Goal: Task Accomplishment & Management: Use online tool/utility

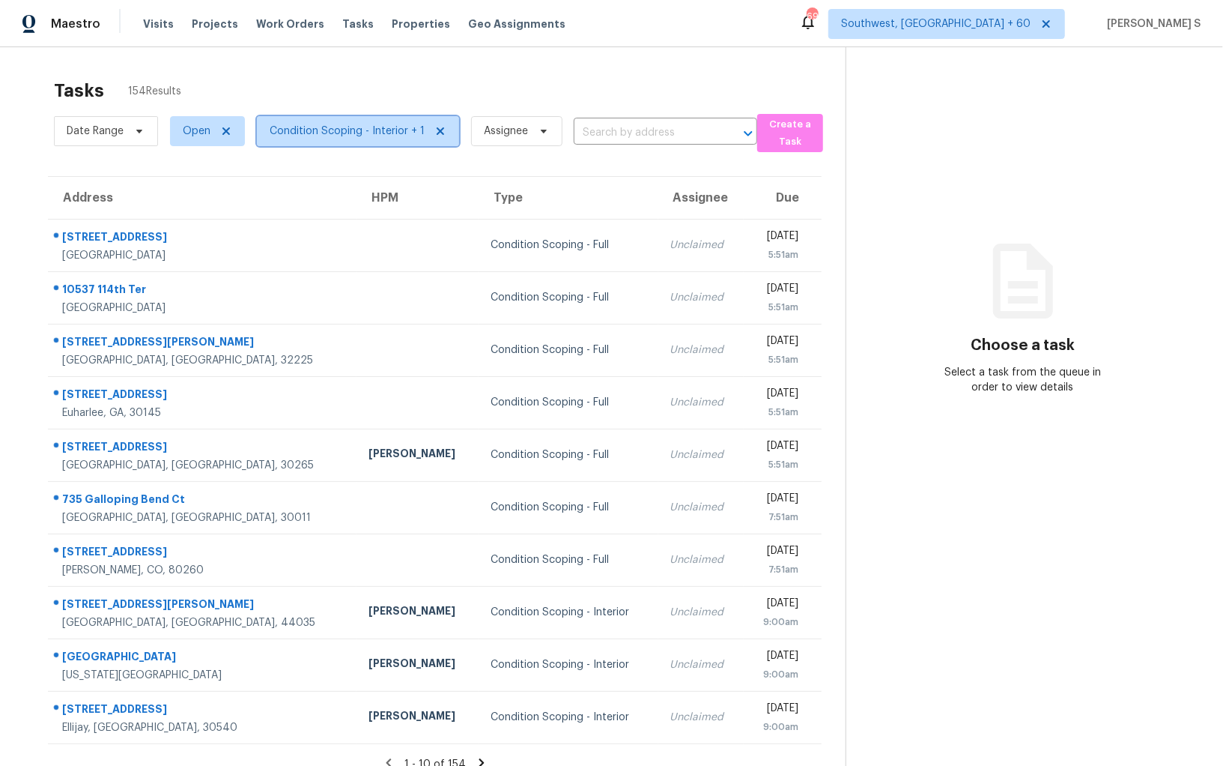
click at [353, 119] on span "Condition Scoping - Interior + 1" at bounding box center [358, 131] width 202 height 30
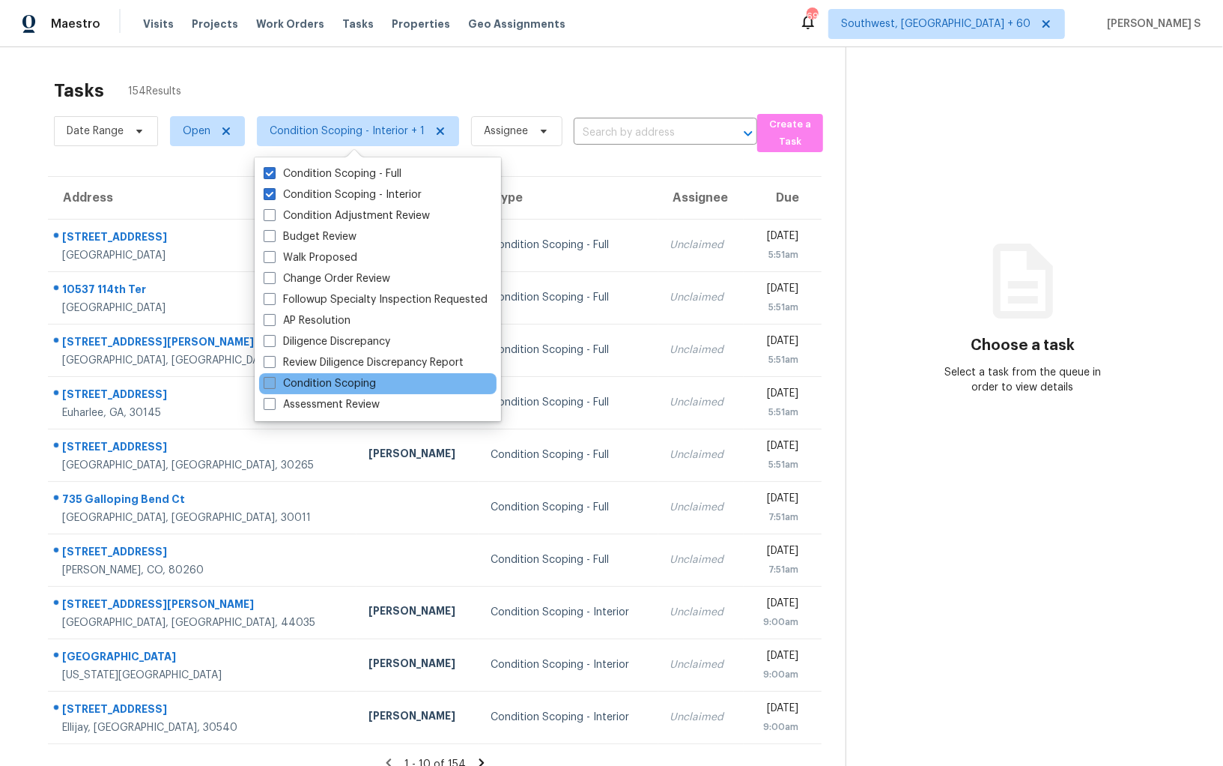
click at [358, 380] on label "Condition Scoping" at bounding box center [320, 383] width 112 height 15
click at [273, 380] on input "Condition Scoping" at bounding box center [269, 381] width 10 height 10
checkbox input "true"
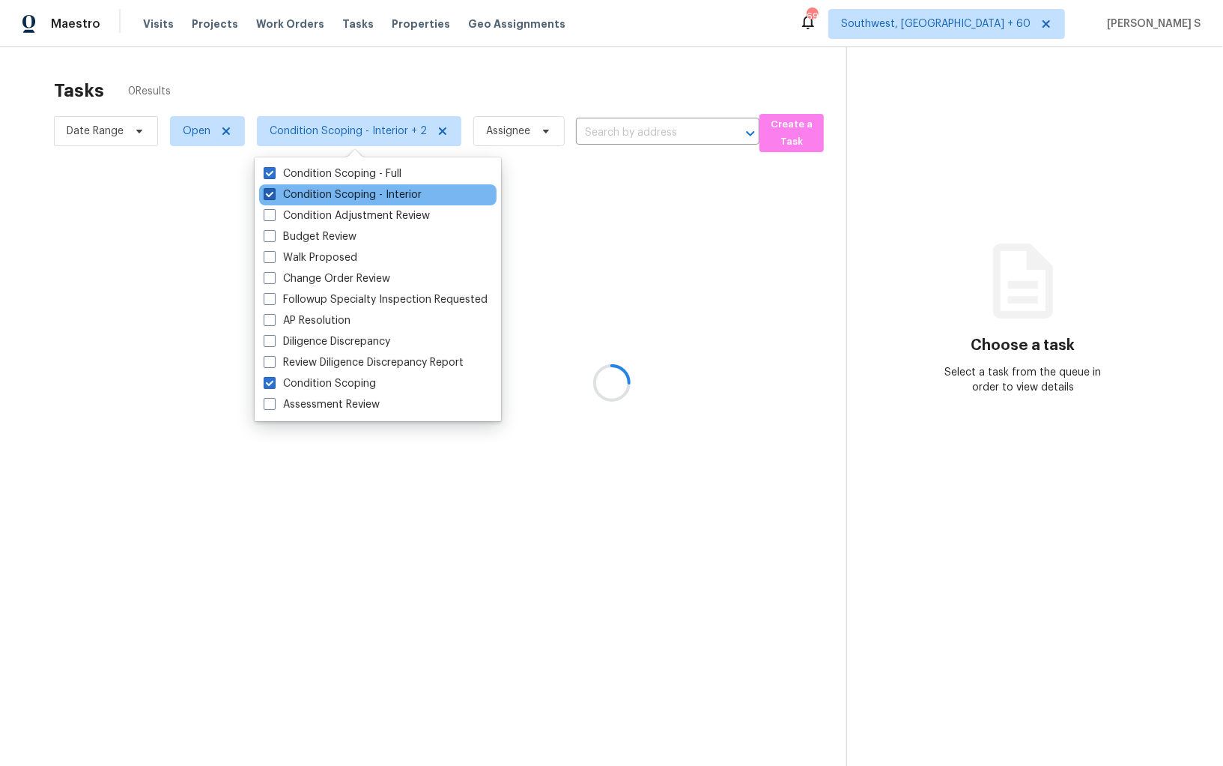
click at [330, 195] on label "Condition Scoping - Interior" at bounding box center [343, 194] width 158 height 15
click at [273, 195] on input "Condition Scoping - Interior" at bounding box center [269, 192] width 10 height 10
checkbox input "false"
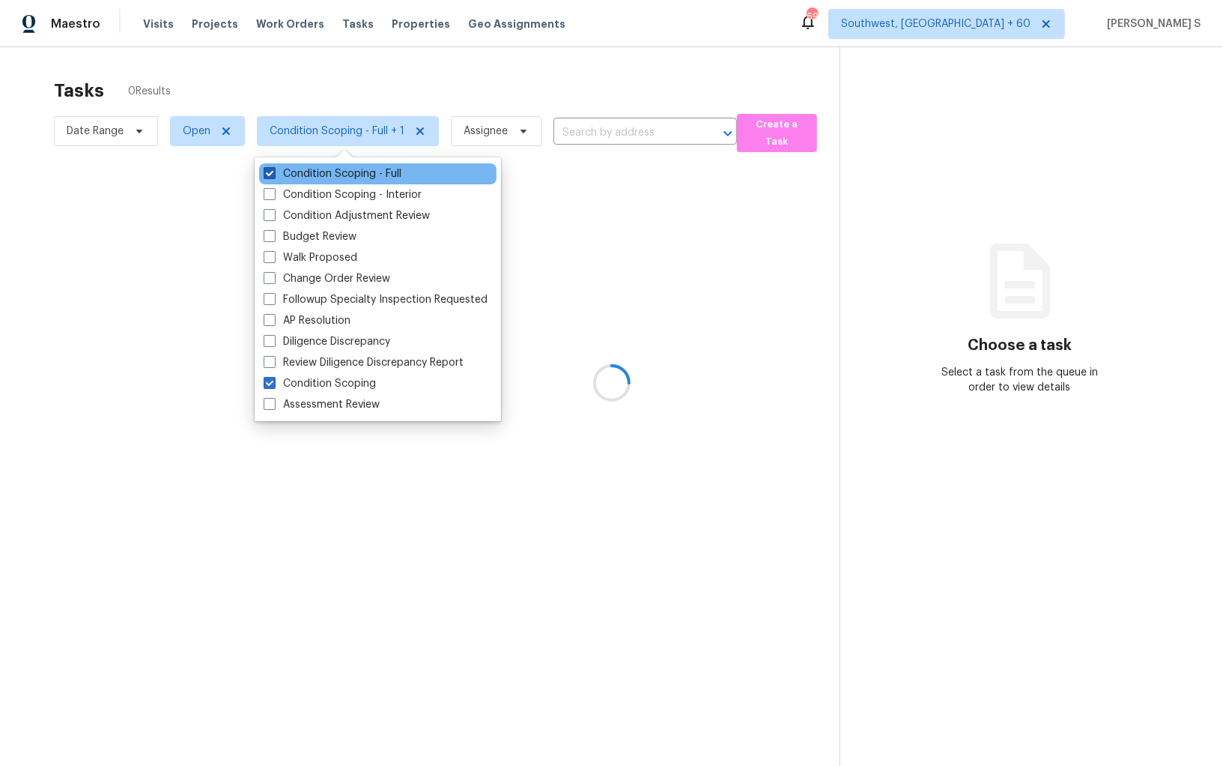
click at [321, 166] on label "Condition Scoping - Full" at bounding box center [333, 173] width 138 height 15
click at [273, 166] on input "Condition Scoping - Full" at bounding box center [269, 171] width 10 height 10
checkbox input "false"
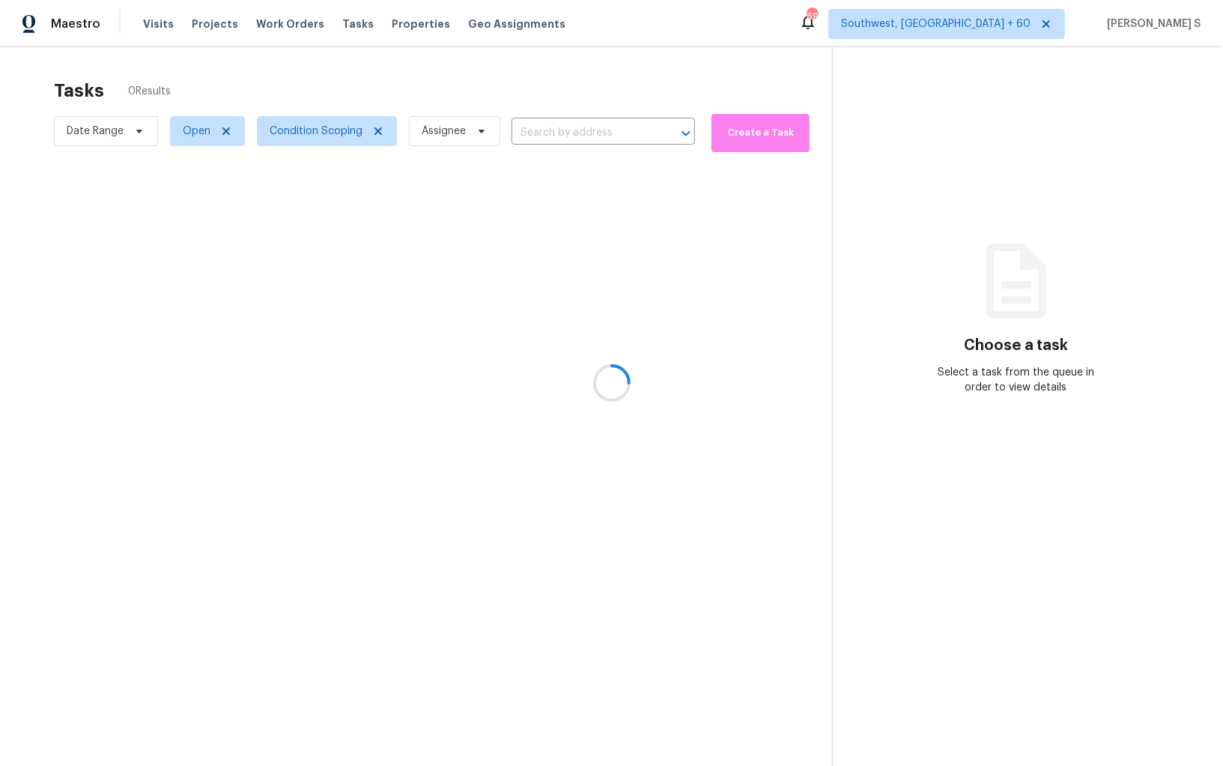
click at [967, 436] on div at bounding box center [611, 383] width 1223 height 766
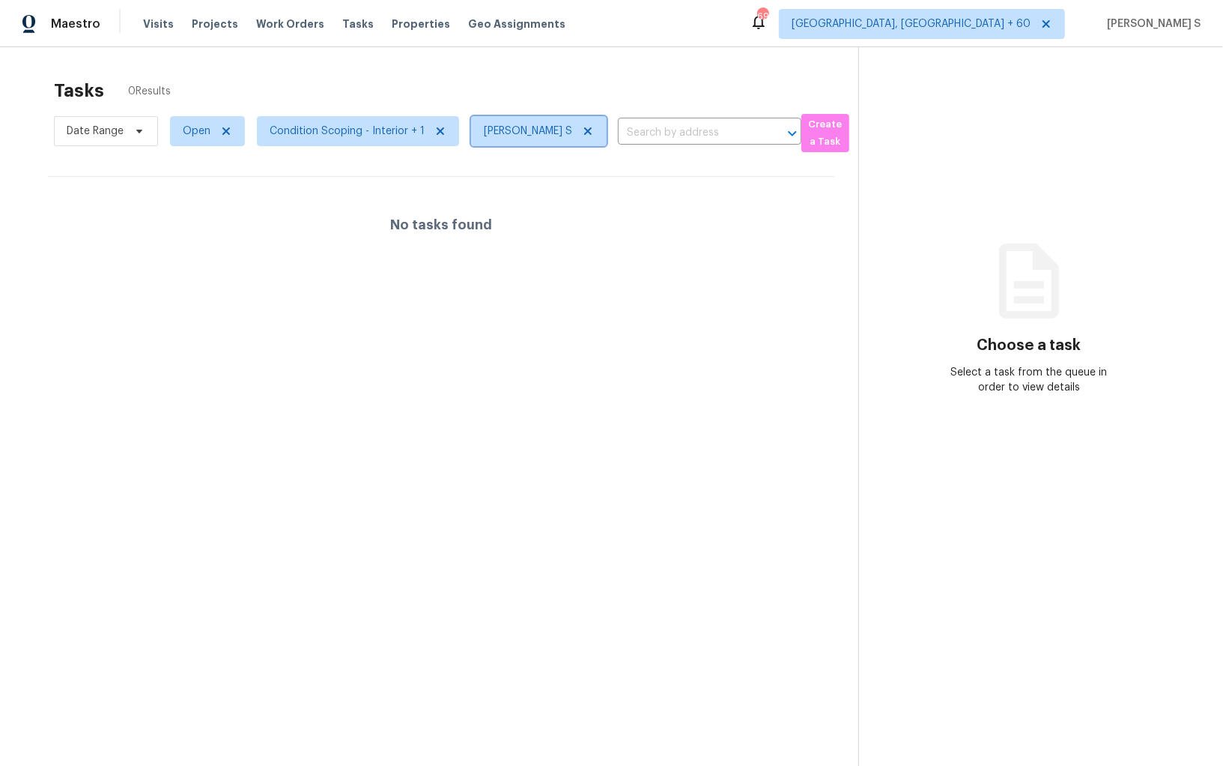
click at [529, 127] on span "[PERSON_NAME] S" at bounding box center [528, 131] width 88 height 15
click at [191, 129] on span "Open" at bounding box center [197, 131] width 28 height 15
click at [223, 214] on label "Blocked" at bounding box center [207, 215] width 59 height 15
click at [187, 214] on input "Blocked" at bounding box center [183, 213] width 10 height 10
checkbox input "true"
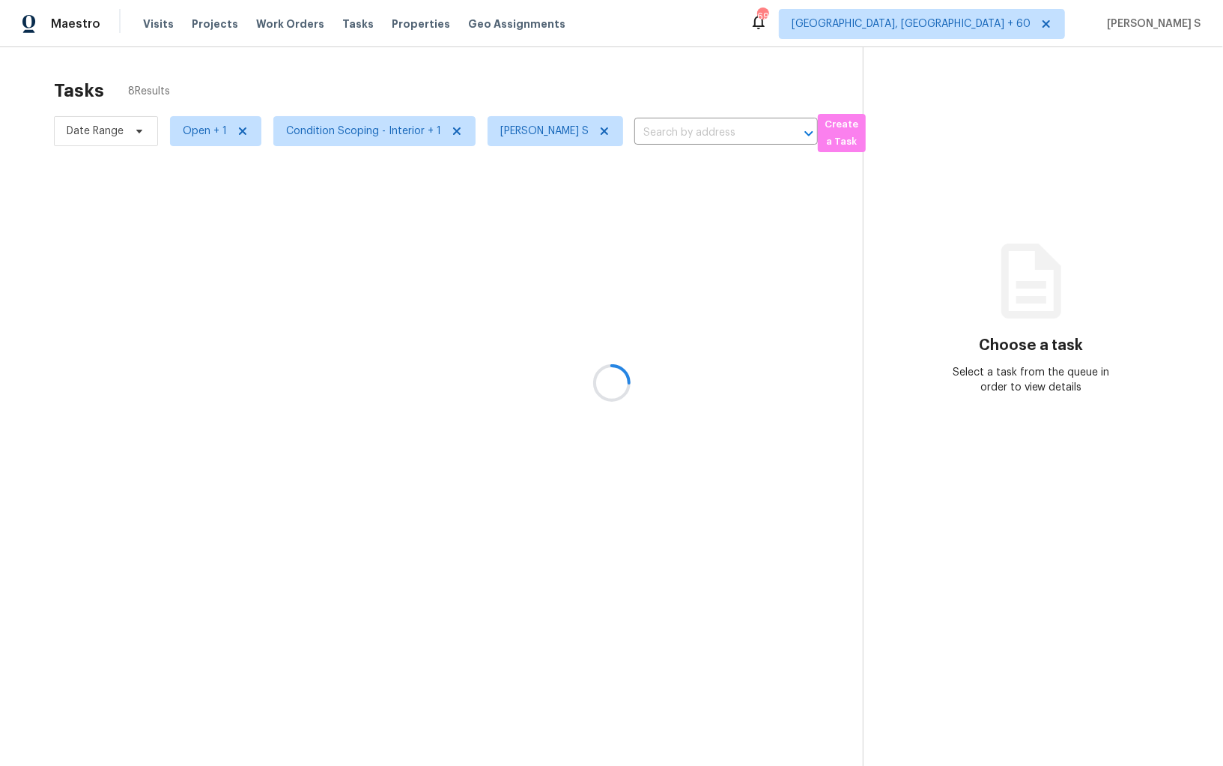
click at [411, 220] on div at bounding box center [611, 383] width 1223 height 766
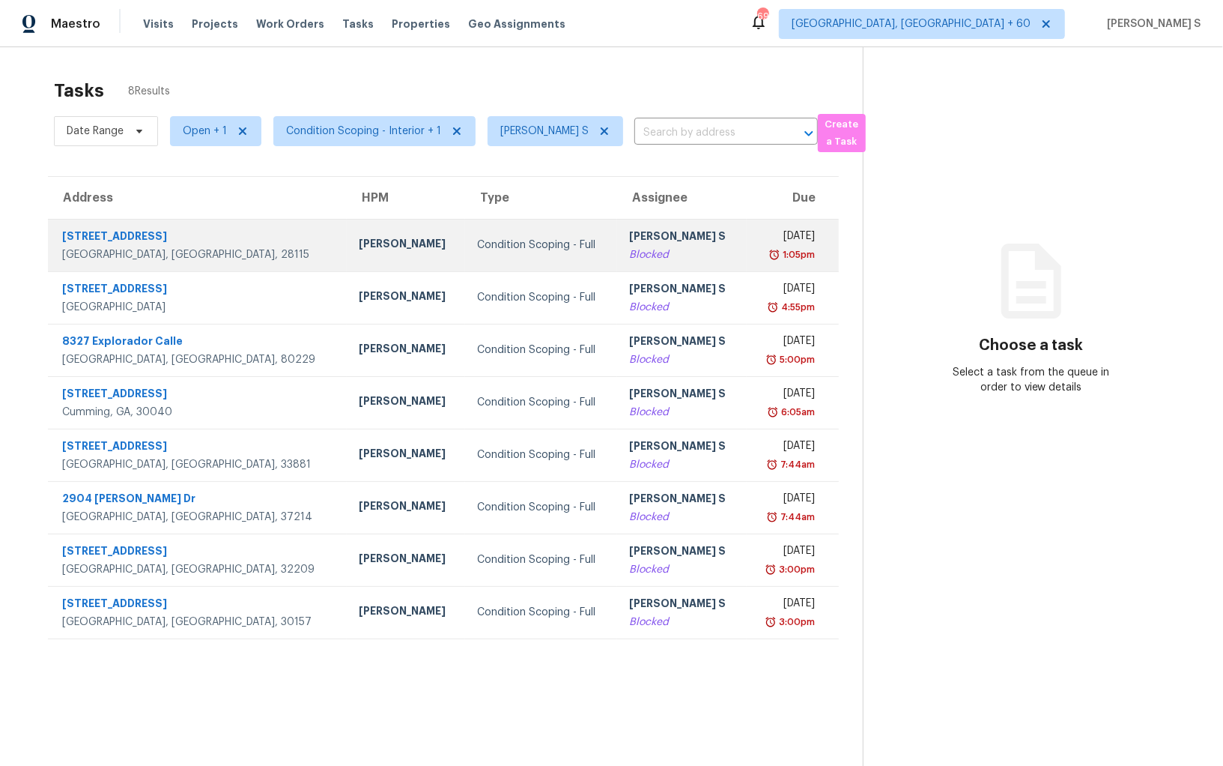
click at [759, 236] on div "Thu, Sep 18th 2025" at bounding box center [787, 238] width 57 height 19
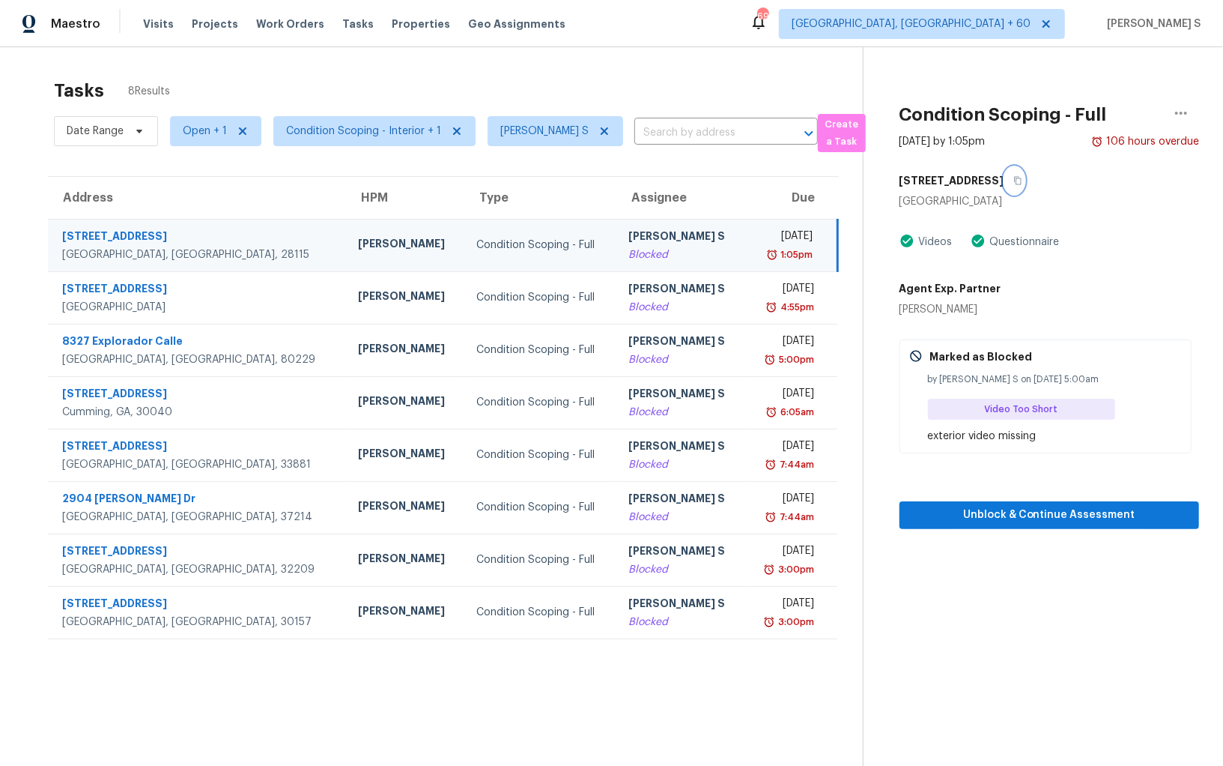
click at [1005, 185] on button "button" at bounding box center [1015, 180] width 20 height 27
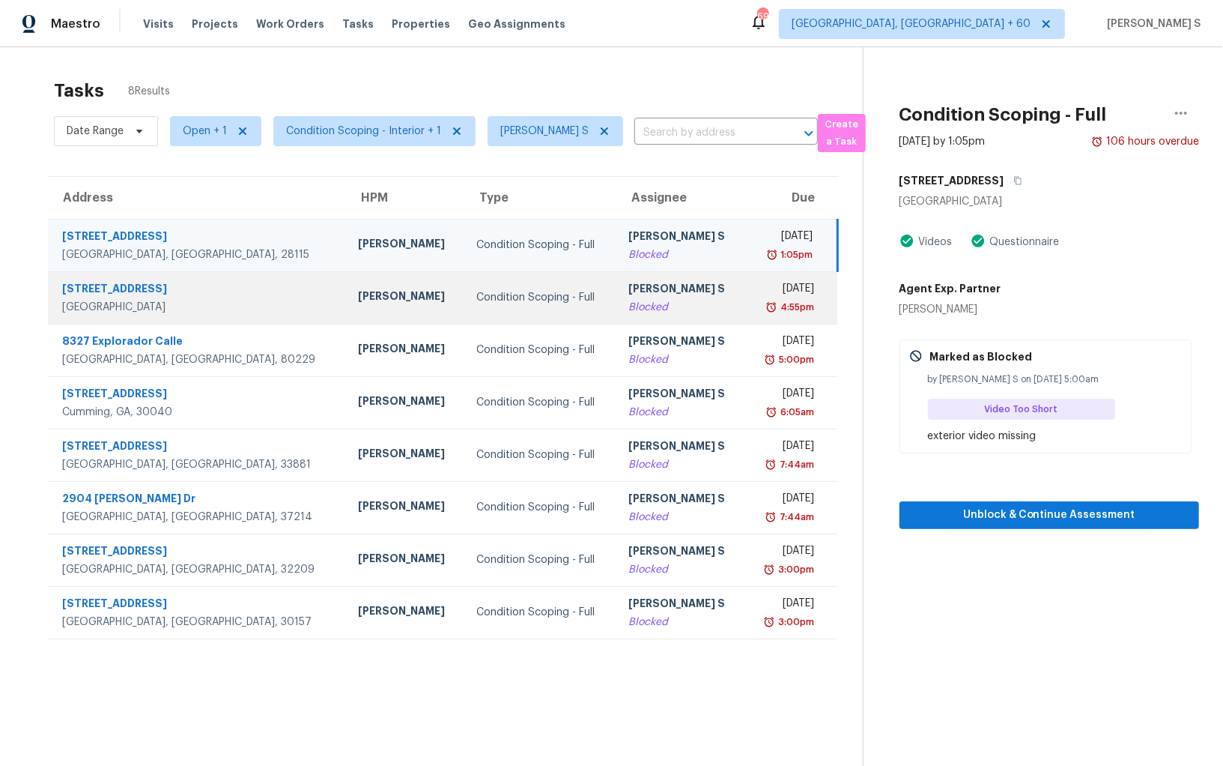
click at [629, 293] on div "[PERSON_NAME] S" at bounding box center [681, 290] width 105 height 19
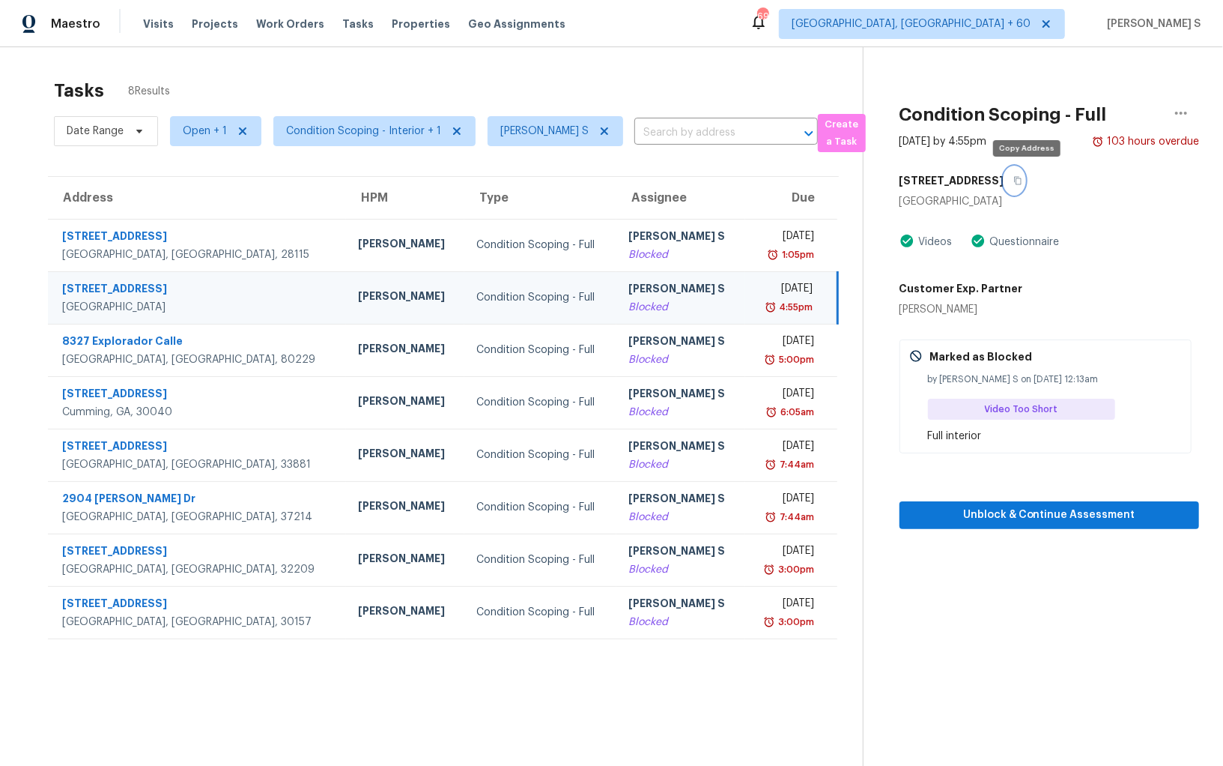
click at [1022, 184] on icon "button" at bounding box center [1017, 181] width 7 height 8
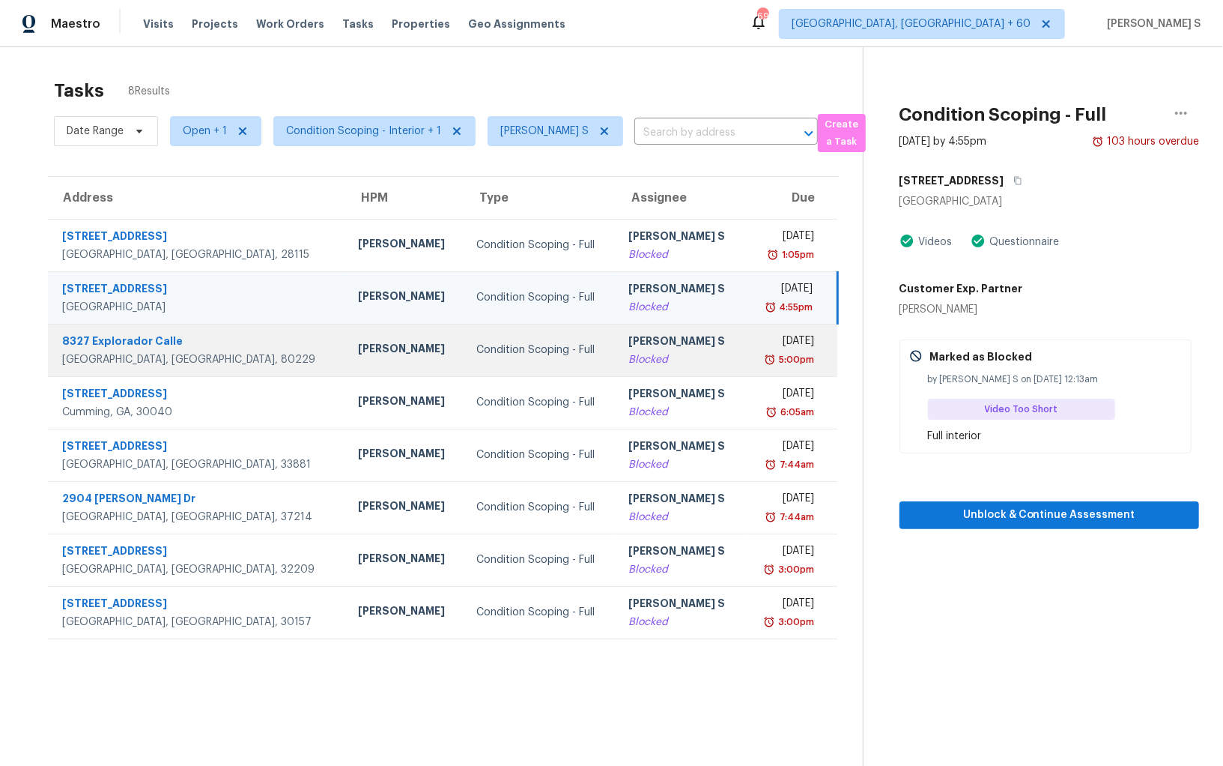
click at [683, 342] on td "Anbu Jebakumar S Blocked" at bounding box center [681, 350] width 129 height 52
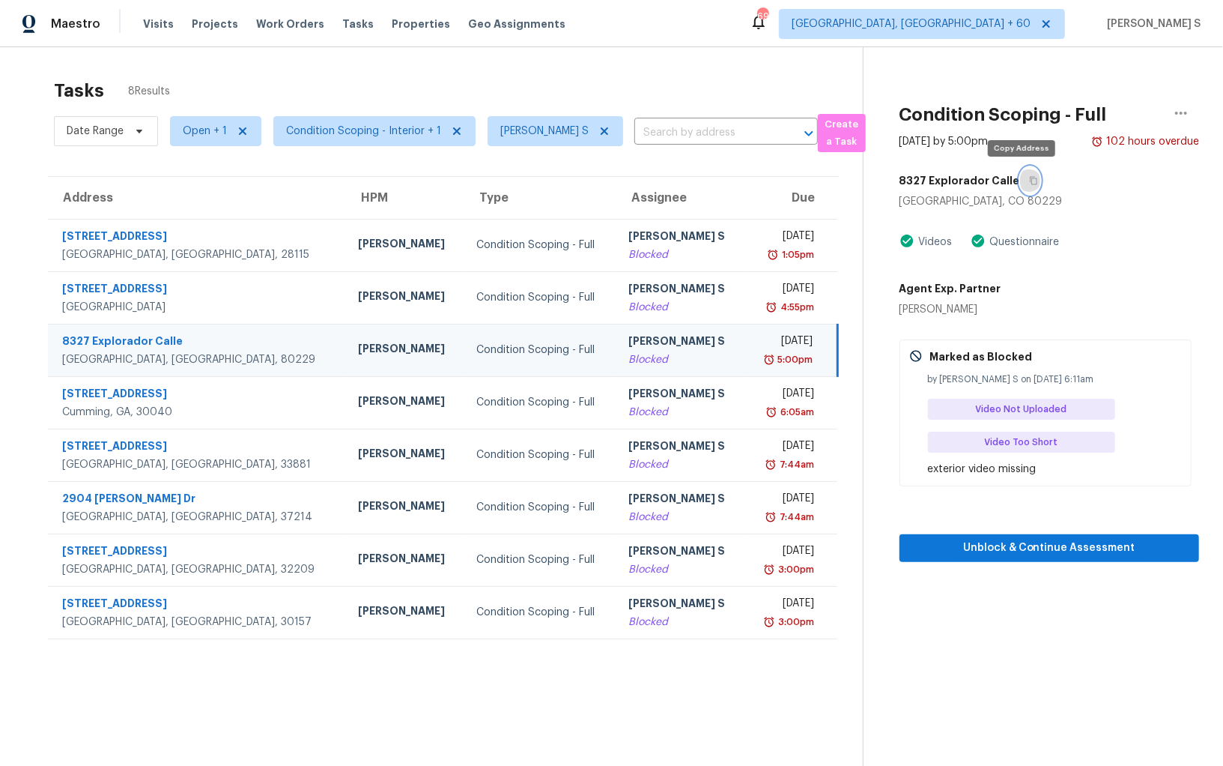
click at [1029, 184] on icon "button" at bounding box center [1033, 180] width 9 height 9
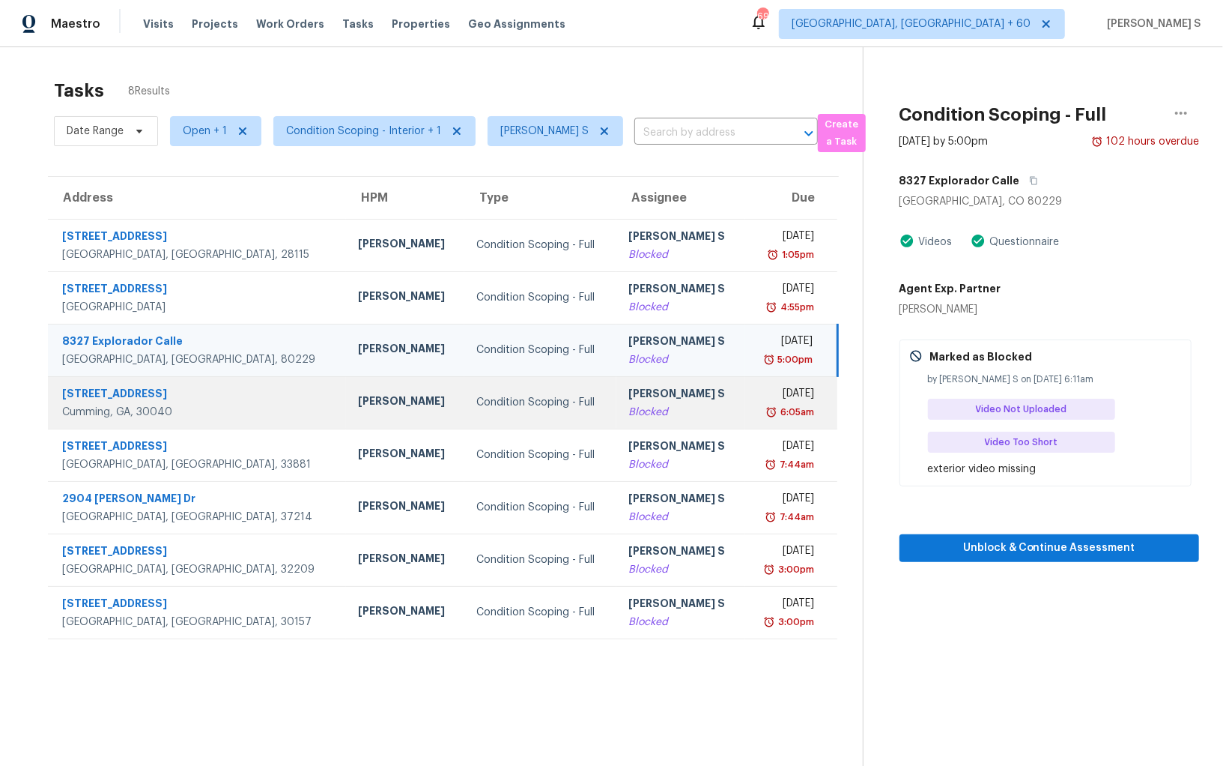
click at [791, 397] on div "Mon, Sep 22nd 2025" at bounding box center [785, 395] width 57 height 19
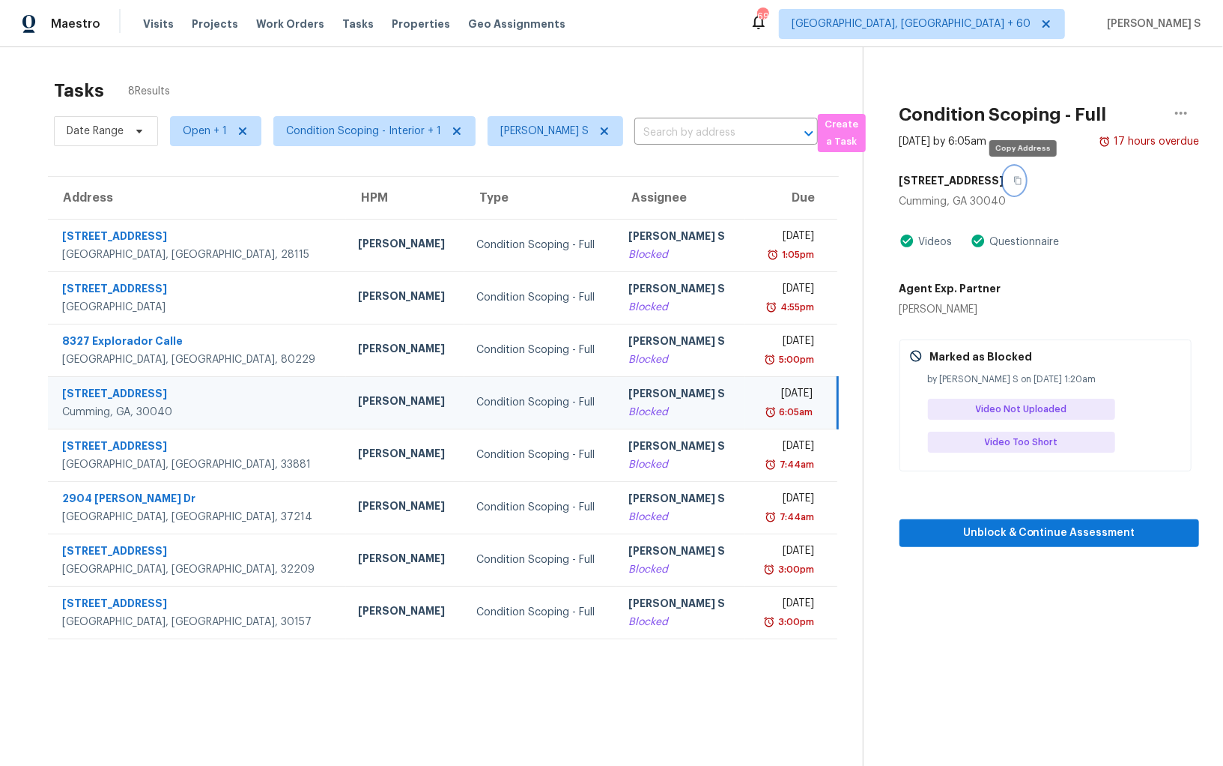
click at [1022, 175] on button "button" at bounding box center [1015, 180] width 20 height 27
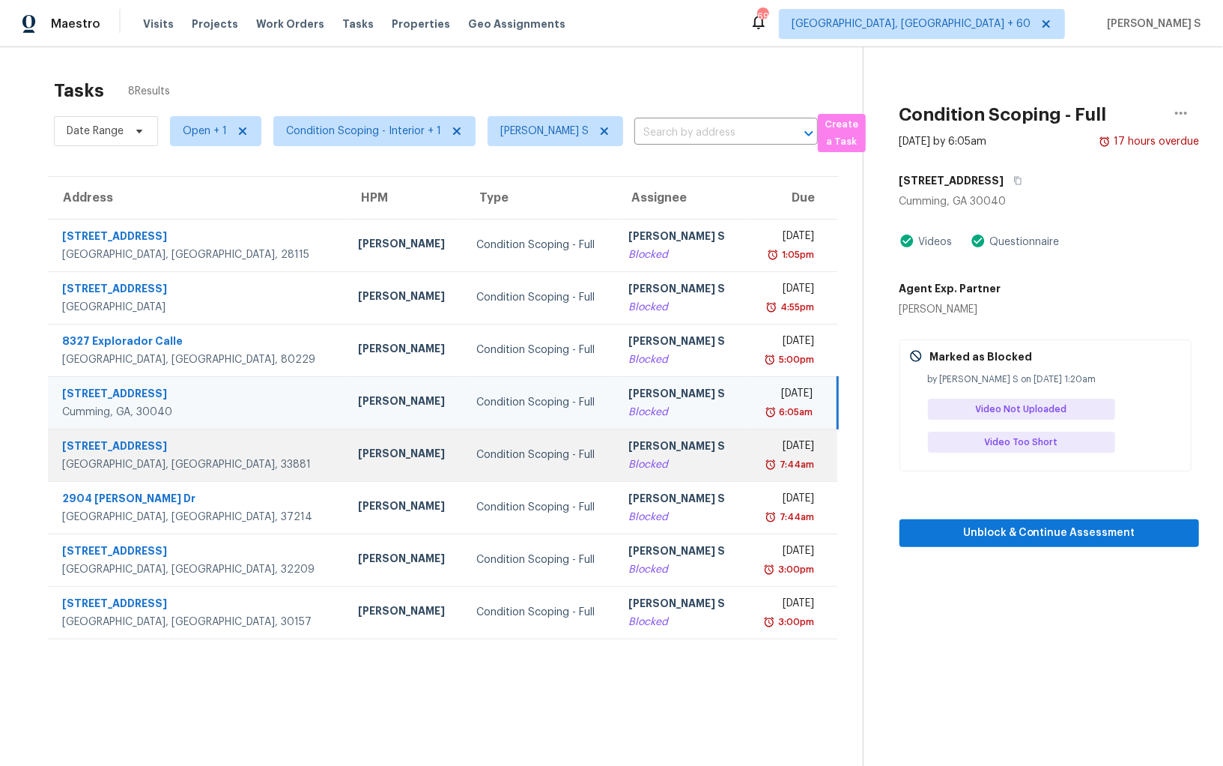
click at [757, 453] on div "Mon, Sep 22nd 2025" at bounding box center [785, 447] width 57 height 19
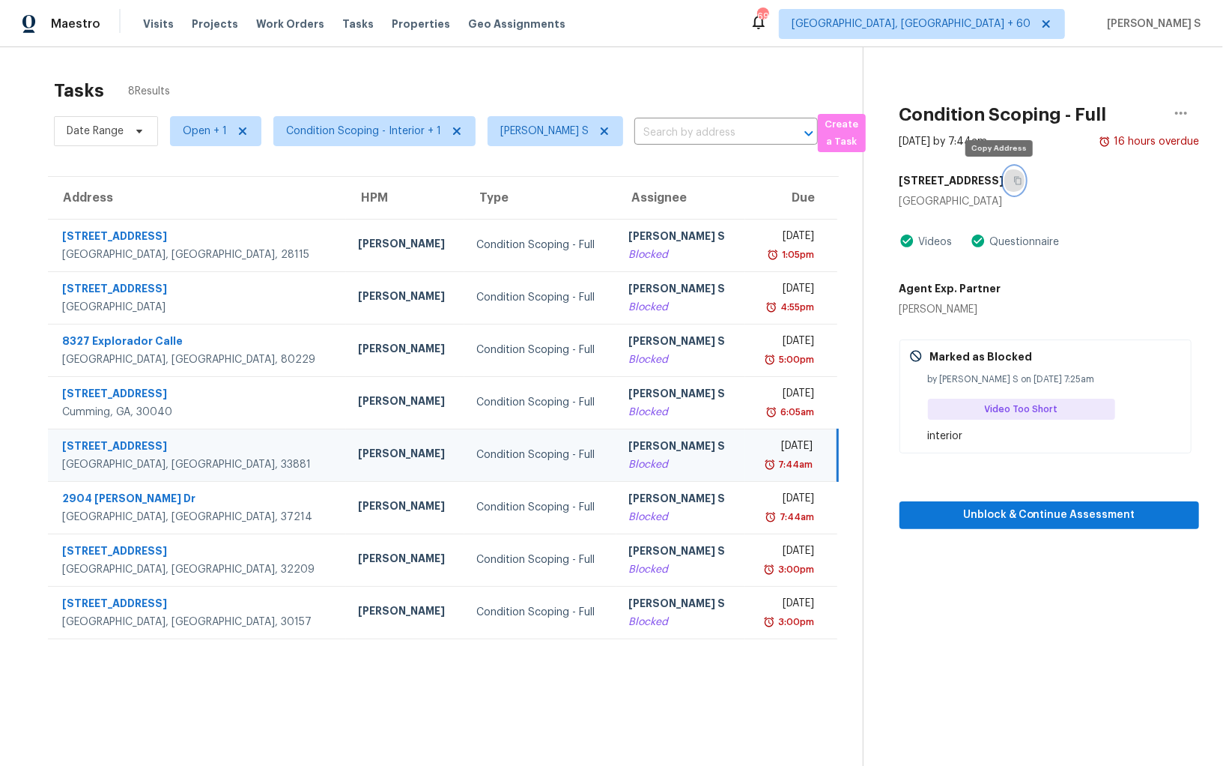
click at [1014, 177] on icon "button" at bounding box center [1018, 180] width 9 height 9
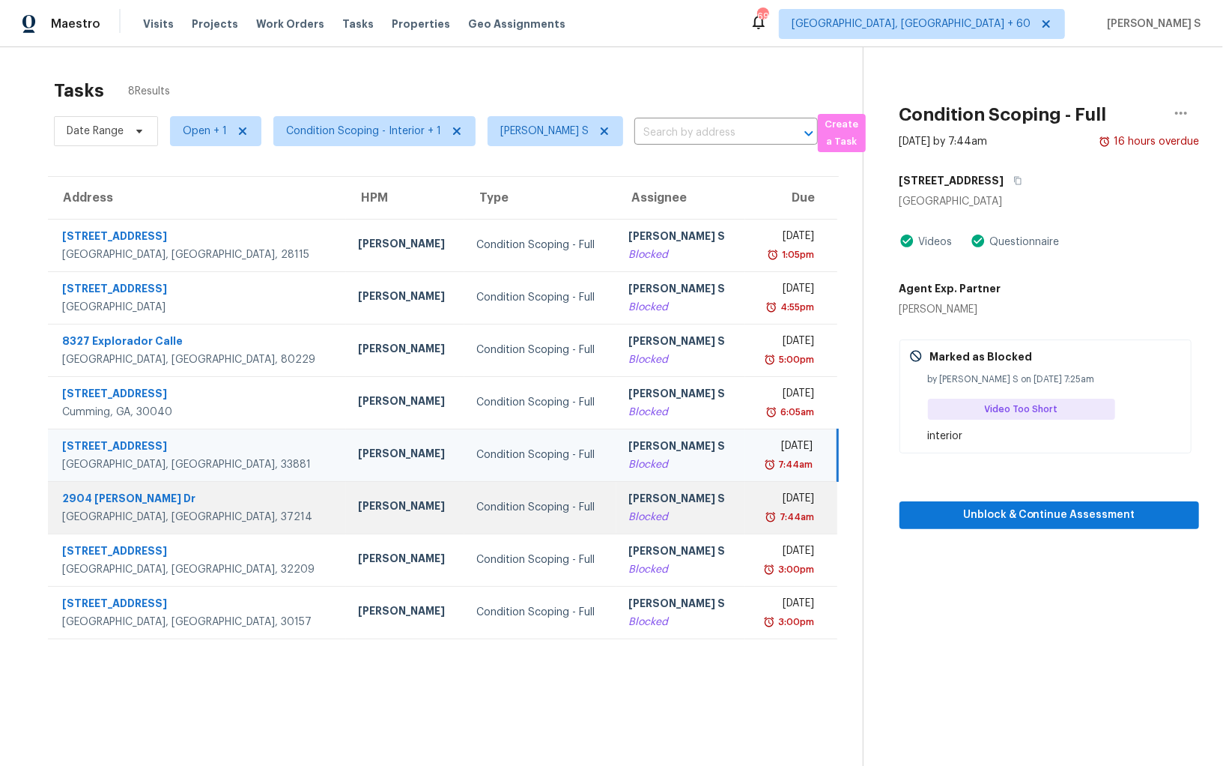
click at [757, 518] on div "7:44am" at bounding box center [785, 516] width 57 height 15
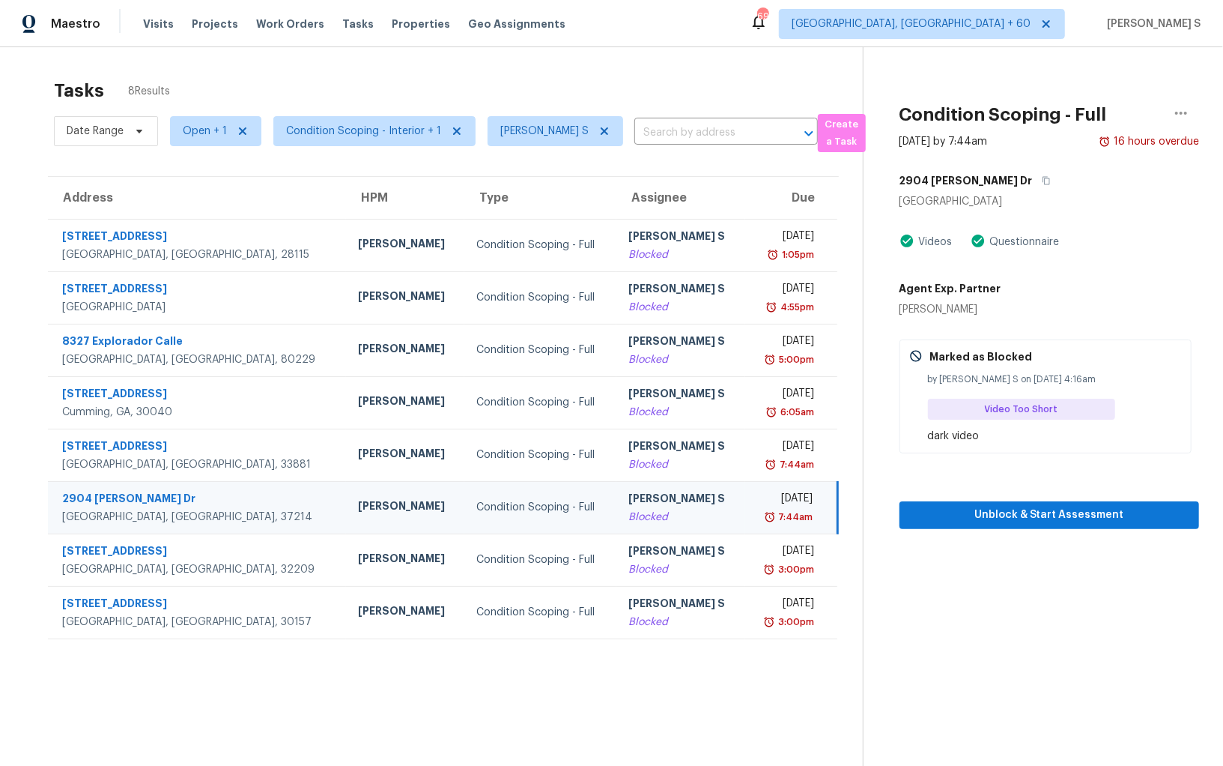
click at [994, 184] on div "2904 Susan Dr" at bounding box center [1050, 180] width 300 height 27
click at [1042, 177] on icon "button" at bounding box center [1046, 180] width 9 height 9
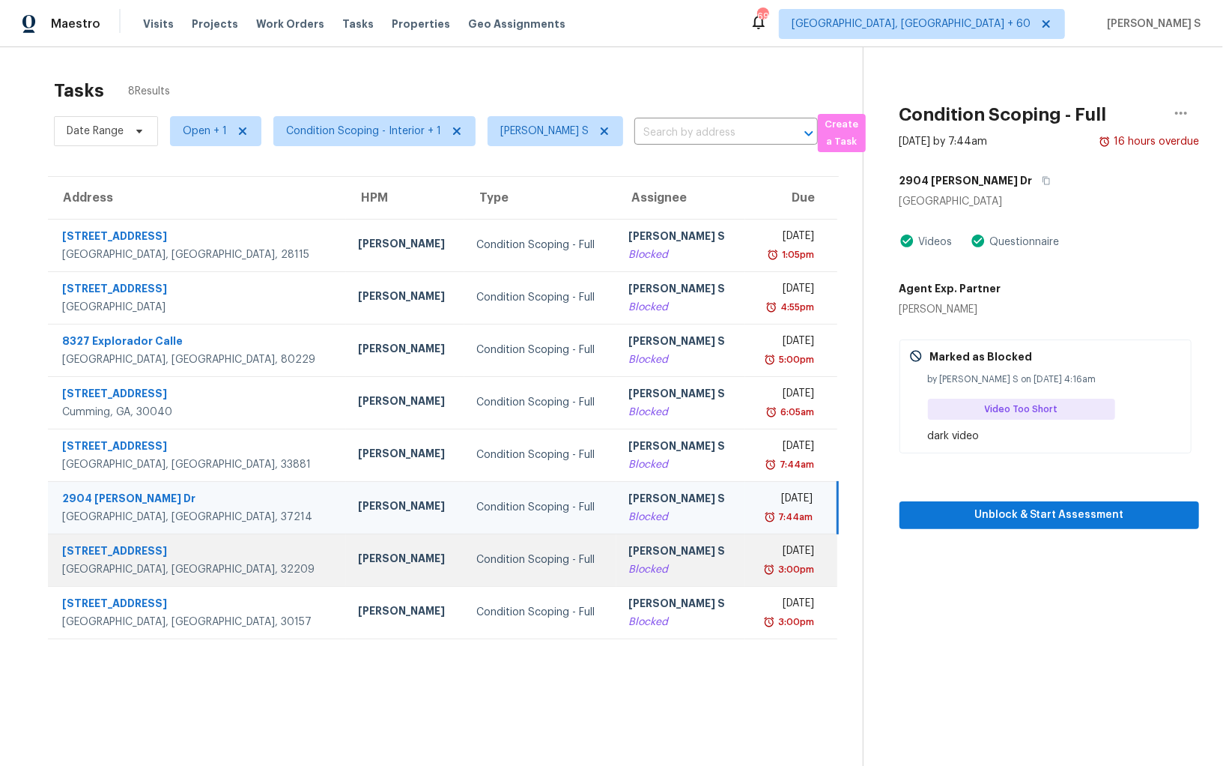
click at [757, 547] on div "Mon, Sep 22nd 2025" at bounding box center [785, 552] width 57 height 19
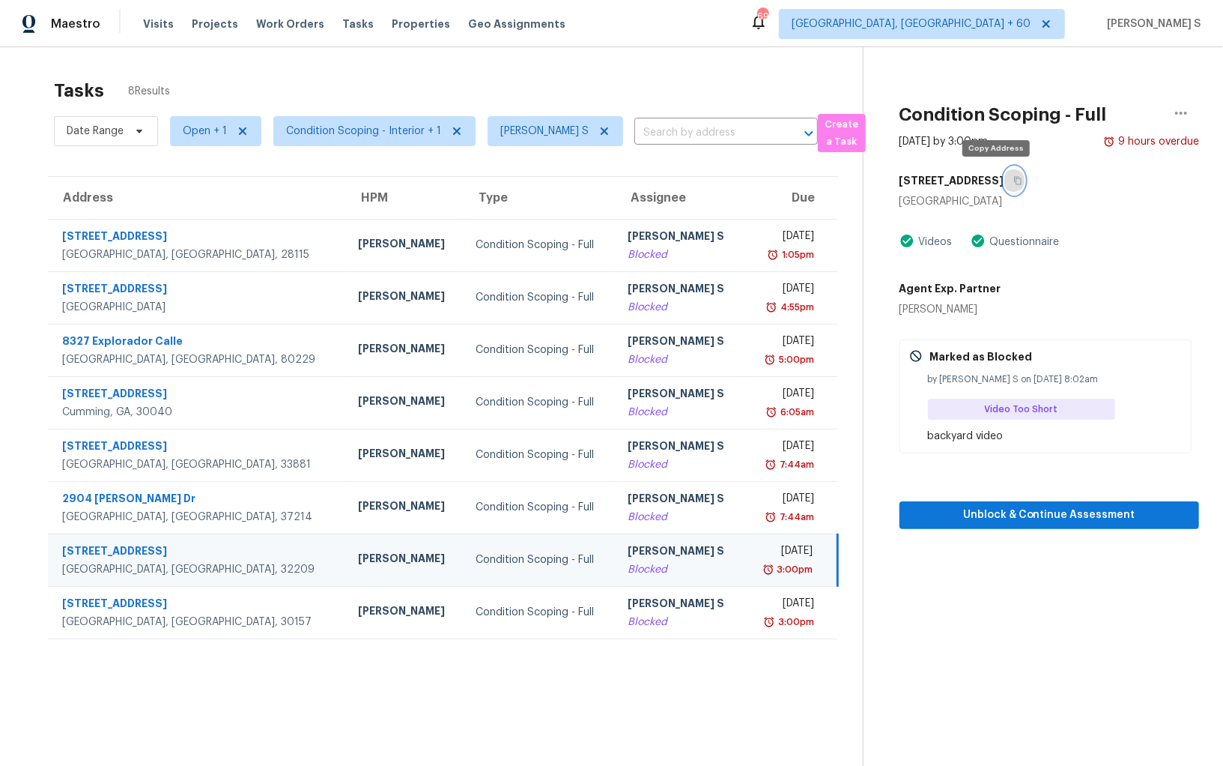
click at [1014, 178] on icon "button" at bounding box center [1017, 181] width 7 height 8
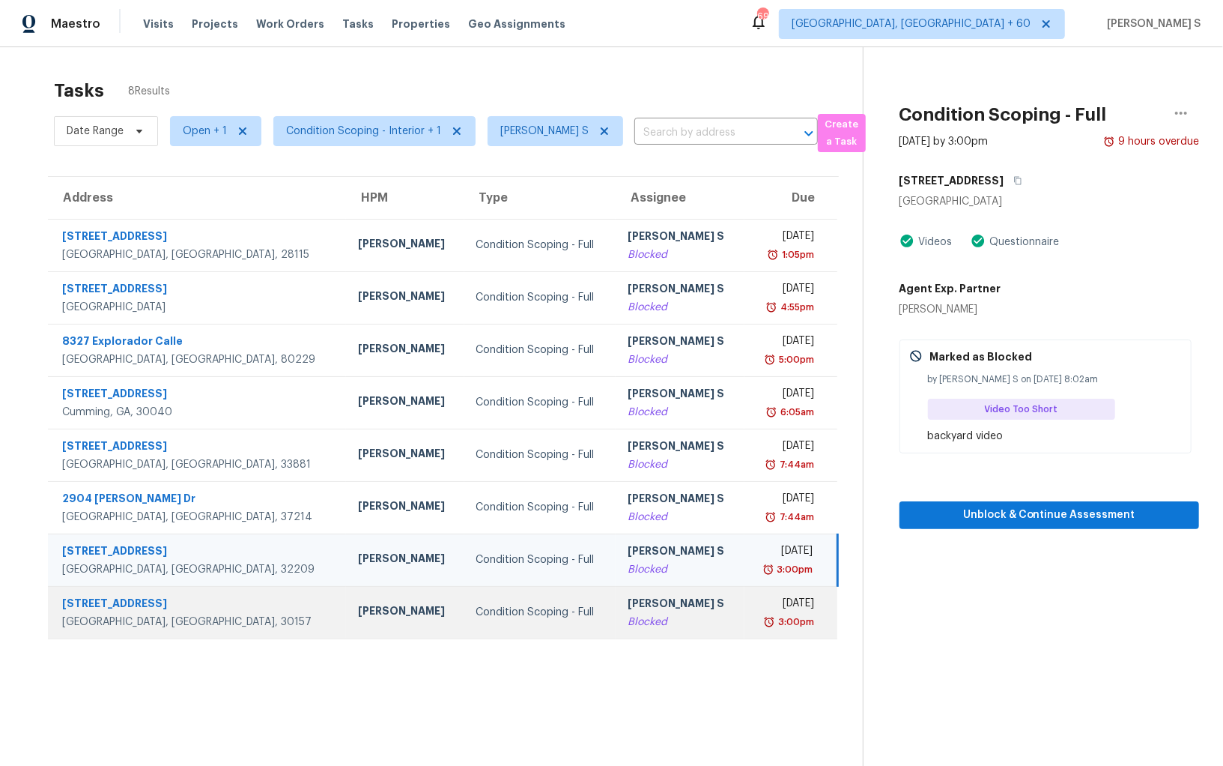
click at [757, 623] on div "3:00pm" at bounding box center [786, 621] width 58 height 15
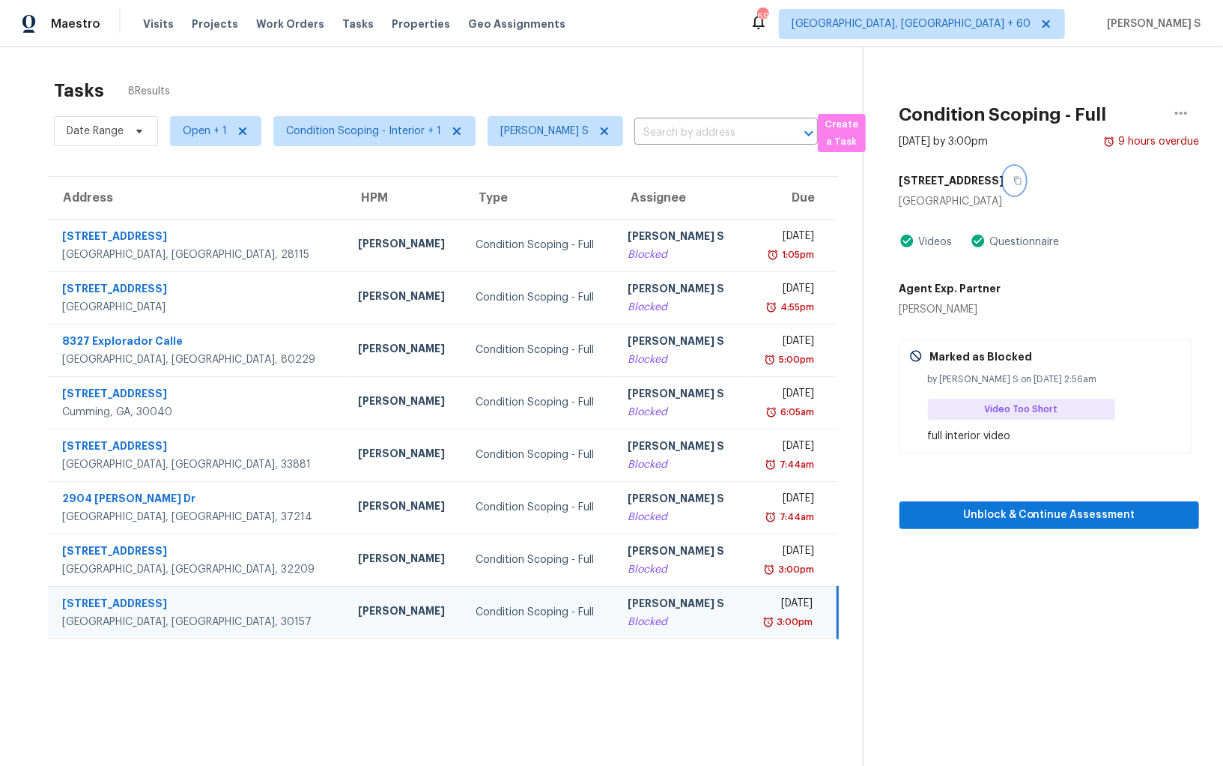
click at [1014, 176] on icon "button" at bounding box center [1018, 180] width 9 height 9
click at [599, 127] on icon at bounding box center [605, 131] width 12 height 12
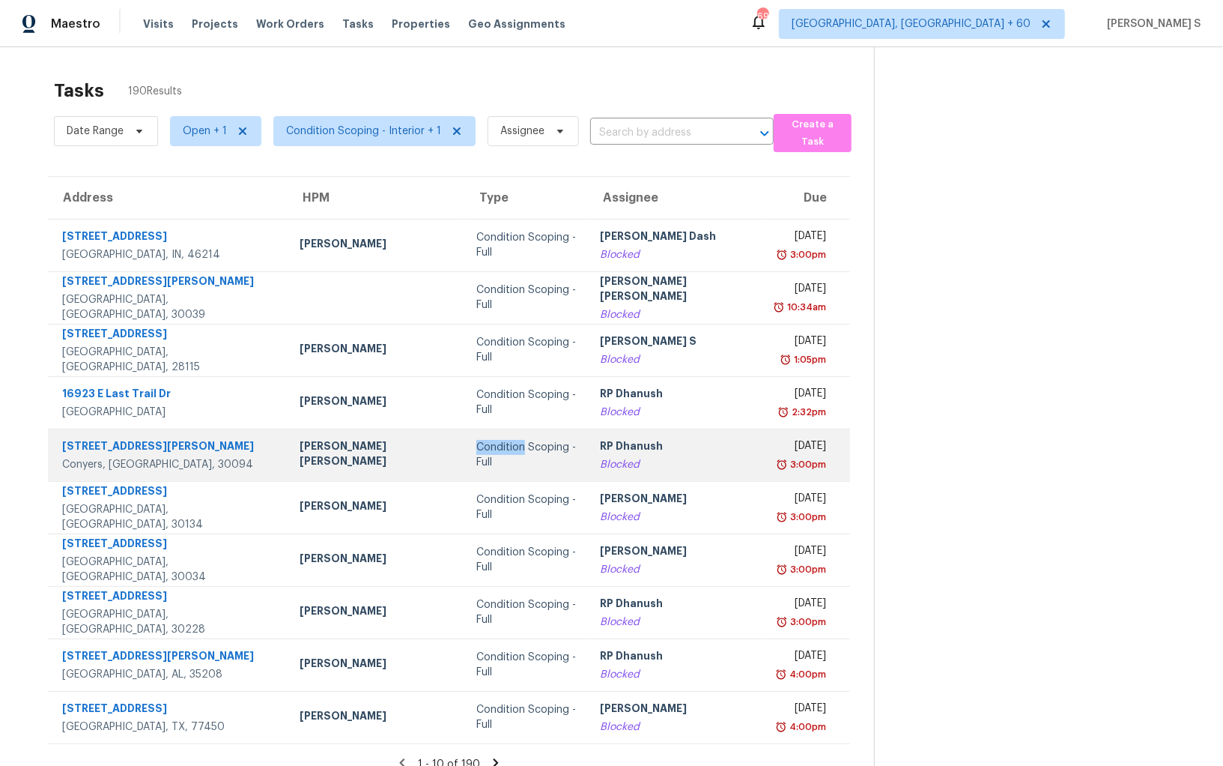
click at [0, 0] on div "Maestro Visits Projects Work Orders Tasks Properties Geo Assignments 698 Albuqu…" at bounding box center [611, 383] width 1223 height 766
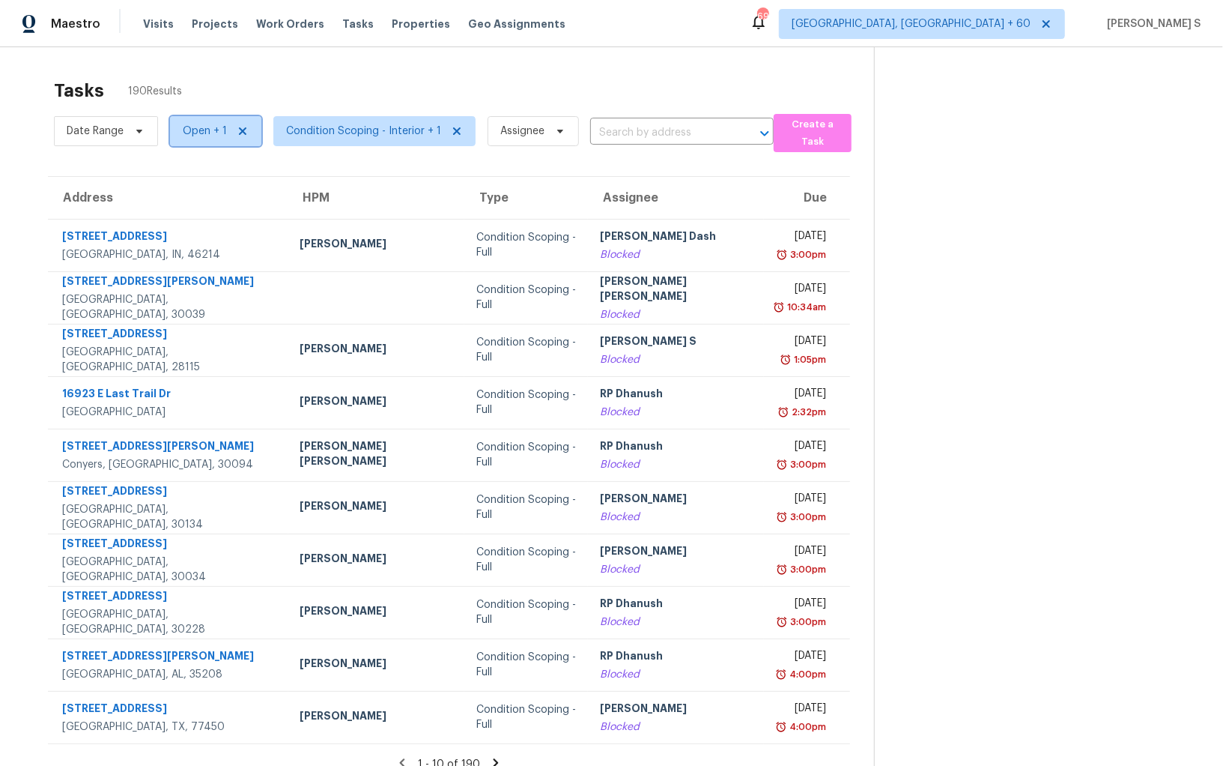
click at [226, 133] on span "Open + 1" at bounding box center [215, 131] width 91 height 30
click at [207, 176] on label "Blocked" at bounding box center [207, 173] width 59 height 15
click at [187, 176] on input "Blocked" at bounding box center [183, 171] width 10 height 10
checkbox input "false"
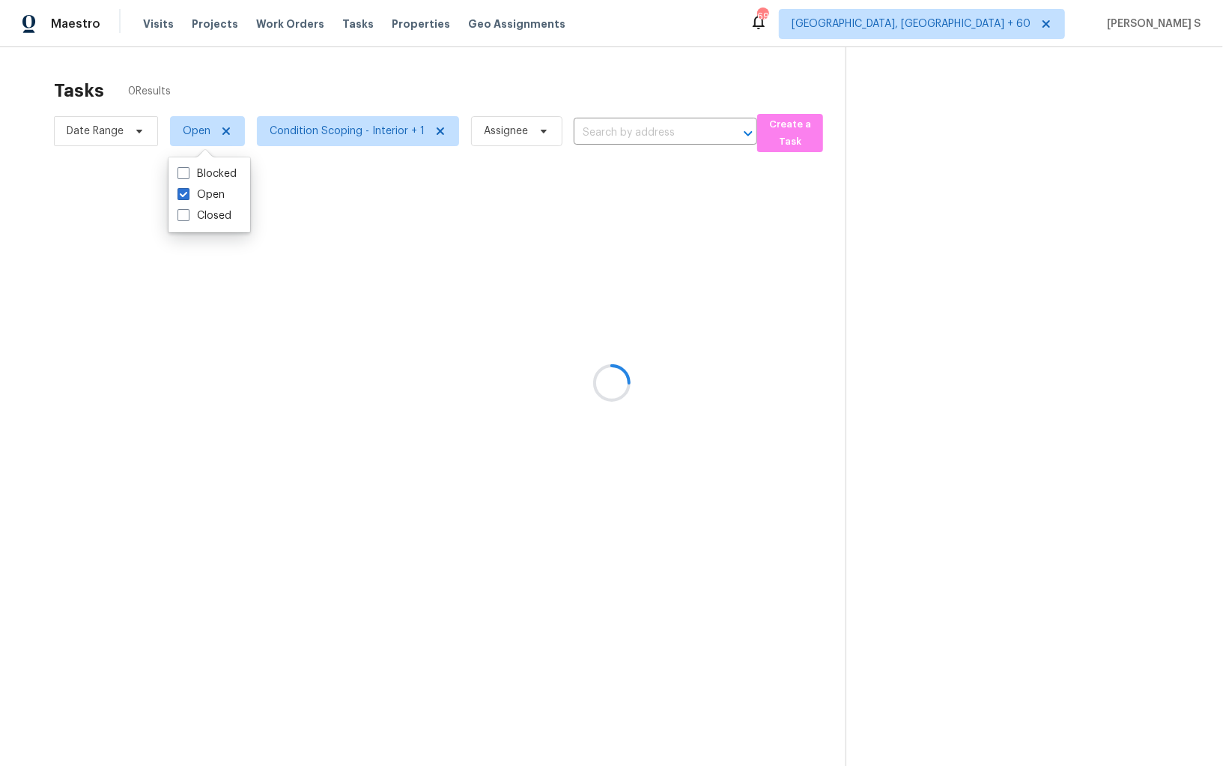
click at [305, 174] on div at bounding box center [611, 383] width 1223 height 766
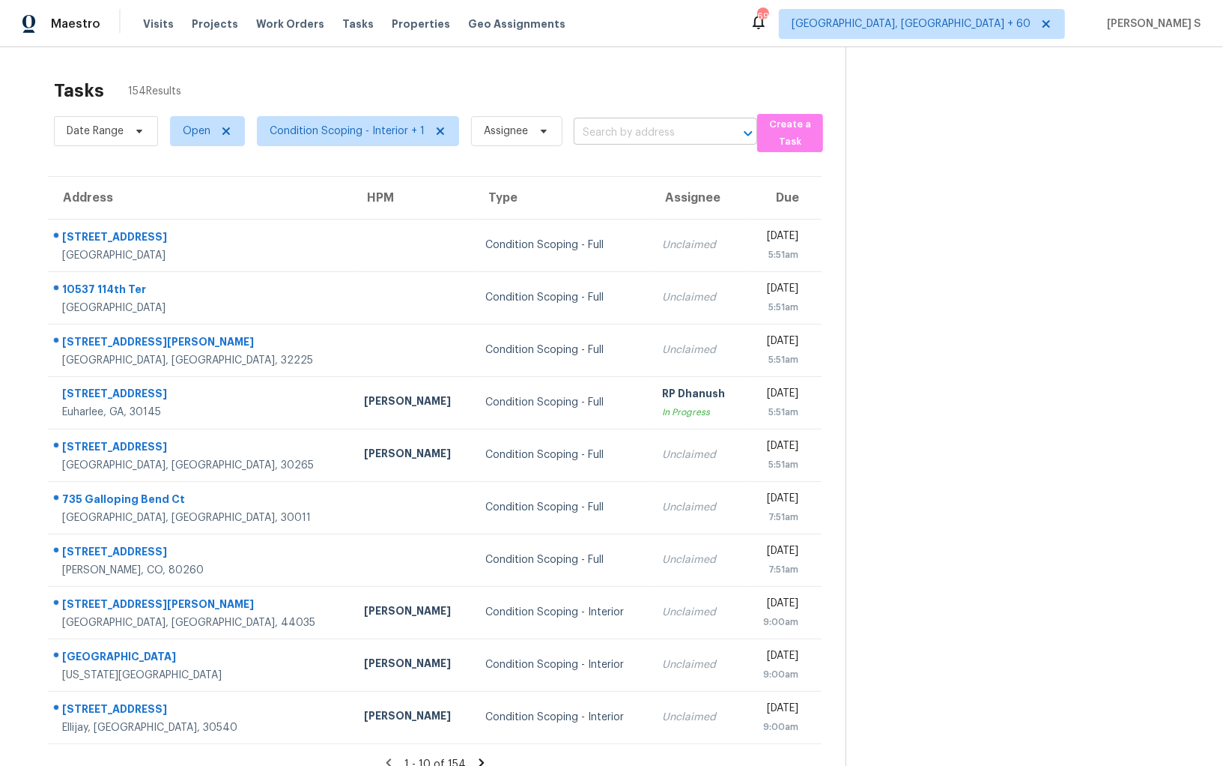
click at [662, 125] on input "text" at bounding box center [645, 132] width 142 height 23
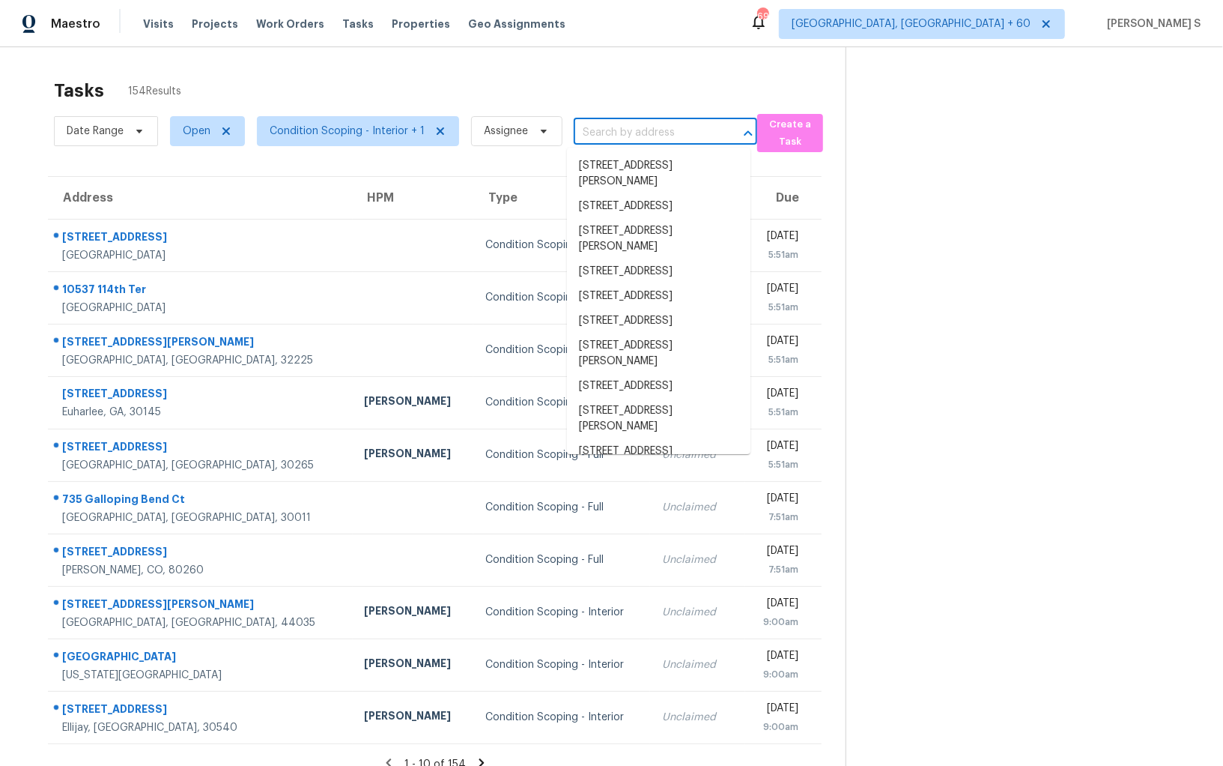
paste input "1880 S Hampton Ln SE Atlanta, GA, 30316"
type input "1880 S Hampton Ln SE Atlanta, GA, 30316"
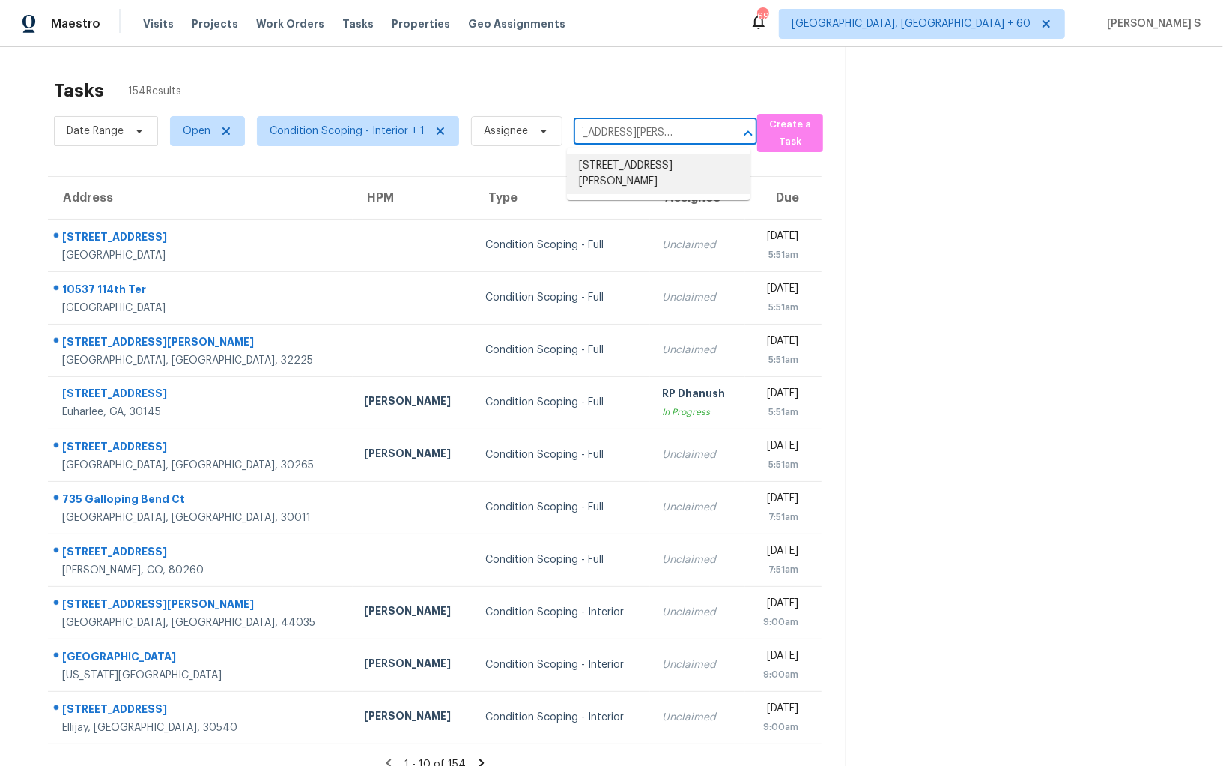
click at [639, 173] on li "1880 S Hampton Ln SE, Atlanta, GA 30316" at bounding box center [659, 174] width 184 height 40
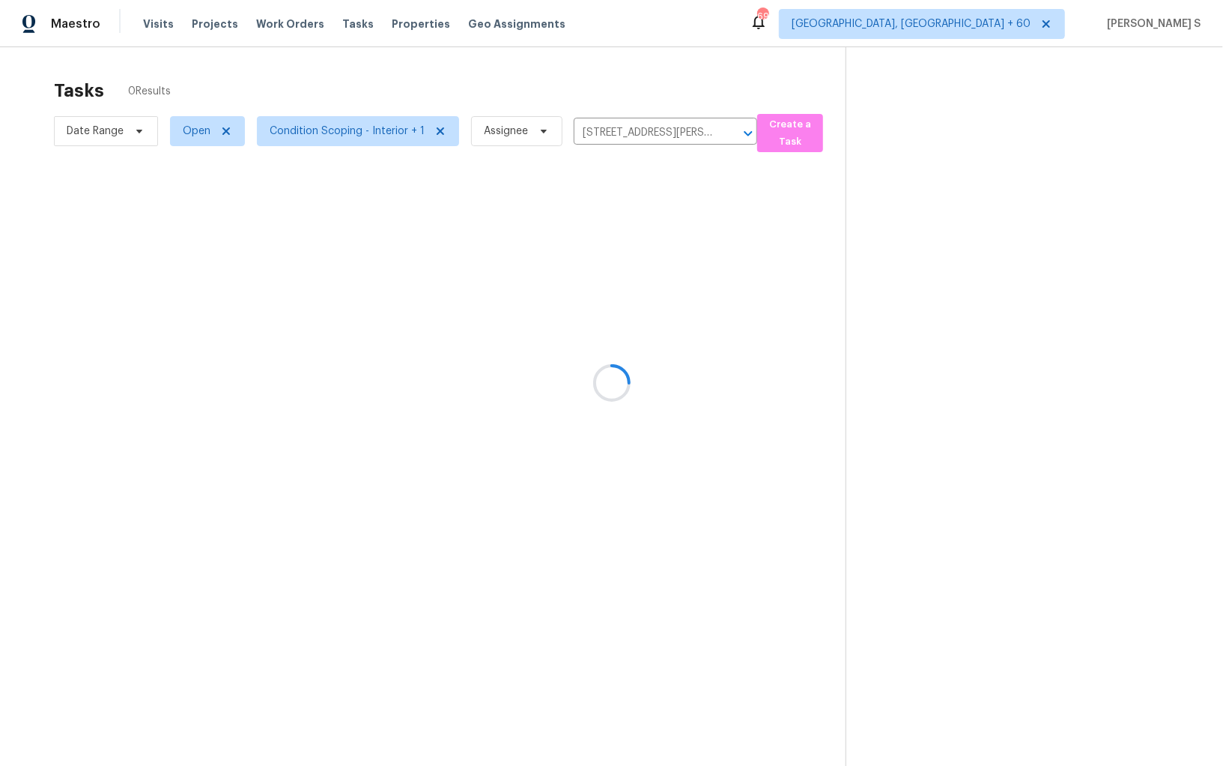
click at [584, 253] on div at bounding box center [611, 383] width 1223 height 766
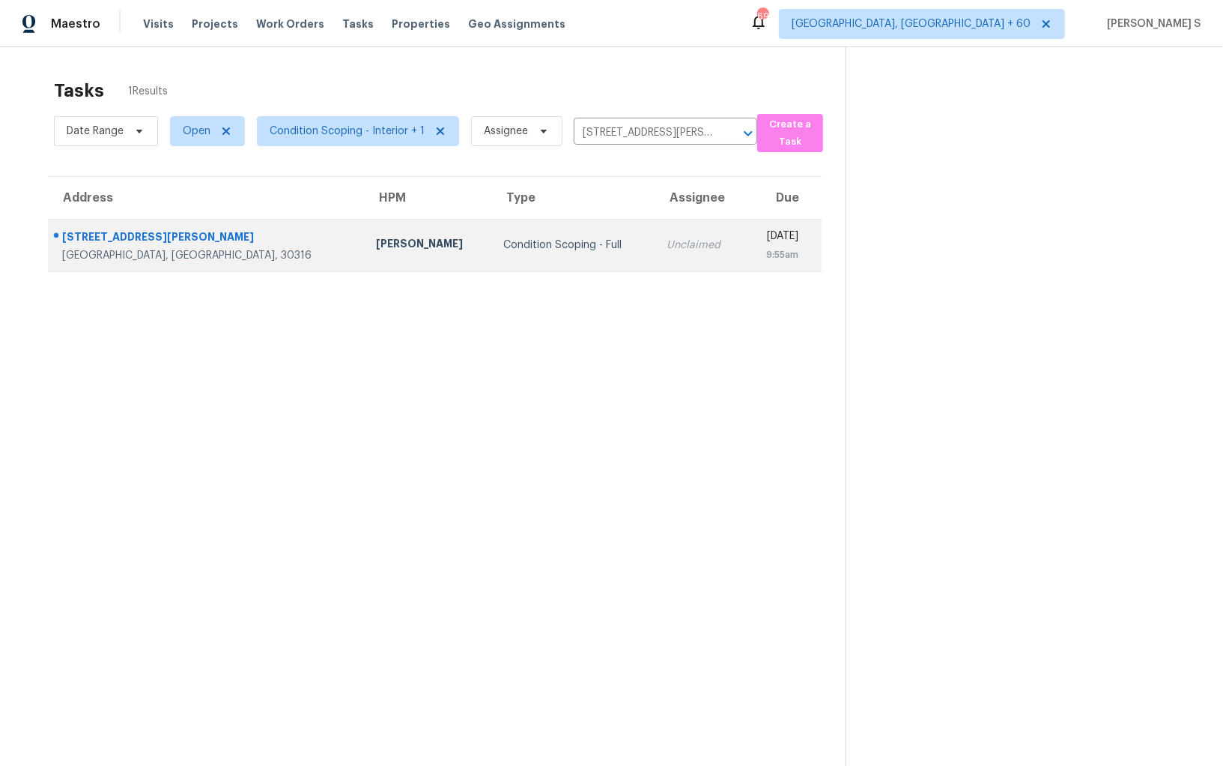
click at [656, 261] on td "Unclaimed" at bounding box center [700, 245] width 89 height 52
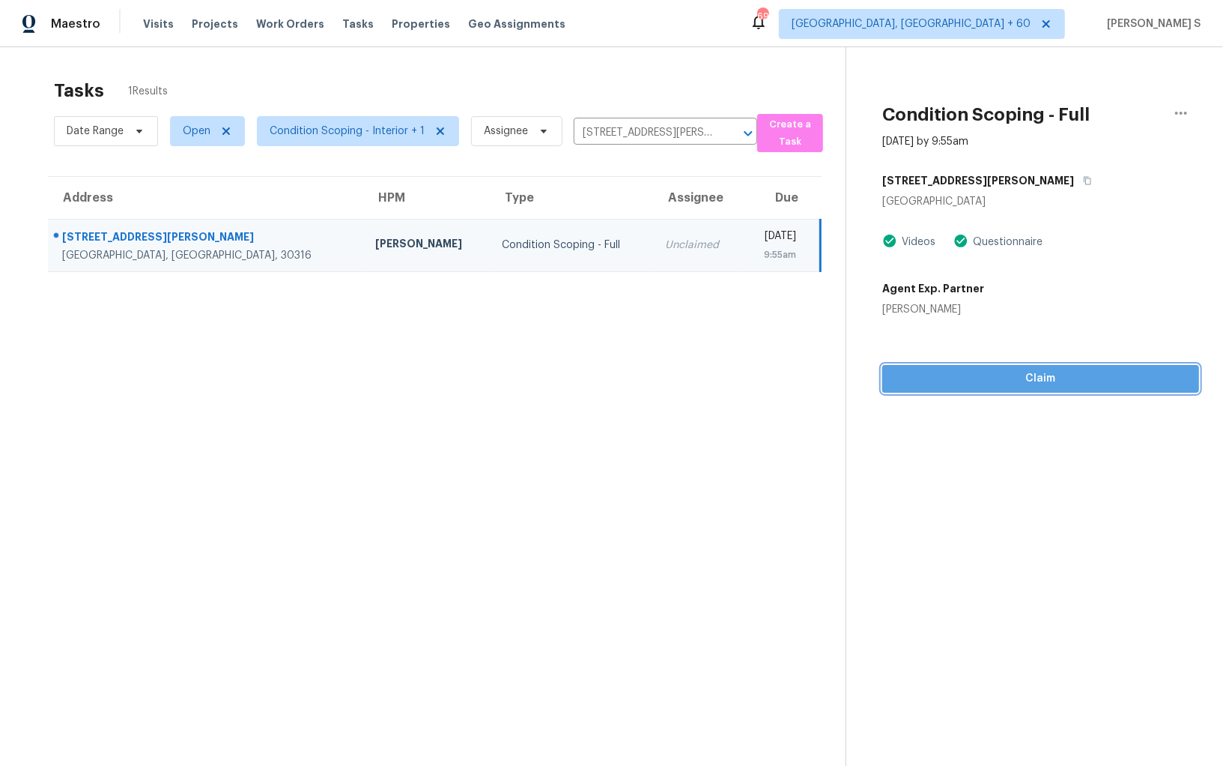
click at [1035, 378] on span "Claim" at bounding box center [1041, 378] width 293 height 19
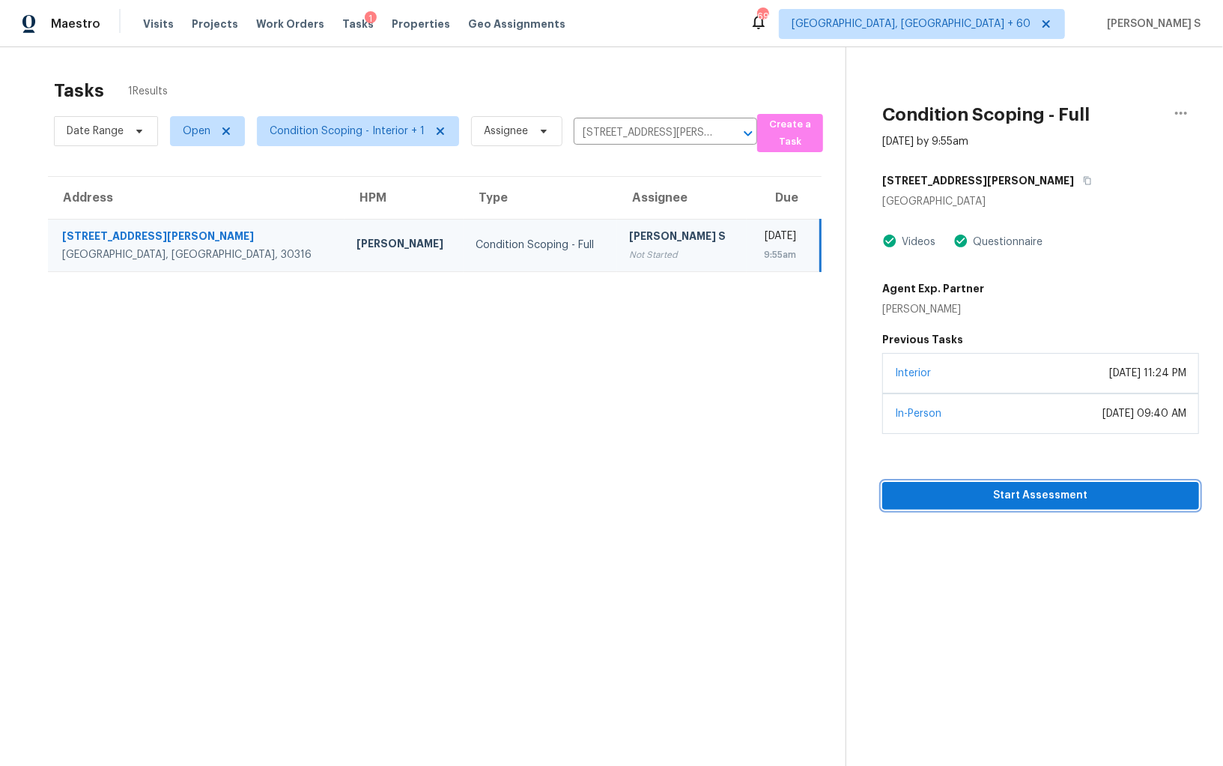
click at [994, 500] on span "Start Assessment" at bounding box center [1041, 495] width 293 height 19
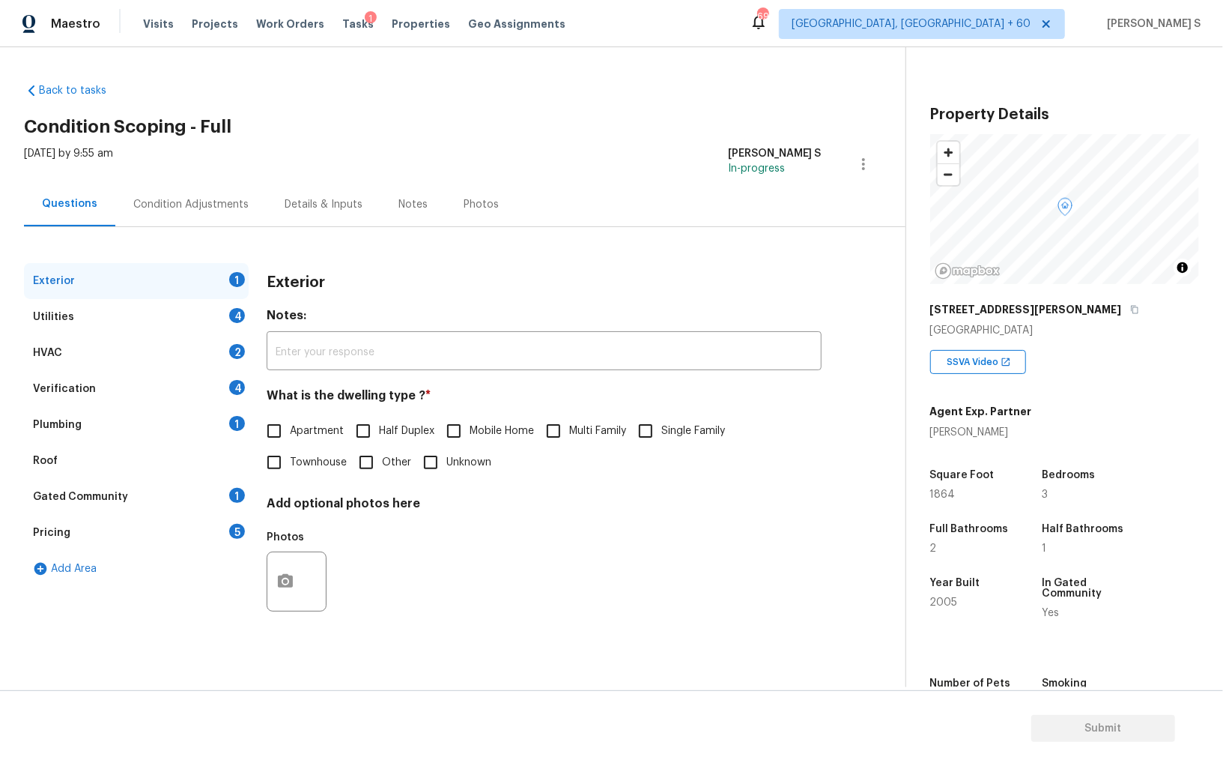
scroll to position [104, 0]
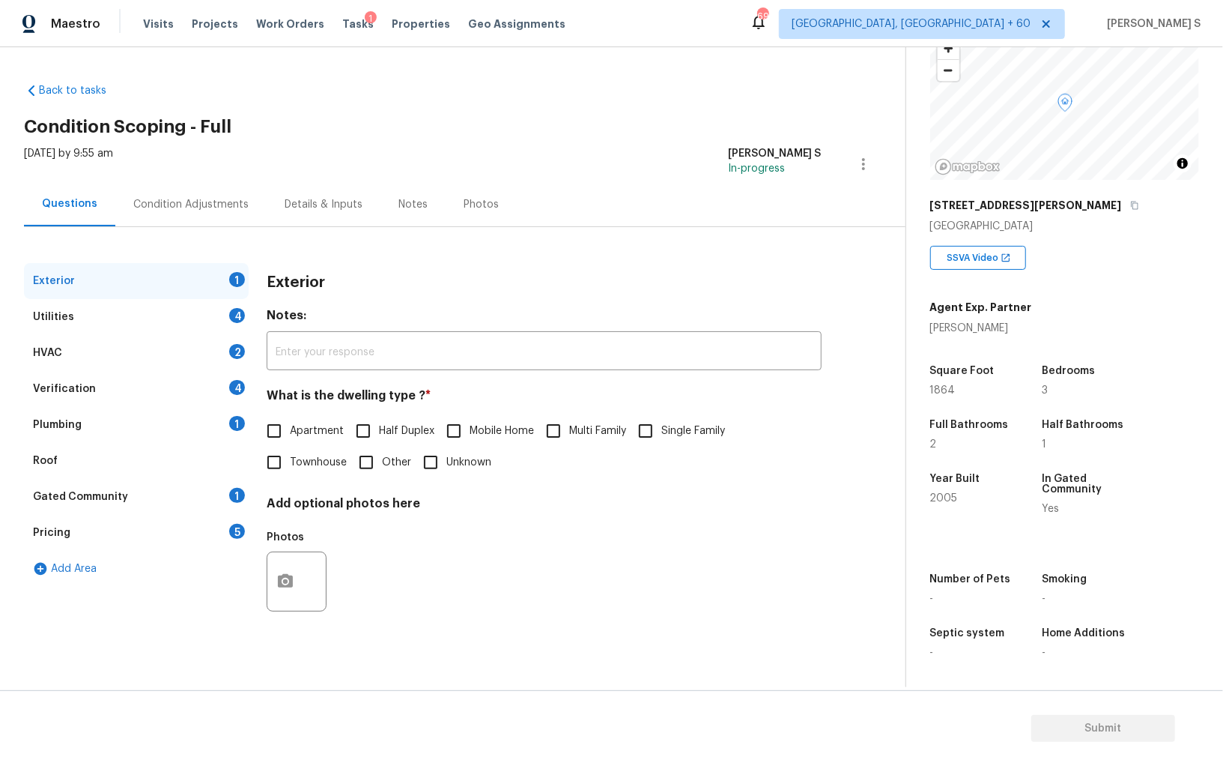
click at [309, 455] on span "Townhouse" at bounding box center [318, 463] width 57 height 16
click at [290, 455] on input "Townhouse" at bounding box center [273, 462] width 31 height 31
checkbox input "true"
click at [230, 320] on div "Utilities 4" at bounding box center [136, 317] width 225 height 36
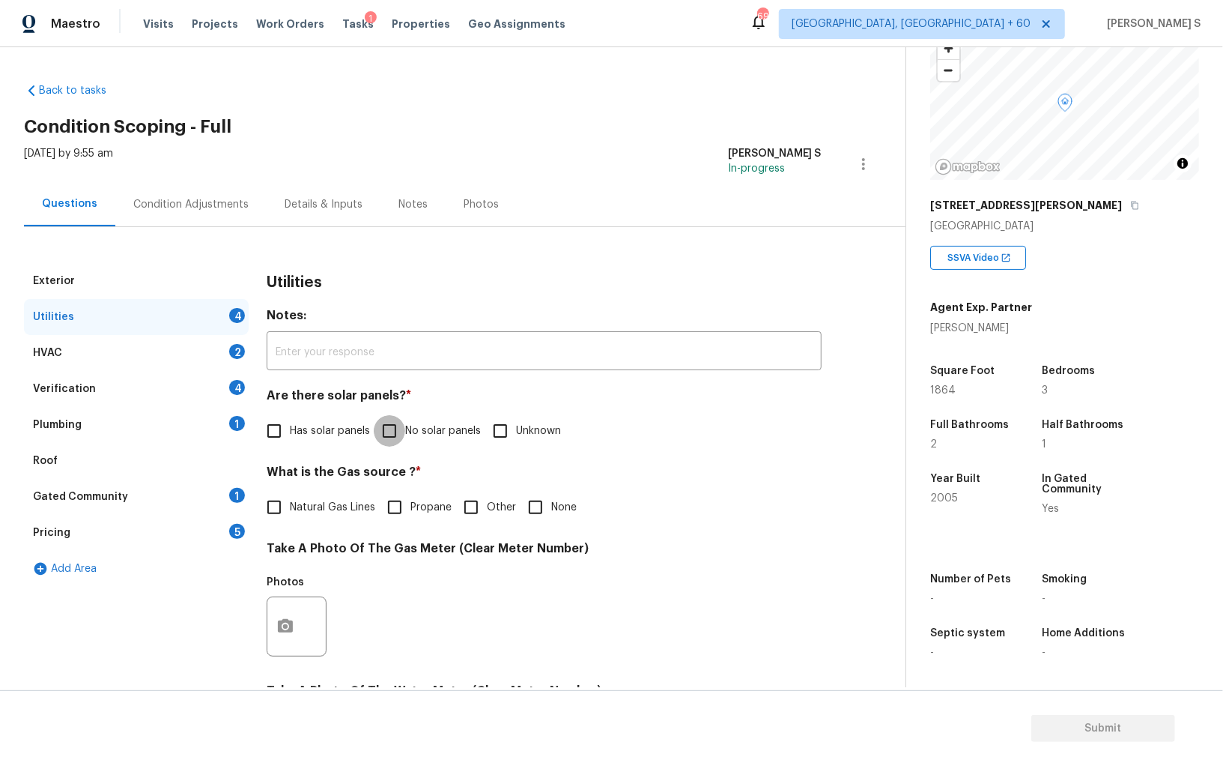
click at [402, 437] on input "No solar panels" at bounding box center [389, 430] width 31 height 31
checkbox input "true"
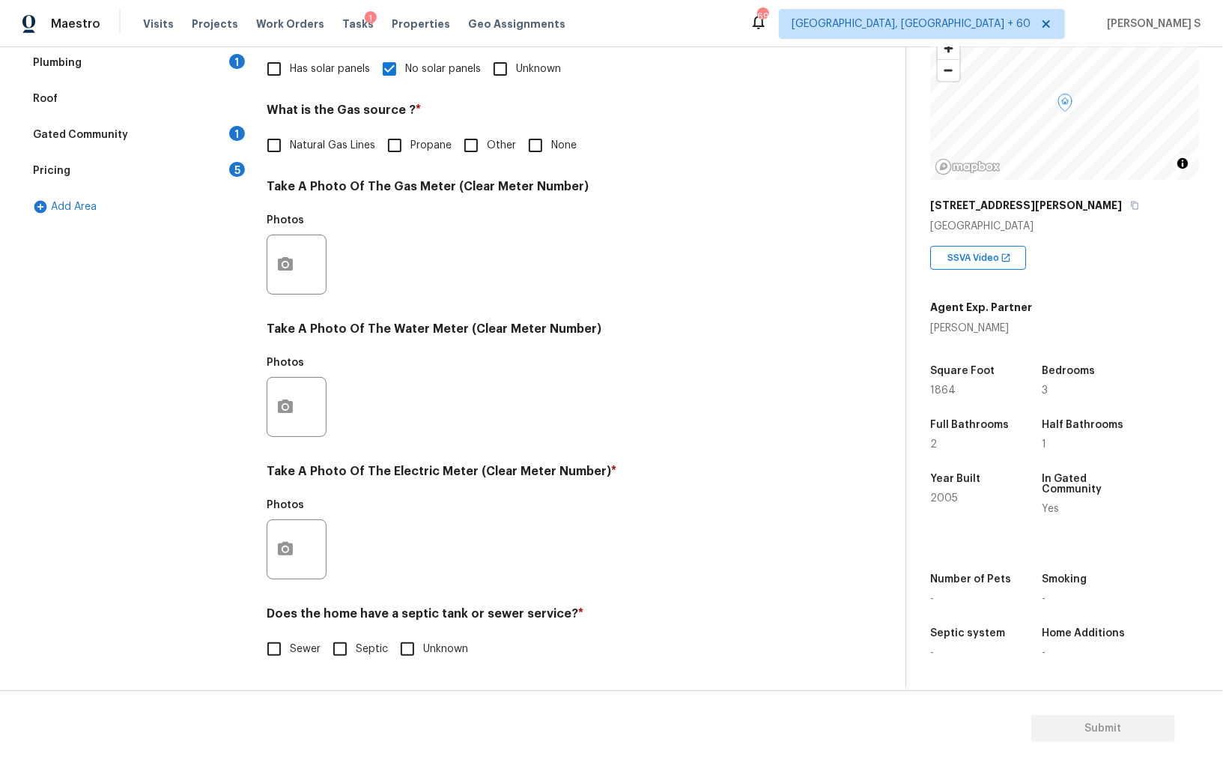
click at [283, 653] on input "Sewer" at bounding box center [273, 648] width 31 height 31
checkbox input "true"
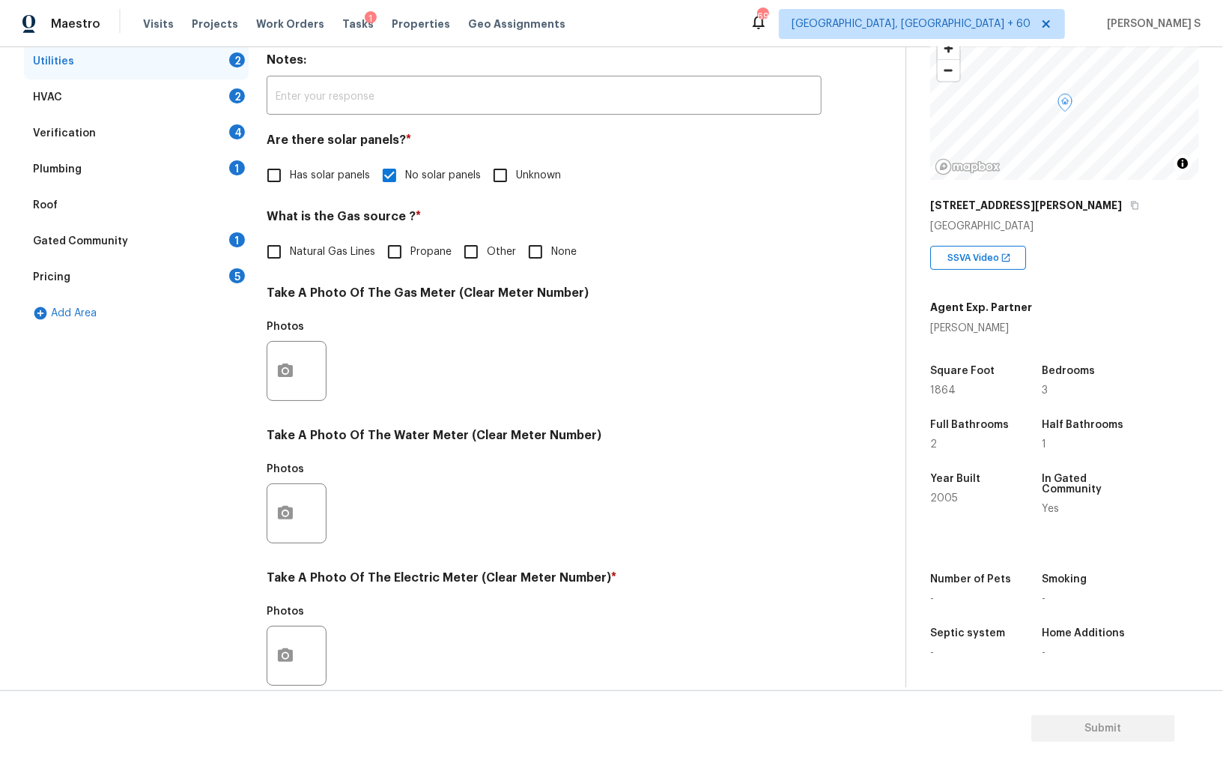
scroll to position [23, 0]
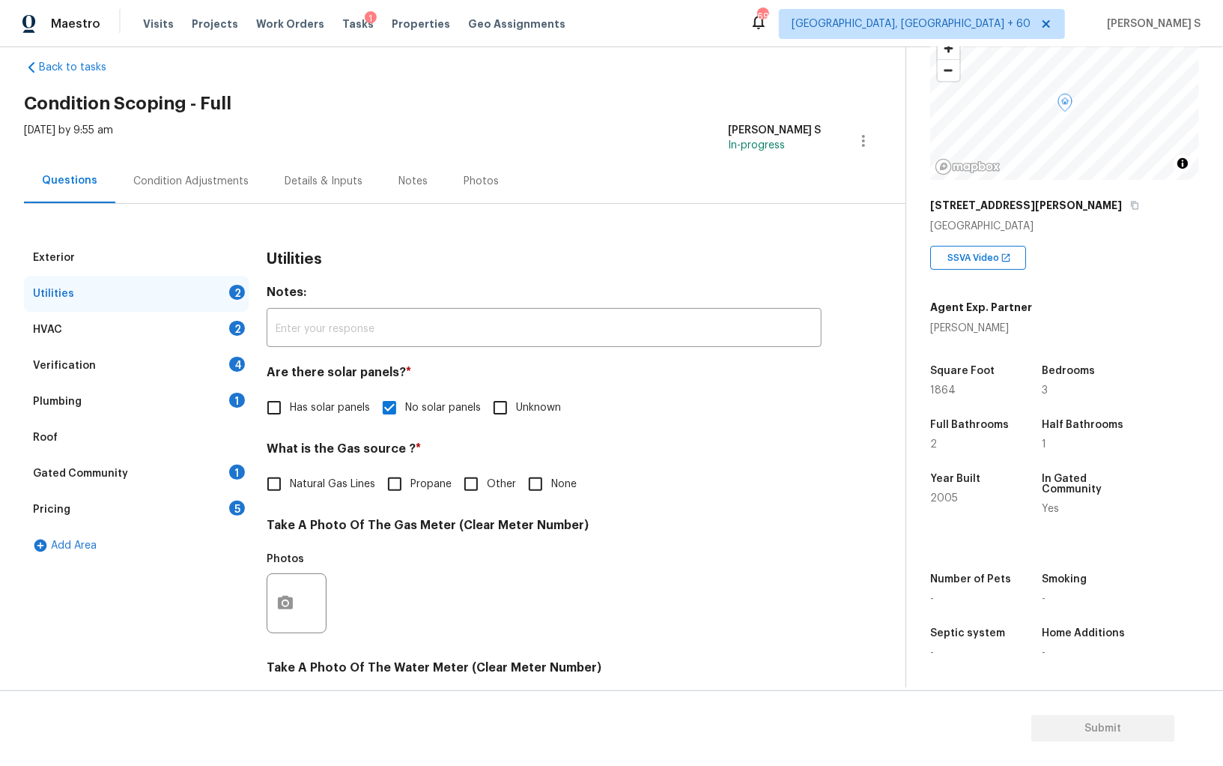
click at [238, 399] on div "1" at bounding box center [237, 400] width 16 height 15
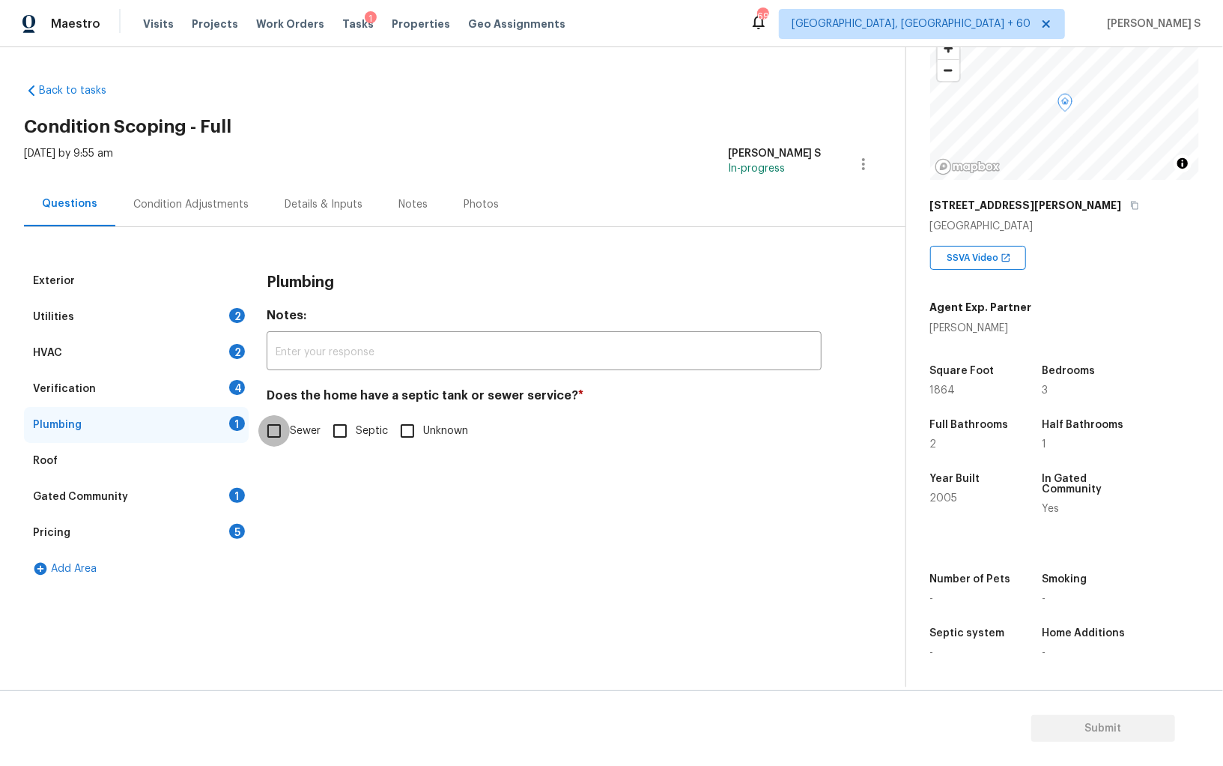
click at [276, 444] on input "Sewer" at bounding box center [273, 430] width 31 height 31
checkbox input "true"
click at [227, 480] on div "Gated Community 1" at bounding box center [136, 497] width 225 height 36
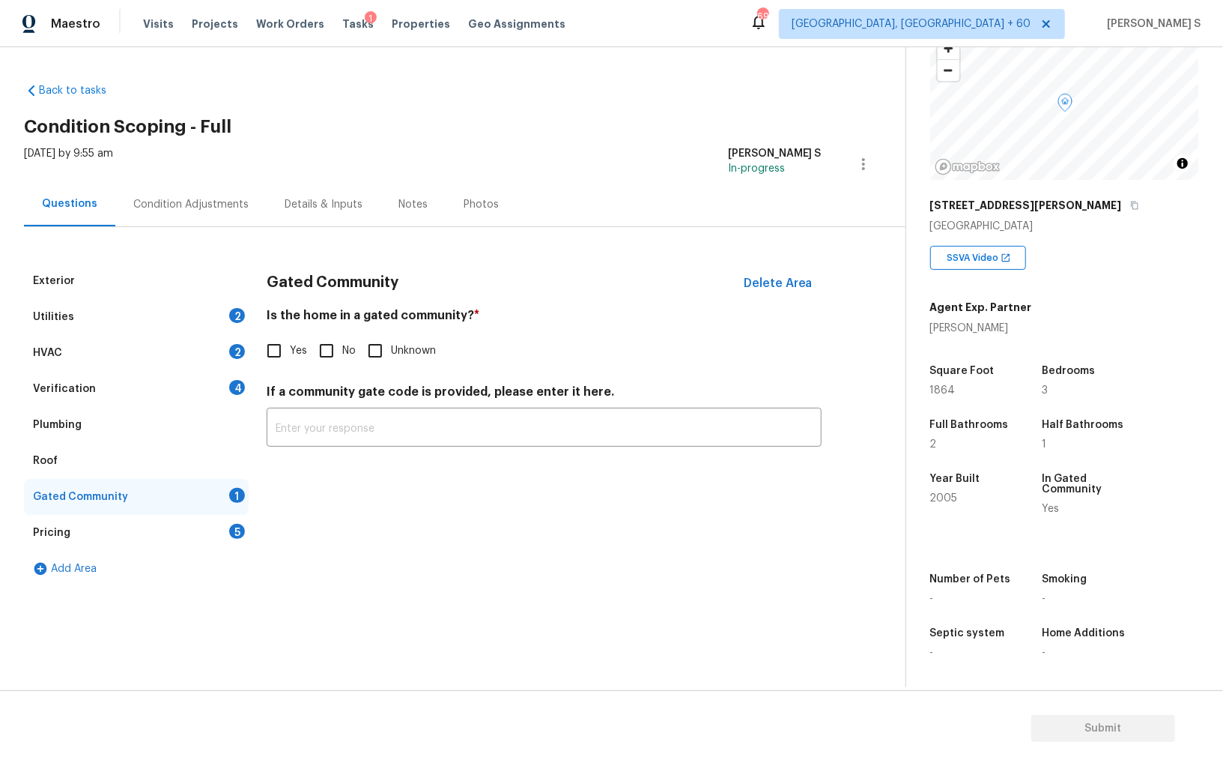
click at [315, 344] on input "No" at bounding box center [326, 350] width 31 height 31
checkbox input "true"
click at [229, 380] on div "Verification 4" at bounding box center [136, 389] width 225 height 36
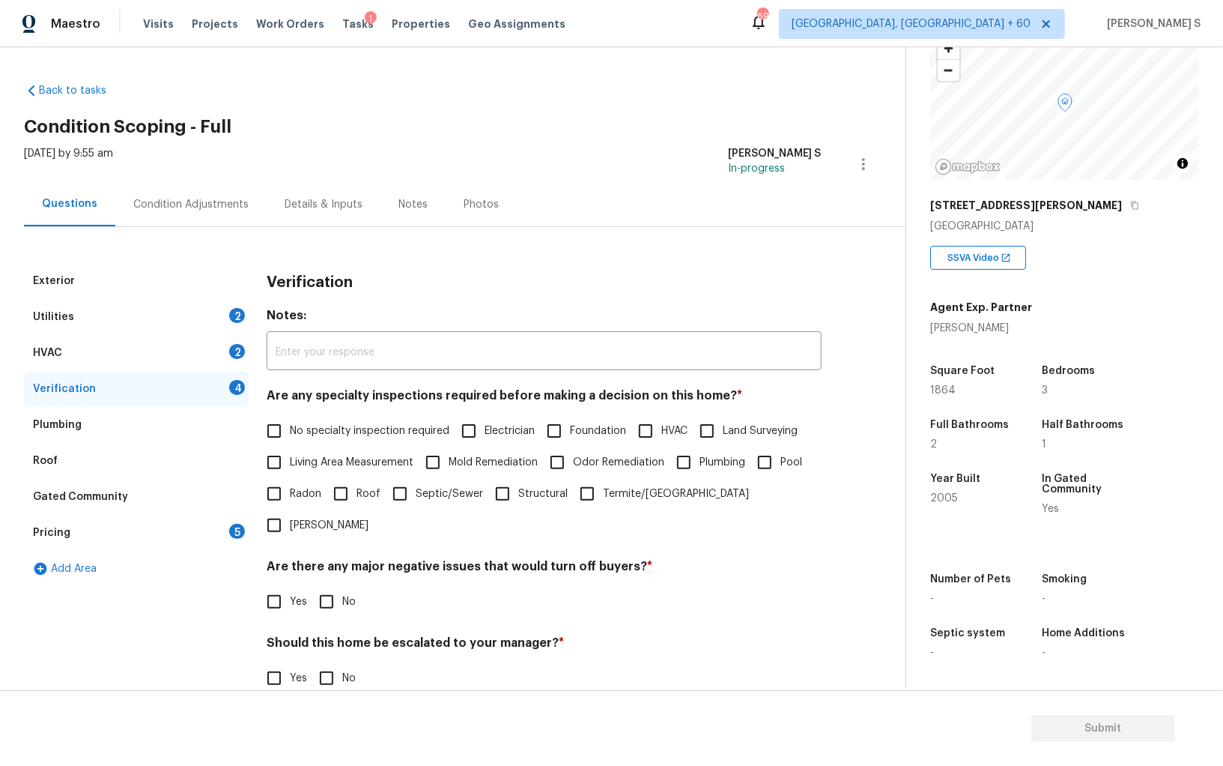
click at [268, 435] on input "No specialty inspection required" at bounding box center [273, 430] width 31 height 31
checkbox input "true"
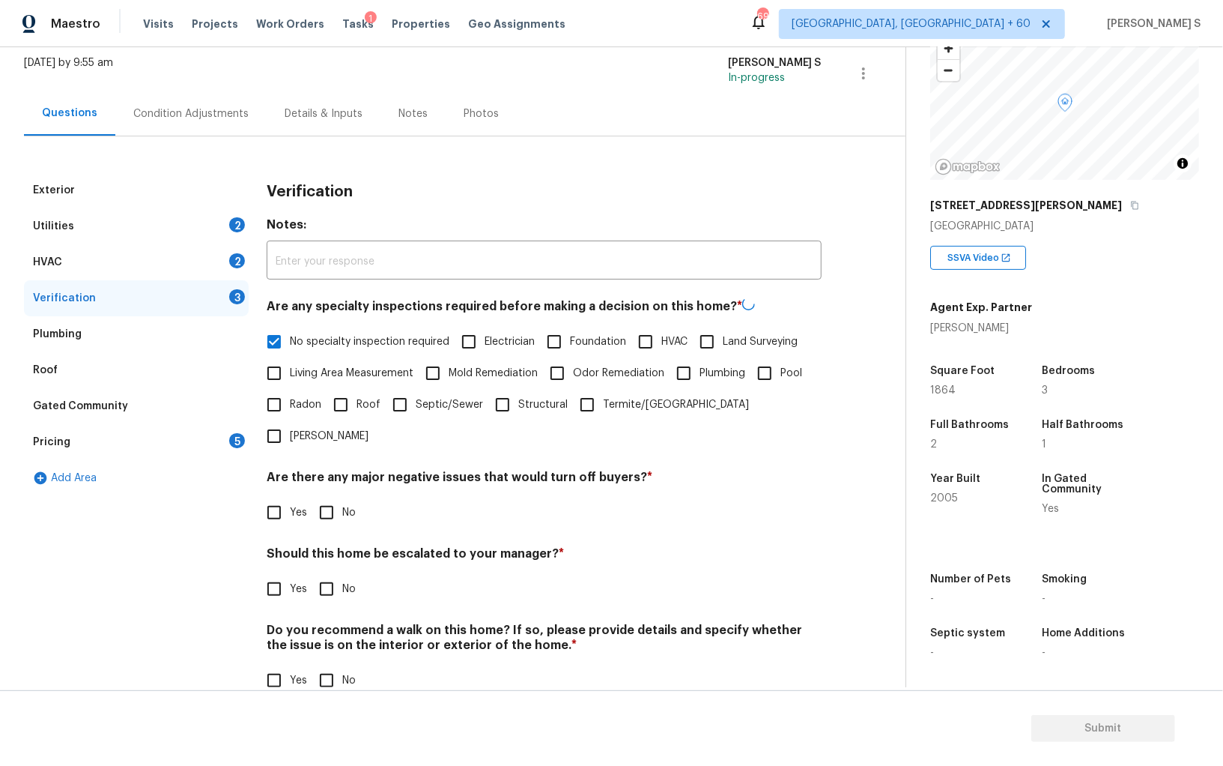
scroll to position [89, 0]
drag, startPoint x: 340, startPoint y: 485, endPoint x: 386, endPoint y: 539, distance: 71.3
click at [340, 497] on input "No" at bounding box center [326, 512] width 31 height 31
checkbox input "true"
click at [322, 665] on input "No" at bounding box center [326, 680] width 31 height 31
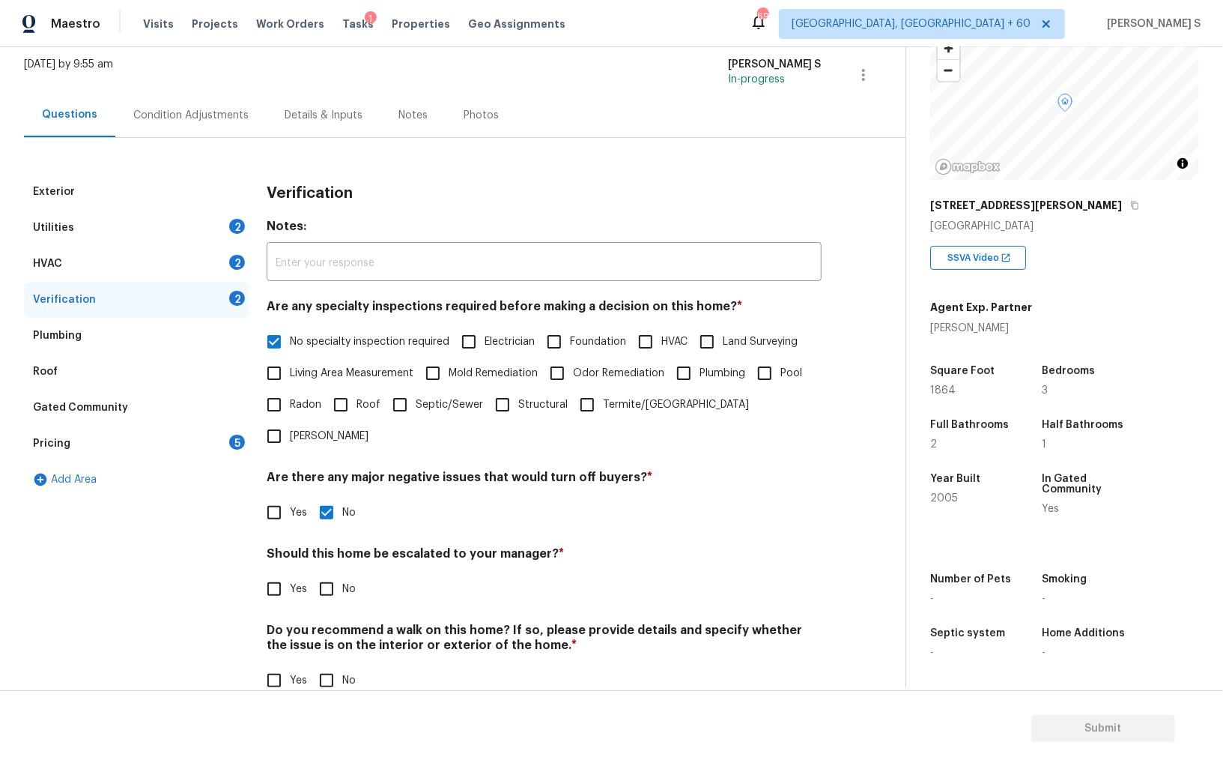
checkbox input "true"
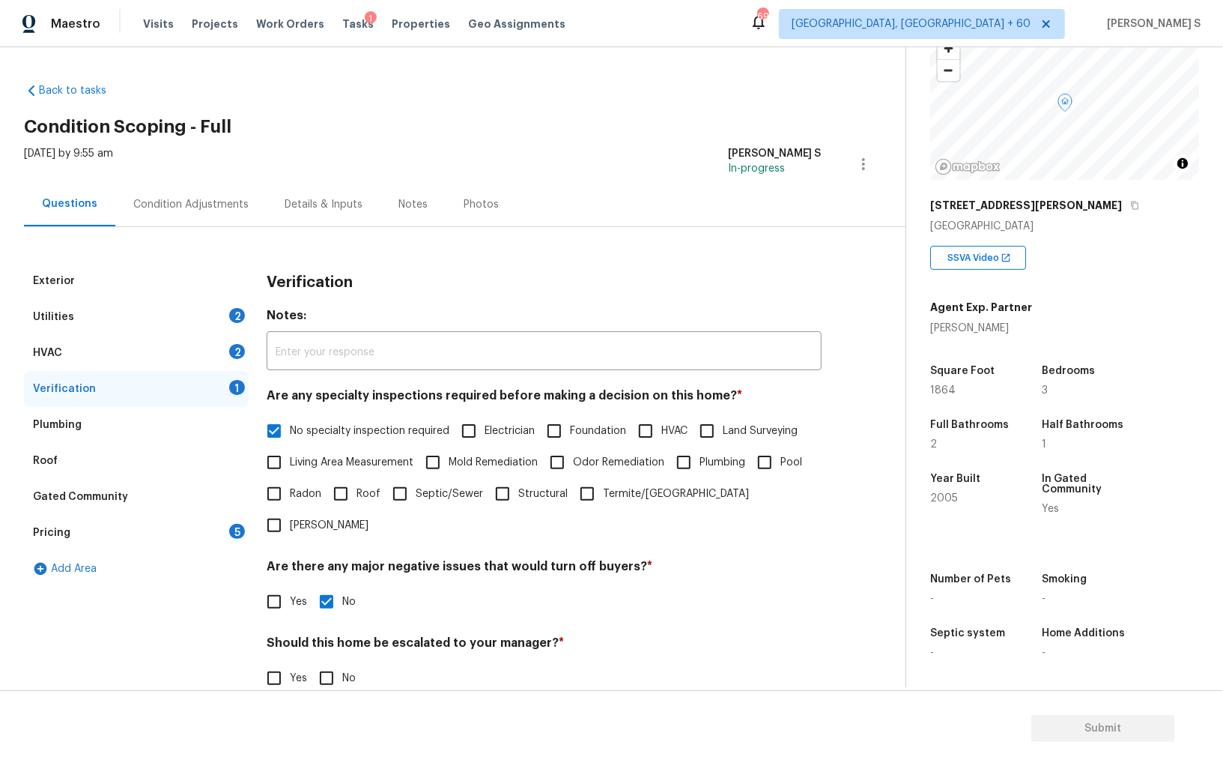
click at [229, 356] on div "HVAC 2" at bounding box center [136, 353] width 225 height 36
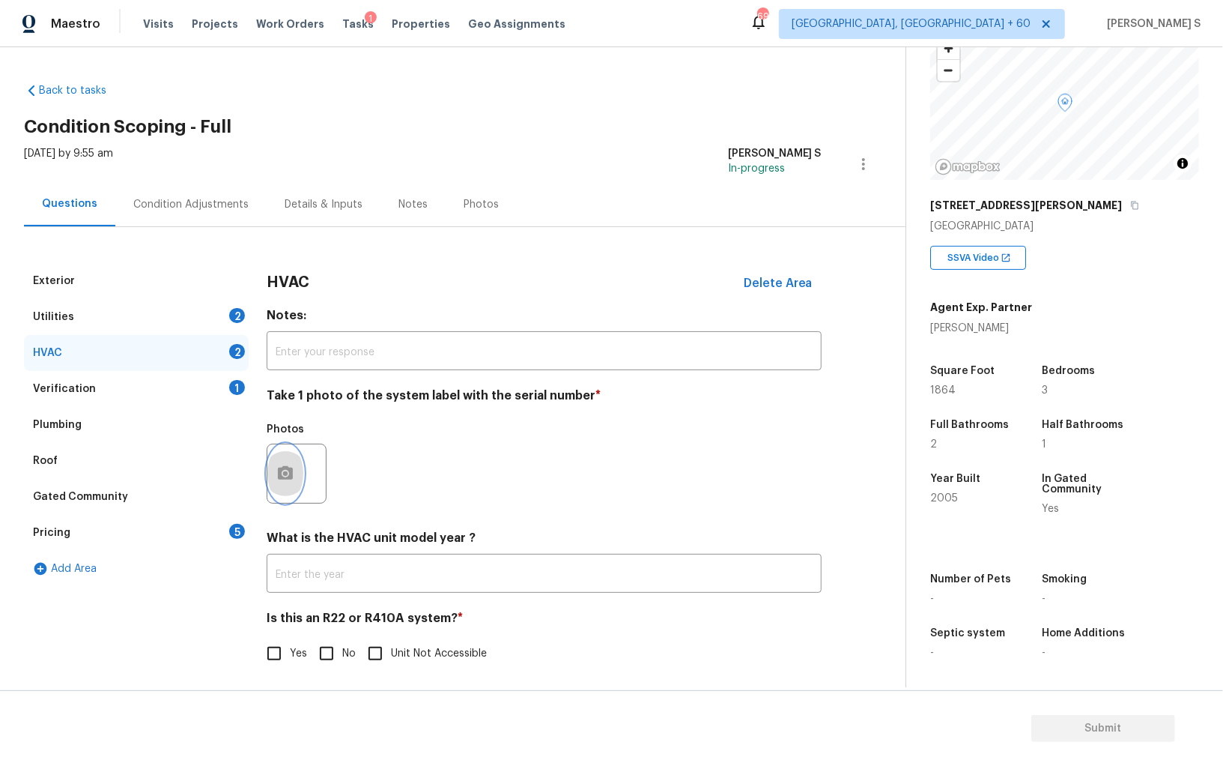
click at [285, 473] on circle "button" at bounding box center [285, 473] width 4 height 4
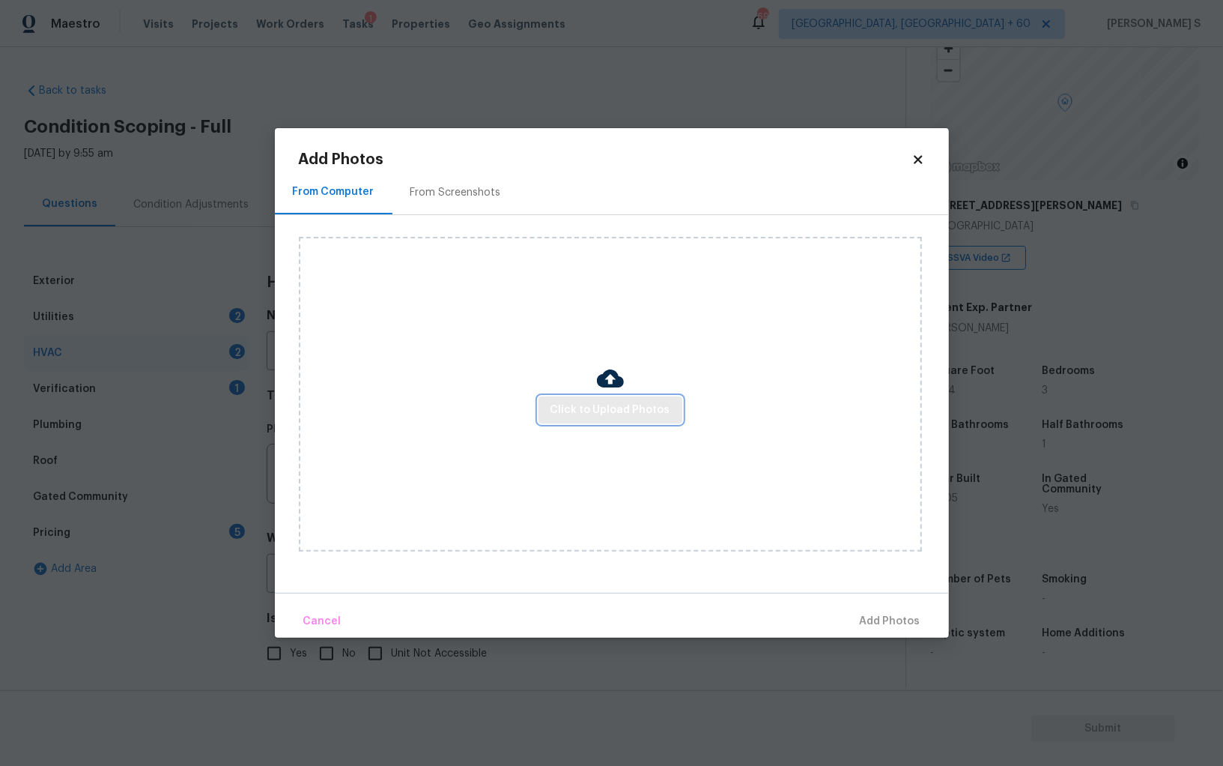
click at [597, 408] on span "Click to Upload Photos" at bounding box center [611, 410] width 120 height 19
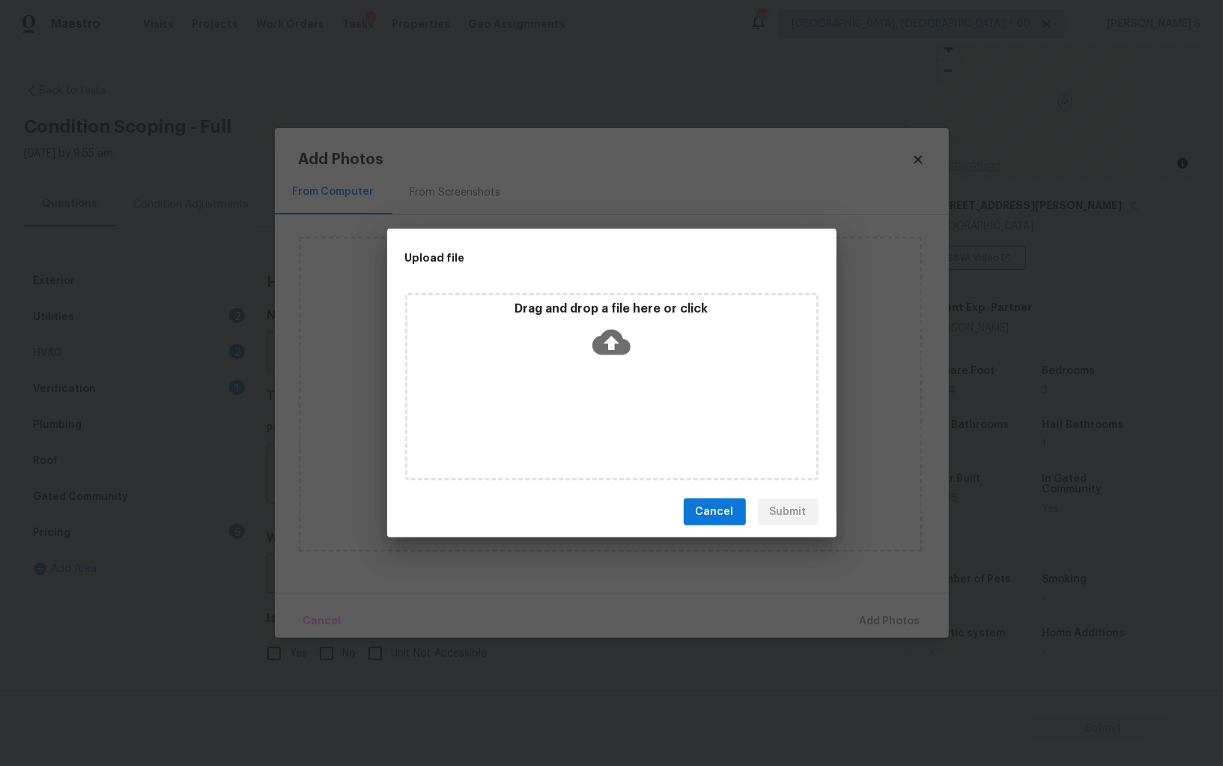
click at [597, 408] on div "Drag and drop a file here or click" at bounding box center [612, 386] width 414 height 187
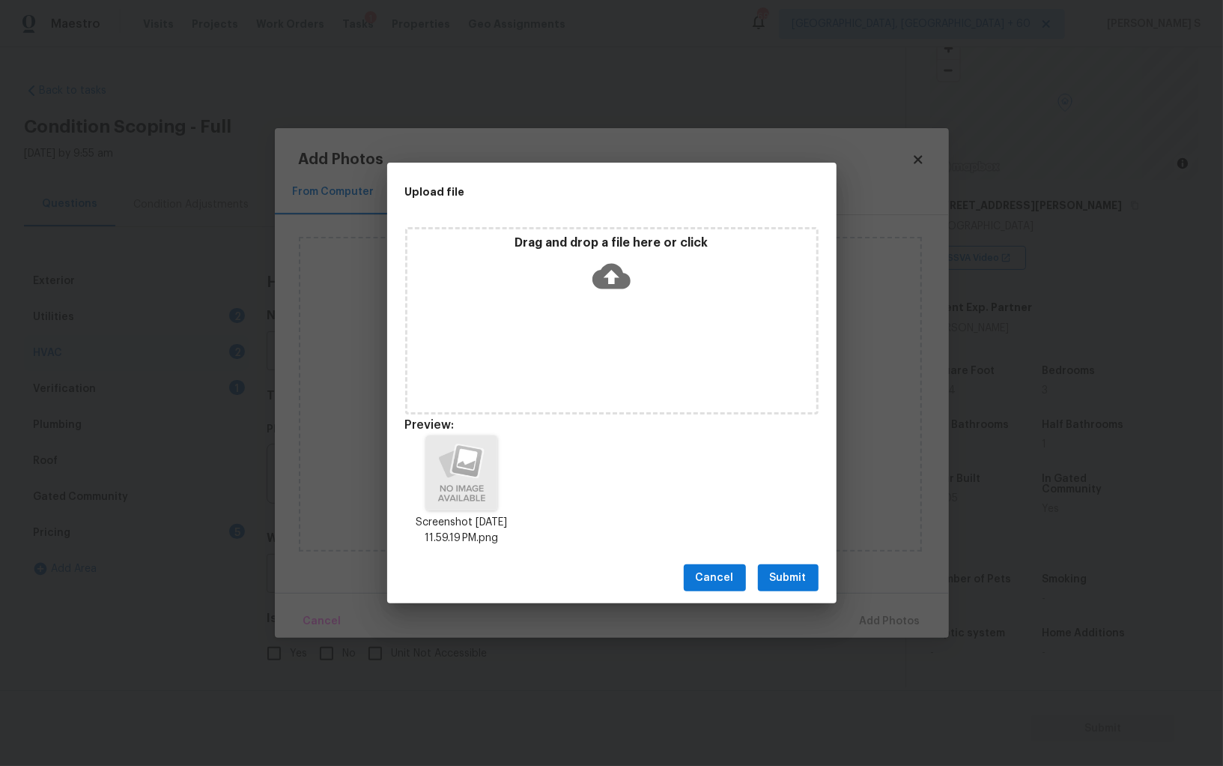
click at [799, 575] on span "Submit" at bounding box center [788, 578] width 37 height 19
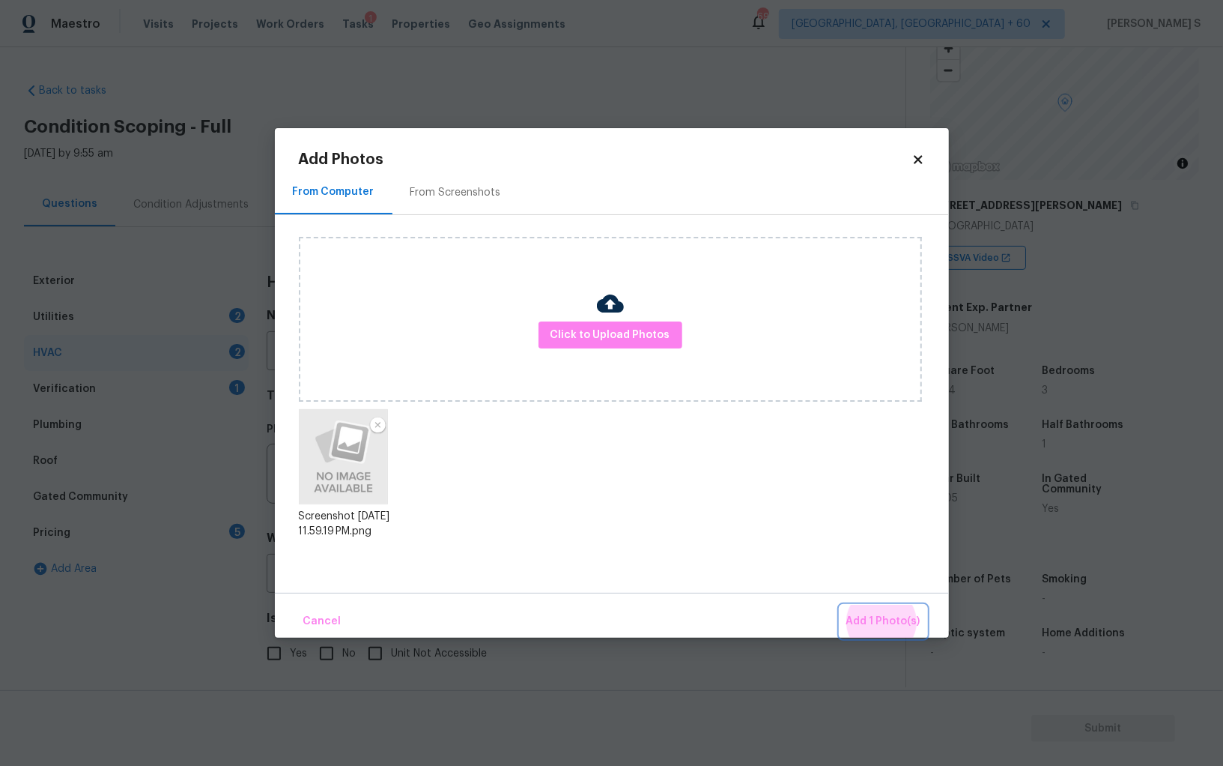
click at [841, 605] on button "Add 1 Photo(s)" at bounding box center [884, 621] width 86 height 32
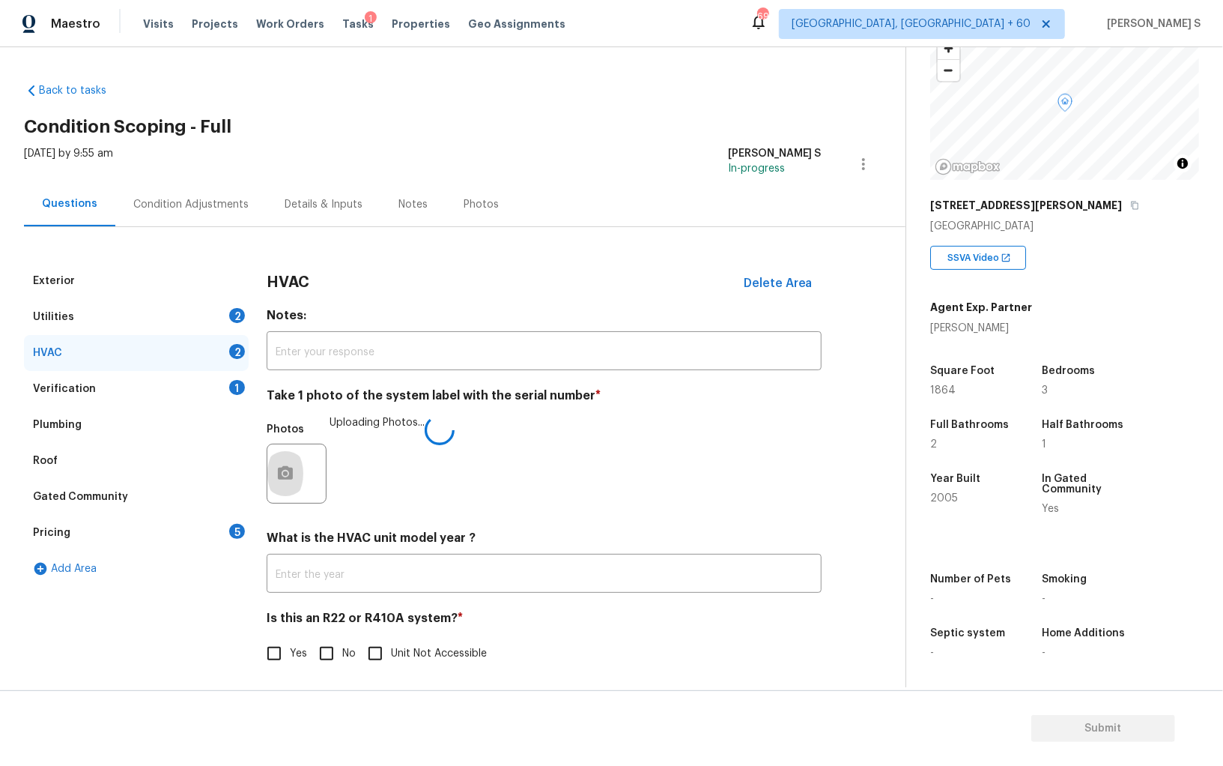
click at [337, 662] on input "No" at bounding box center [326, 653] width 31 height 31
checkbox input "true"
click at [225, 318] on div "Utilities 2" at bounding box center [136, 317] width 225 height 36
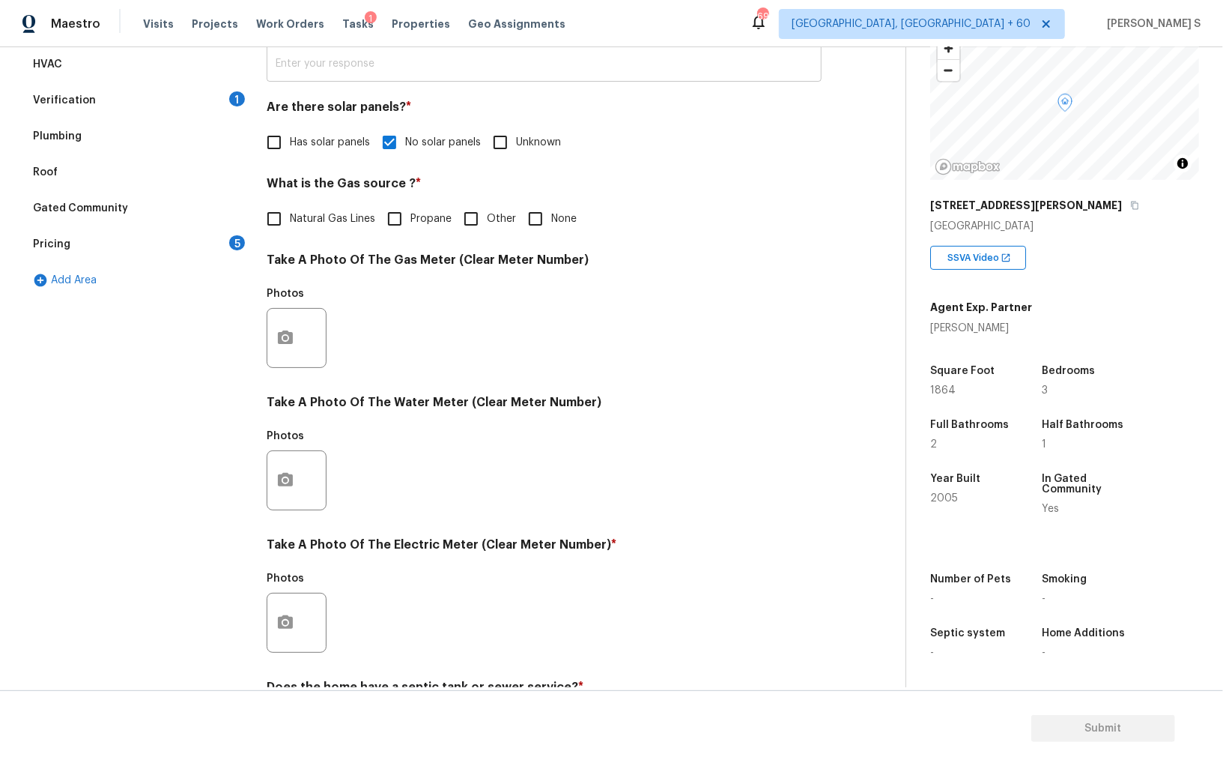
scroll to position [362, 0]
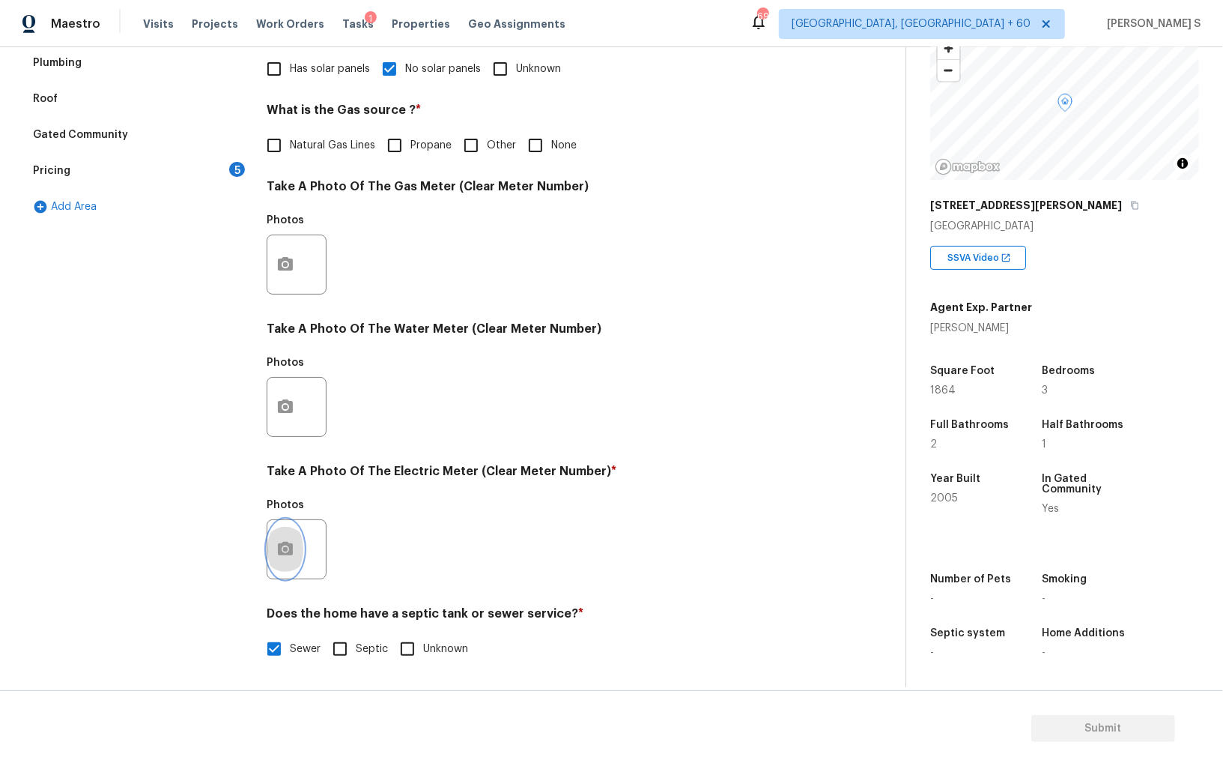
click at [287, 535] on button "button" at bounding box center [285, 549] width 36 height 58
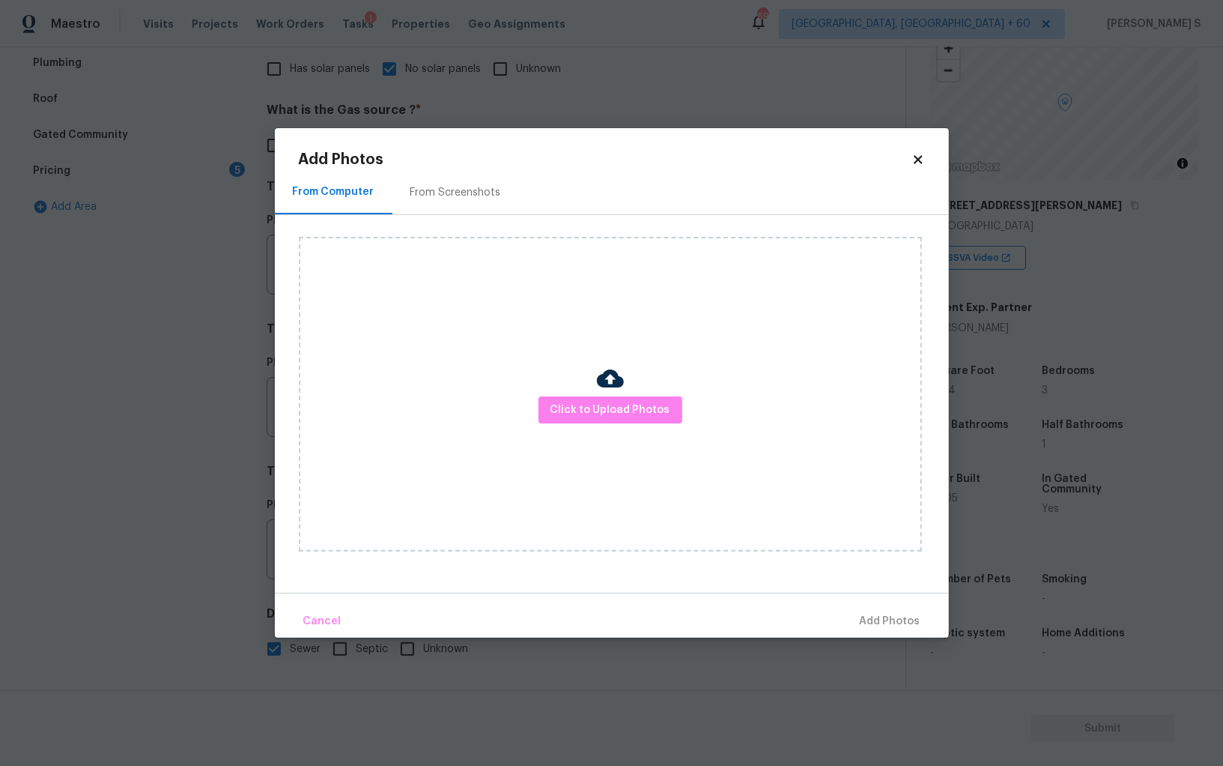
click at [618, 425] on div "Click to Upload Photos" at bounding box center [610, 394] width 623 height 315
click at [618, 420] on button "Click to Upload Photos" at bounding box center [611, 410] width 144 height 28
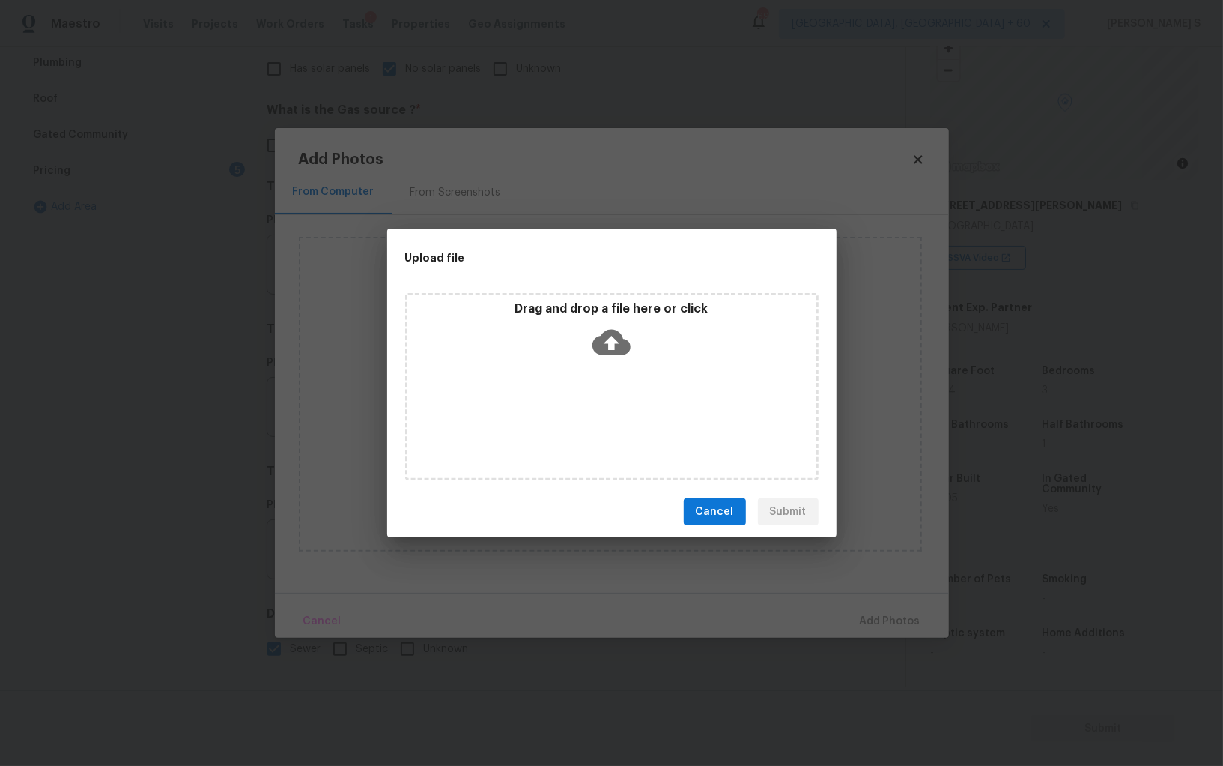
click at [618, 420] on div "Drag and drop a file here or click" at bounding box center [612, 386] width 414 height 187
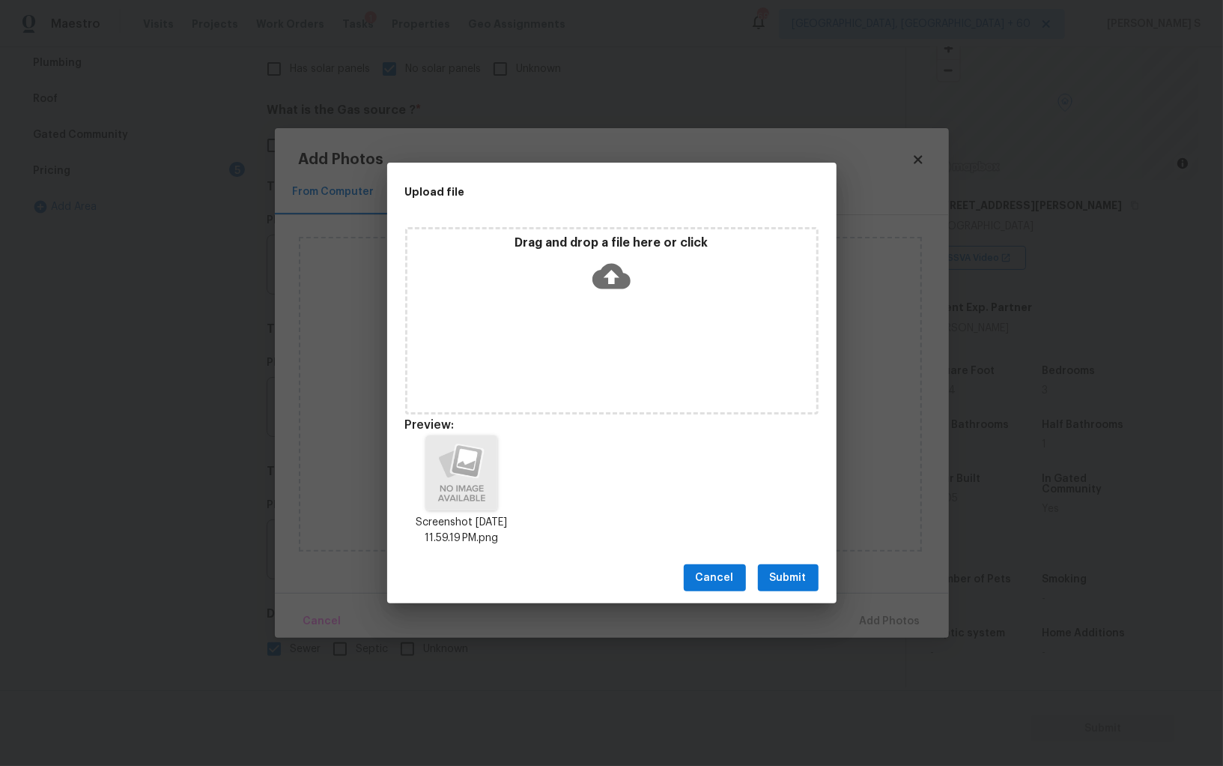
click at [800, 575] on span "Submit" at bounding box center [788, 578] width 37 height 19
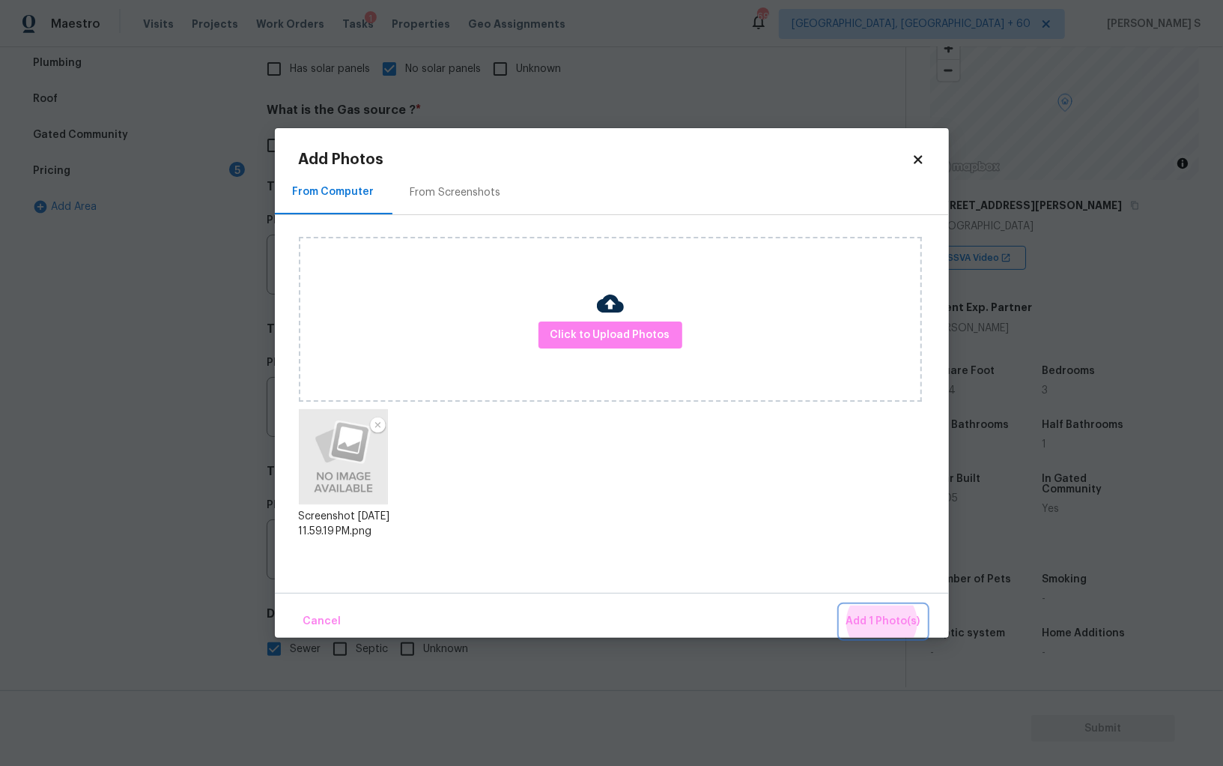
click at [841, 605] on button "Add 1 Photo(s)" at bounding box center [884, 621] width 86 height 32
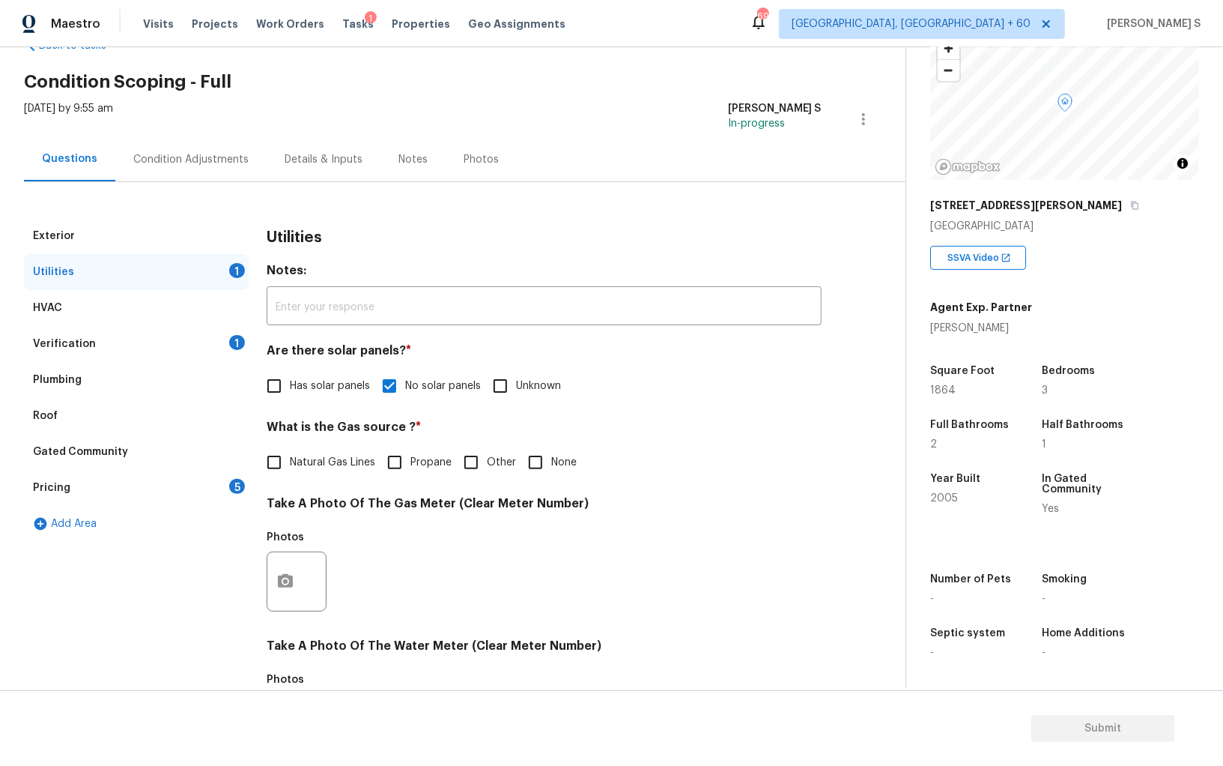
scroll to position [0, 0]
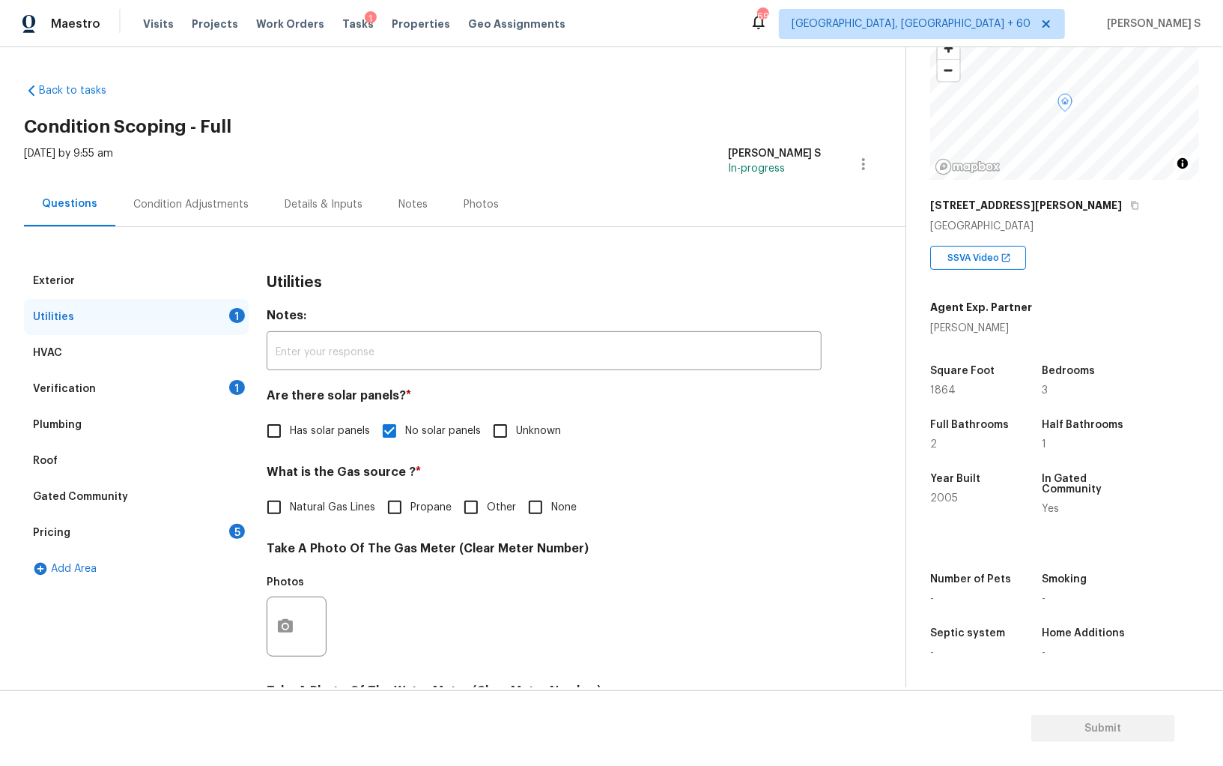
click at [201, 193] on div "Condition Adjustments" at bounding box center [190, 204] width 151 height 44
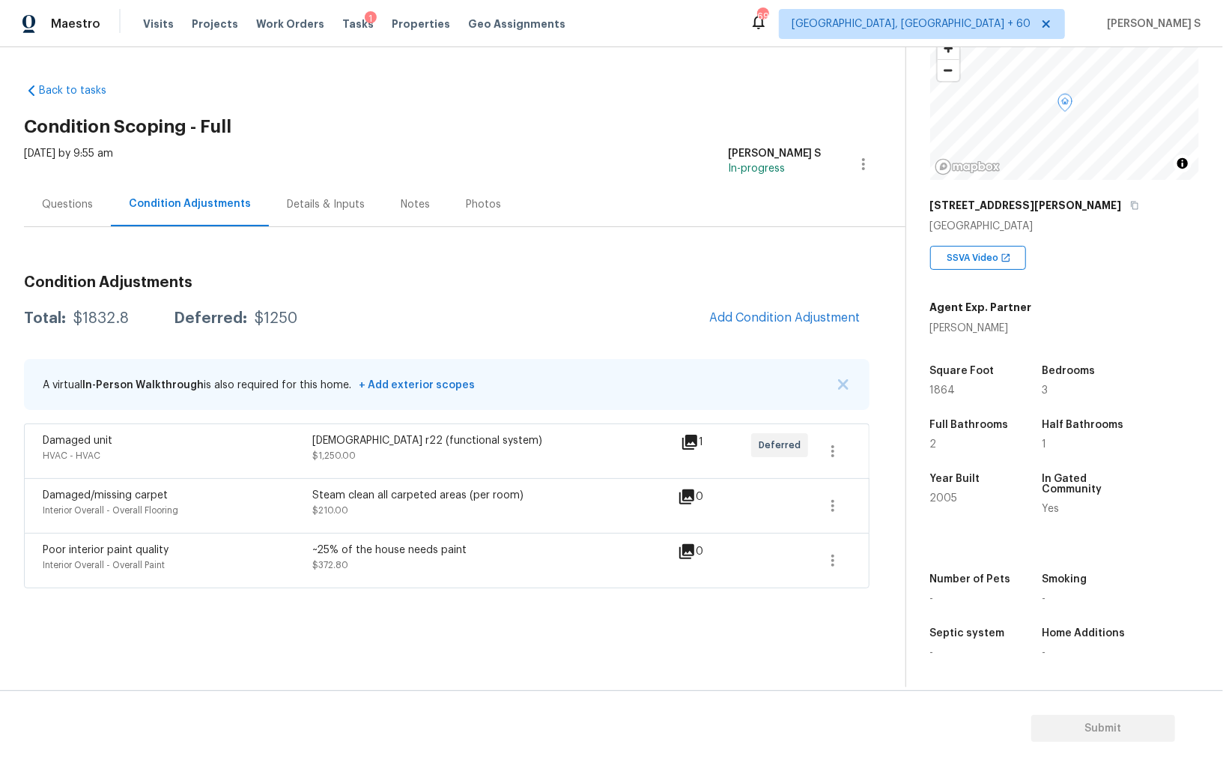
click at [791, 299] on div "Condition Adjustments Total: $1832.8 Deferred: $1250 Add Condition Adjustment A…" at bounding box center [447, 425] width 846 height 325
click at [756, 316] on span "Add Condition Adjustment" at bounding box center [785, 317] width 151 height 13
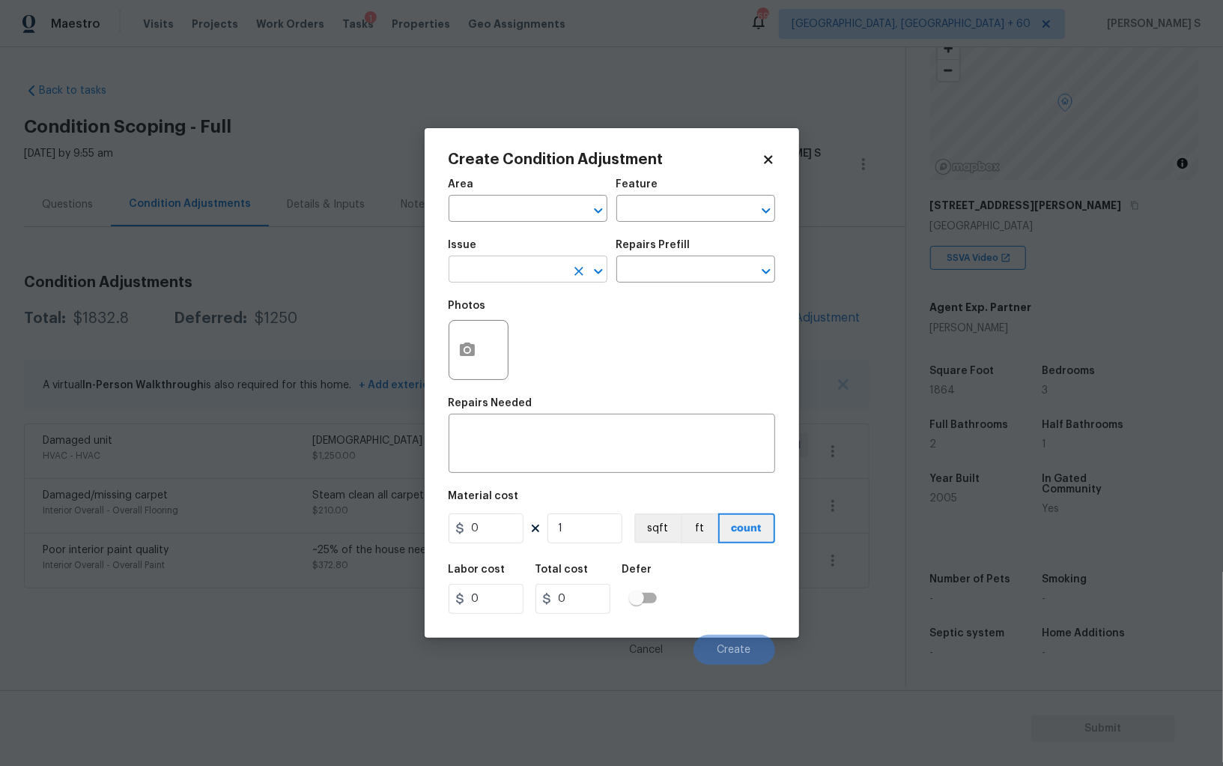
click at [483, 279] on input "text" at bounding box center [507, 270] width 117 height 23
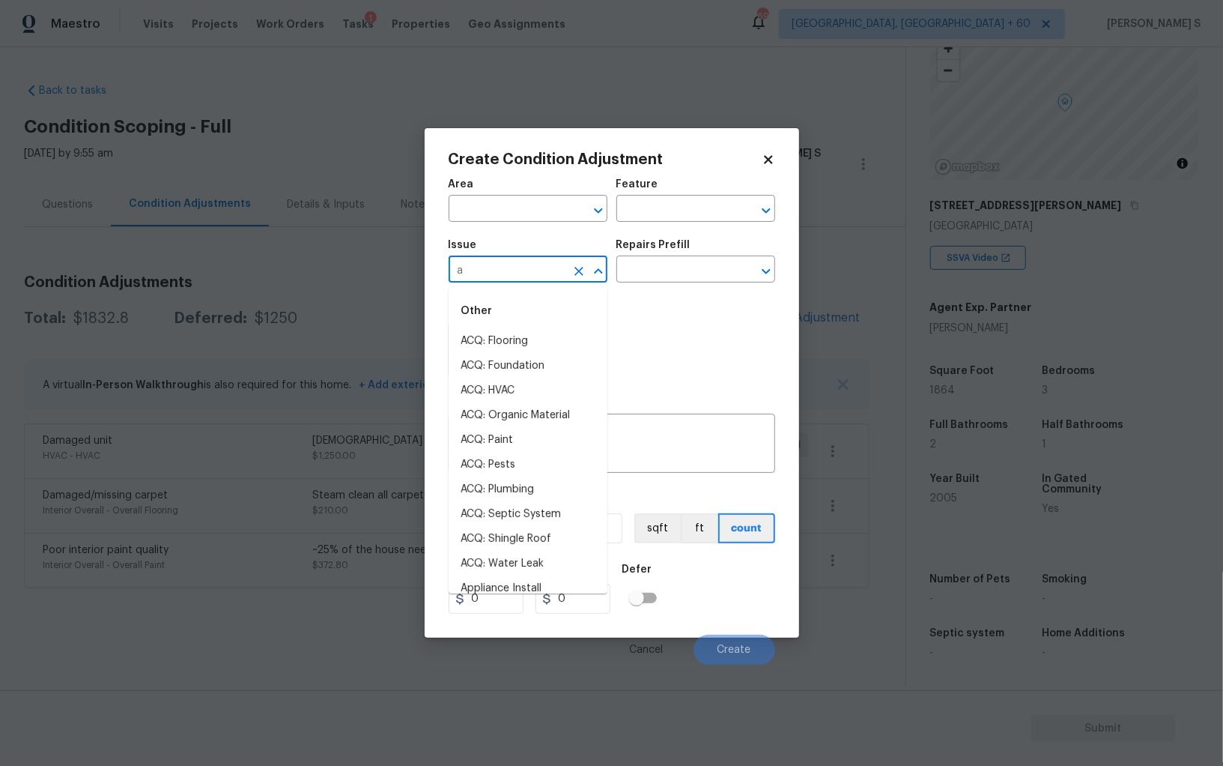
type input "ap"
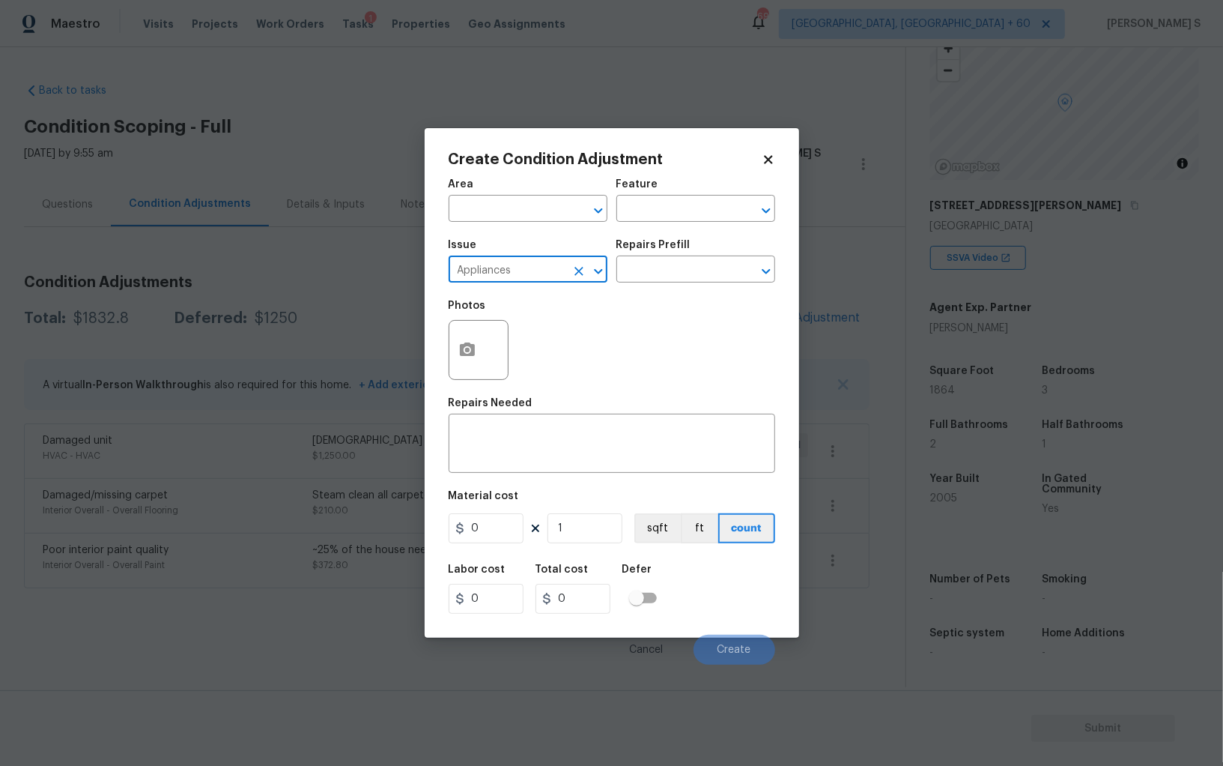
type input "Appliances"
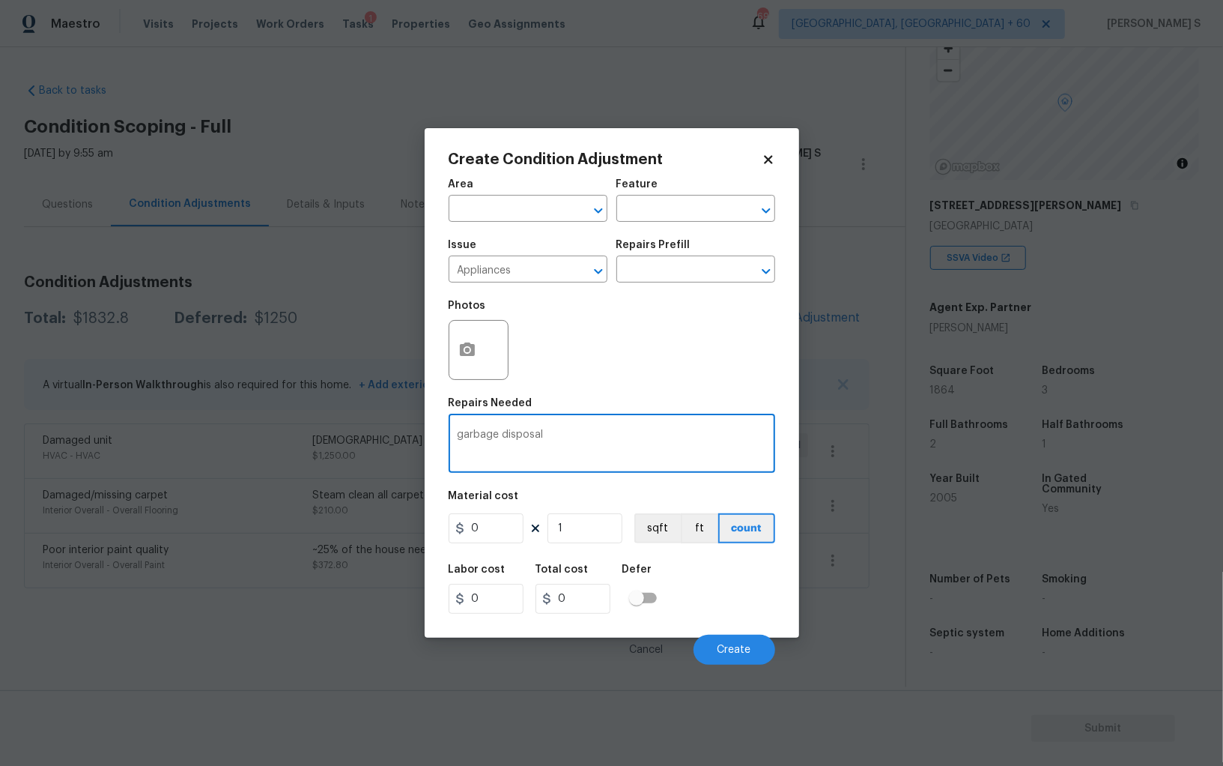
type textarea "garbage disposal"
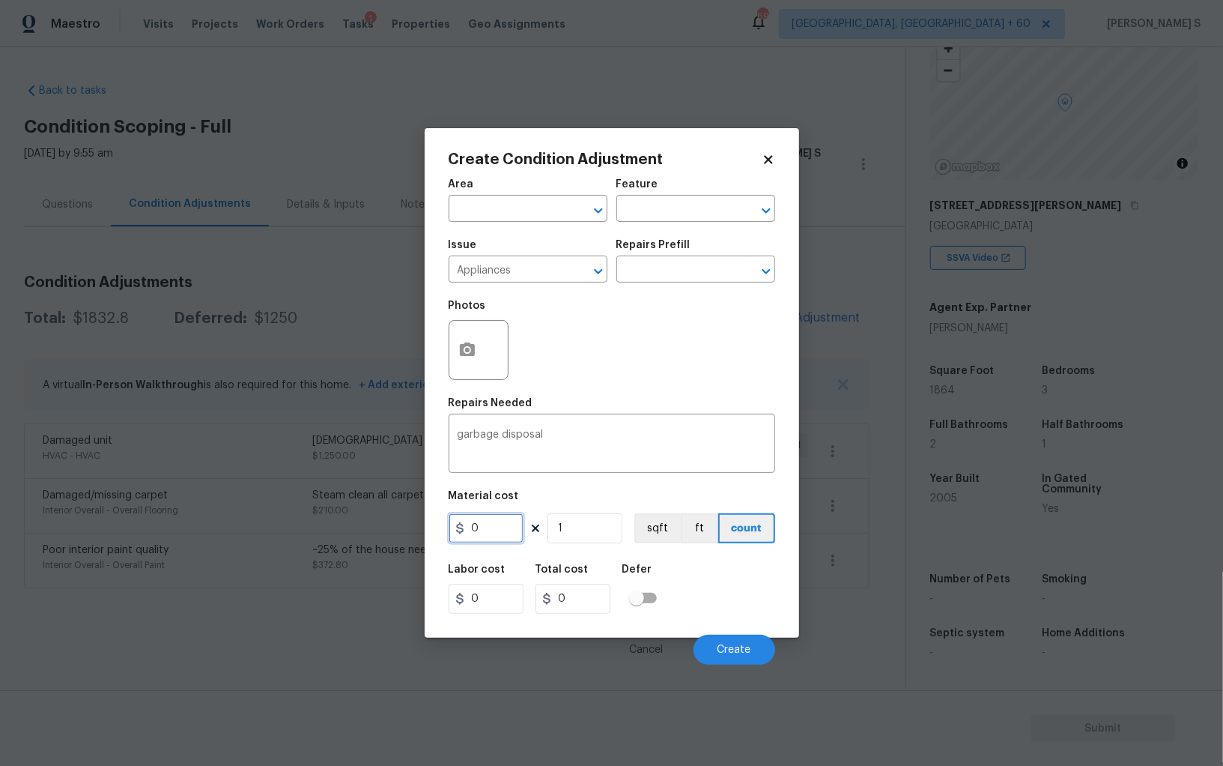
click at [478, 520] on input "0" at bounding box center [486, 528] width 75 height 30
type input "250"
click at [712, 651] on button "Create" at bounding box center [735, 650] width 82 height 30
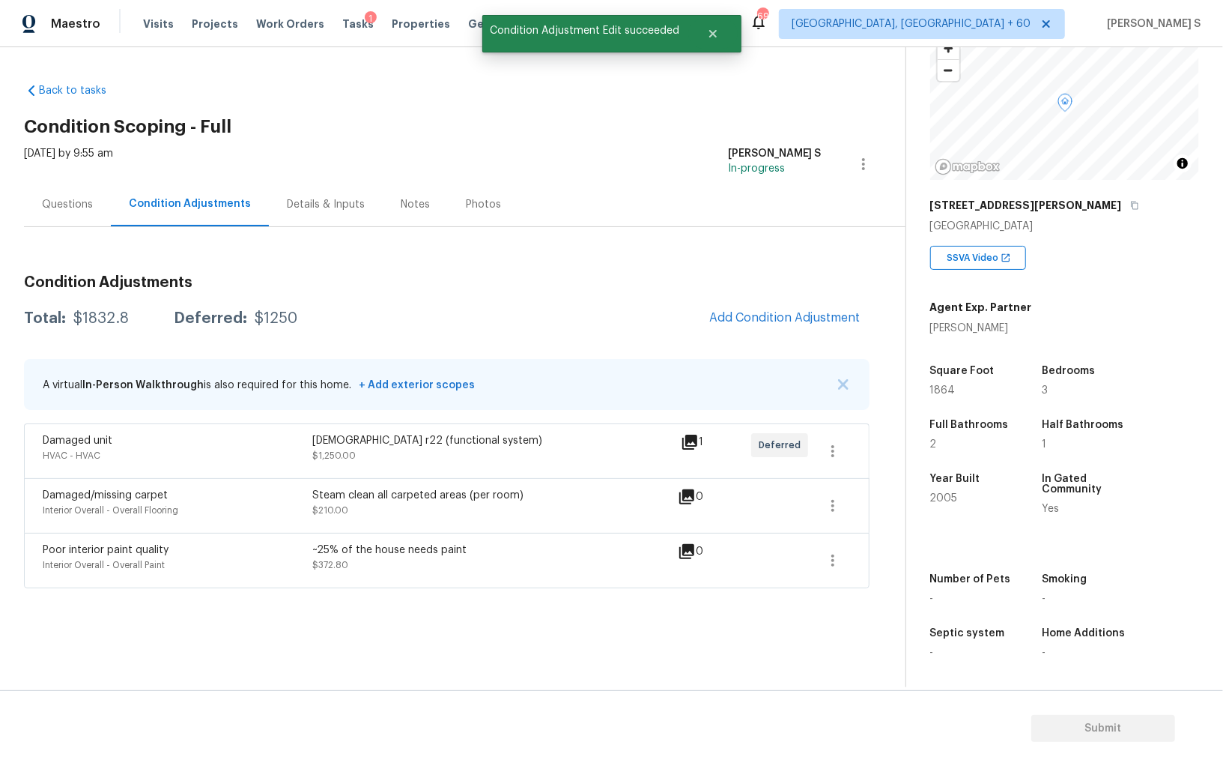
click at [243, 515] on body "Maestro Visits Projects Work Orders Tasks 1 Properties Geo Assignments 698 Albu…" at bounding box center [611, 383] width 1223 height 766
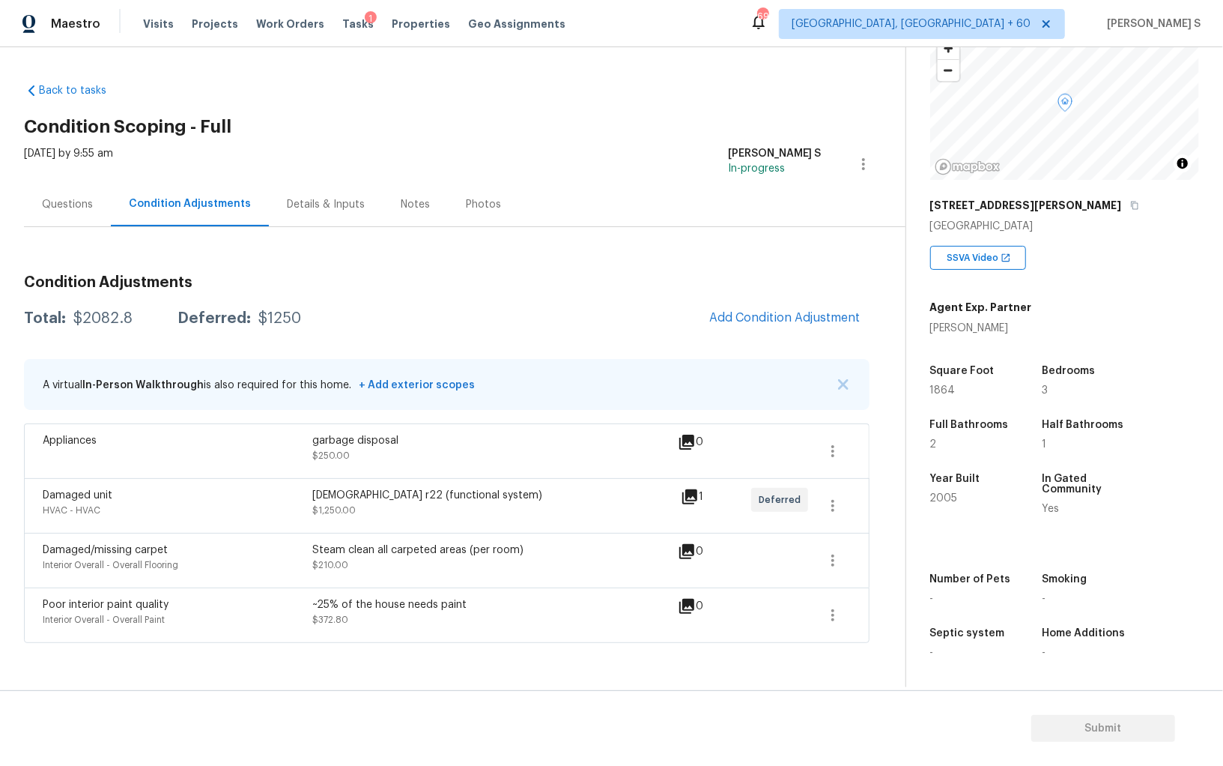
click at [559, 474] on div "Appliances garbage disposal $250.00 0" at bounding box center [447, 450] width 846 height 55
click at [79, 223] on div "Questions" at bounding box center [67, 204] width 87 height 44
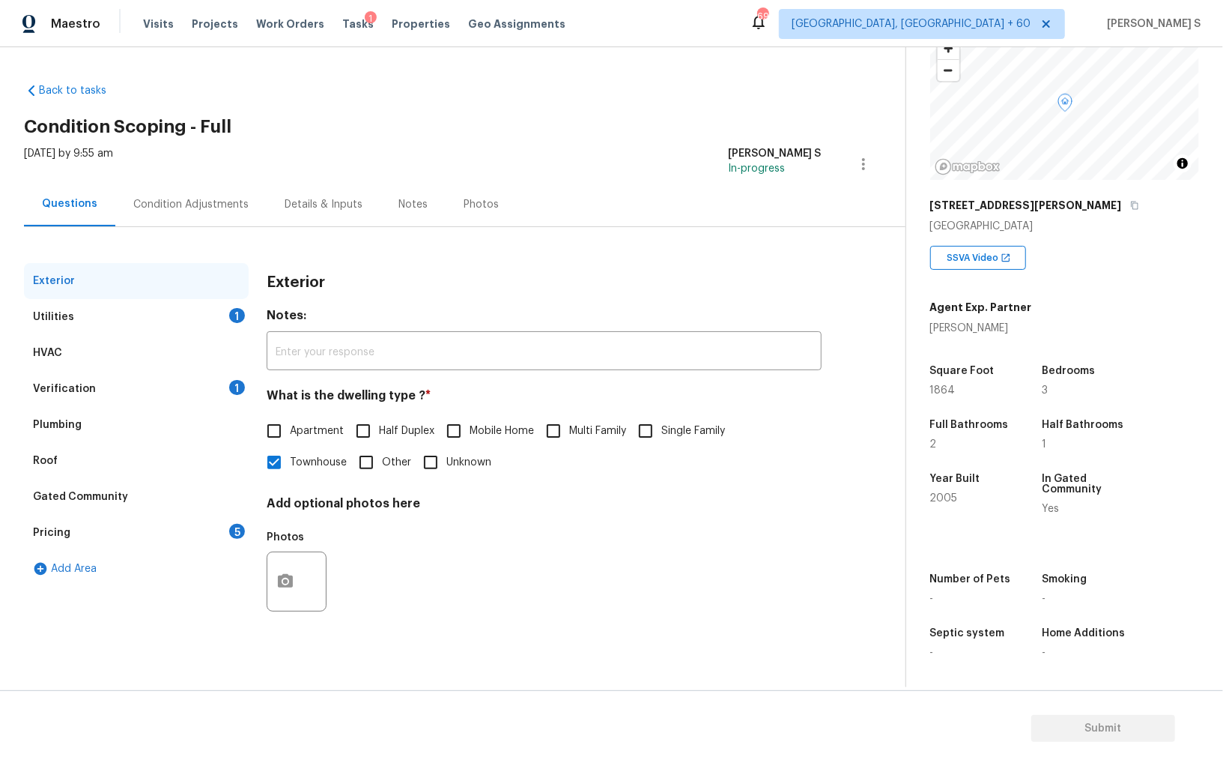
click at [53, 316] on div "Utilities" at bounding box center [53, 316] width 41 height 15
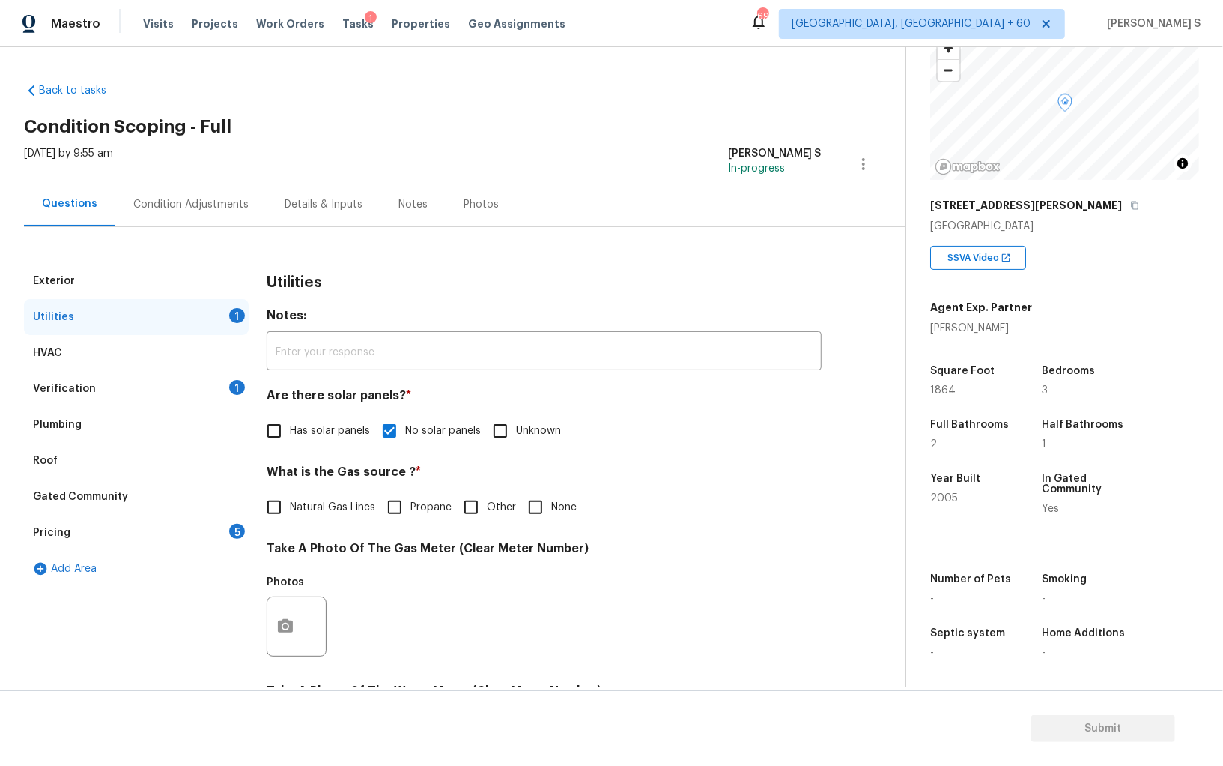
scroll to position [159, 0]
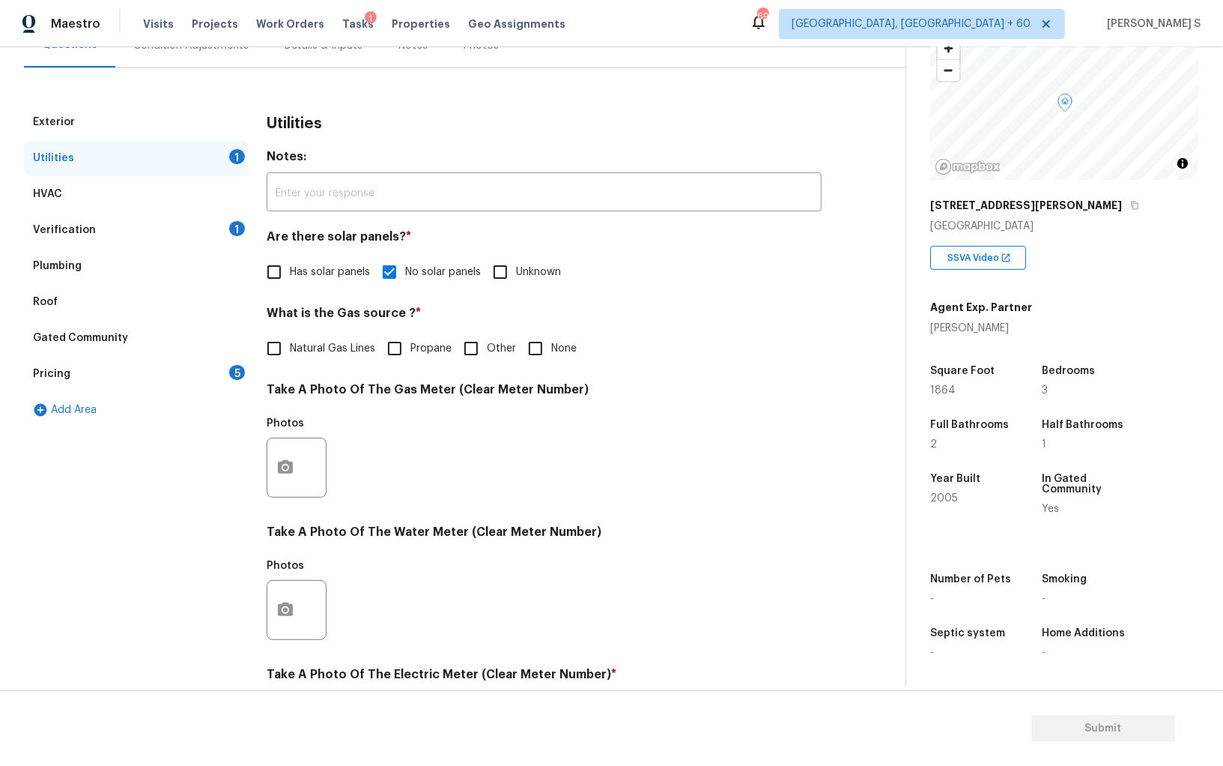
click at [285, 358] on input "Natural Gas Lines" at bounding box center [273, 348] width 31 height 31
checkbox input "true"
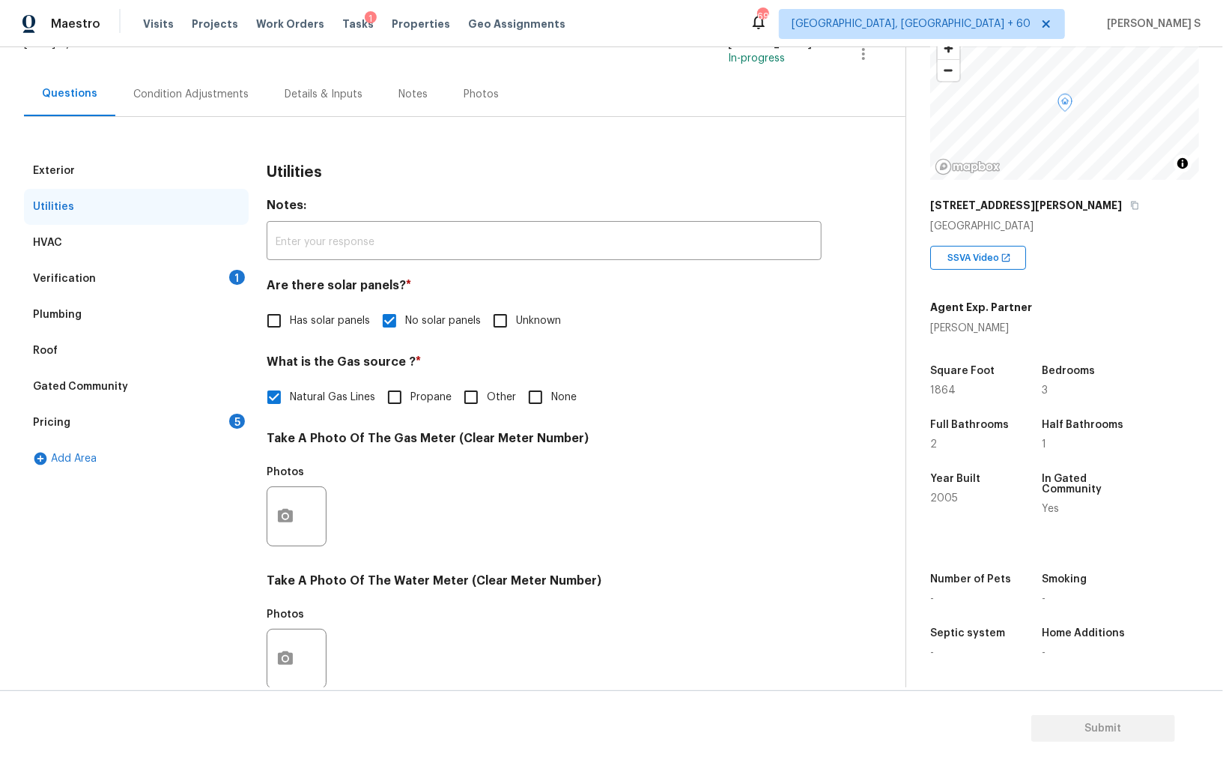
scroll to position [0, 0]
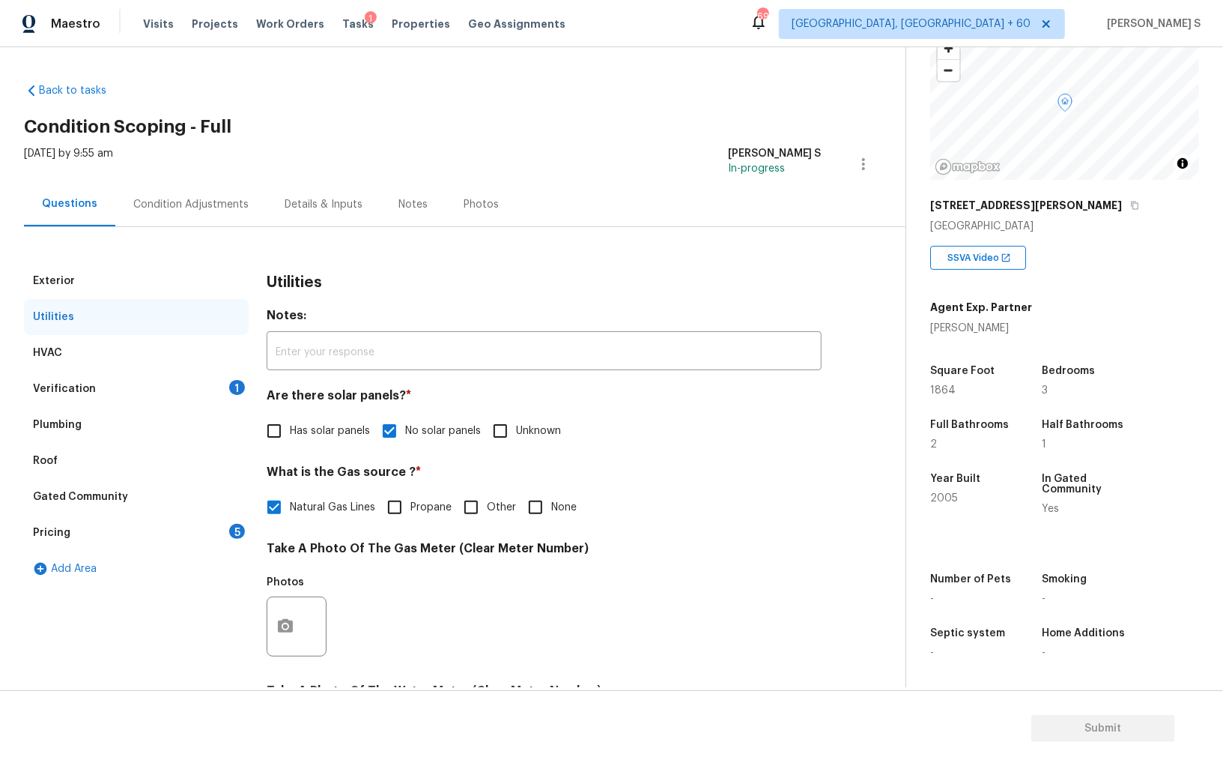
click at [208, 536] on div "Pricing 5" at bounding box center [136, 533] width 225 height 36
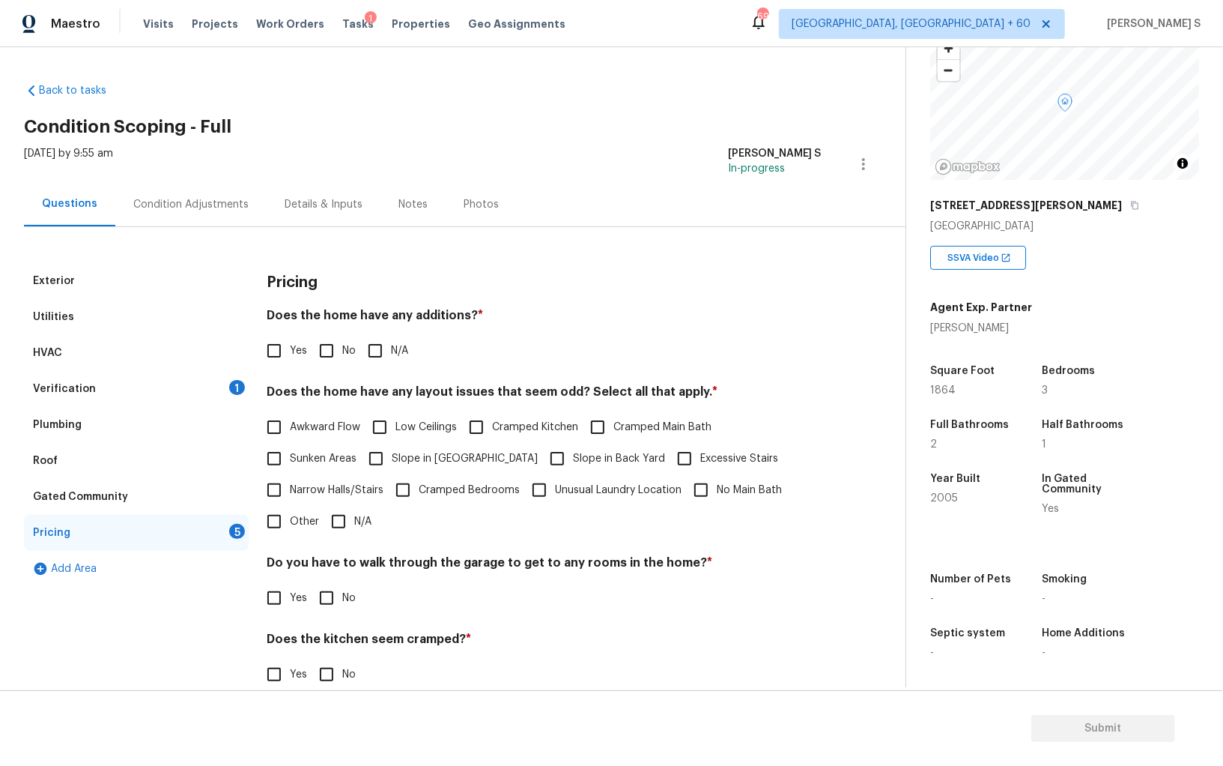
drag, startPoint x: 322, startPoint y: 342, endPoint x: 339, endPoint y: 369, distance: 32.0
click at [322, 342] on input "No" at bounding box center [326, 350] width 31 height 31
checkbox input "true"
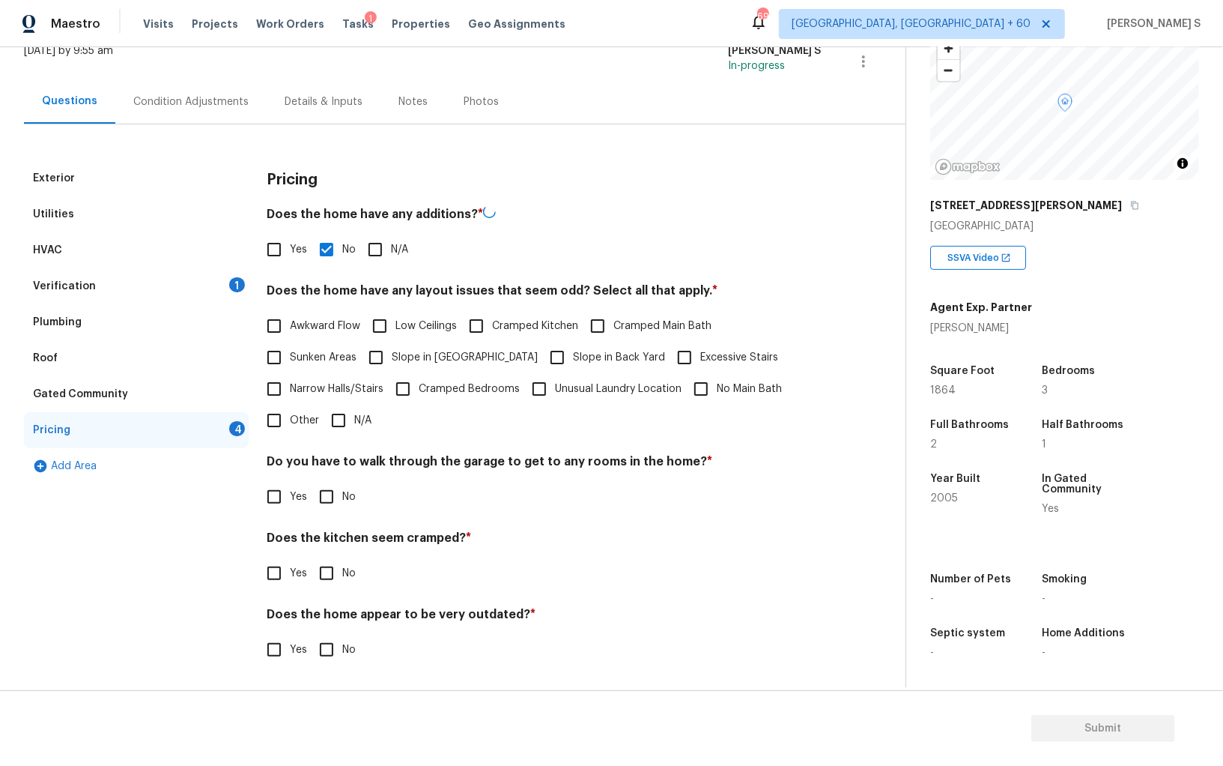
click at [324, 483] on input "No" at bounding box center [326, 496] width 31 height 31
checkbox input "true"
click at [311, 557] on input "No" at bounding box center [326, 572] width 31 height 31
checkbox input "true"
click at [311, 633] on input "No" at bounding box center [326, 648] width 31 height 31
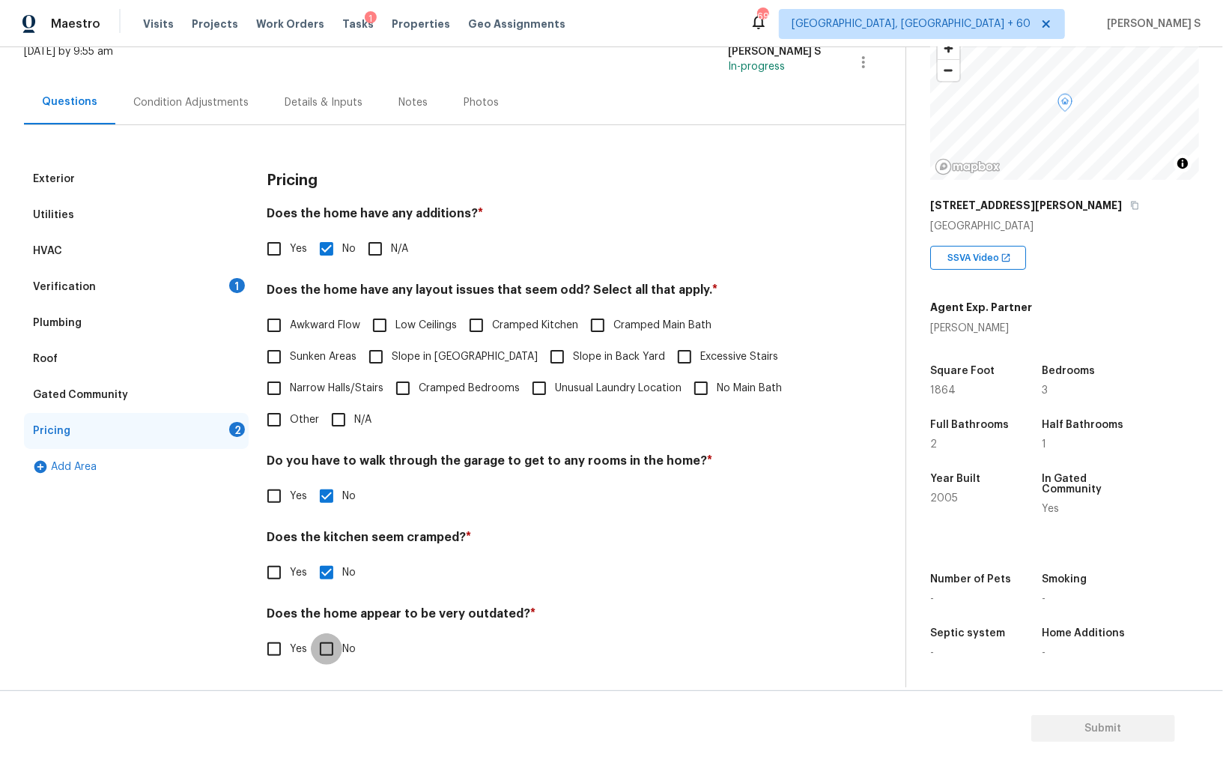
checkbox input "true"
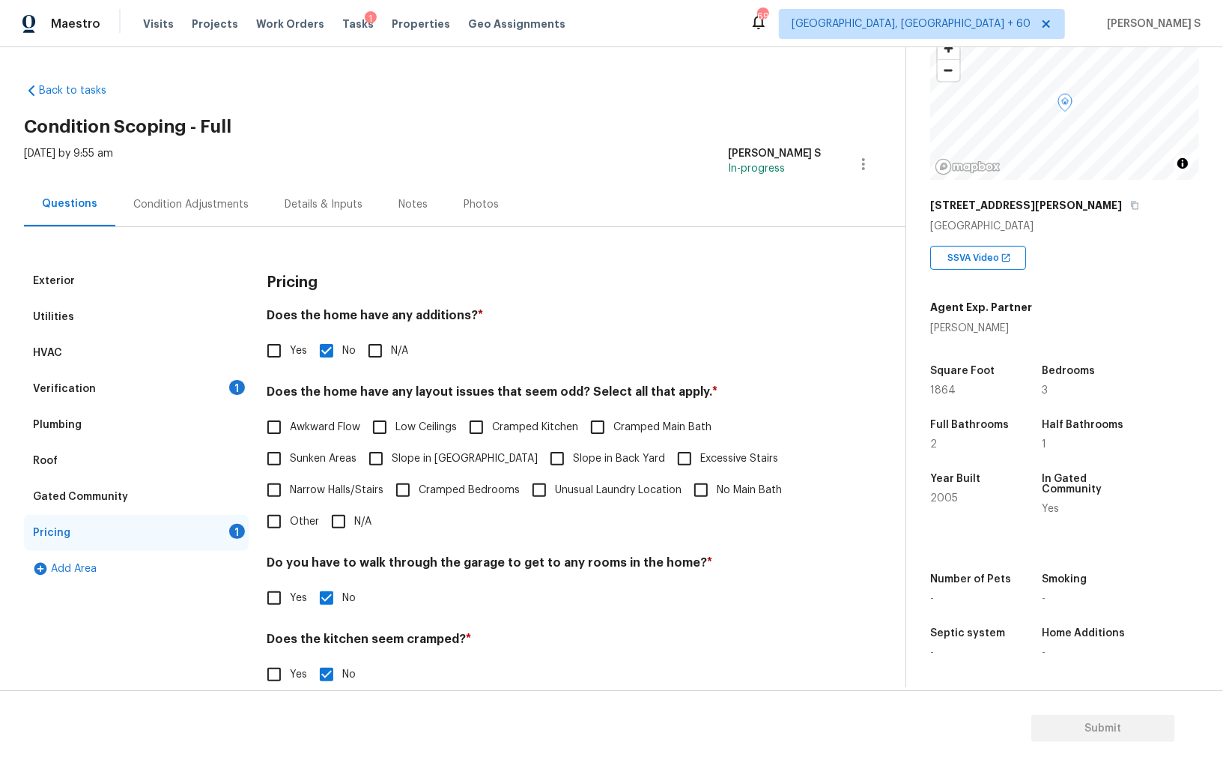
click at [179, 207] on div "Condition Adjustments" at bounding box center [190, 204] width 115 height 15
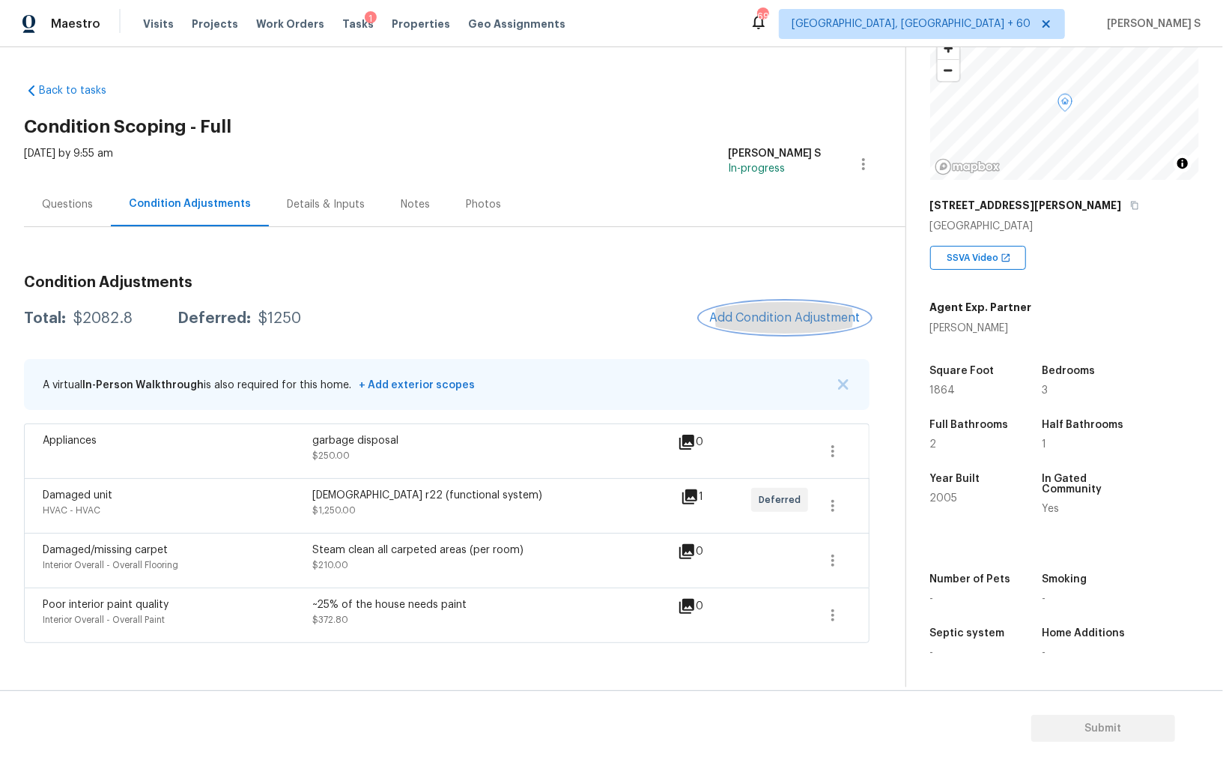
click at [776, 309] on button "Add Condition Adjustment" at bounding box center [785, 317] width 169 height 31
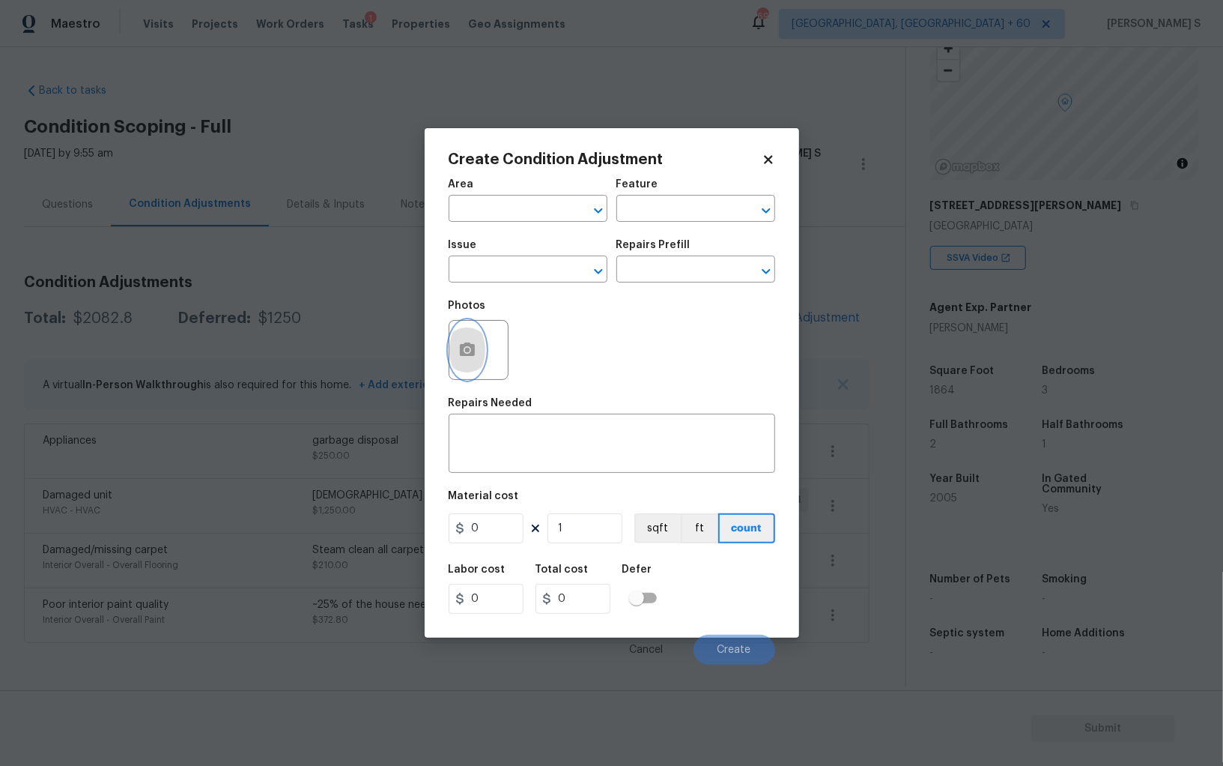
click at [475, 342] on button "button" at bounding box center [468, 350] width 36 height 58
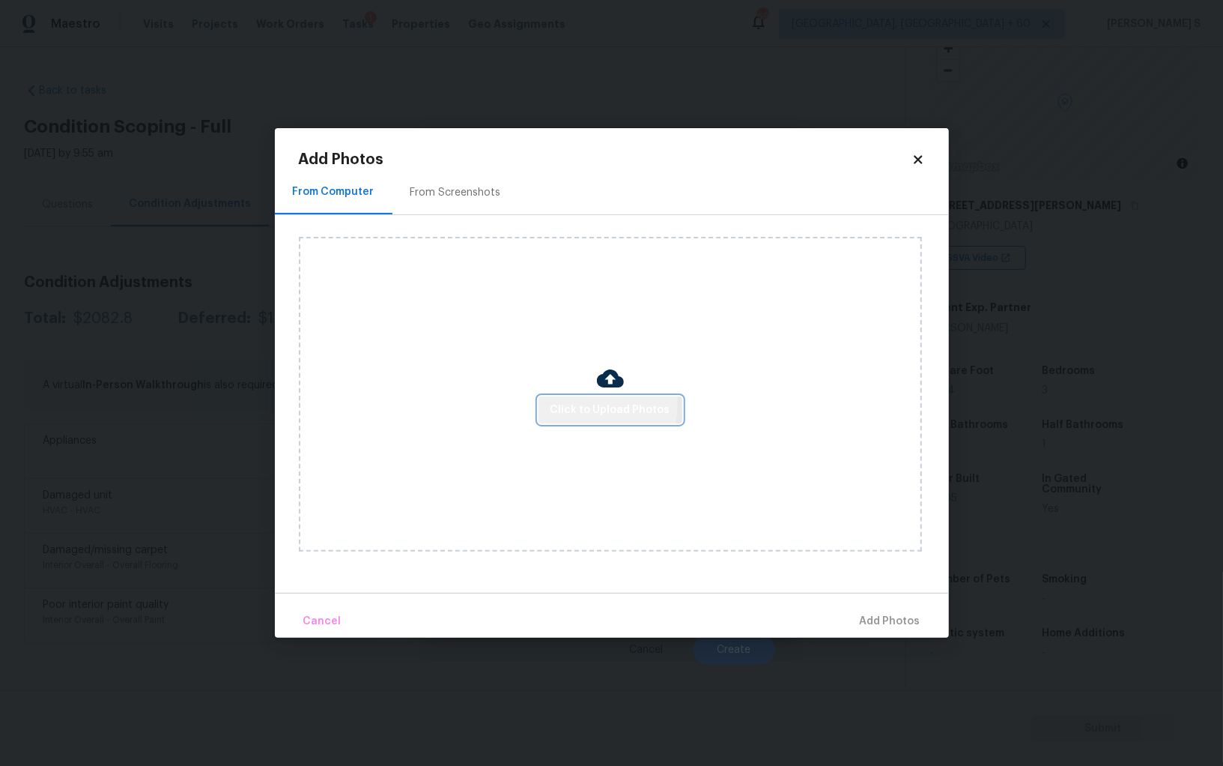
click at [576, 404] on span "Click to Upload Photos" at bounding box center [611, 410] width 120 height 19
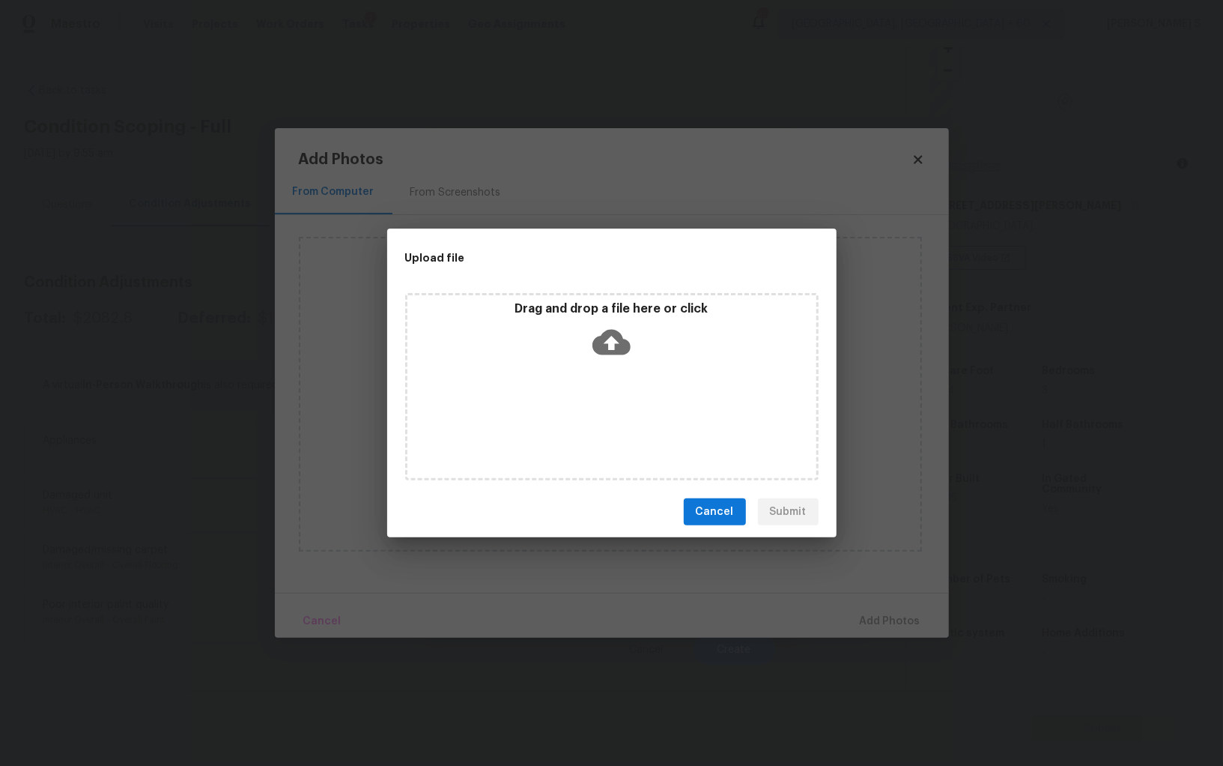
click at [576, 404] on div "Drag and drop a file here or click" at bounding box center [612, 386] width 414 height 187
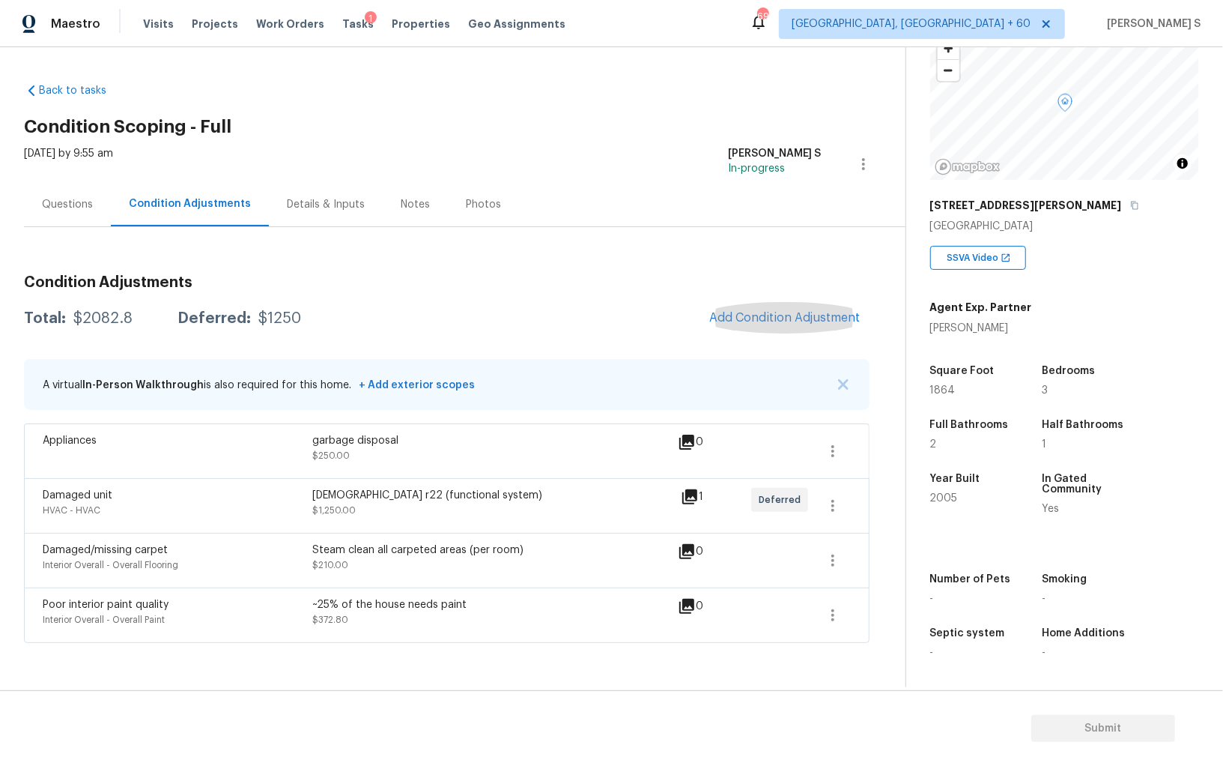
click at [264, 542] on div "Damaged/missing carpet" at bounding box center [178, 549] width 270 height 15
click at [813, 312] on span "Add Condition Adjustment" at bounding box center [785, 317] width 151 height 13
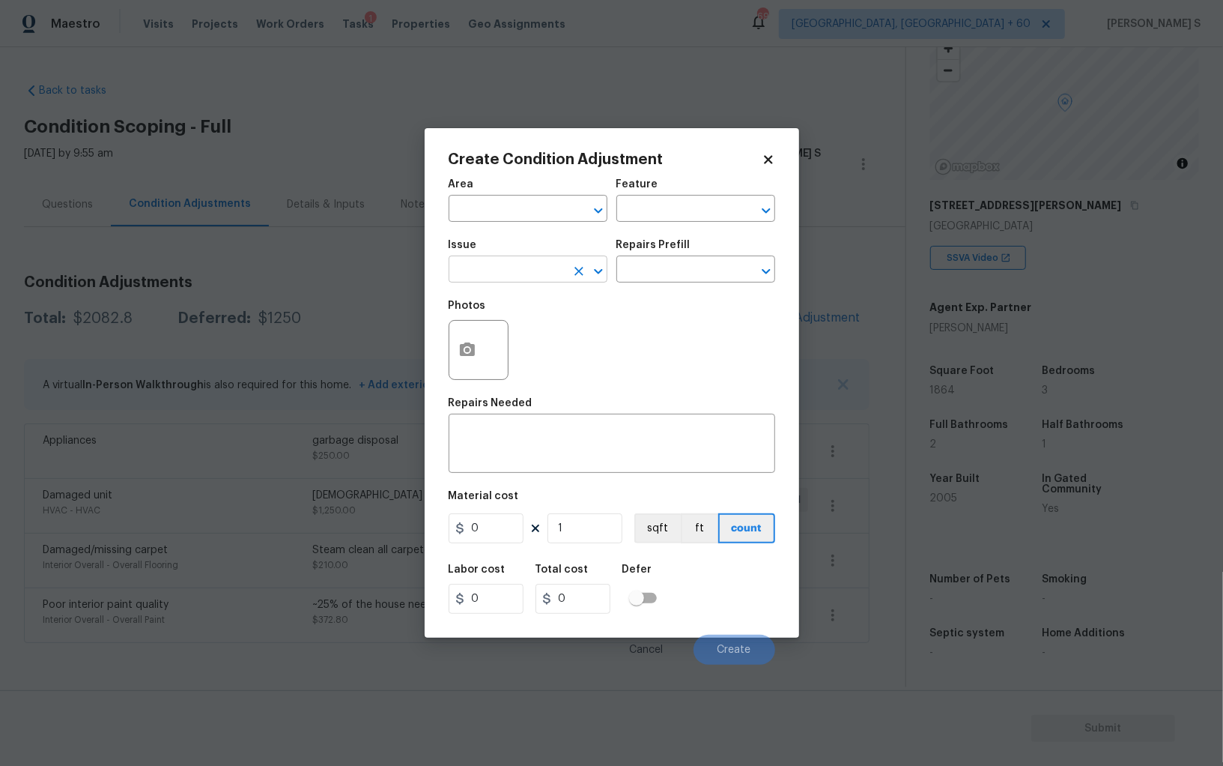
click at [551, 266] on input "text" at bounding box center [507, 270] width 117 height 23
type input "ACQ: Paint"
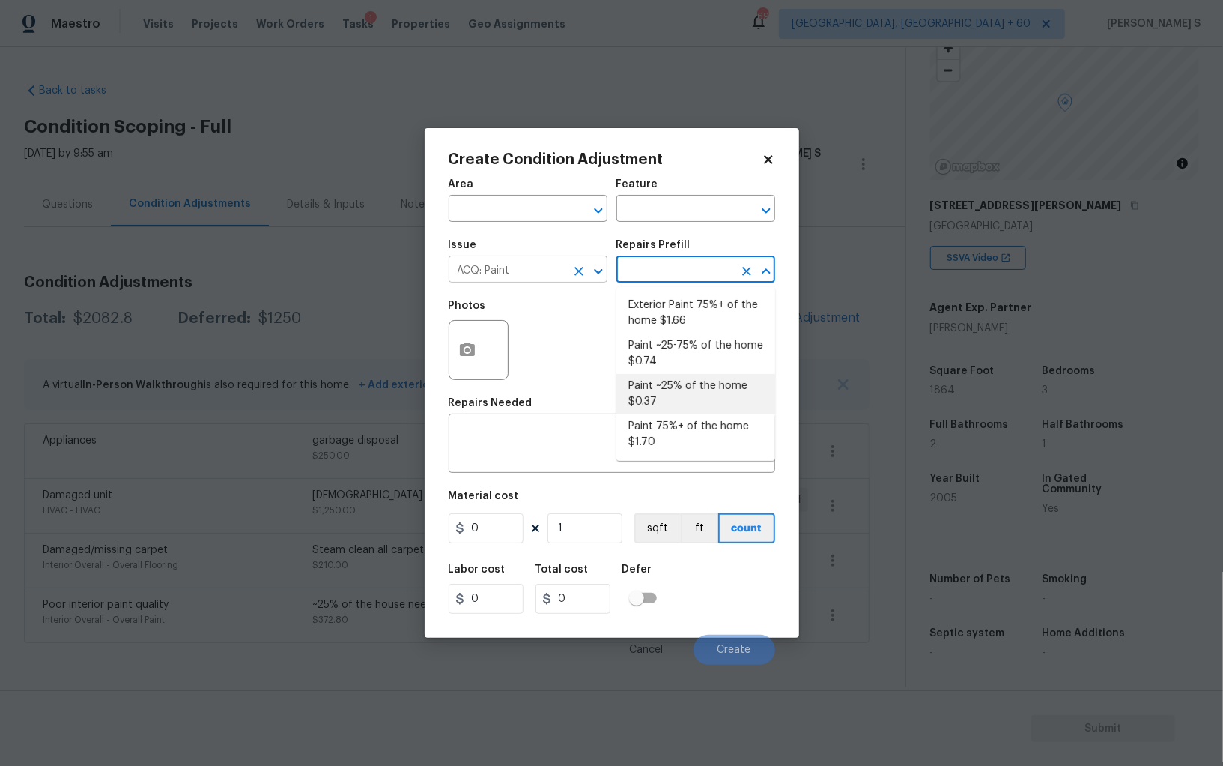
type input "Acquisition"
type textarea "Acquisition Scope: ~25% of the home needs interior paint"
type input "0.37"
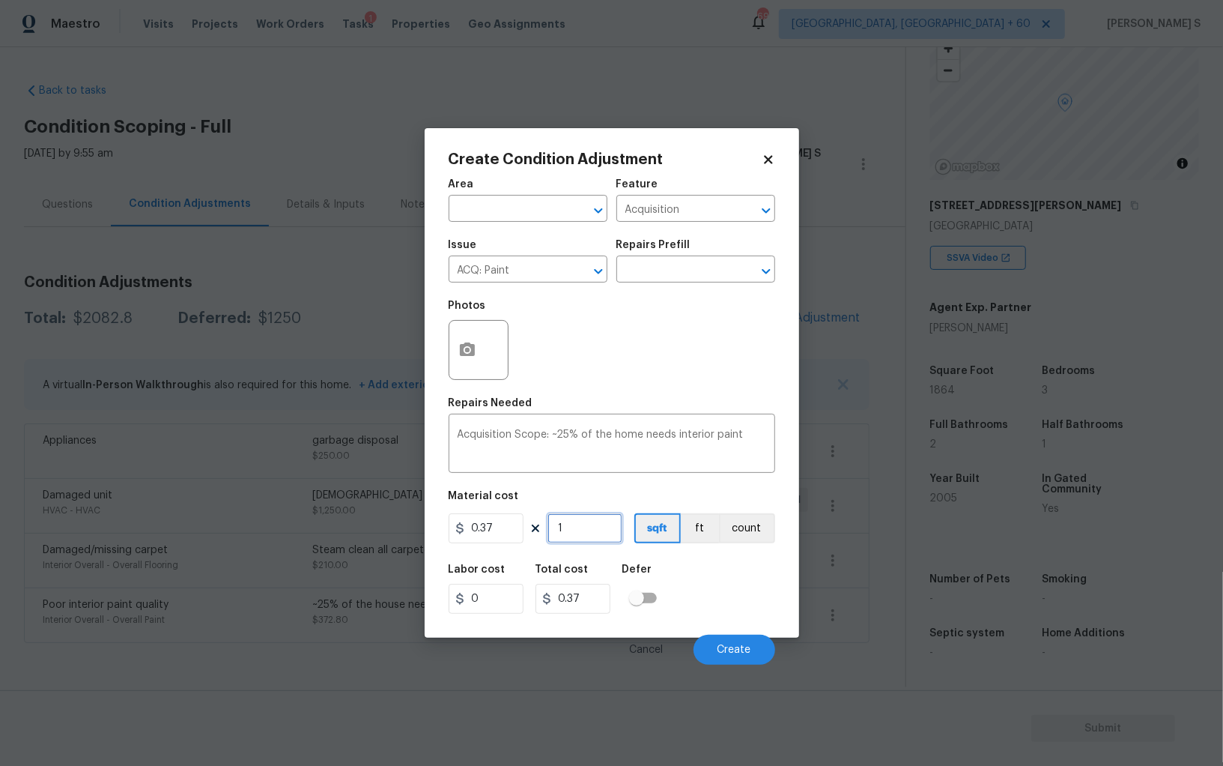
click at [611, 525] on input "1" at bounding box center [585, 528] width 75 height 30
type input "18"
type input "6.66"
type input "186"
type input "68.82"
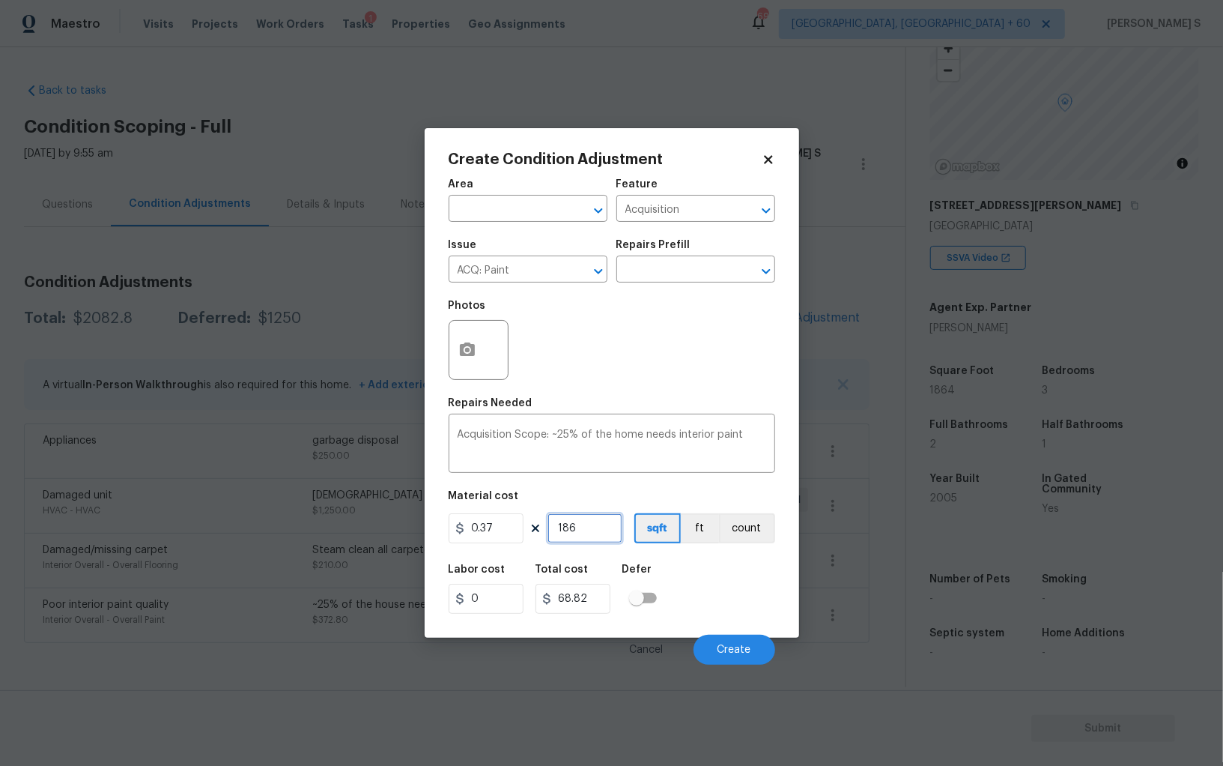
type input "1864"
type input "689.68"
type input "1864"
click at [748, 660] on button "Create" at bounding box center [735, 650] width 82 height 30
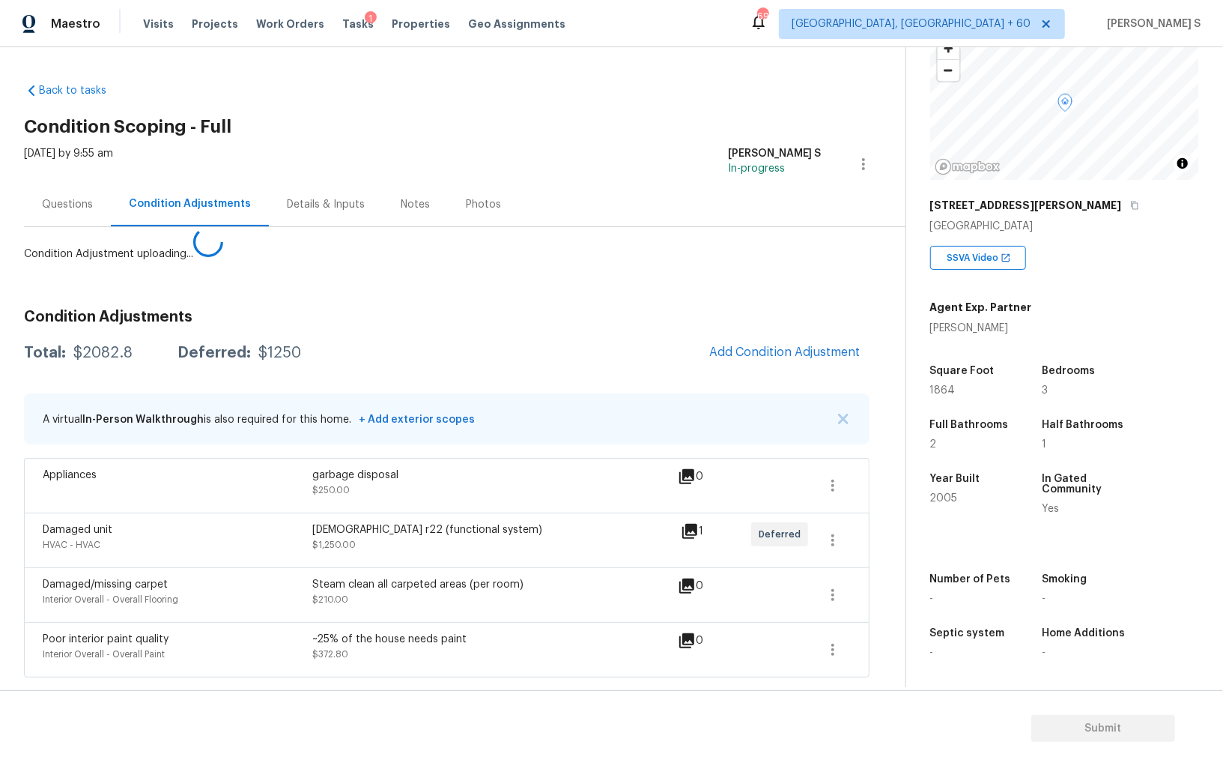
click at [136, 572] on body "Maestro Visits Projects Work Orders Tasks 1 Properties Geo Assignments 698 Albu…" at bounding box center [611, 383] width 1223 height 766
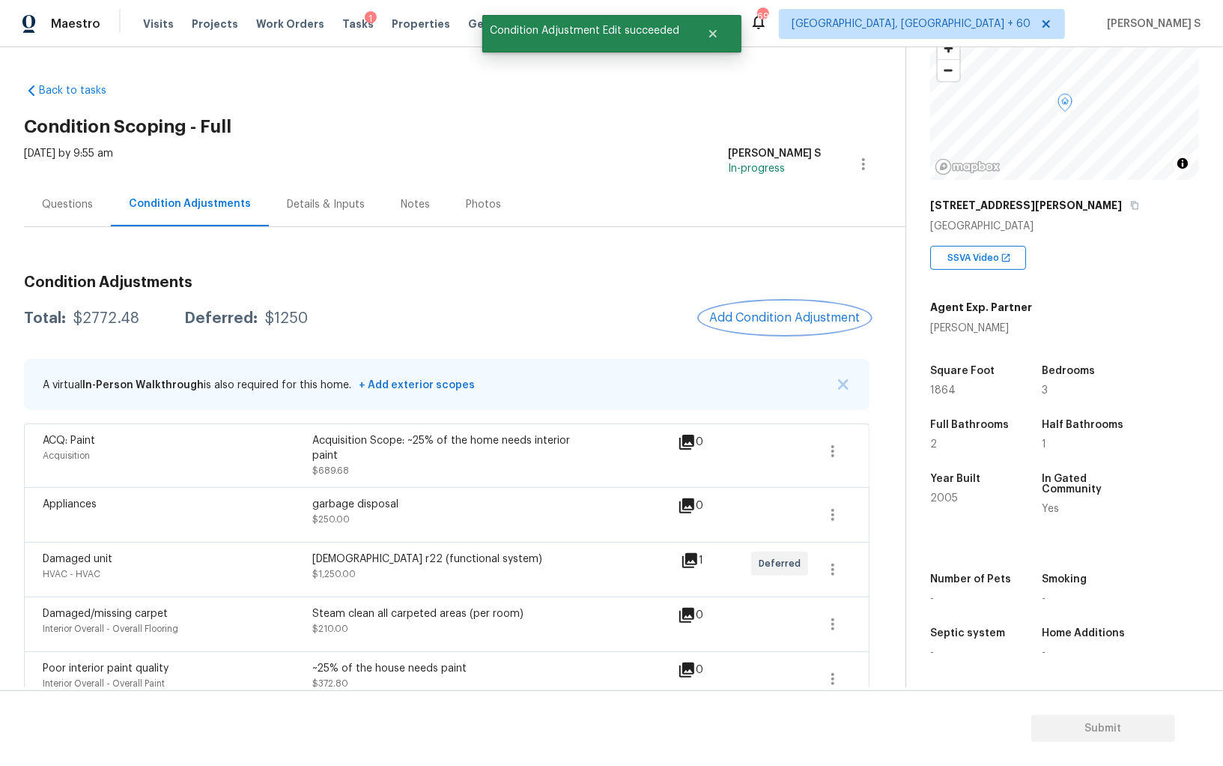
click at [769, 308] on button "Add Condition Adjustment" at bounding box center [785, 317] width 169 height 31
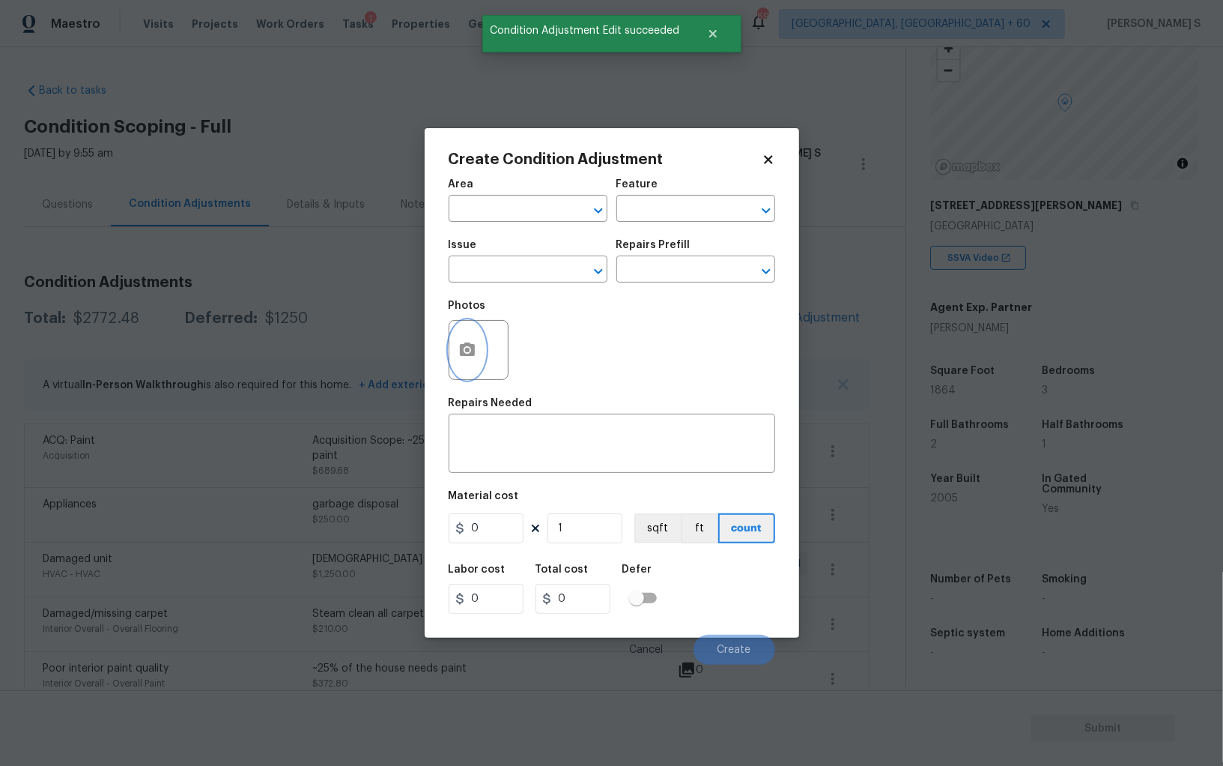
click at [455, 343] on button "button" at bounding box center [468, 350] width 36 height 58
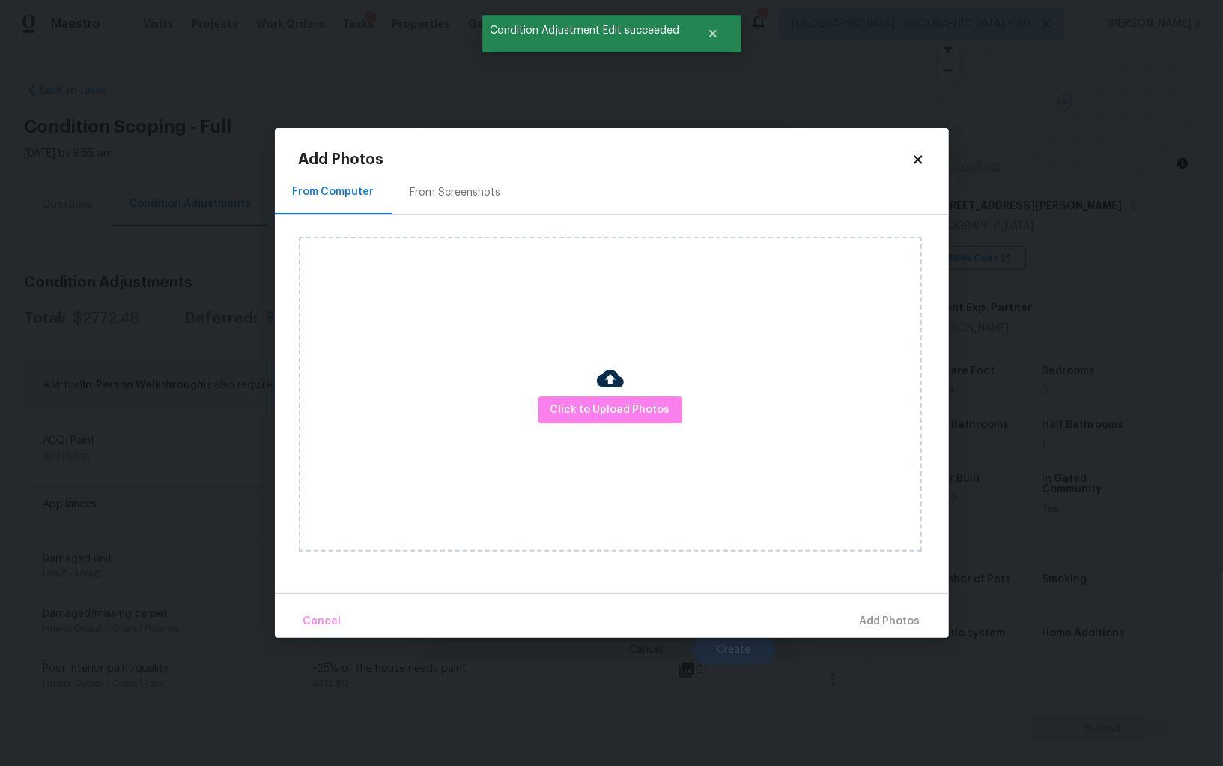
click at [470, 190] on div "From Screenshots" at bounding box center [456, 192] width 91 height 15
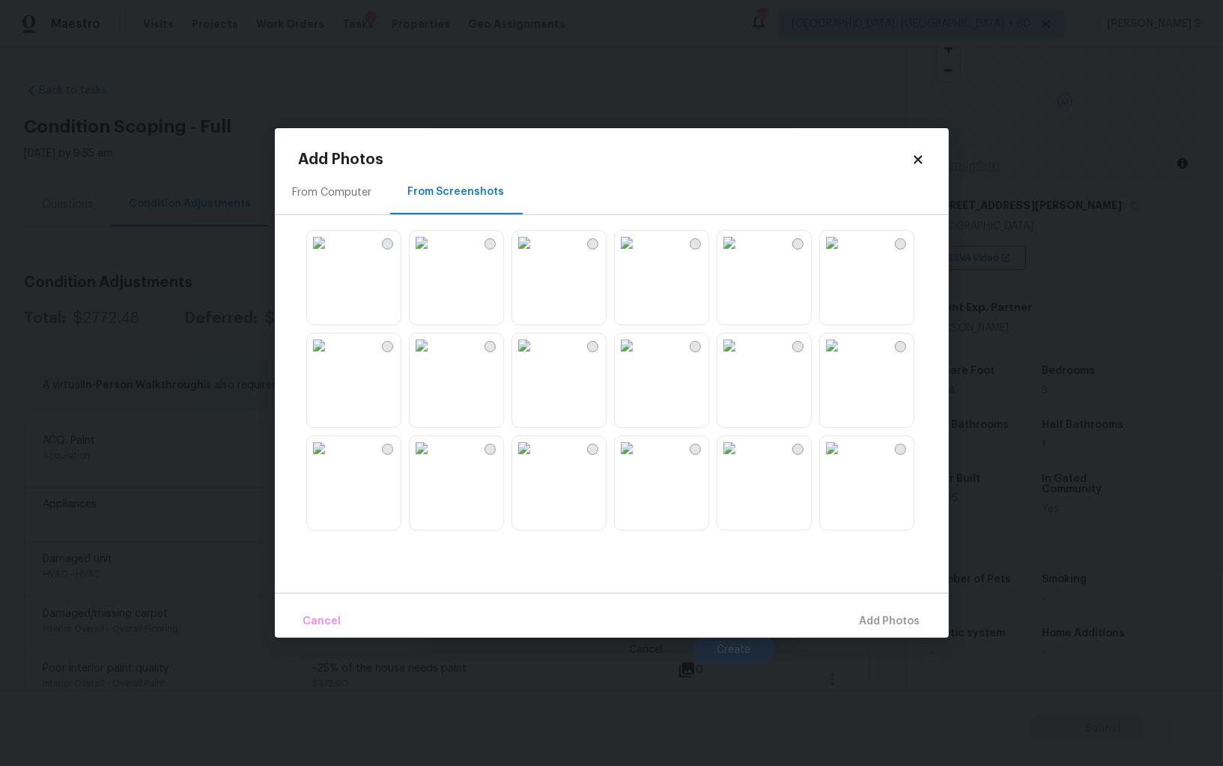
click at [742, 357] on img at bounding box center [730, 345] width 24 height 24
click at [742, 460] on img at bounding box center [730, 448] width 24 height 24
click at [639, 460] on img at bounding box center [627, 448] width 24 height 24
click at [639, 357] on img at bounding box center [627, 345] width 24 height 24
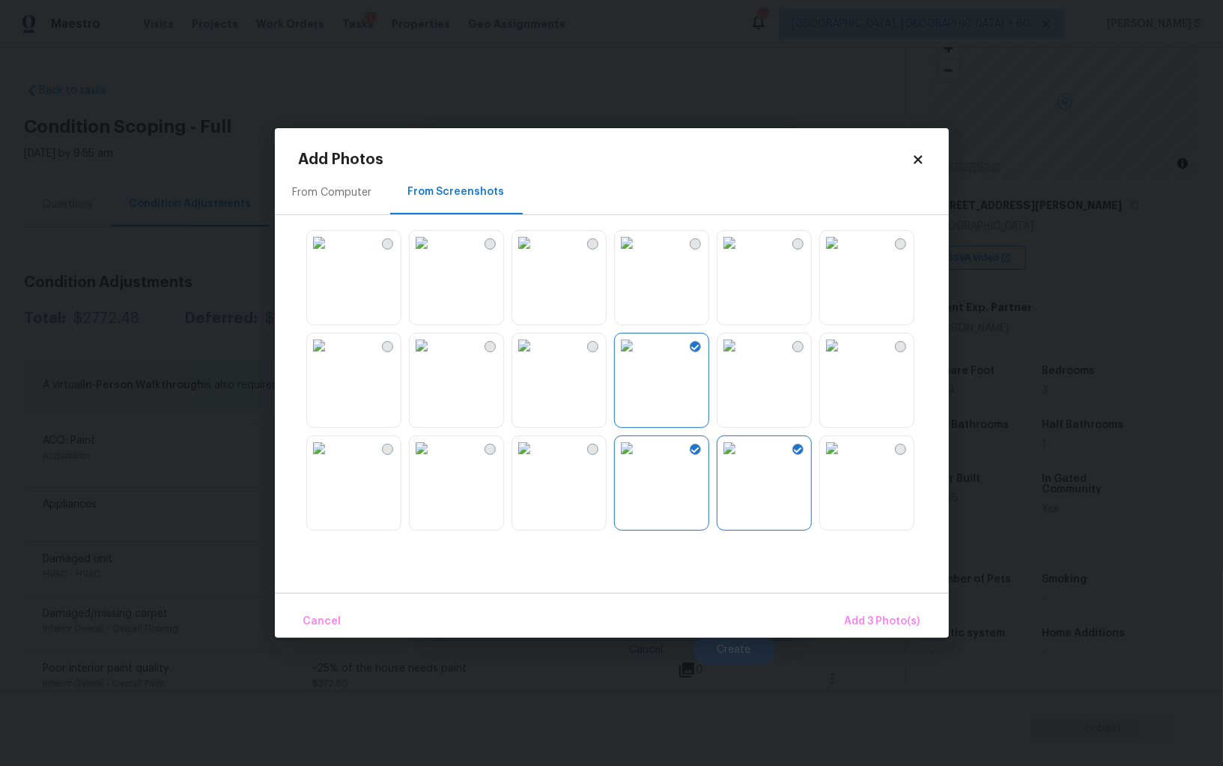
click at [536, 460] on img at bounding box center [524, 448] width 24 height 24
click at [434, 460] on img at bounding box center [422, 448] width 24 height 24
click at [331, 460] on img at bounding box center [319, 448] width 24 height 24
click at [434, 357] on img at bounding box center [422, 345] width 24 height 24
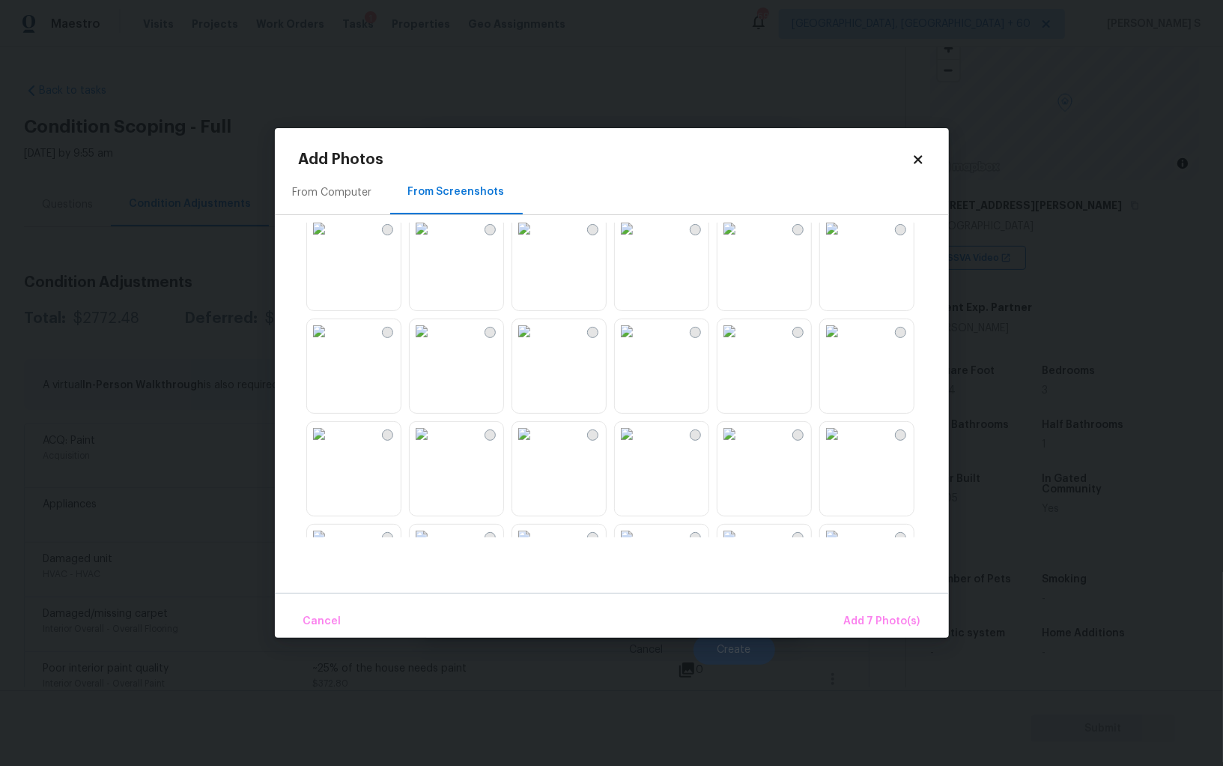
scroll to position [758, 0]
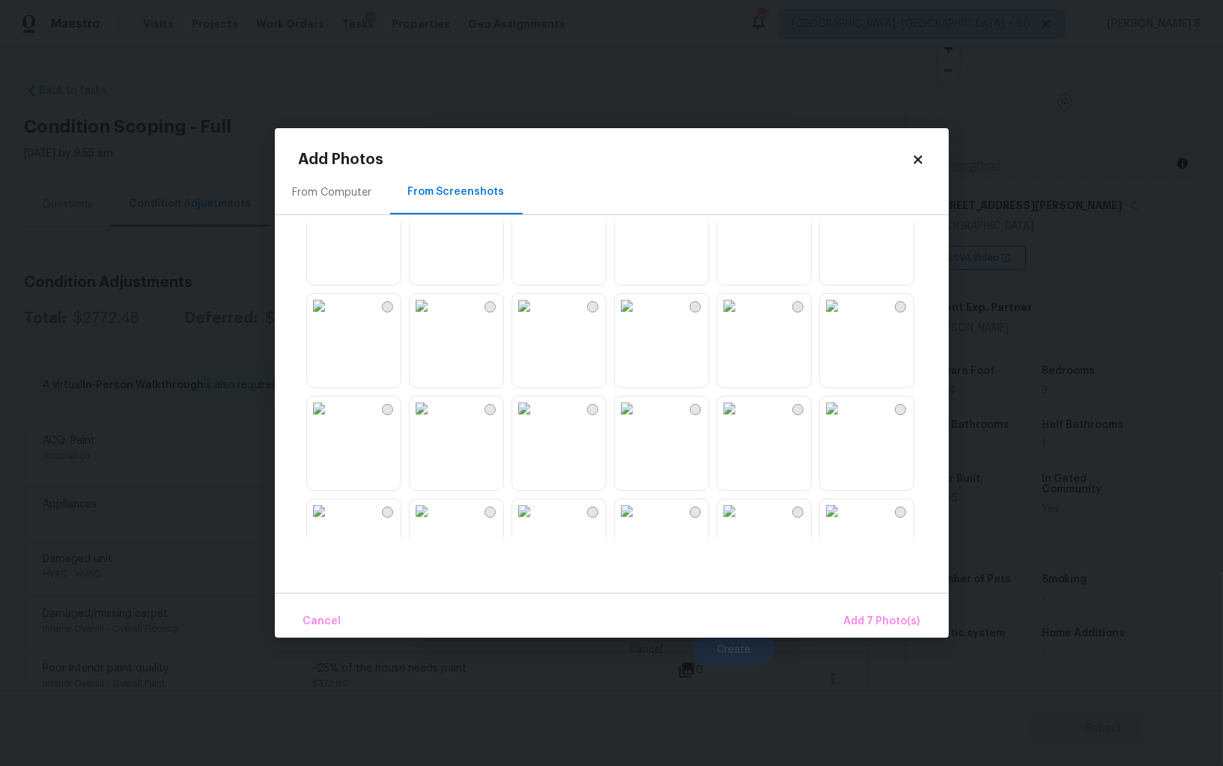
click at [693, 411] on div at bounding box center [695, 409] width 11 height 11
click at [742, 420] on img at bounding box center [730, 408] width 24 height 24
click at [844, 420] on img at bounding box center [832, 408] width 24 height 24
click at [639, 420] on img at bounding box center [627, 408] width 24 height 24
click at [742, 318] on img at bounding box center [730, 306] width 24 height 24
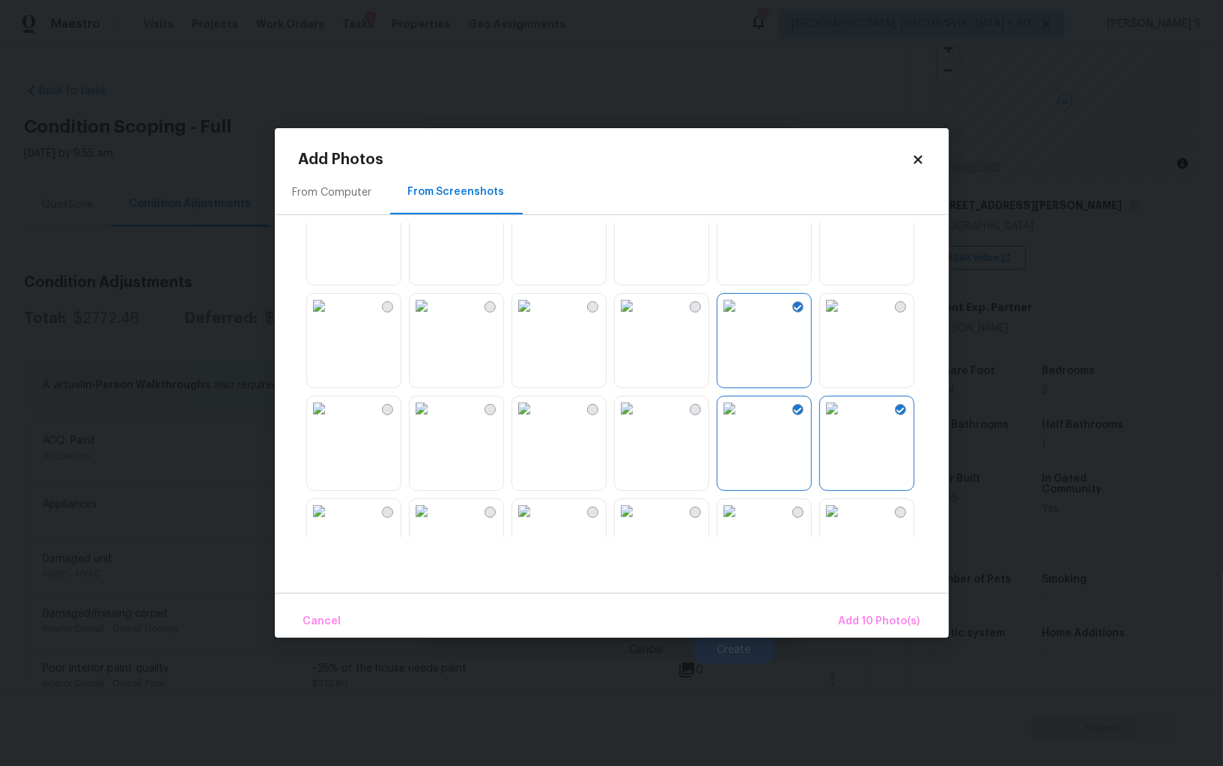
click at [844, 318] on img at bounding box center [832, 306] width 24 height 24
click at [869, 609] on button "Add 11 Photo(s)" at bounding box center [881, 621] width 91 height 32
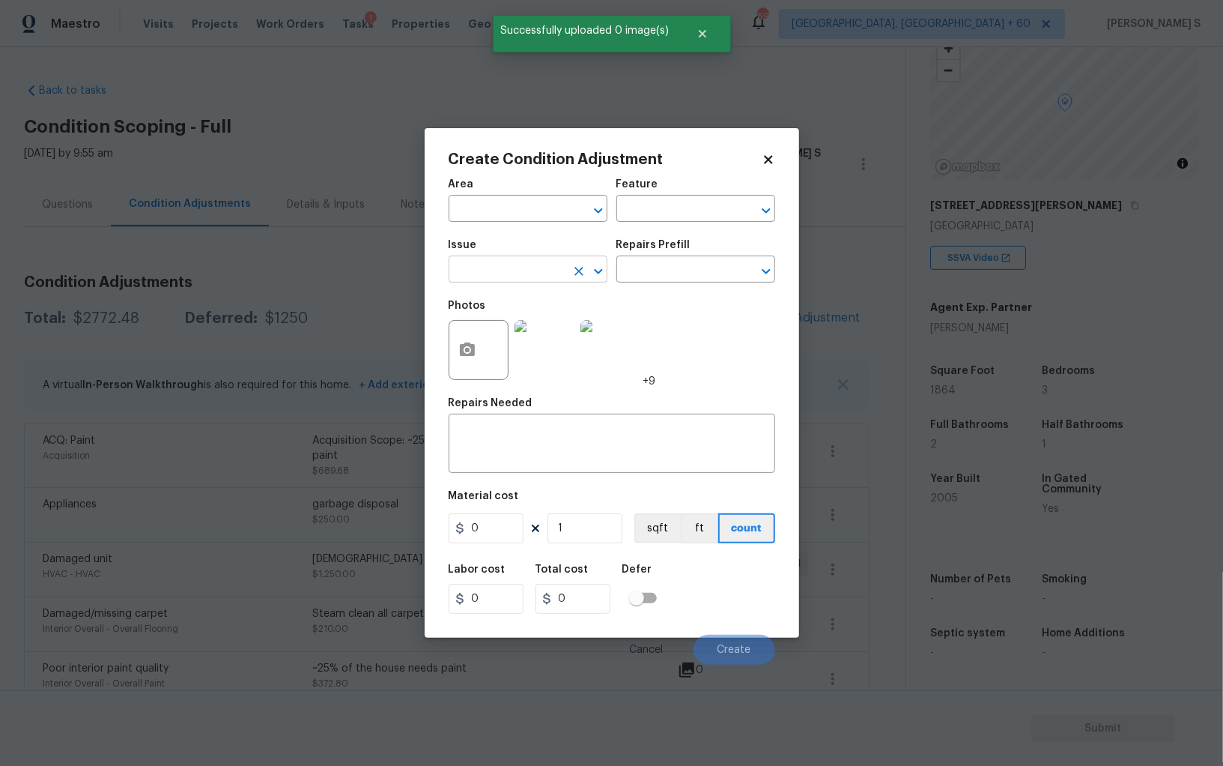
click at [521, 267] on input "text" at bounding box center [507, 270] width 117 height 23
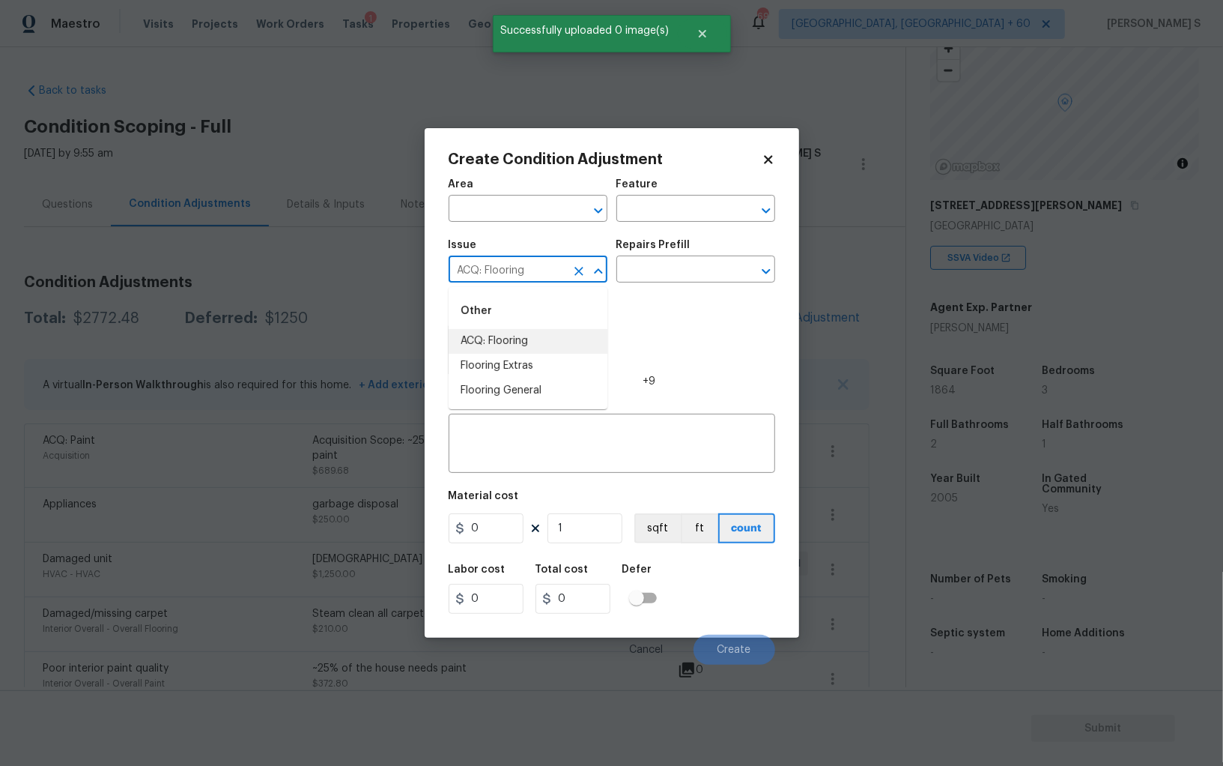
type input "ACQ: Flooring"
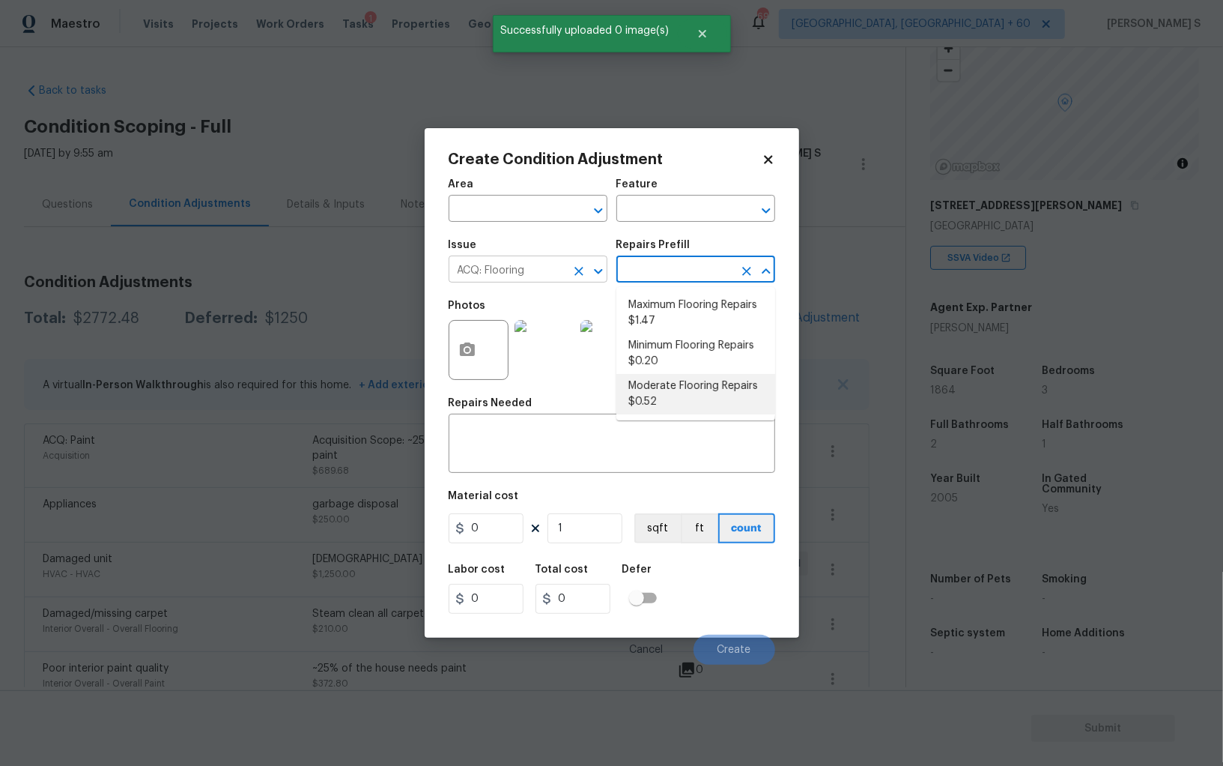
type input "Acquisition"
type textarea "Acquisition Scope: Moderate flooring repairs"
type input "0.52"
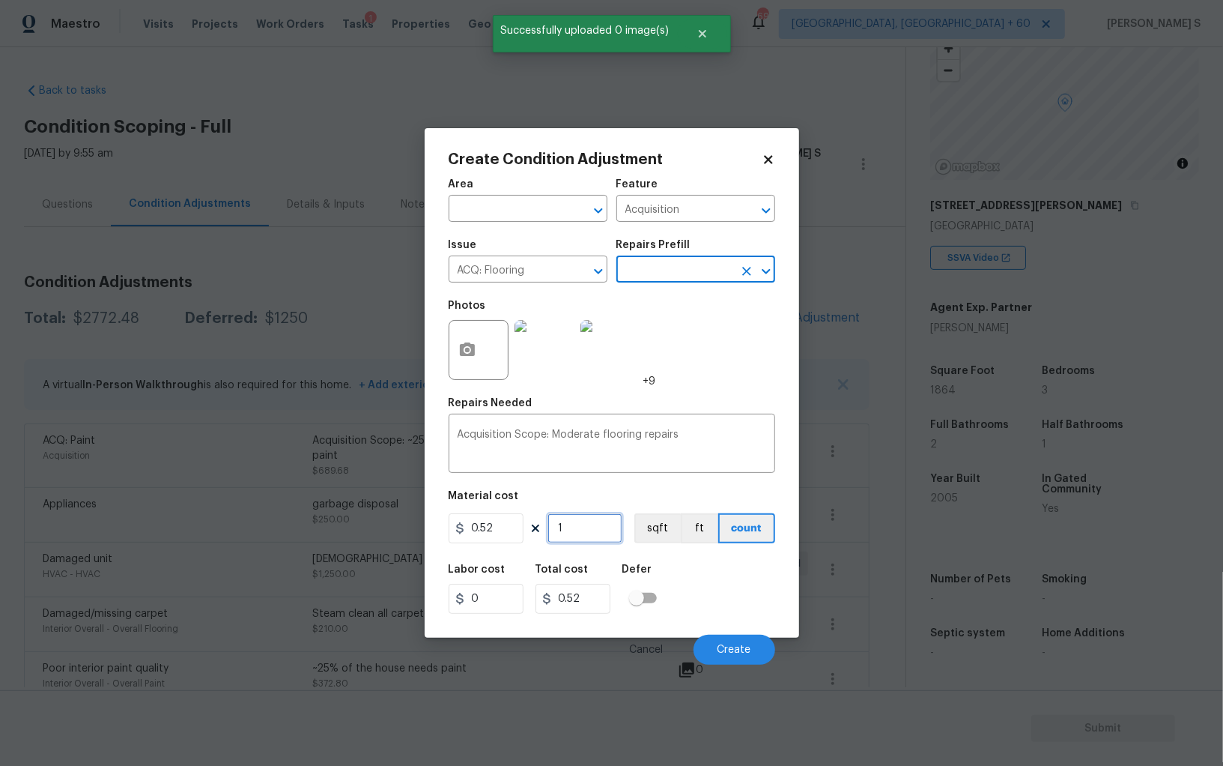
click at [590, 521] on input "1" at bounding box center [585, 528] width 75 height 30
paste input "864"
type input "1864"
type input "969.28"
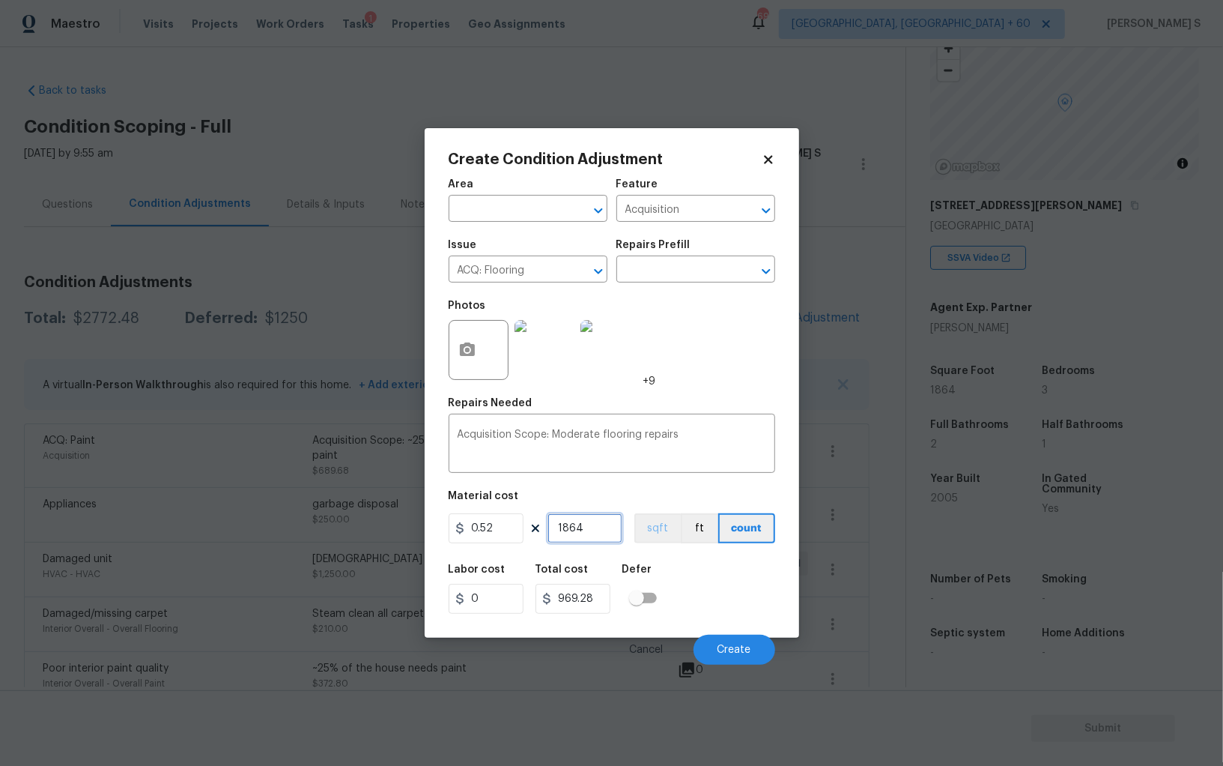
type input "1864"
click at [655, 521] on button "sqft" at bounding box center [658, 528] width 46 height 30
click at [720, 607] on div "Labor cost 0 Total cost 969.28 Defer" at bounding box center [612, 588] width 327 height 67
click at [757, 648] on button "Create" at bounding box center [735, 650] width 82 height 30
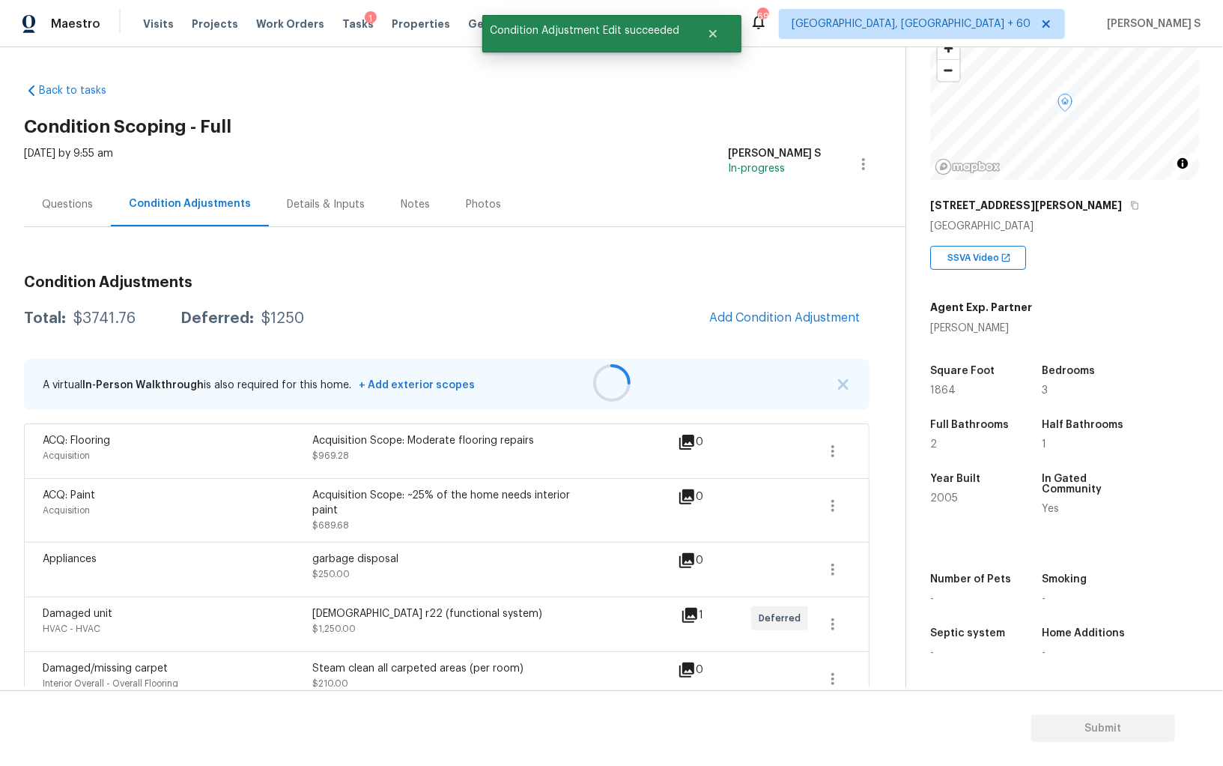
click at [364, 548] on div at bounding box center [611, 383] width 1223 height 766
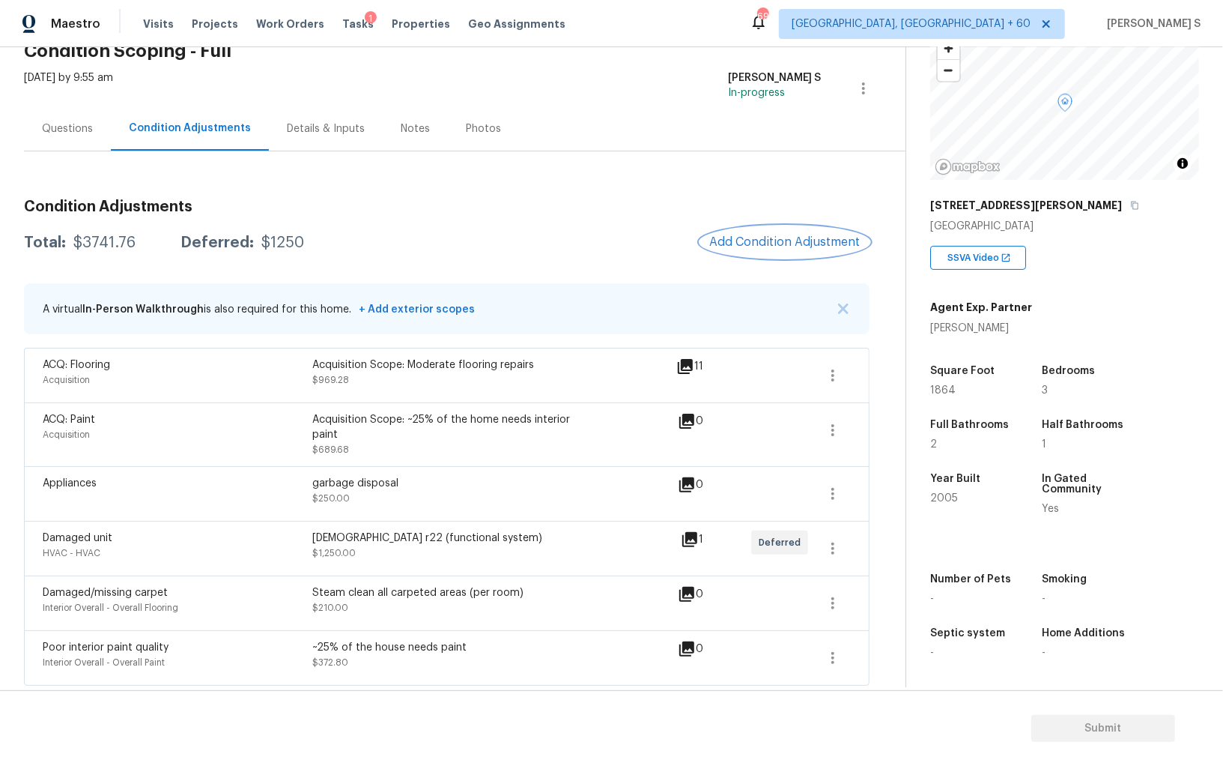
scroll to position [0, 0]
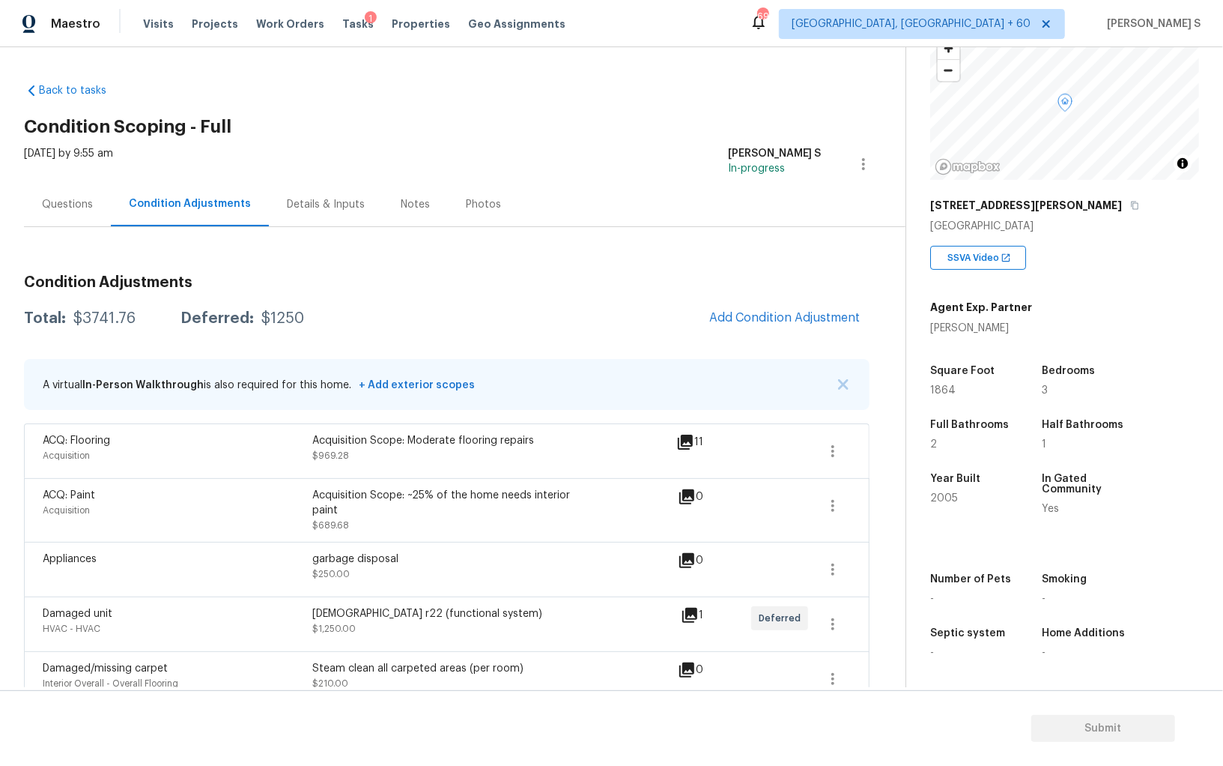
click at [92, 321] on div "$3741.76" at bounding box center [104, 318] width 62 height 15
copy div "3741.76"
click at [88, 213] on div "Questions" at bounding box center [67, 204] width 87 height 44
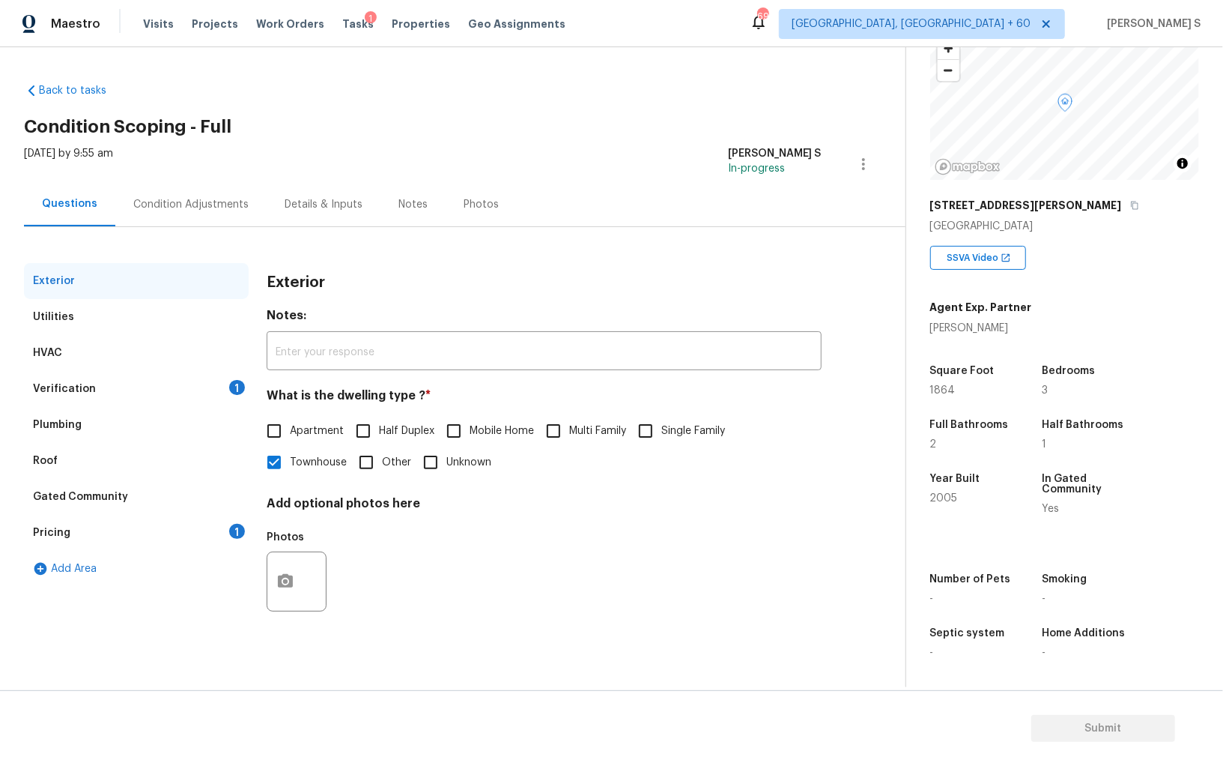
click at [229, 526] on div "Pricing 1" at bounding box center [136, 533] width 225 height 36
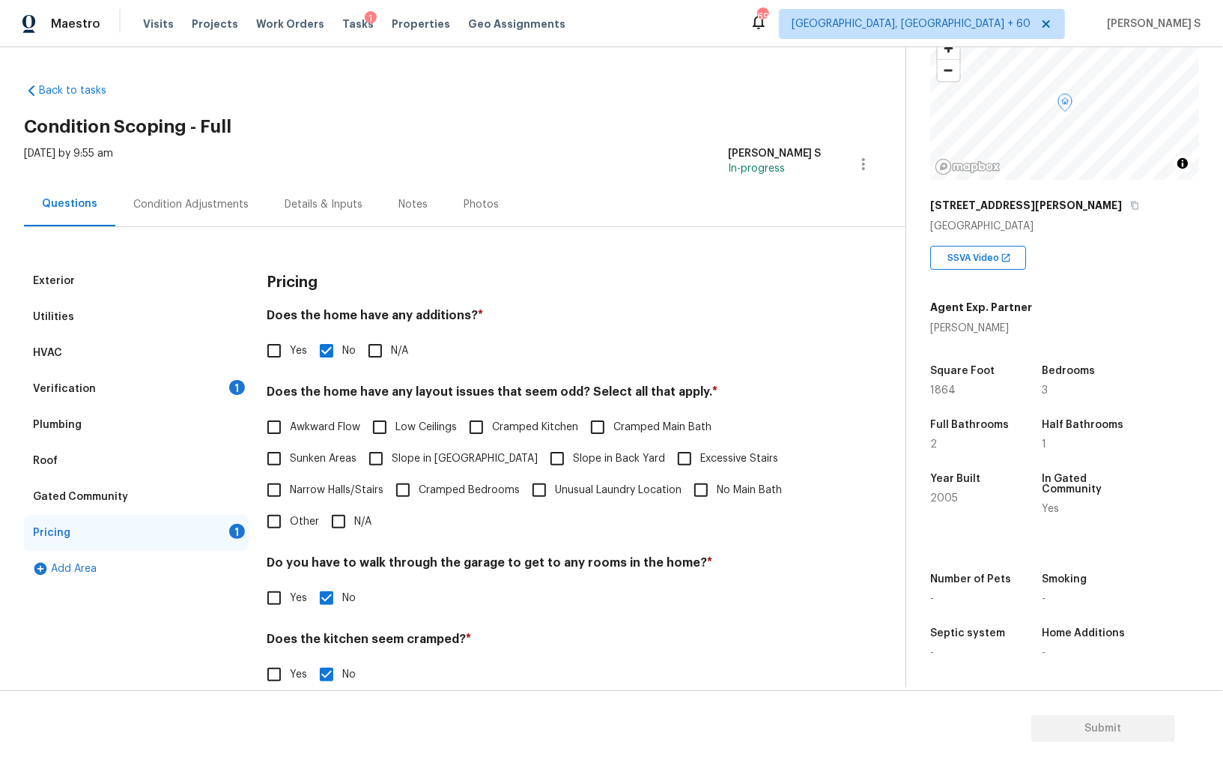
scroll to position [101, 0]
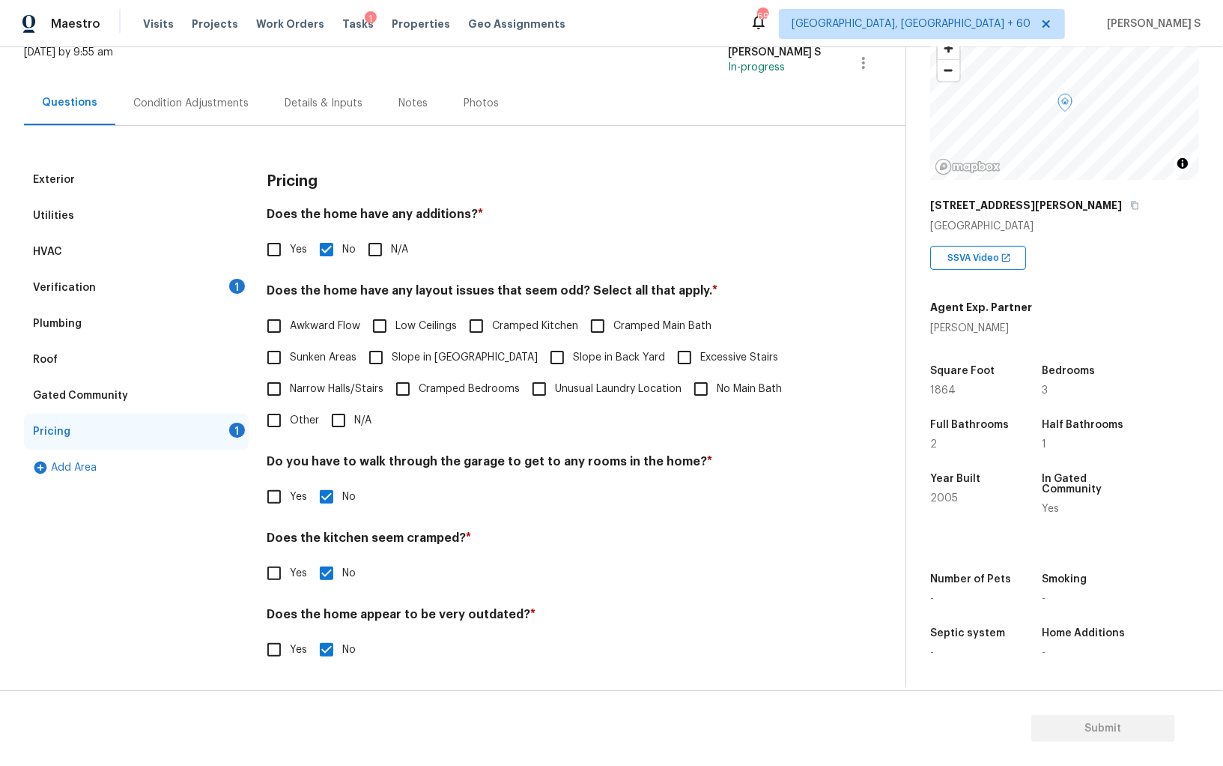
click at [393, 345] on label "Slope in [GEOGRAPHIC_DATA]" at bounding box center [449, 357] width 178 height 31
click at [392, 345] on input "Slope in [GEOGRAPHIC_DATA]" at bounding box center [375, 357] width 31 height 31
checkbox input "true"
click at [542, 354] on input "Slope in Back Yard" at bounding box center [557, 357] width 31 height 31
checkbox input "true"
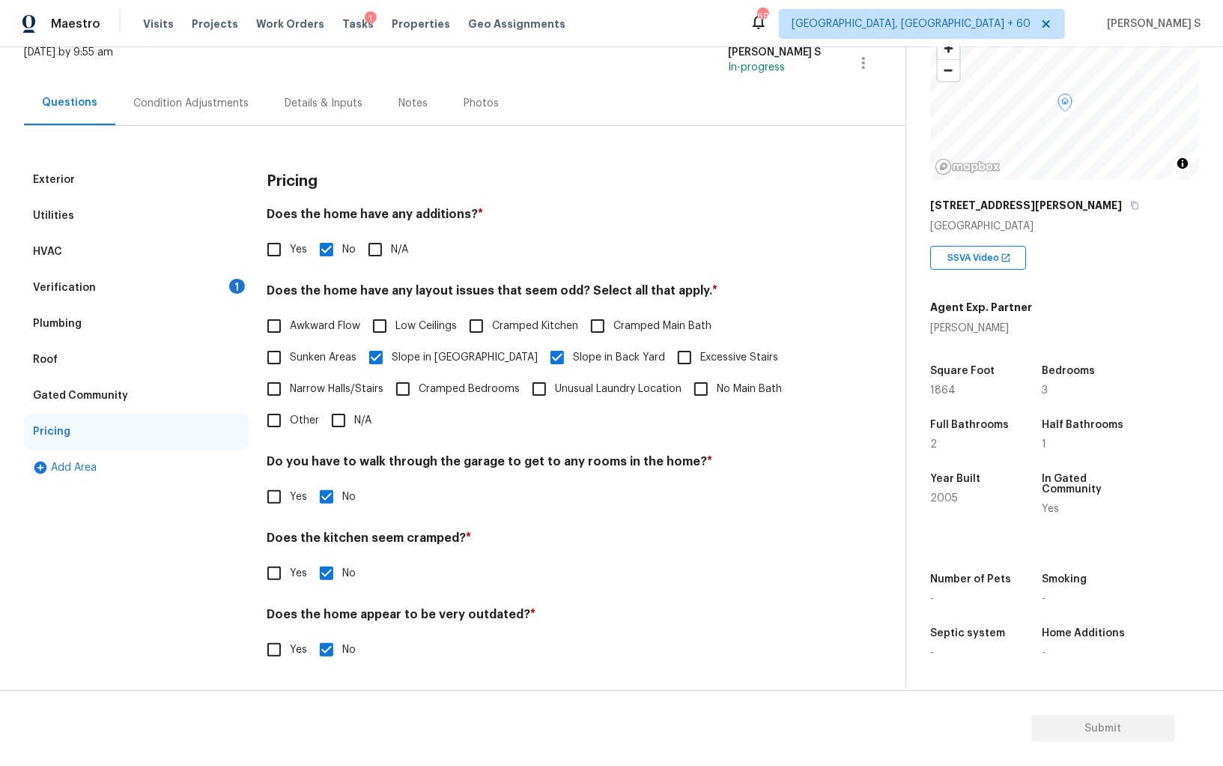
click at [221, 274] on div "Verification 1" at bounding box center [136, 288] width 225 height 36
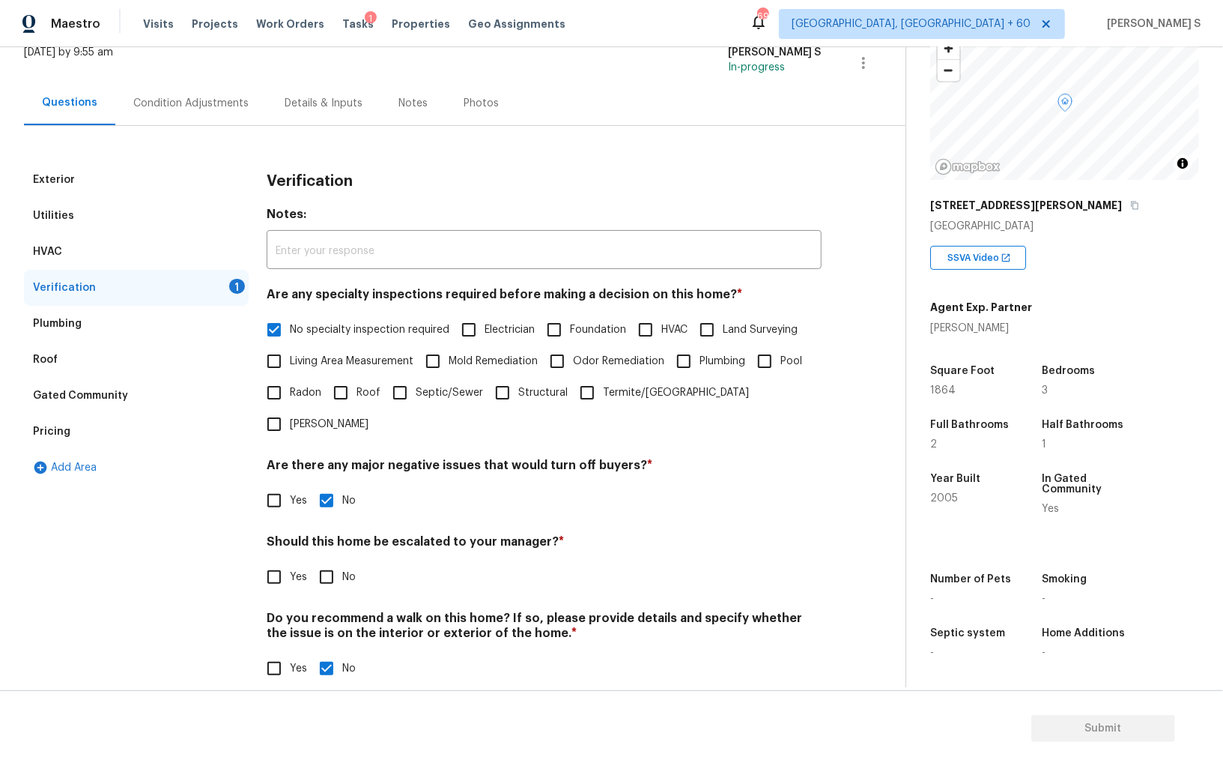
scroll to position [89, 0]
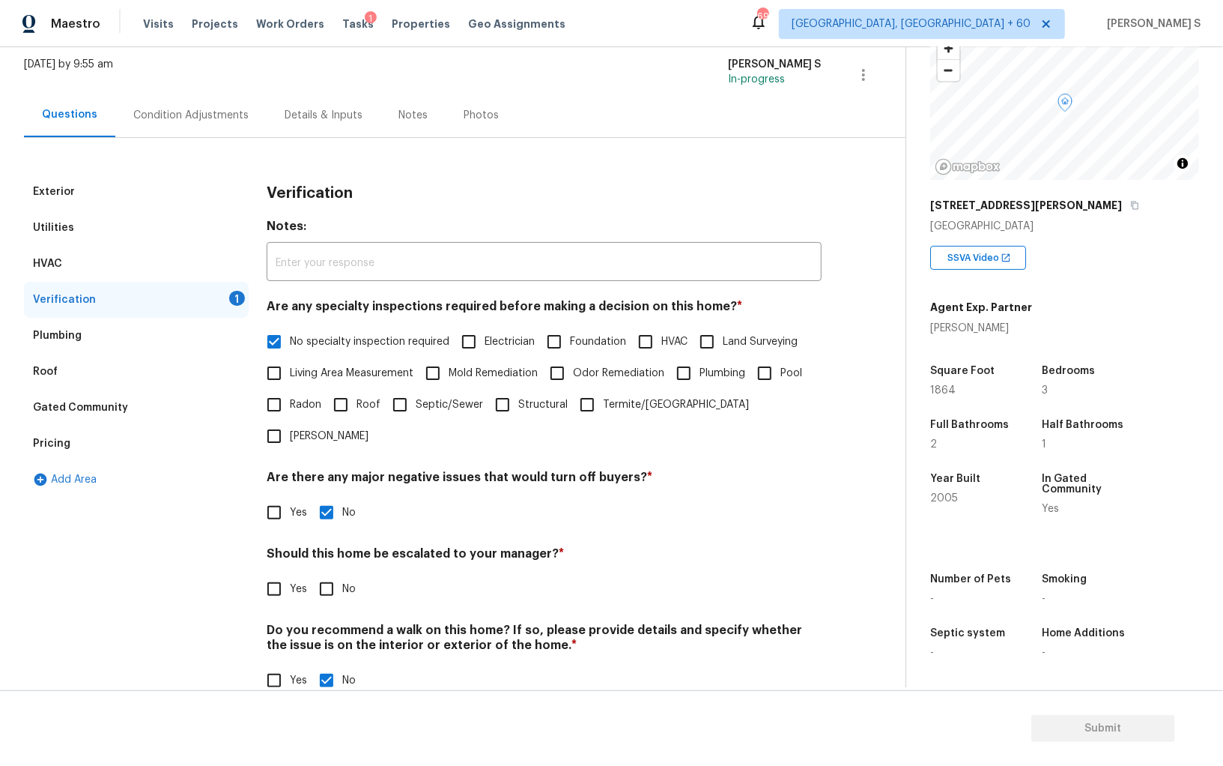
click at [325, 573] on input "No" at bounding box center [326, 588] width 31 height 31
checkbox input "true"
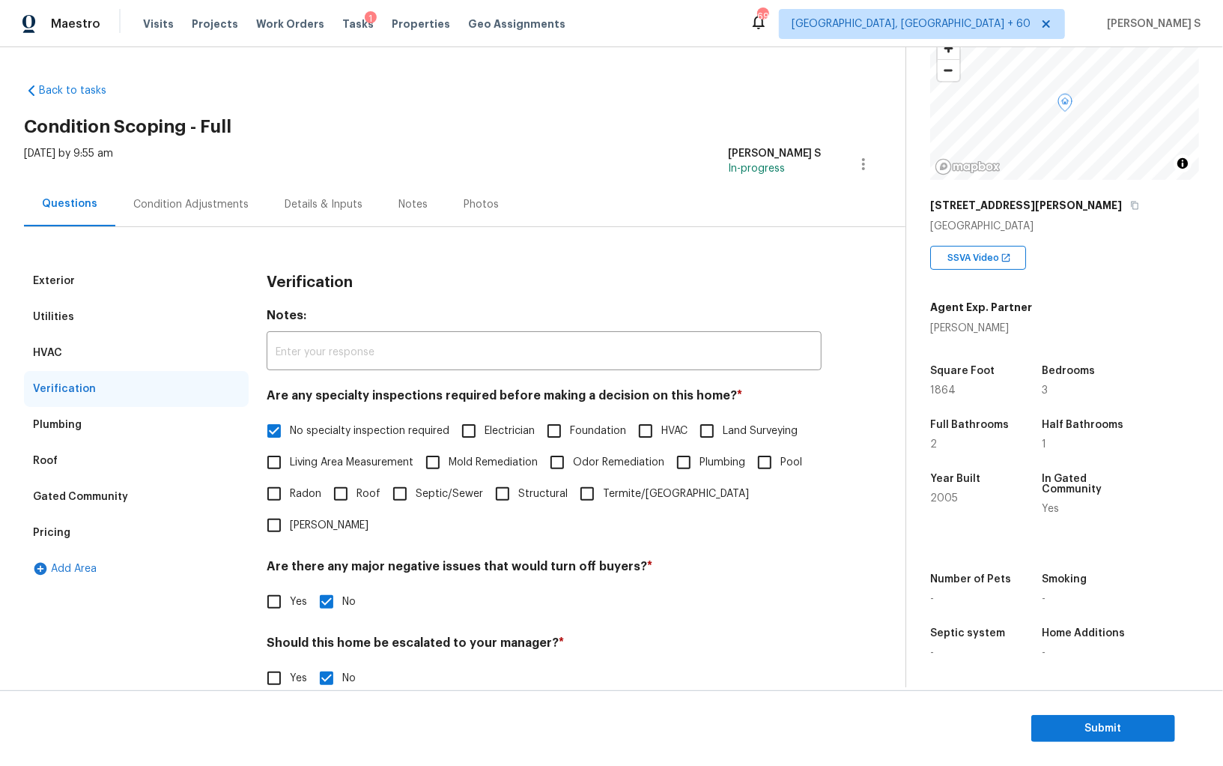
click at [175, 211] on div "Condition Adjustments" at bounding box center [190, 204] width 151 height 44
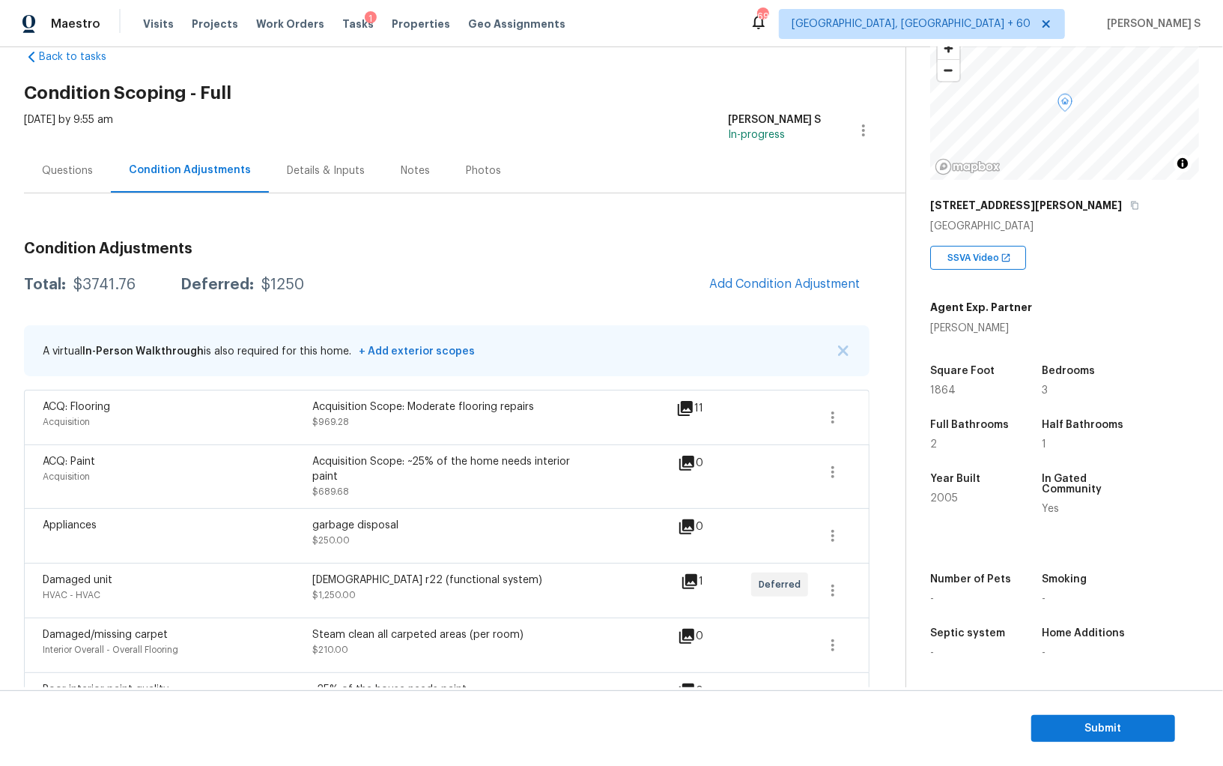
scroll to position [63, 0]
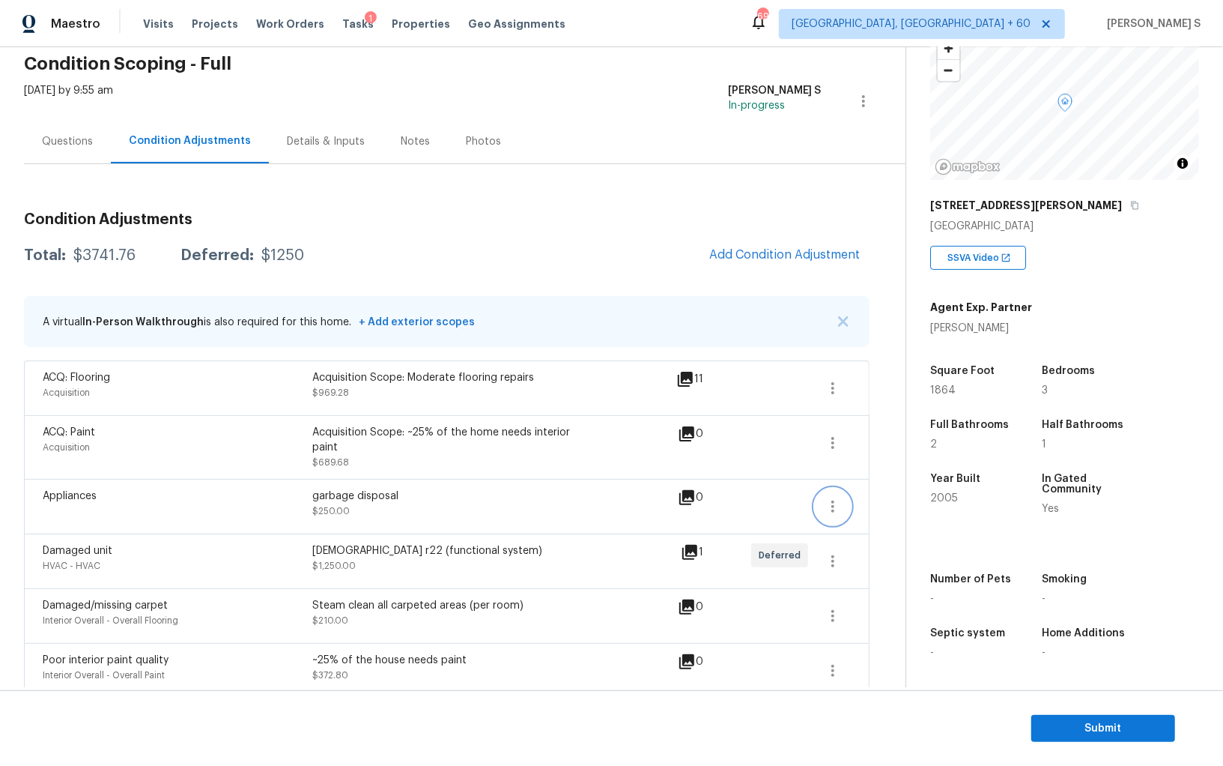
click at [839, 504] on icon "button" at bounding box center [833, 506] width 18 height 18
click at [904, 504] on div "Edit" at bounding box center [918, 501] width 117 height 15
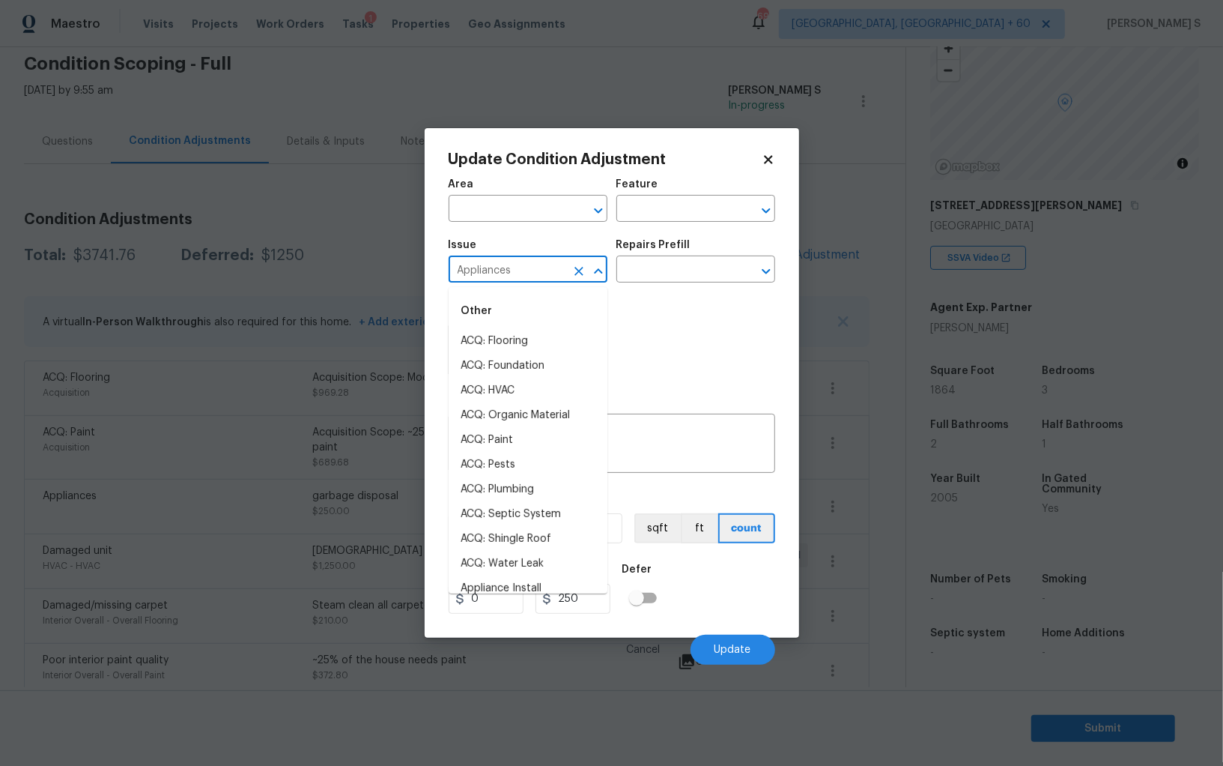
click at [516, 272] on input "Appliances" at bounding box center [507, 270] width 117 height 23
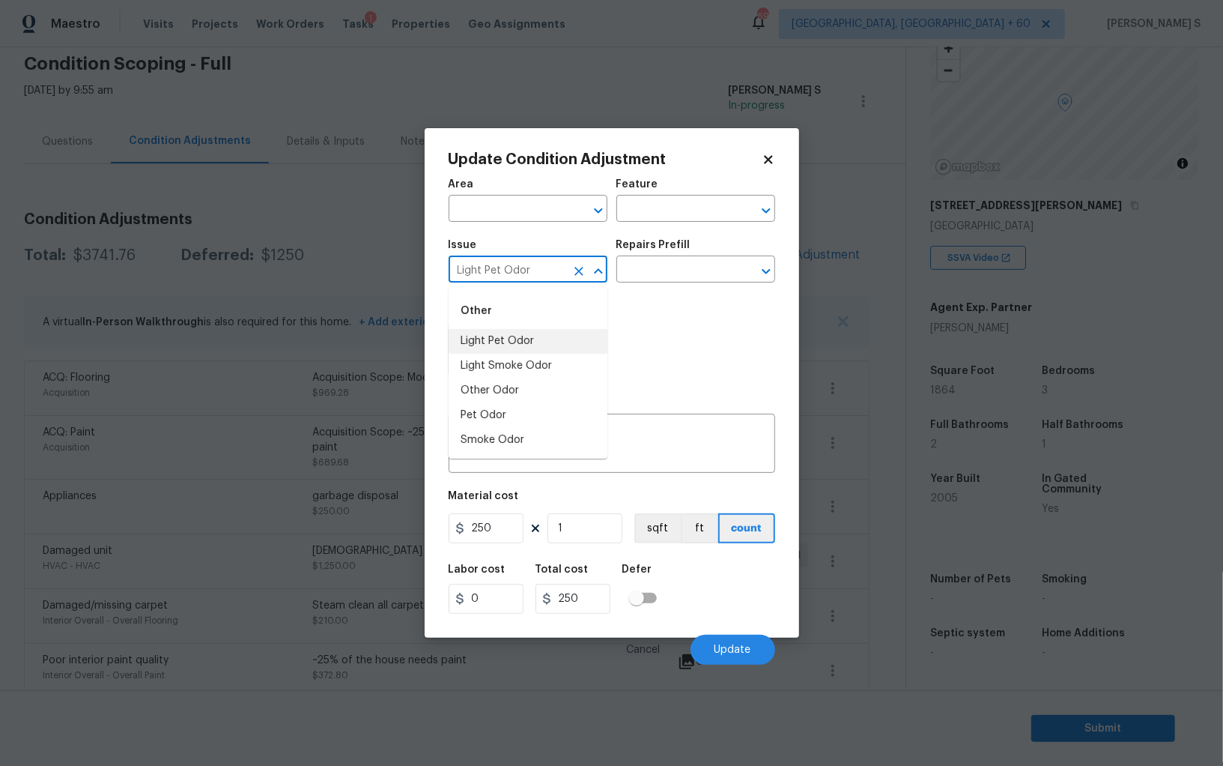
type input "Light Pet Odor"
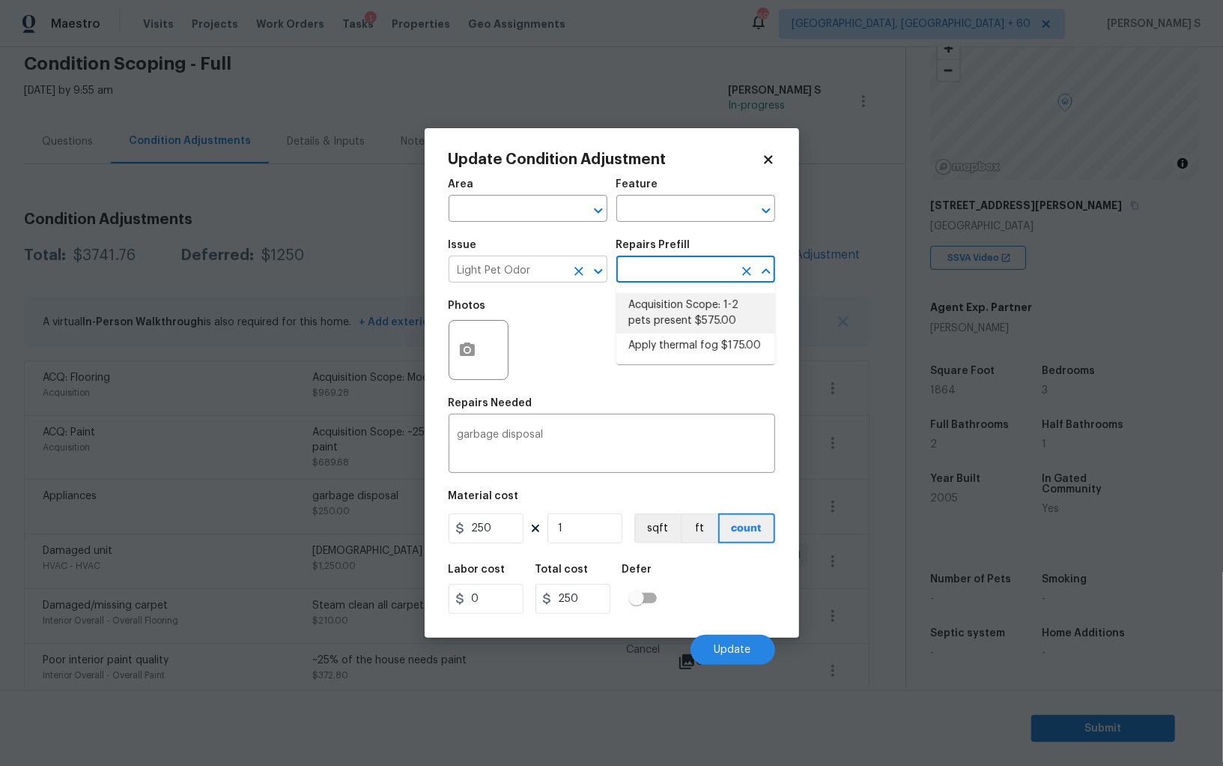
type textarea "Acquisition Scope: 1-2 pets present"
type input "575"
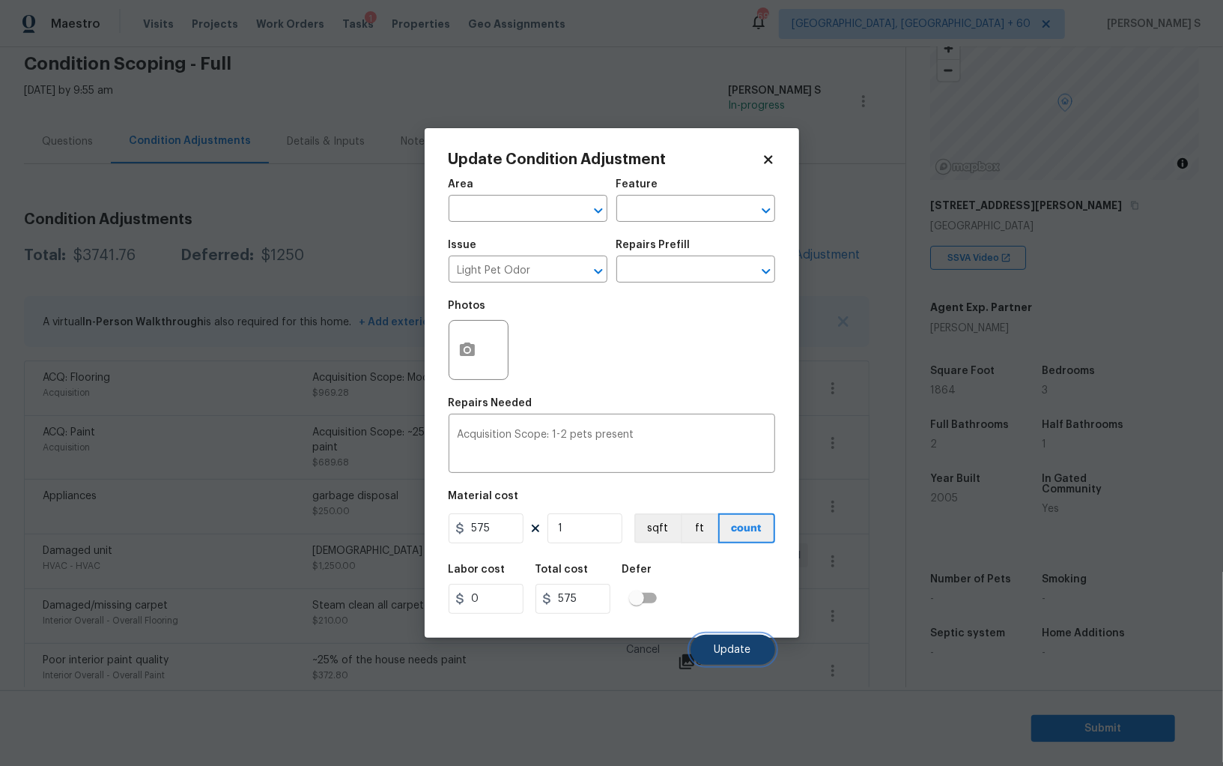
click at [730, 656] on span "Update" at bounding box center [733, 649] width 37 height 11
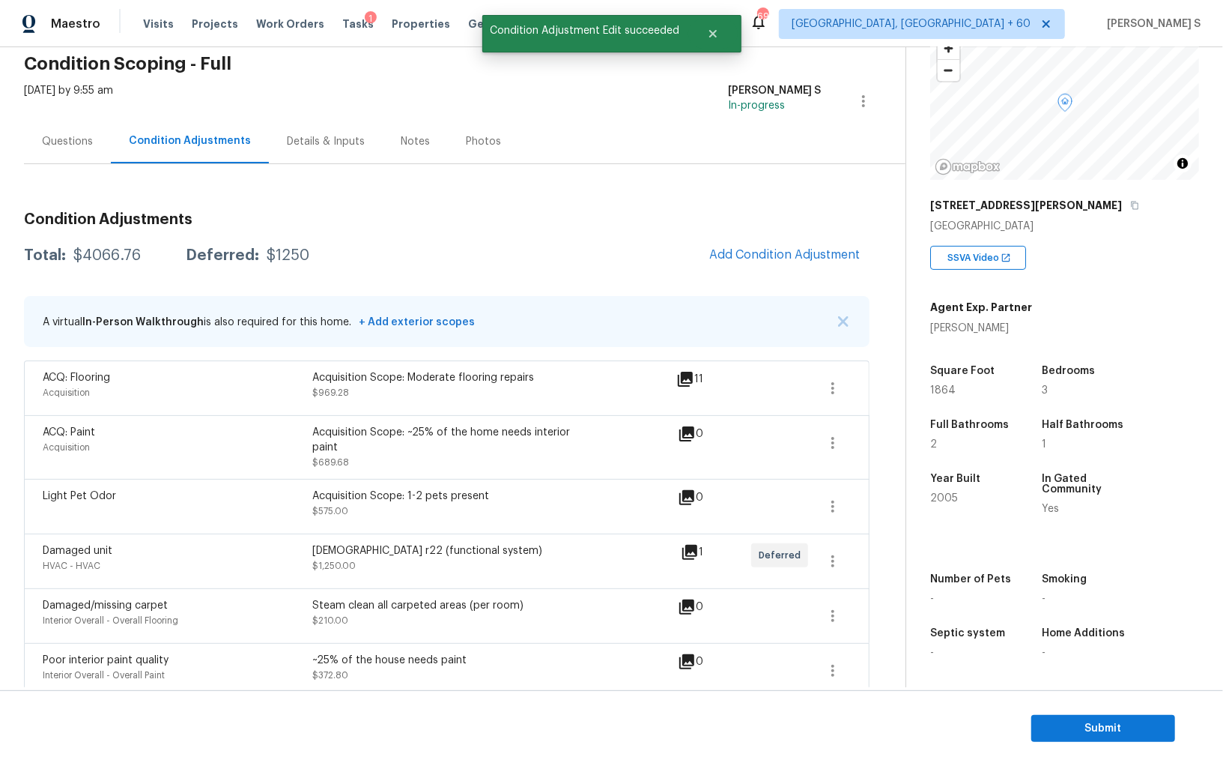
drag, startPoint x: 78, startPoint y: 635, endPoint x: 112, endPoint y: 623, distance: 36.2
click at [77, 635] on div "Damaged/missing carpet Interior Overall - Overall Flooring Steam clean all carp…" at bounding box center [447, 615] width 846 height 55
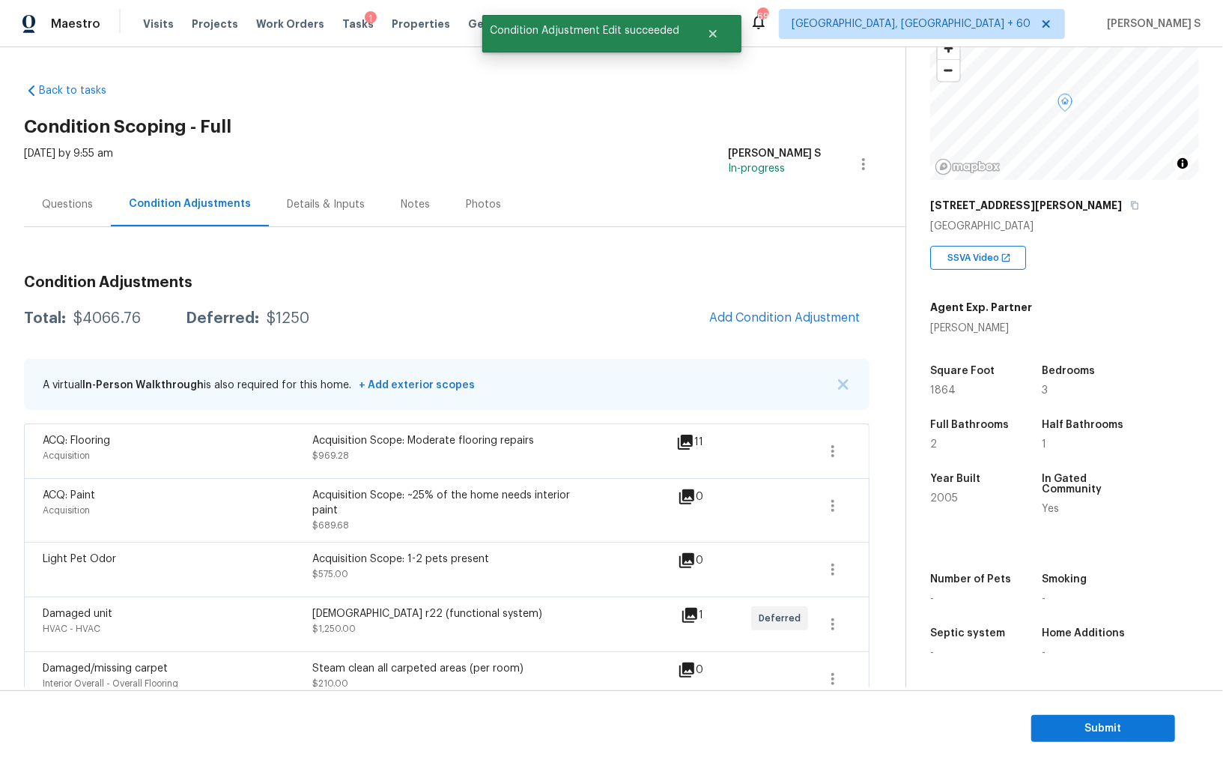
click at [112, 309] on div "Total: $4066.76 Deferred: $1250 Add Condition Adjustment" at bounding box center [447, 318] width 846 height 33
copy div "$"
click at [112, 309] on div "Total: $4066.76 Deferred: $1250 Add Condition Adjustment" at bounding box center [447, 318] width 846 height 33
click at [112, 321] on div "$4066.76" at bounding box center [106, 318] width 67 height 15
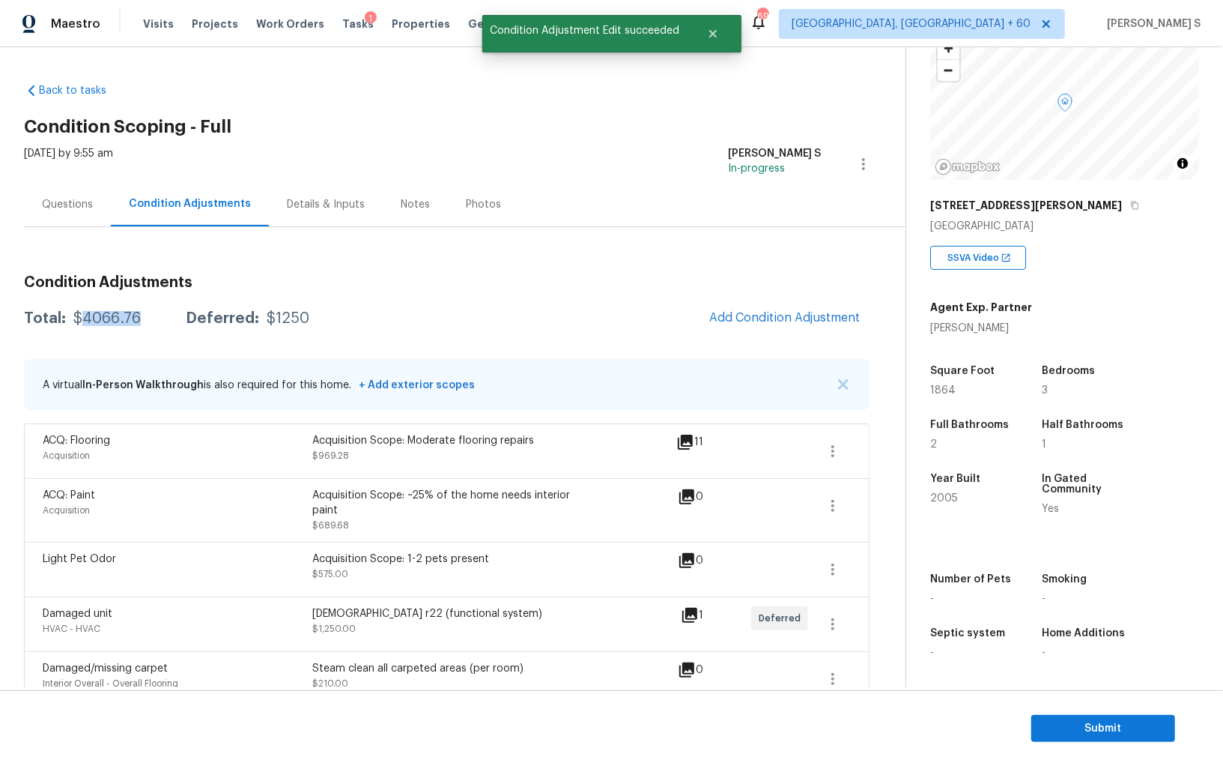
click at [112, 321] on div "$4066.76" at bounding box center [106, 318] width 67 height 15
copy div "4066.76"
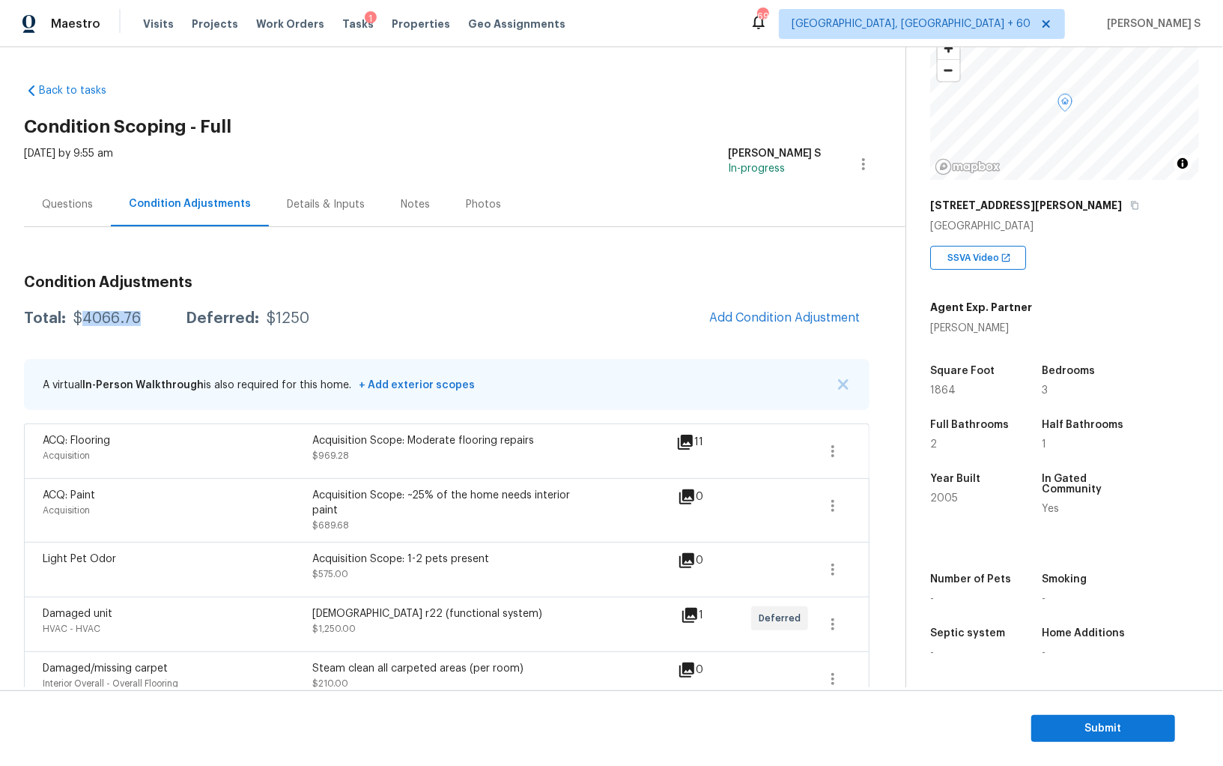
scroll to position [76, 0]
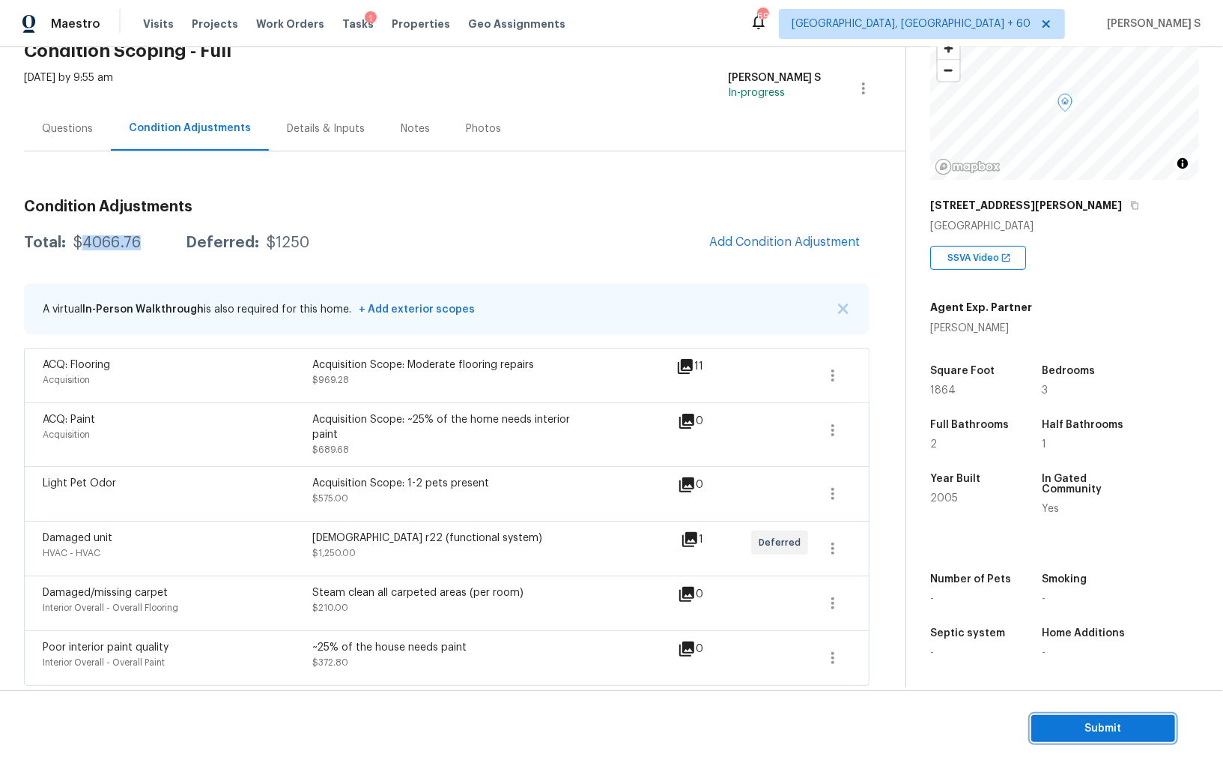
click at [1086, 726] on span "Submit" at bounding box center [1104, 728] width 120 height 19
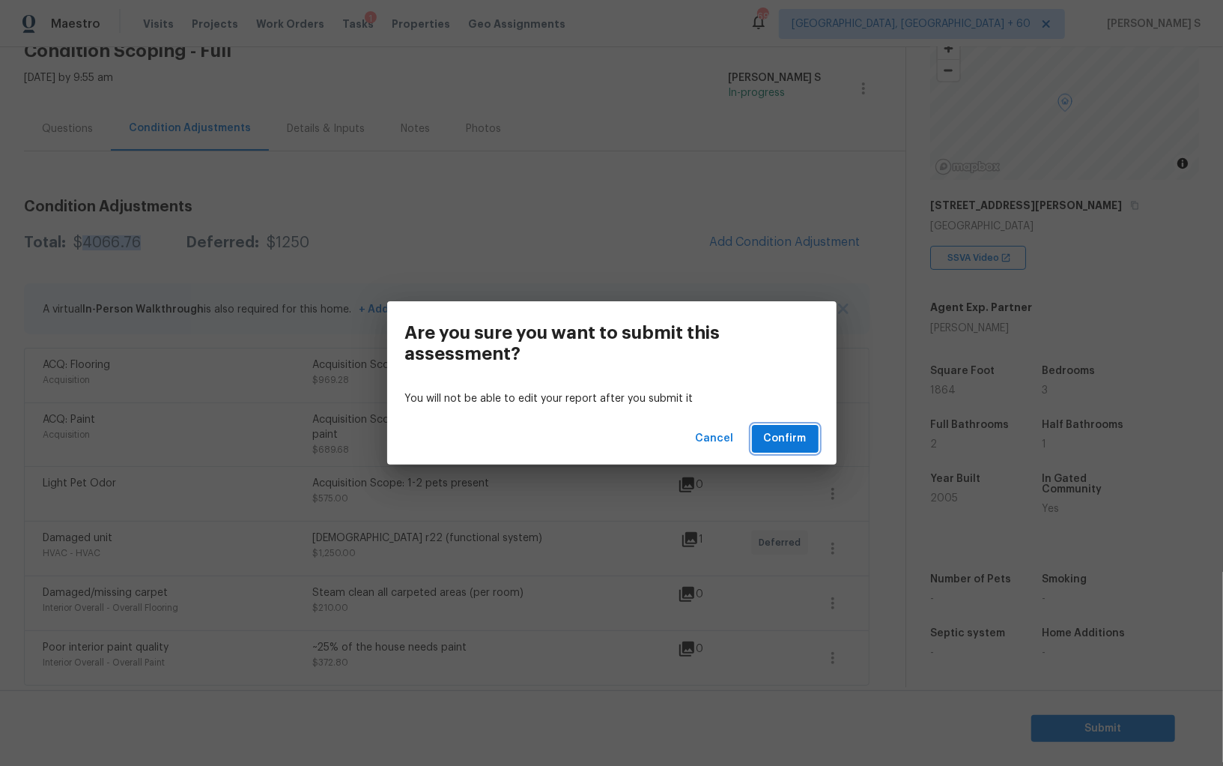
click at [777, 437] on span "Confirm" at bounding box center [785, 438] width 43 height 19
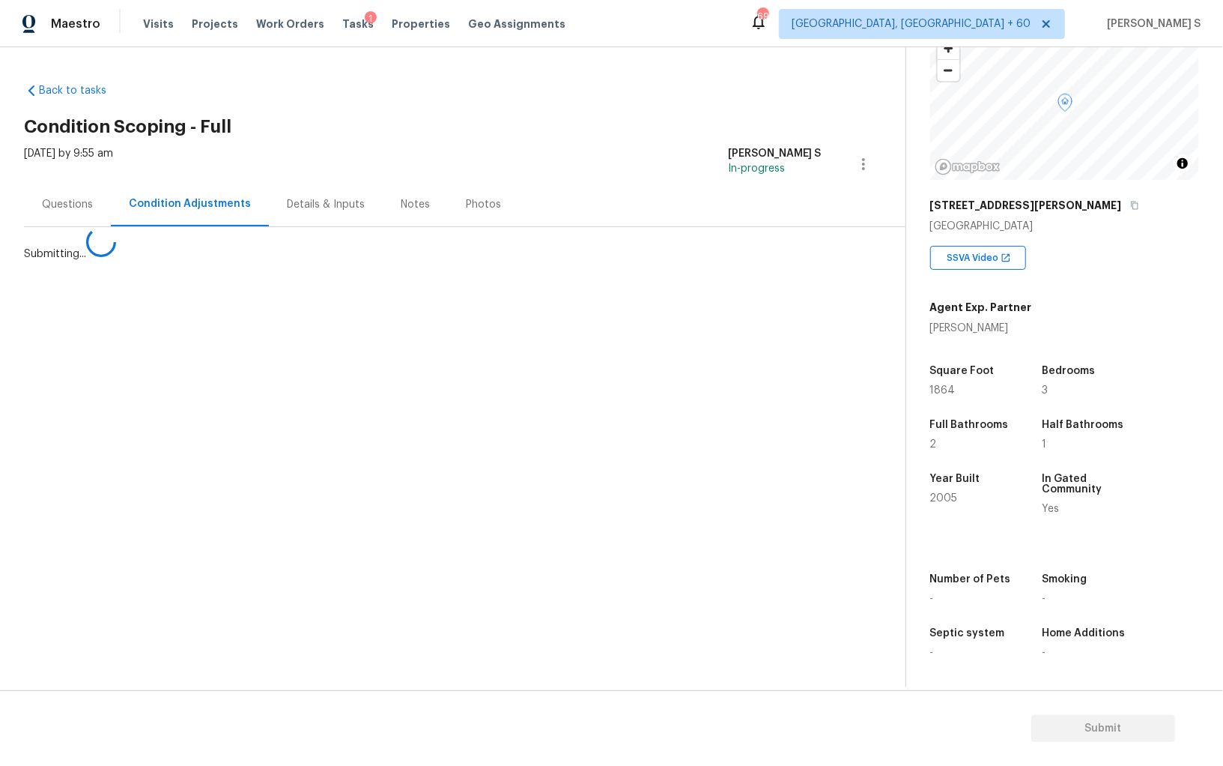
scroll to position [0, 0]
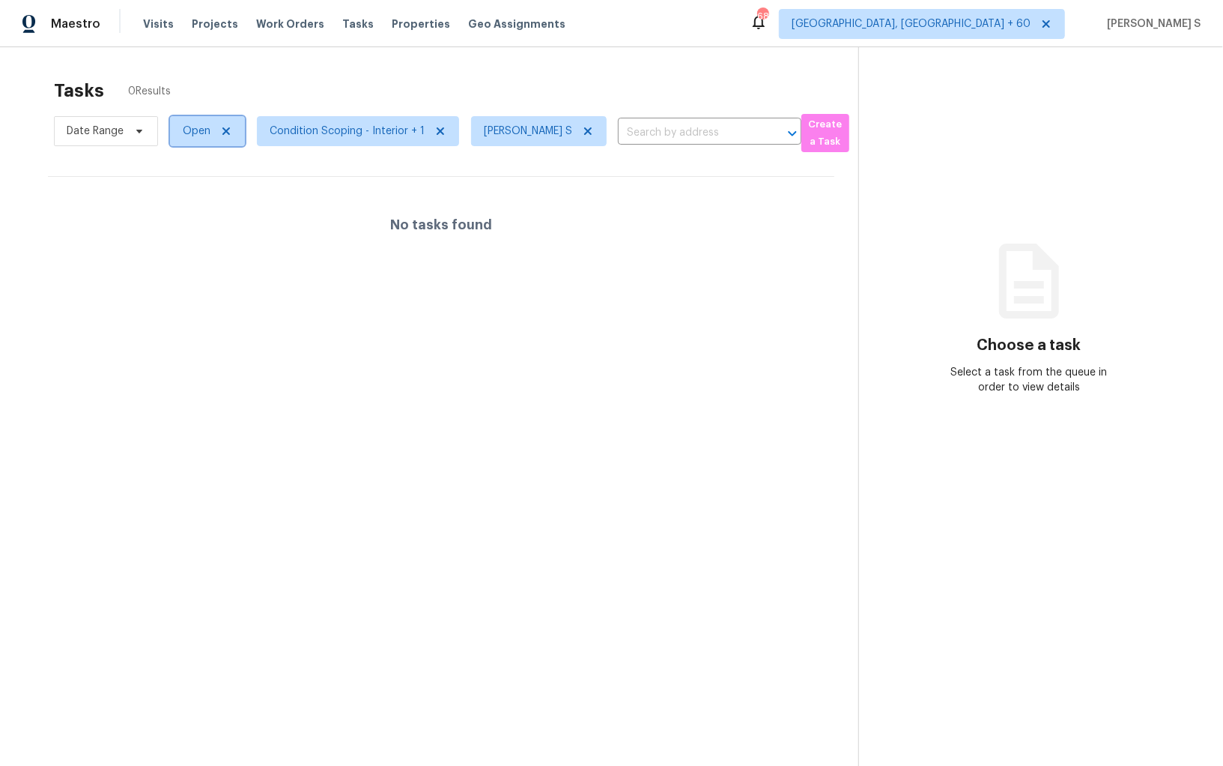
click at [193, 136] on span "Open" at bounding box center [197, 131] width 28 height 15
click at [585, 130] on icon at bounding box center [587, 130] width 7 height 7
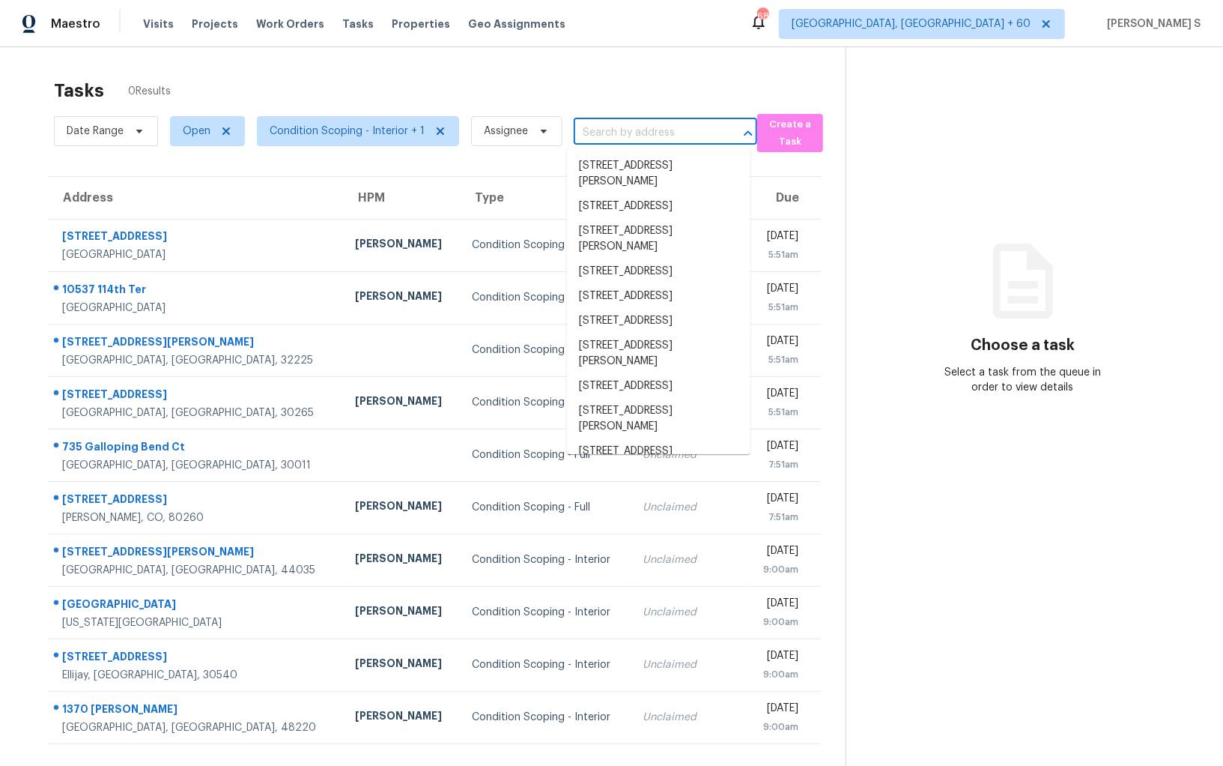
click at [598, 136] on input "text" at bounding box center [645, 132] width 142 height 23
paste input "[STREET_ADDRESS]"
type input "[STREET_ADDRESS]"
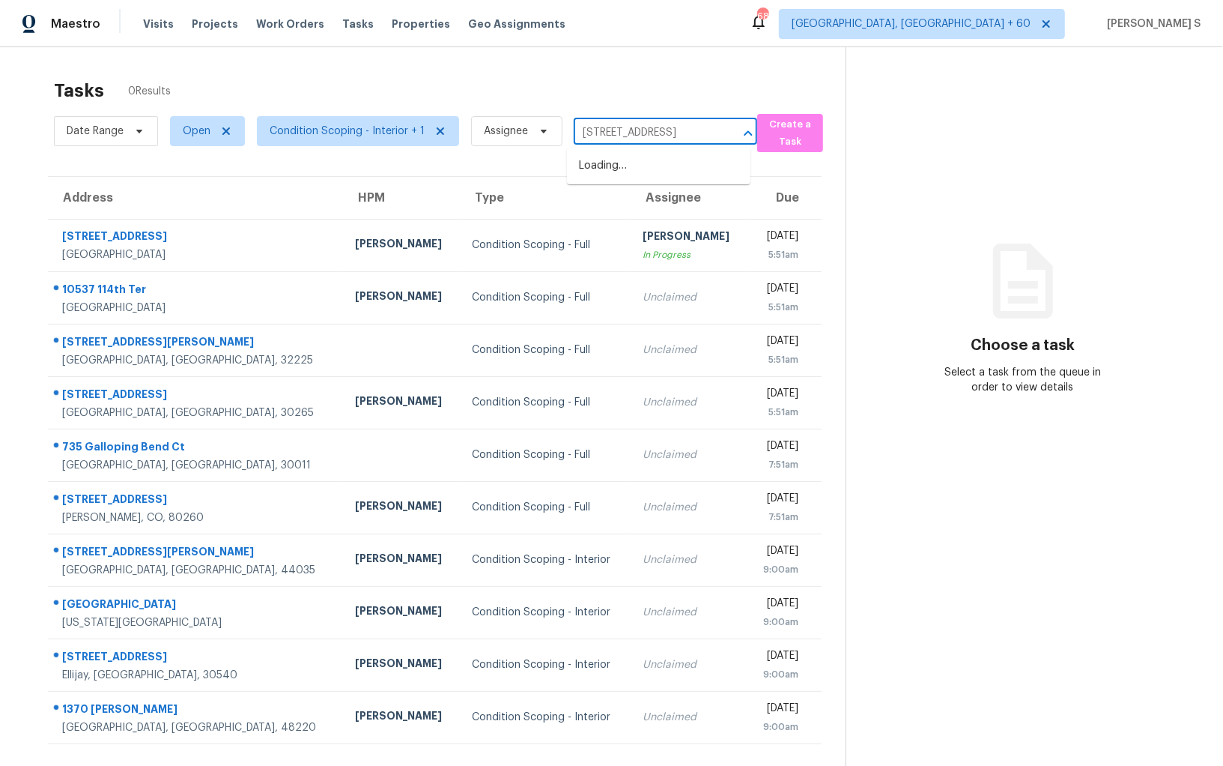
scroll to position [0, 109]
click at [627, 178] on li "[STREET_ADDRESS]" at bounding box center [659, 166] width 184 height 25
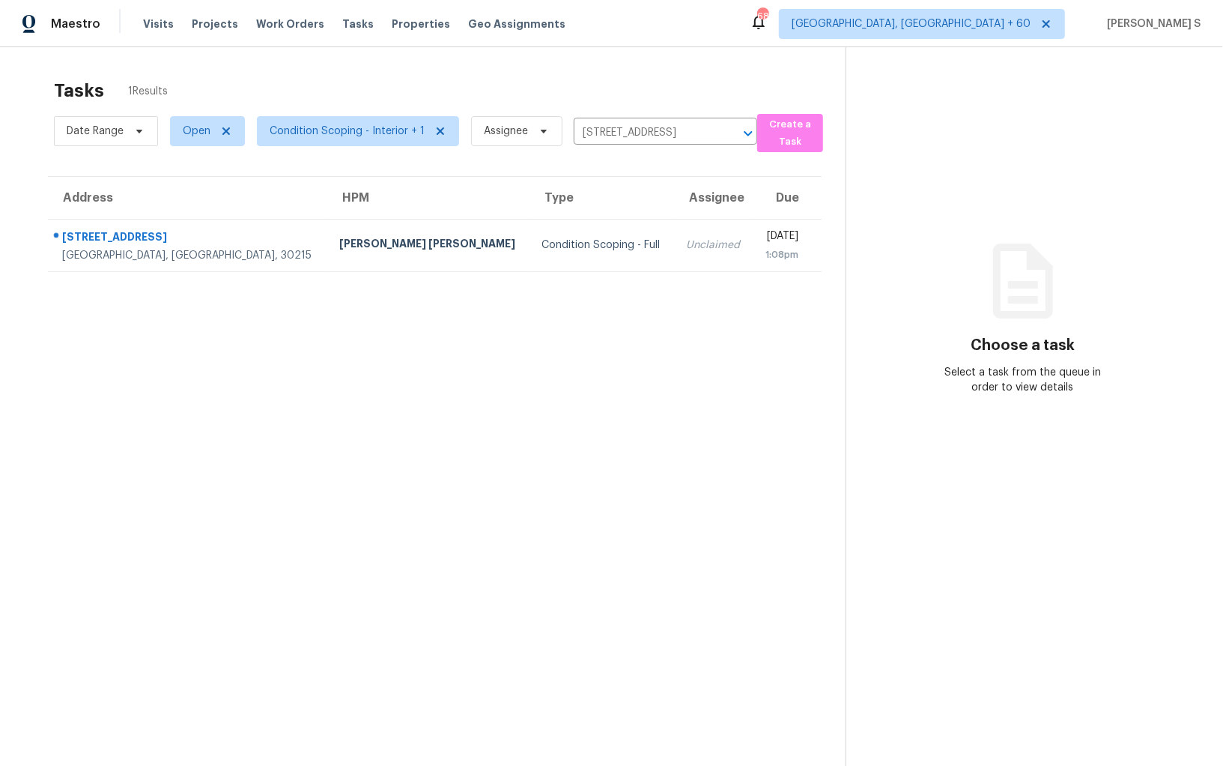
click at [590, 276] on section "Tasks 1 Results Date Range Open Condition Scoping - Interior + 1 Assignee [STRE…" at bounding box center [435, 442] width 822 height 742
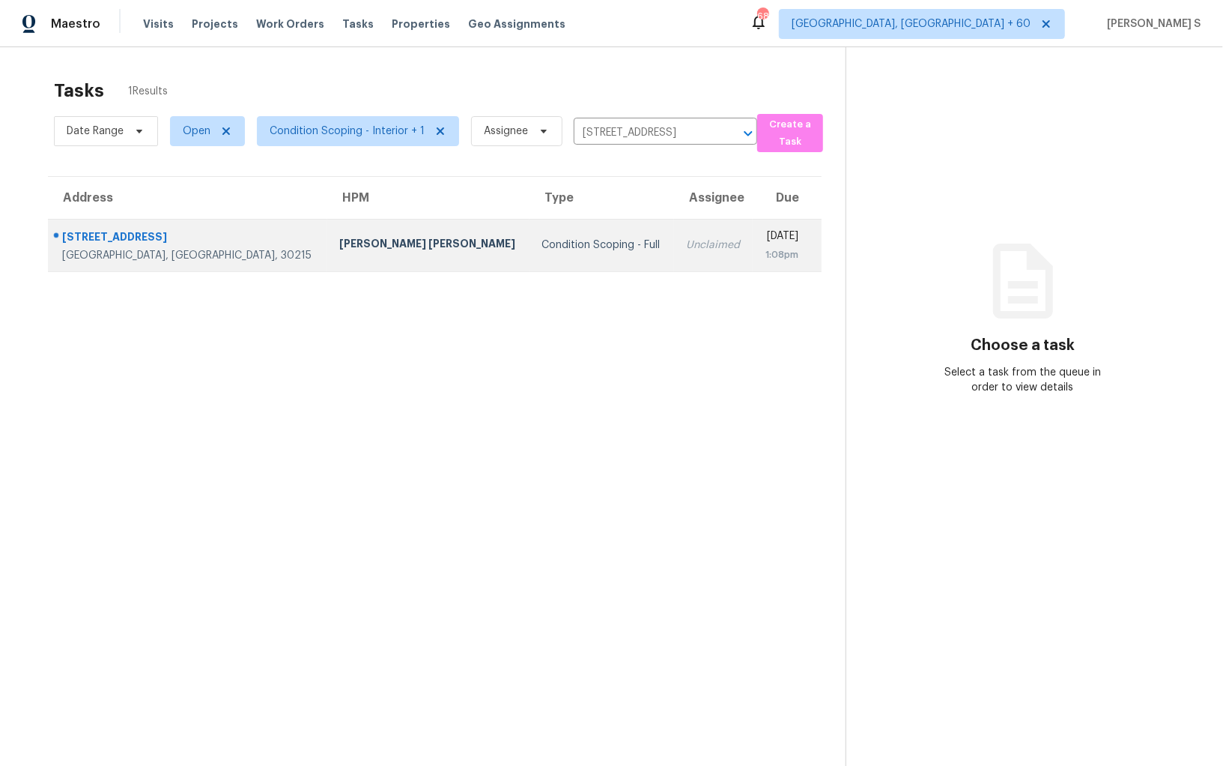
click at [567, 253] on td "Condition Scoping - Full" at bounding box center [602, 245] width 144 height 52
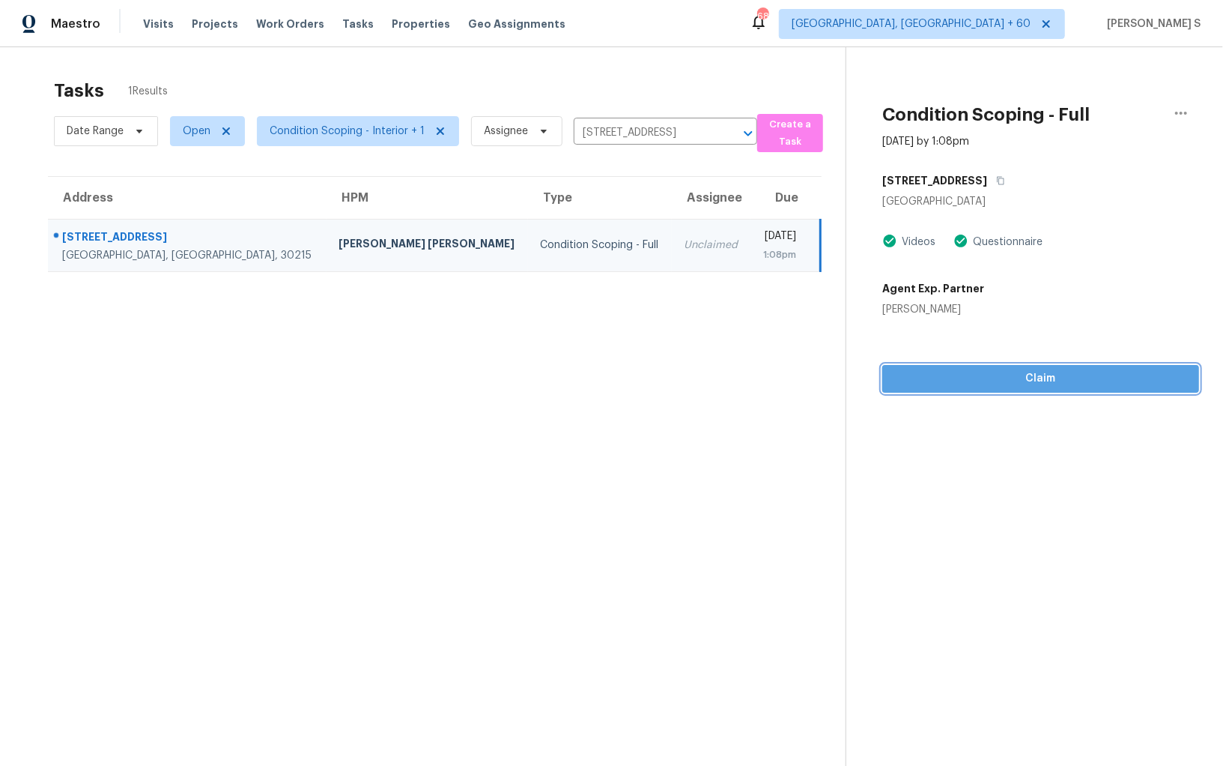
click at [996, 373] on span "Claim" at bounding box center [1041, 378] width 293 height 19
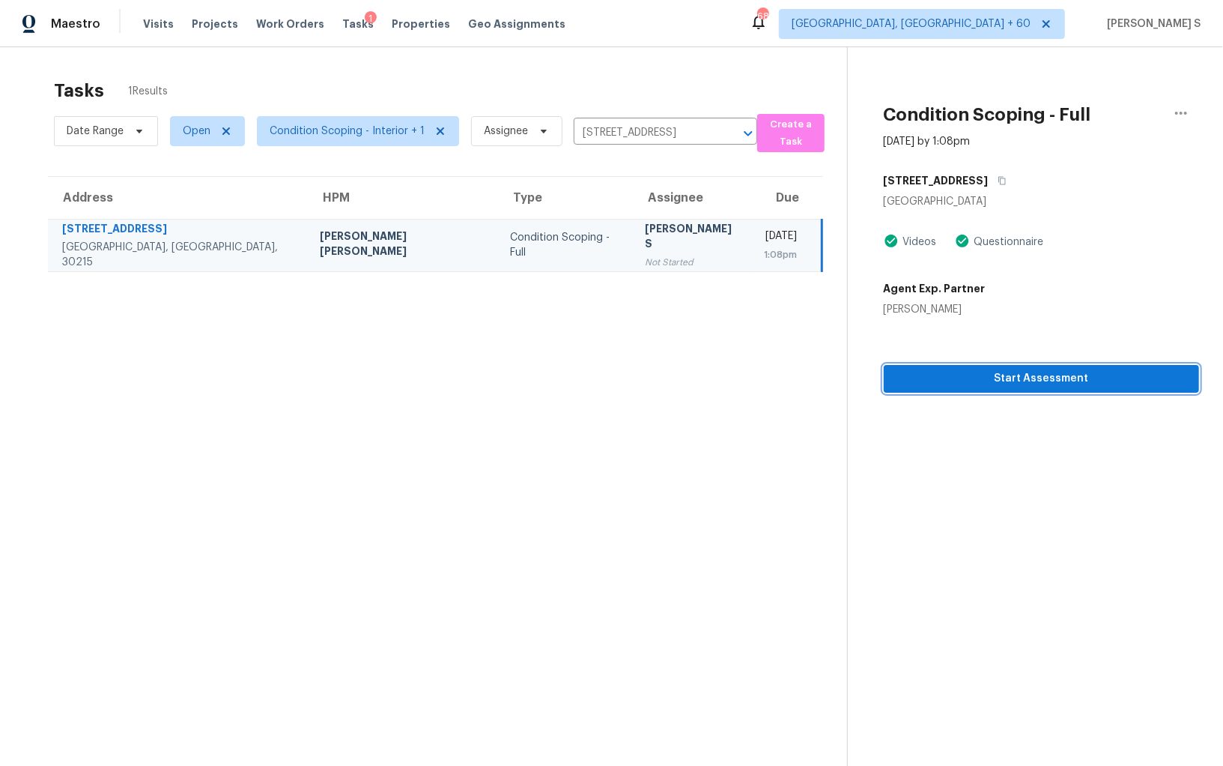
click at [1040, 372] on span "Start Assessment" at bounding box center [1041, 378] width 291 height 19
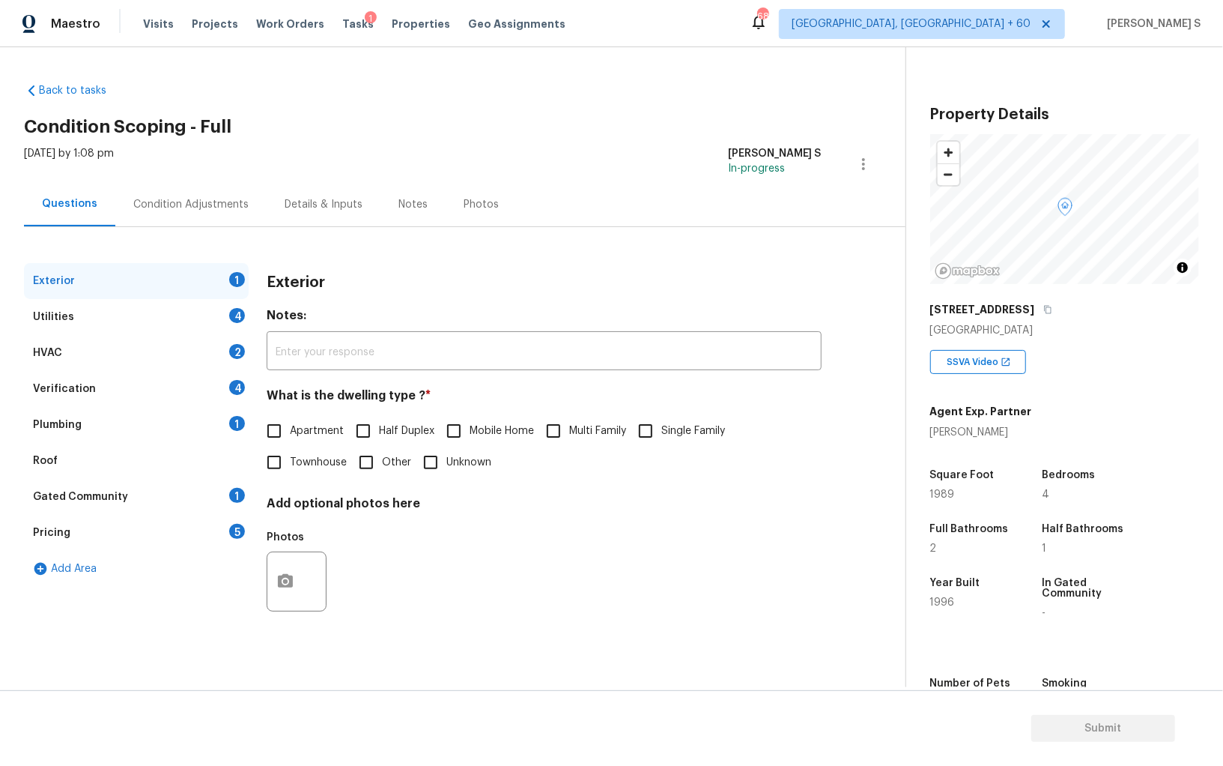
click at [224, 526] on div "Pricing 5" at bounding box center [136, 533] width 225 height 36
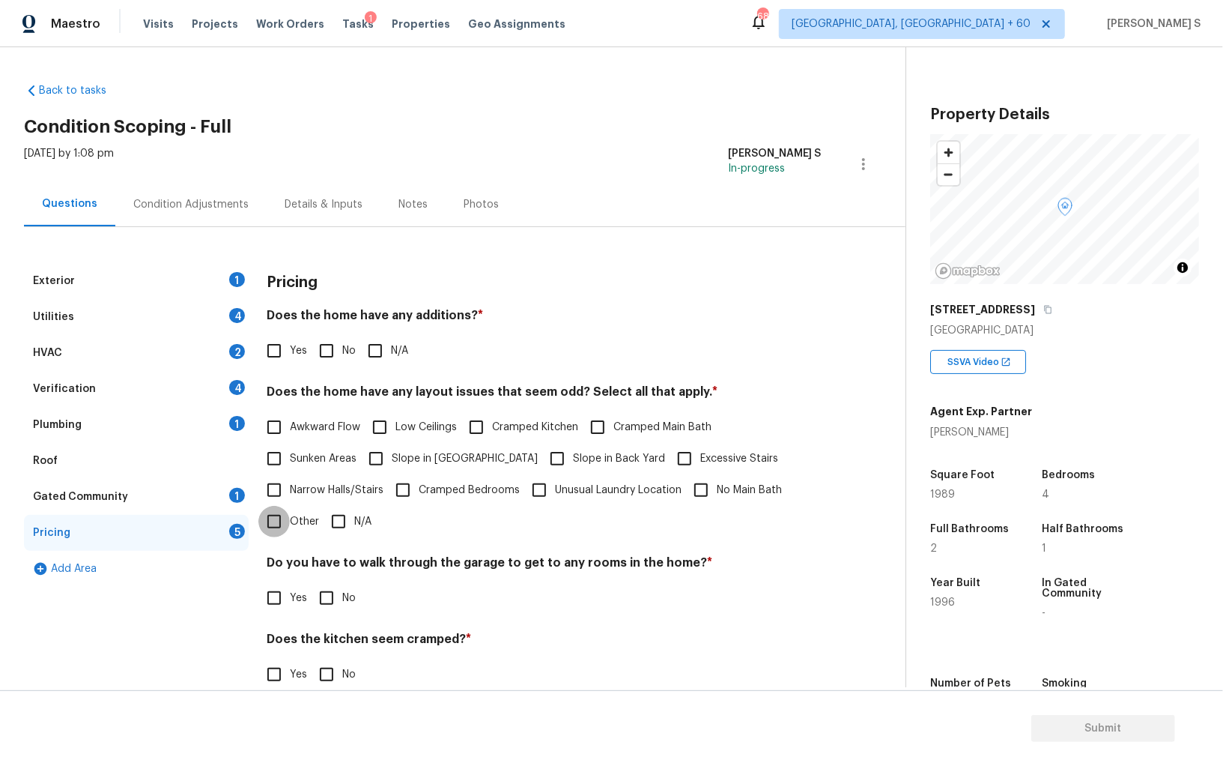
click at [279, 523] on input "Other" at bounding box center [273, 521] width 31 height 31
checkbox input "true"
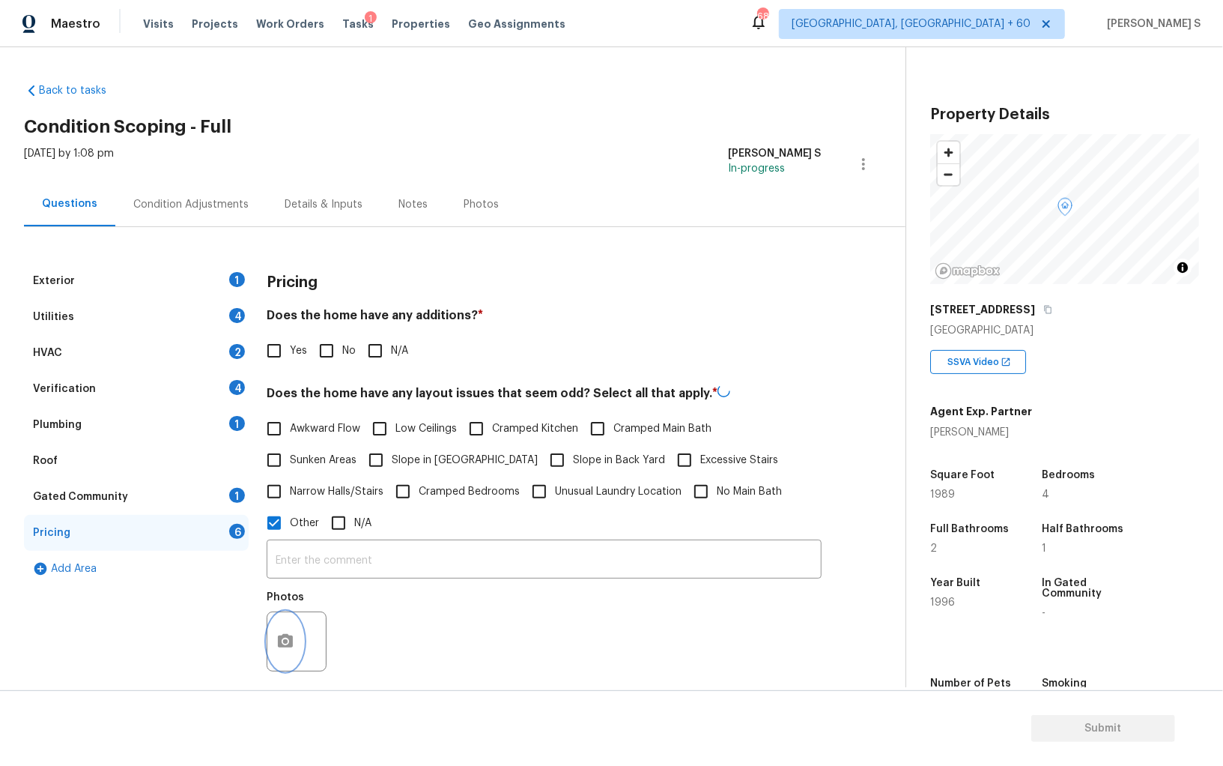
click at [291, 629] on button "button" at bounding box center [285, 641] width 36 height 58
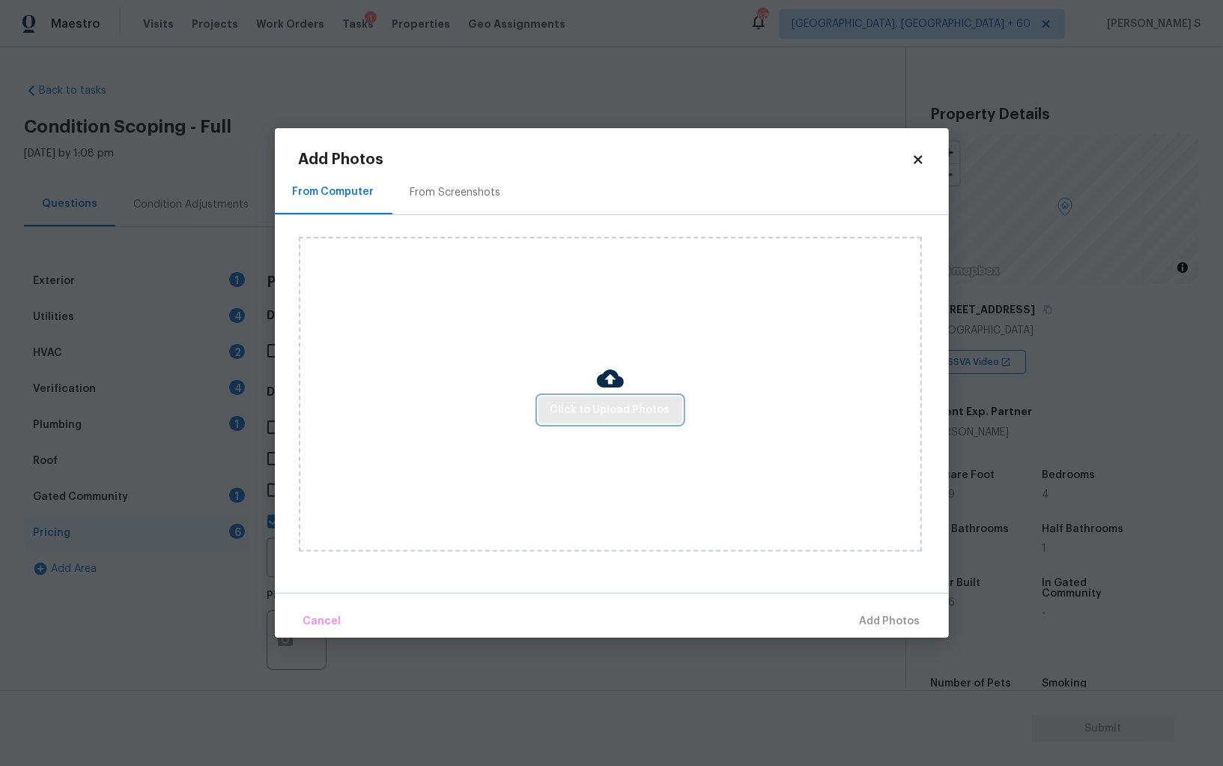
click at [581, 413] on span "Click to Upload Photos" at bounding box center [611, 410] width 120 height 19
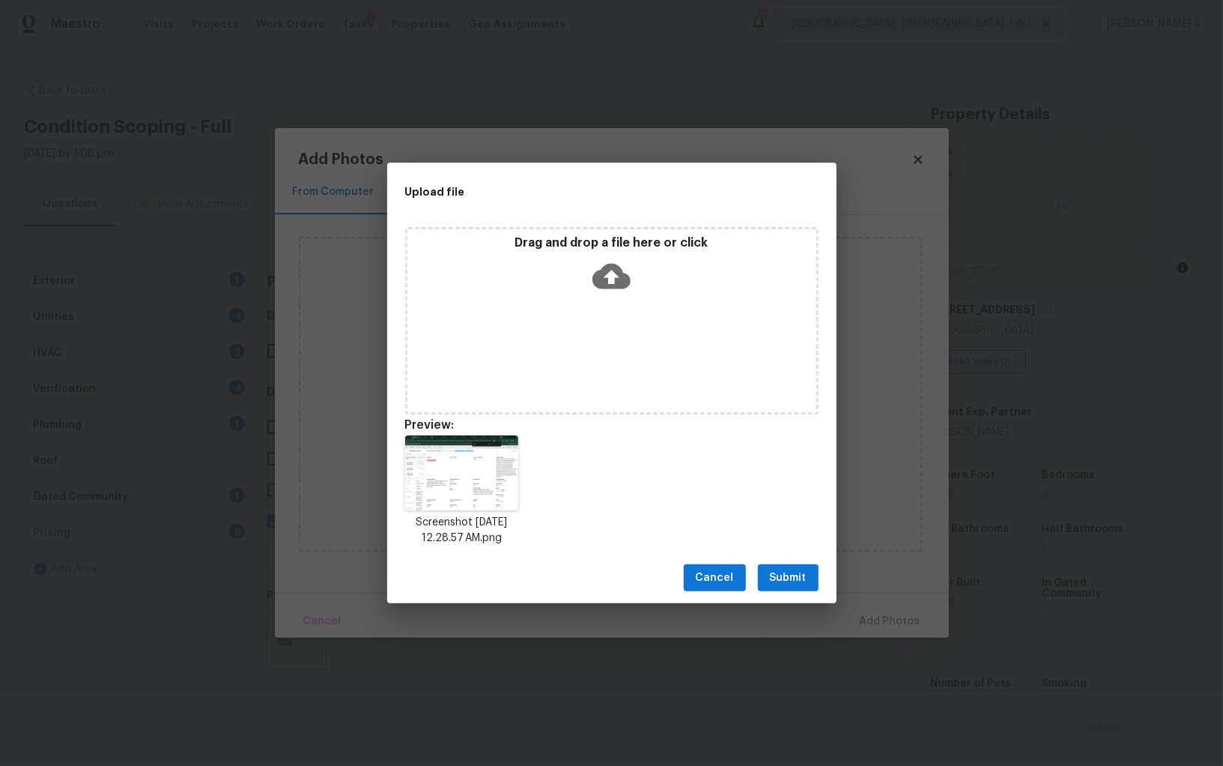
click at [800, 576] on span "Submit" at bounding box center [788, 578] width 37 height 19
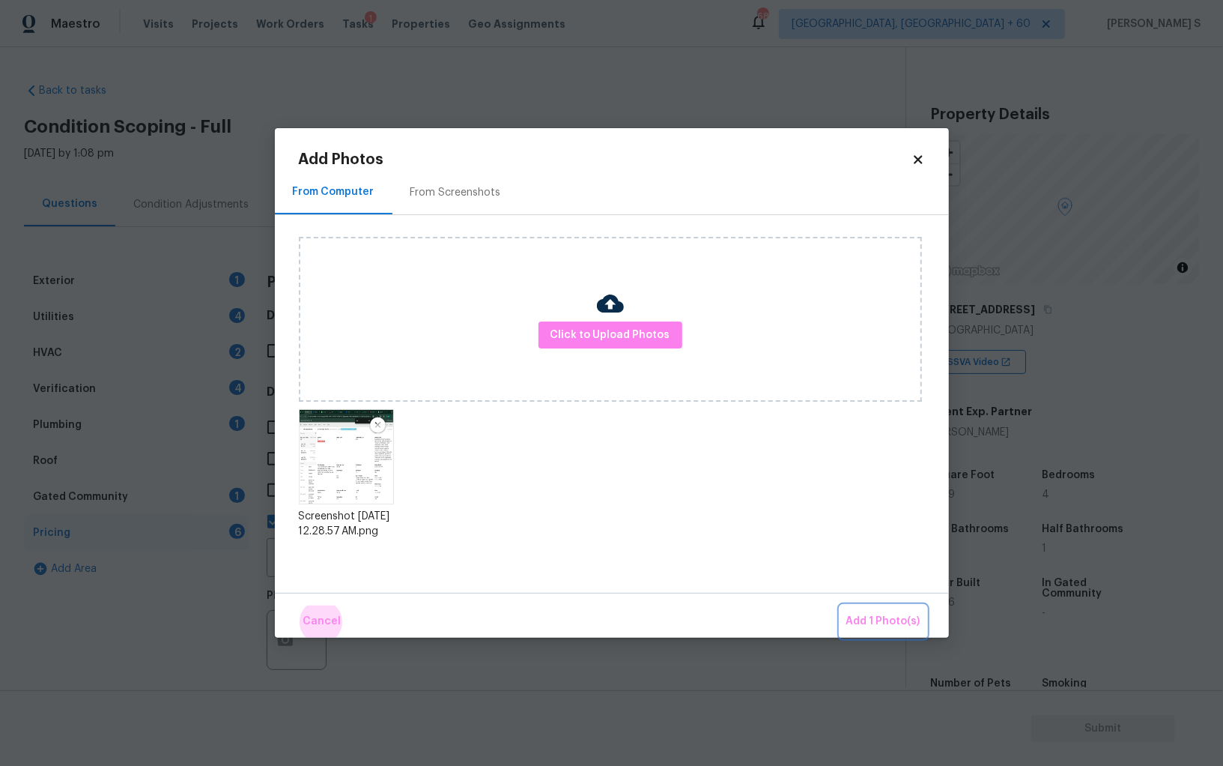
click at [841, 605] on button "Add 1 Photo(s)" at bounding box center [884, 621] width 86 height 32
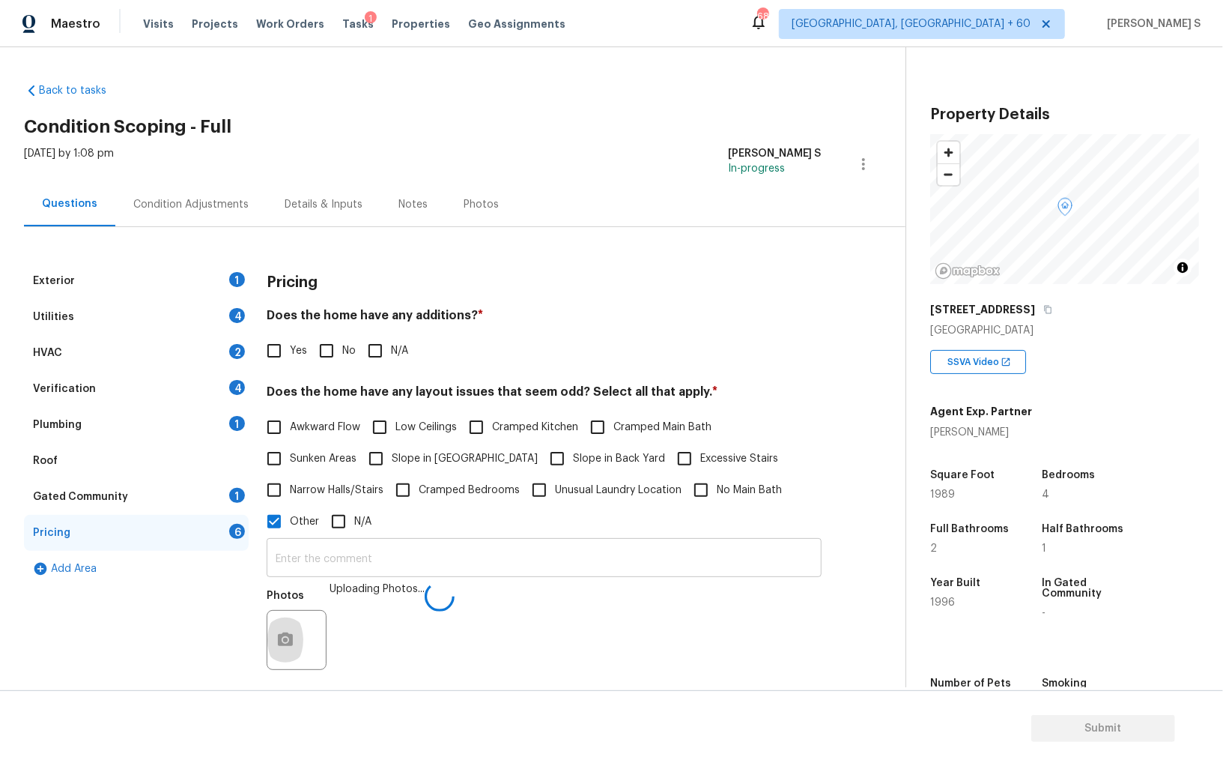
click at [680, 570] on input "text" at bounding box center [544, 559] width 555 height 35
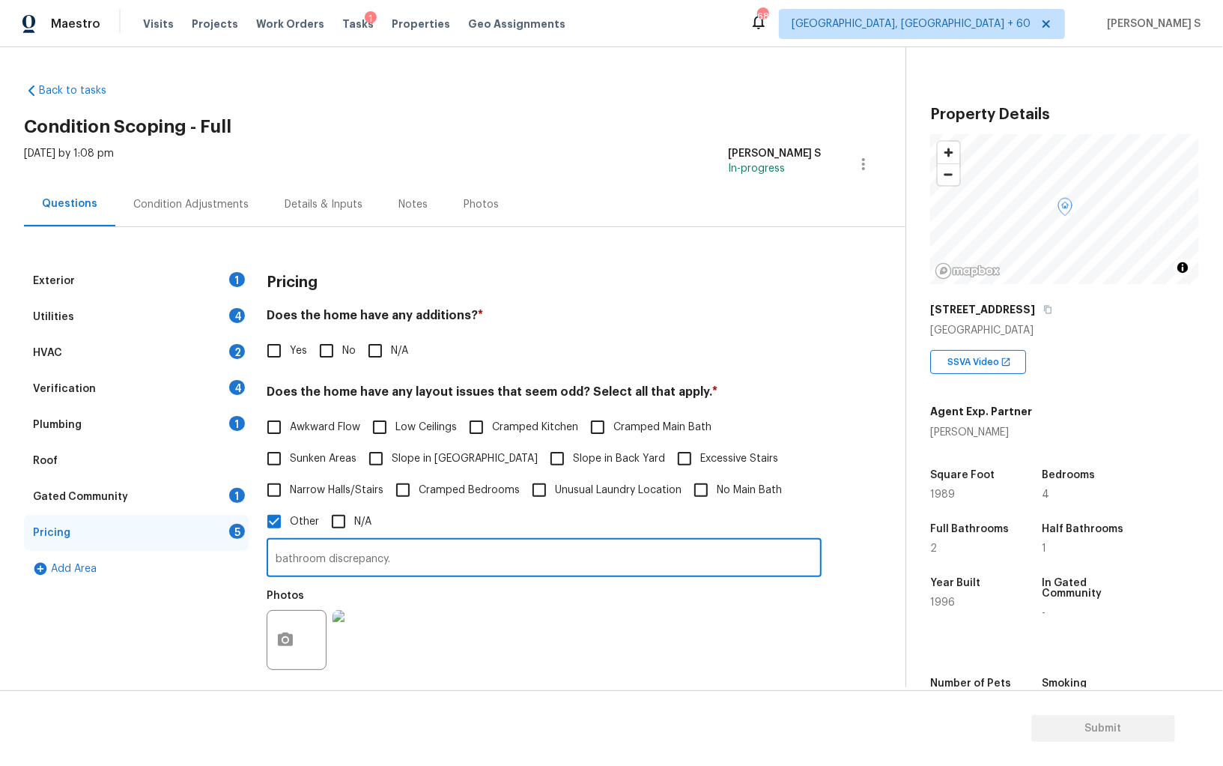
type input "bathroom discrepancy."
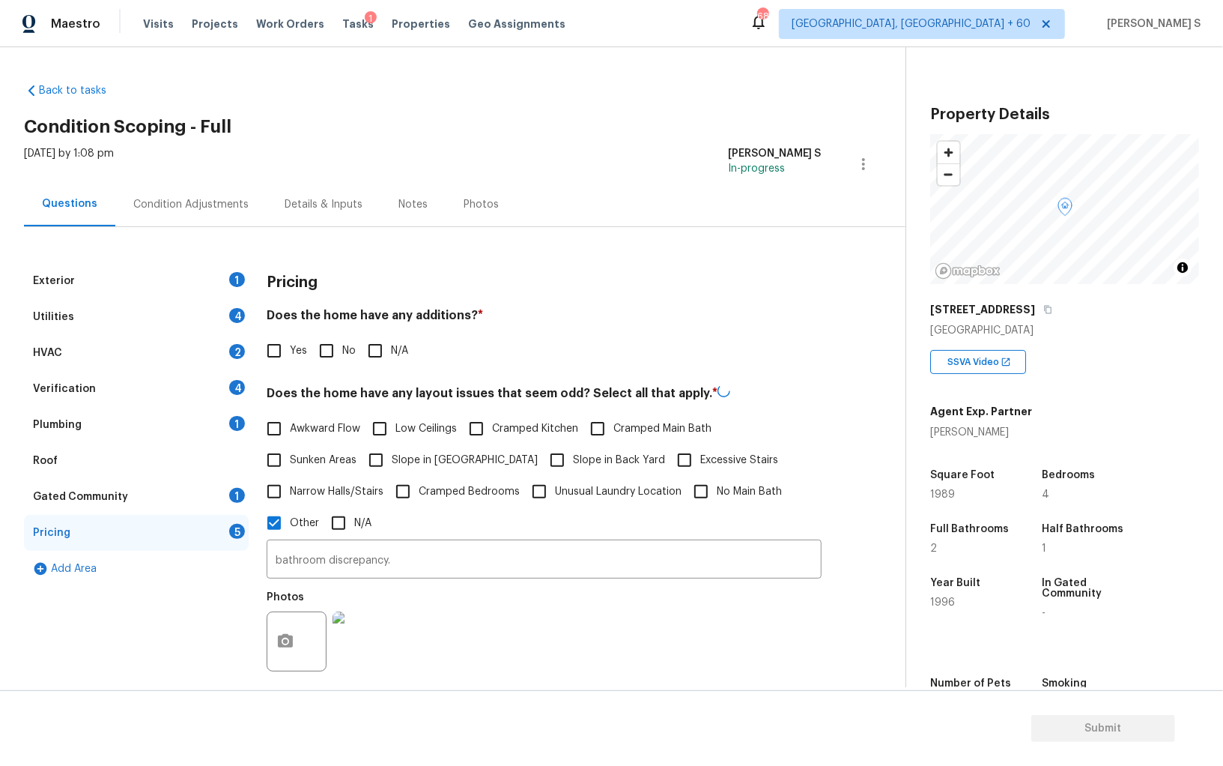
click at [625, 645] on div "Photos" at bounding box center [544, 631] width 555 height 97
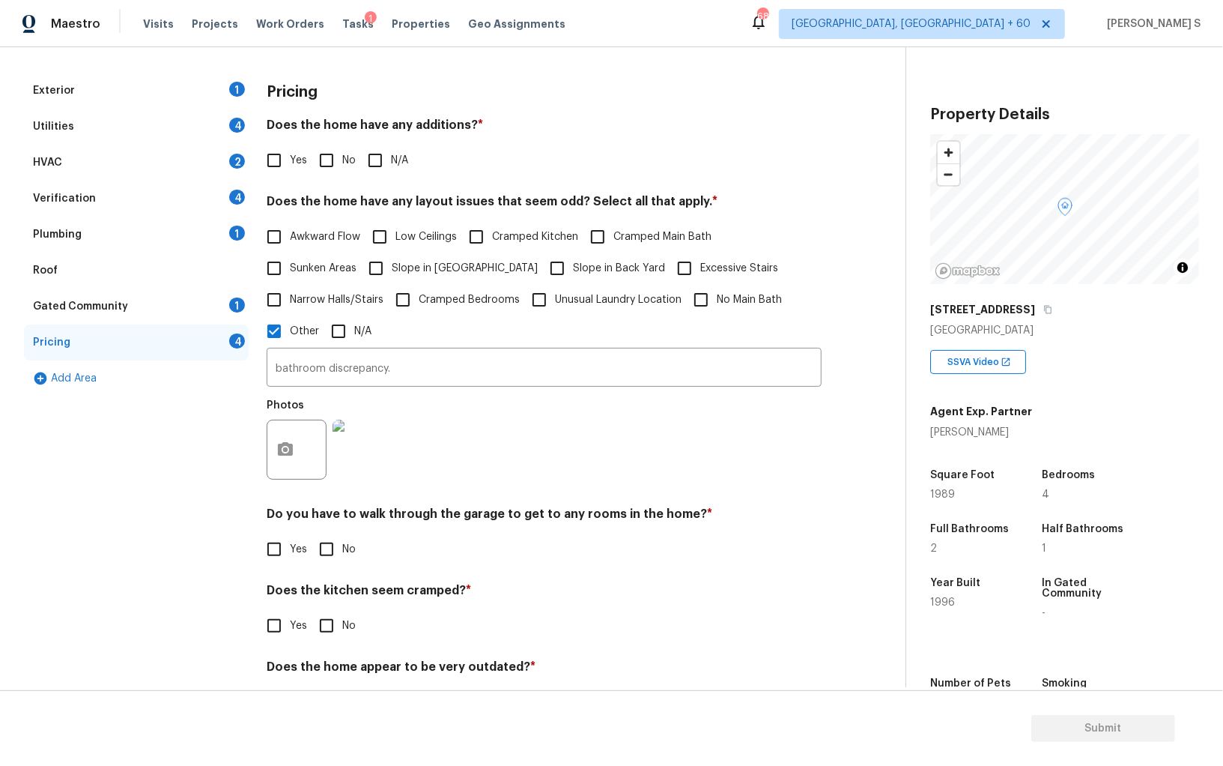
scroll to position [243, 0]
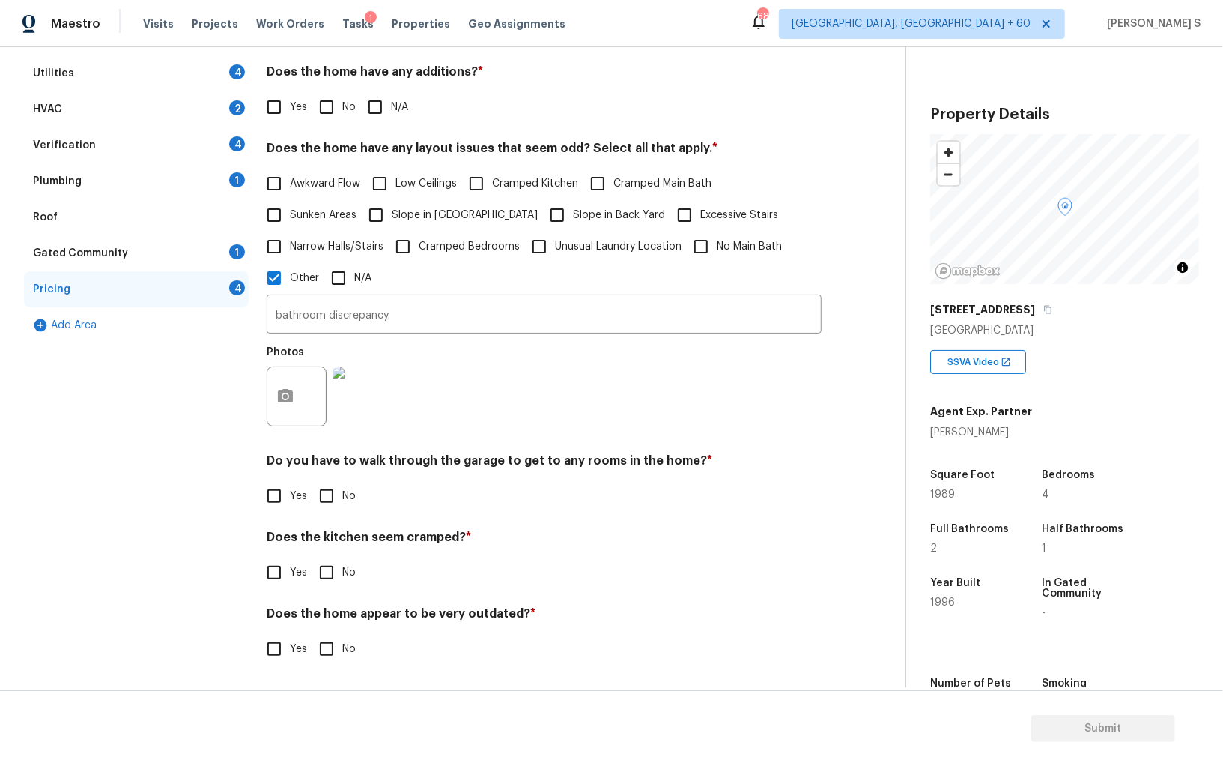
click at [313, 497] on input "No" at bounding box center [326, 495] width 31 height 31
checkbox input "true"
click at [311, 558] on input "No" at bounding box center [326, 573] width 31 height 31
checkbox input "true"
click at [311, 635] on input "No" at bounding box center [326, 650] width 31 height 31
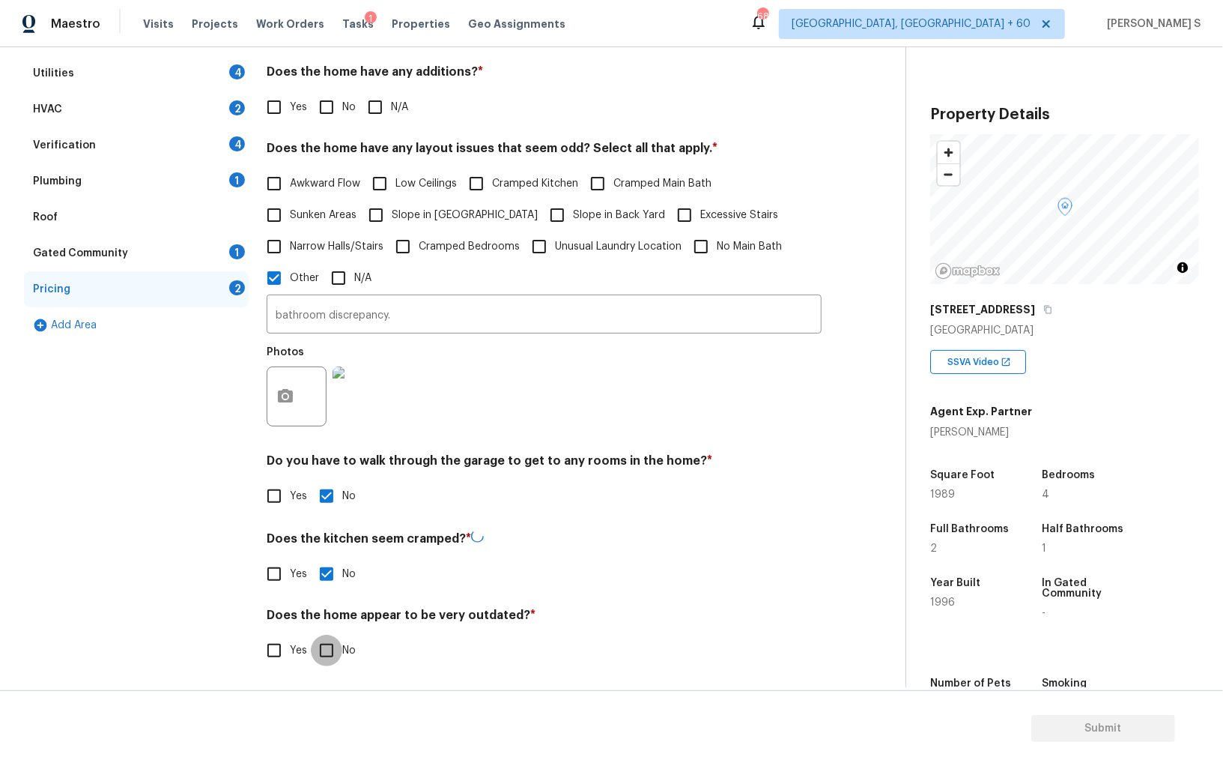
checkbox input "true"
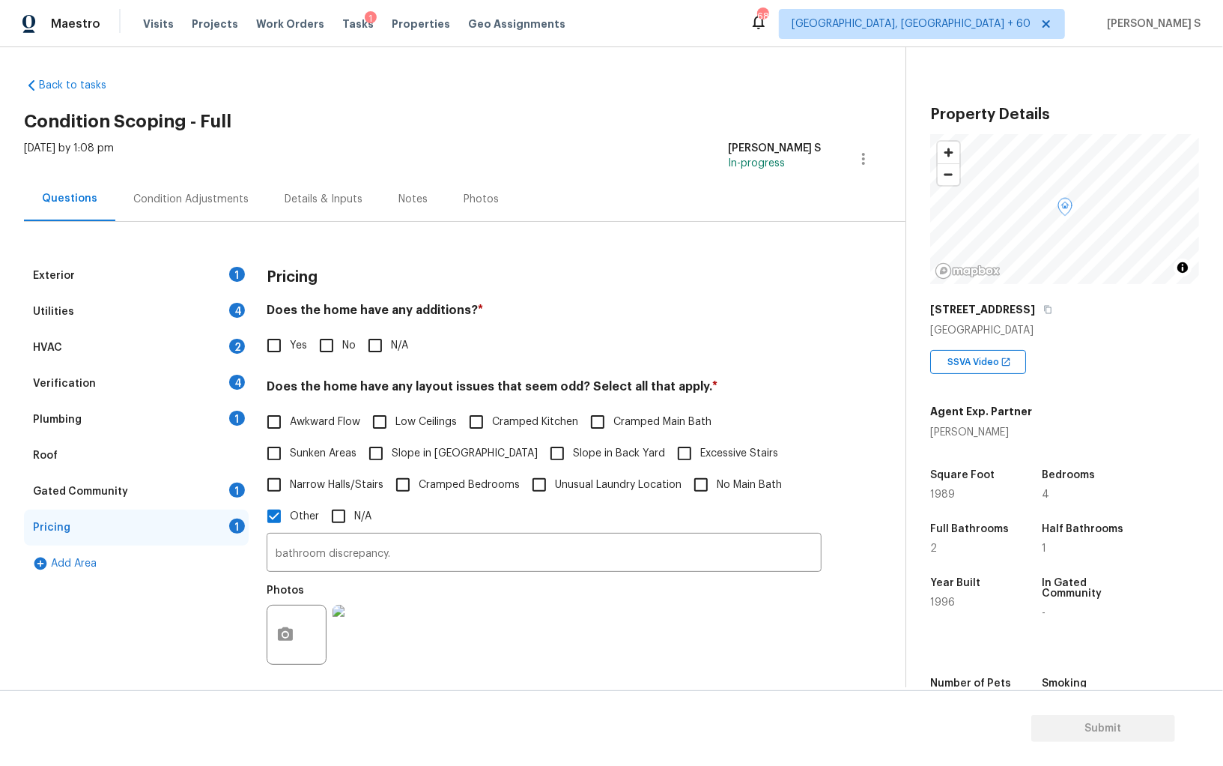
scroll to position [0, 0]
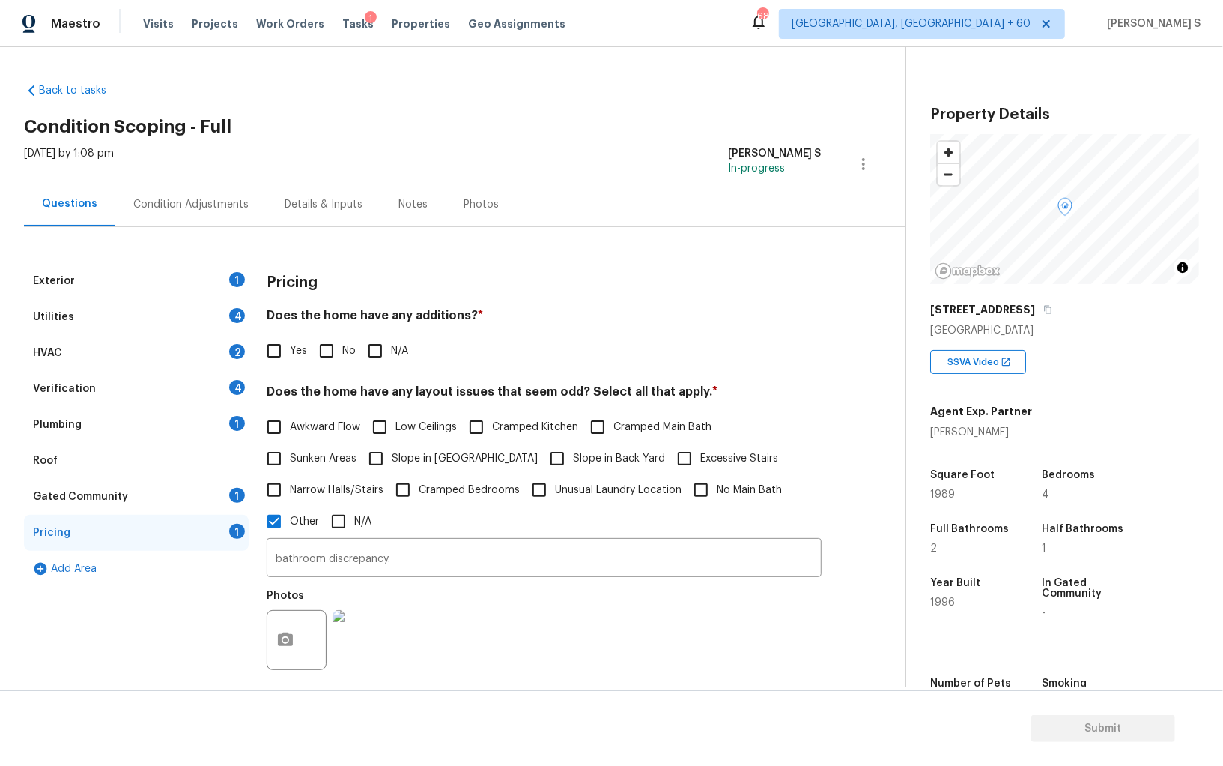
click at [224, 279] on div "Exterior 1" at bounding box center [136, 281] width 225 height 36
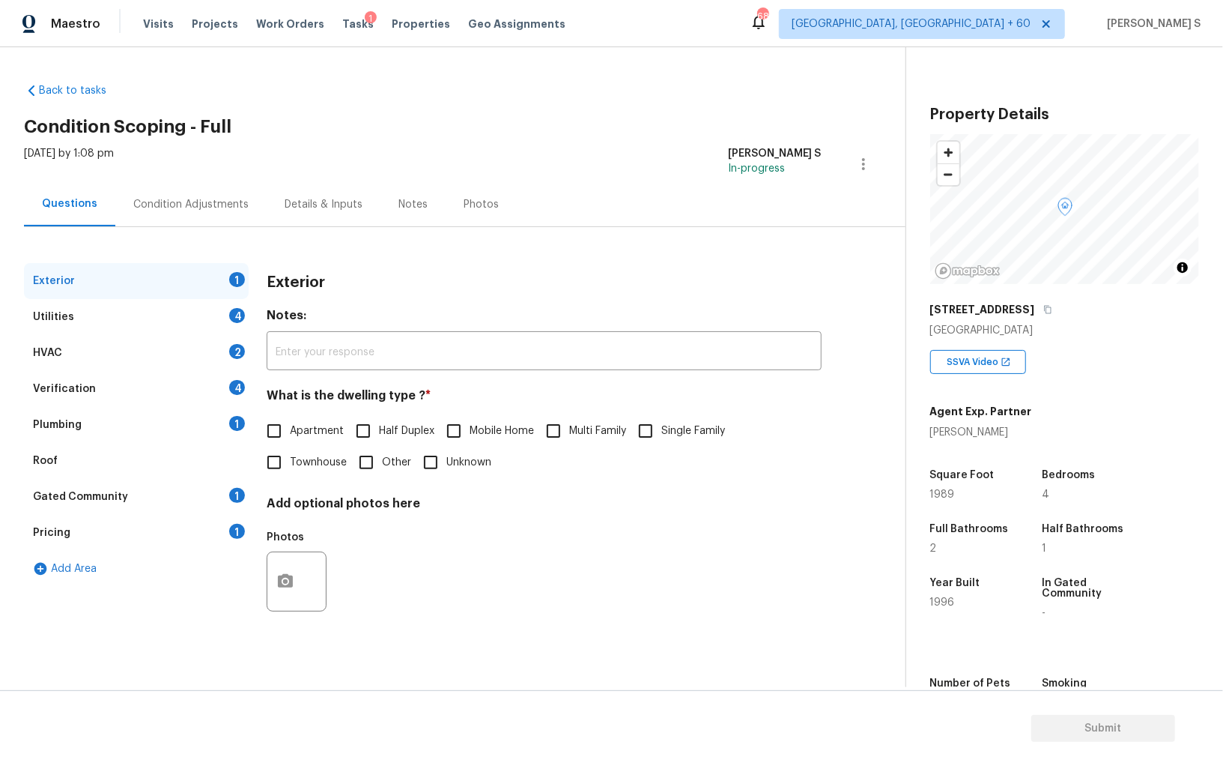
click at [678, 432] on span "Single Family" at bounding box center [694, 431] width 64 height 16
click at [662, 432] on input "Single Family" at bounding box center [645, 430] width 31 height 31
checkbox input "true"
click at [251, 308] on div "Exterior Utilities 4 HVAC 2 Verification 4 Plumbing 1 Roof Gated Community 1 Pr…" at bounding box center [447, 450] width 846 height 375
click at [231, 308] on div "Utilities 4" at bounding box center [136, 317] width 225 height 36
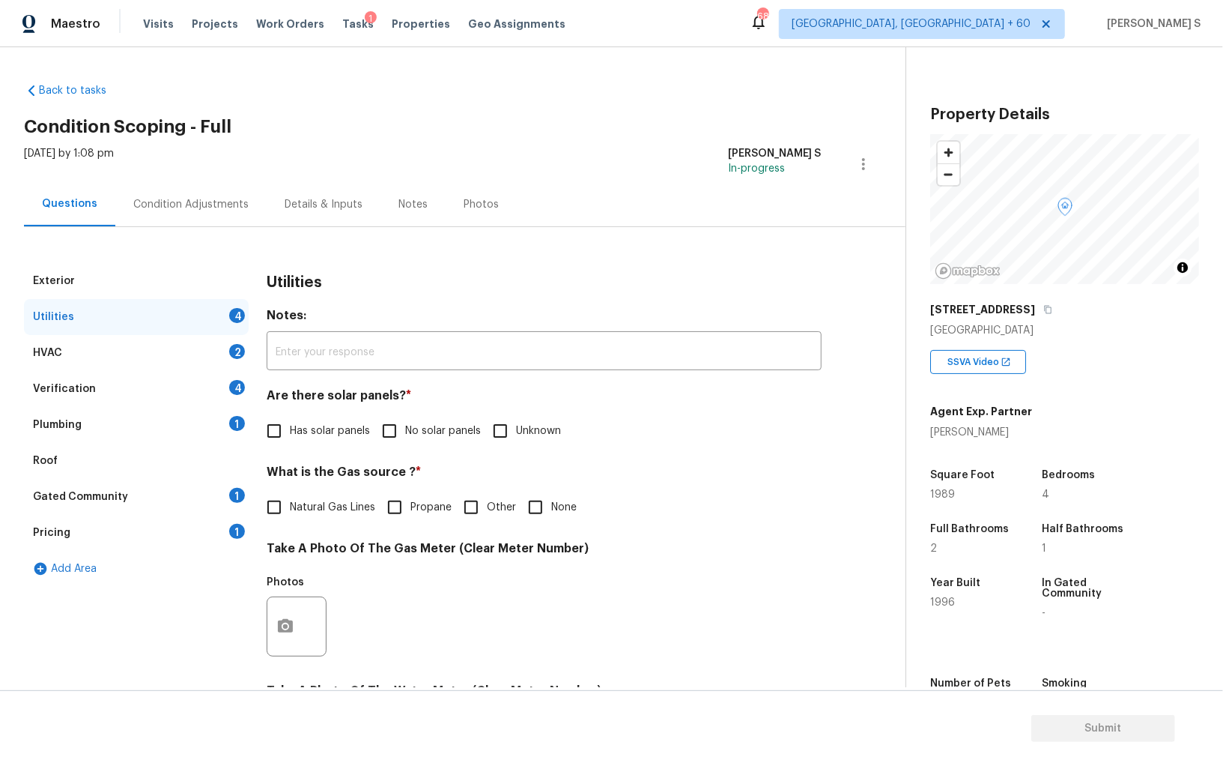
click at [405, 425] on span "No solar panels" at bounding box center [443, 431] width 76 height 16
click at [405, 425] on input "No solar panels" at bounding box center [389, 430] width 31 height 31
checkbox input "true"
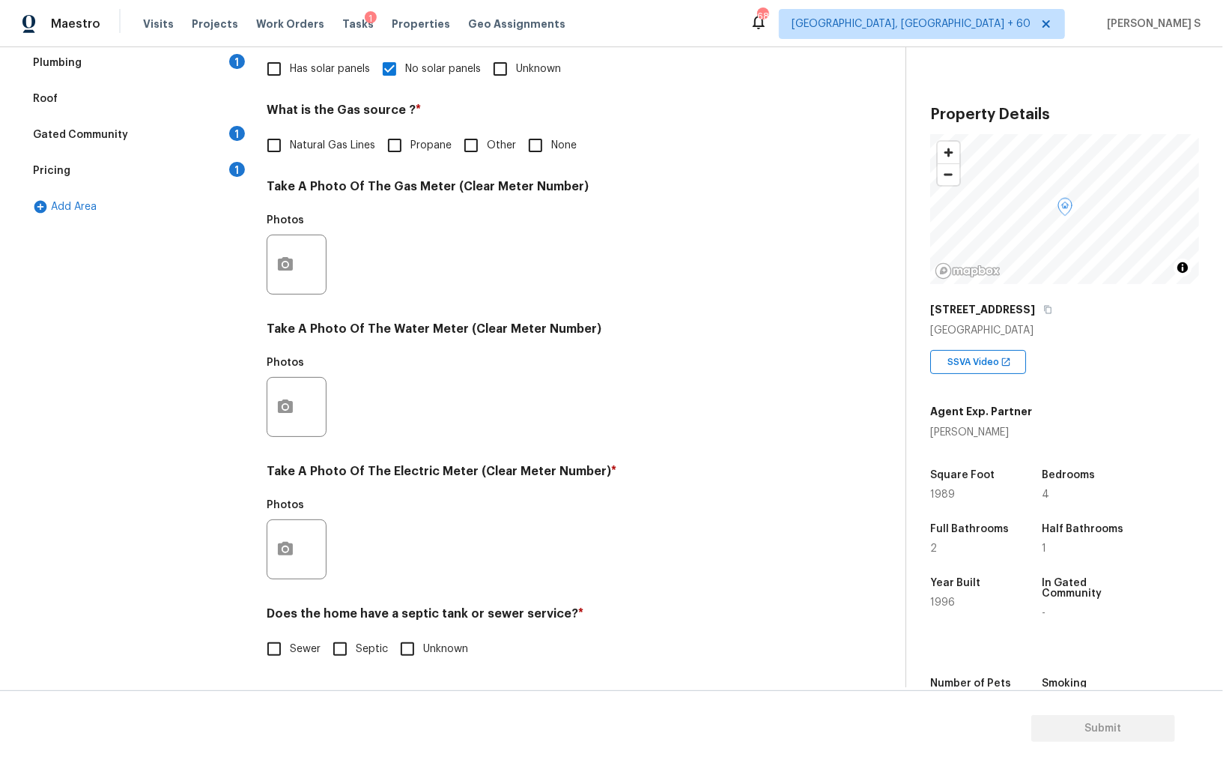
click at [292, 650] on span "Sewer" at bounding box center [305, 649] width 31 height 16
click at [290, 650] on input "Sewer" at bounding box center [273, 648] width 31 height 31
checkbox input "true"
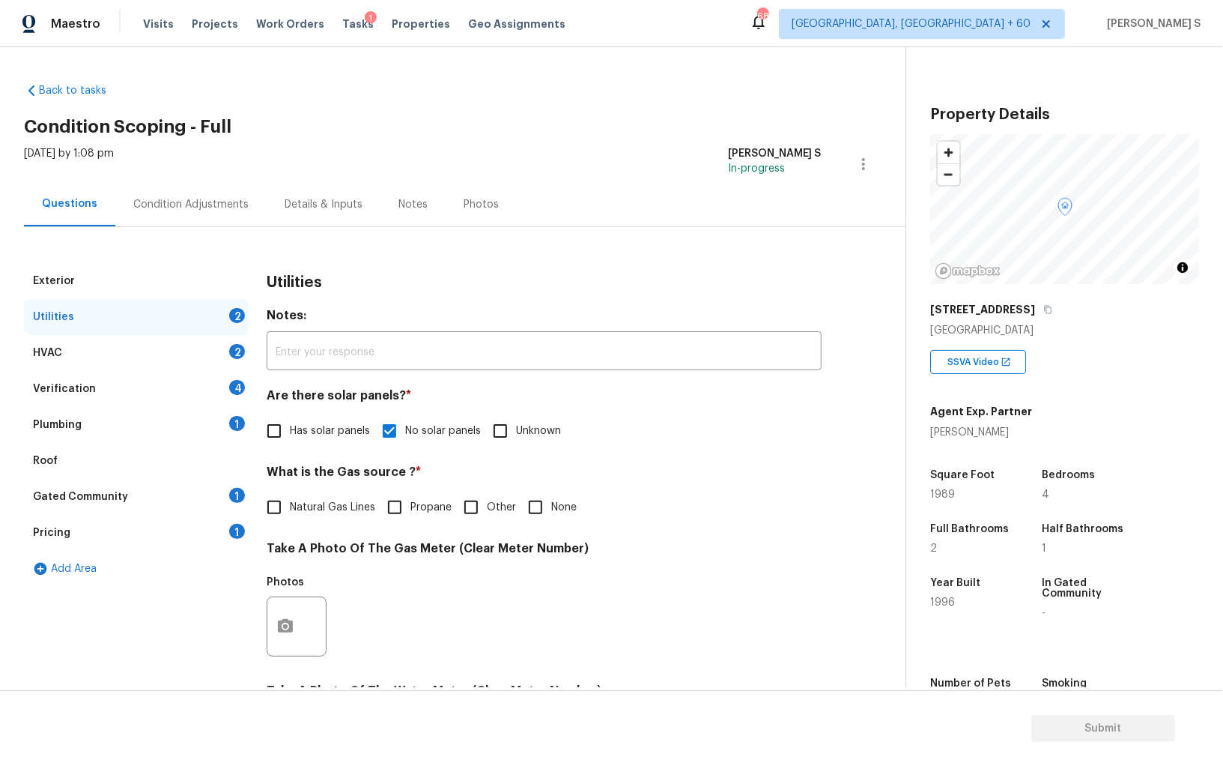
drag, startPoint x: 237, startPoint y: 413, endPoint x: 252, endPoint y: 413, distance: 15.0
click at [237, 413] on div "Plumbing 1" at bounding box center [136, 425] width 225 height 36
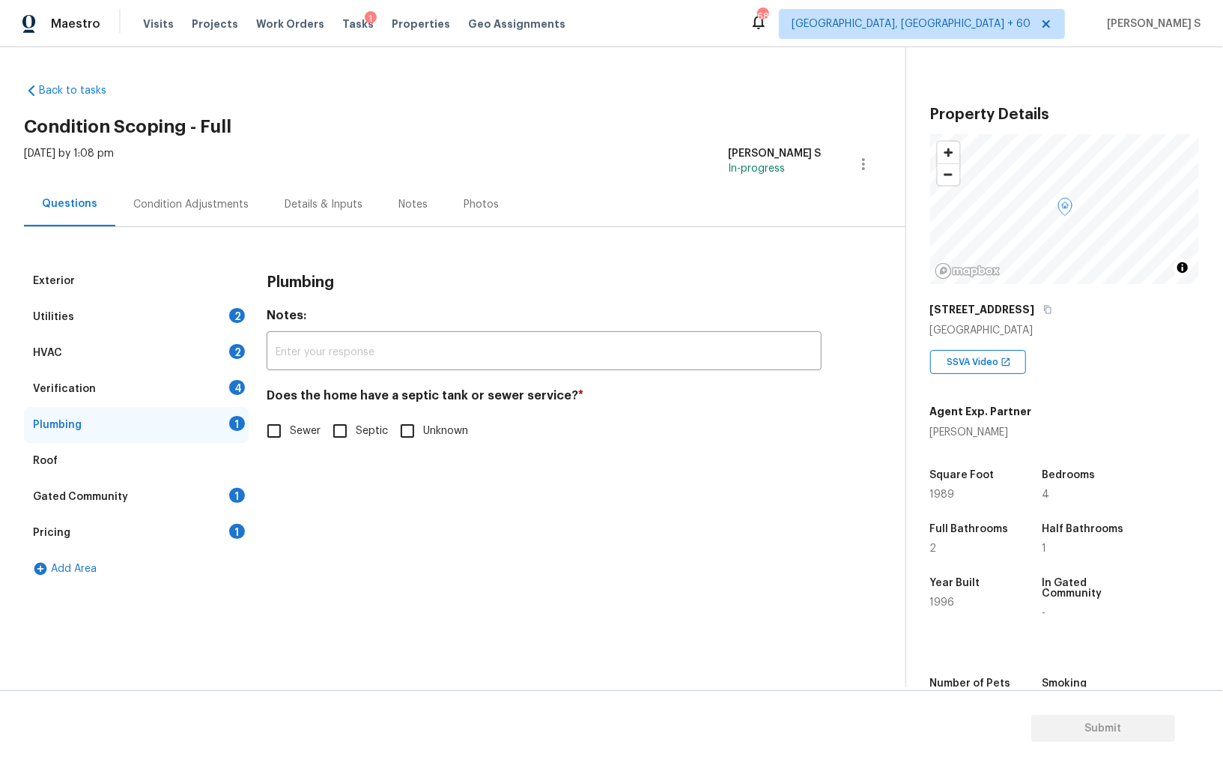
click at [267, 430] on input "Sewer" at bounding box center [273, 430] width 31 height 31
checkbox input "true"
click at [214, 496] on div "Gated Community 1" at bounding box center [136, 497] width 225 height 36
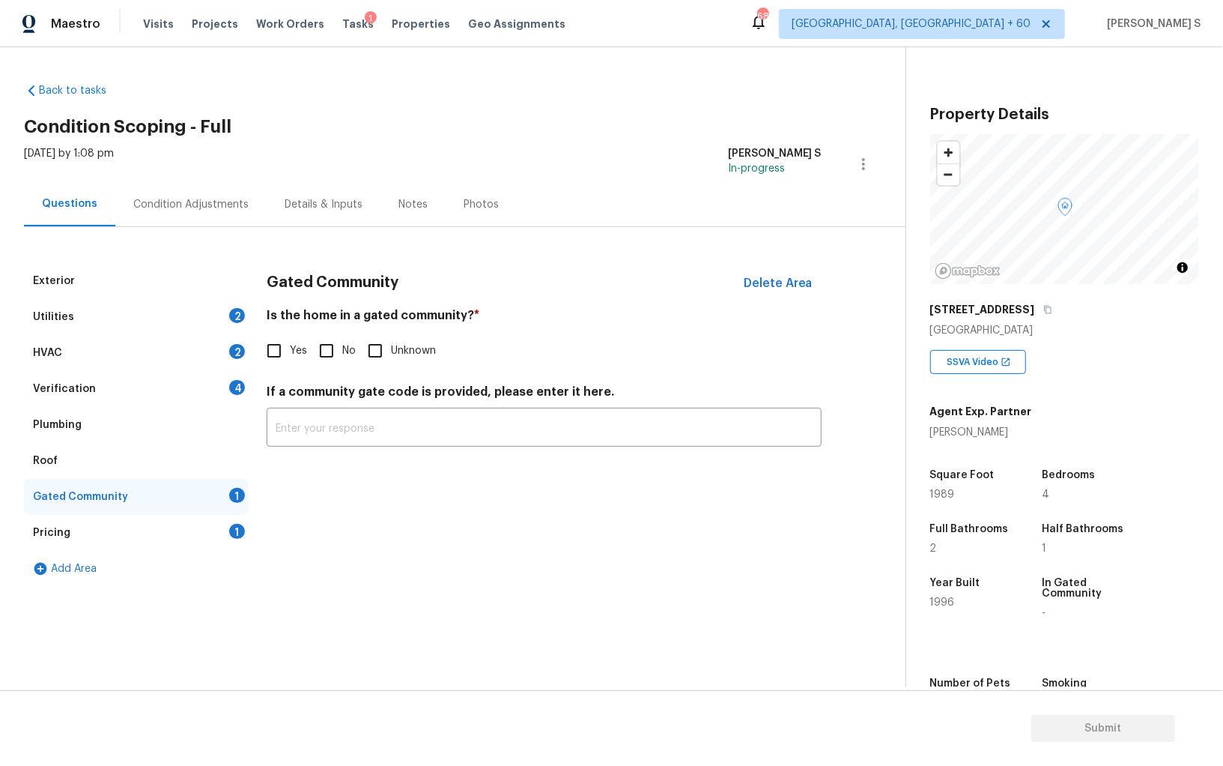
click at [318, 348] on input "No" at bounding box center [326, 350] width 31 height 31
checkbox input "true"
click at [227, 396] on div "Verification 4" at bounding box center [136, 389] width 225 height 36
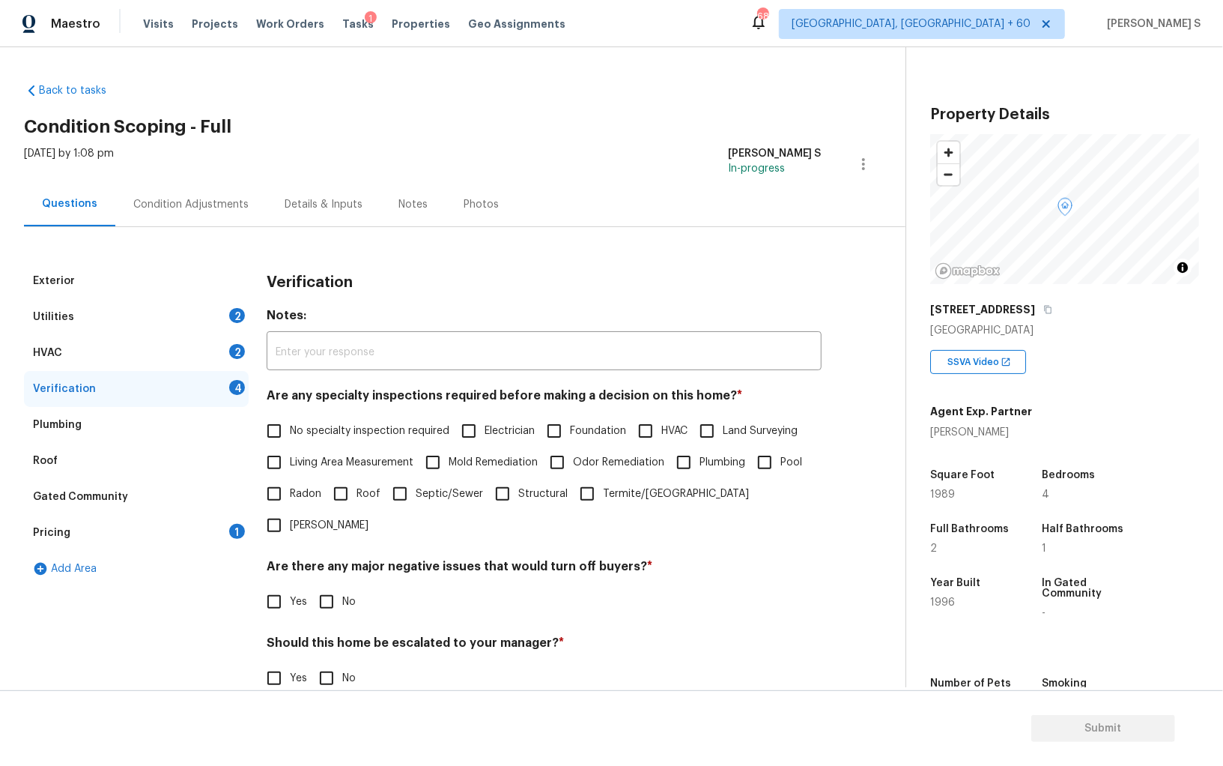
drag, startPoint x: 272, startPoint y: 432, endPoint x: 313, endPoint y: 484, distance: 66.7
click at [272, 432] on input "No specialty inspection required" at bounding box center [273, 430] width 31 height 31
checkbox input "true"
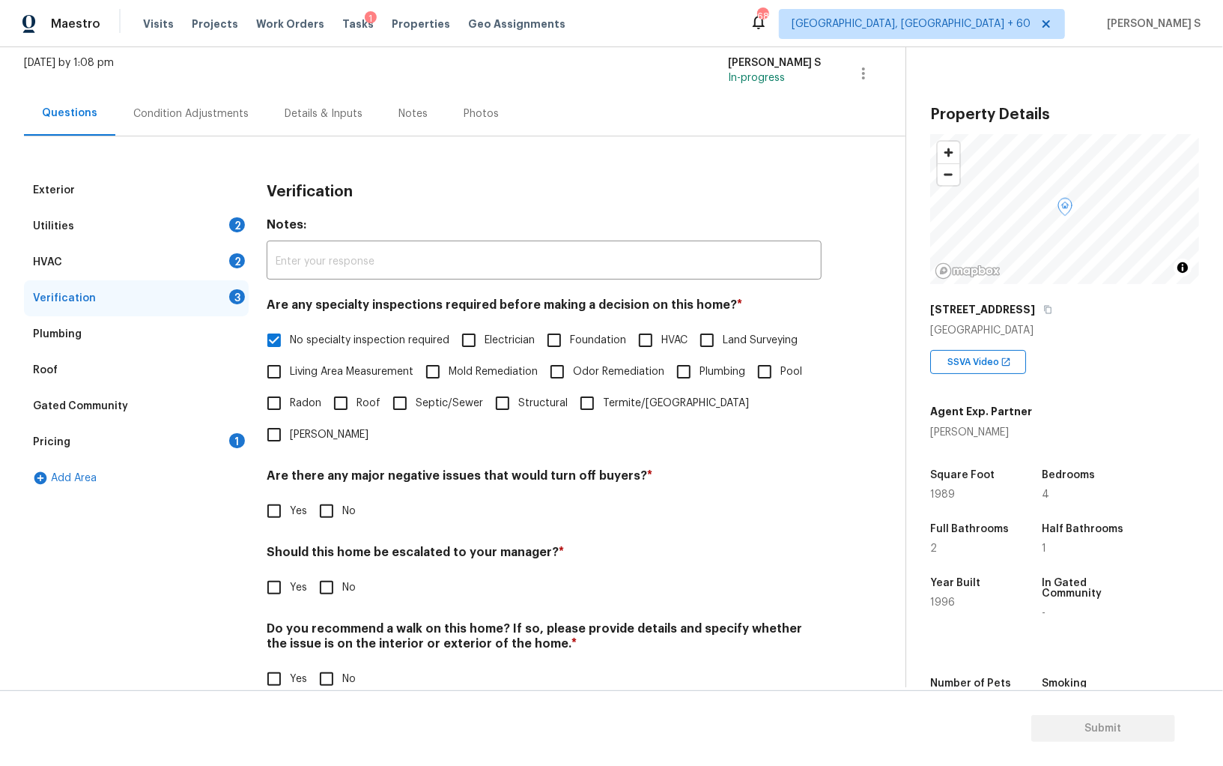
scroll to position [89, 0]
click at [318, 497] on input "No" at bounding box center [326, 512] width 31 height 31
checkbox input "true"
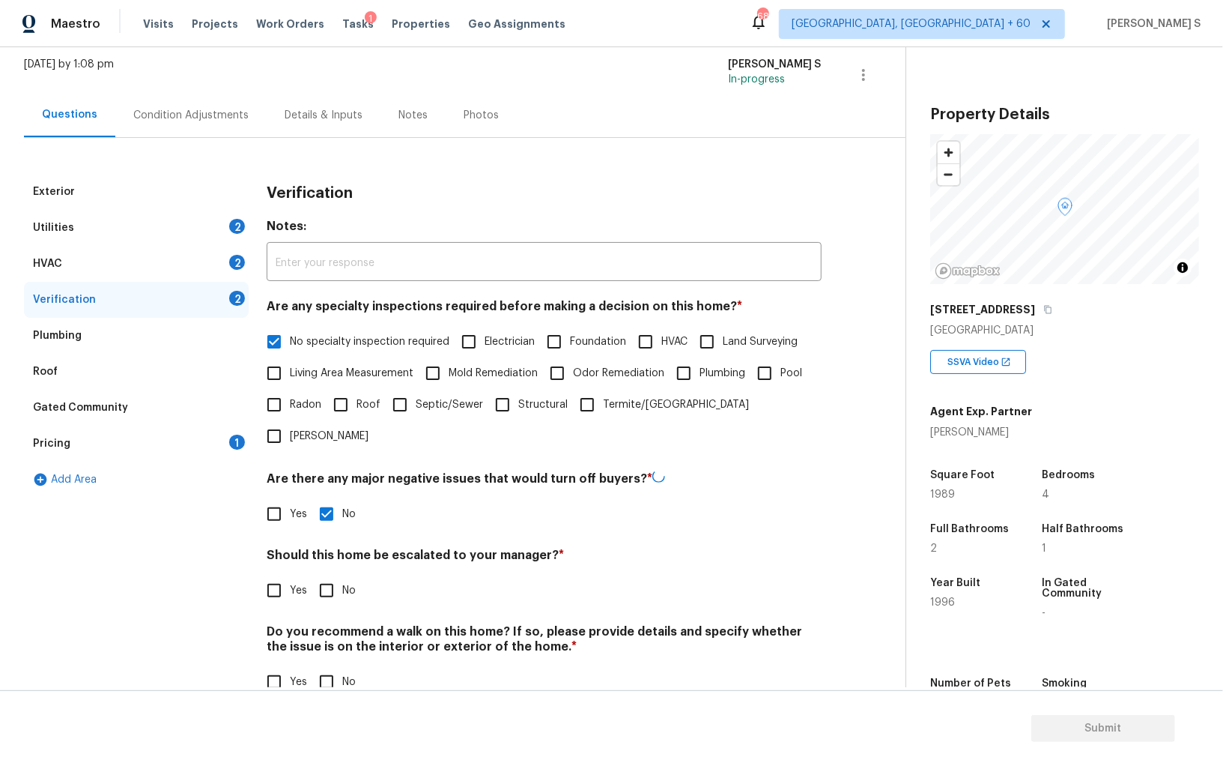
click at [334, 666] on input "No" at bounding box center [326, 681] width 31 height 31
checkbox input "true"
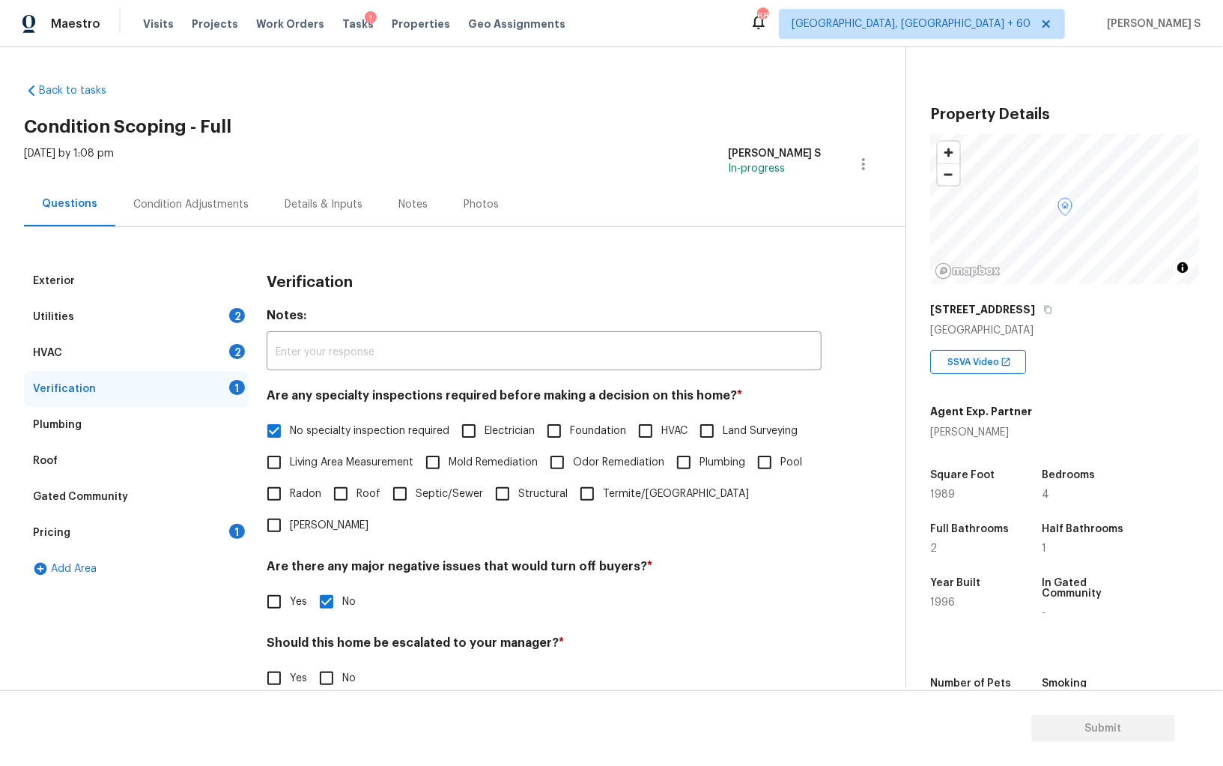
click at [220, 351] on div "HVAC 2" at bounding box center [136, 353] width 225 height 36
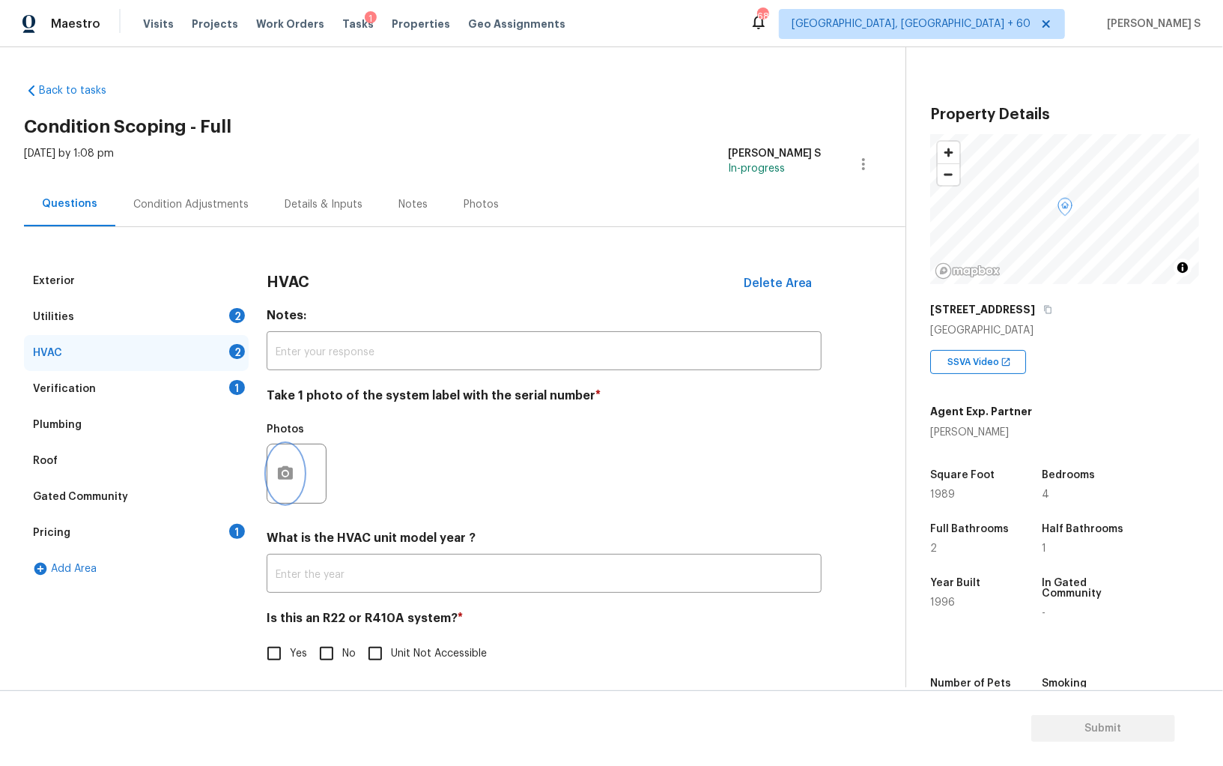
click at [285, 459] on button "button" at bounding box center [285, 473] width 36 height 58
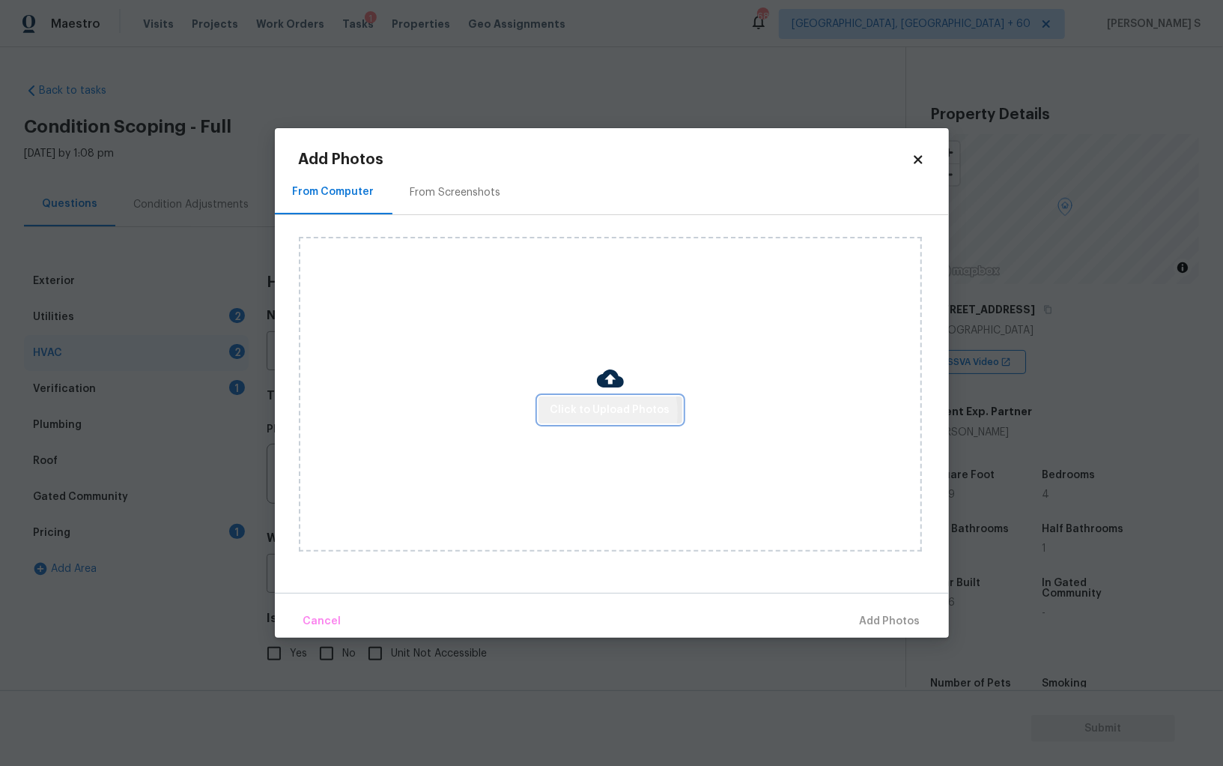
click at [597, 413] on span "Click to Upload Photos" at bounding box center [611, 410] width 120 height 19
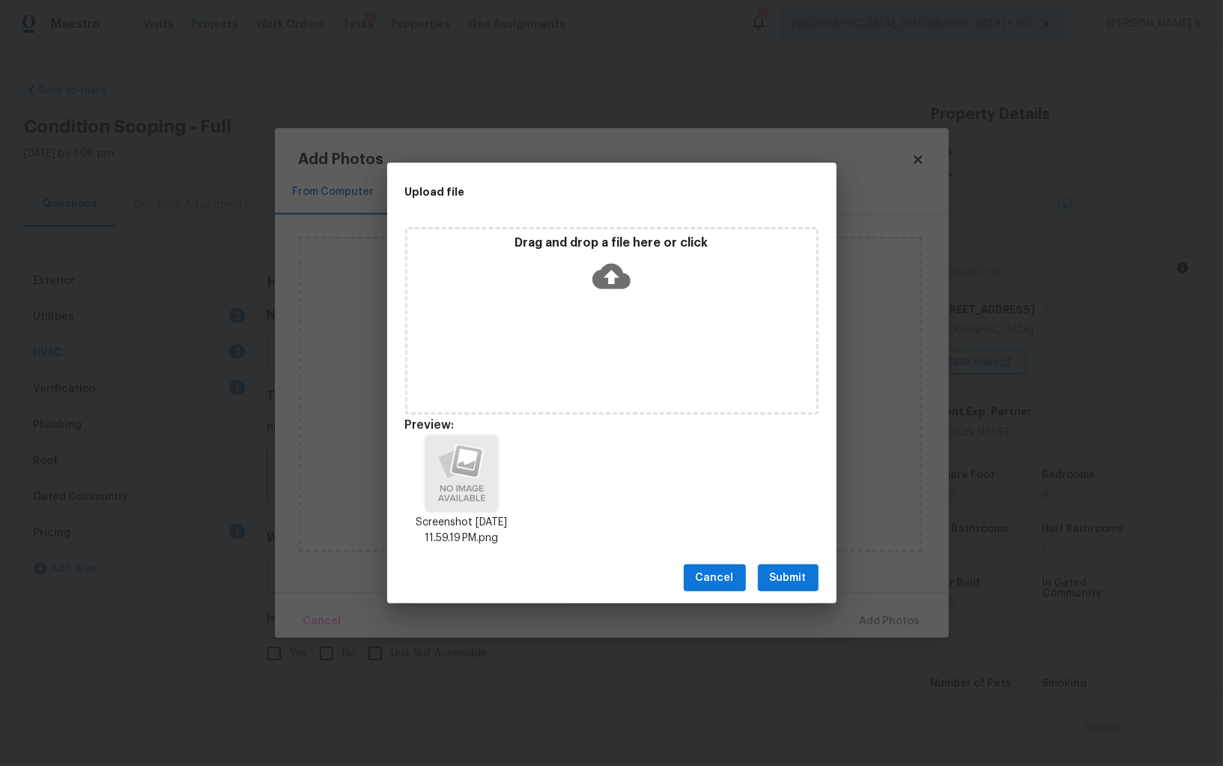
click at [808, 572] on button "Submit" at bounding box center [788, 578] width 61 height 28
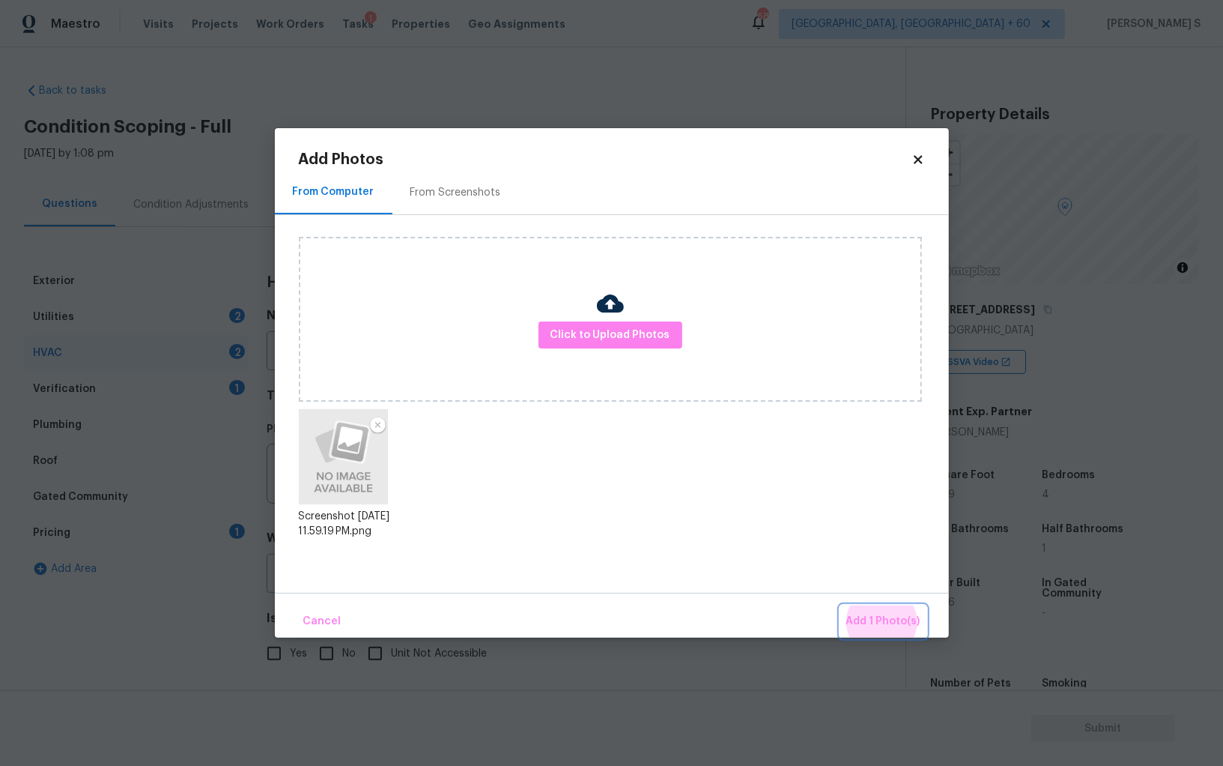
click at [841, 605] on button "Add 1 Photo(s)" at bounding box center [884, 621] width 86 height 32
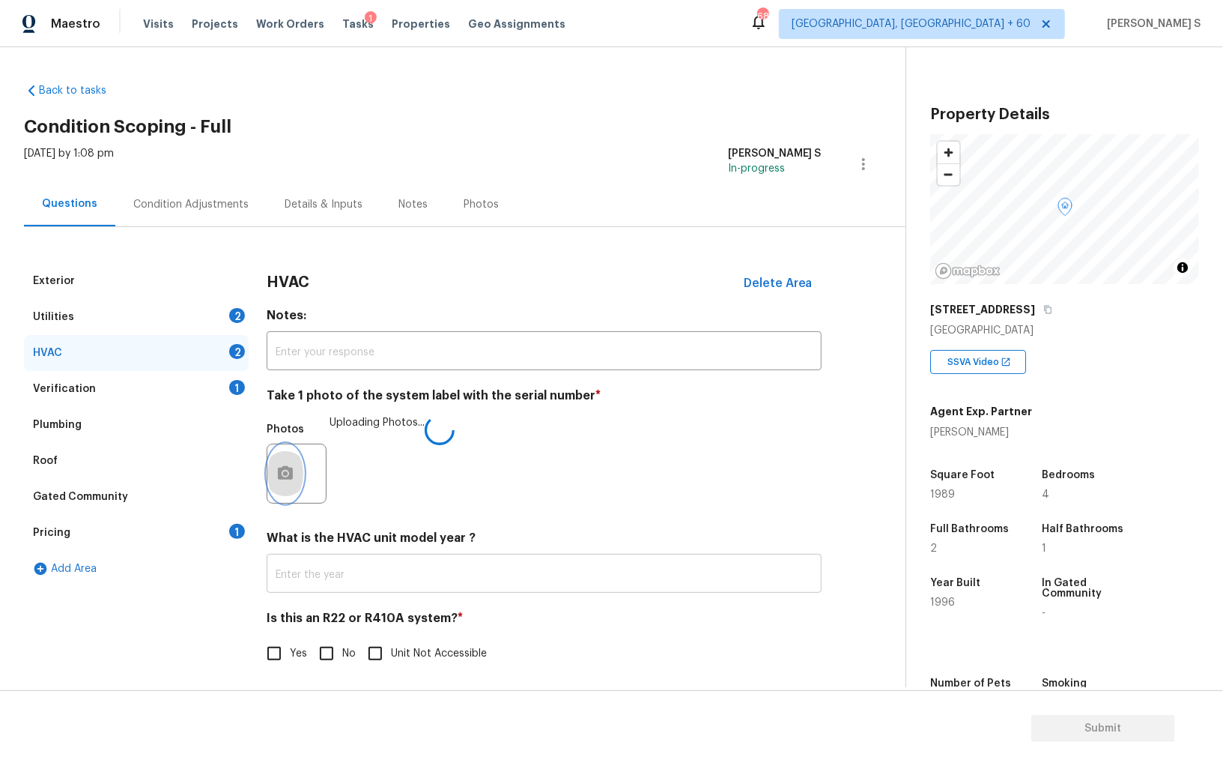
scroll to position [5, 0]
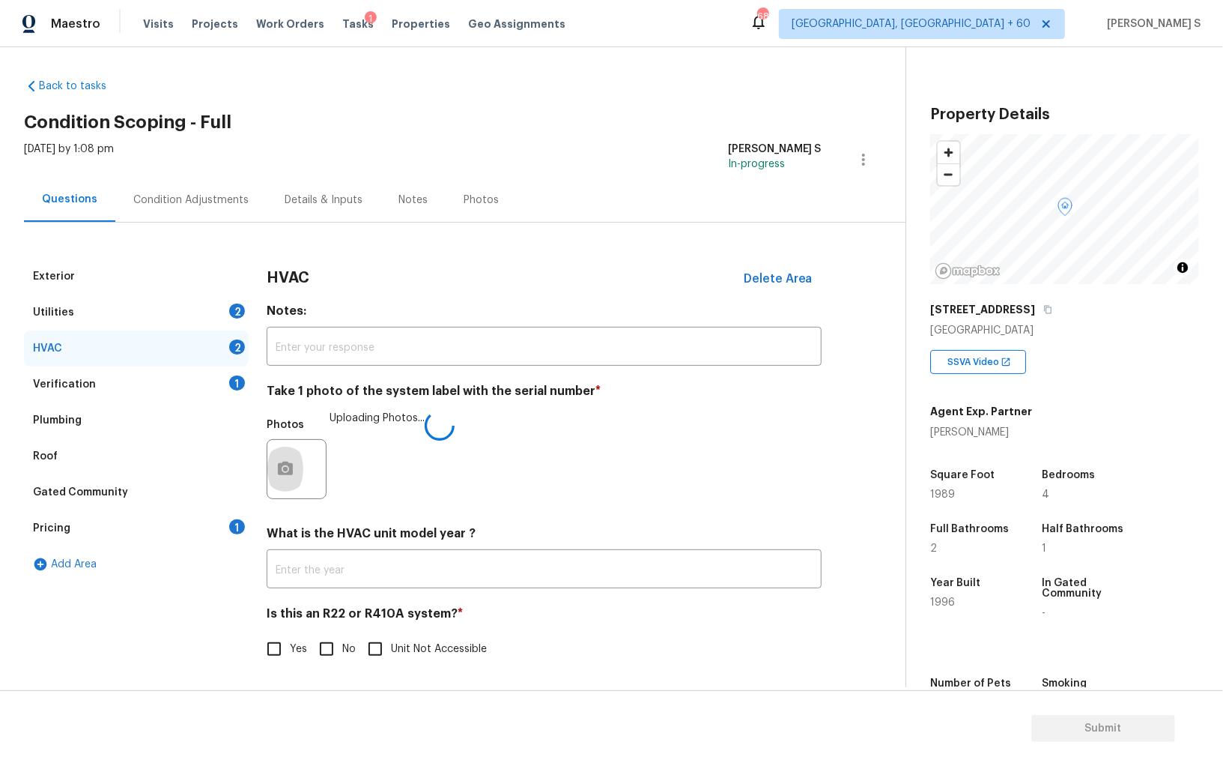
click at [324, 642] on input "No" at bounding box center [326, 648] width 31 height 31
checkbox input "true"
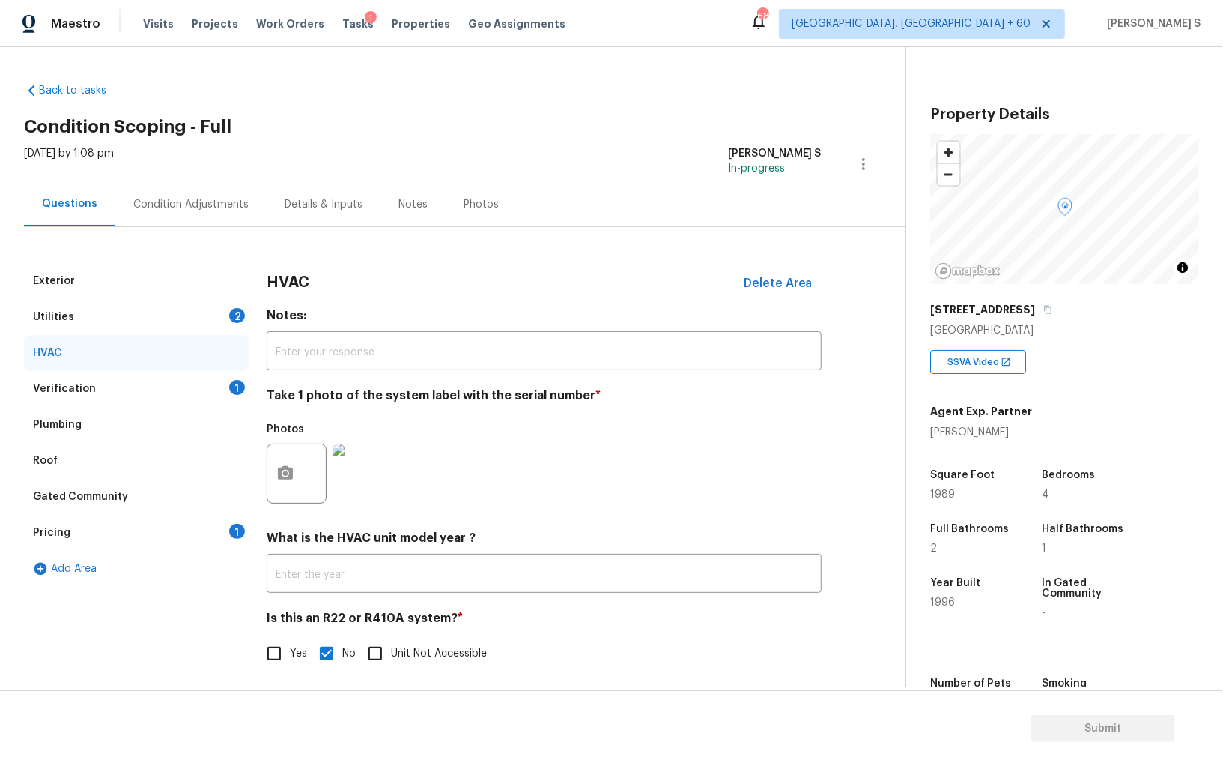
click at [212, 309] on div "Utilities 2" at bounding box center [136, 317] width 225 height 36
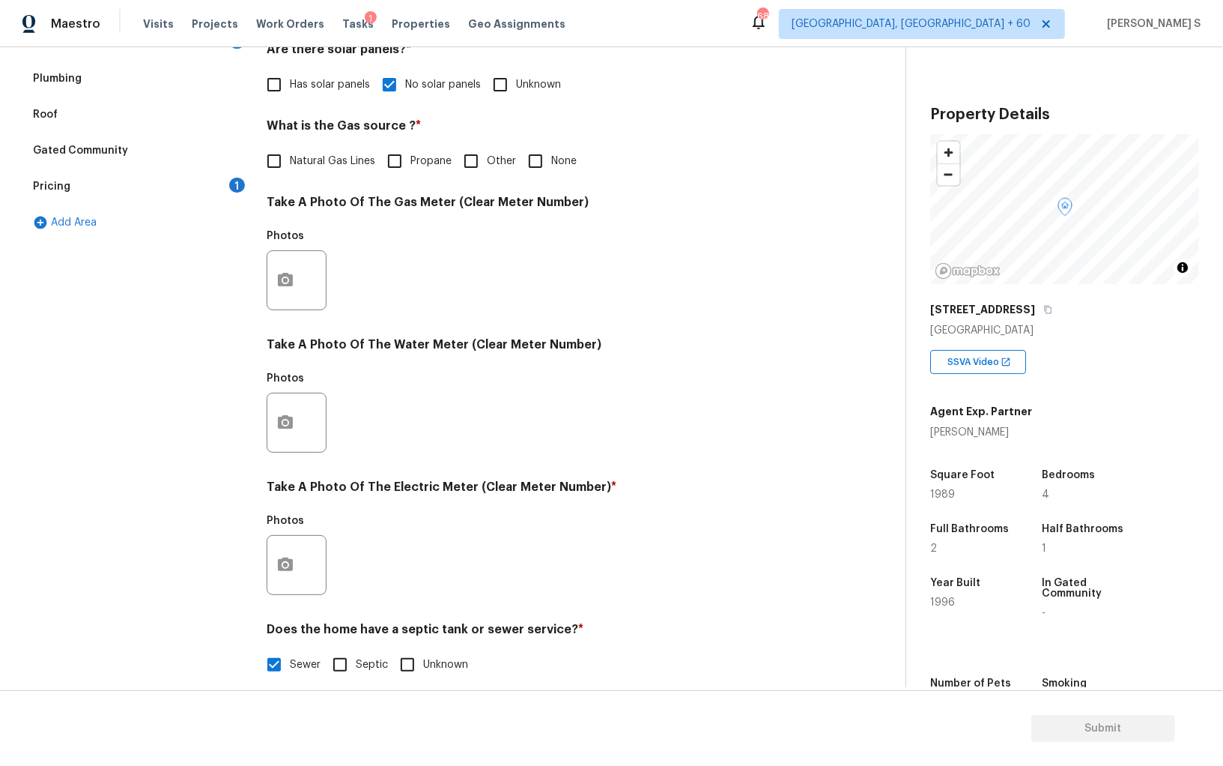
scroll to position [362, 0]
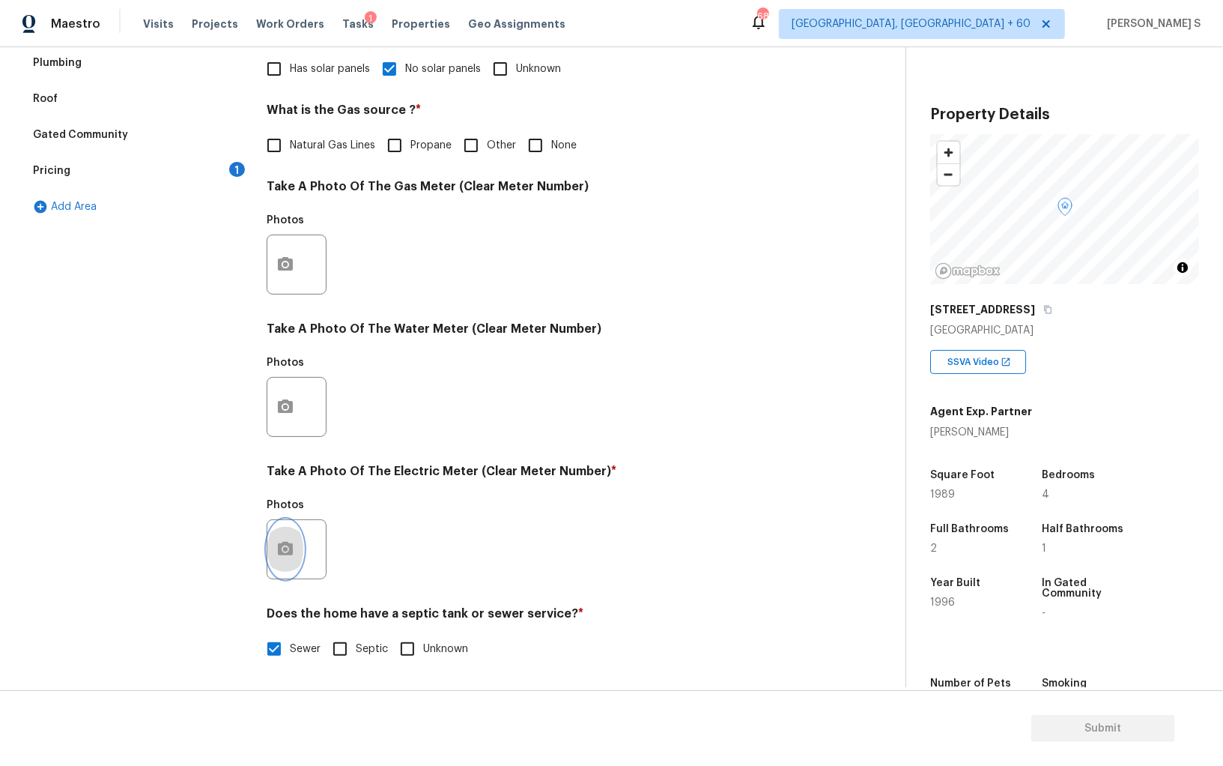
click at [279, 538] on button "button" at bounding box center [285, 549] width 36 height 58
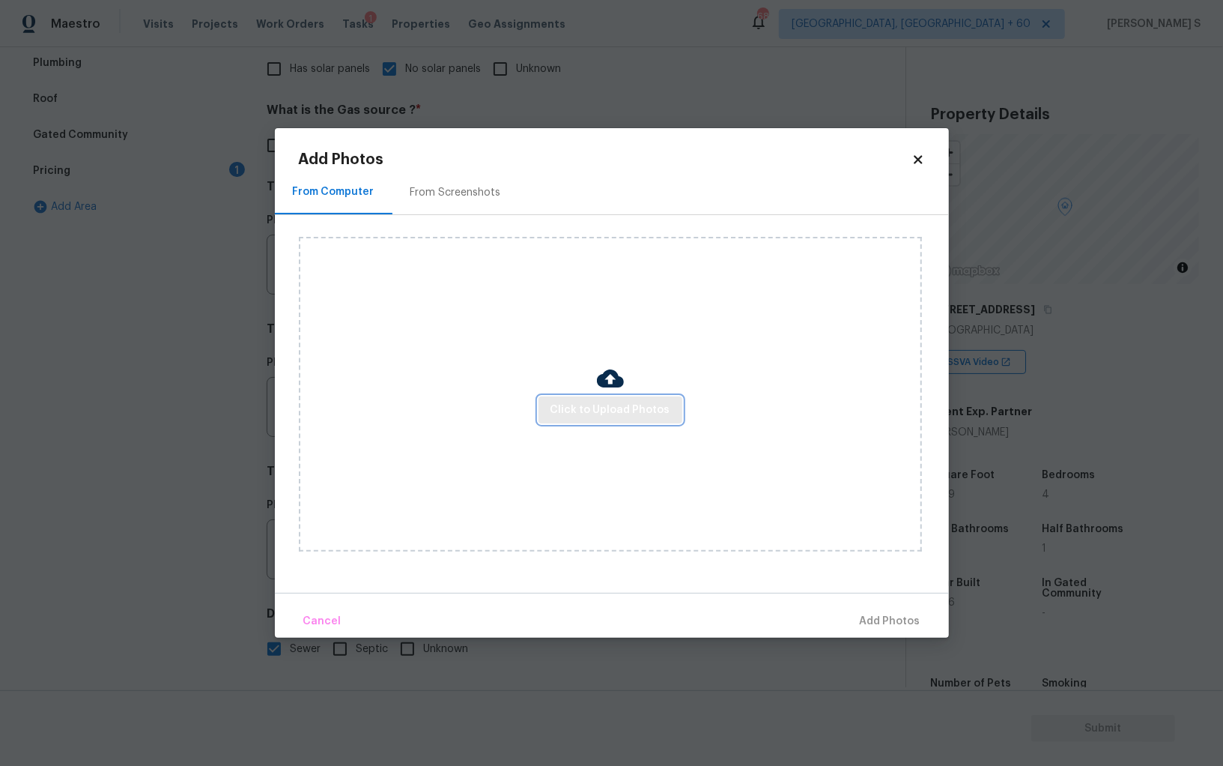
click at [575, 408] on span "Click to Upload Photos" at bounding box center [611, 410] width 120 height 19
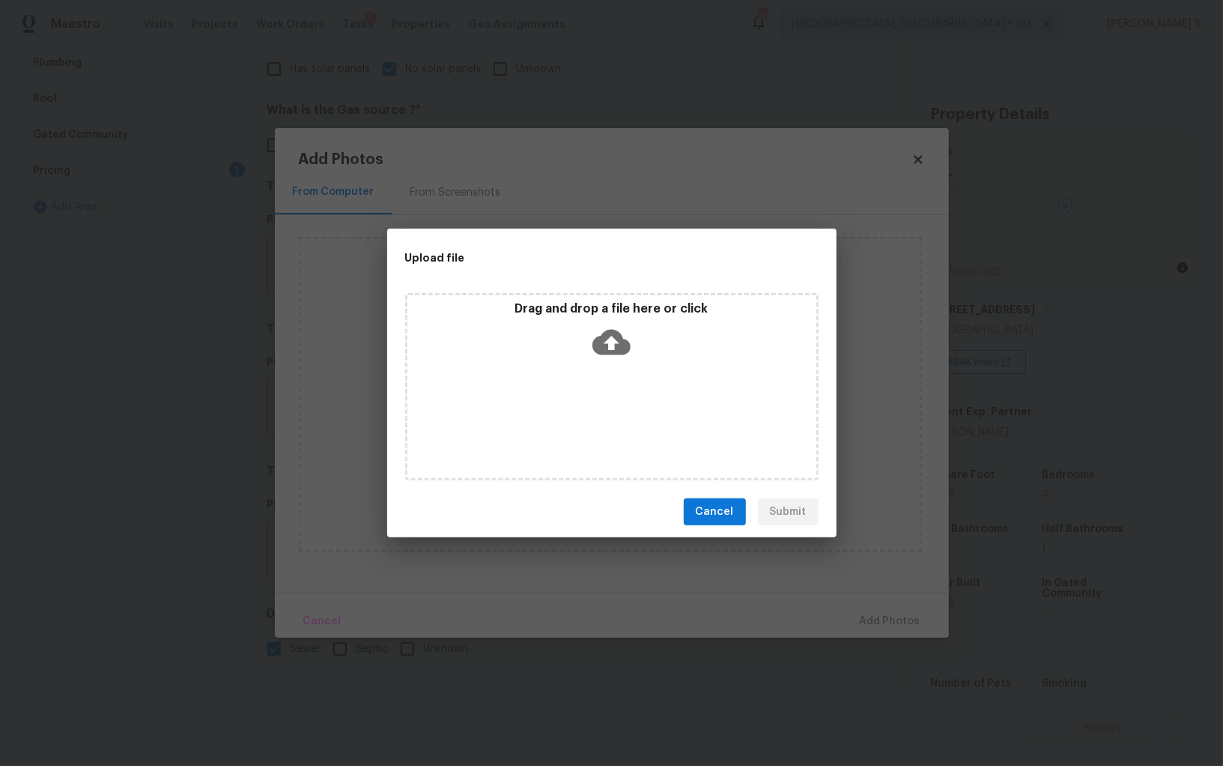
click at [575, 408] on div "Drag and drop a file here or click" at bounding box center [612, 386] width 414 height 187
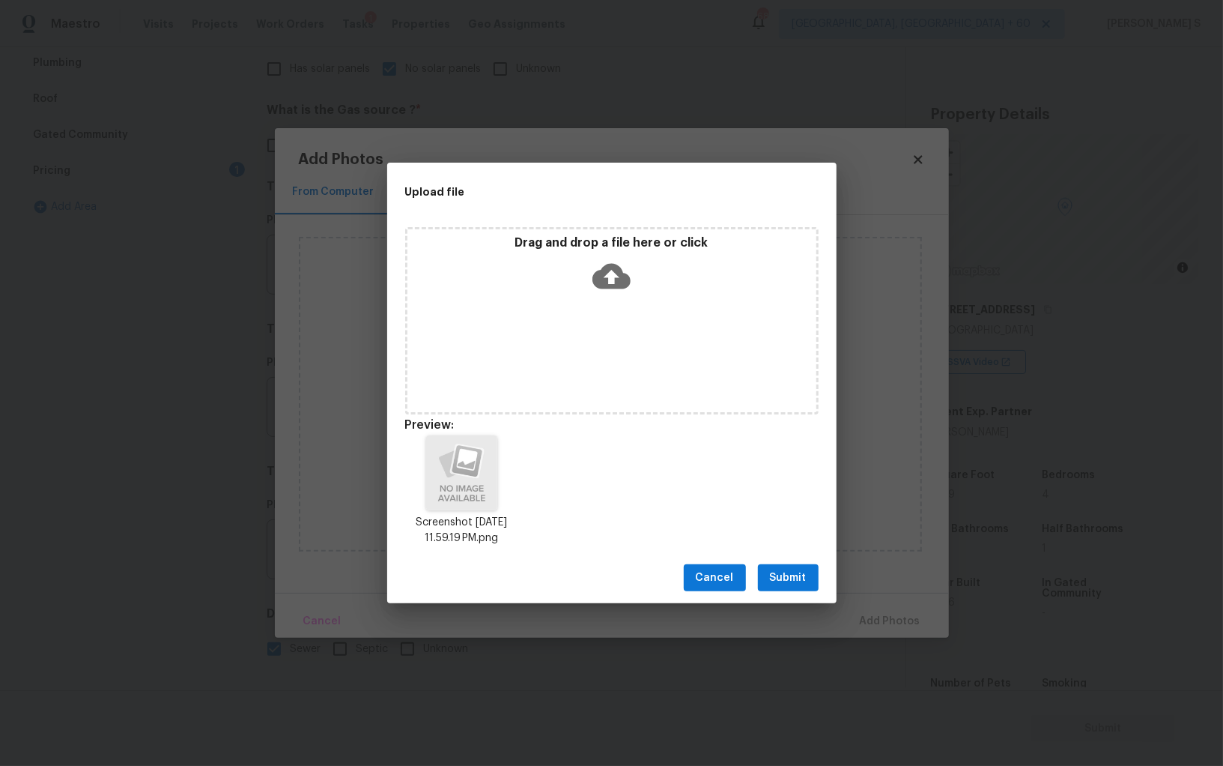
click at [795, 566] on button "Submit" at bounding box center [788, 578] width 61 height 28
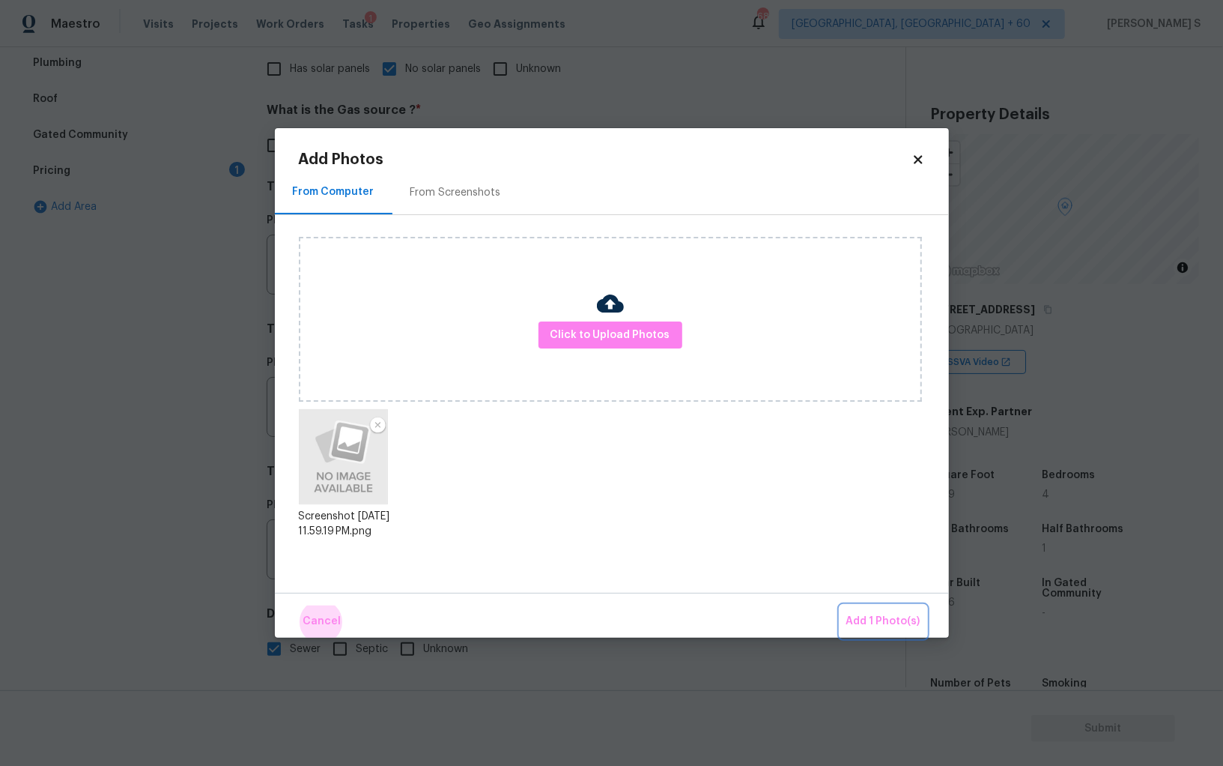
click at [841, 605] on button "Add 1 Photo(s)" at bounding box center [884, 621] width 86 height 32
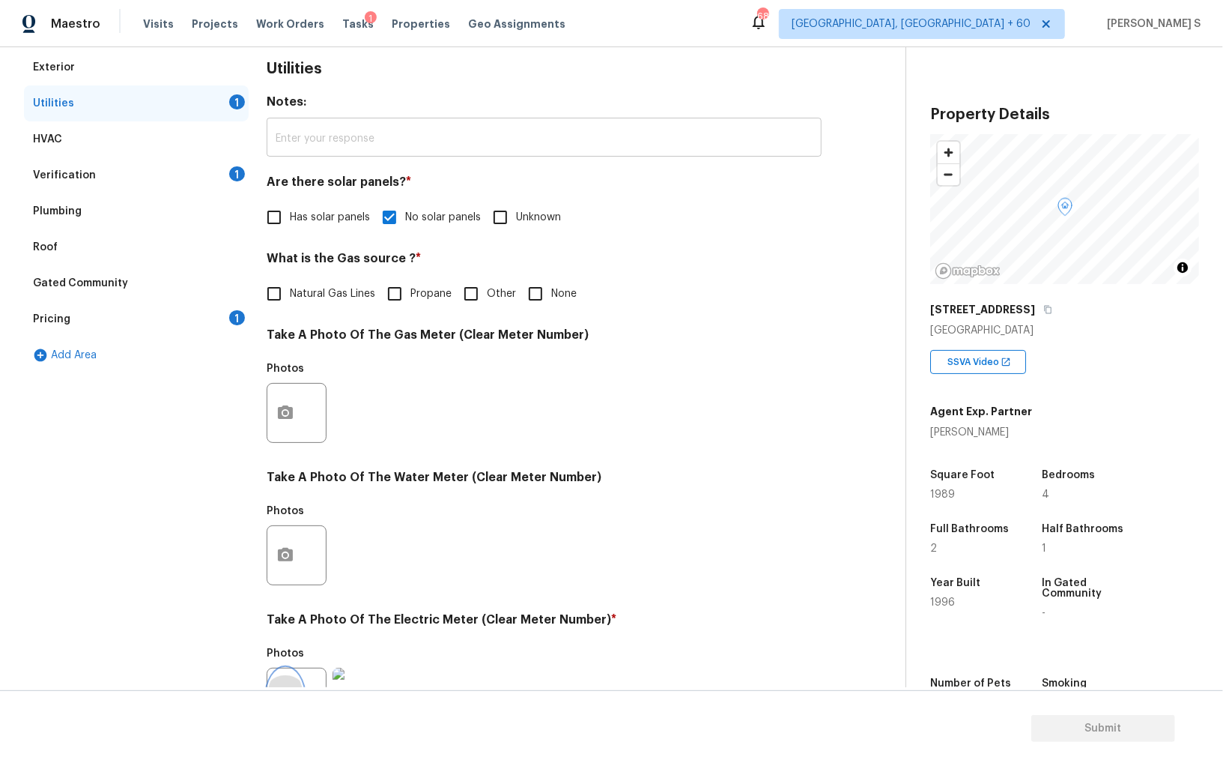
scroll to position [0, 0]
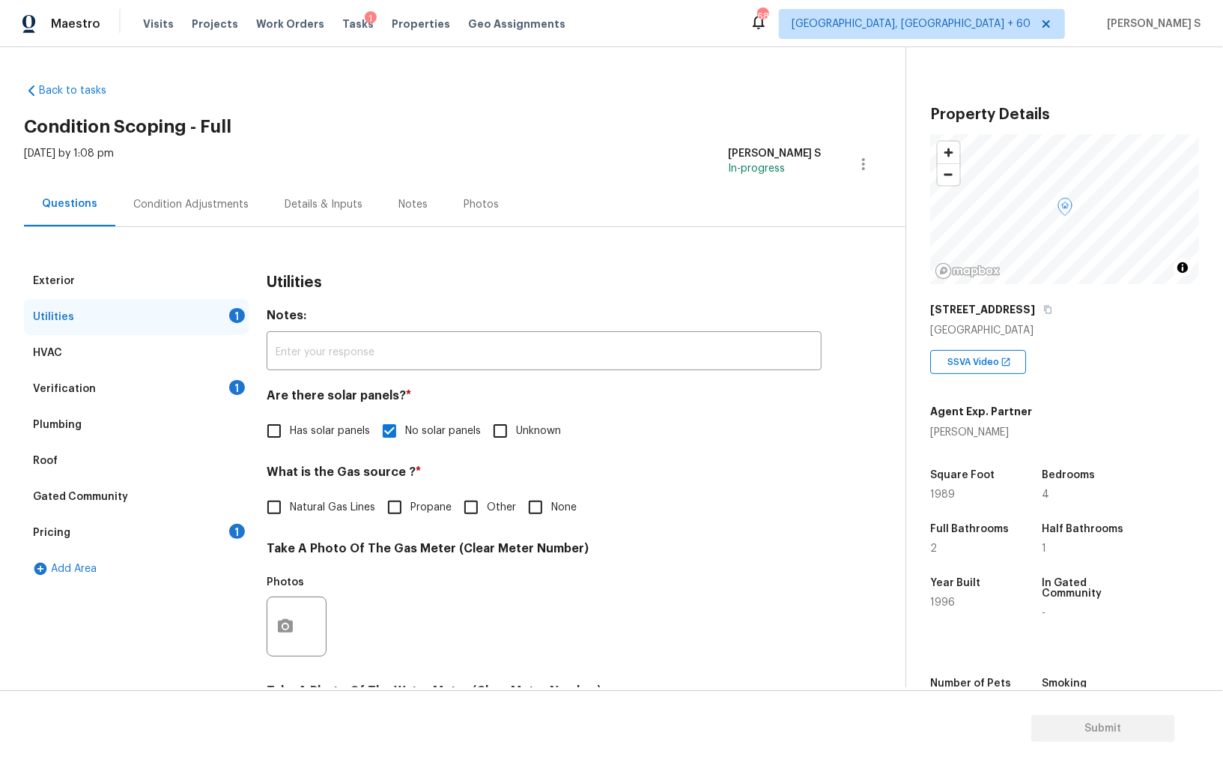
click at [208, 209] on div "Condition Adjustments" at bounding box center [190, 204] width 115 height 15
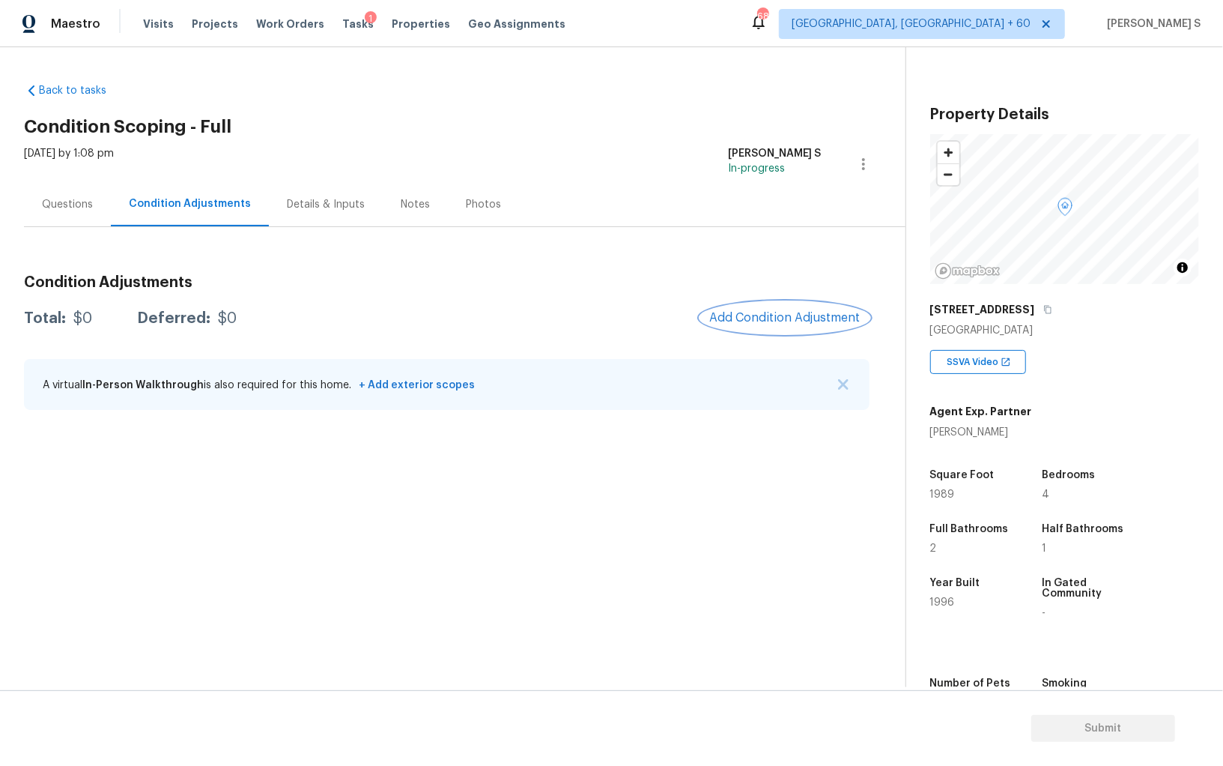
click at [773, 311] on span "Add Condition Adjustment" at bounding box center [785, 317] width 151 height 13
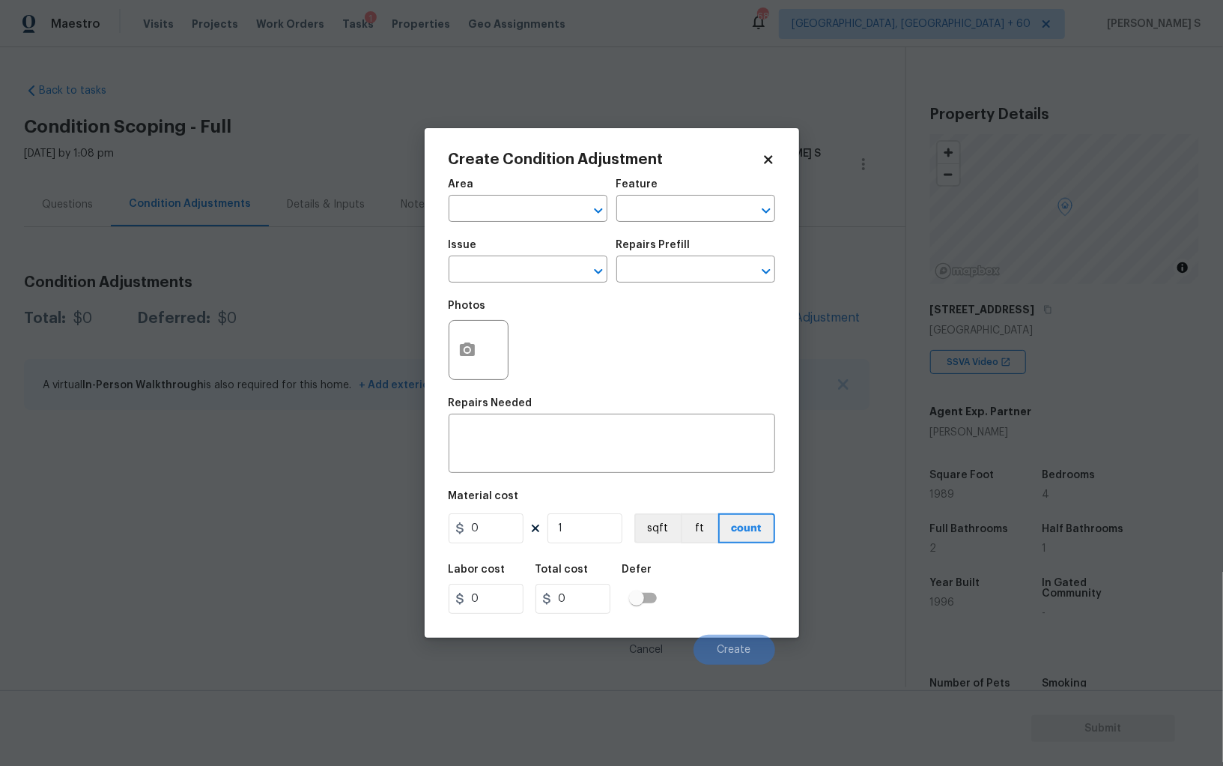
click at [471, 246] on h5 "Issue" at bounding box center [463, 245] width 28 height 10
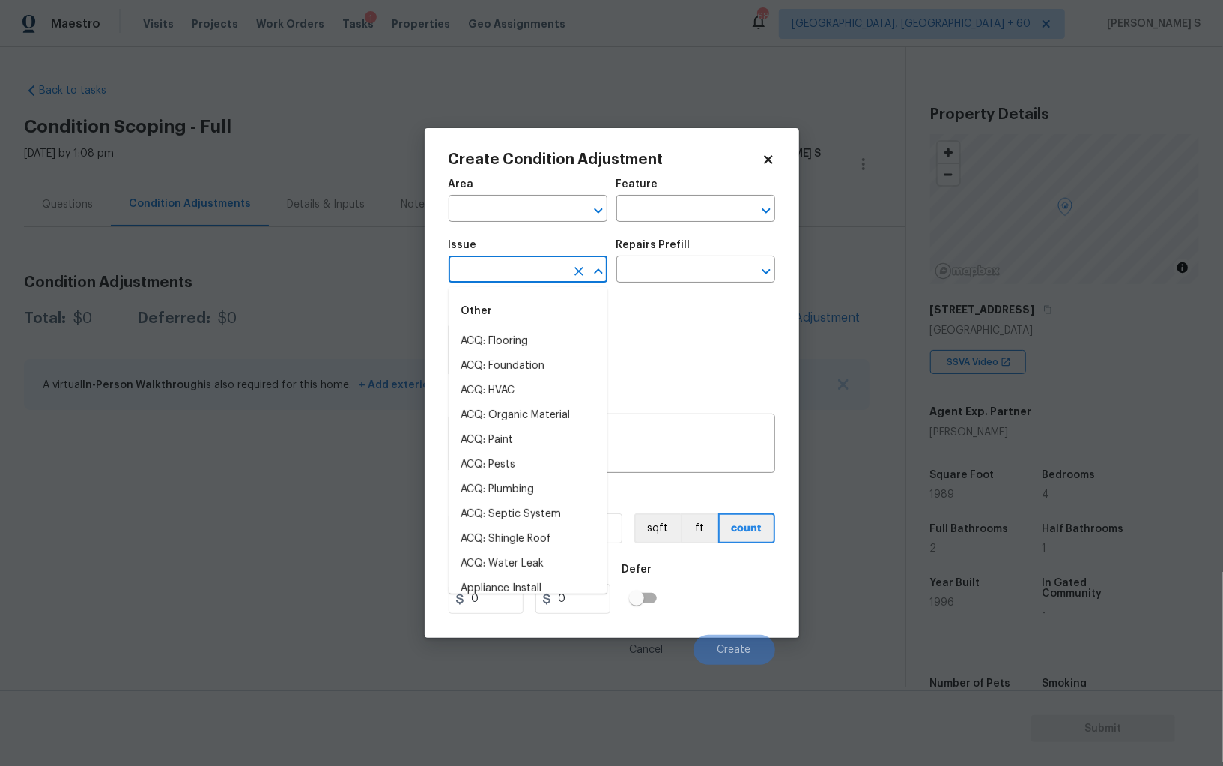
click at [476, 264] on input "text" at bounding box center [507, 270] width 117 height 23
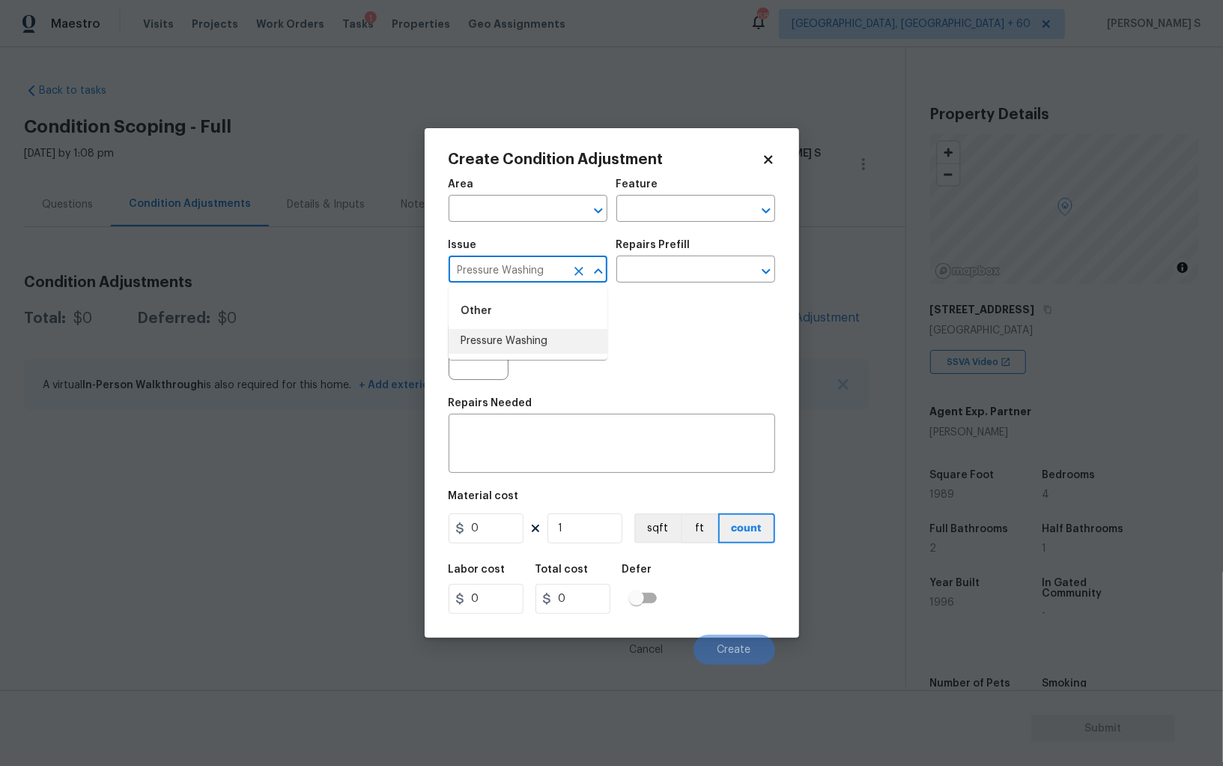
type input "Pressure Washing"
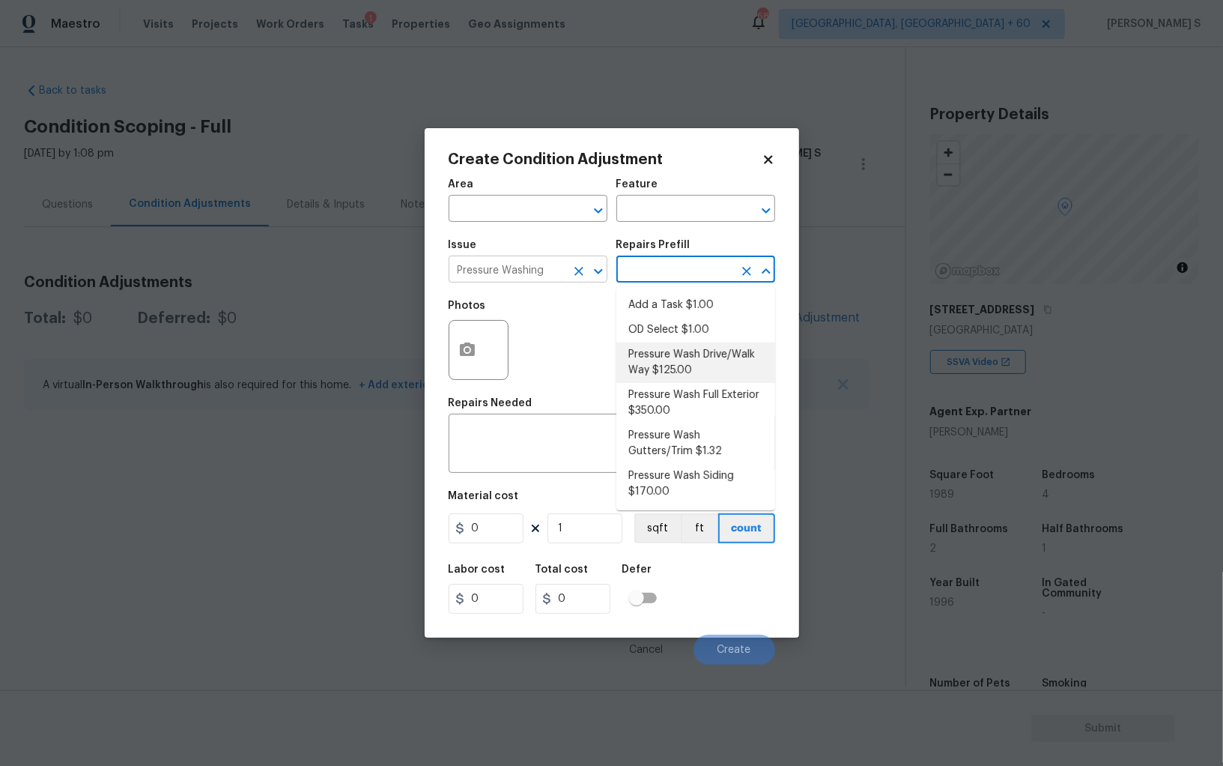
type input "Siding"
type textarea "Pressure wash the driveways/walkways as directed by the PM. Ensure that all deb…"
type input "125"
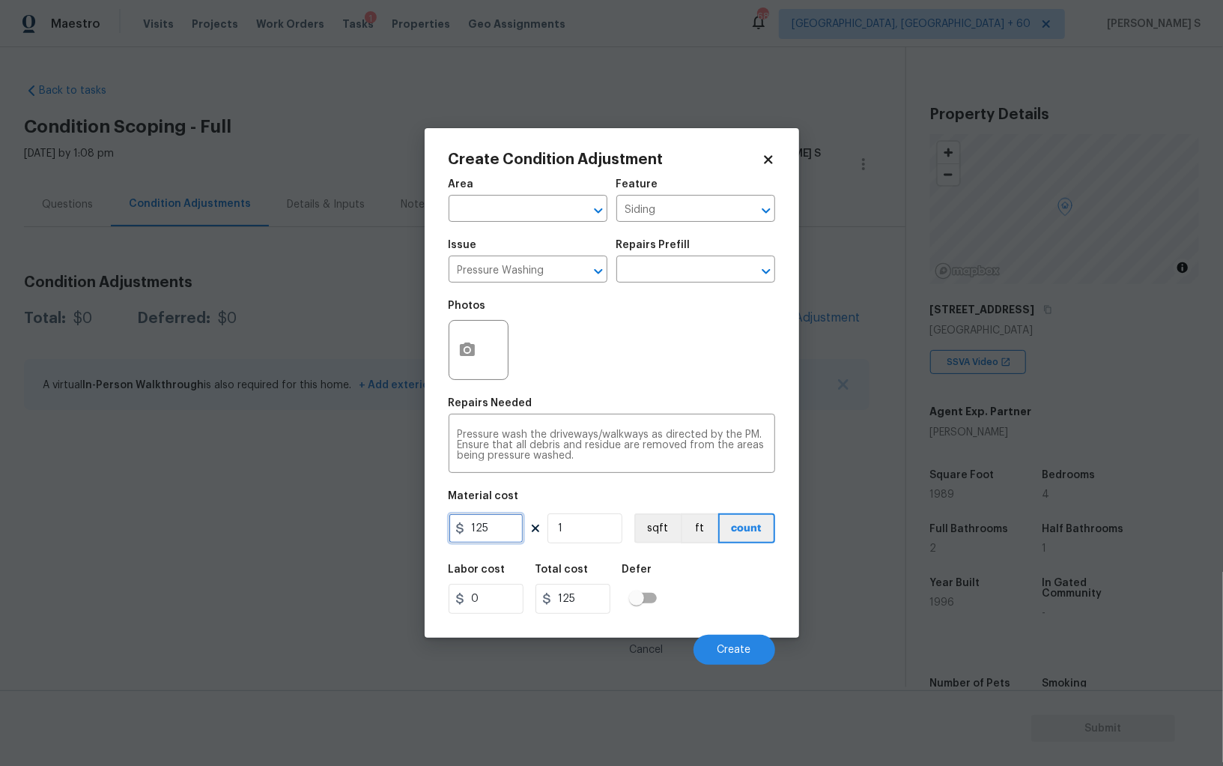
click at [501, 524] on input "125" at bounding box center [486, 528] width 75 height 30
type input "200"
click at [721, 642] on button "Create" at bounding box center [735, 650] width 82 height 30
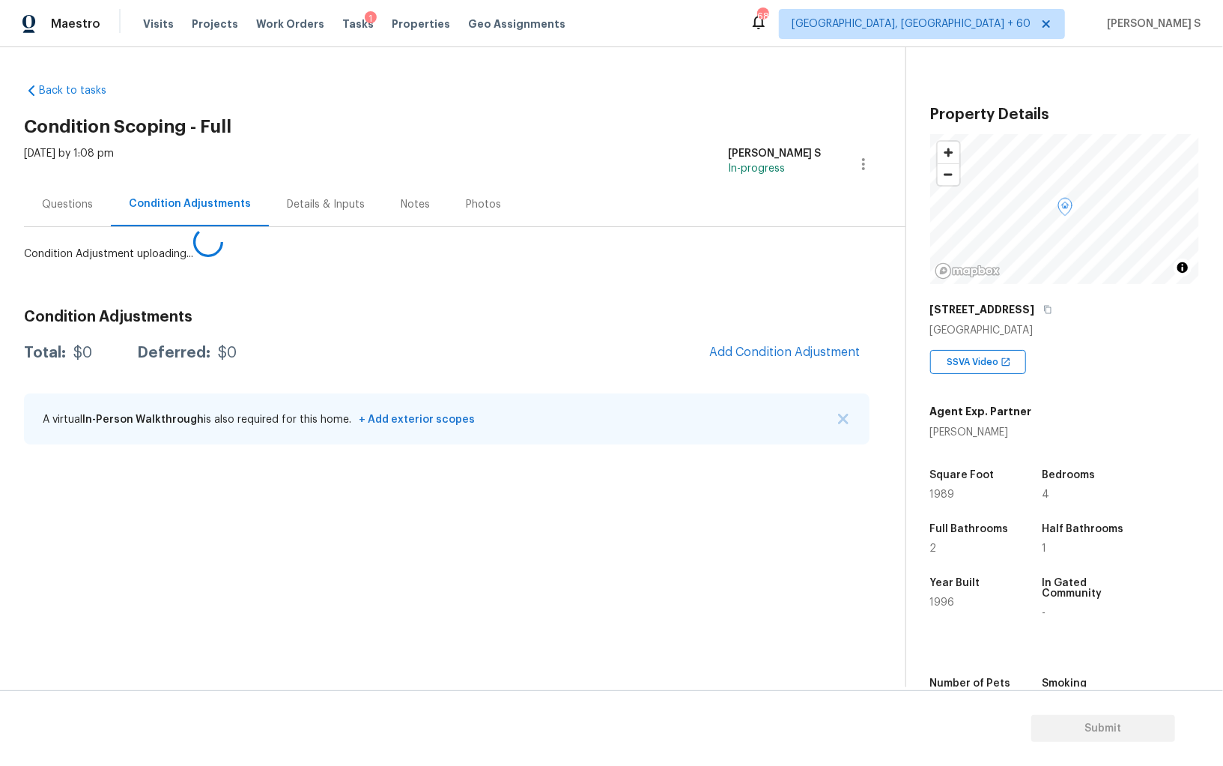
click at [69, 483] on body "Maestro Visits Projects Work Orders Tasks 1 Properties Geo Assignments 682 Albu…" at bounding box center [611, 383] width 1223 height 766
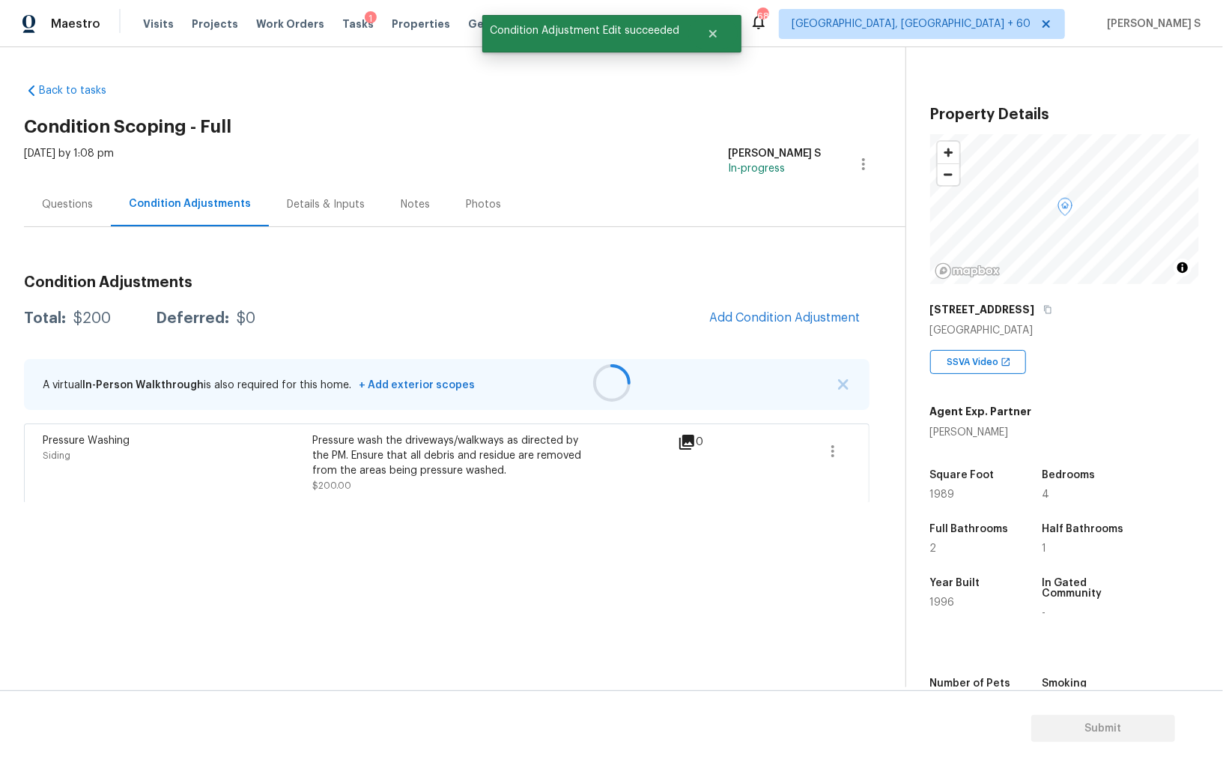
click at [776, 318] on div at bounding box center [611, 383] width 1223 height 766
click at [766, 324] on button "Add Condition Adjustment" at bounding box center [785, 317] width 169 height 31
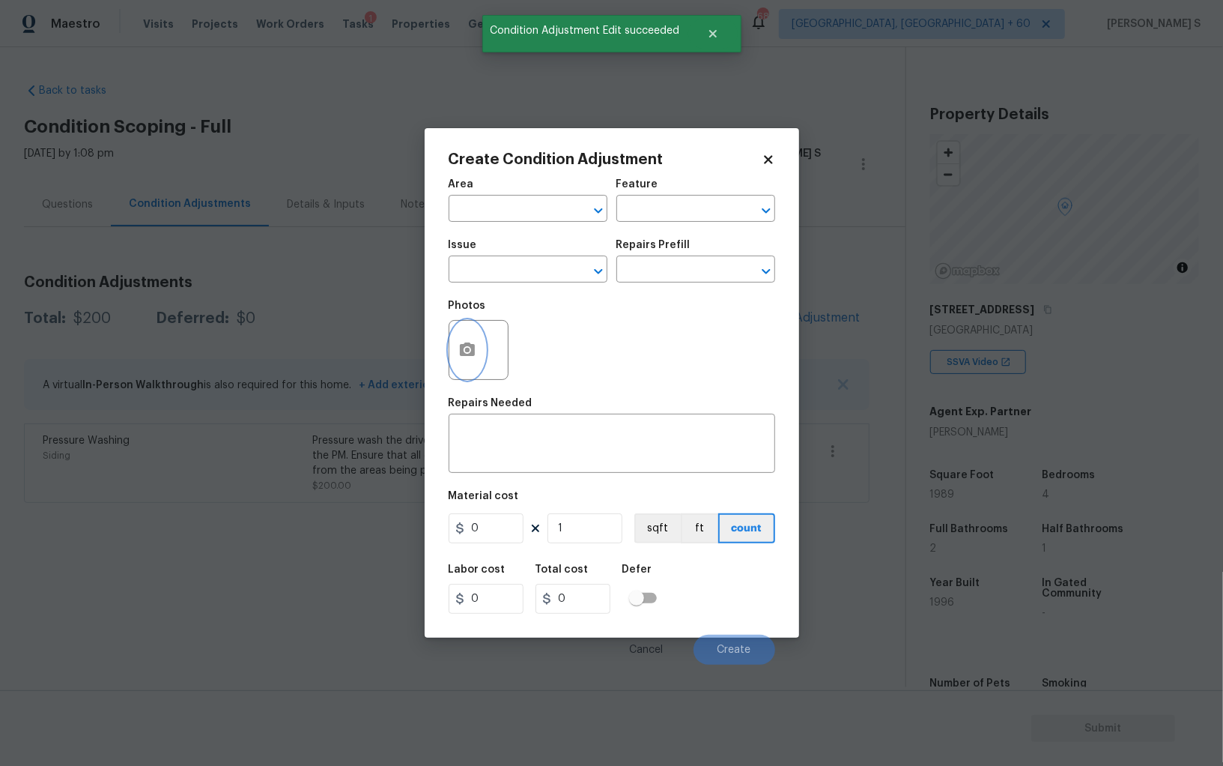
click at [462, 352] on icon "button" at bounding box center [467, 348] width 15 height 13
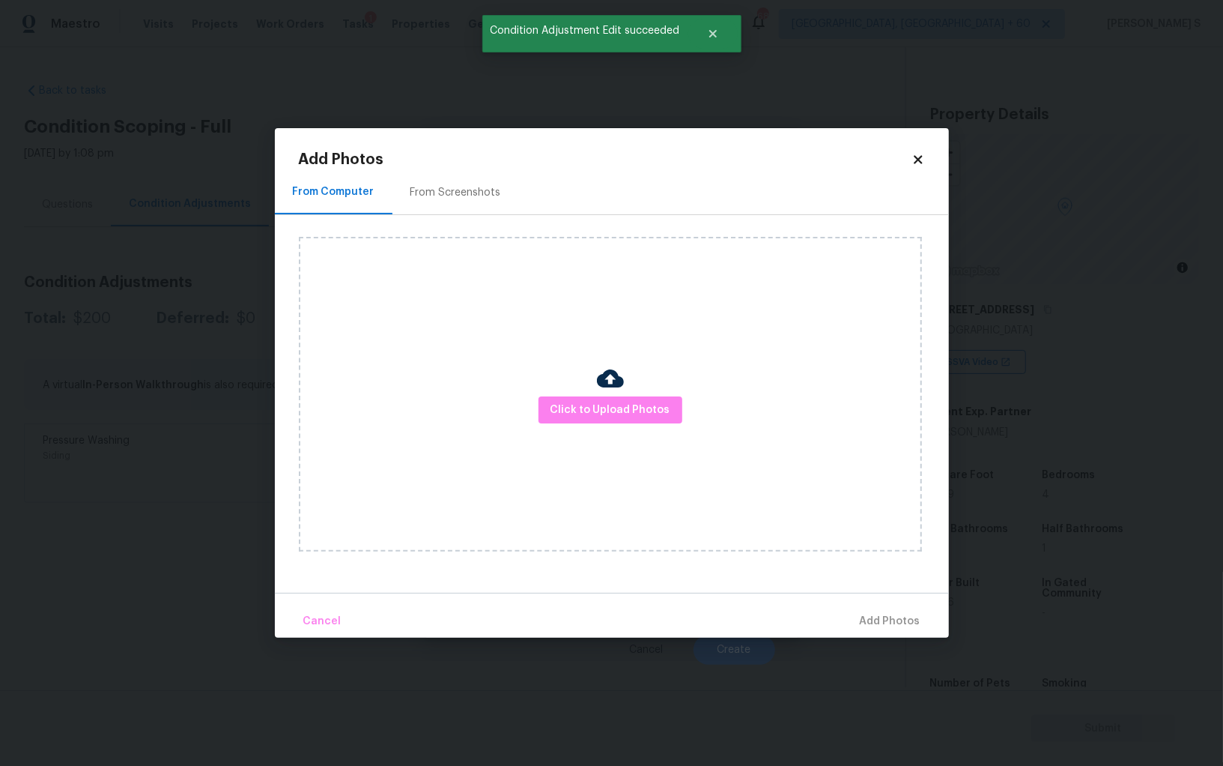
click at [465, 205] on div "From Screenshots" at bounding box center [456, 192] width 127 height 44
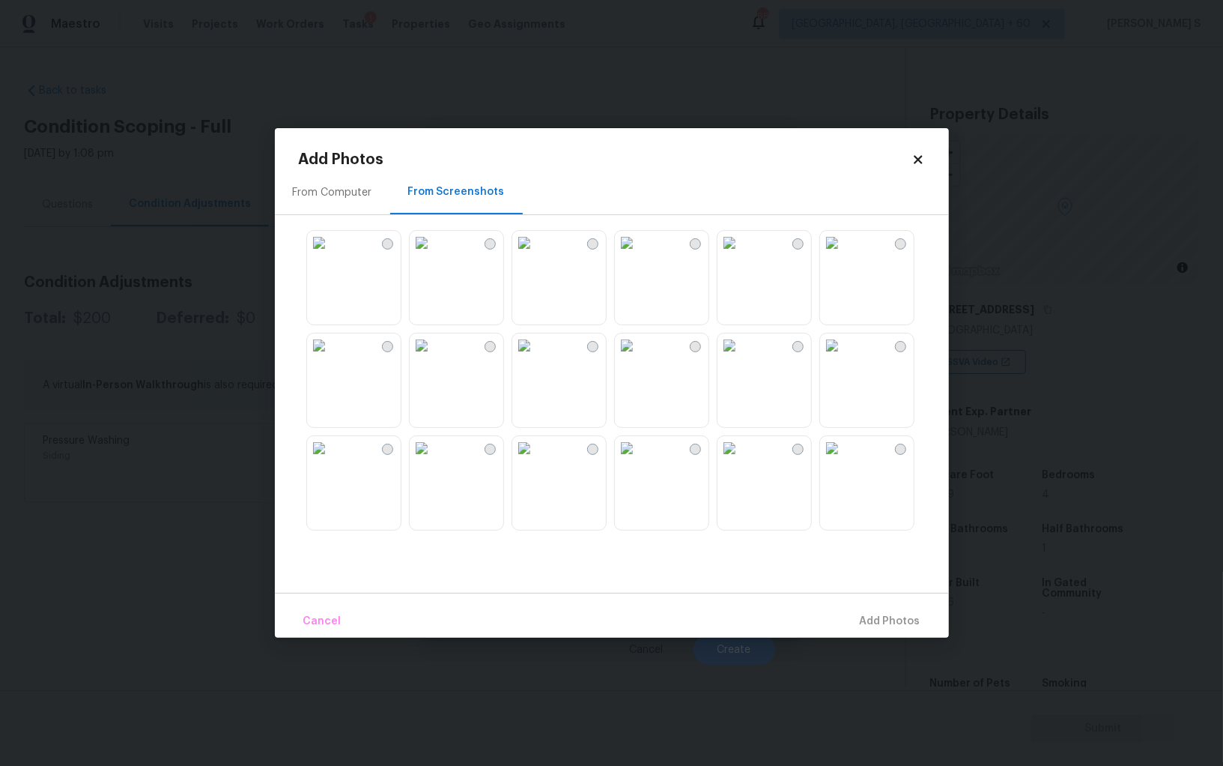
click at [742, 357] on img at bounding box center [730, 345] width 24 height 24
click at [742, 460] on img at bounding box center [730, 448] width 24 height 24
click at [627, 460] on img at bounding box center [627, 448] width 24 height 24
click at [627, 357] on img at bounding box center [627, 345] width 24 height 24
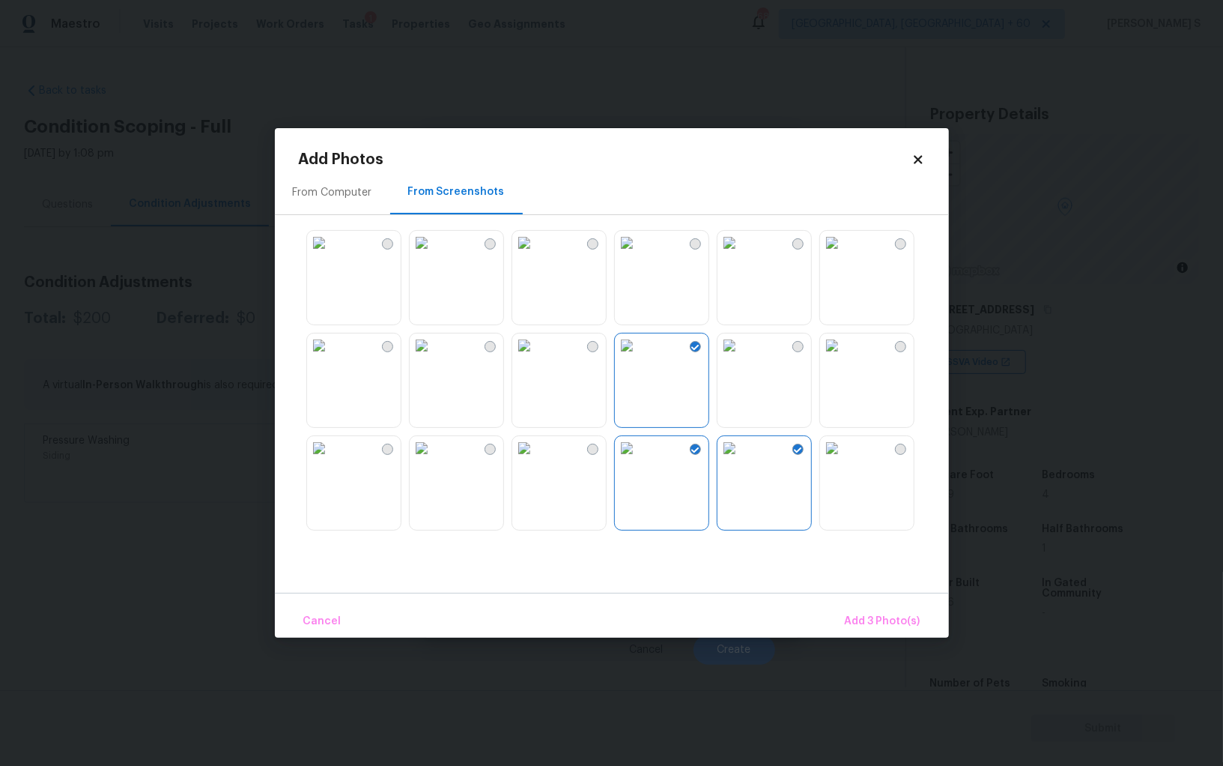
click at [536, 357] on img at bounding box center [524, 345] width 24 height 24
click at [536, 458] on img at bounding box center [524, 448] width 24 height 24
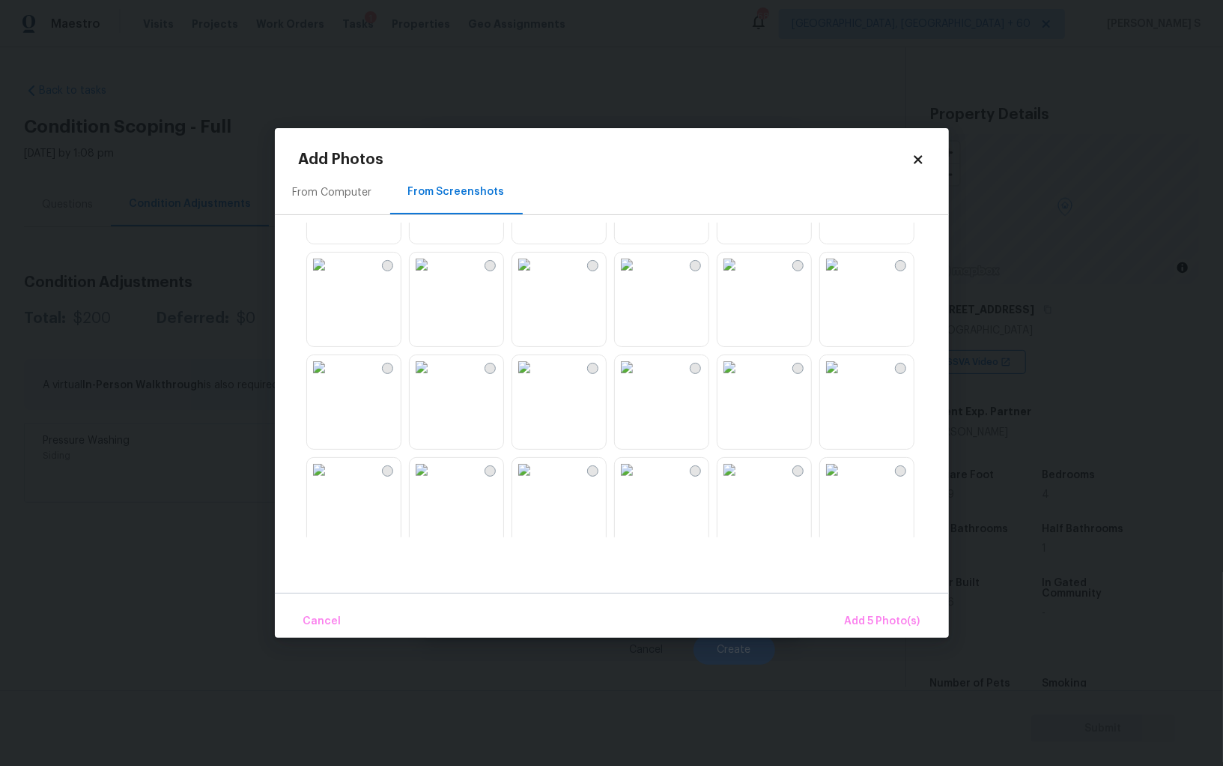
scroll to position [969, 0]
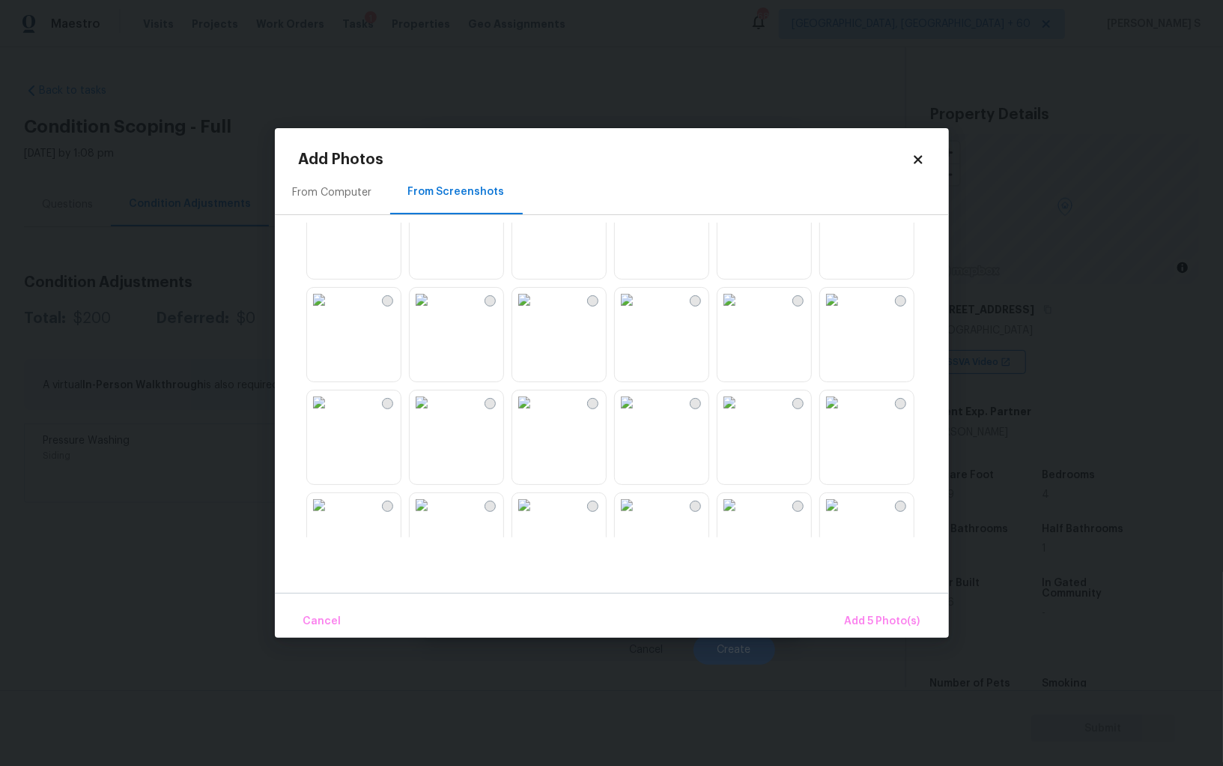
click at [536, 312] on img at bounding box center [524, 300] width 24 height 24
click at [428, 312] on img at bounding box center [422, 300] width 24 height 24
click at [434, 414] on img at bounding box center [422, 402] width 24 height 24
click at [855, 616] on span "Add 8 Photo(s)" at bounding box center [882, 621] width 76 height 19
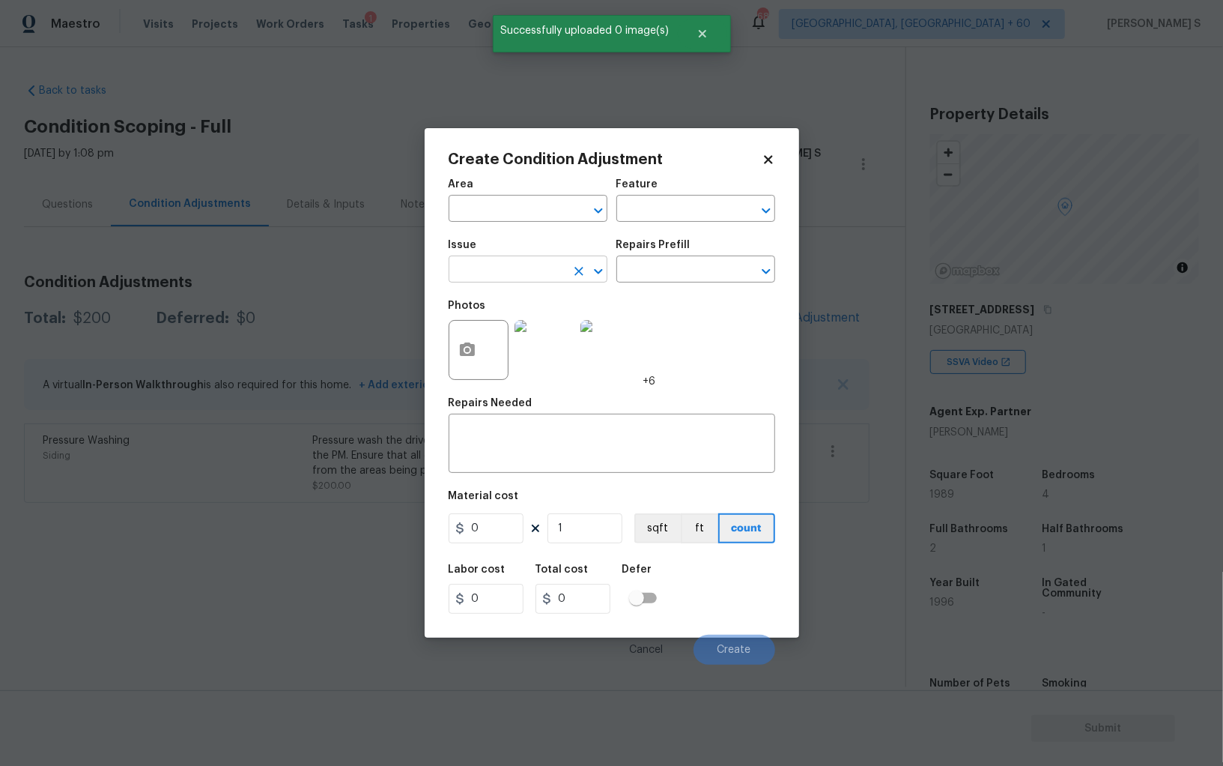
click at [502, 262] on input "text" at bounding box center [507, 270] width 117 height 23
type input "Landscape Package"
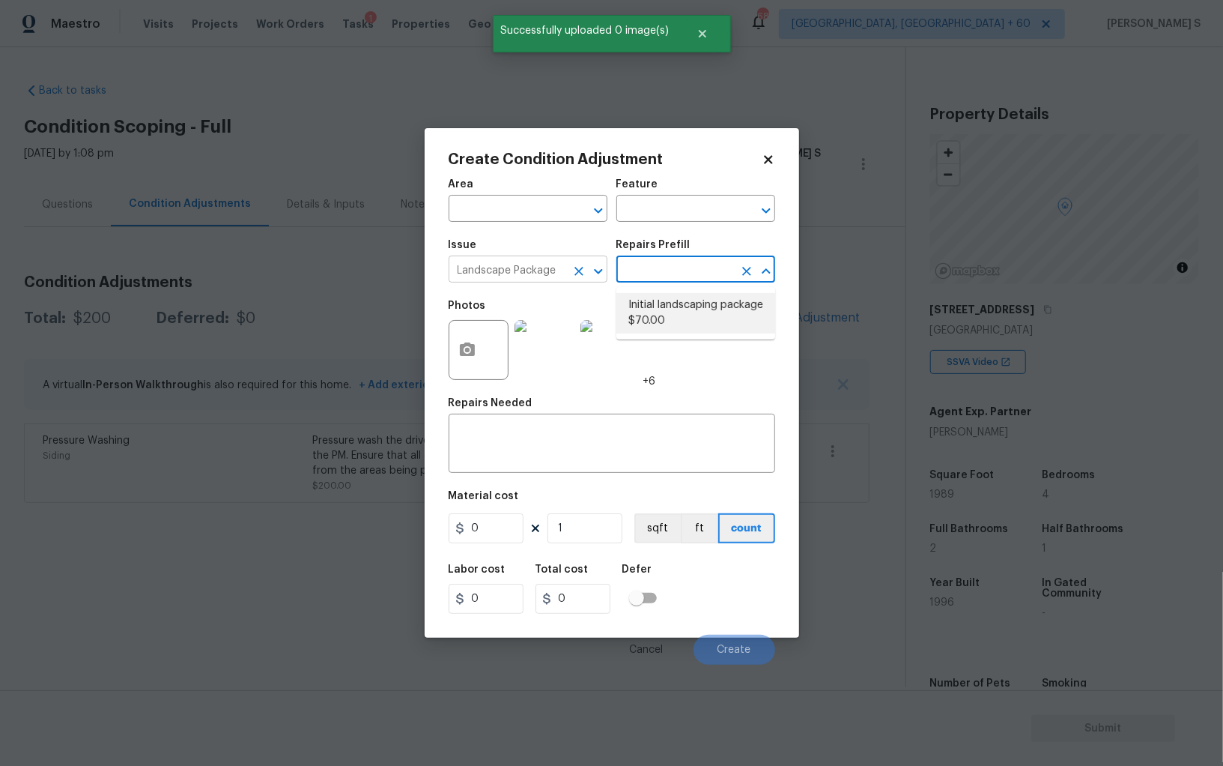
type input "Home Readiness Packages"
type textarea "Mowing of grass up to 6" in height. Mow, edge along driveways & sidewalks, trim…"
type input "70"
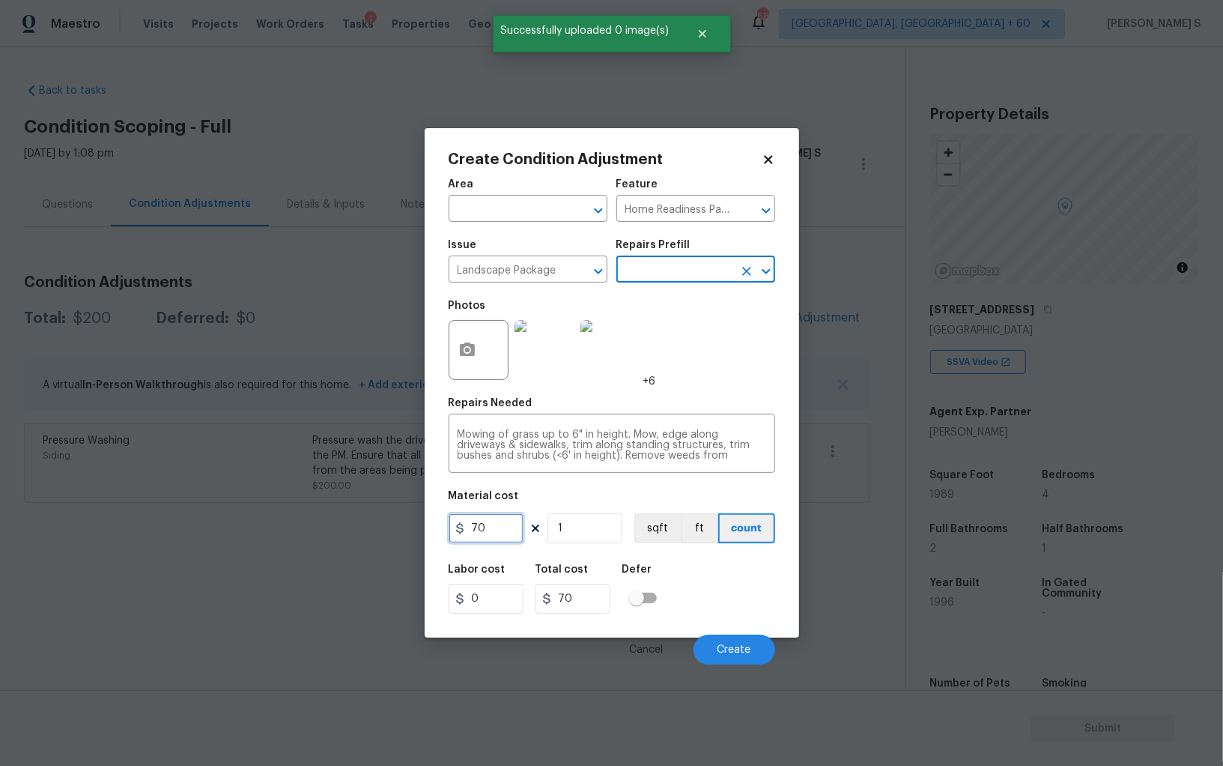
click at [510, 533] on input "70" at bounding box center [486, 528] width 75 height 30
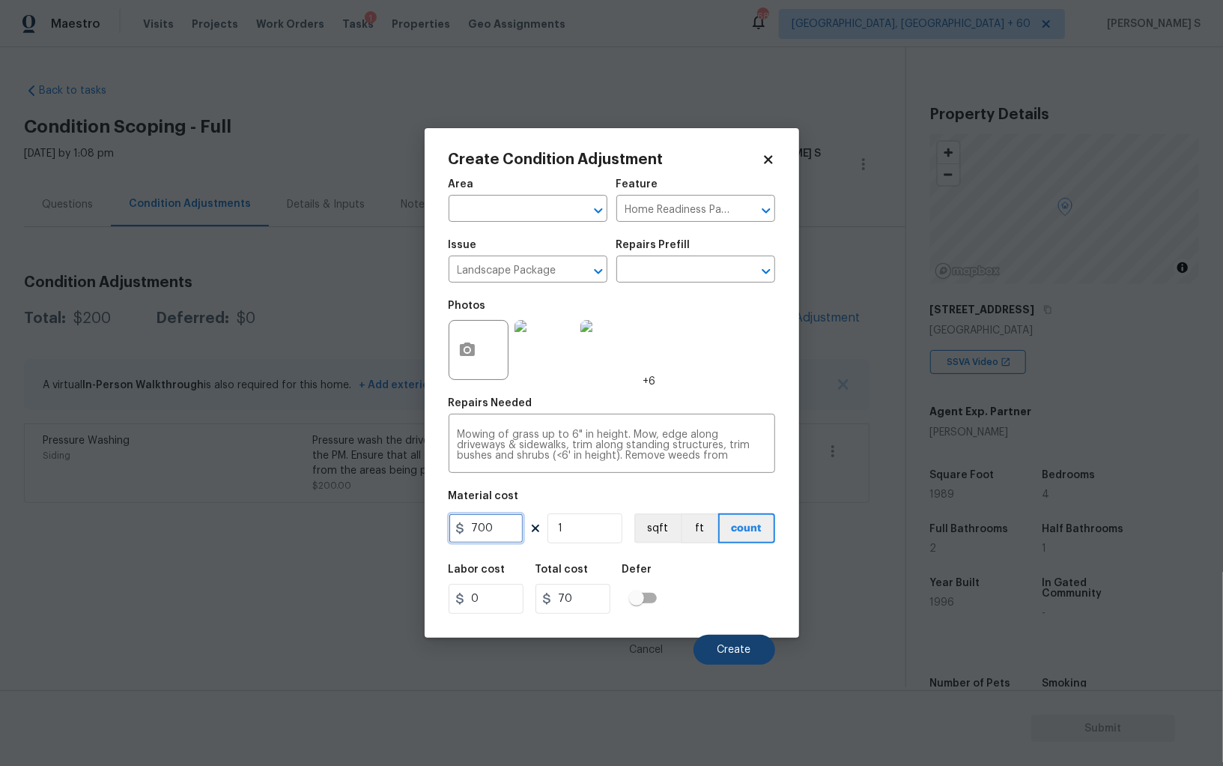
type input "700"
click at [739, 654] on span "Create" at bounding box center [735, 649] width 34 height 11
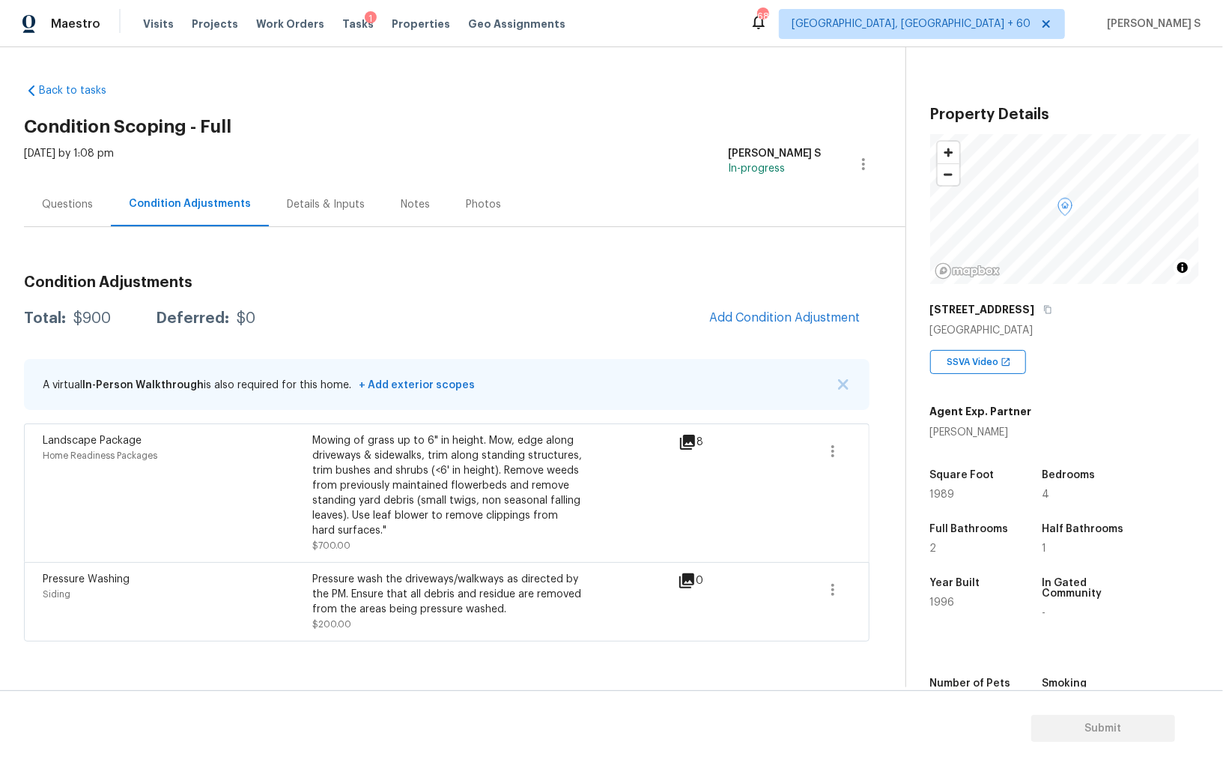
click at [465, 252] on div "Condition Adjustments Total: $900 Deferred: $0 Add Condition Adjustment A virtu…" at bounding box center [447, 434] width 846 height 414
click at [784, 302] on button "Add Condition Adjustment" at bounding box center [785, 317] width 169 height 31
click at [341, 402] on body "Maestro Visits Projects Work Orders Tasks 1 Properties Geo Assignments 682 Albu…" at bounding box center [611, 383] width 1223 height 766
click at [783, 309] on button "Add Condition Adjustment" at bounding box center [785, 317] width 169 height 31
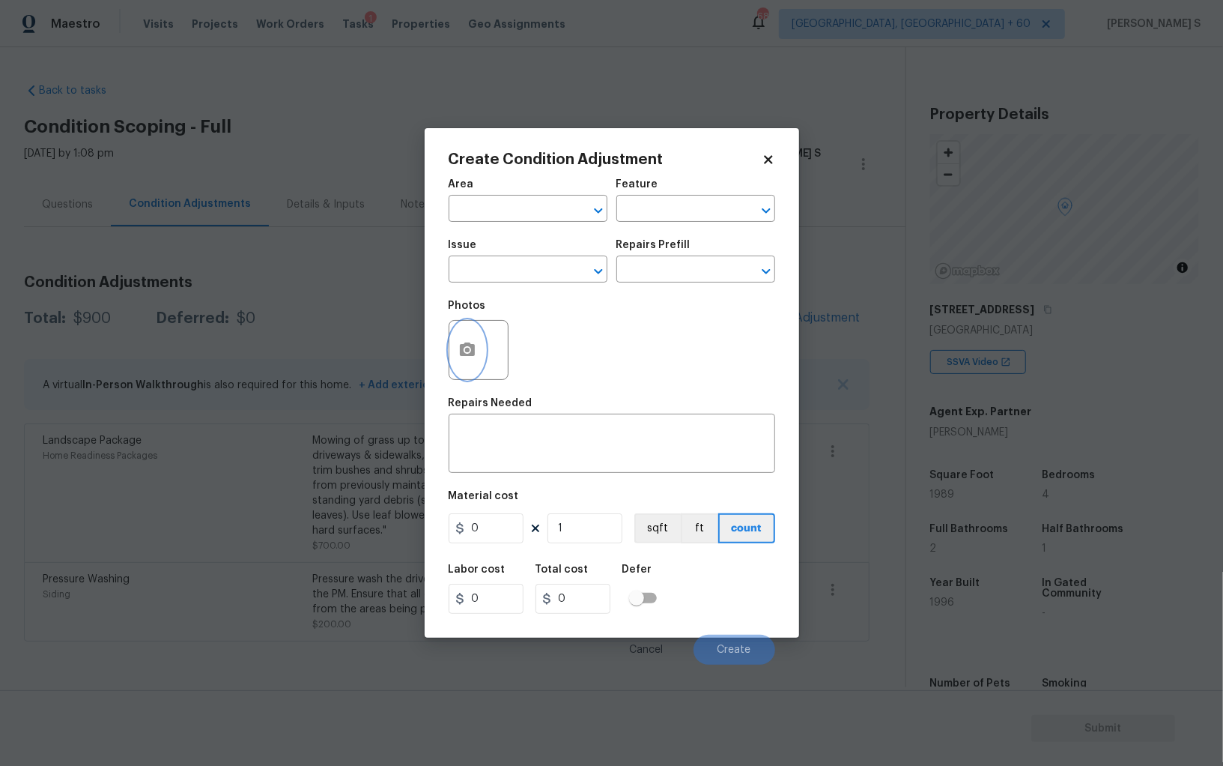
click at [462, 335] on button "button" at bounding box center [468, 350] width 36 height 58
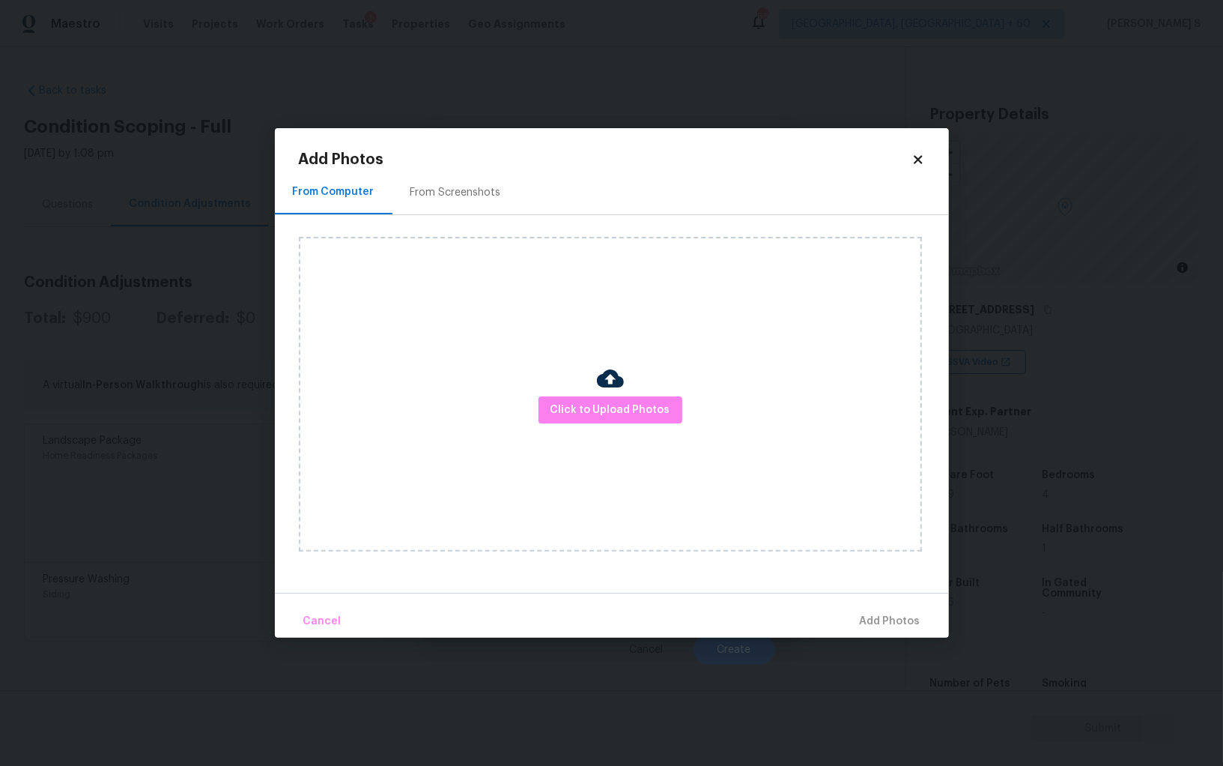
click at [427, 189] on div "From Screenshots" at bounding box center [456, 192] width 91 height 15
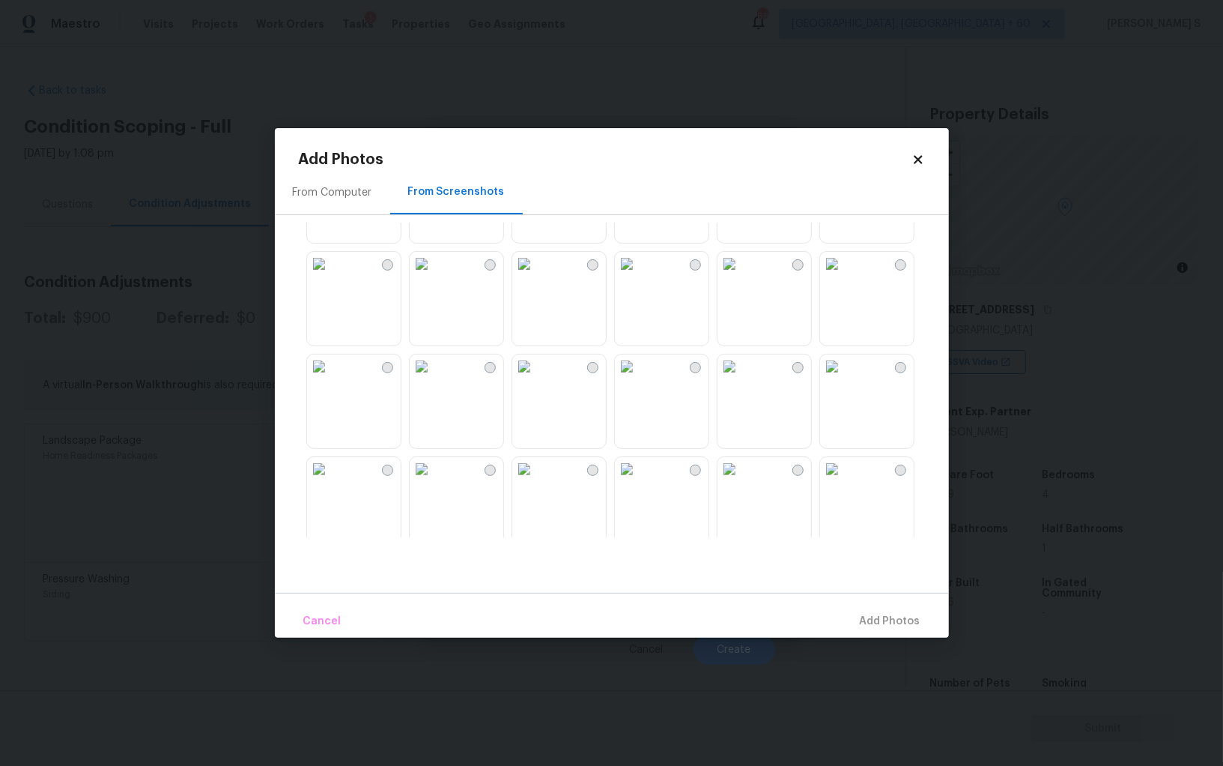
scroll to position [1008, 0]
click at [639, 273] on img at bounding box center [627, 261] width 24 height 24
click at [742, 273] on img at bounding box center [730, 261] width 24 height 24
click at [844, 273] on img at bounding box center [832, 261] width 24 height 24
click at [844, 376] on img at bounding box center [832, 364] width 24 height 24
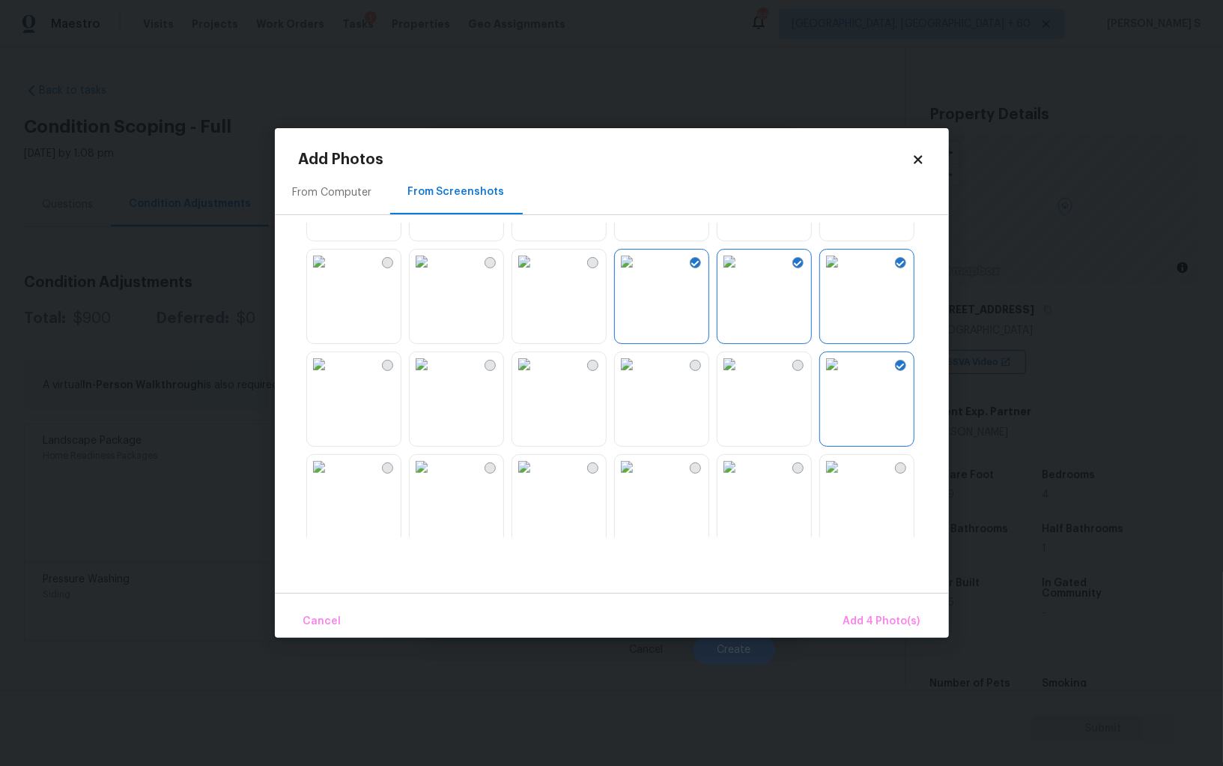
drag, startPoint x: 738, startPoint y: 487, endPoint x: 670, endPoint y: 487, distance: 68.2
click at [738, 479] on img at bounding box center [730, 467] width 24 height 24
click at [639, 479] on img at bounding box center [627, 467] width 24 height 24
click at [536, 479] on img at bounding box center [524, 467] width 24 height 24
click at [434, 479] on img at bounding box center [422, 467] width 24 height 24
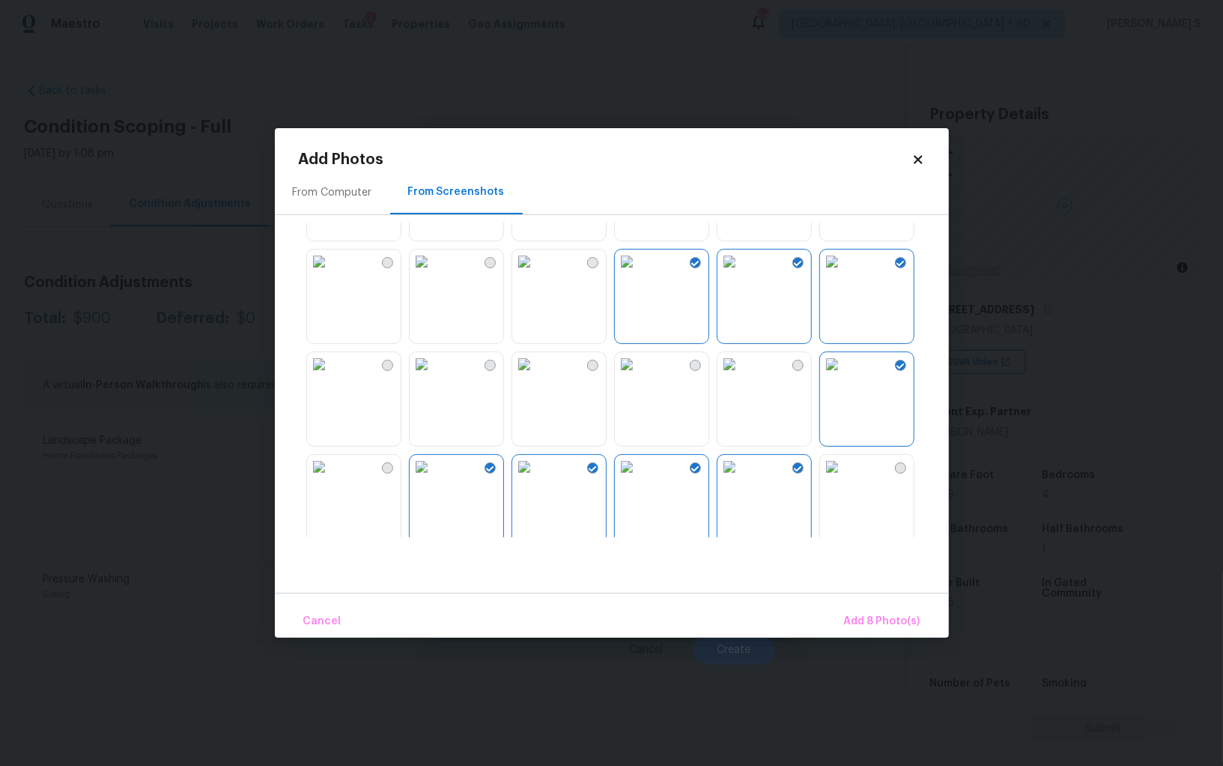
scroll to position [1122, 0]
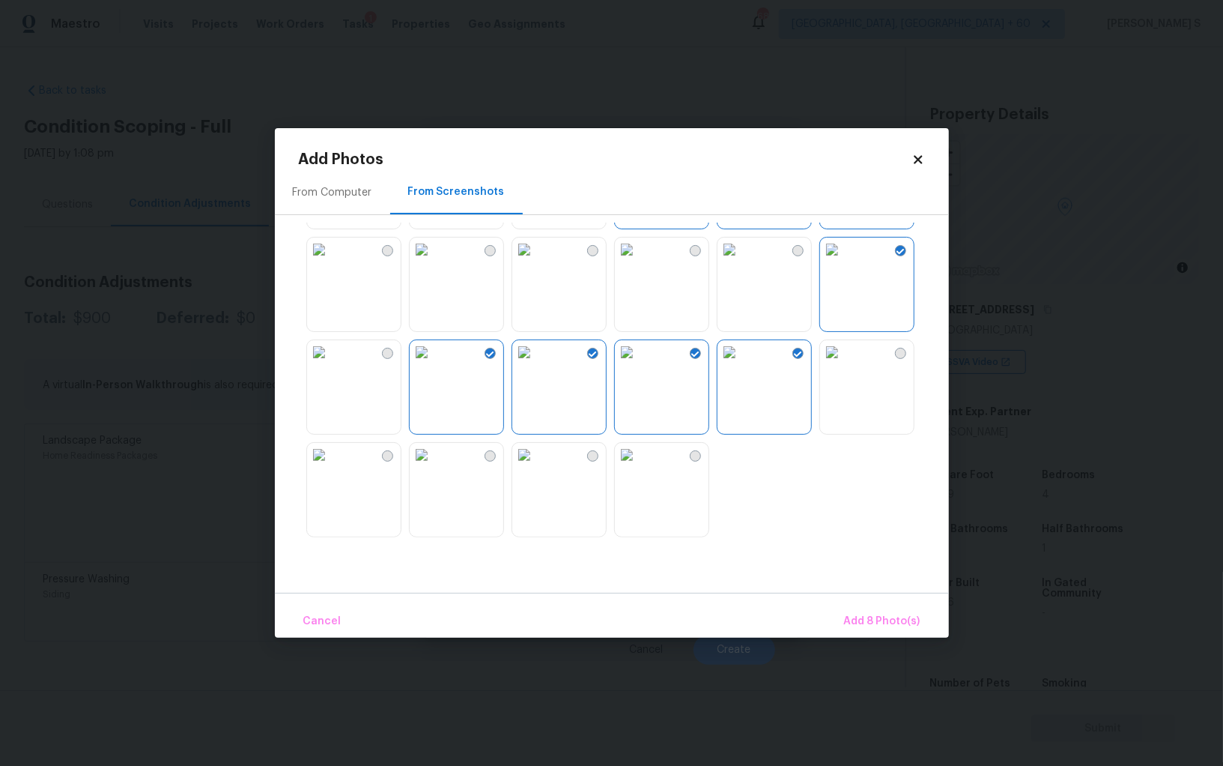
click at [536, 467] on img at bounding box center [524, 455] width 24 height 24
click at [434, 467] on img at bounding box center [422, 455] width 24 height 24
click at [906, 616] on span "Add 10 Photo(s)" at bounding box center [880, 621] width 82 height 19
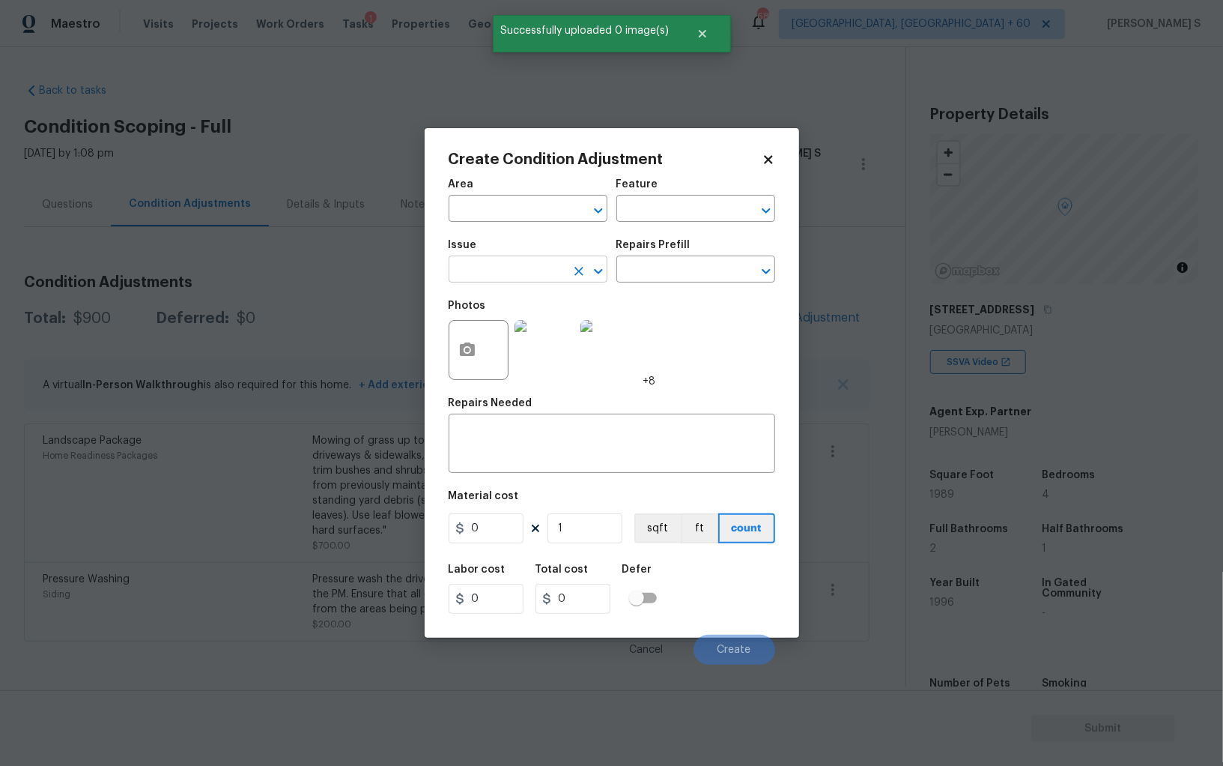
click at [524, 277] on input "text" at bounding box center [507, 270] width 117 height 23
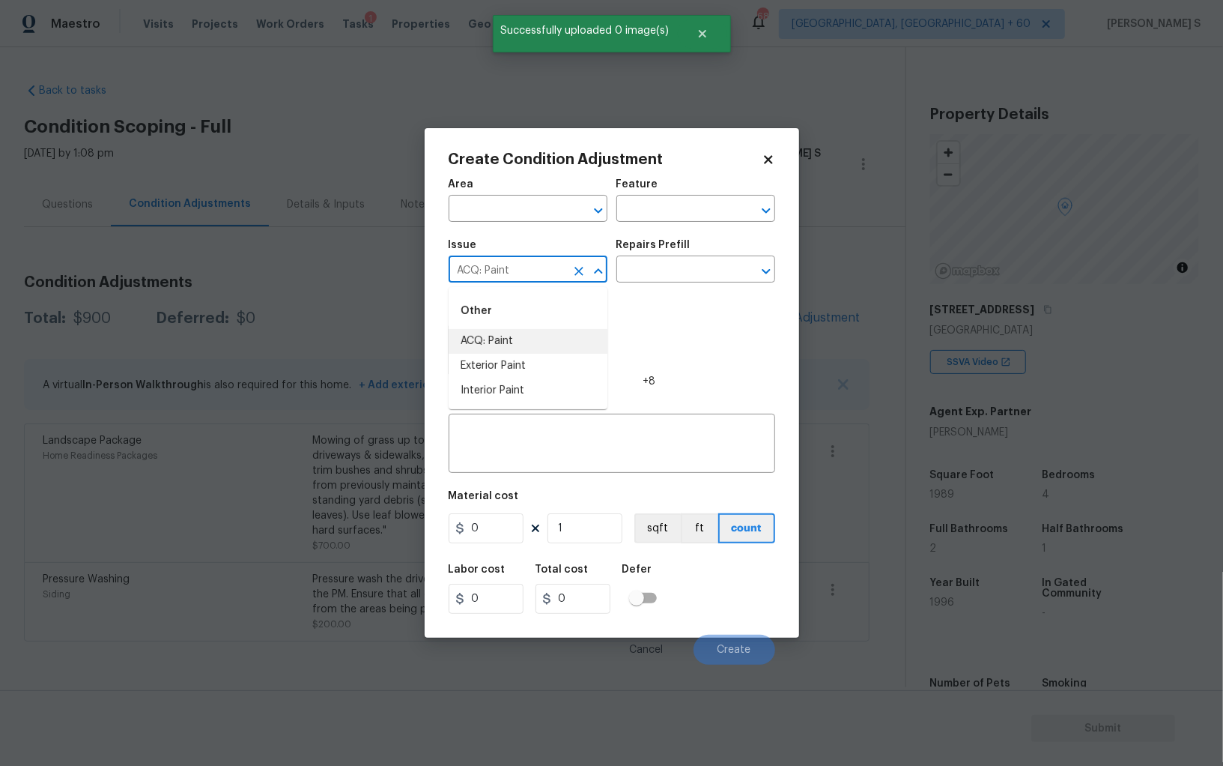
type input "ACQ: Paint"
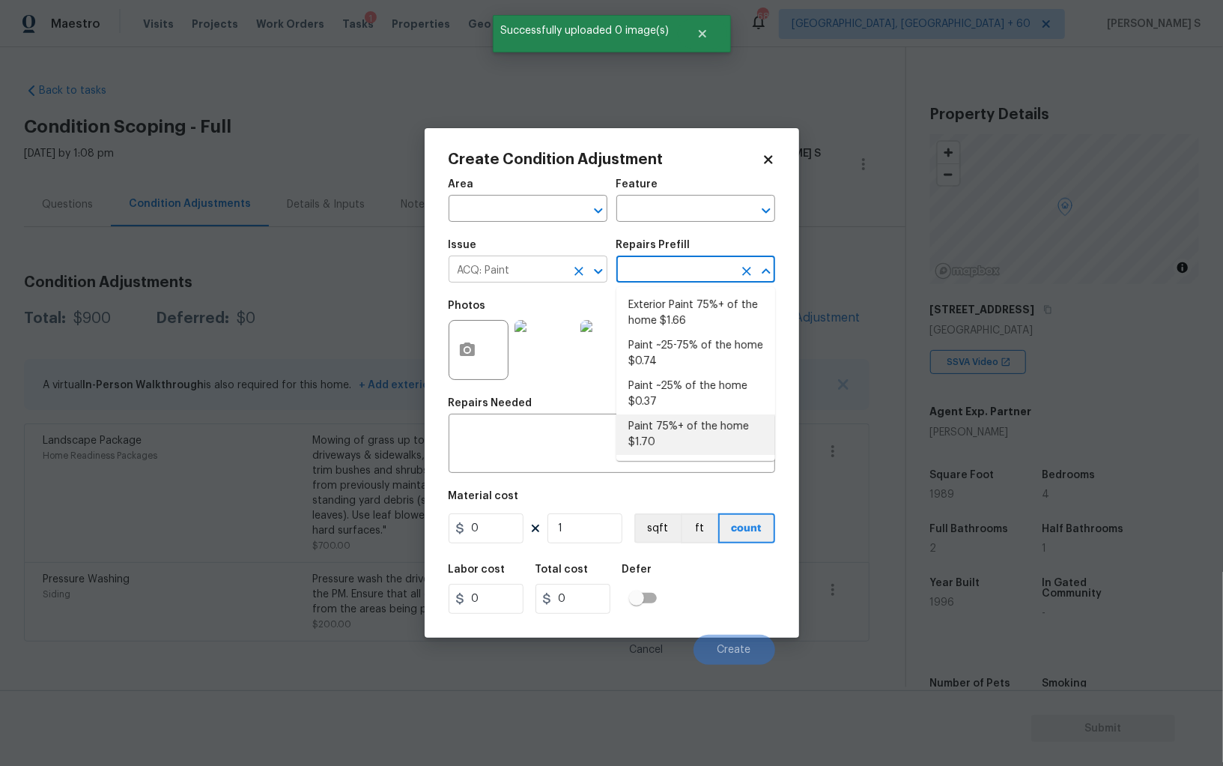
type input "Acquisition"
type textarea "Acquisition Scope: 75%+ of the home will likely require interior paint"
type input "1.7"
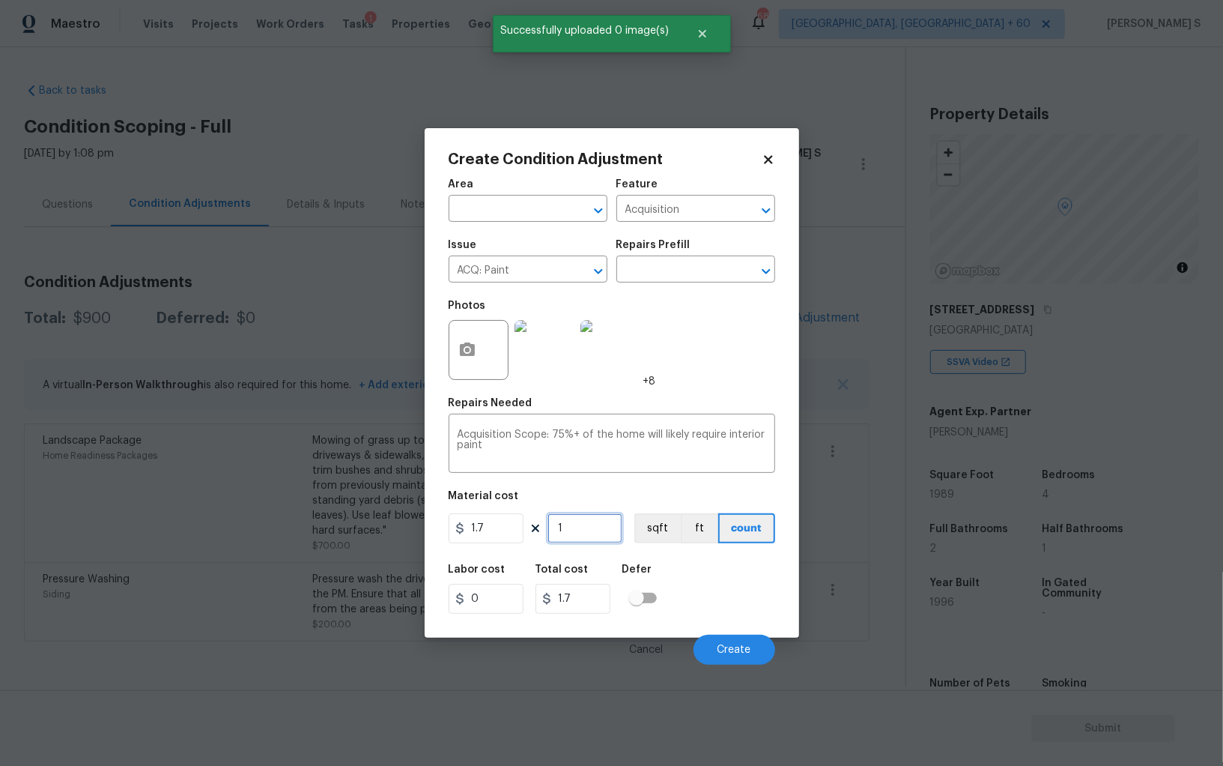
click at [572, 530] on input "1" at bounding box center [585, 528] width 75 height 30
type input "19"
type input "32.3"
type input "1987"
type input "3377.9"
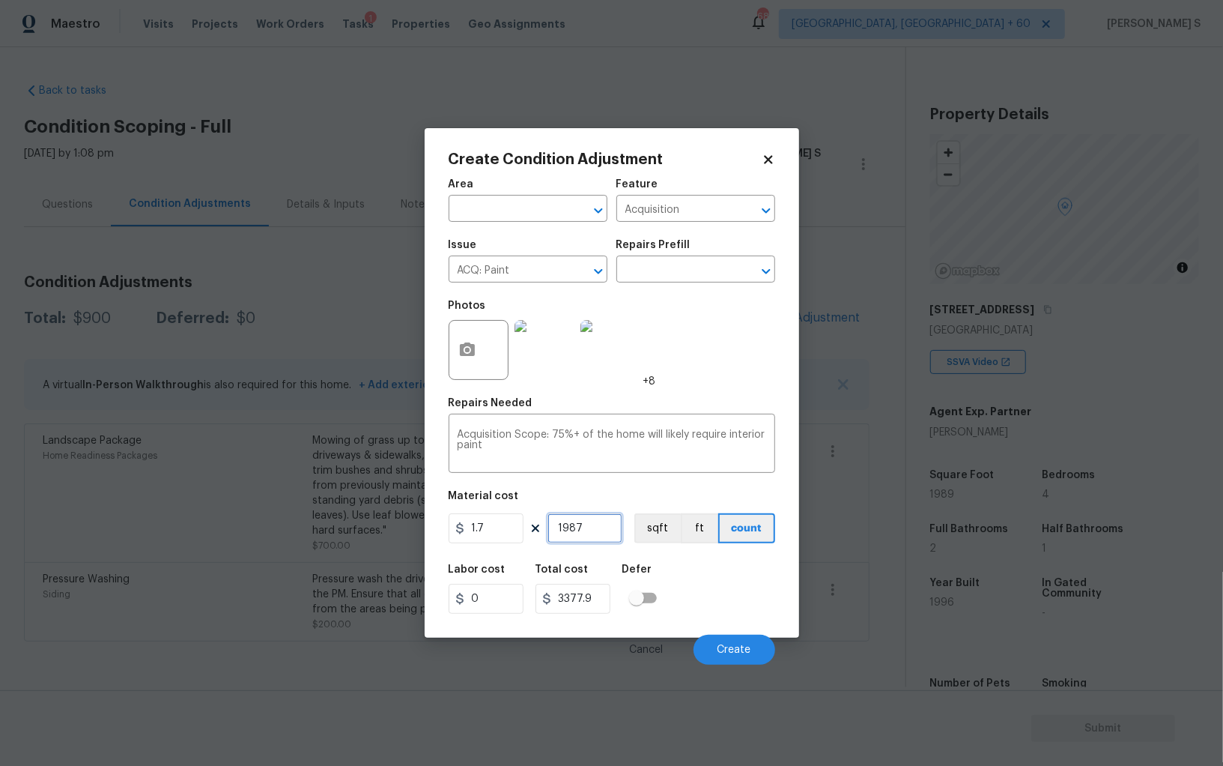
type input "19879"
type input "33794.3"
type input "1987"
type input "3377.9"
type input "198"
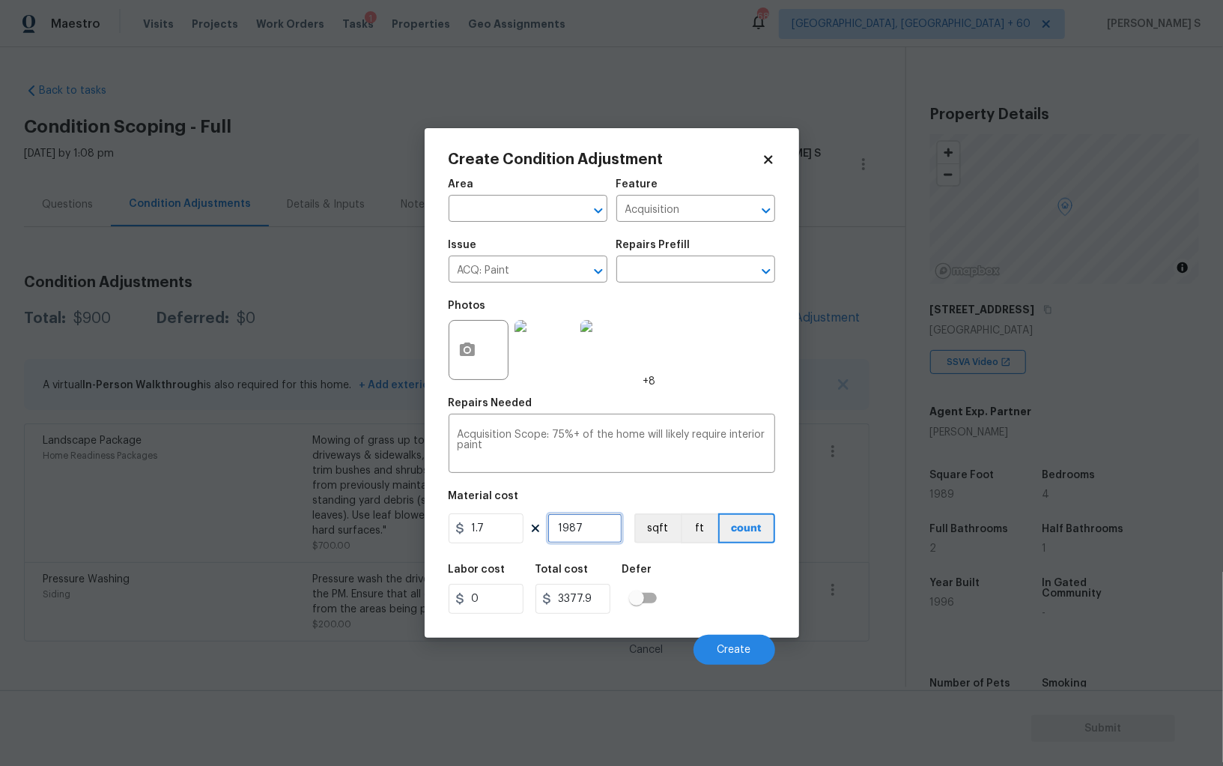
type input "336.6"
type input "1989"
type input "3381.3"
type input "1989"
click at [658, 530] on button "sqft" at bounding box center [658, 528] width 46 height 30
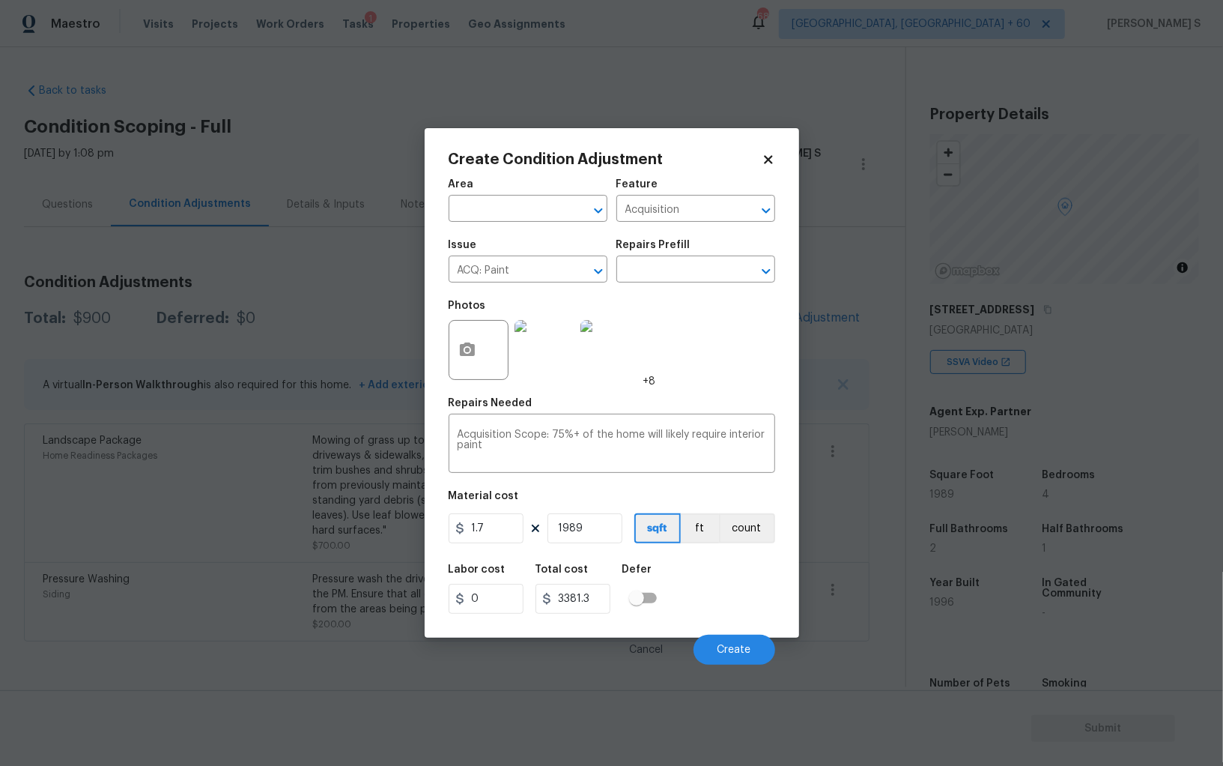
click at [728, 622] on div "Labor cost 0 Total cost 3381.3 Defer" at bounding box center [612, 588] width 327 height 67
click at [755, 657] on button "Create" at bounding box center [735, 650] width 82 height 30
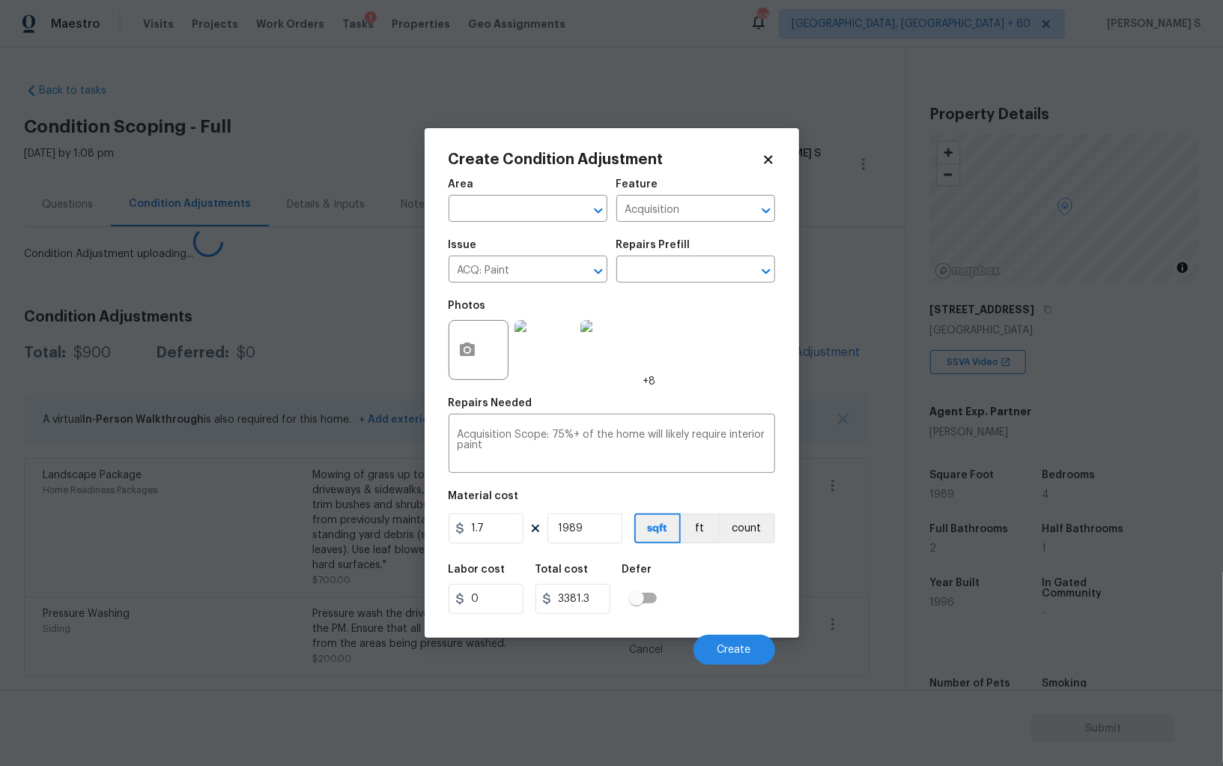
click at [261, 606] on body "Maestro Visits Projects Work Orders Tasks 1 Properties Geo Assignments 682 Albu…" at bounding box center [611, 383] width 1223 height 766
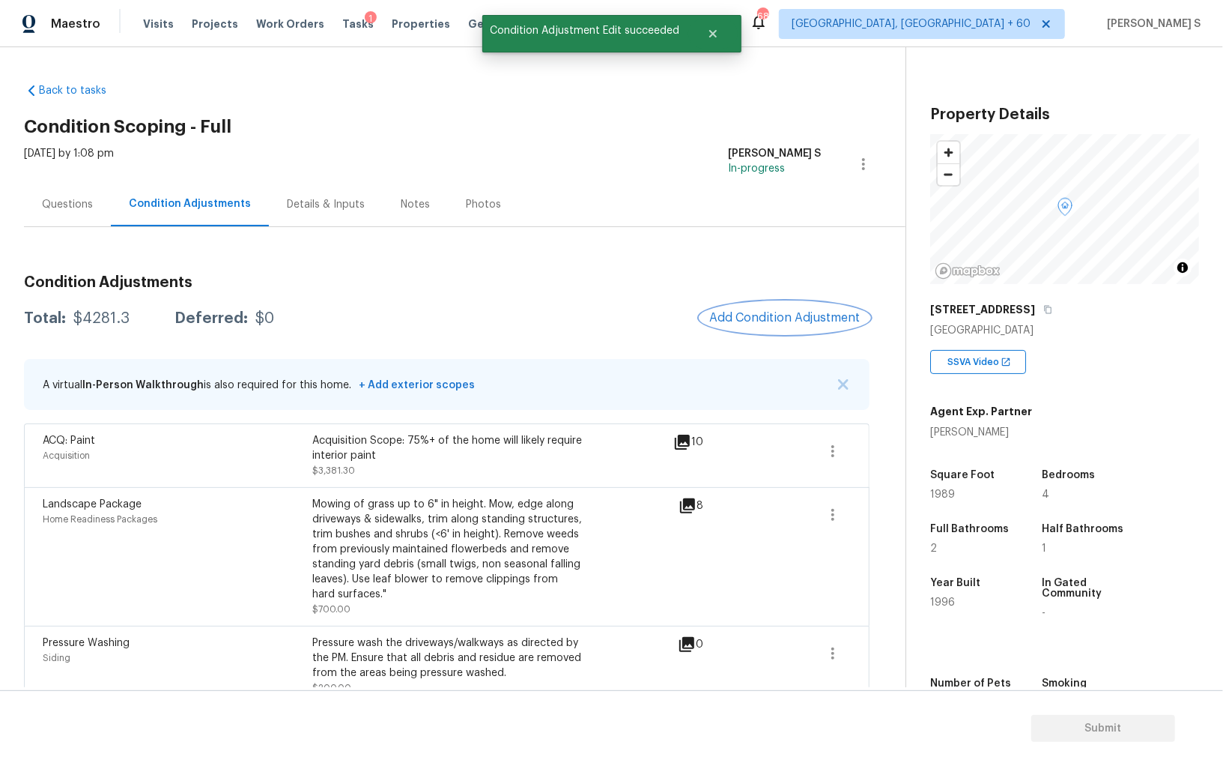
click at [810, 321] on span "Add Condition Adjustment" at bounding box center [785, 317] width 151 height 13
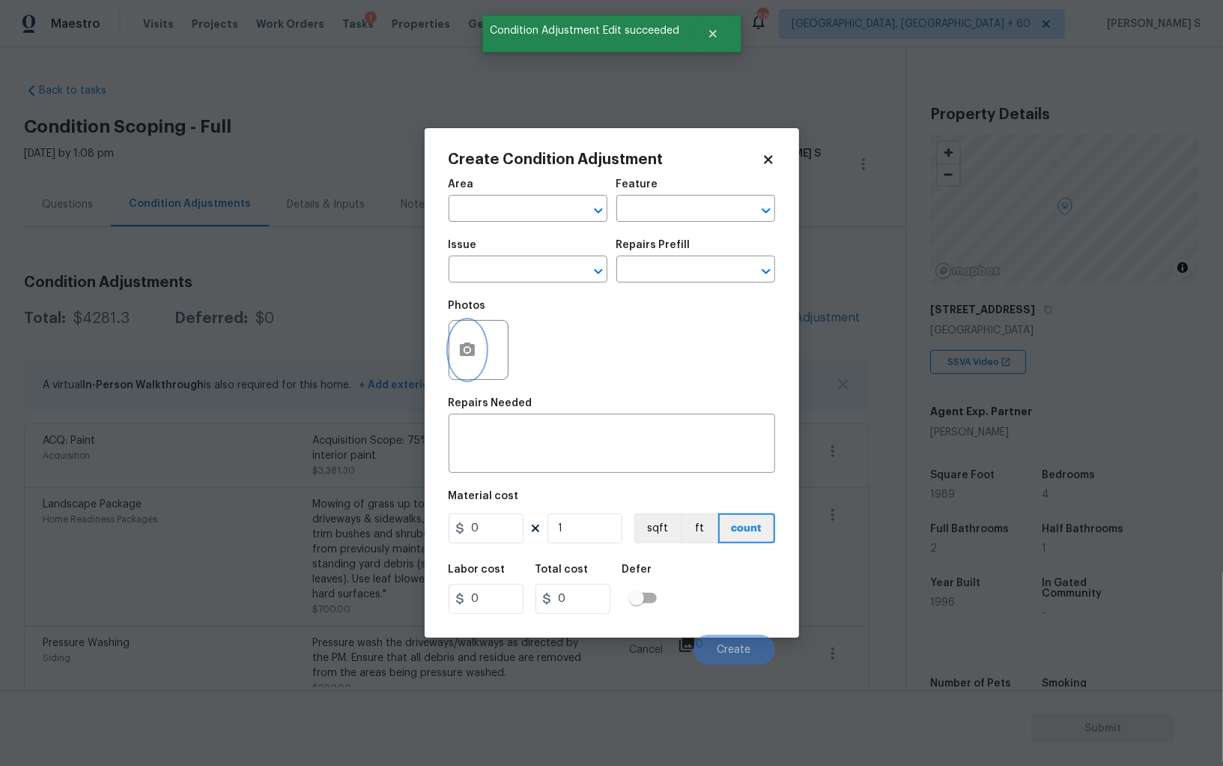
click at [468, 348] on icon "button" at bounding box center [468, 350] width 18 height 18
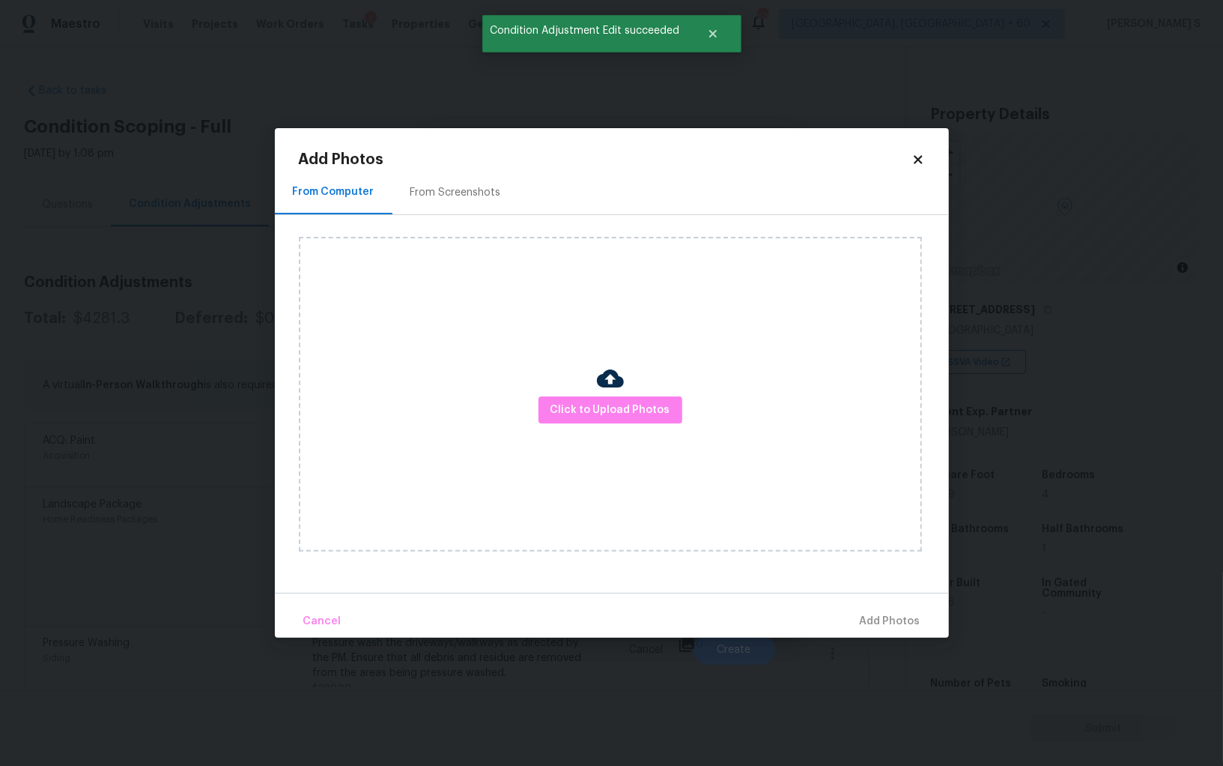
click at [442, 190] on div "From Screenshots" at bounding box center [456, 192] width 91 height 15
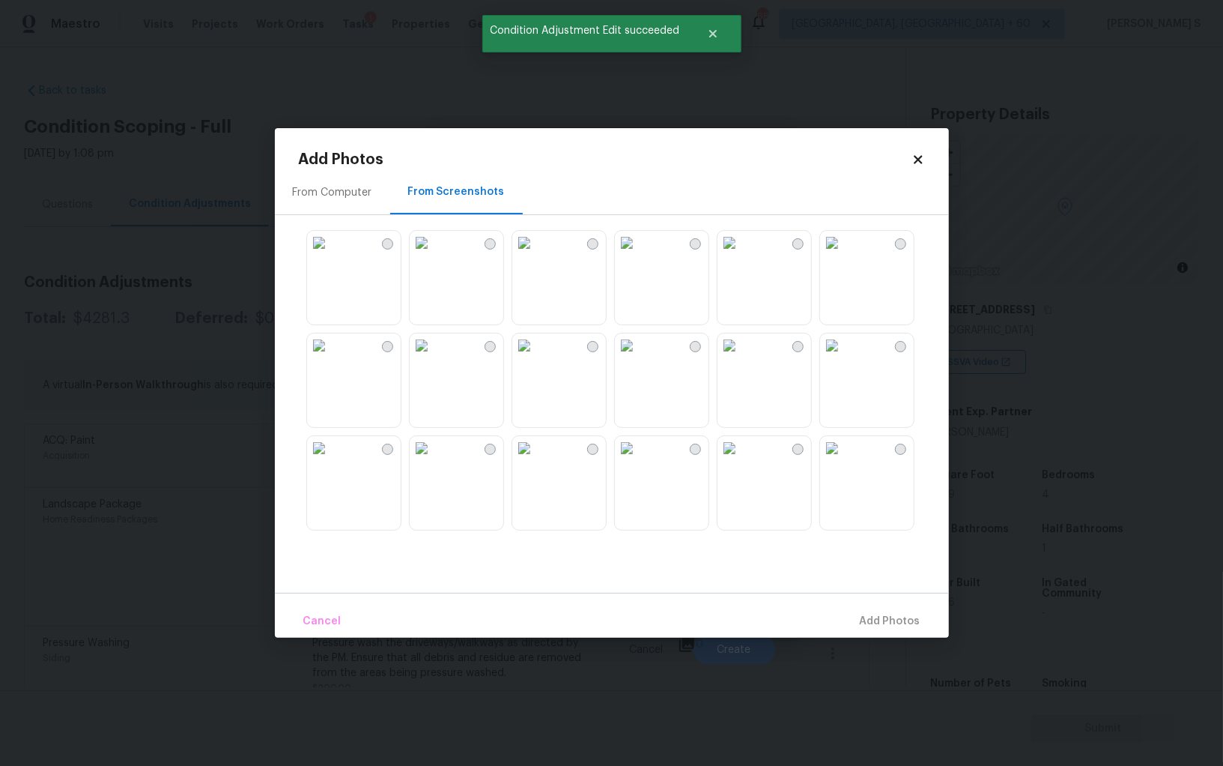
click at [742, 357] on img at bounding box center [730, 345] width 24 height 24
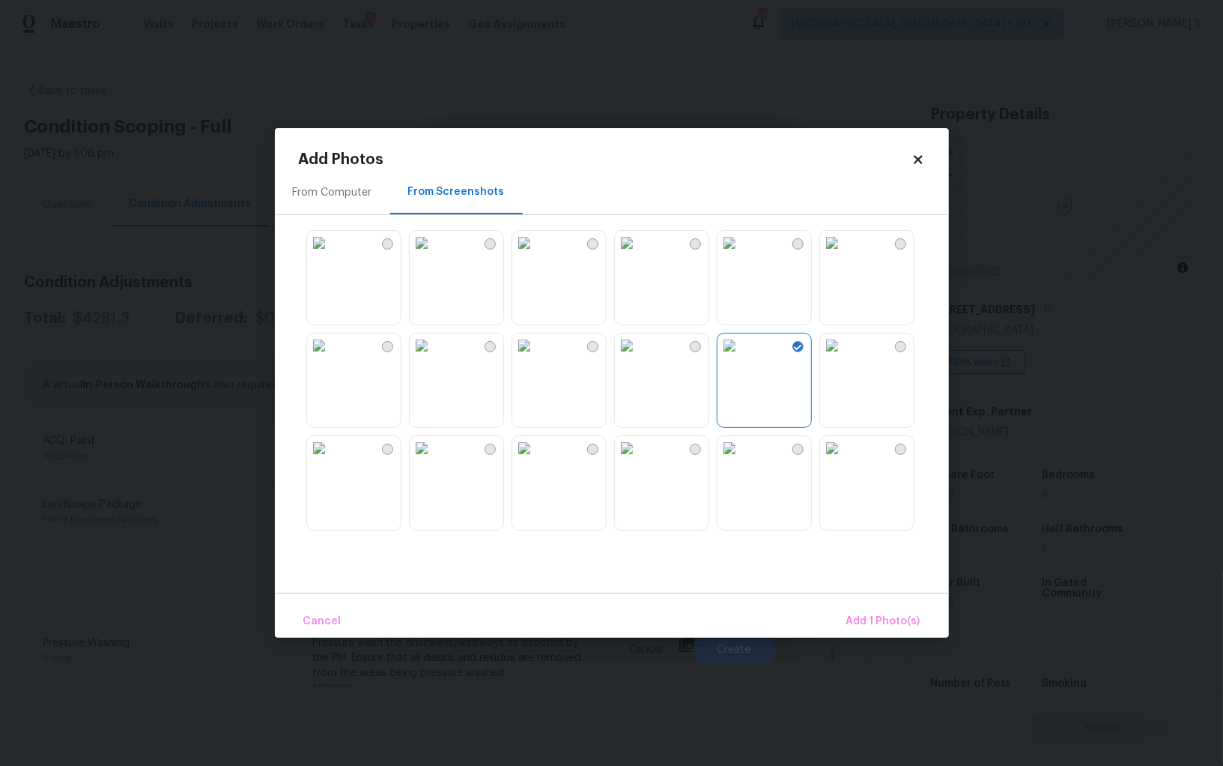
click at [331, 357] on img at bounding box center [319, 345] width 24 height 24
click at [331, 255] on img at bounding box center [319, 243] width 24 height 24
click at [331, 460] on img at bounding box center [319, 448] width 24 height 24
click at [742, 364] on img at bounding box center [730, 352] width 24 height 24
click at [536, 467] on img at bounding box center [524, 455] width 24 height 24
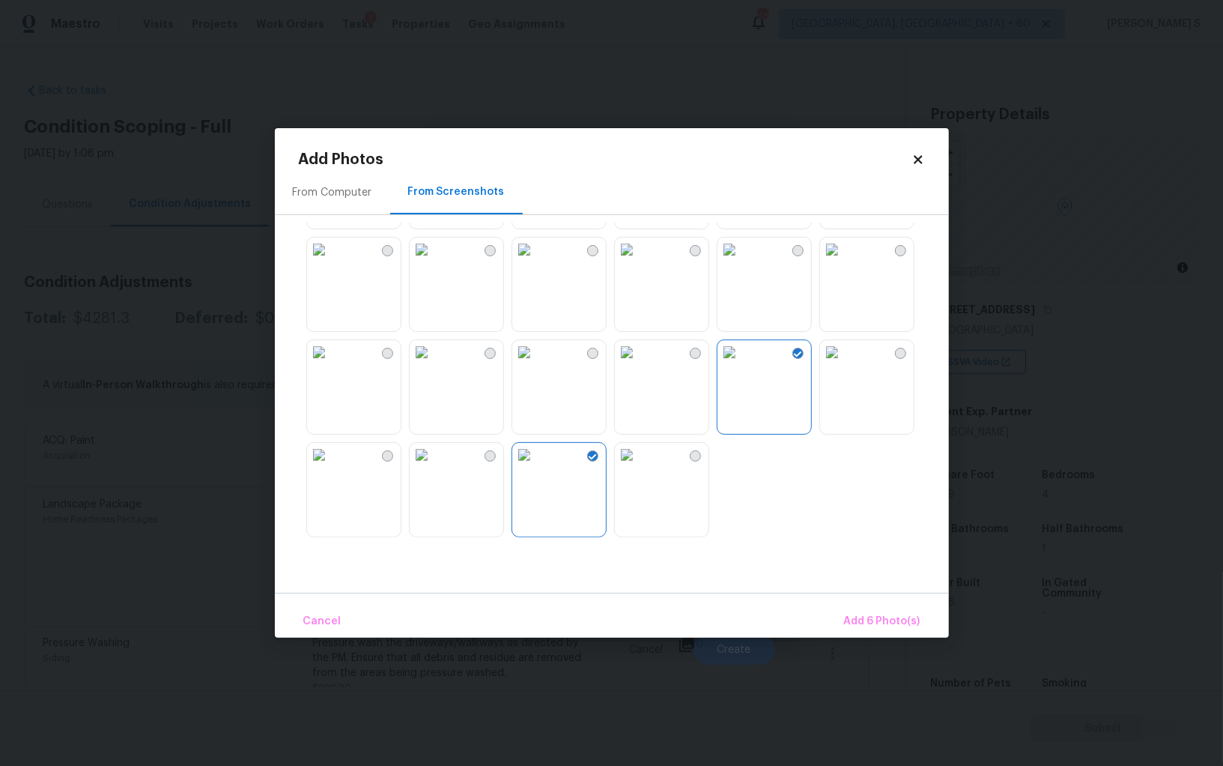
click at [536, 364] on img at bounding box center [524, 352] width 24 height 24
click at [434, 364] on img at bounding box center [422, 352] width 24 height 24
click at [434, 467] on img at bounding box center [422, 455] width 24 height 24
click at [411, 467] on img at bounding box center [422, 455] width 24 height 24
click at [331, 451] on img at bounding box center [319, 455] width 24 height 24
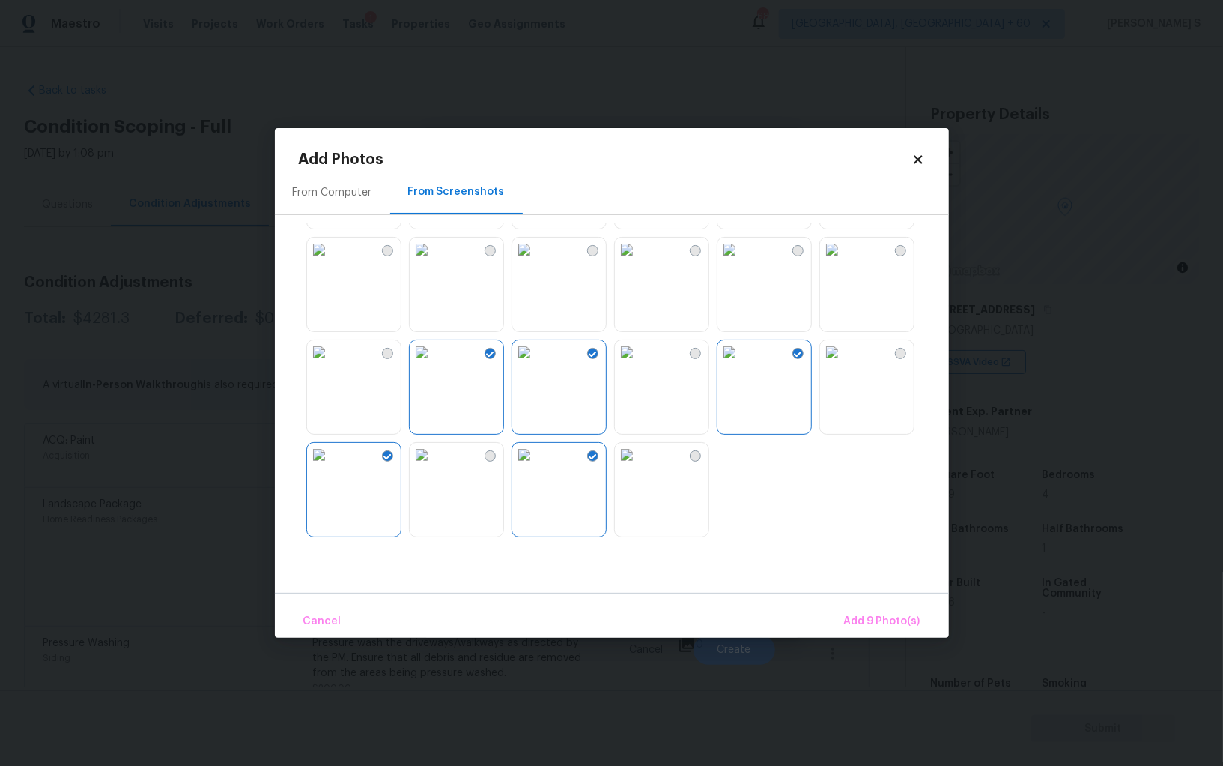
click at [434, 451] on img at bounding box center [422, 455] width 24 height 24
click at [853, 618] on span "Add 10 Photo(s)" at bounding box center [880, 621] width 82 height 19
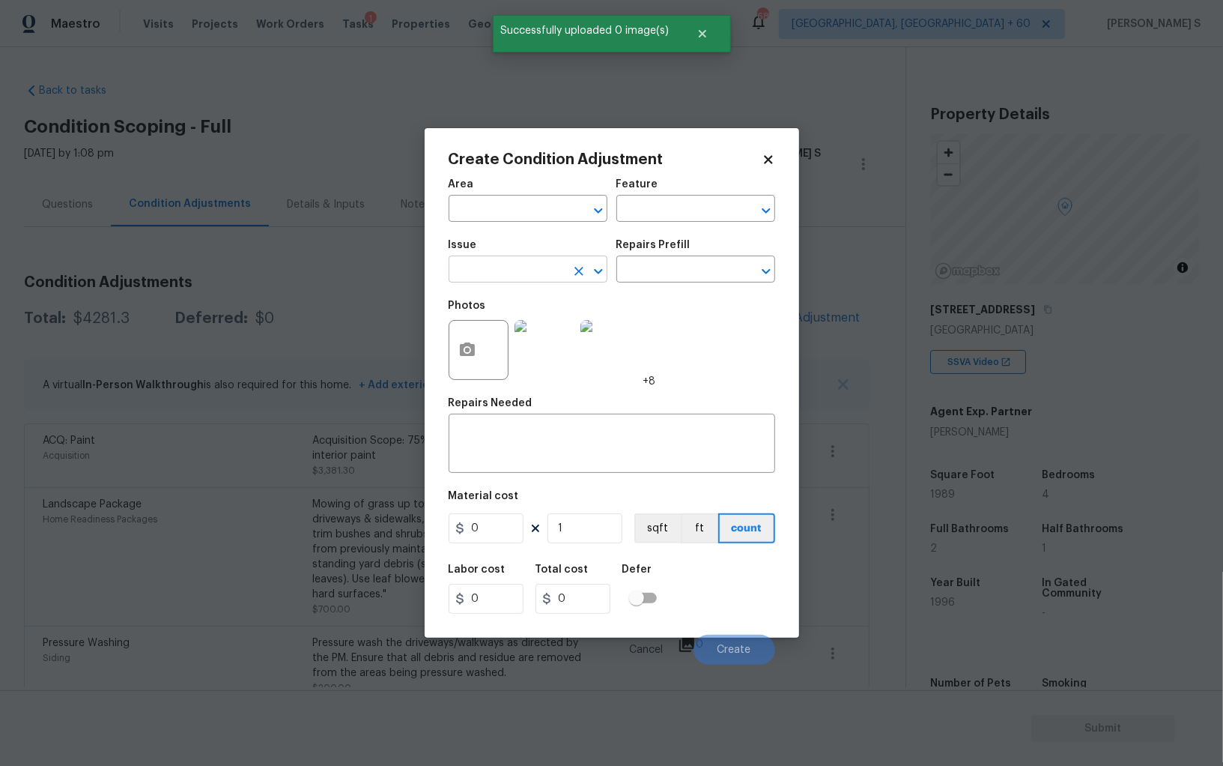
click at [536, 269] on input "text" at bounding box center [507, 270] width 117 height 23
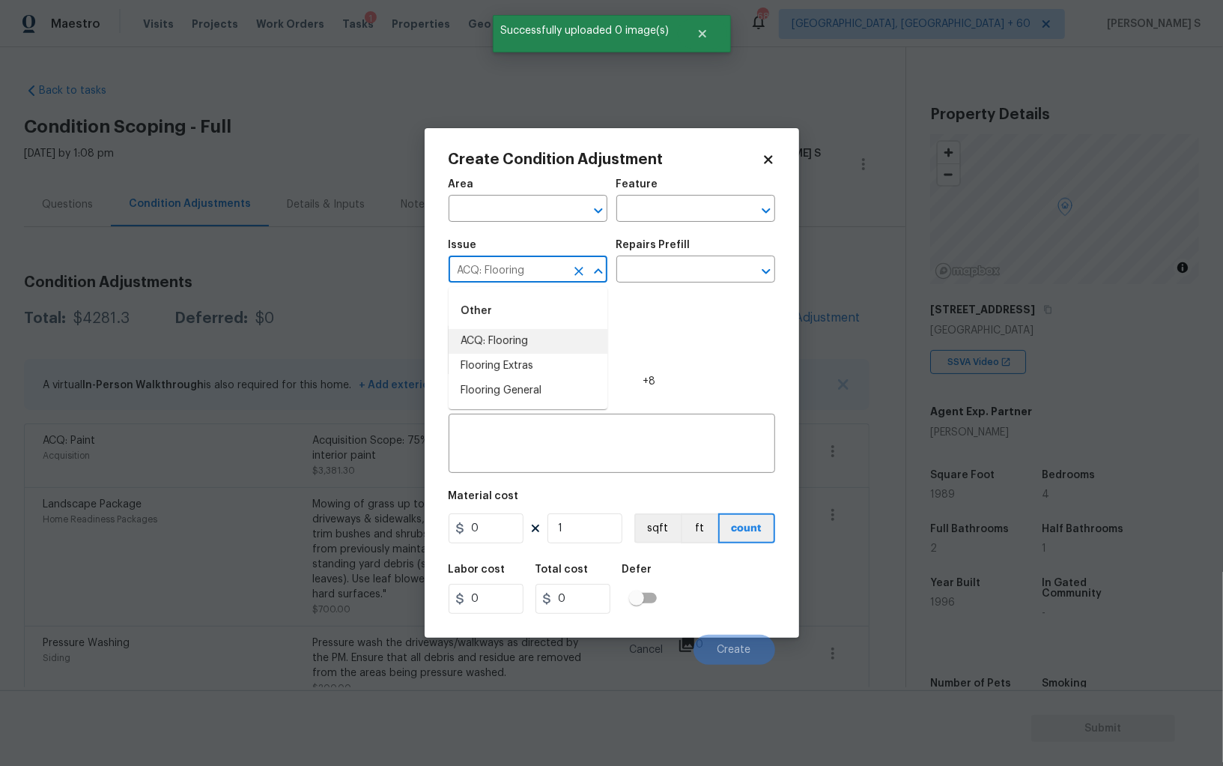
type input "ACQ: Flooring"
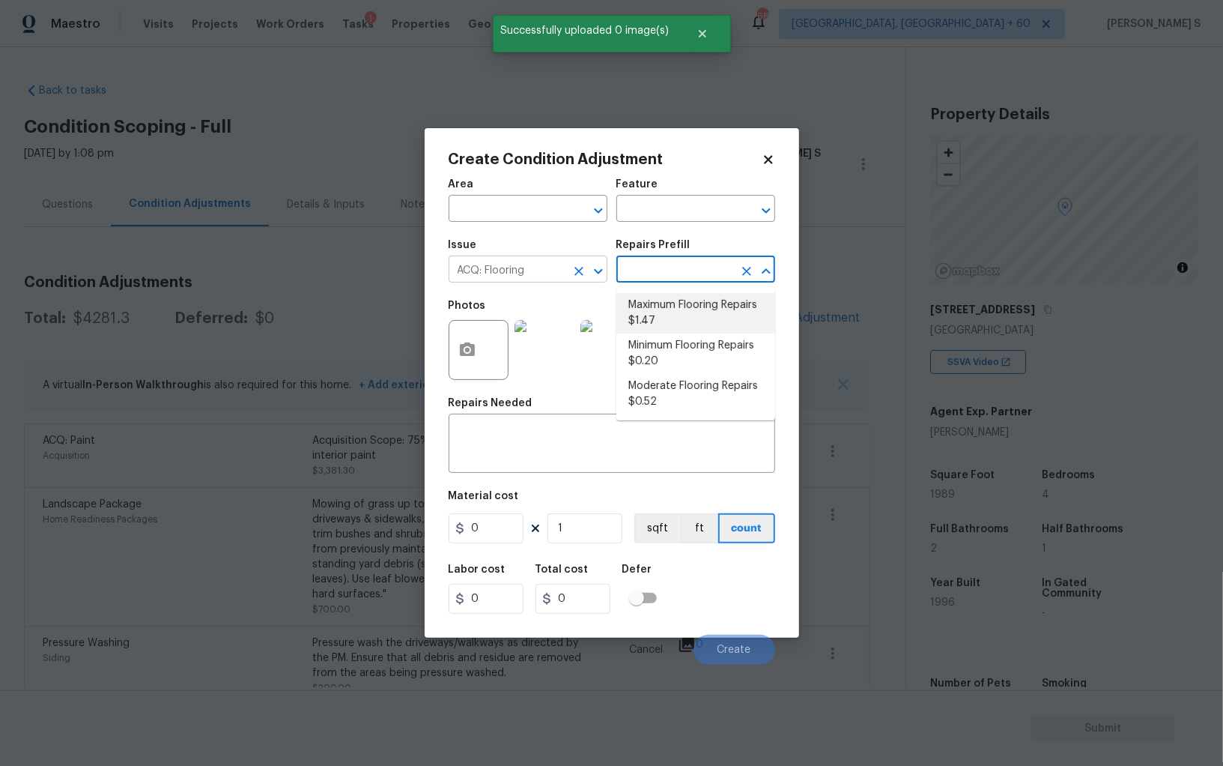
type input "Acquisition"
type textarea "Acquisition Scope: Maximum flooring repairs"
type input "1.47"
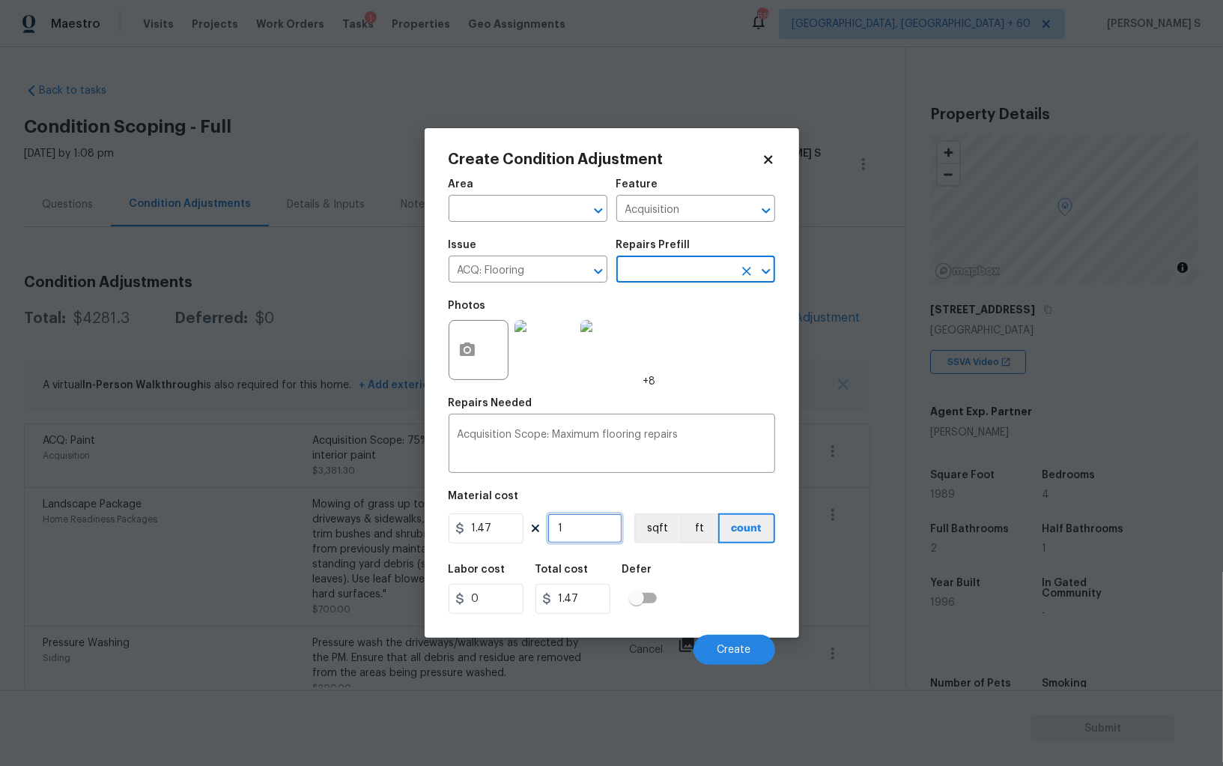
click at [583, 533] on input "1" at bounding box center [585, 528] width 75 height 30
paste input "989"
type input "1989"
type input "2923.83"
type input "1989"
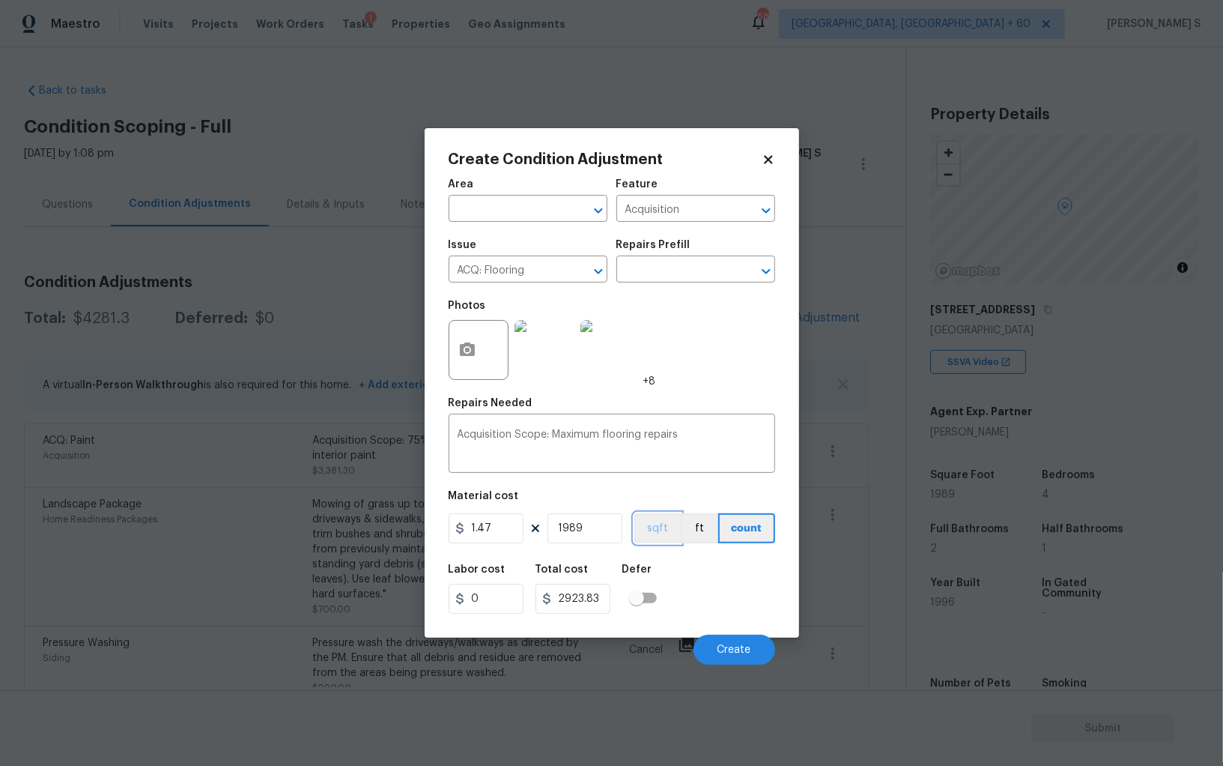
click at [675, 519] on button "sqft" at bounding box center [658, 528] width 46 height 30
click at [745, 628] on div "Cancel Create" at bounding box center [612, 644] width 327 height 42
click at [740, 644] on button "Create" at bounding box center [735, 650] width 82 height 30
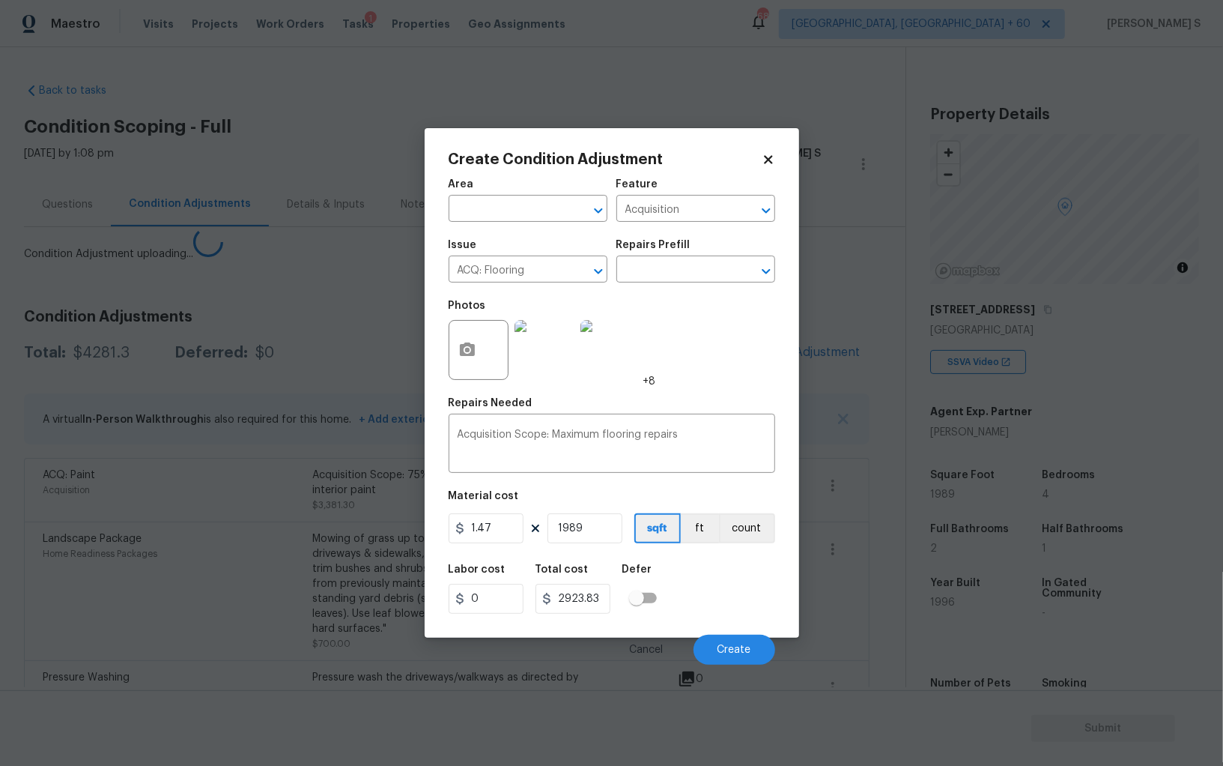
click at [427, 605] on div "Create Condition Adjustment Area ​ Feature Acquisition ​ Issue ACQ: Flooring ​ …" at bounding box center [612, 382] width 375 height 509
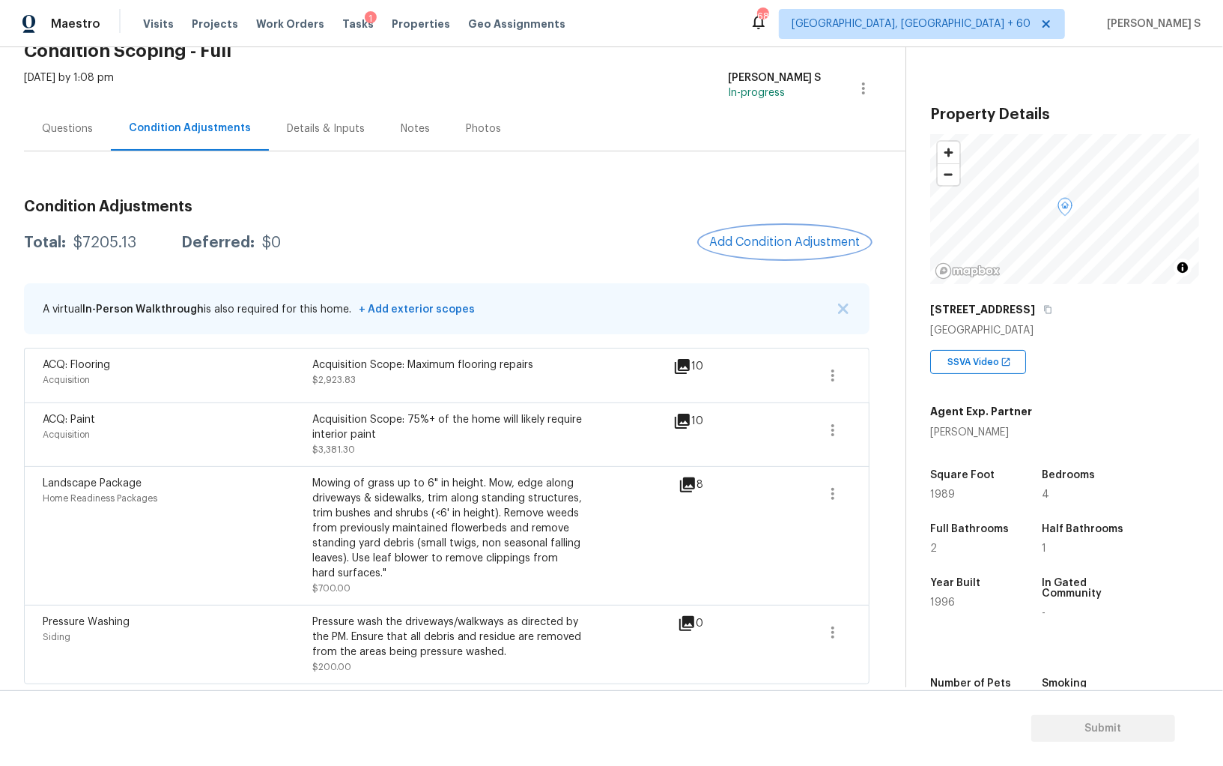
scroll to position [0, 0]
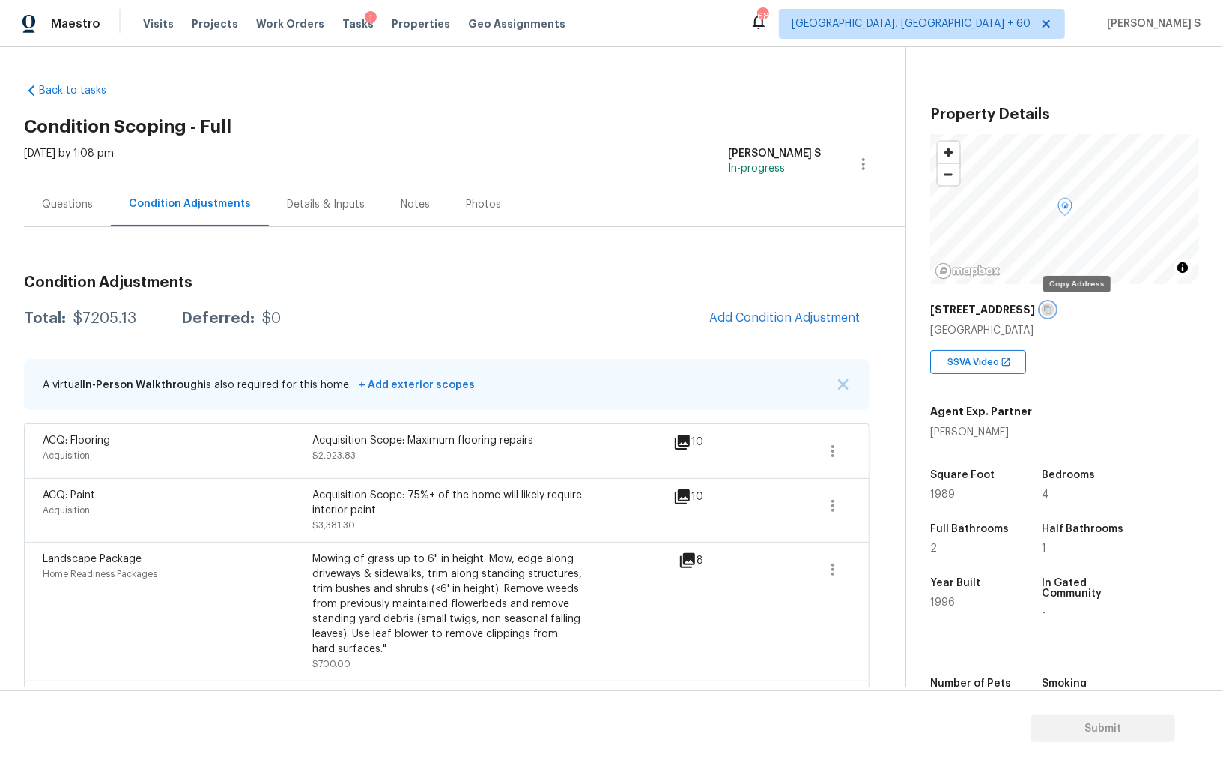
click at [1053, 308] on icon "button" at bounding box center [1048, 309] width 9 height 9
click at [1055, 309] on button "button" at bounding box center [1047, 309] width 13 height 13
click at [1053, 310] on icon "button" at bounding box center [1048, 309] width 9 height 9
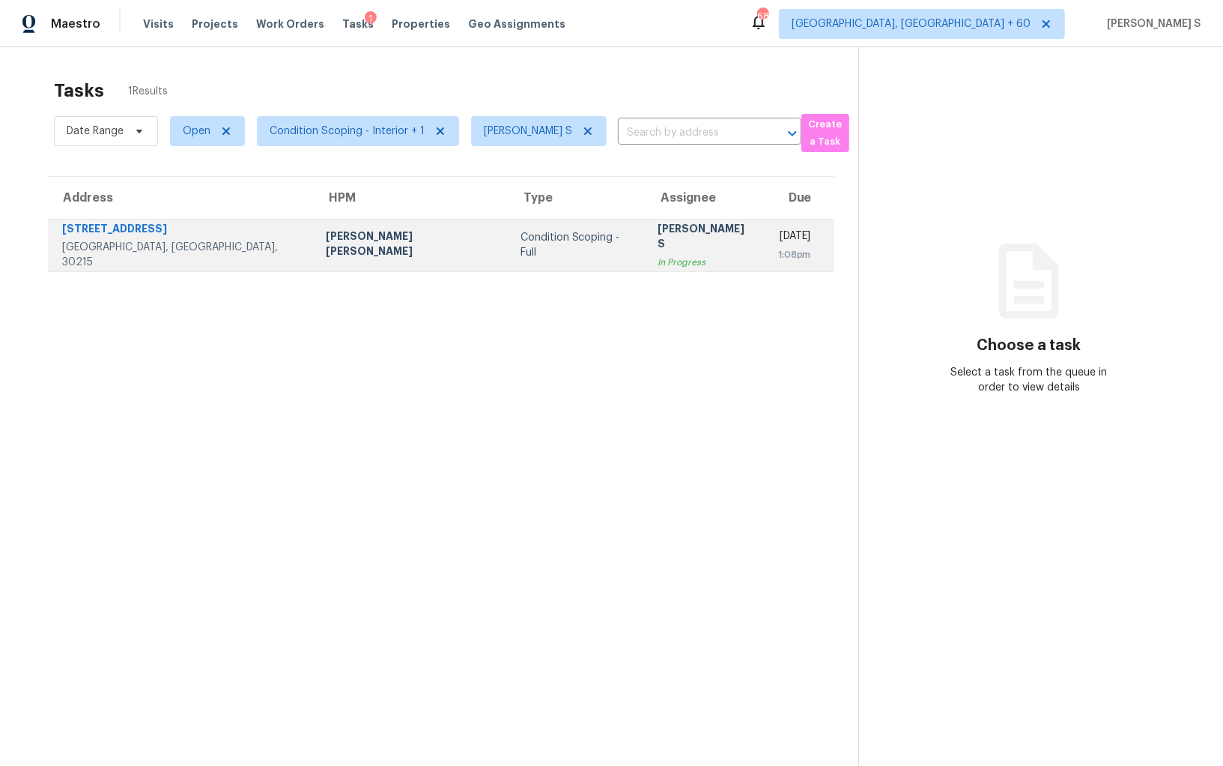
click at [659, 255] on div "In Progress" at bounding box center [707, 262] width 96 height 15
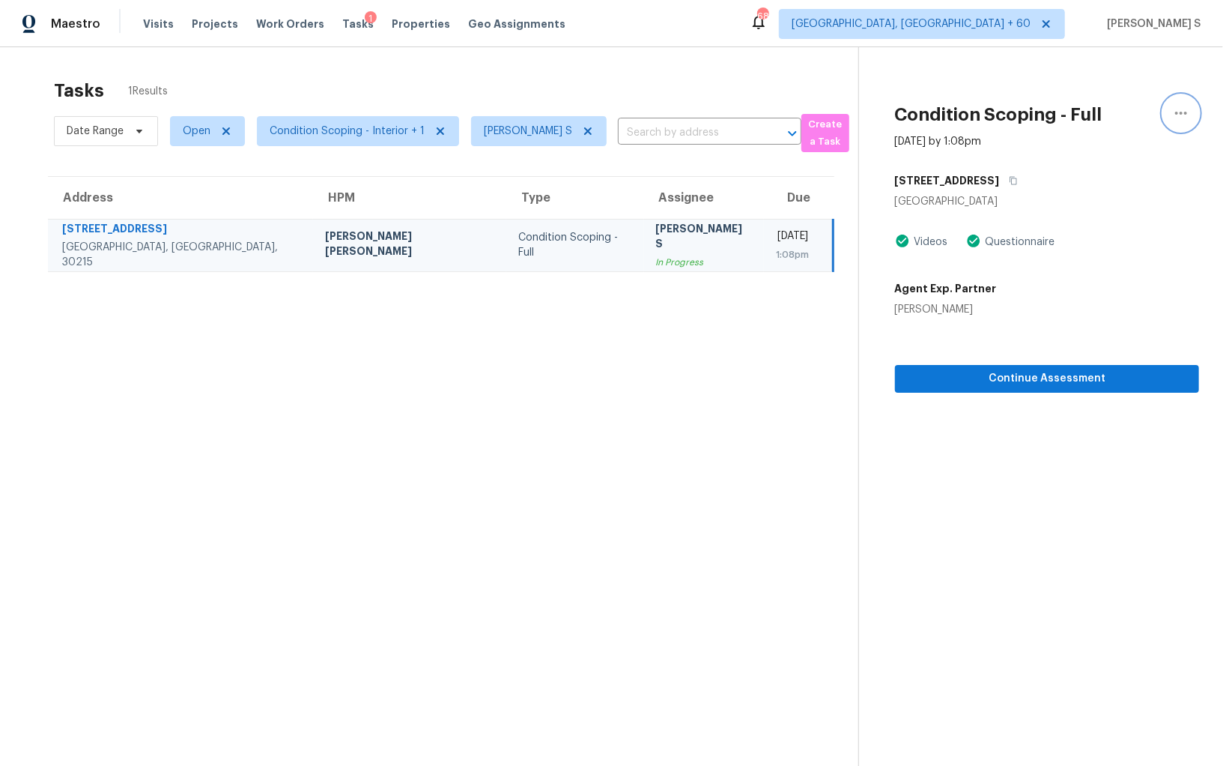
click at [1175, 106] on icon "button" at bounding box center [1182, 113] width 18 height 18
click at [1107, 124] on link "Mark as Blocked" at bounding box center [1095, 116] width 127 height 22
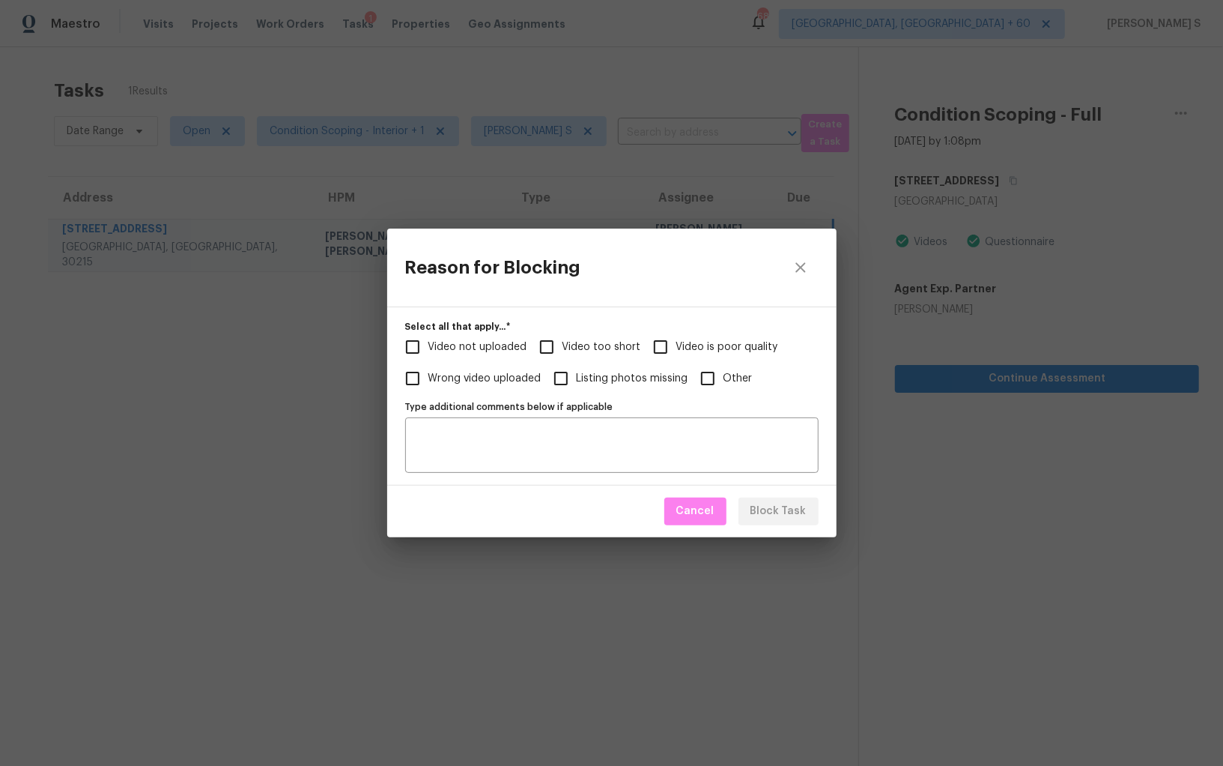
click at [568, 344] on span "Video too short" at bounding box center [602, 347] width 79 height 16
click at [563, 344] on input "Video too short" at bounding box center [546, 346] width 31 height 31
checkbox input "true"
click at [584, 421] on div "Type additional comments below if applicable" at bounding box center [612, 444] width 414 height 55
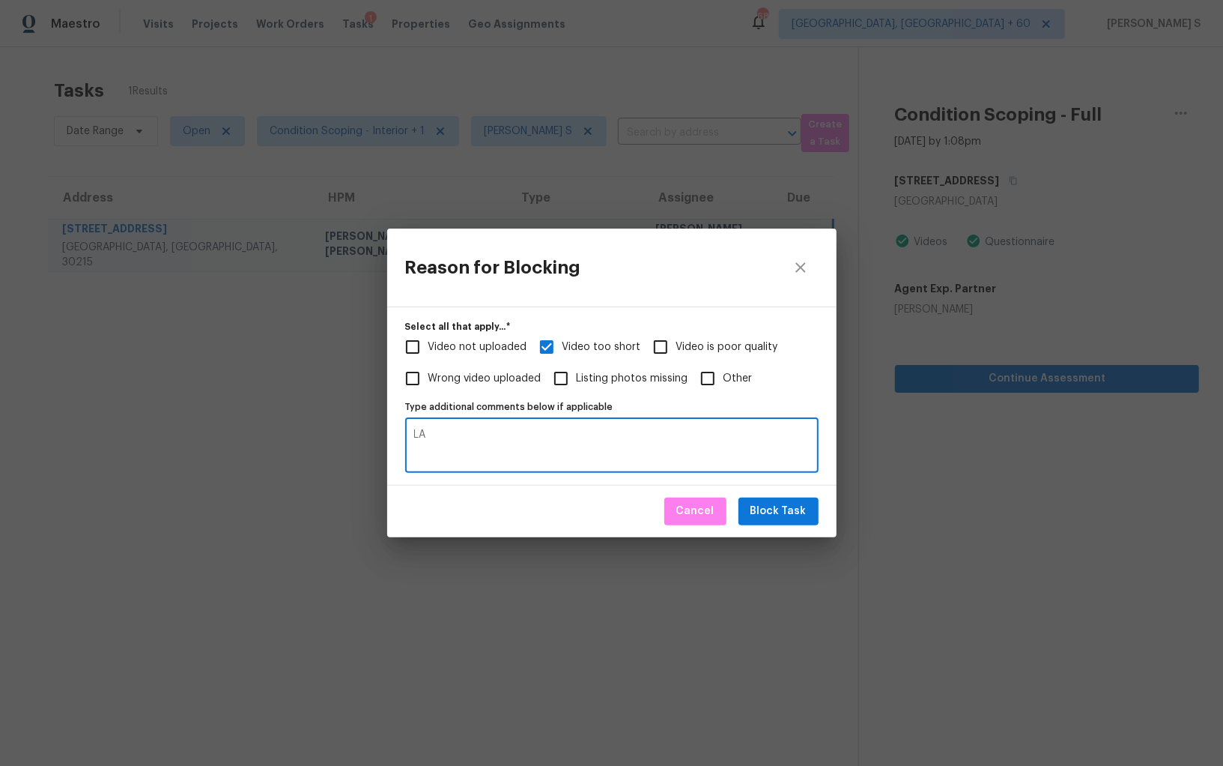
type textarea "L"
type textarea "A"
type textarea "interior video"
click at [525, 400] on div "Type additional comments below if applicable interior video Type additional com…" at bounding box center [612, 434] width 414 height 76
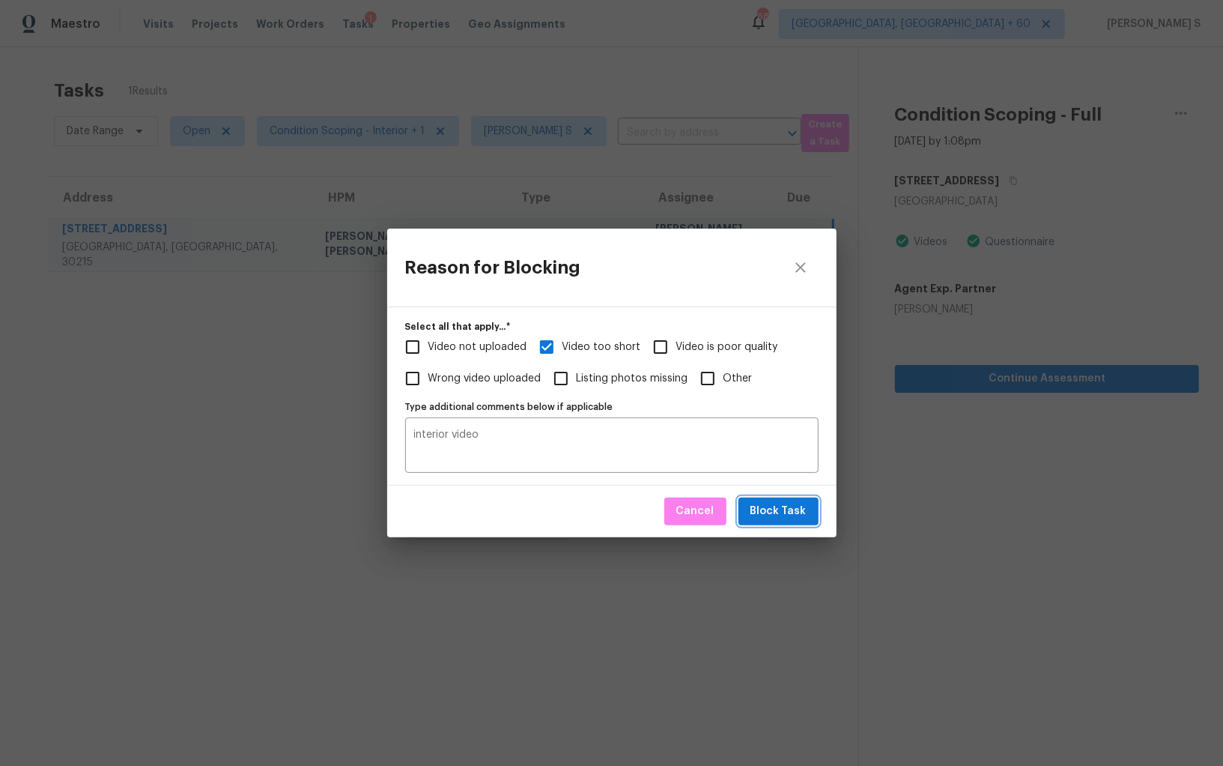
click at [808, 517] on button "Block Task" at bounding box center [779, 511] width 80 height 28
click at [278, 515] on div "Reason for Blocking Select all that apply...   * Video not uploaded Video too s…" at bounding box center [611, 383] width 1223 height 766
checkbox input "true"
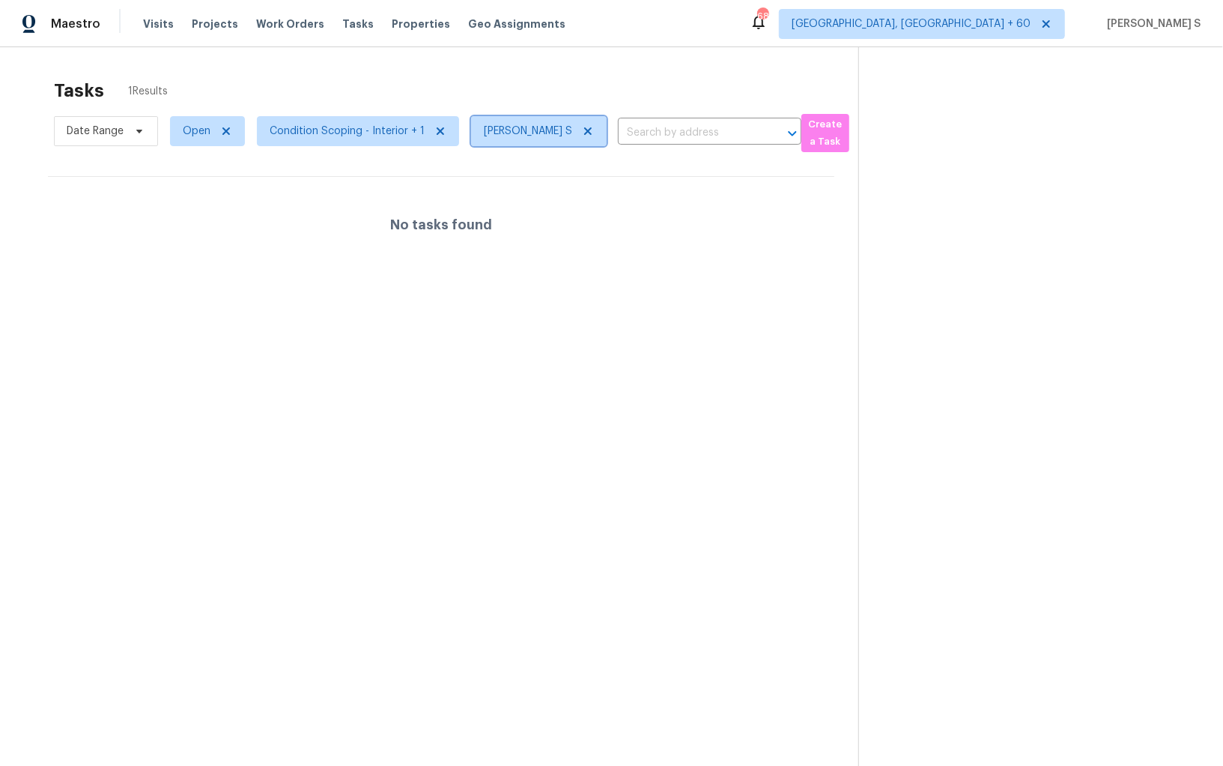
click at [587, 130] on icon at bounding box center [587, 130] width 7 height 7
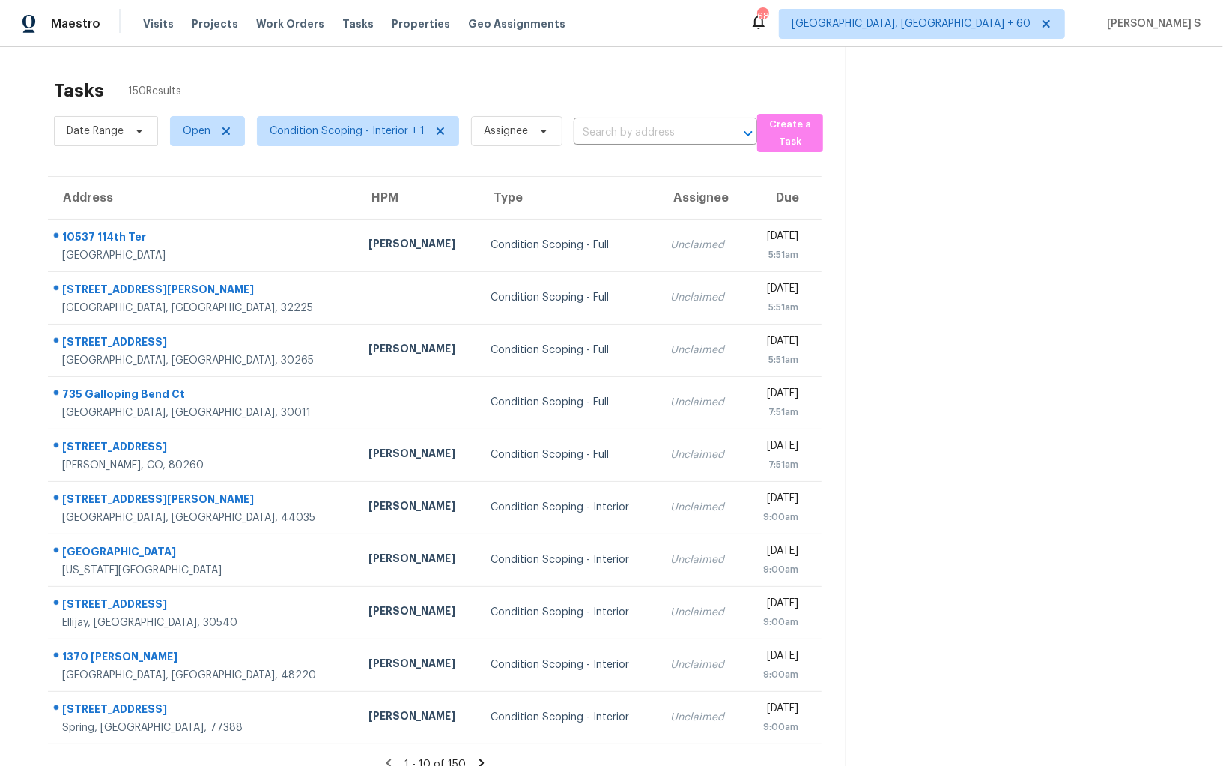
click at [662, 120] on div "Date Range Open Condition Scoping - Interior + 1 Assignee ​" at bounding box center [406, 131] width 704 height 42
click at [647, 132] on input "text" at bounding box center [645, 132] width 142 height 23
paste input "125 Nina Celeste Ln Fayetteville, GA, 30215"
type input "125 Nina Celeste Ln Fayetteville, GA, 30215"
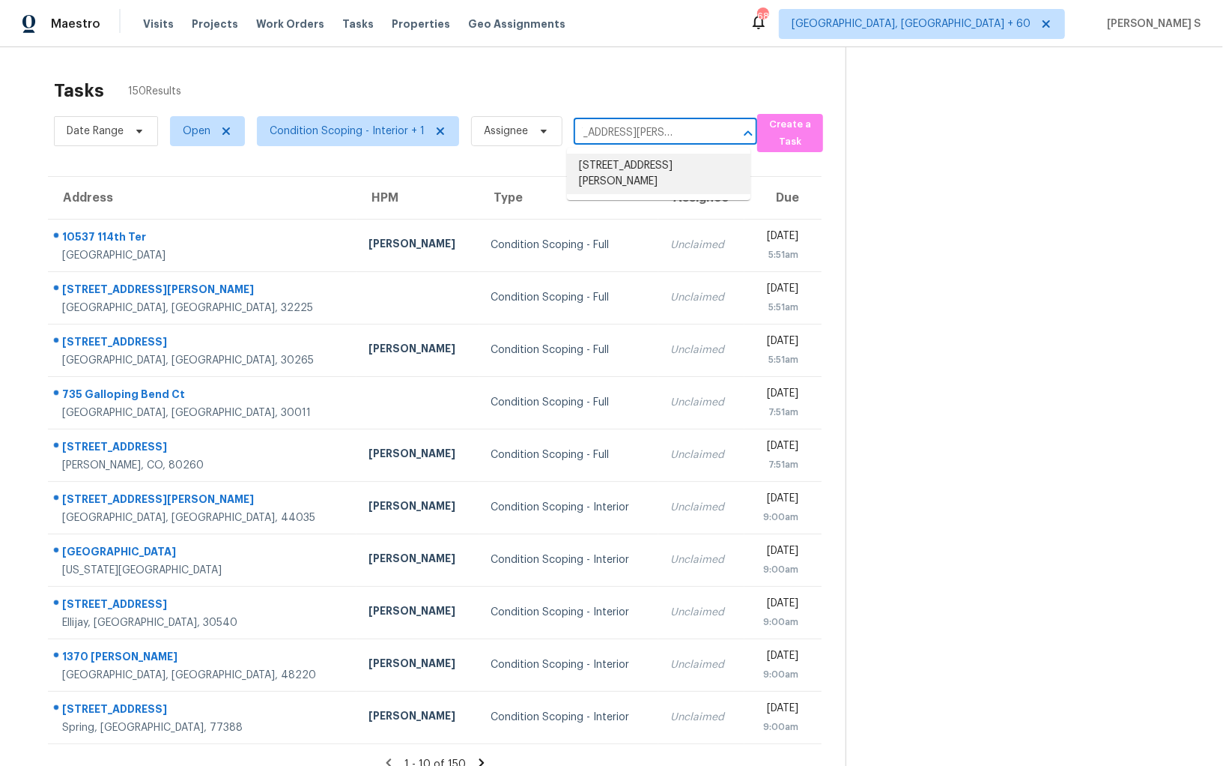
click at [625, 169] on li "125 Nina Celeste Ln, Fayetteville, GA 30215" at bounding box center [659, 174] width 184 height 40
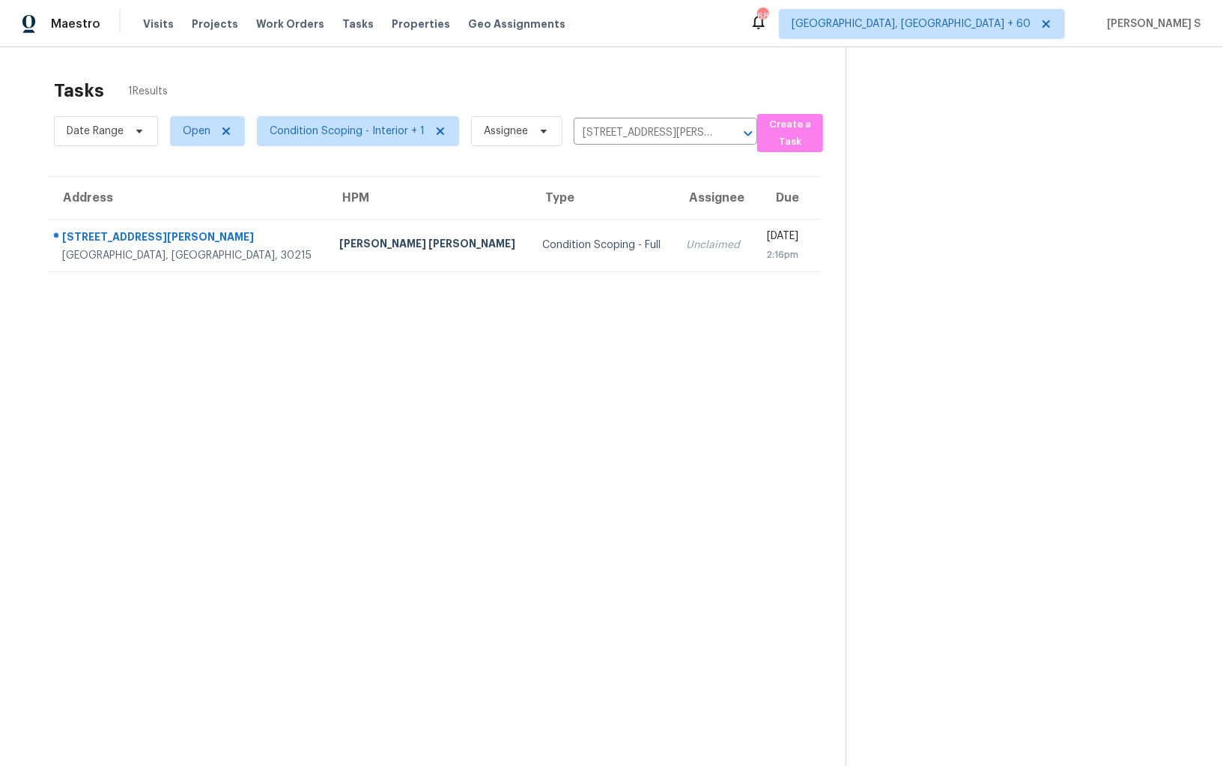
click at [442, 273] on section "Tasks 1 Results Date Range Open Condition Scoping - Interior + 1 Assignee 125 N…" at bounding box center [435, 442] width 822 height 742
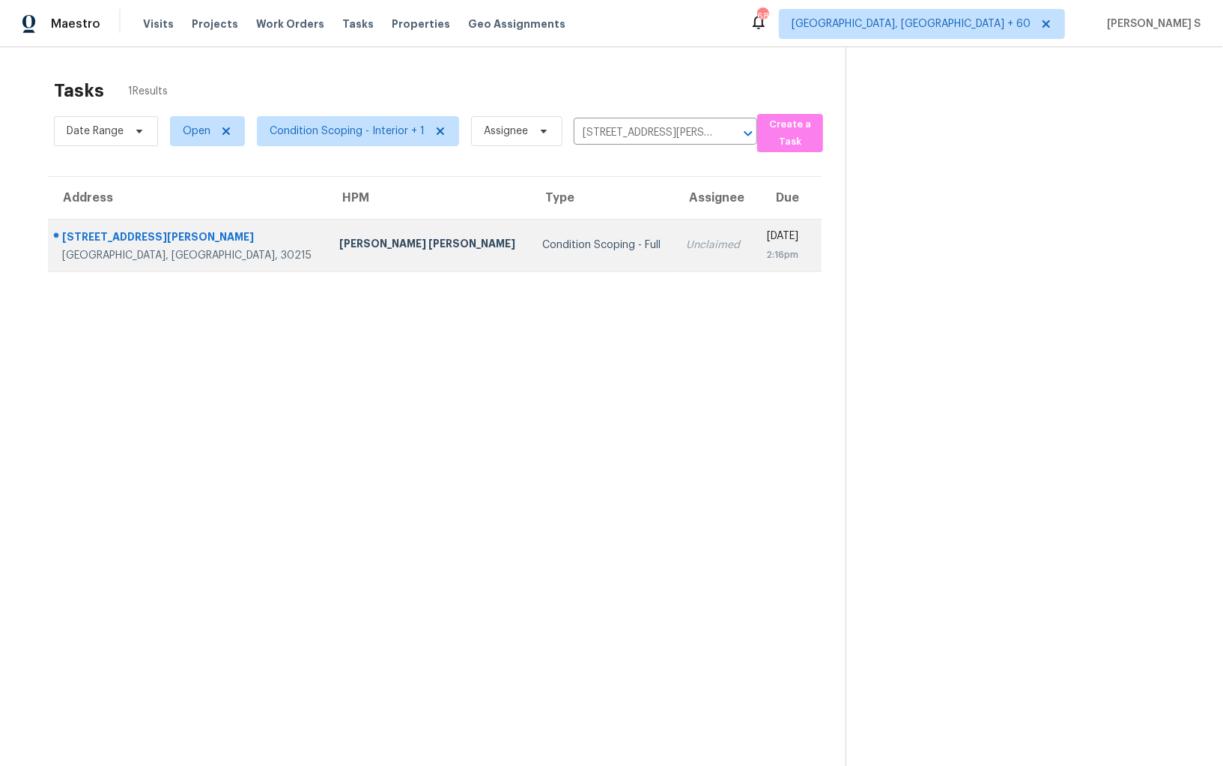
click at [548, 243] on div "Condition Scoping - Full" at bounding box center [602, 244] width 121 height 15
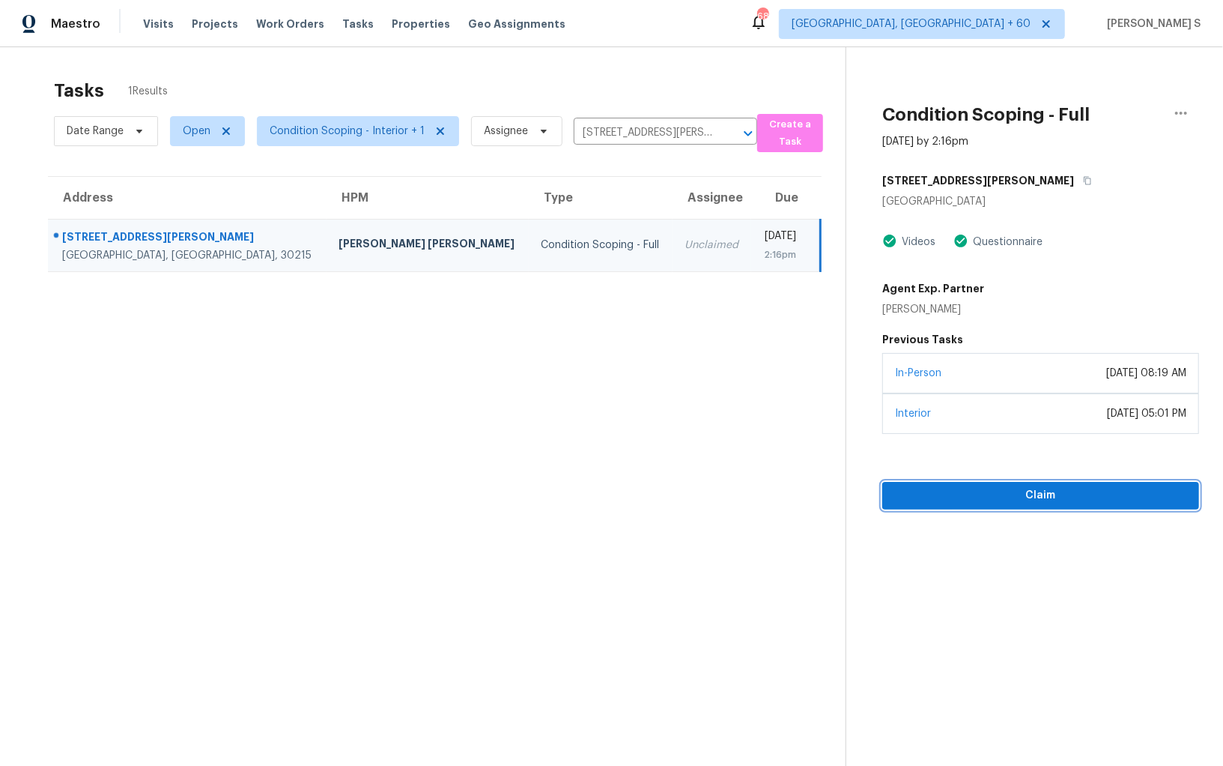
click at [972, 372] on div "Condition Scoping - Full Sep 23rd 2025 by 2:16pm 125 Nina Celeste Ln Fayettevil…" at bounding box center [1023, 278] width 353 height 462
click at [974, 487] on span "Claim" at bounding box center [1041, 495] width 293 height 19
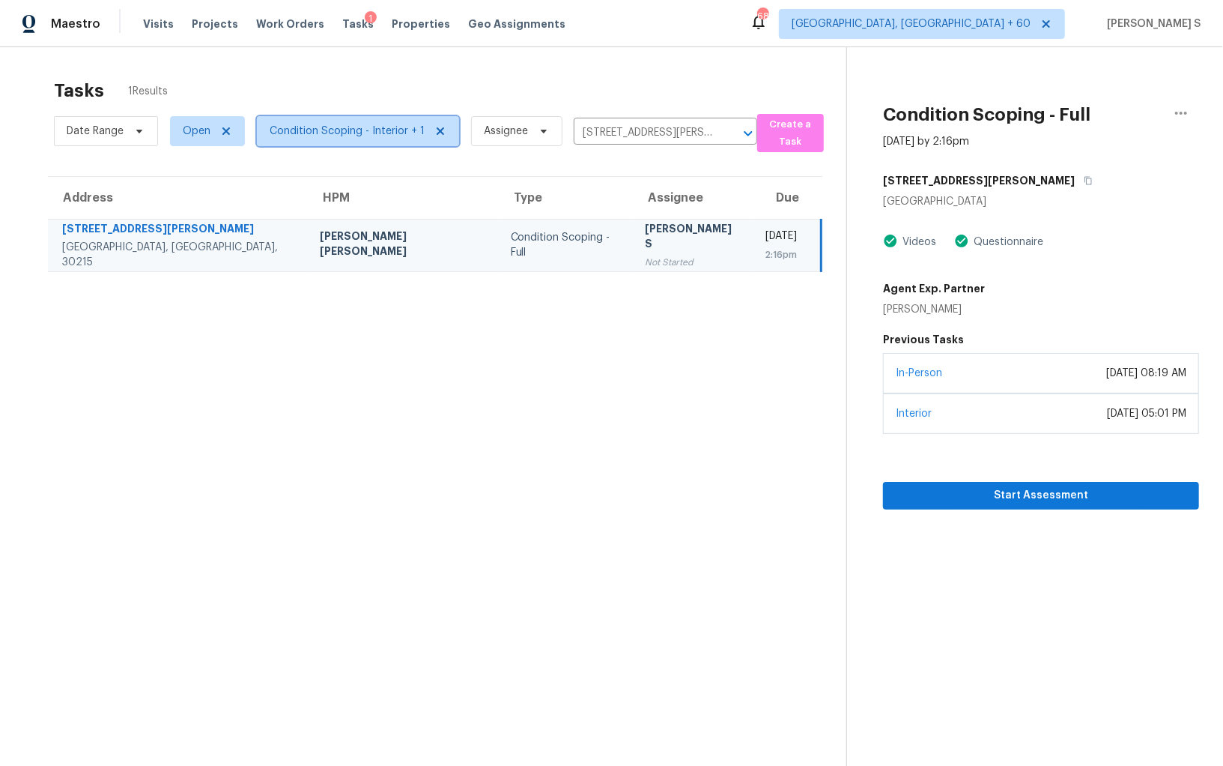
click at [336, 133] on span "Condition Scoping - Interior + 1" at bounding box center [347, 131] width 155 height 15
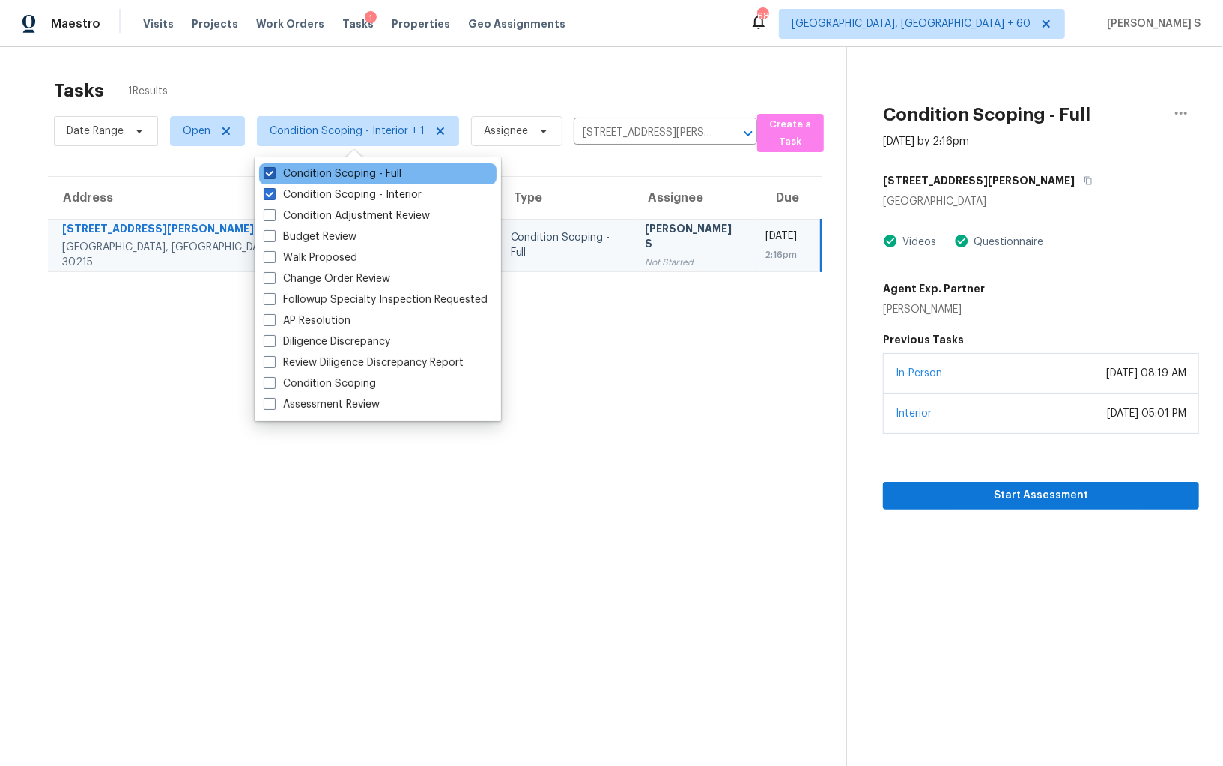
click at [369, 172] on label "Condition Scoping - Full" at bounding box center [333, 173] width 138 height 15
click at [273, 172] on input "Condition Scoping - Full" at bounding box center [269, 171] width 10 height 10
checkbox input "false"
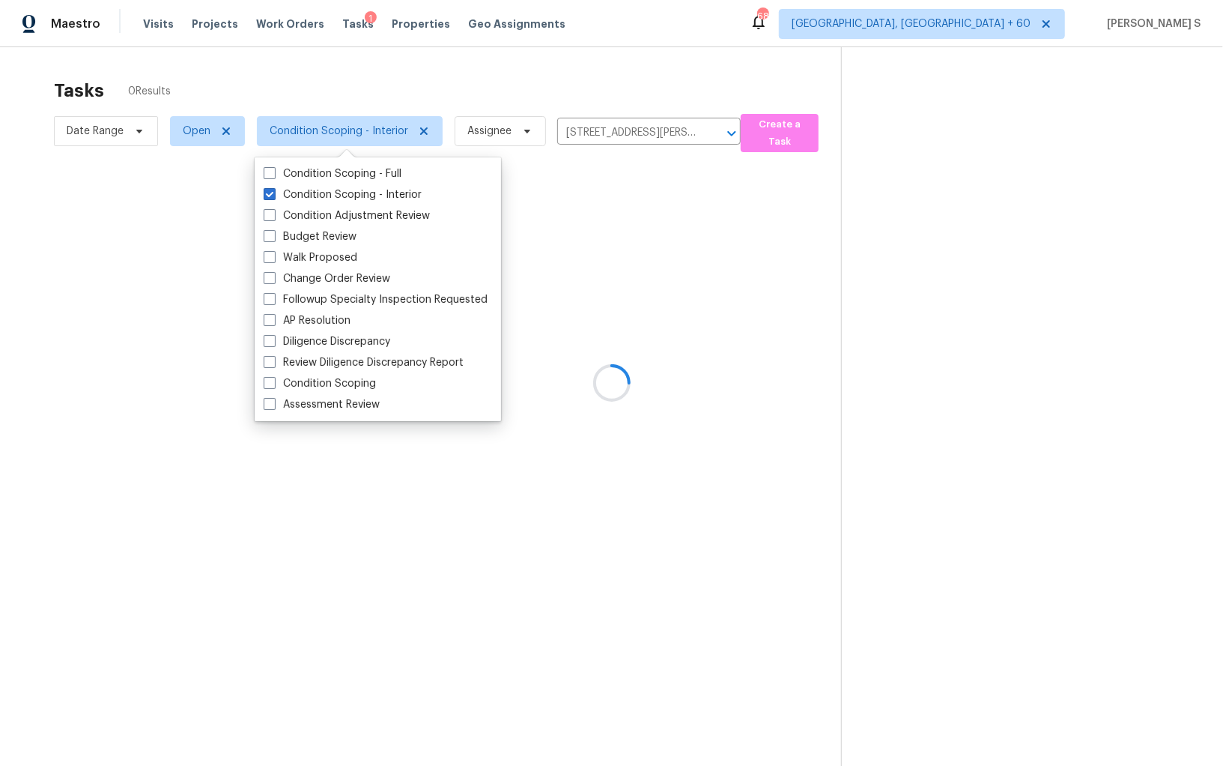
click at [514, 333] on section "Tasks 0 Results Date Range Open Condition Scoping - Interior Assignee 125 Nina …" at bounding box center [432, 442] width 817 height 742
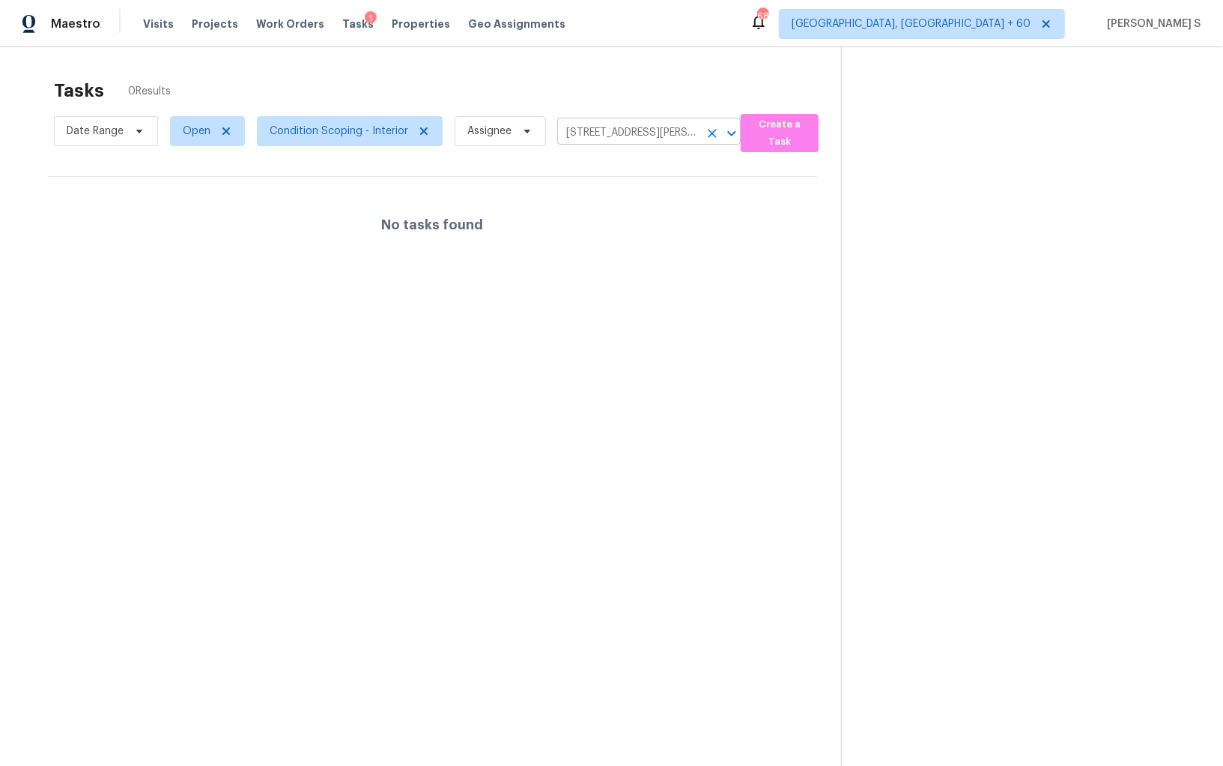
click at [711, 137] on icon "Clear" at bounding box center [712, 133] width 15 height 15
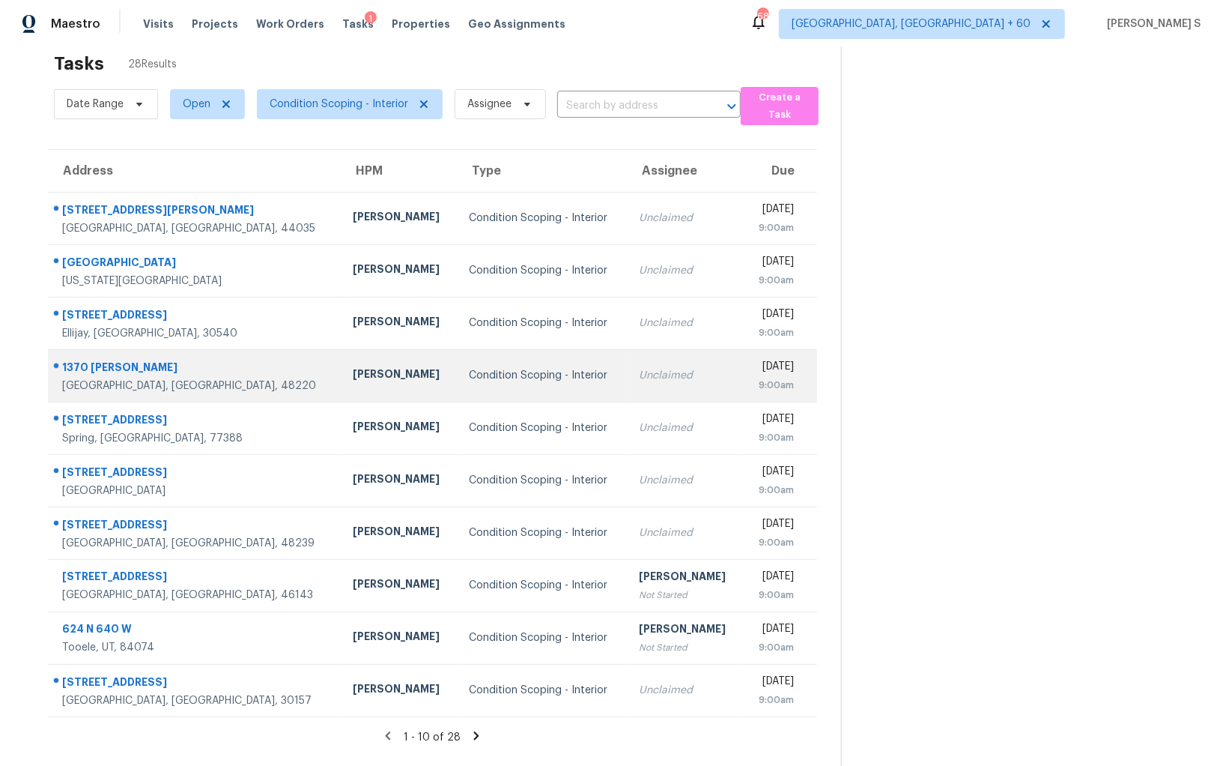
scroll to position [46, 0]
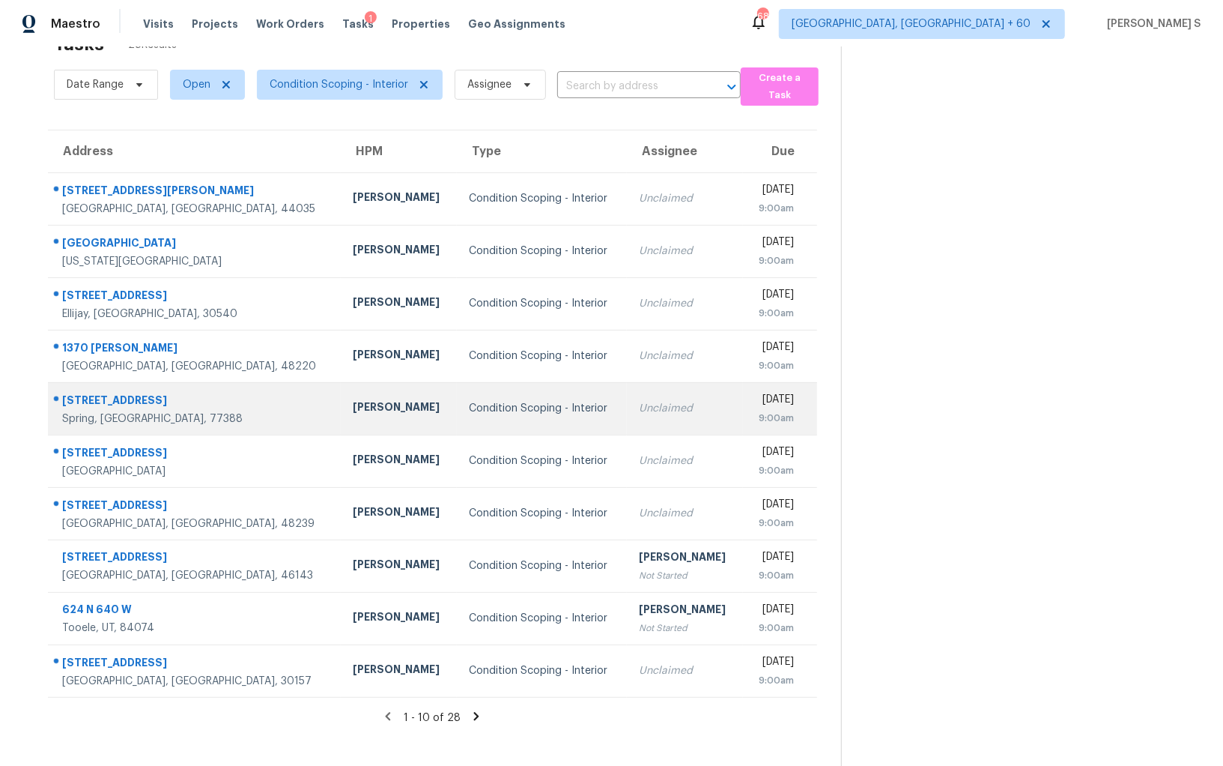
click at [469, 401] on div "Condition Scoping - Interior" at bounding box center [542, 408] width 146 height 15
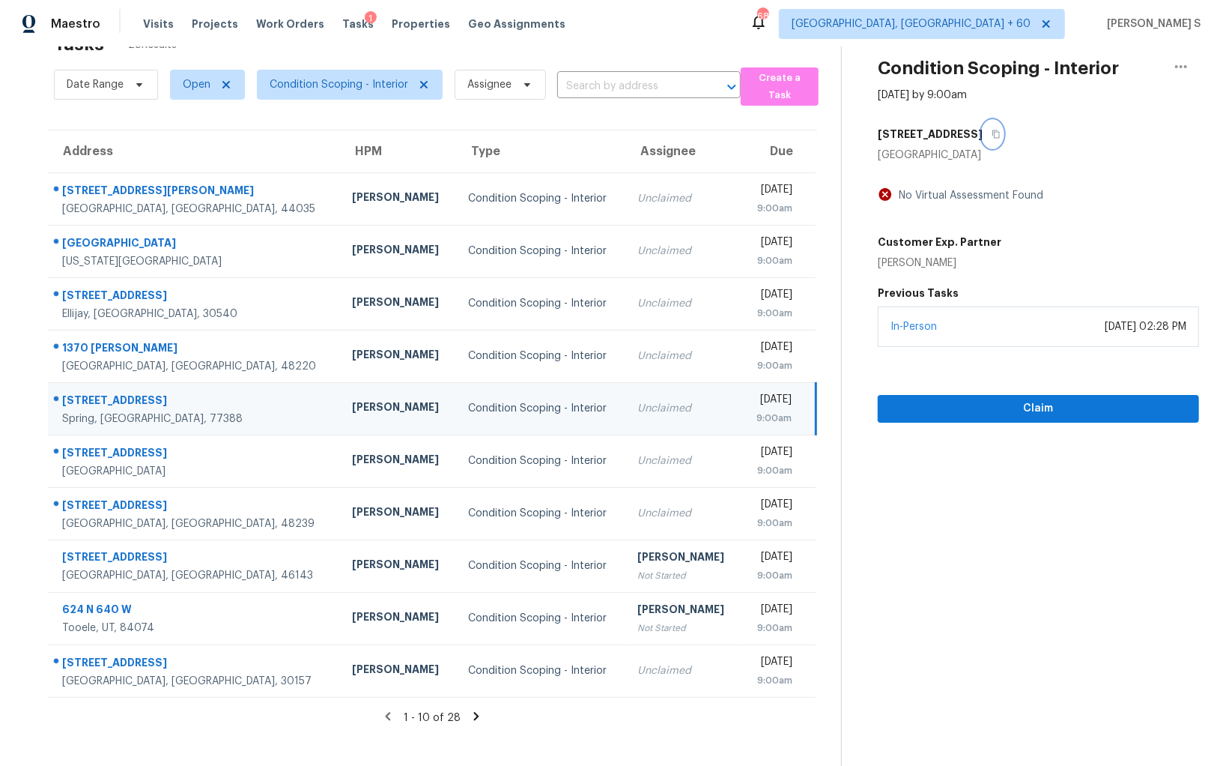
click at [992, 135] on icon "button" at bounding box center [996, 134] width 9 height 9
click at [474, 713] on icon at bounding box center [476, 716] width 5 height 8
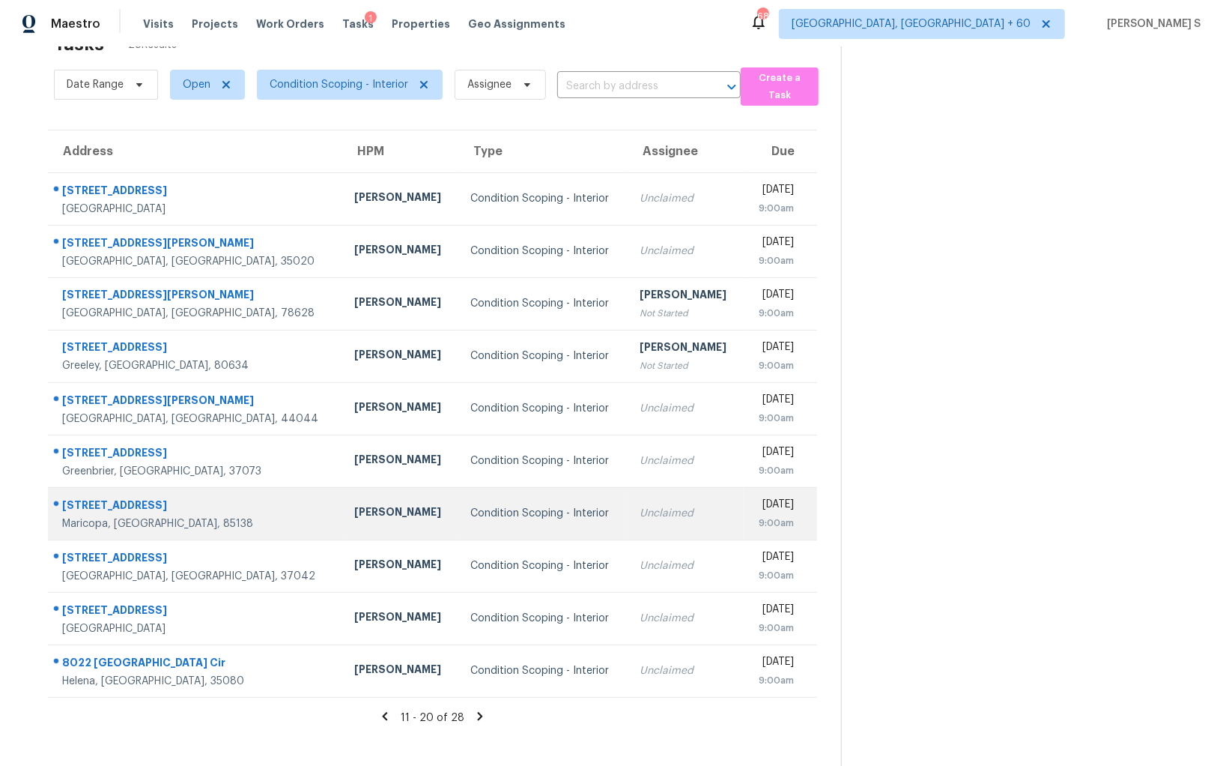
click at [570, 494] on td "Condition Scoping - Interior" at bounding box center [543, 513] width 169 height 52
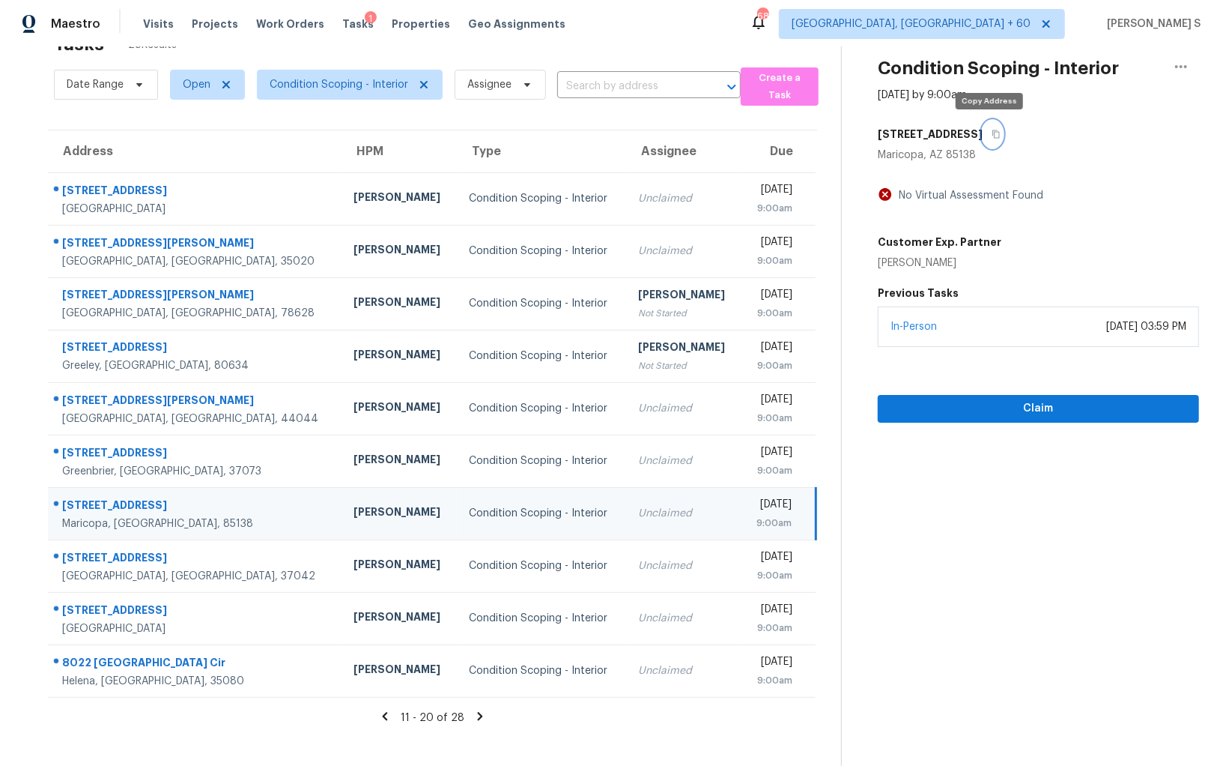
click at [987, 127] on button "button" at bounding box center [993, 134] width 20 height 27
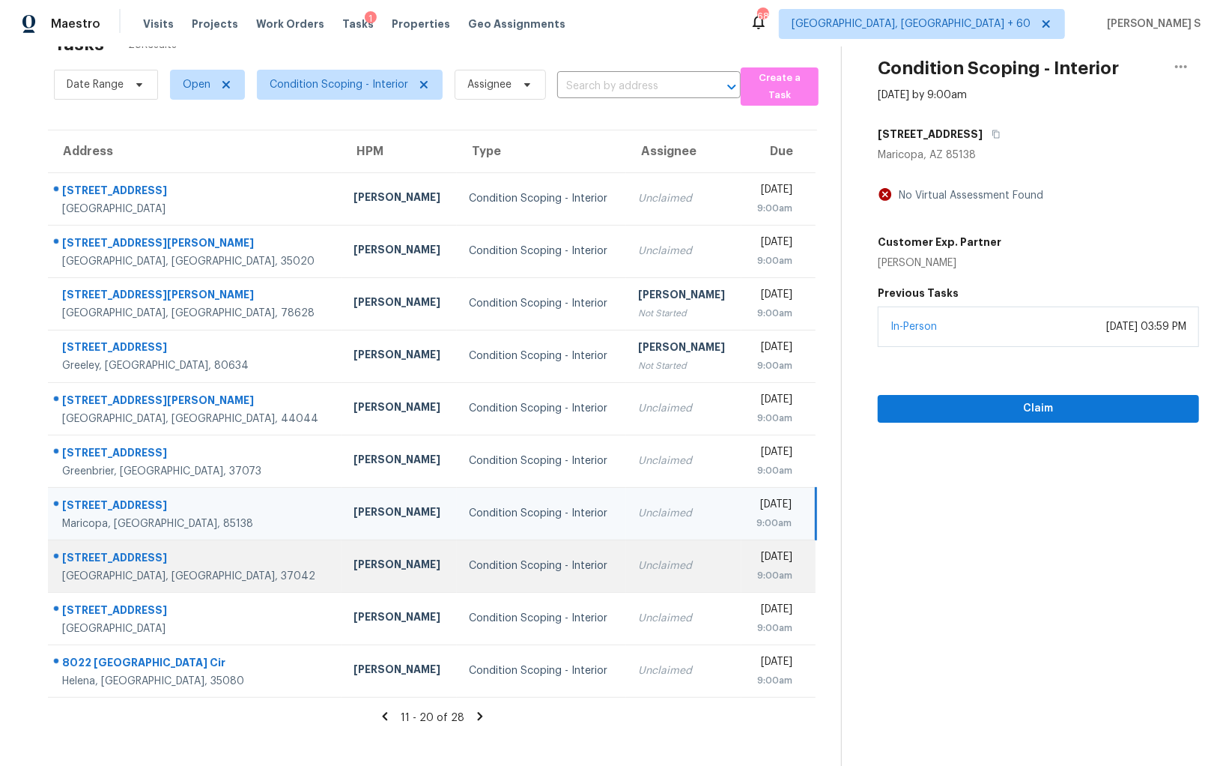
click at [354, 569] on div "Cynthia Upshaw" at bounding box center [399, 566] width 91 height 19
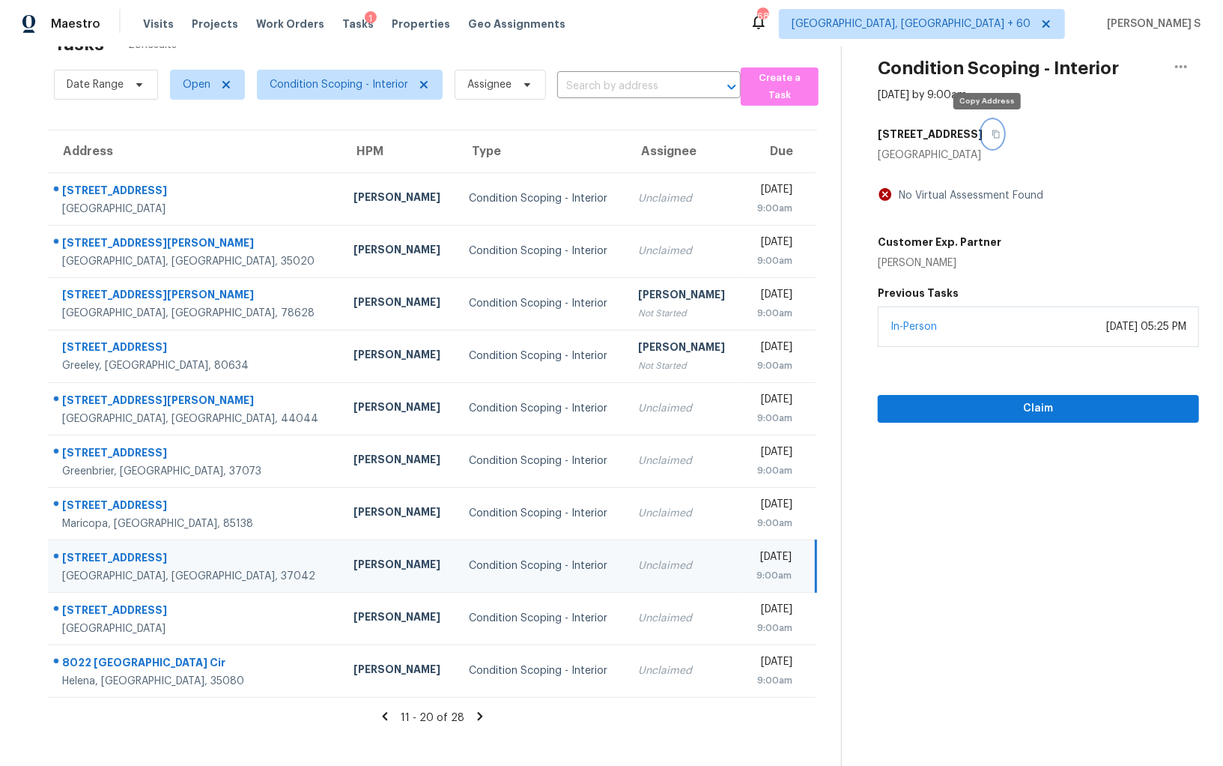
click at [984, 126] on button "button" at bounding box center [993, 134] width 20 height 27
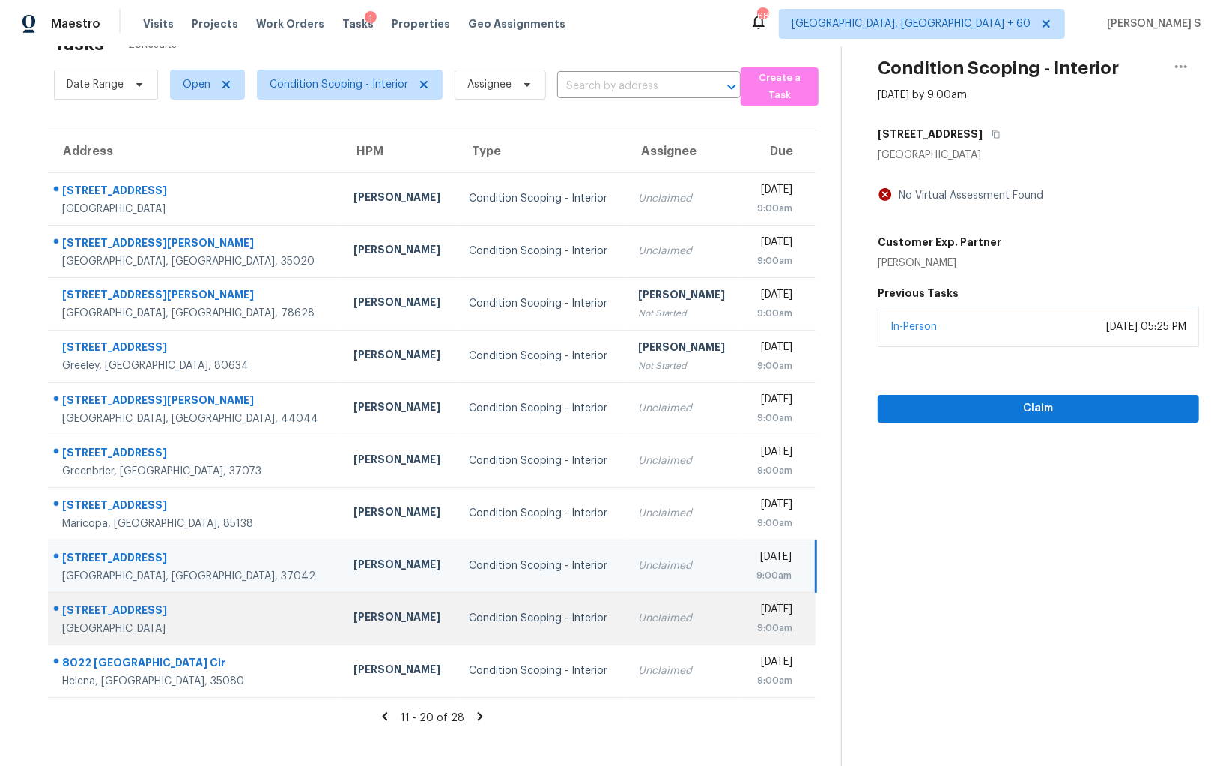
click at [356, 609] on div "Andrew McCuskey" at bounding box center [399, 618] width 91 height 19
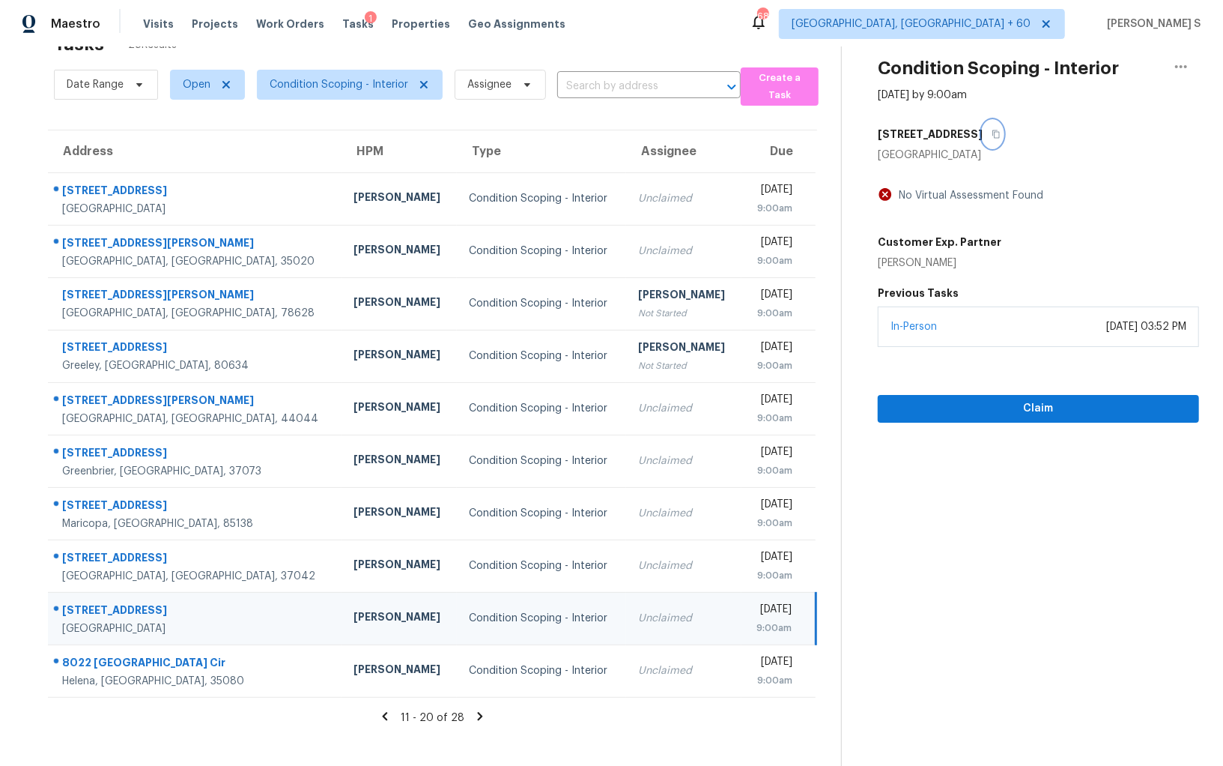
click at [992, 136] on icon "button" at bounding box center [996, 134] width 9 height 9
click at [997, 403] on span "Claim" at bounding box center [1038, 408] width 297 height 19
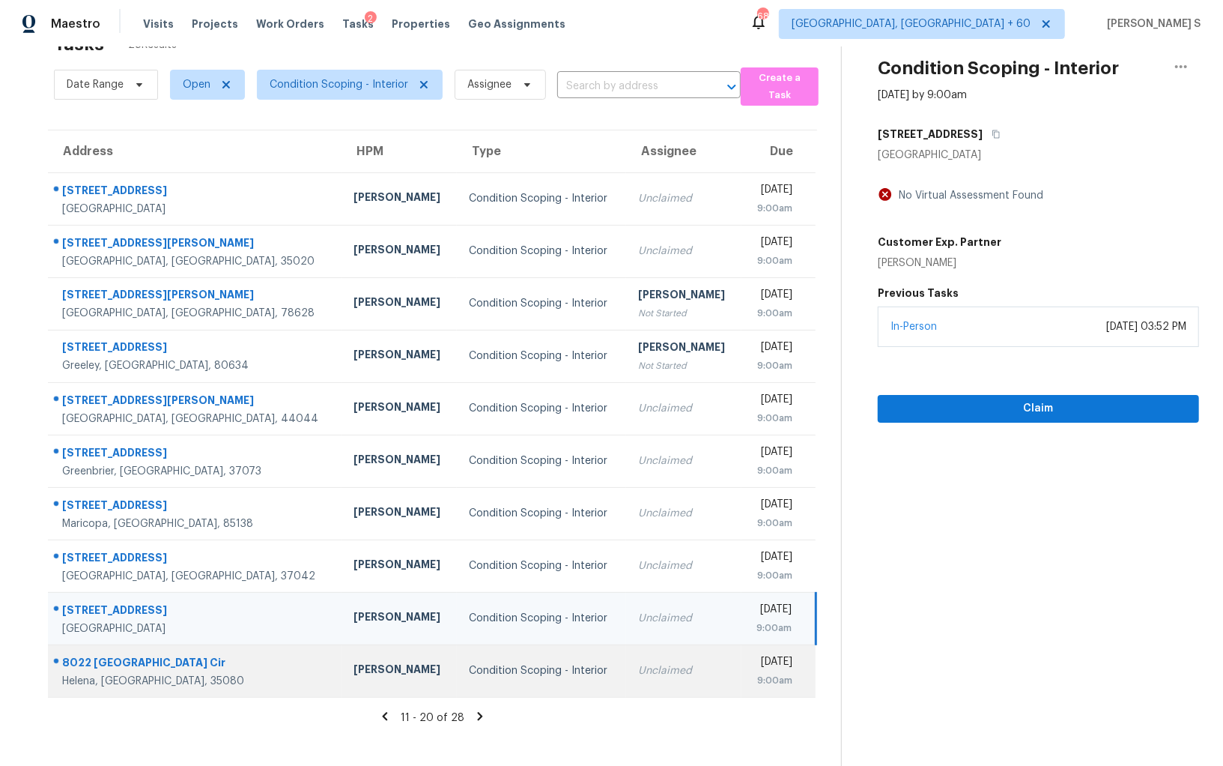
click at [504, 656] on td "Condition Scoping - Interior" at bounding box center [541, 670] width 169 height 52
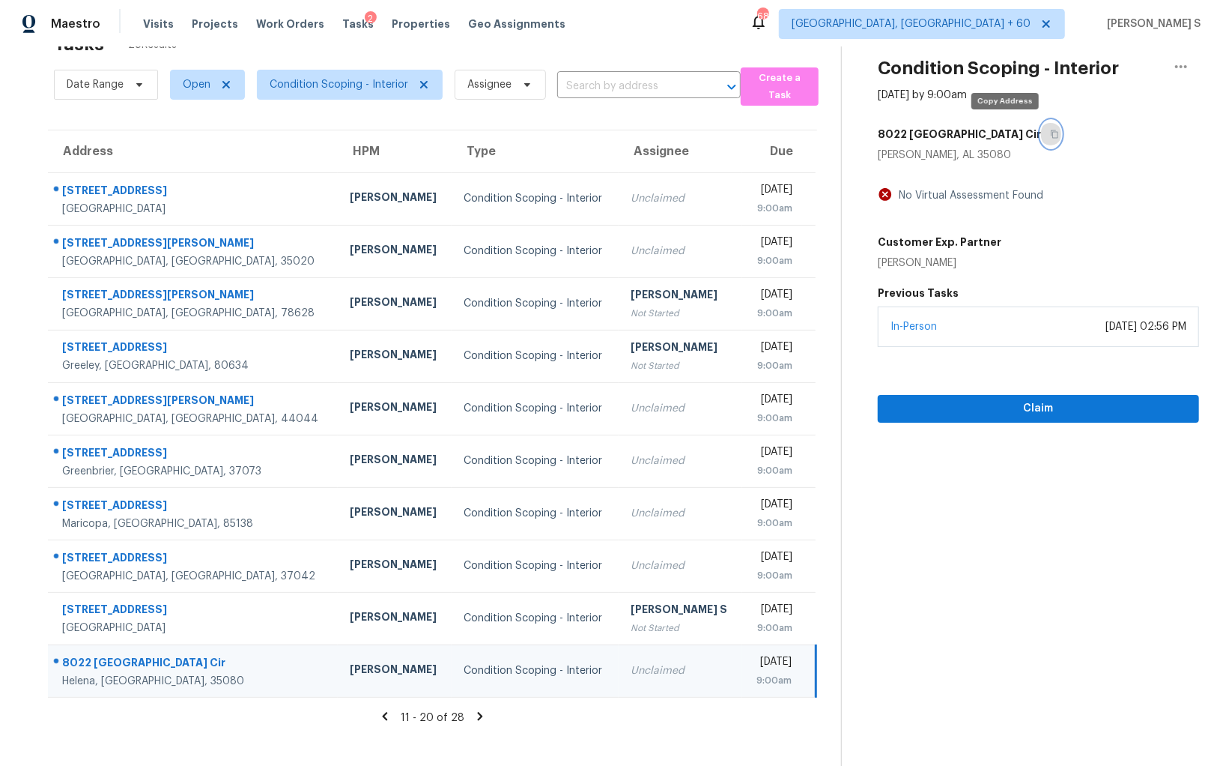
click at [1050, 133] on icon "button" at bounding box center [1054, 134] width 9 height 9
click at [480, 712] on icon at bounding box center [480, 716] width 13 height 13
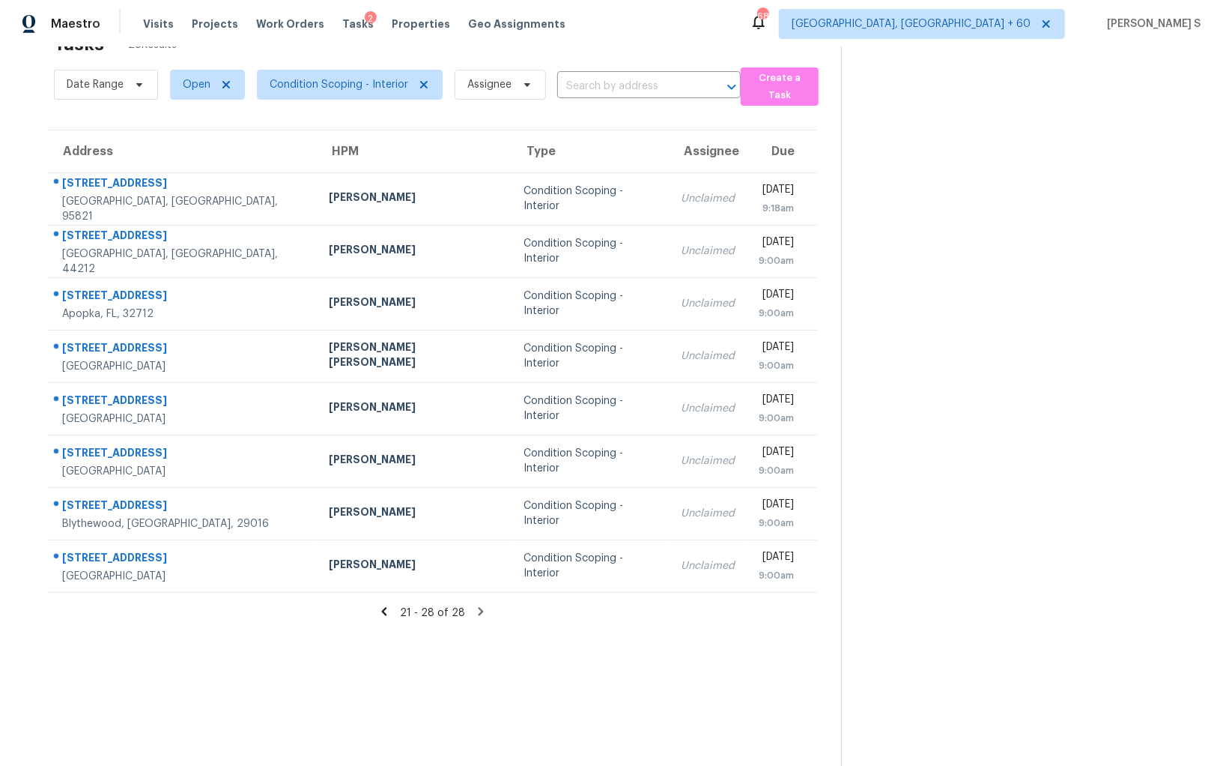
click at [512, 414] on td "Condition Scoping - Interior" at bounding box center [590, 408] width 157 height 52
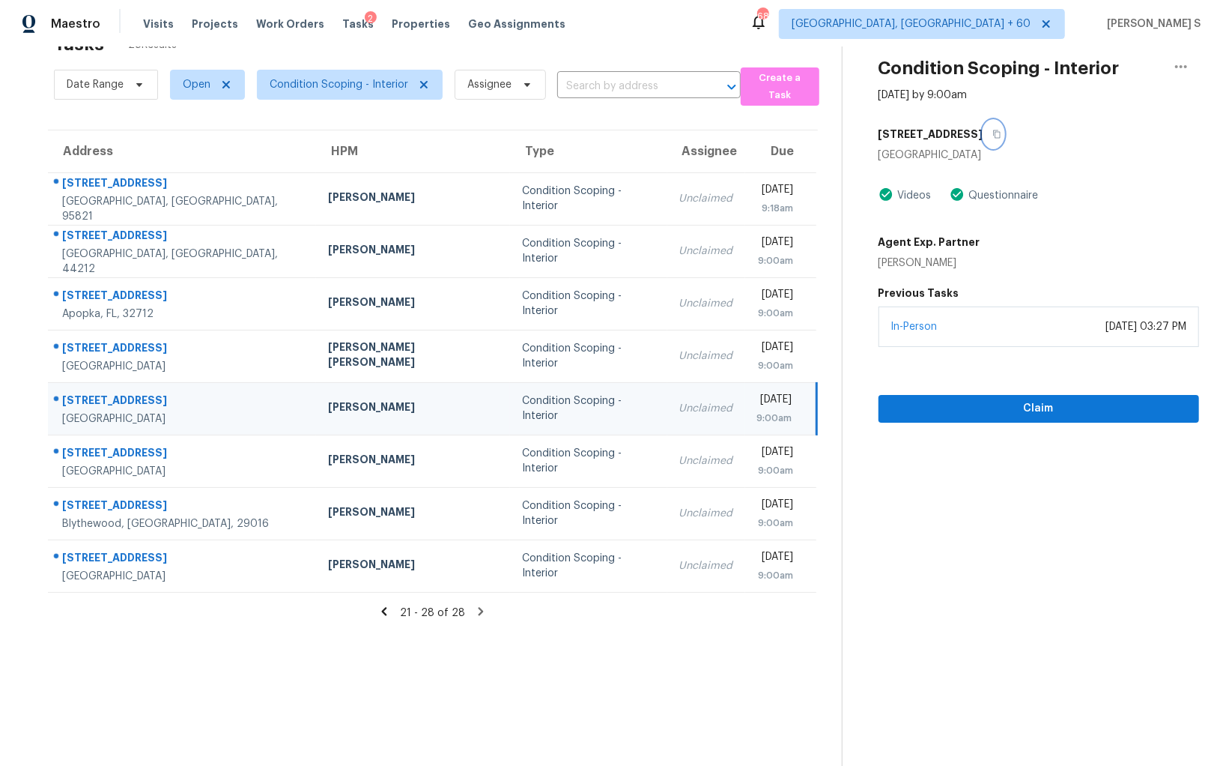
click at [993, 130] on icon "button" at bounding box center [997, 134] width 9 height 9
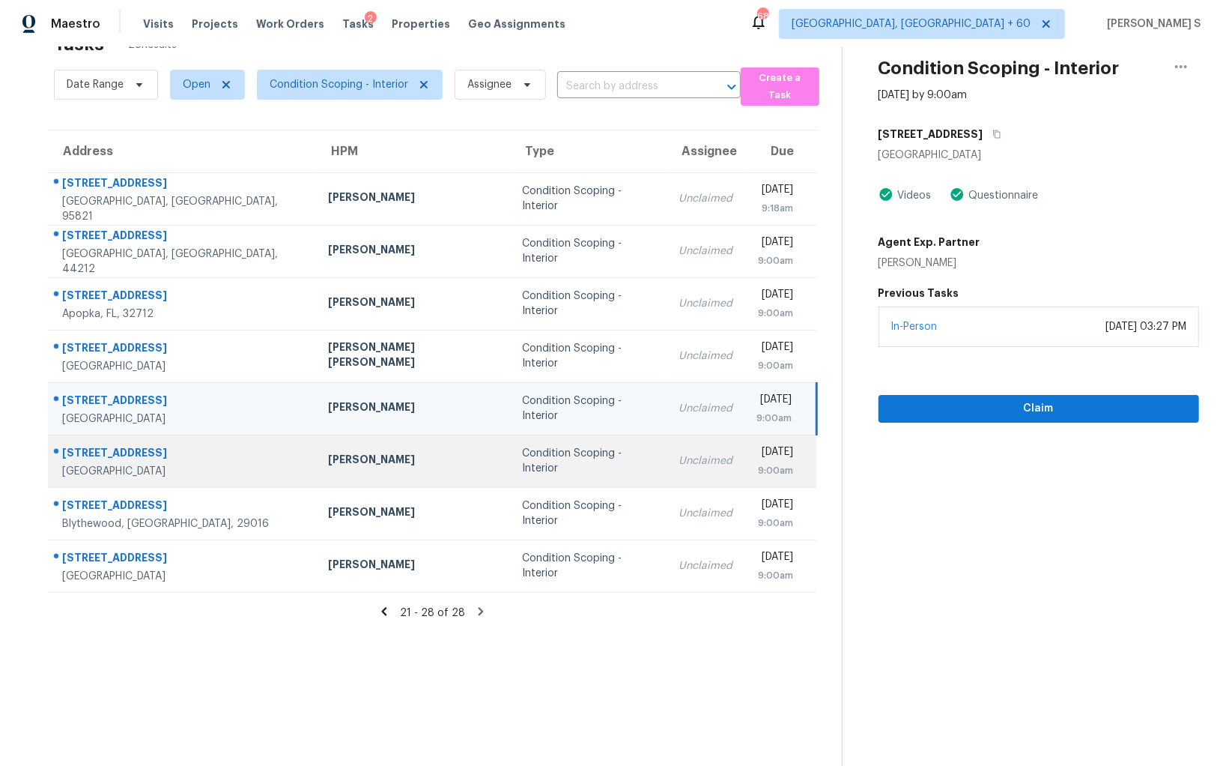
click at [522, 459] on div "Condition Scoping - Interior" at bounding box center [588, 461] width 133 height 30
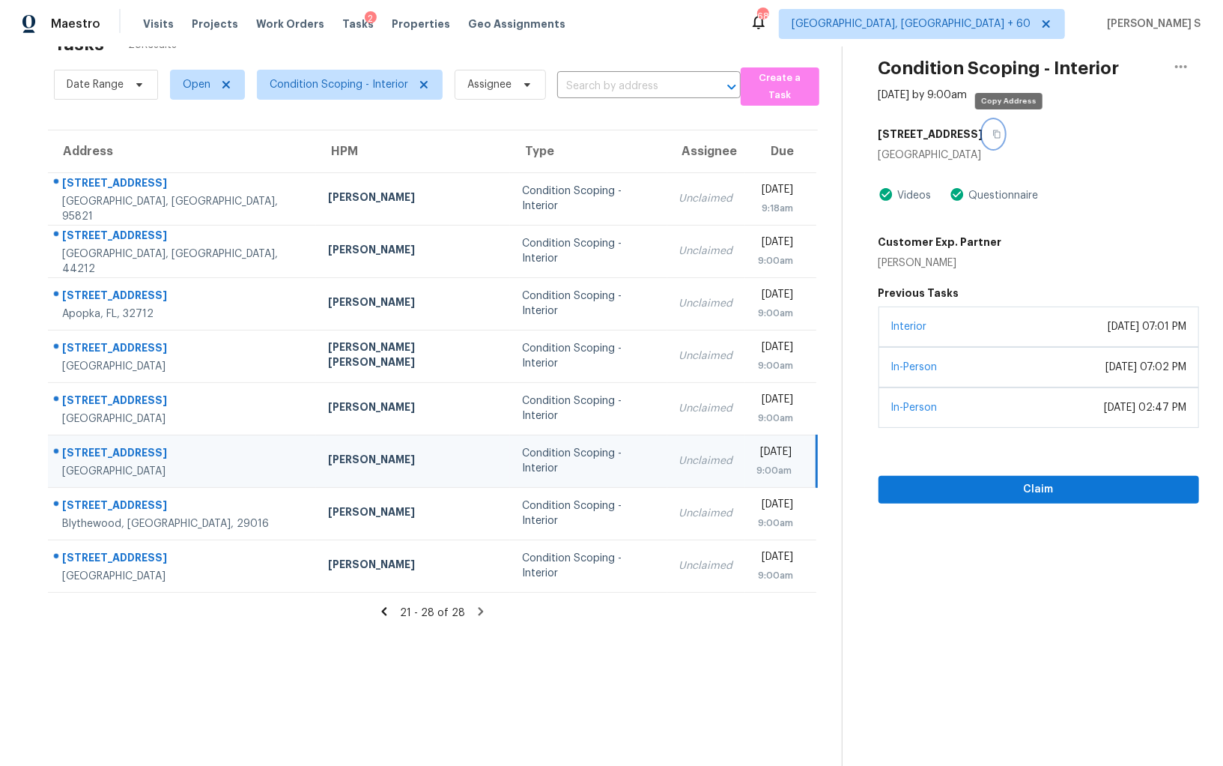
click at [1002, 131] on icon "button" at bounding box center [997, 134] width 9 height 9
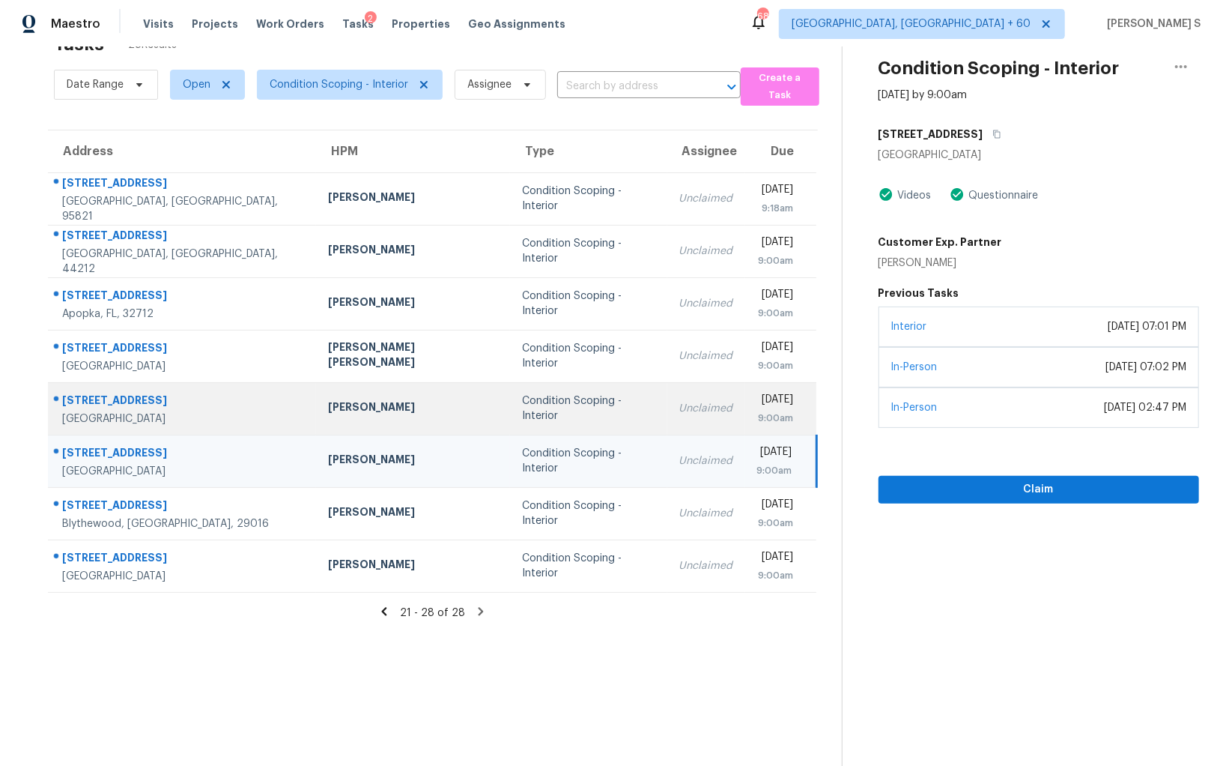
click at [545, 398] on td "Condition Scoping - Interior" at bounding box center [588, 408] width 157 height 52
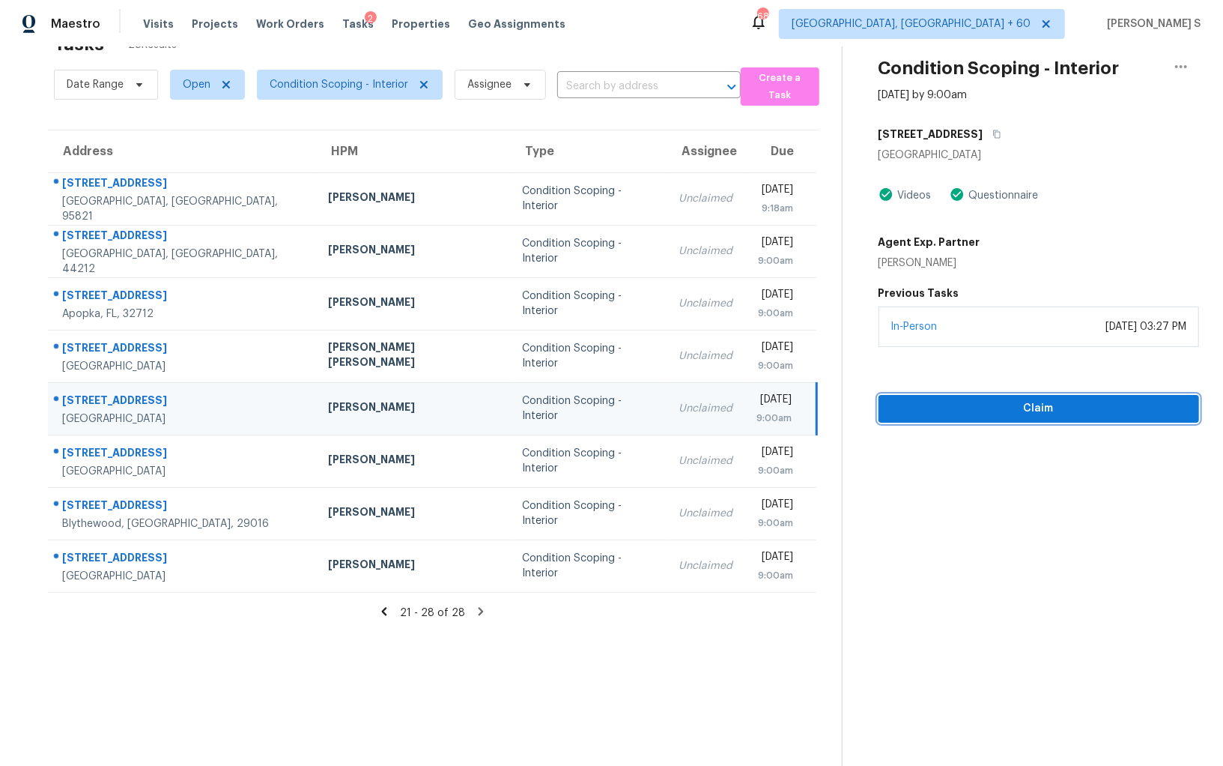
click at [992, 404] on span "Claim" at bounding box center [1039, 408] width 297 height 19
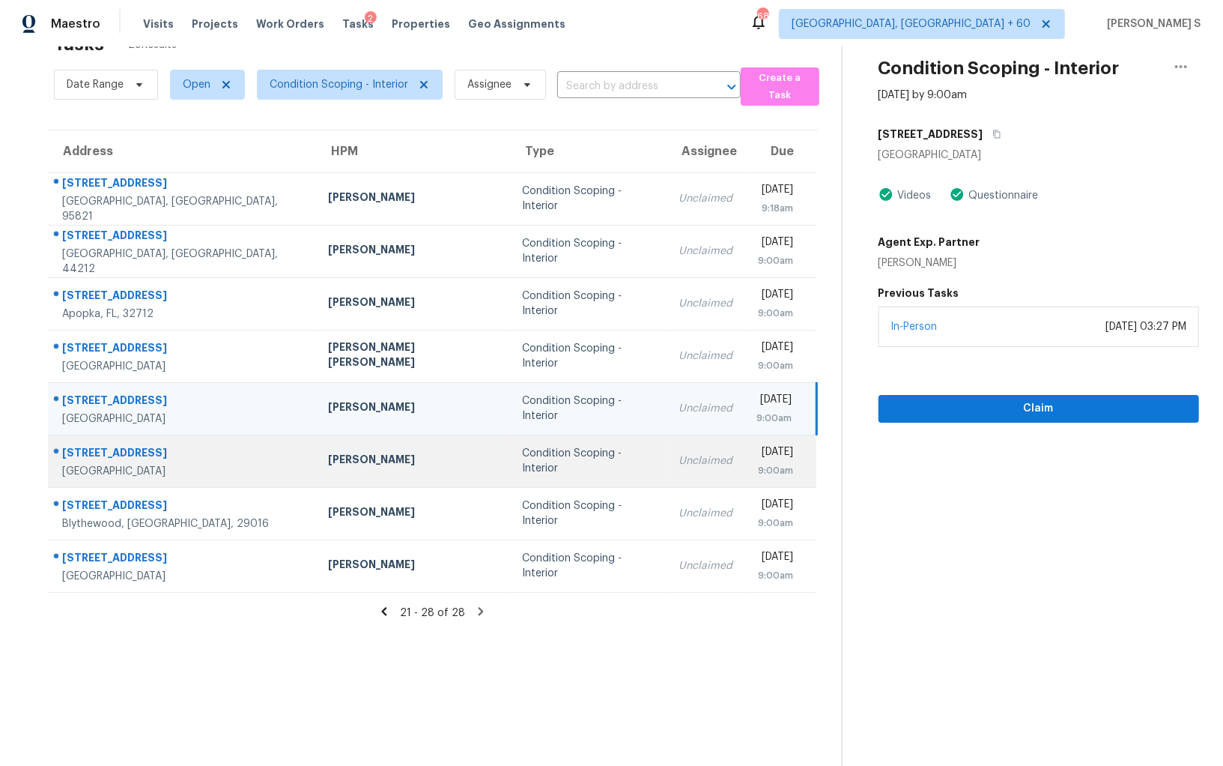
click at [680, 454] on div "Unclaimed" at bounding box center [707, 460] width 54 height 15
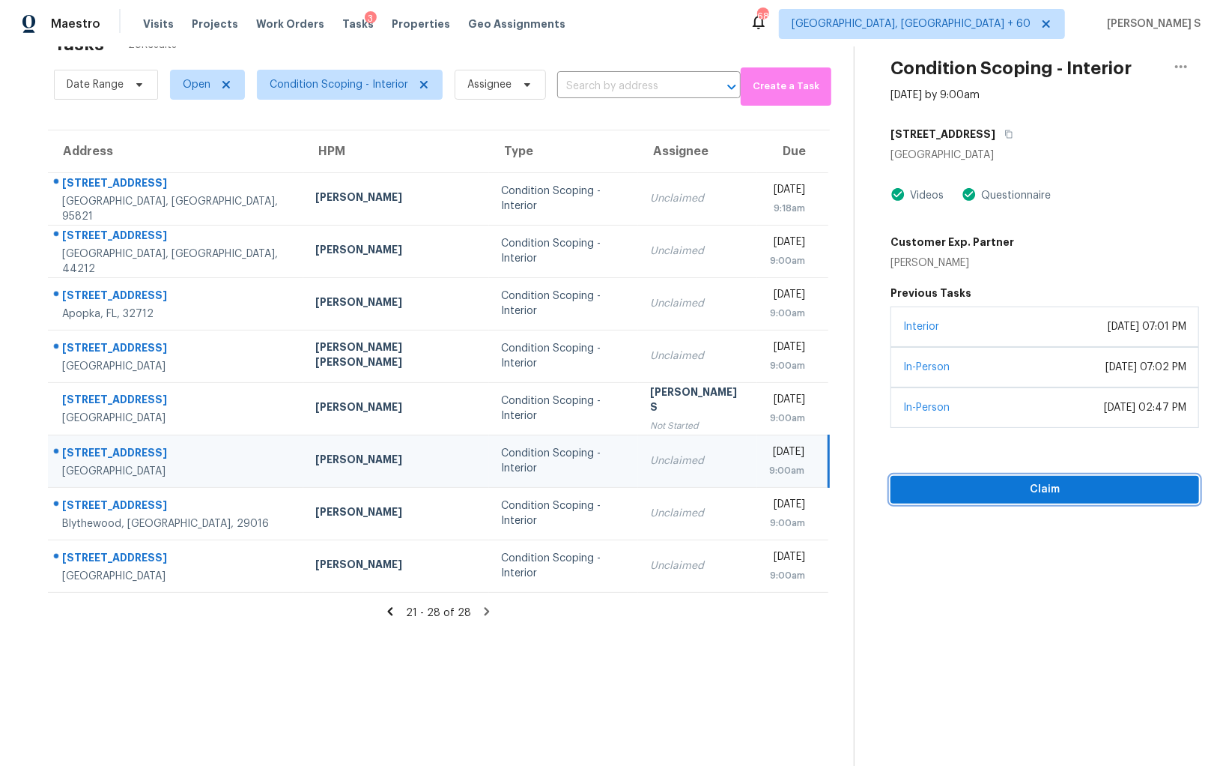
click at [1017, 480] on span "Claim" at bounding box center [1045, 489] width 285 height 19
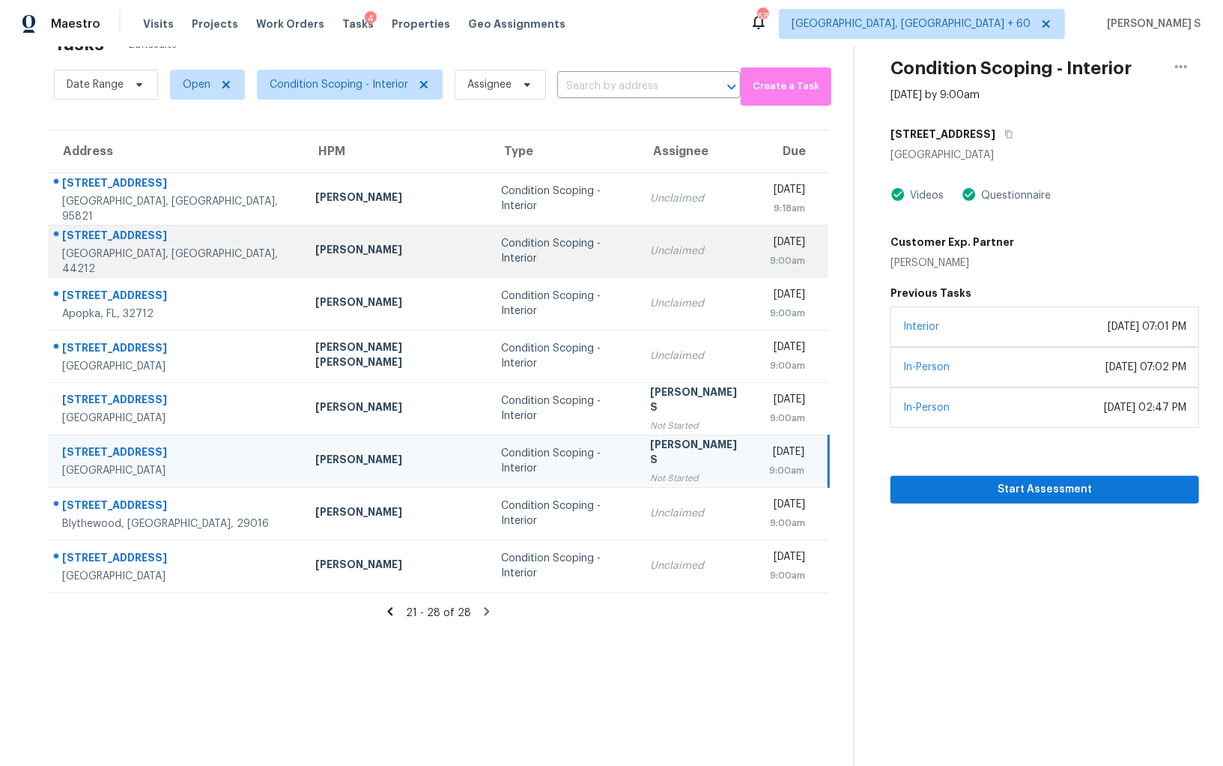
click at [638, 232] on td "Unclaimed" at bounding box center [697, 251] width 119 height 52
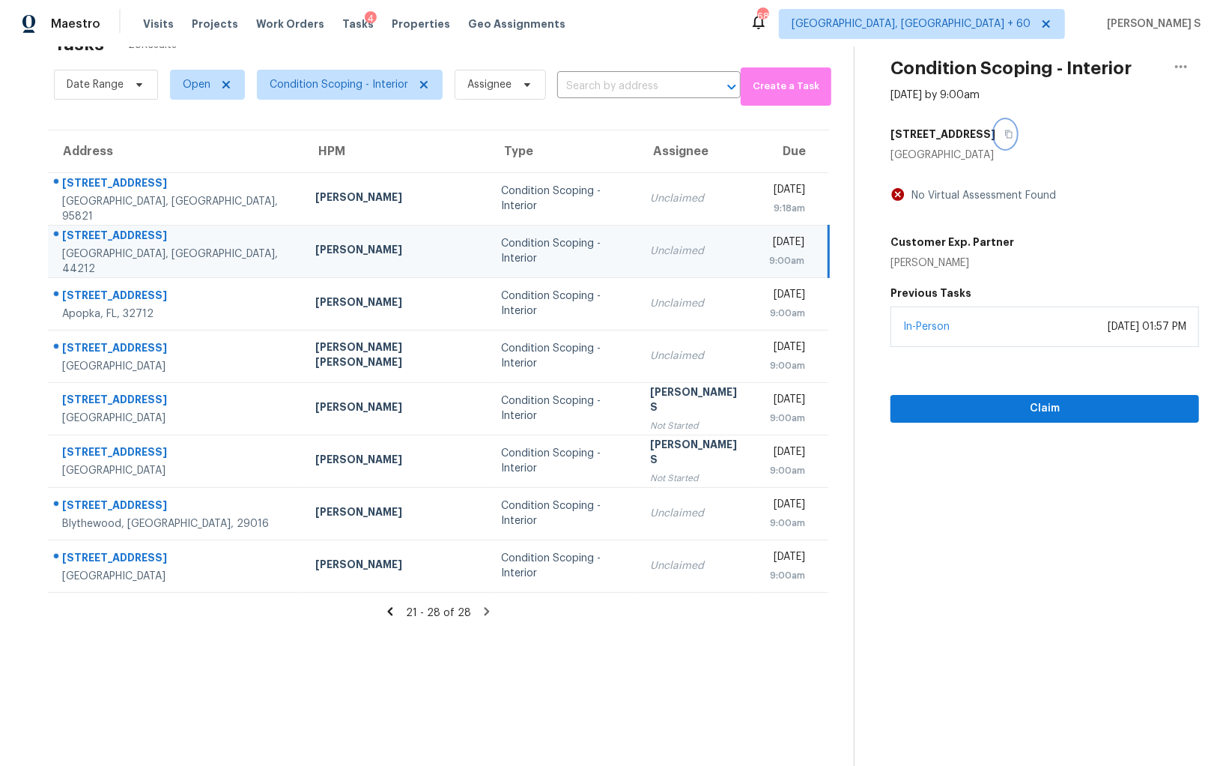
click at [996, 133] on button "button" at bounding box center [1006, 134] width 20 height 27
click at [996, 127] on button "button" at bounding box center [1006, 134] width 20 height 27
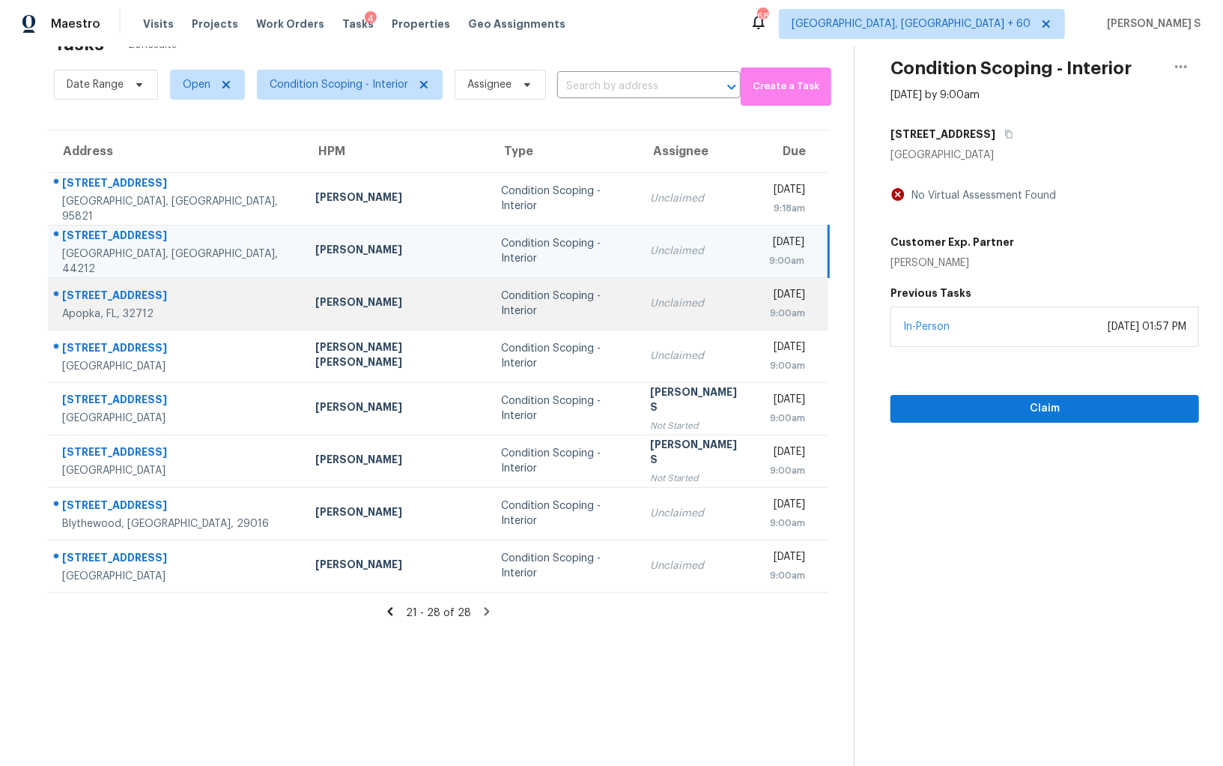
click at [501, 300] on div "Condition Scoping - Interior" at bounding box center [563, 303] width 124 height 30
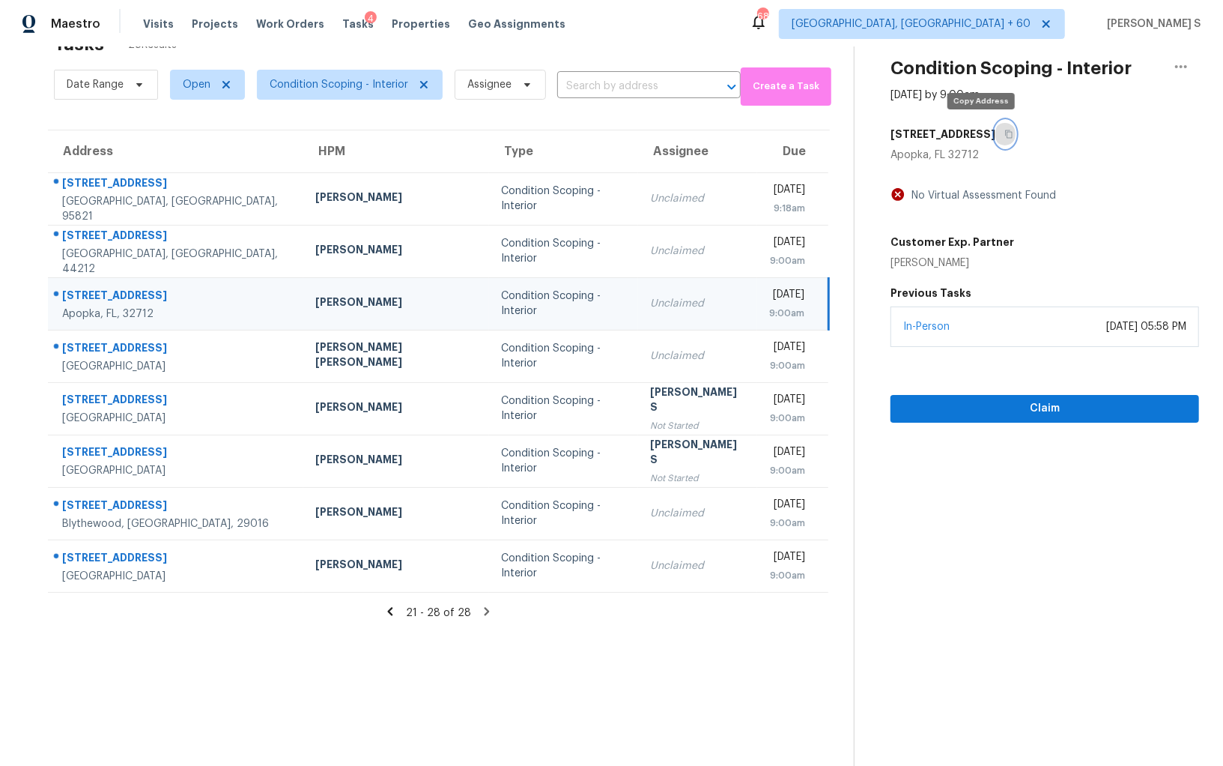
click at [1005, 137] on icon "button" at bounding box center [1009, 134] width 9 height 9
click at [1018, 402] on span "Claim" at bounding box center [1045, 408] width 285 height 19
click at [385, 607] on icon at bounding box center [390, 611] width 13 height 13
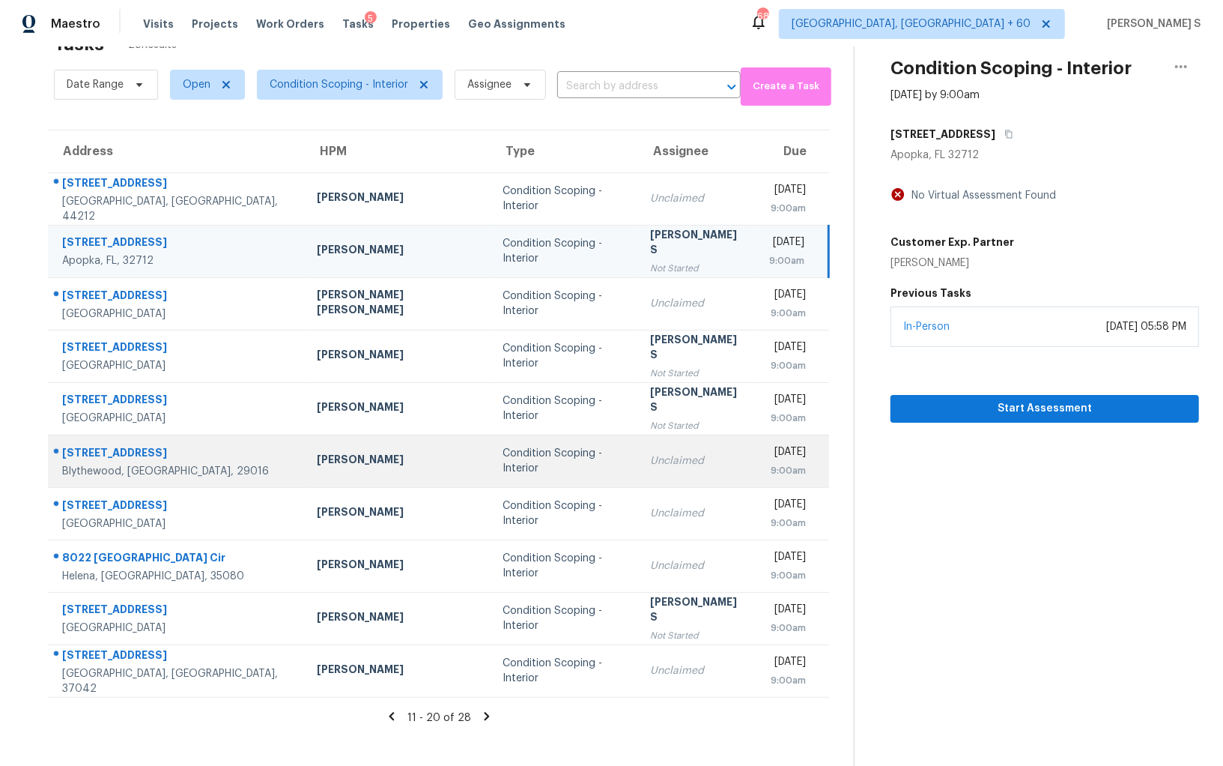
click at [491, 468] on td "Condition Scoping - Interior" at bounding box center [565, 461] width 148 height 52
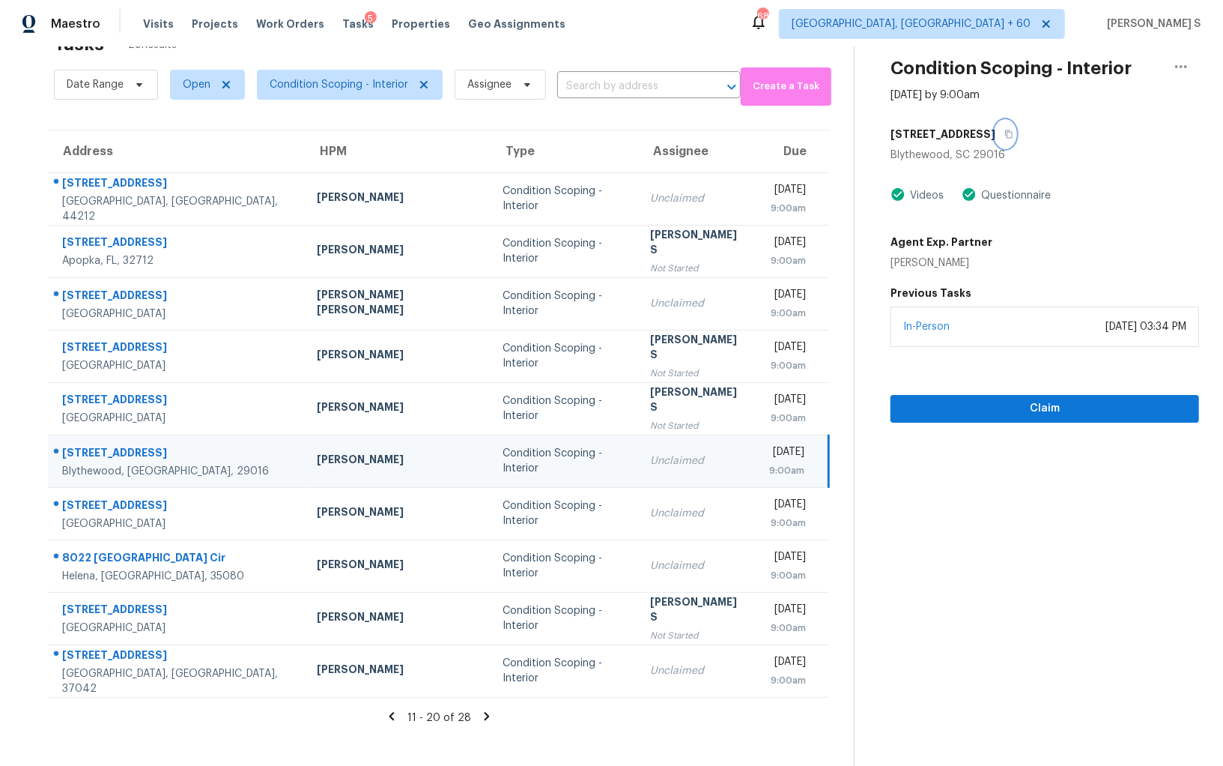
click at [1007, 128] on button "button" at bounding box center [1006, 134] width 20 height 27
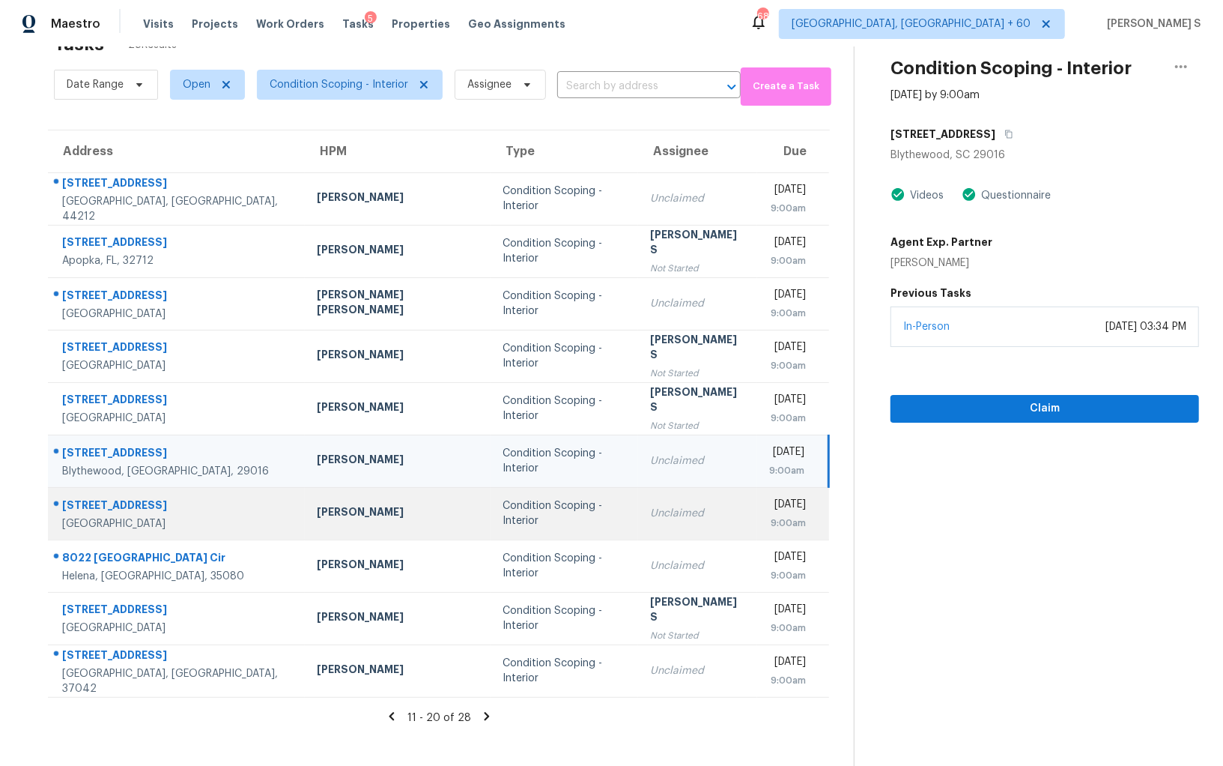
click at [638, 508] on td "Unclaimed" at bounding box center [697, 513] width 119 height 52
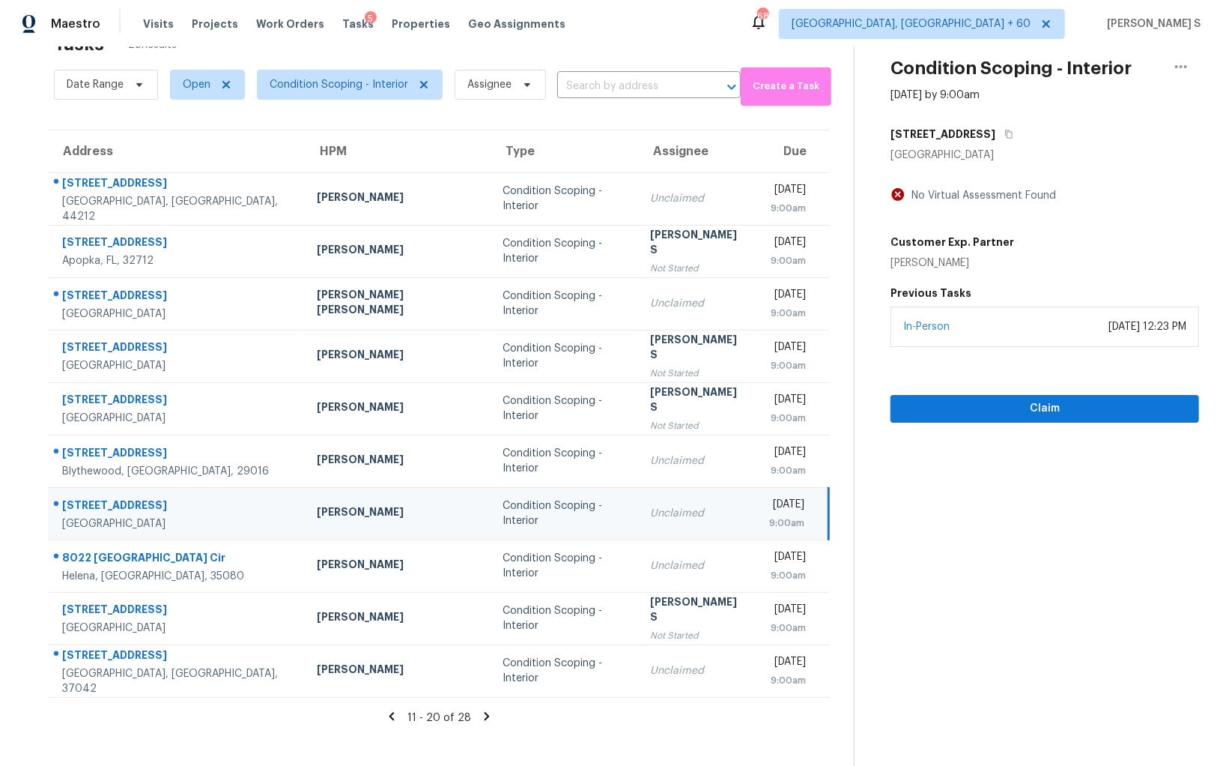
click at [389, 713] on icon at bounding box center [391, 716] width 13 height 13
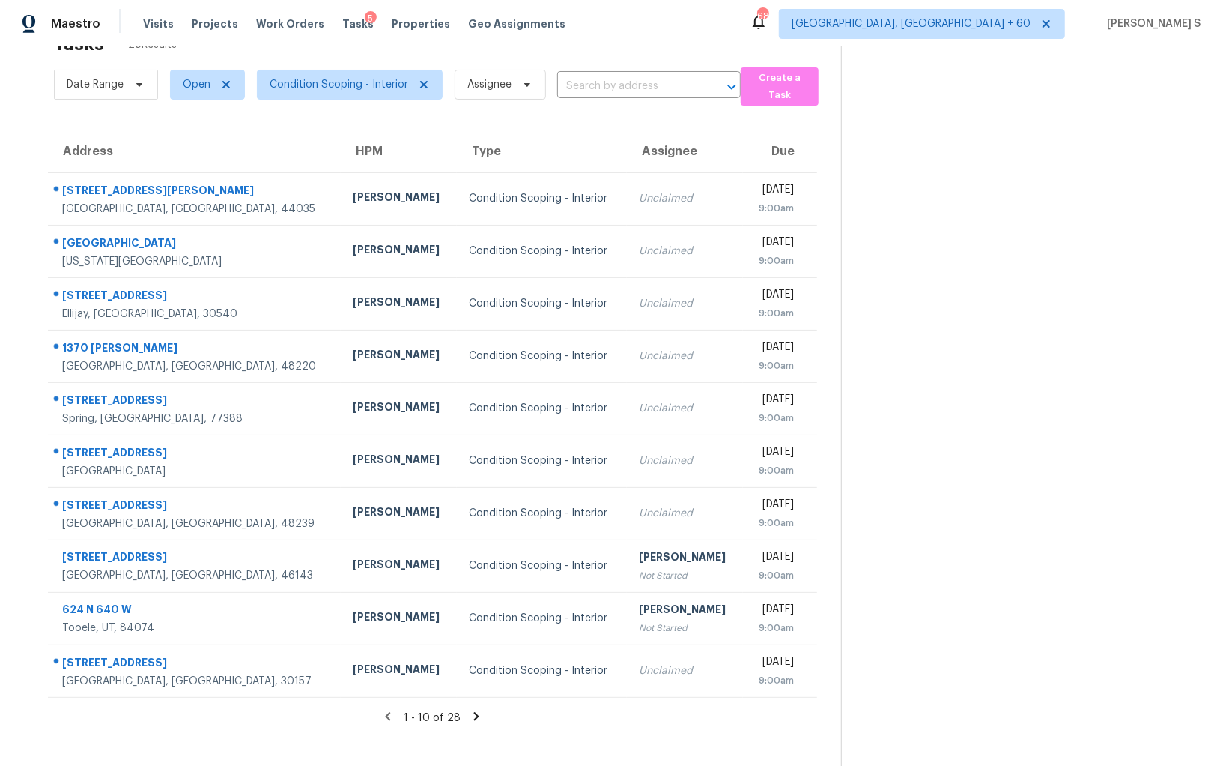
click at [470, 712] on icon at bounding box center [476, 716] width 13 height 13
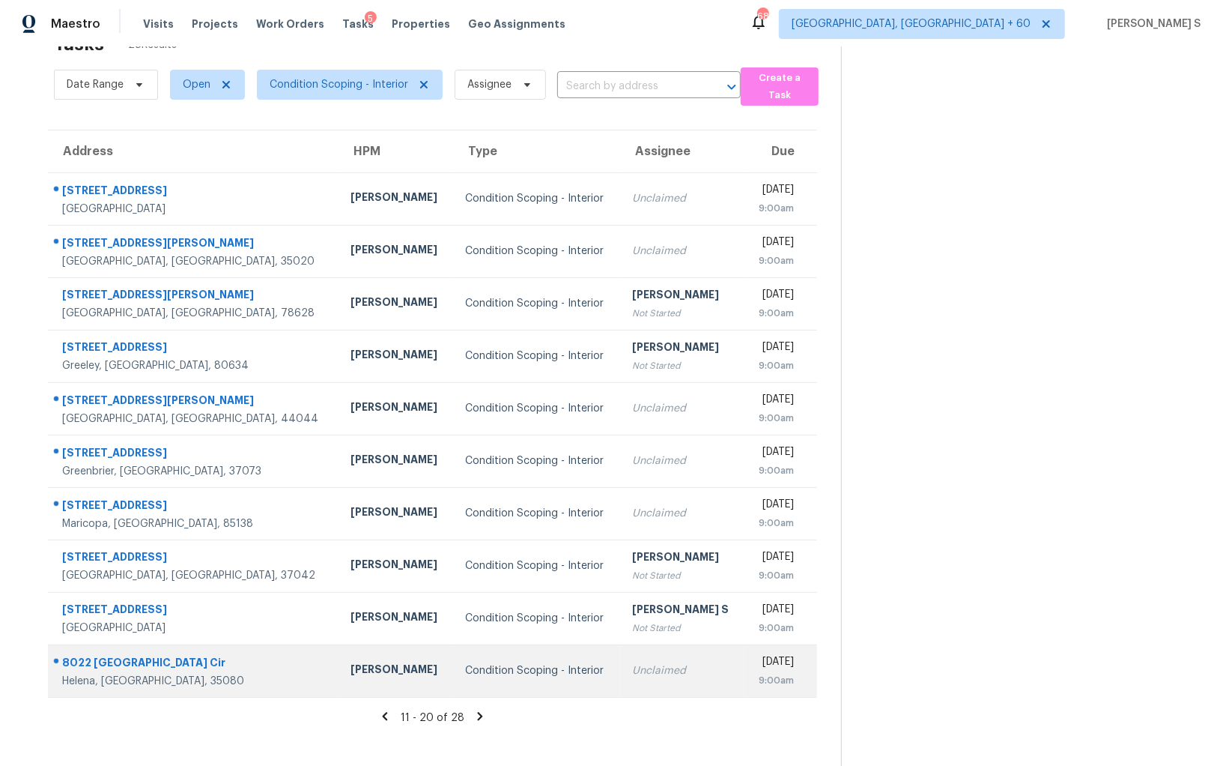
click at [632, 665] on div "Unclaimed" at bounding box center [682, 670] width 100 height 15
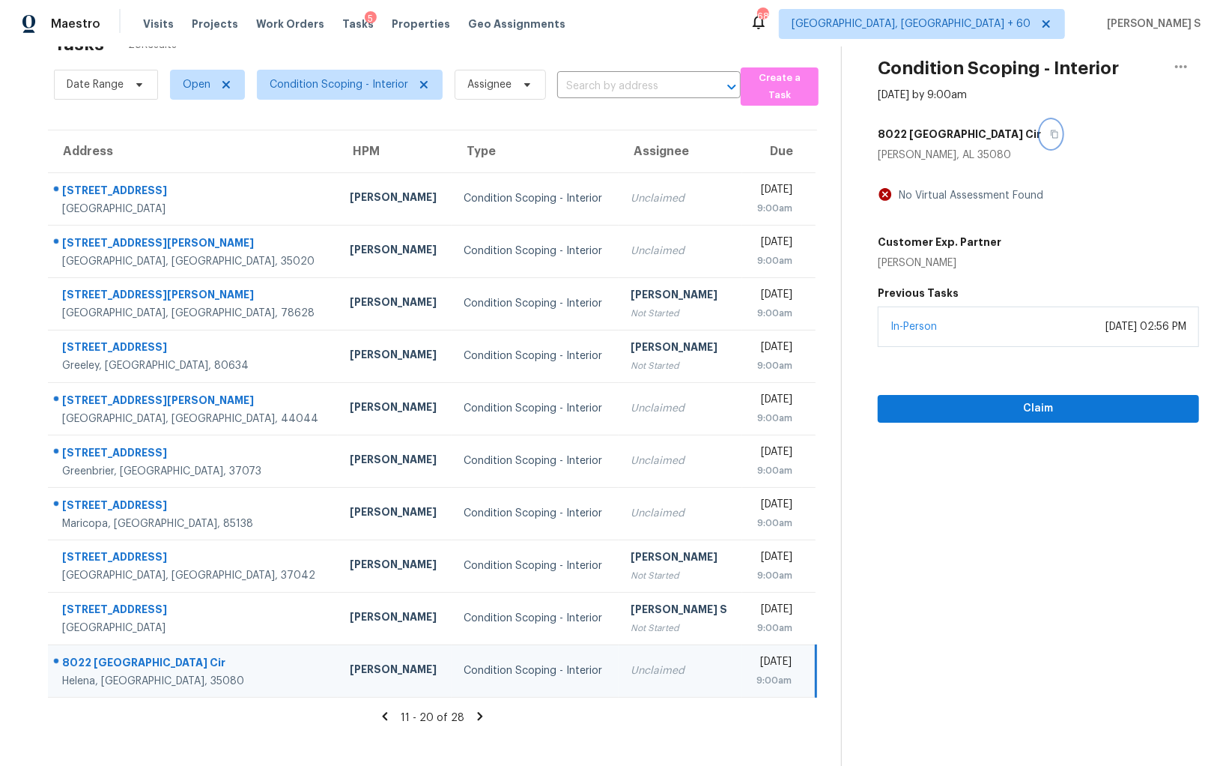
click at [1050, 132] on icon "button" at bounding box center [1054, 134] width 9 height 9
click at [992, 410] on span "Claim" at bounding box center [1038, 408] width 297 height 19
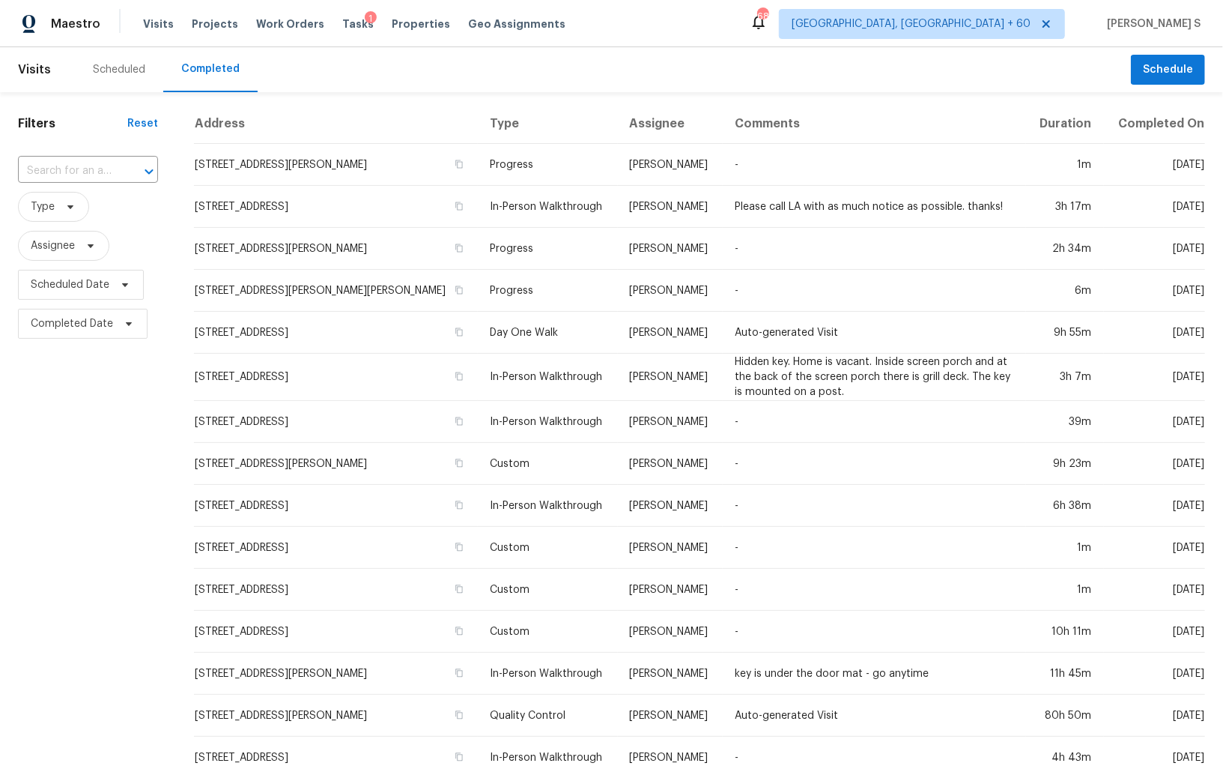
click at [58, 184] on div "​" at bounding box center [88, 171] width 140 height 32
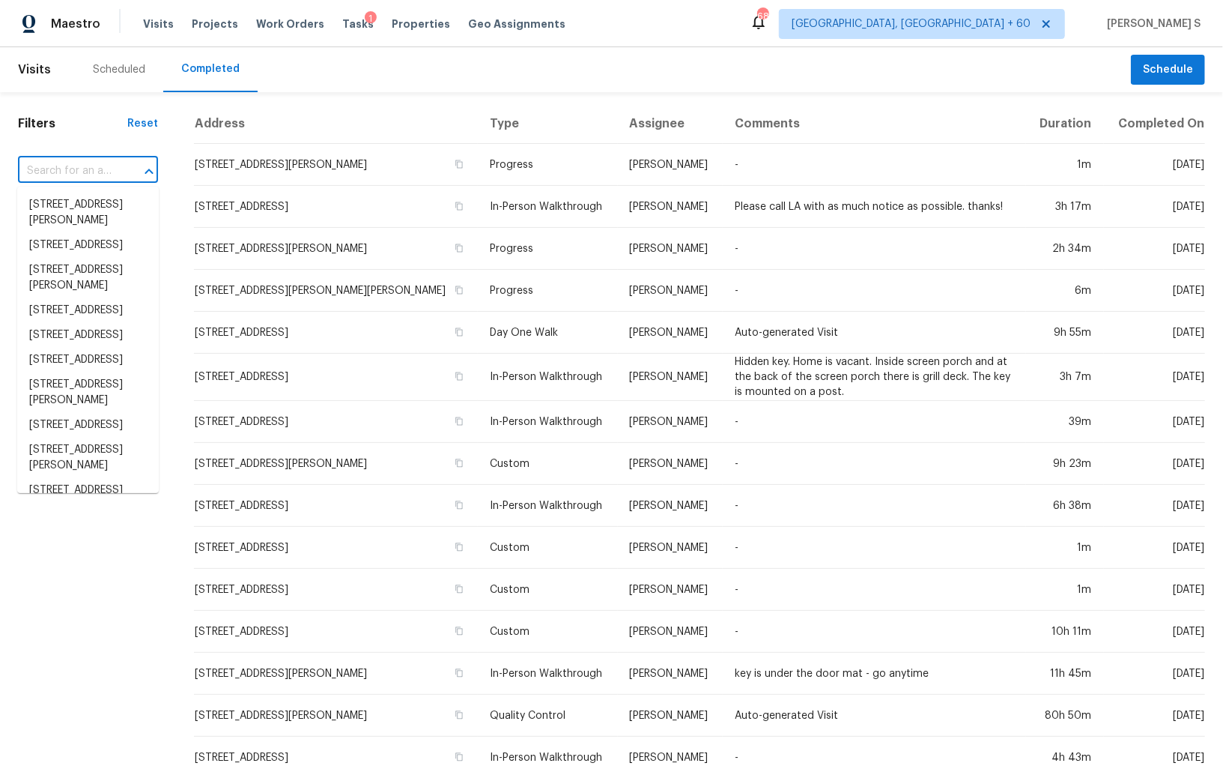
click at [58, 178] on input "text" at bounding box center [67, 171] width 98 height 23
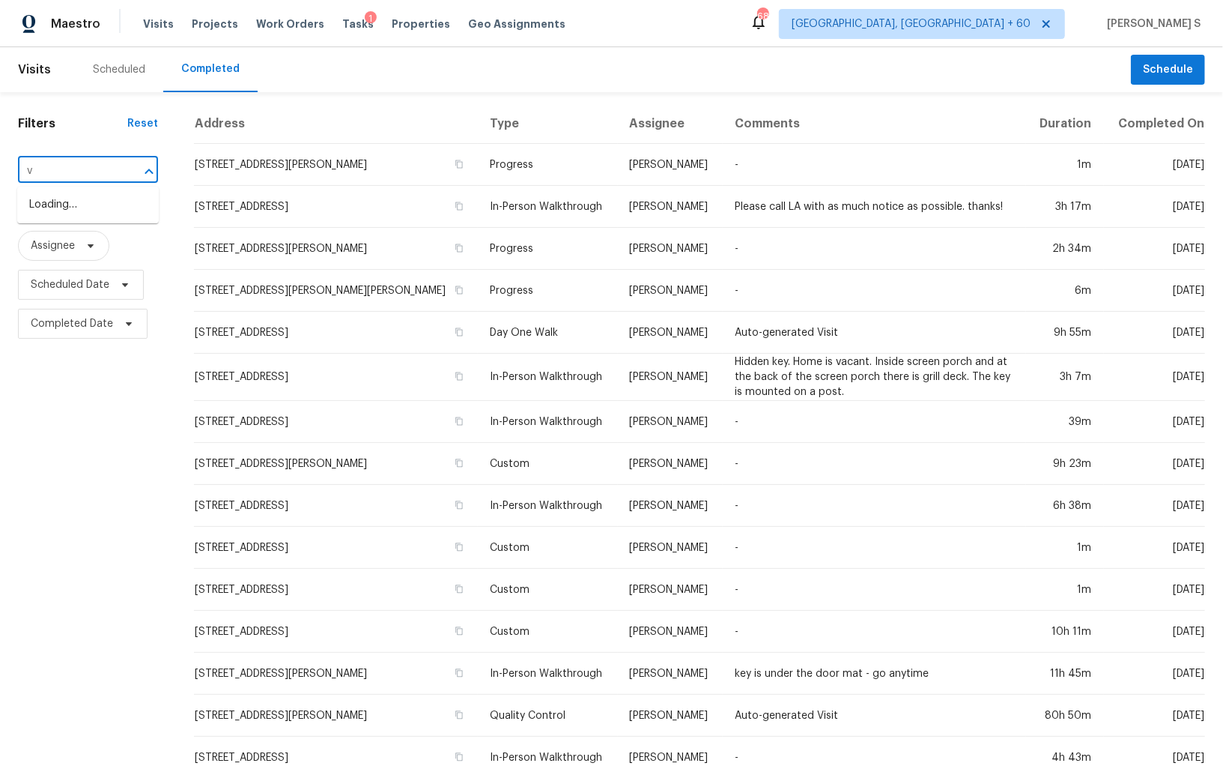
paste input "[STREET_ADDRESS]"
type input "[STREET_ADDRESS]"
click at [70, 198] on li "[STREET_ADDRESS]" at bounding box center [88, 205] width 142 height 25
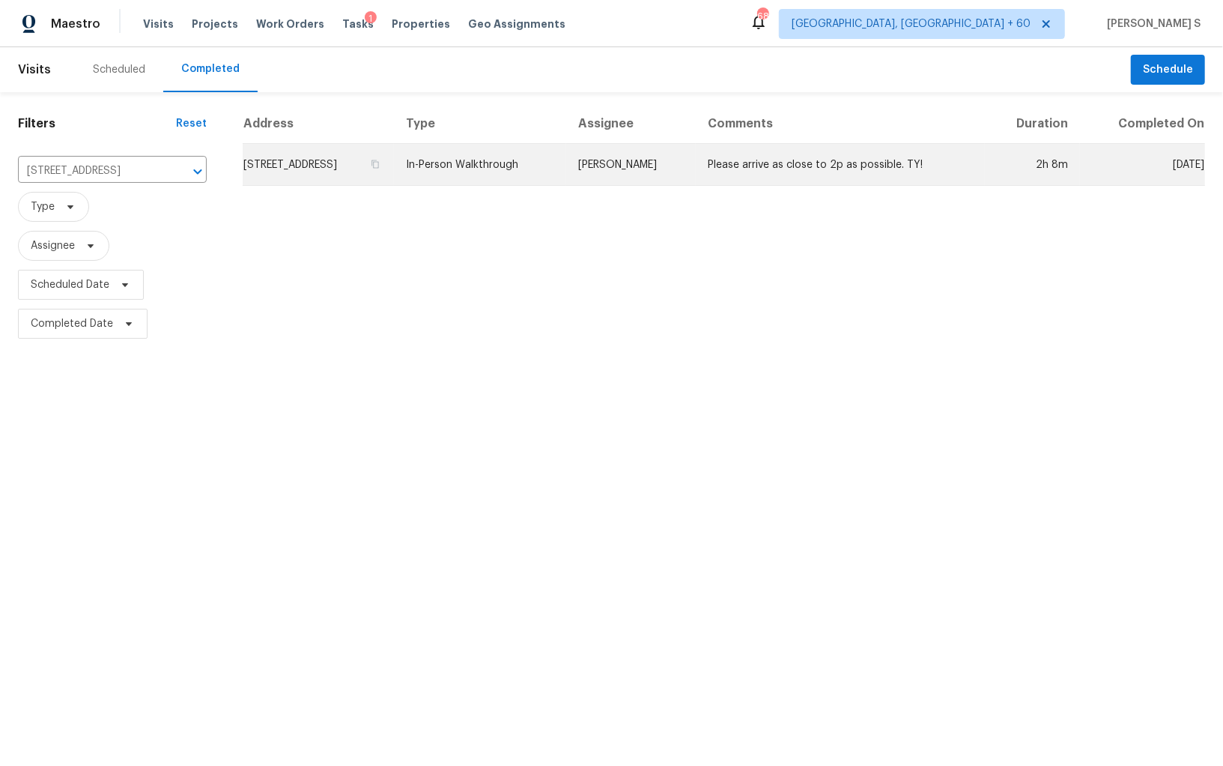
click at [318, 172] on td "[STREET_ADDRESS]" at bounding box center [318, 165] width 151 height 42
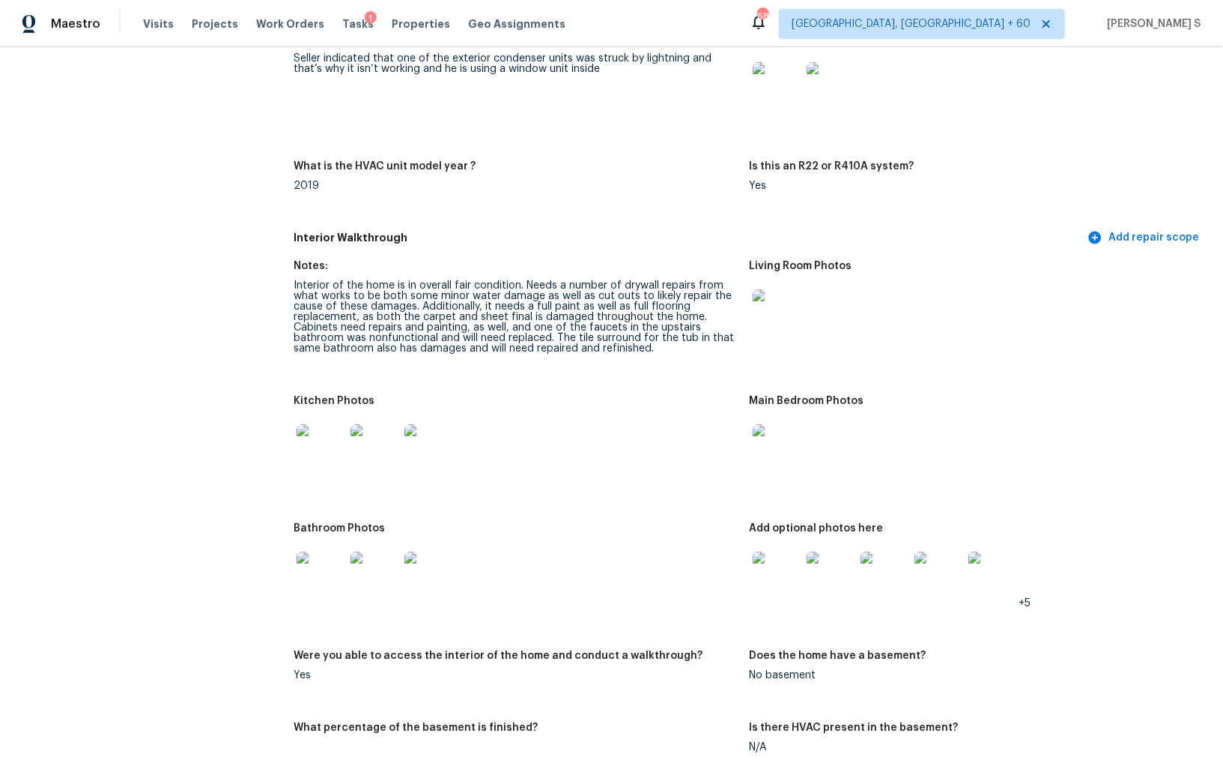
scroll to position [1411, 0]
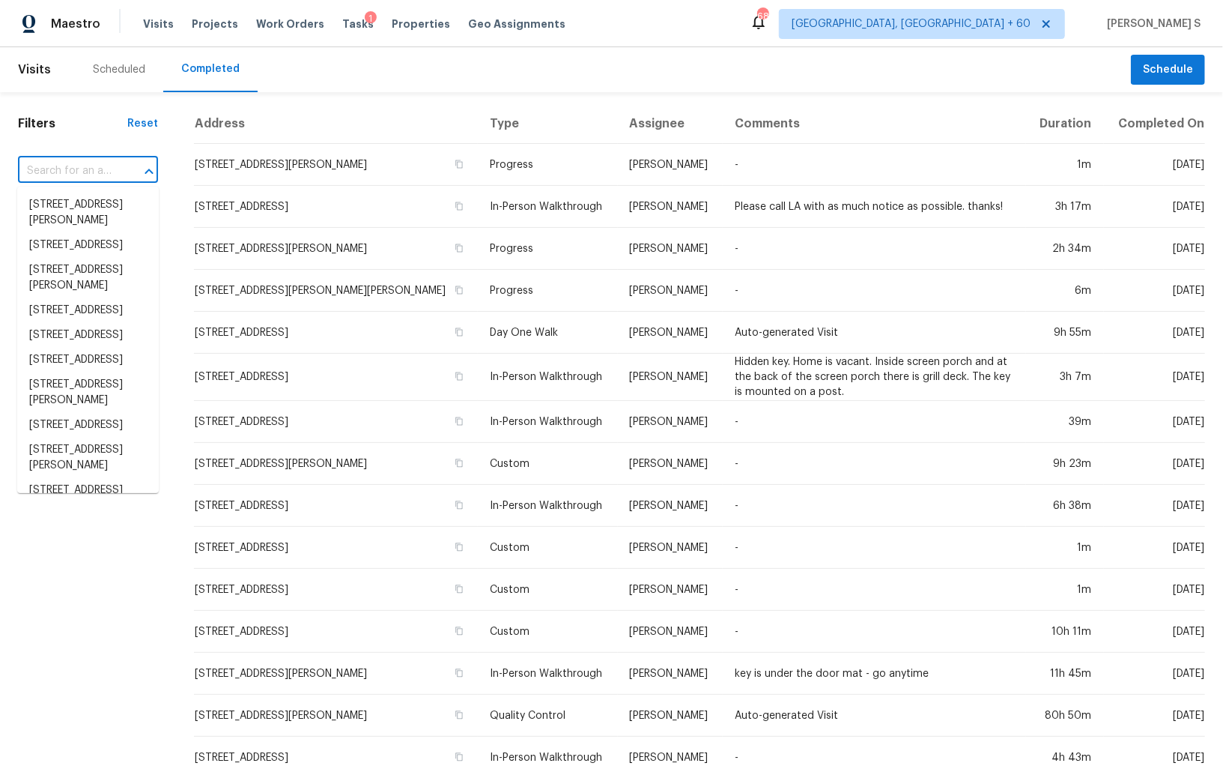
click at [115, 164] on input "text" at bounding box center [67, 171] width 98 height 23
paste input "[STREET_ADDRESS]"
type input "[STREET_ADDRESS]"
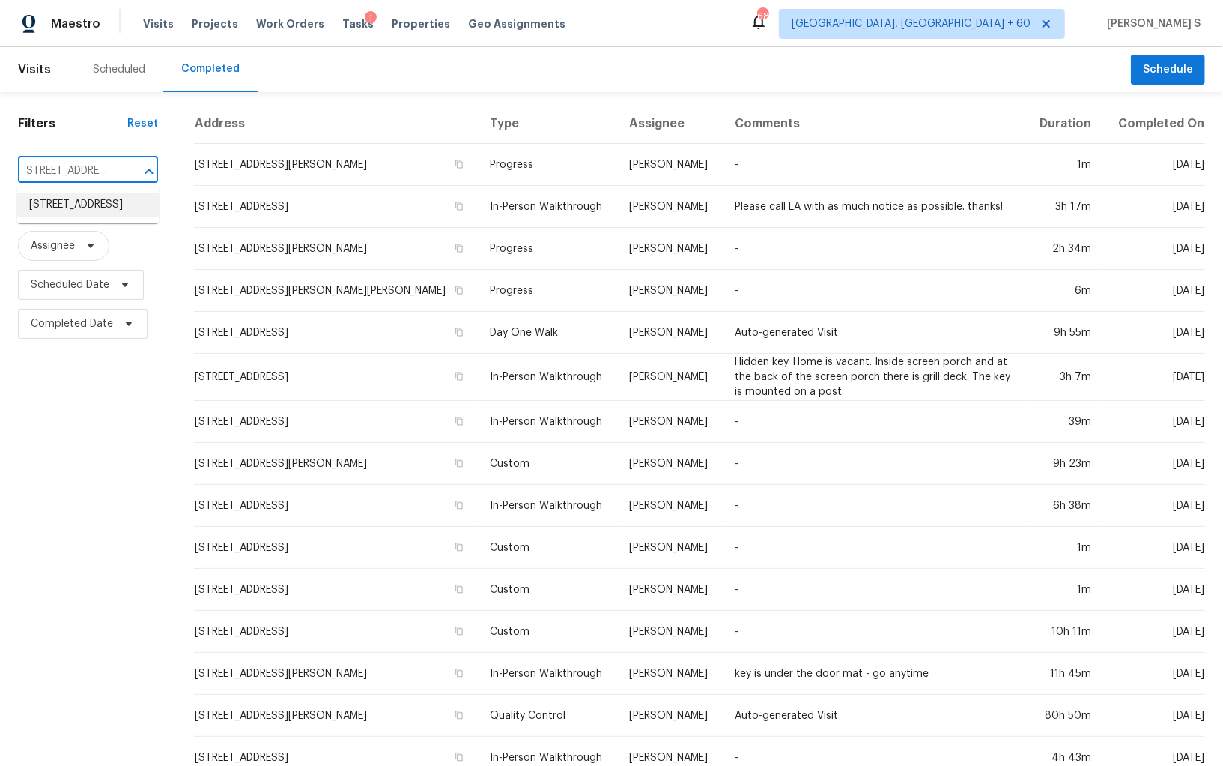
click at [114, 202] on li "[STREET_ADDRESS]" at bounding box center [88, 205] width 142 height 25
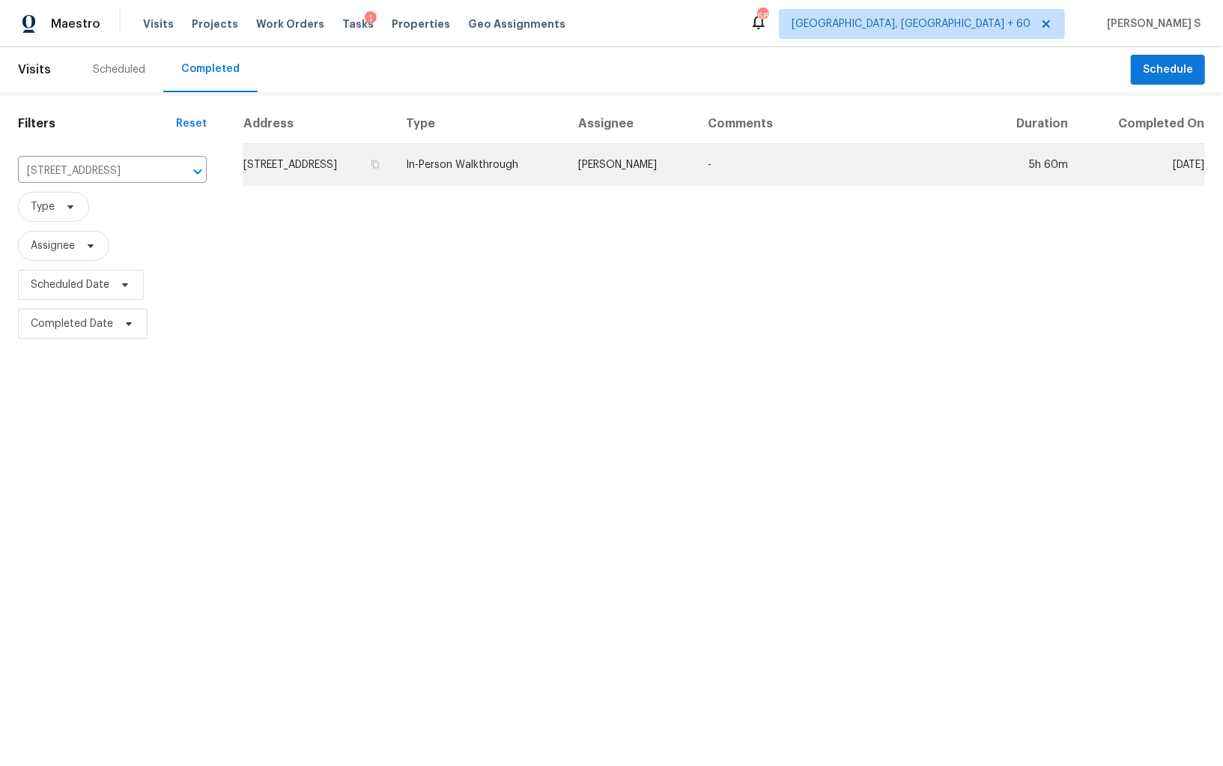
click at [390, 177] on td "[STREET_ADDRESS]" at bounding box center [318, 165] width 151 height 42
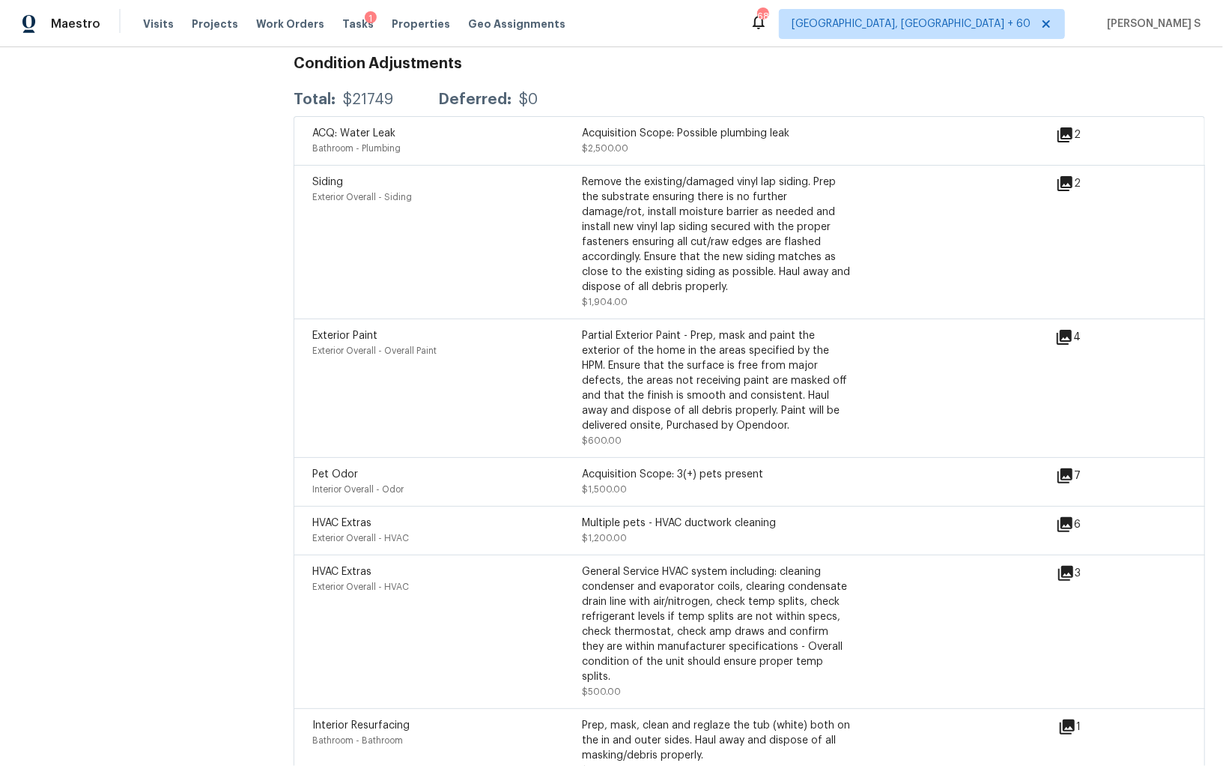
scroll to position [4194, 0]
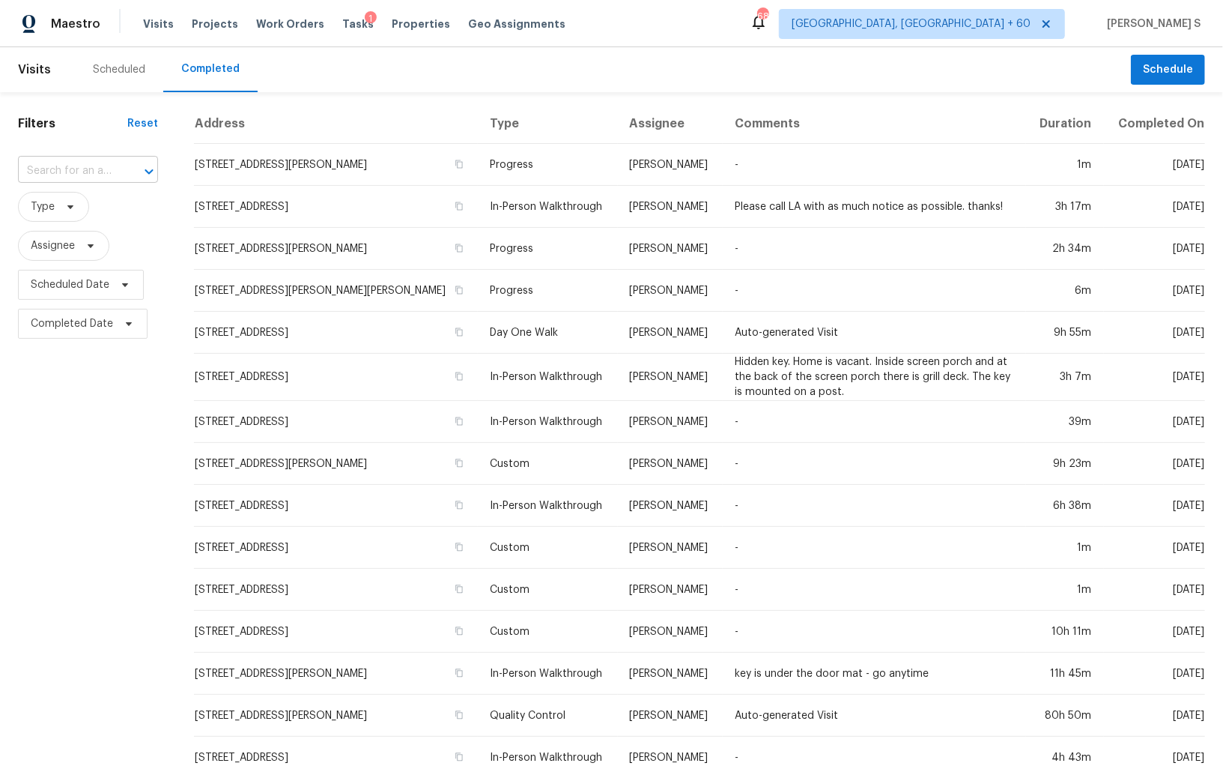
click at [111, 169] on input "text" at bounding box center [67, 171] width 98 height 23
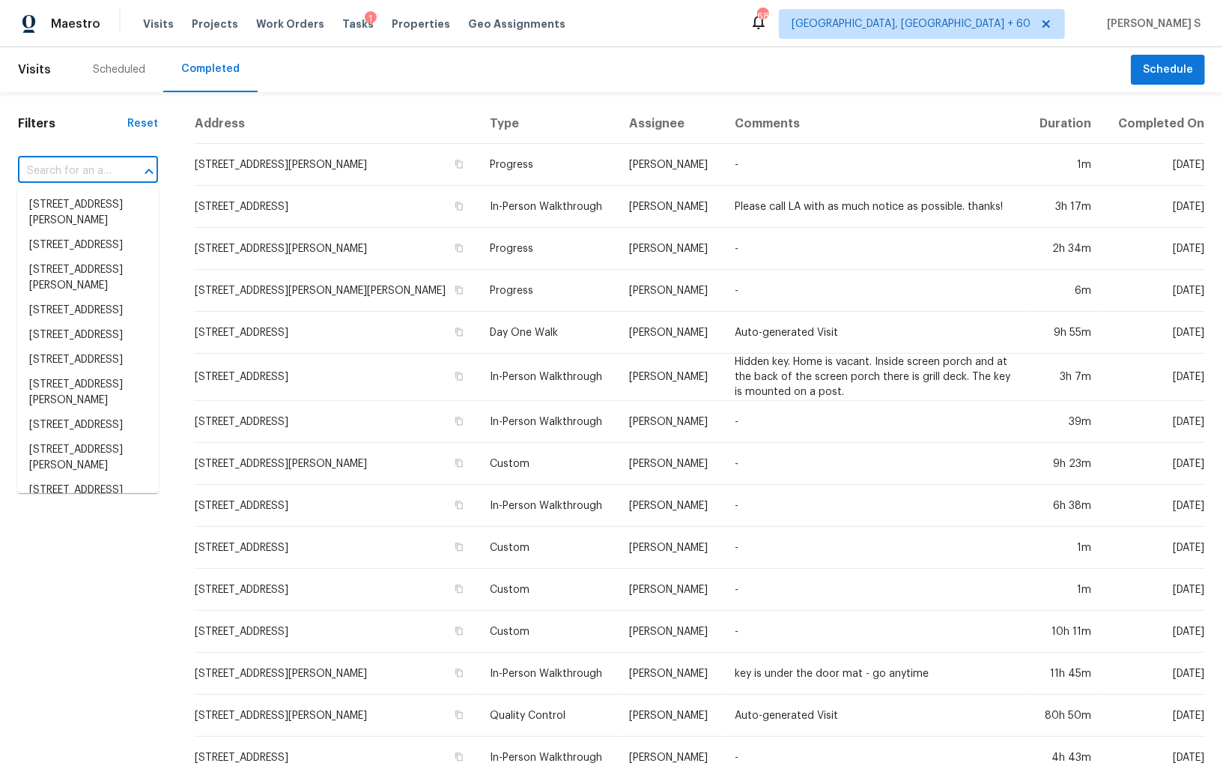
paste input "[STREET_ADDRESS]"
type input "[STREET_ADDRESS]"
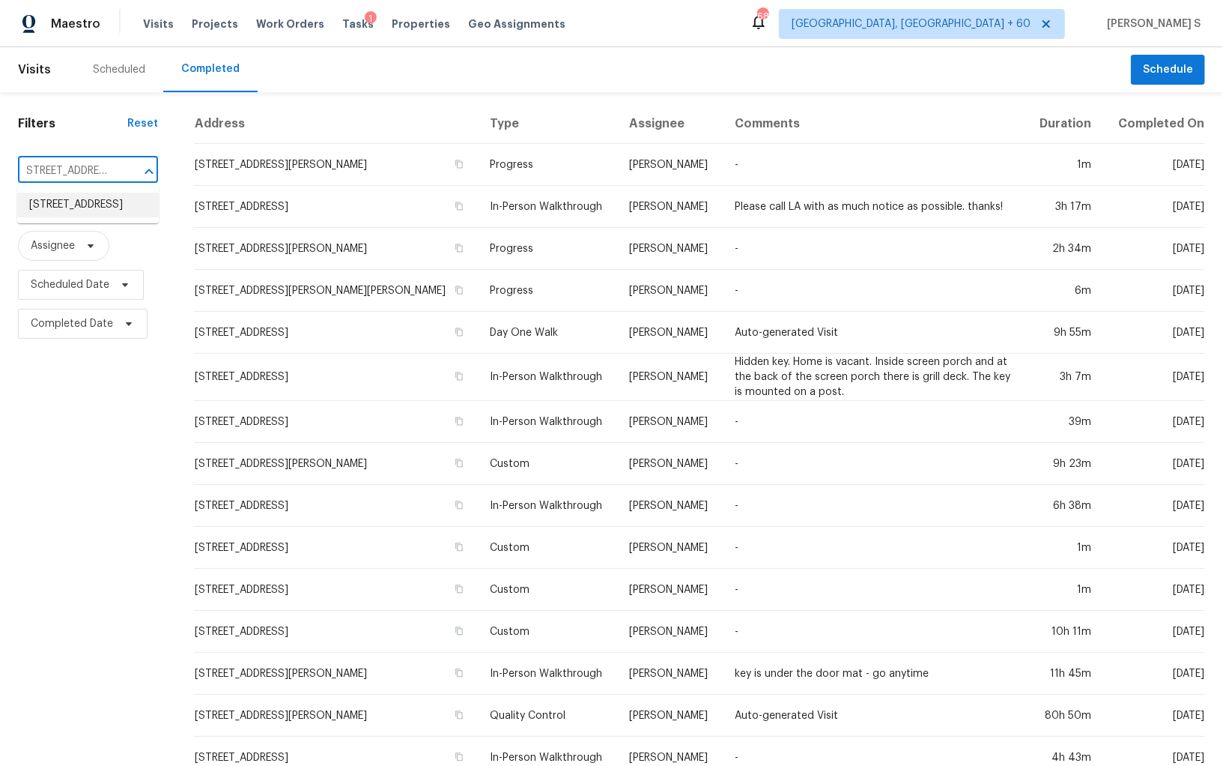
click at [88, 204] on li "[STREET_ADDRESS]" at bounding box center [88, 205] width 142 height 25
click at [114, 170] on input "text" at bounding box center [67, 171] width 98 height 23
paste input "[STREET_ADDRESS]"
type input "[STREET_ADDRESS]"
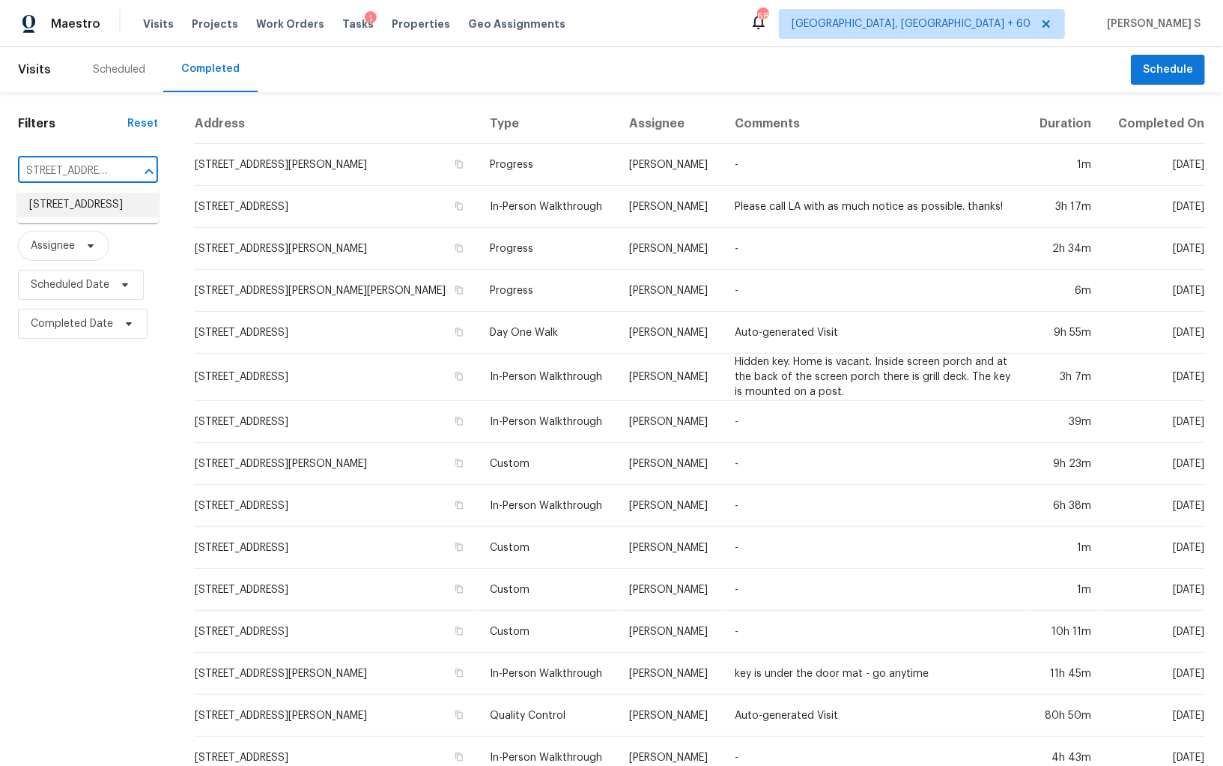
click at [100, 207] on li "[STREET_ADDRESS]" at bounding box center [88, 205] width 142 height 25
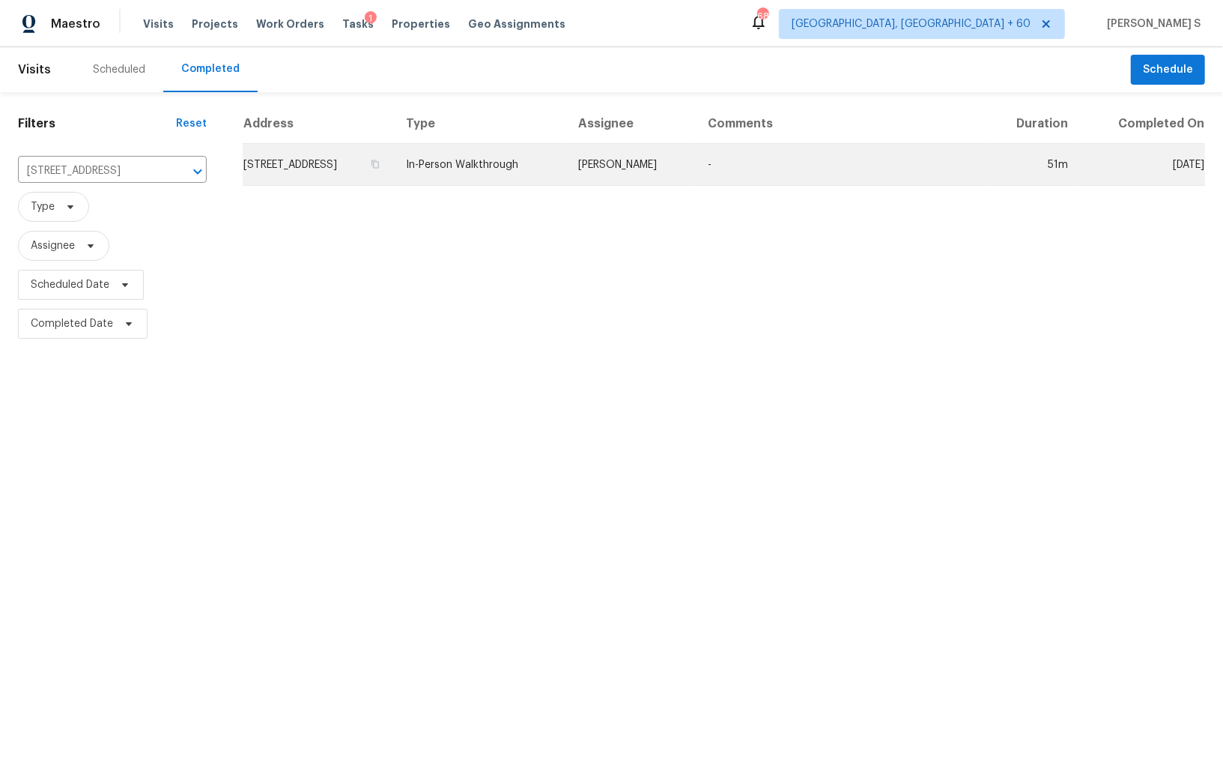
click at [319, 157] on td "[STREET_ADDRESS]" at bounding box center [318, 165] width 151 height 42
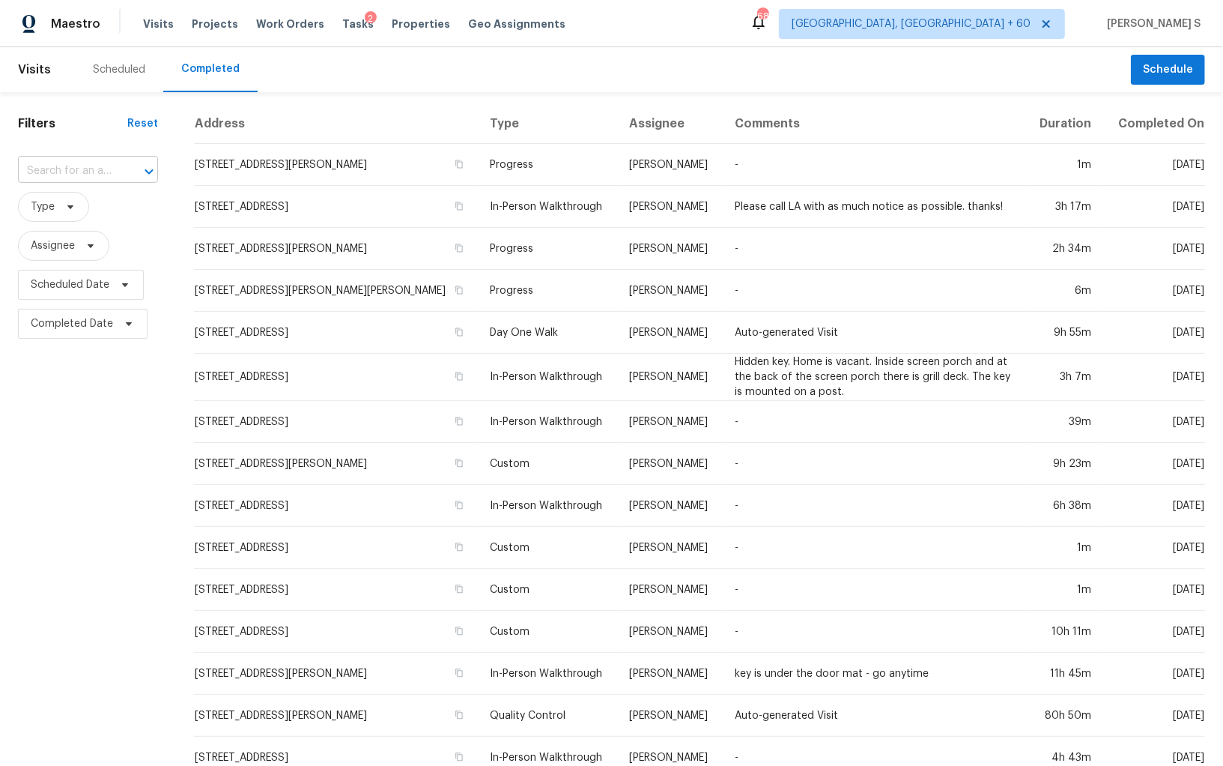
click at [126, 172] on div at bounding box center [138, 171] width 39 height 21
paste input "18920 Sunrise Ranch Ct, Houston, TX 77073"
type input "18920 Sunrise Ranch Ct, Houston, TX 77073"
click at [83, 203] on li "18920 Sunrise Ranch Ct, Houston, TX 77073" at bounding box center [88, 205] width 142 height 25
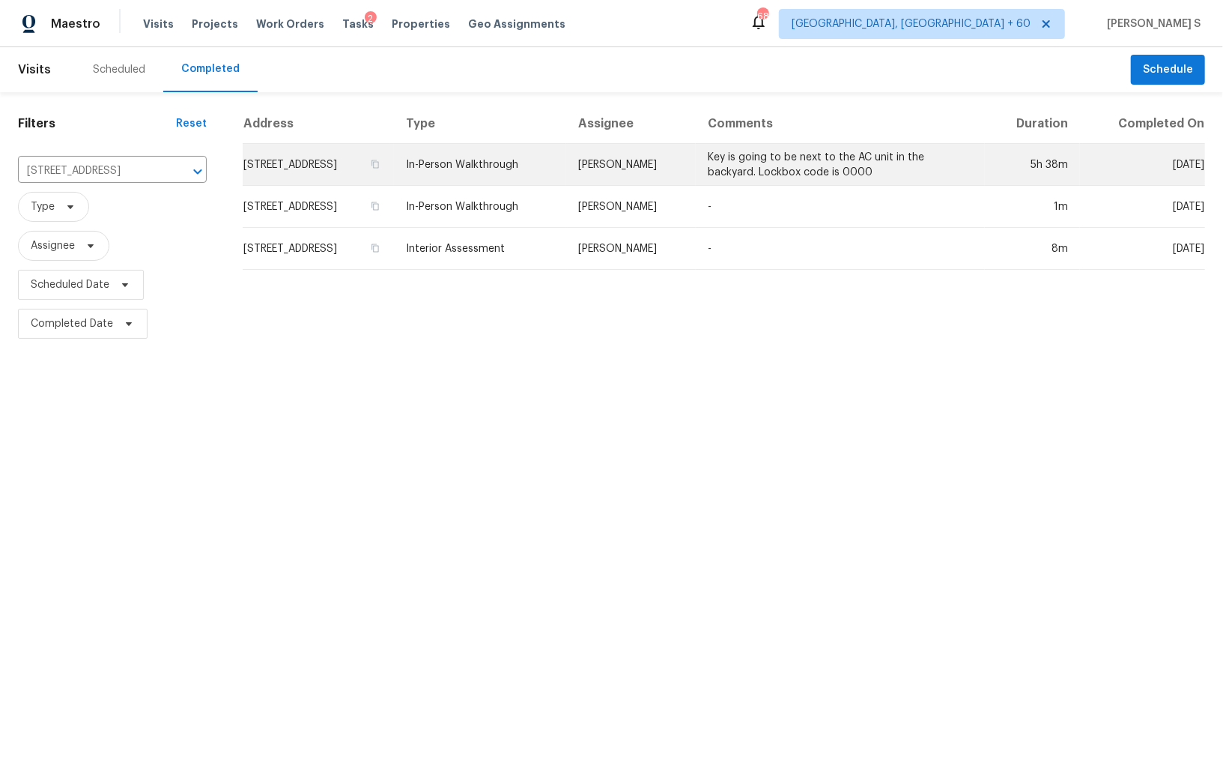
click at [337, 169] on td "18920 Sunrise Ranch Ct, Houston, TX 77073" at bounding box center [318, 165] width 151 height 42
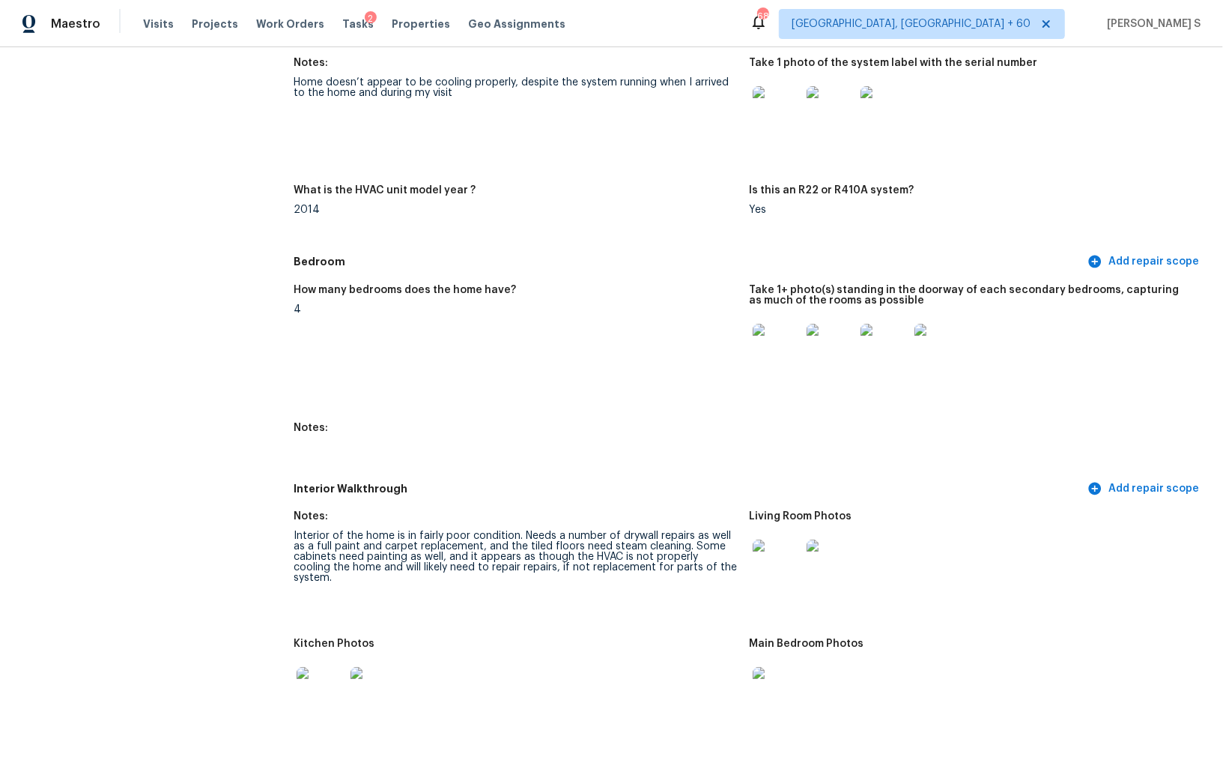
scroll to position [1358, 0]
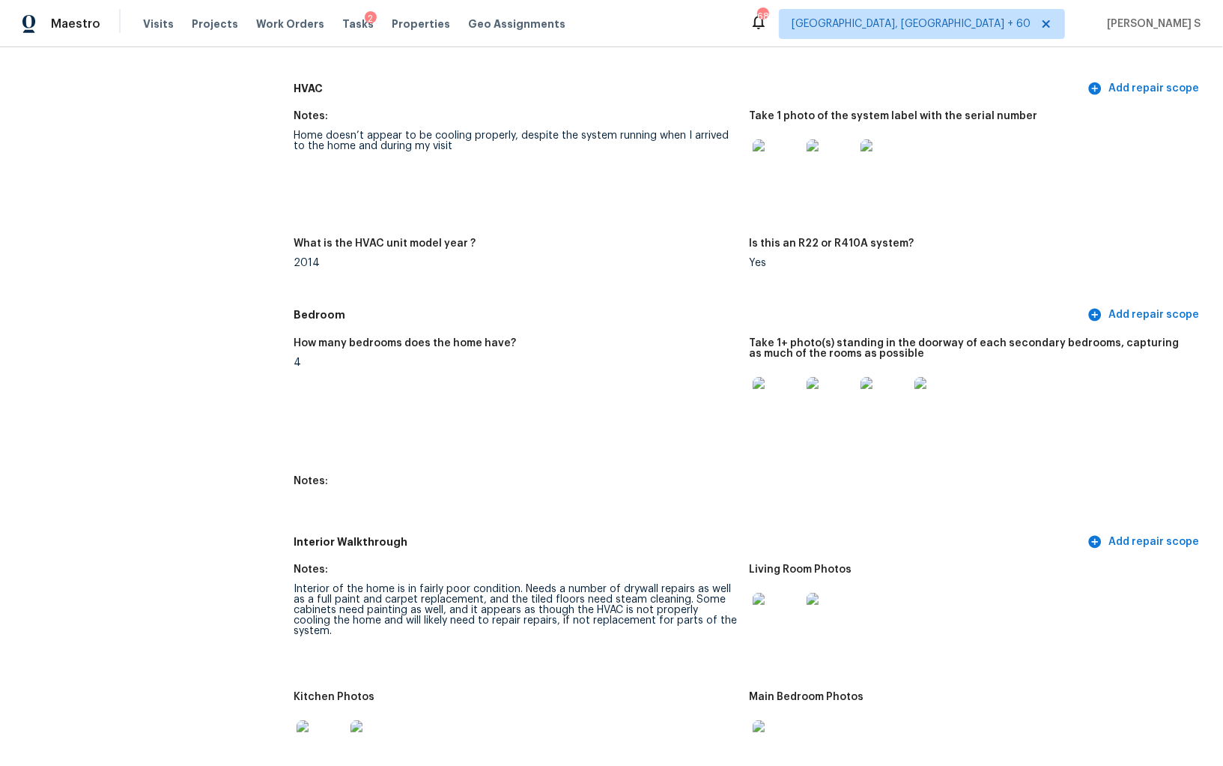
click at [551, 250] on div "What is the HVAC unit model year ?" at bounding box center [516, 247] width 444 height 19
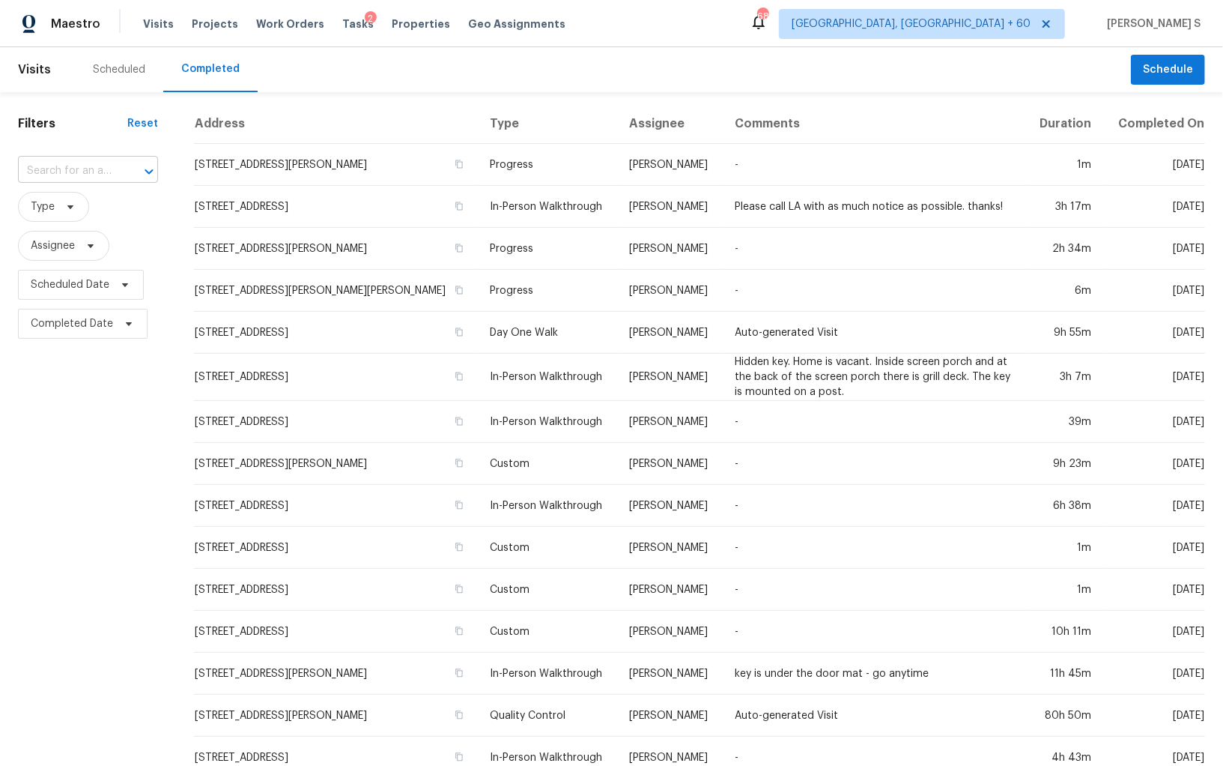
click at [118, 162] on div "​" at bounding box center [88, 171] width 140 height 23
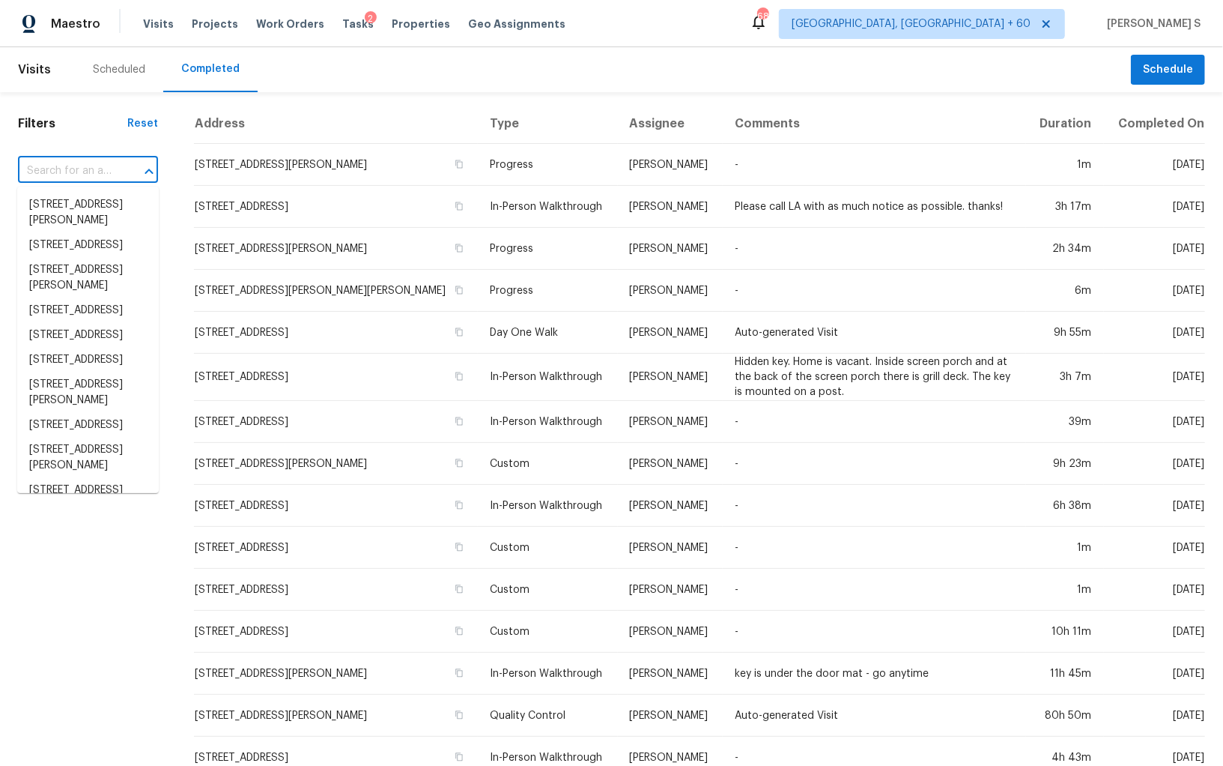
paste input "[STREET_ADDRESS]"
type input "[STREET_ADDRESS]"
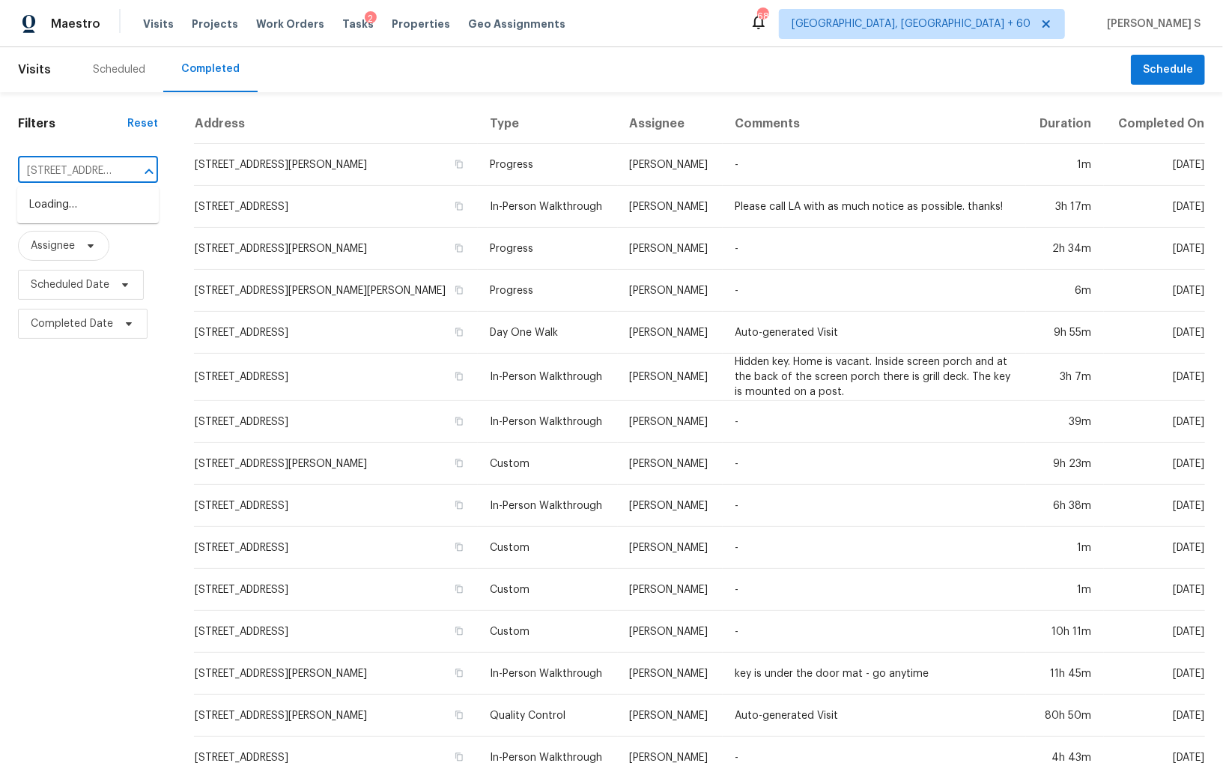
scroll to position [0, 92]
click at [88, 205] on li "[STREET_ADDRESS]" at bounding box center [88, 205] width 142 height 25
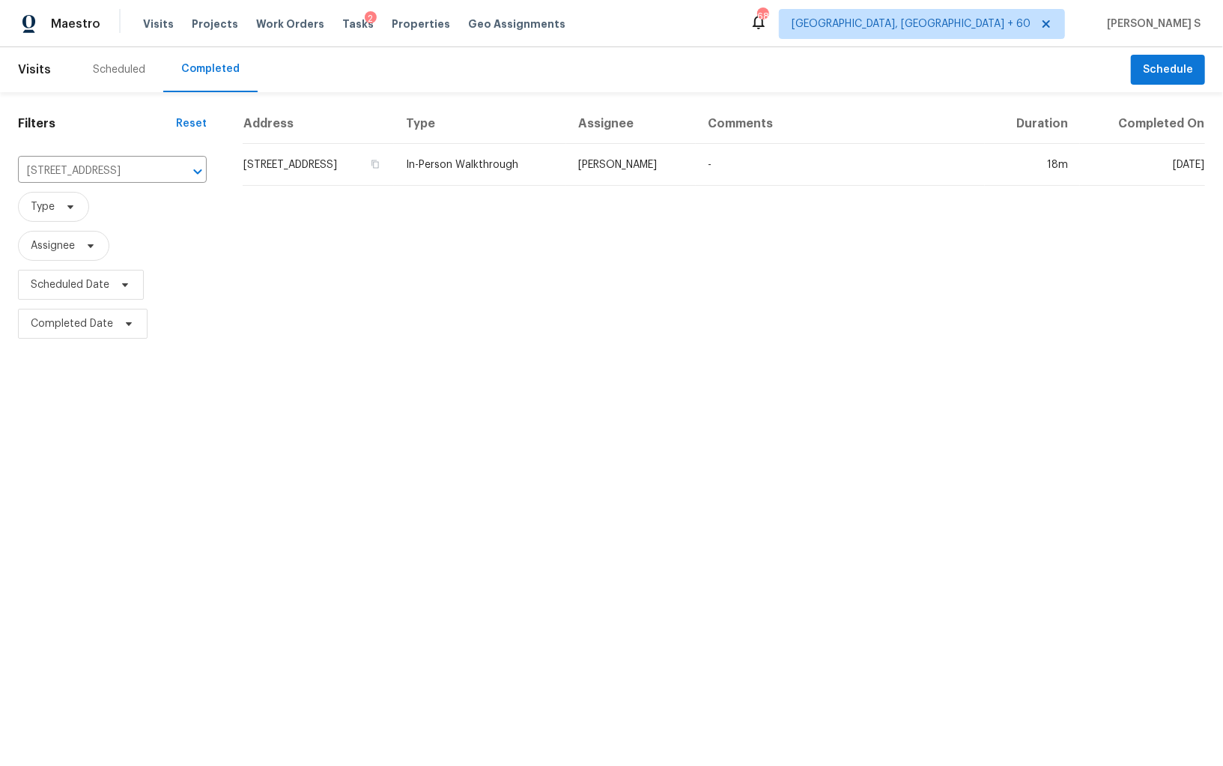
click at [288, 166] on td "[STREET_ADDRESS]" at bounding box center [318, 165] width 151 height 42
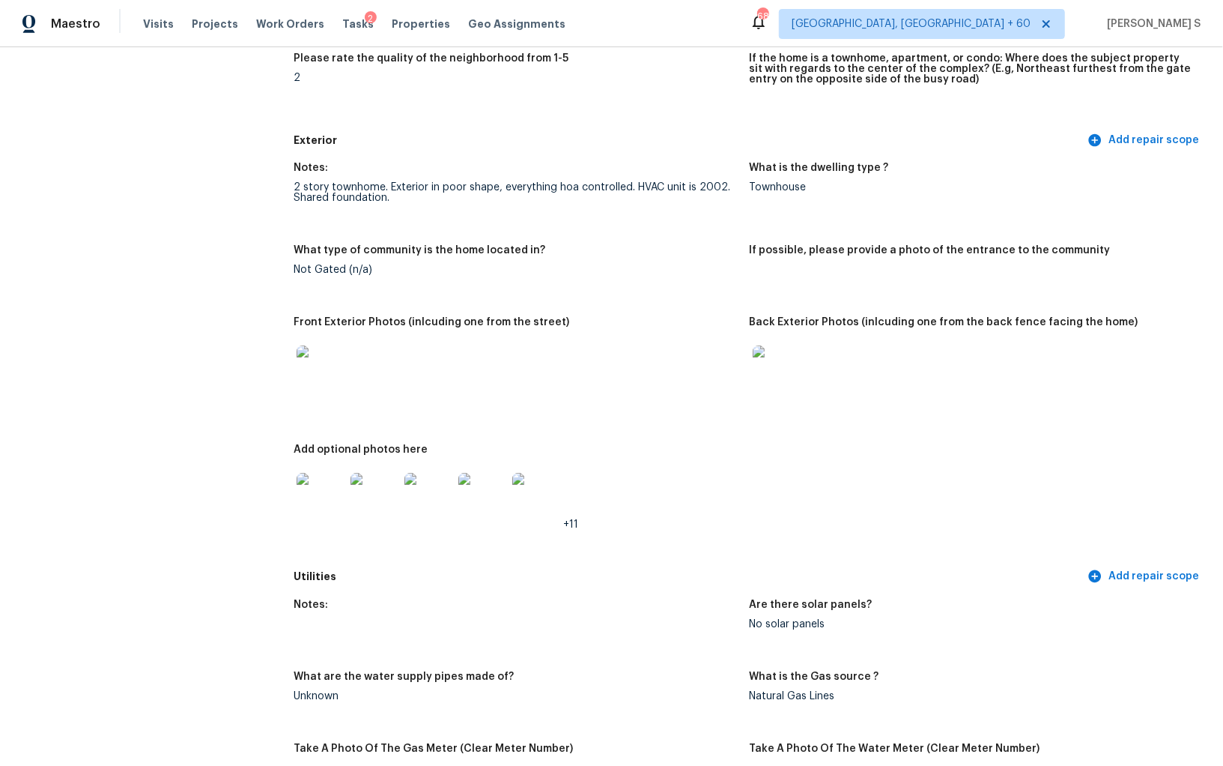
scroll to position [1110, 0]
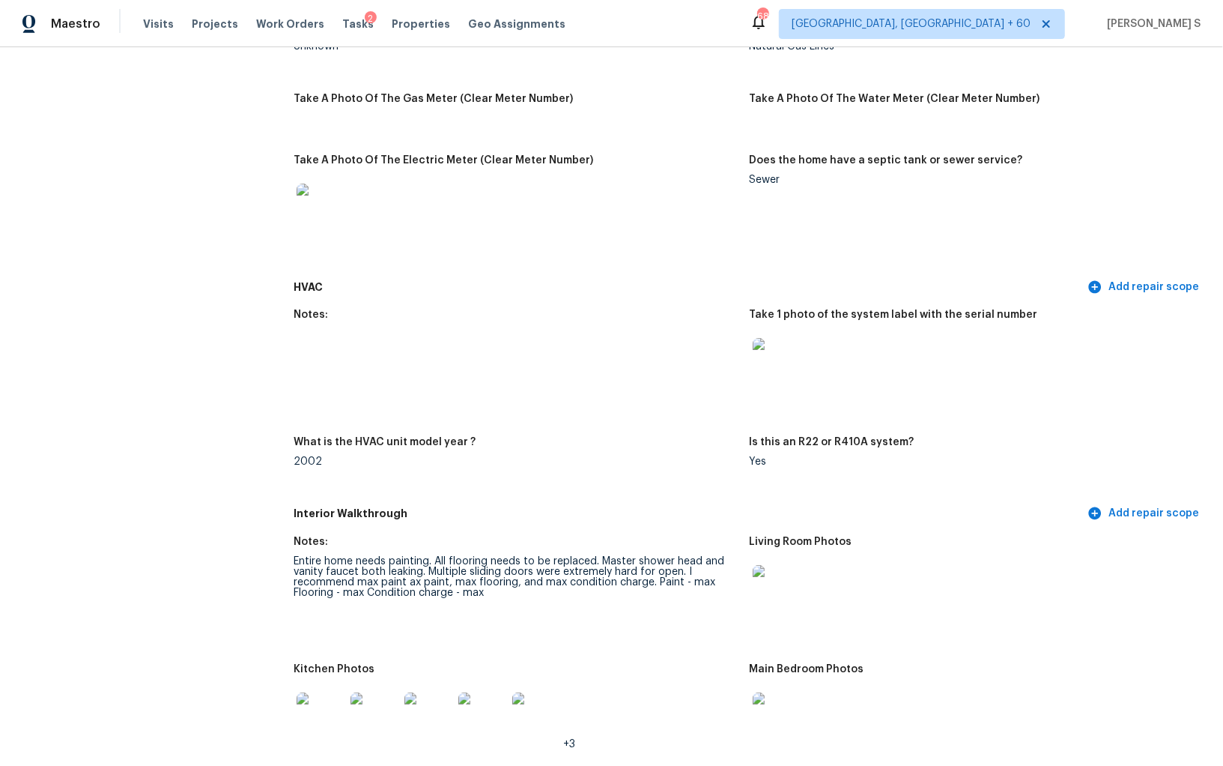
click at [647, 294] on div "HVAC Add repair scope" at bounding box center [750, 287] width 912 height 28
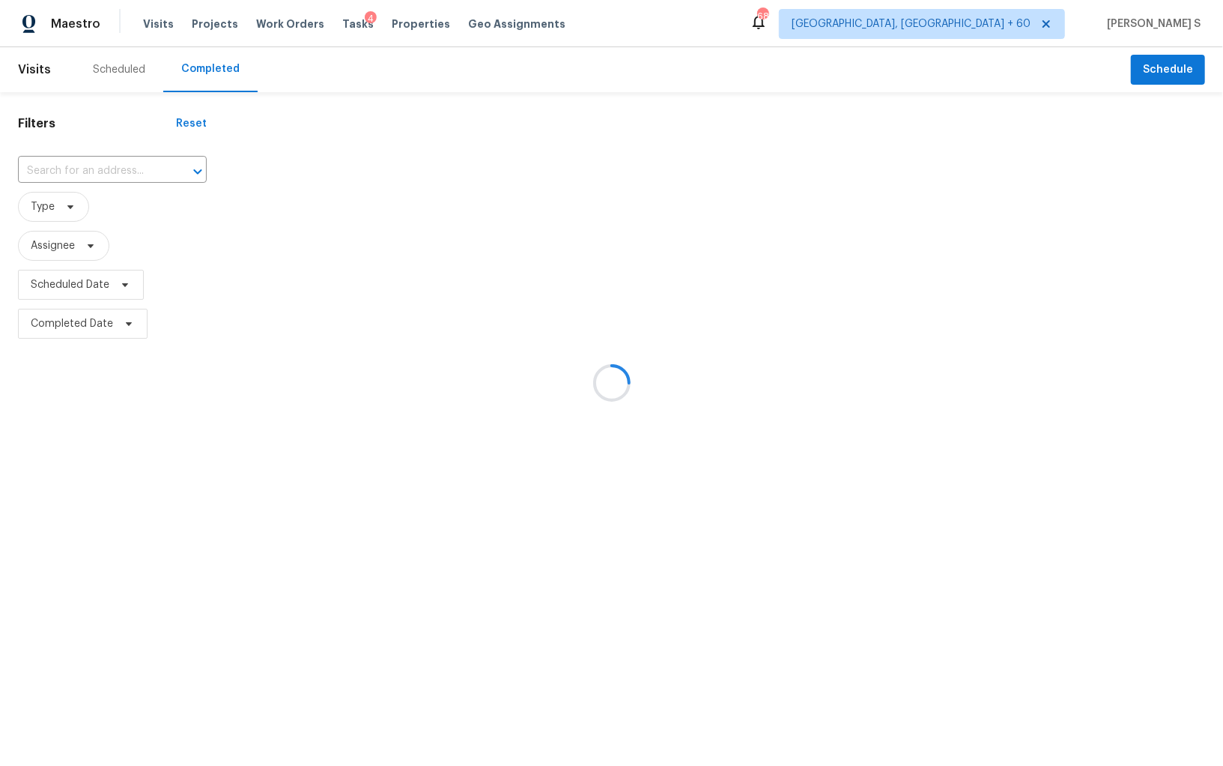
click at [88, 172] on div at bounding box center [611, 383] width 1223 height 766
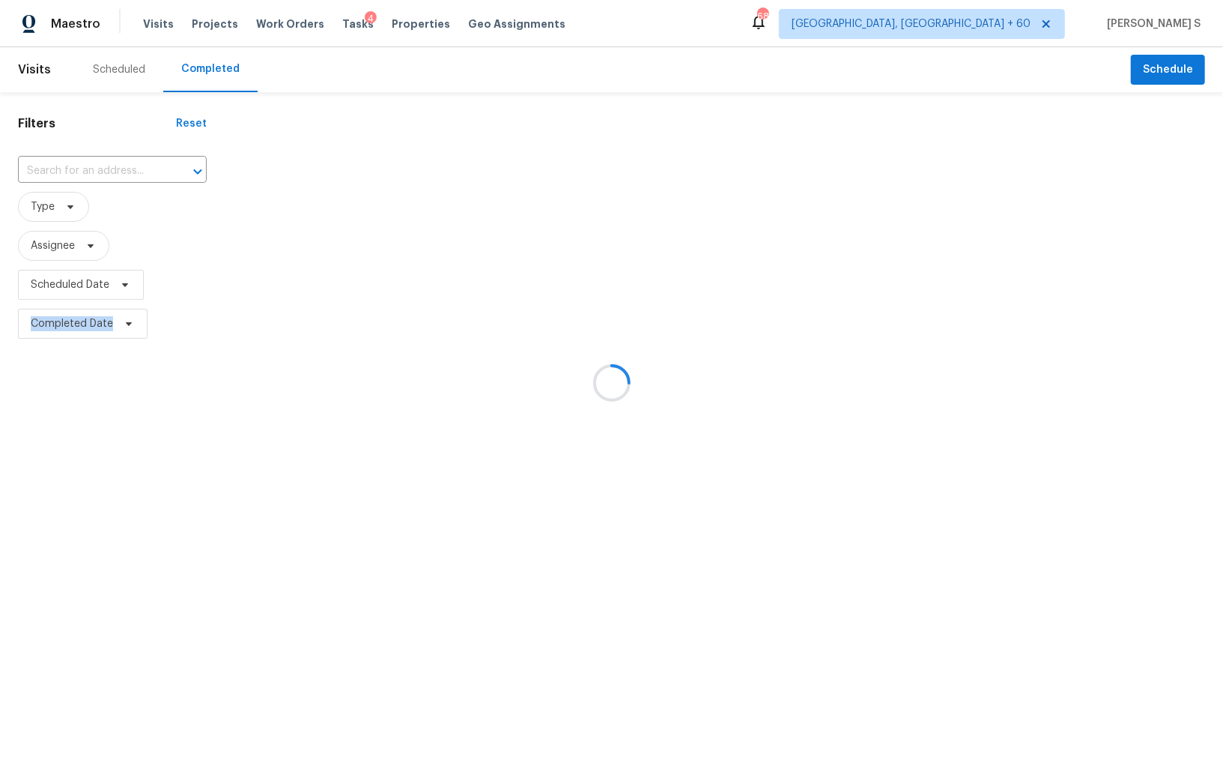
click at [88, 172] on div at bounding box center [611, 383] width 1223 height 766
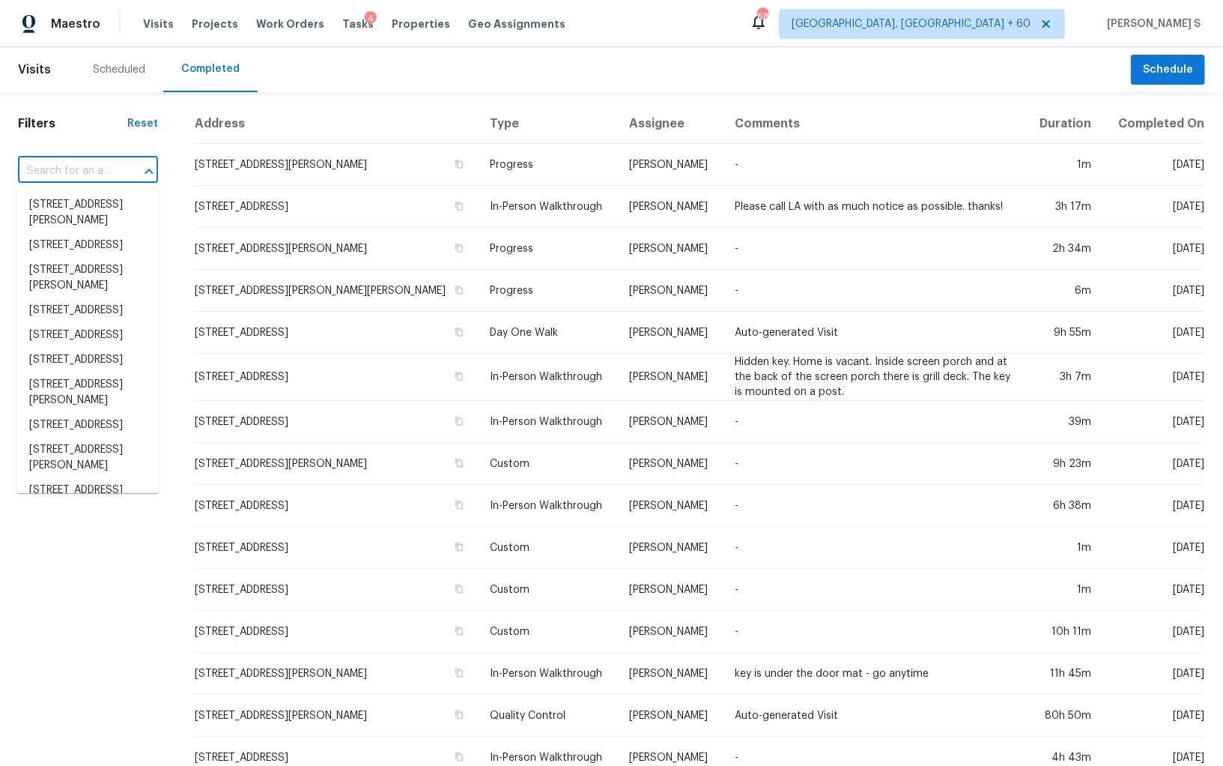
click at [88, 172] on input "text" at bounding box center [67, 171] width 98 height 23
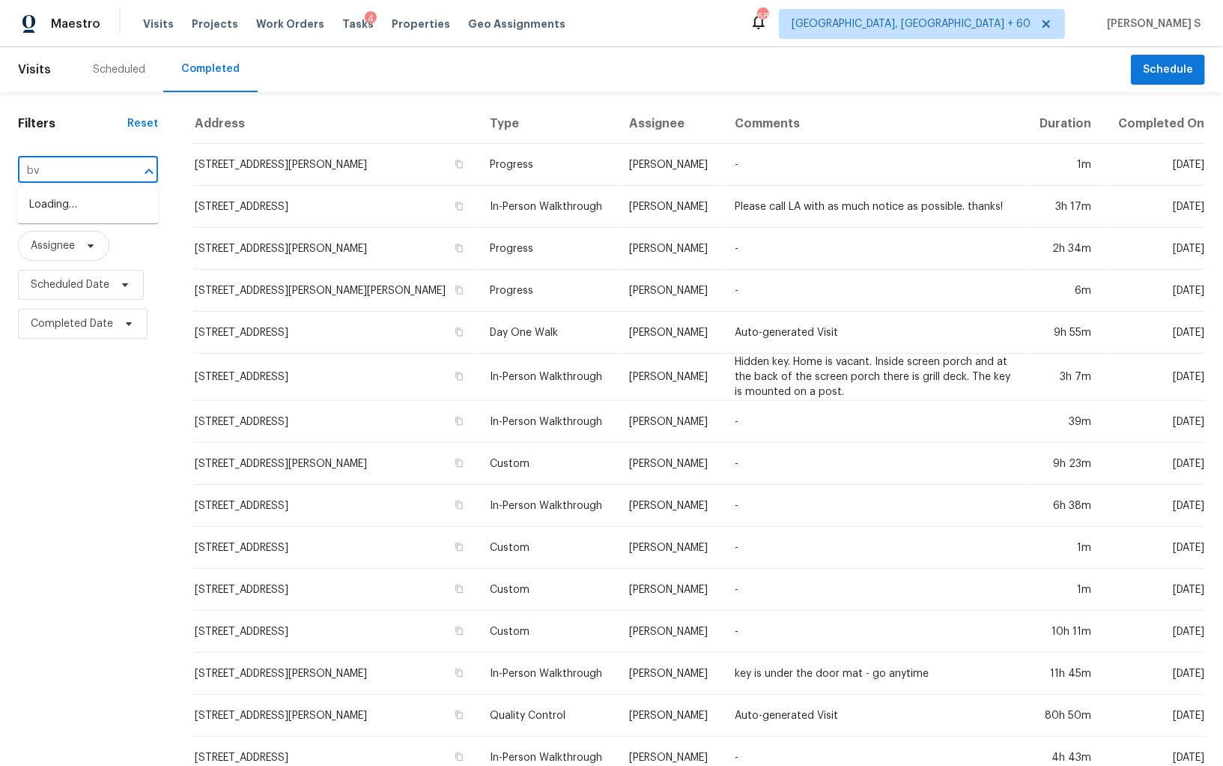
paste input "4100 Tudor Ave, Brunswick, OH 44212"
type input "4100 Tudor Ave, Brunswick, OH 44212"
click at [88, 199] on li "4100 Tudor Ave, Brunswick, OH 44212" at bounding box center [88, 205] width 142 height 25
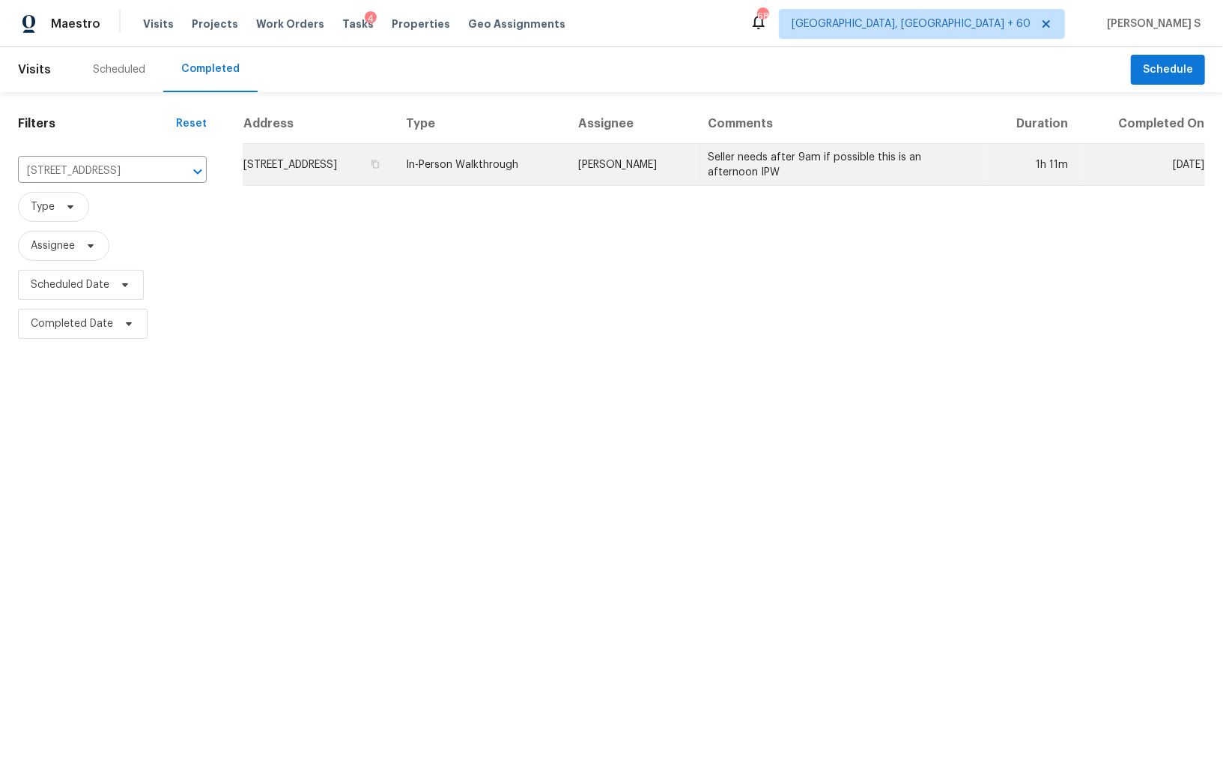
click at [295, 170] on td "4100 Tudor Ave, Brunswick, OH 44212" at bounding box center [318, 165] width 151 height 42
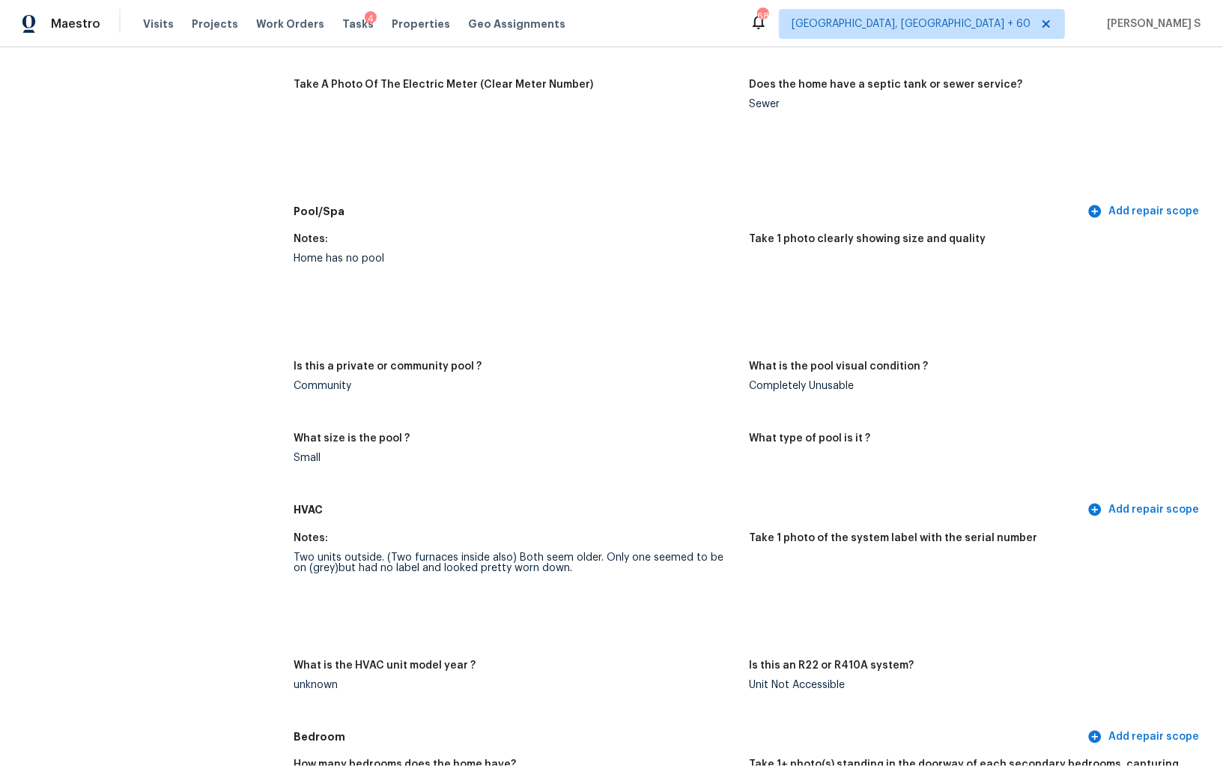
scroll to position [413, 0]
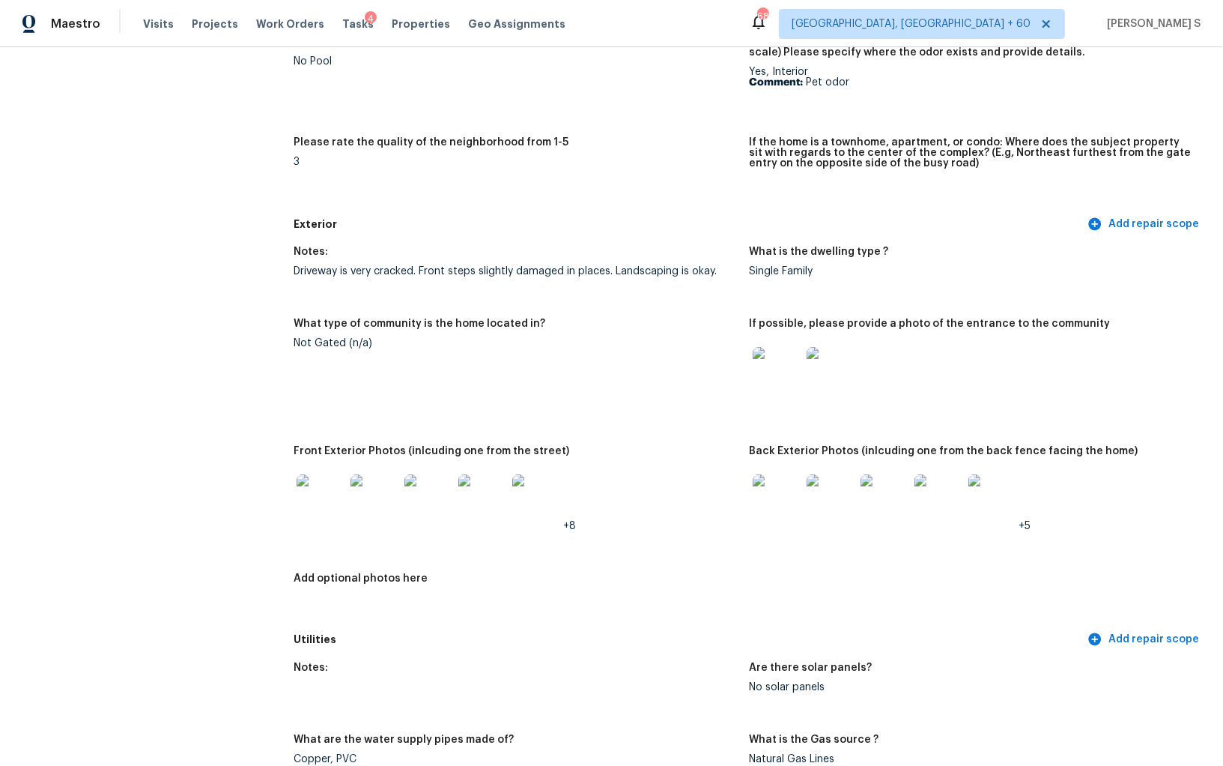
click at [458, 410] on figure "What type of community is the home located in? Not Gated (n/a)" at bounding box center [522, 372] width 456 height 109
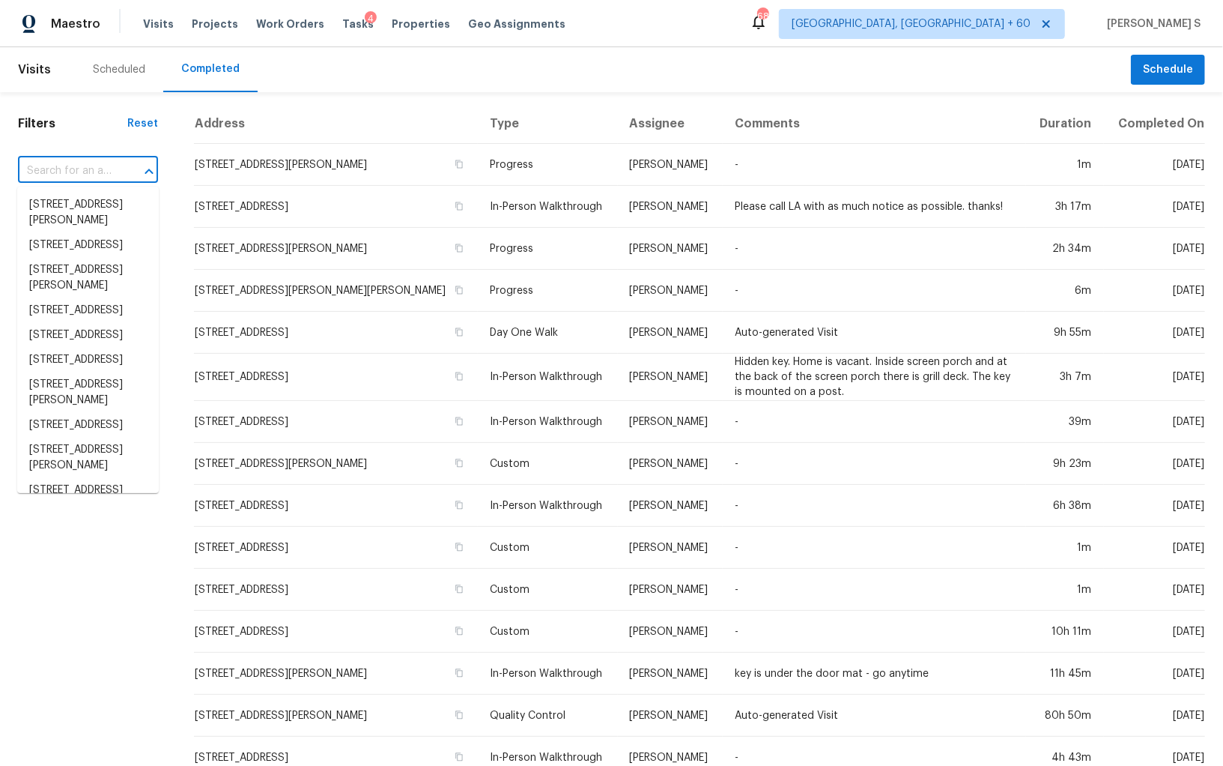
click at [84, 169] on input "text" at bounding box center [67, 171] width 98 height 23
paste input "[STREET_ADDRESS]"
type input "[STREET_ADDRESS]"
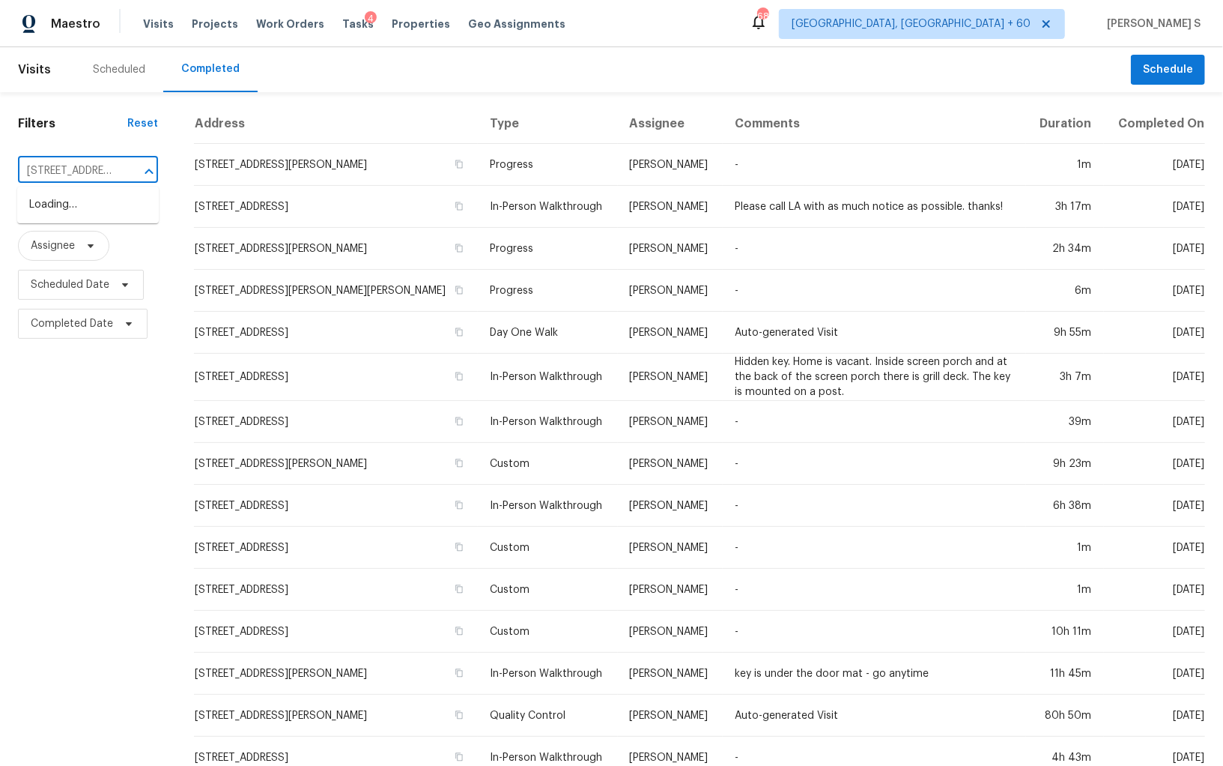
scroll to position [0, 91]
click at [81, 200] on li "[STREET_ADDRESS]" at bounding box center [88, 205] width 142 height 25
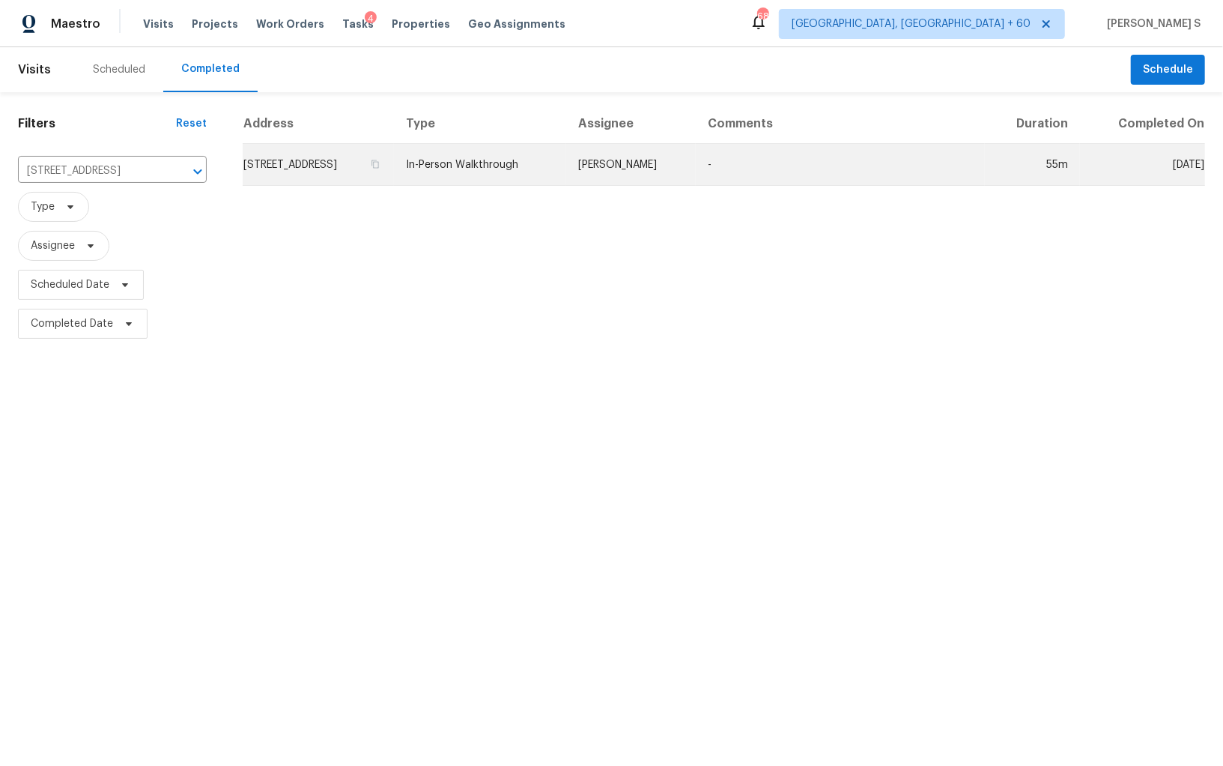
click at [318, 174] on td "[STREET_ADDRESS]" at bounding box center [318, 165] width 151 height 42
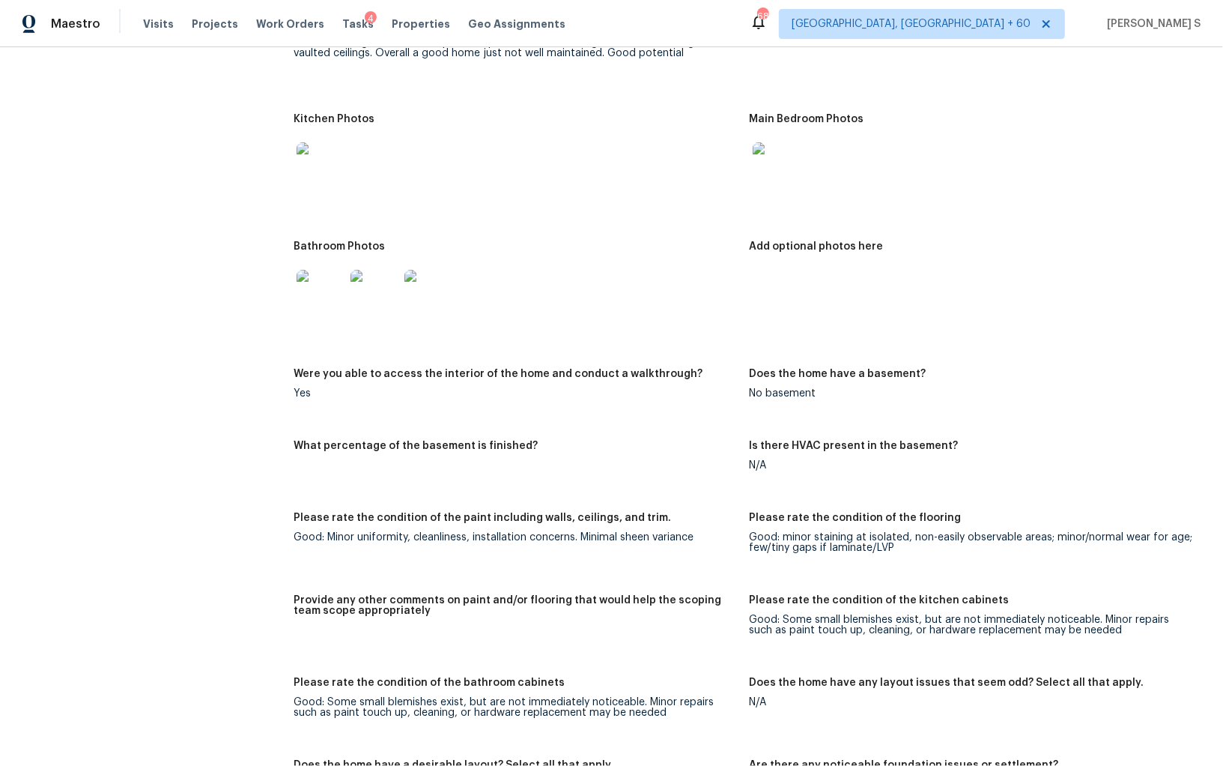
scroll to position [1564, 0]
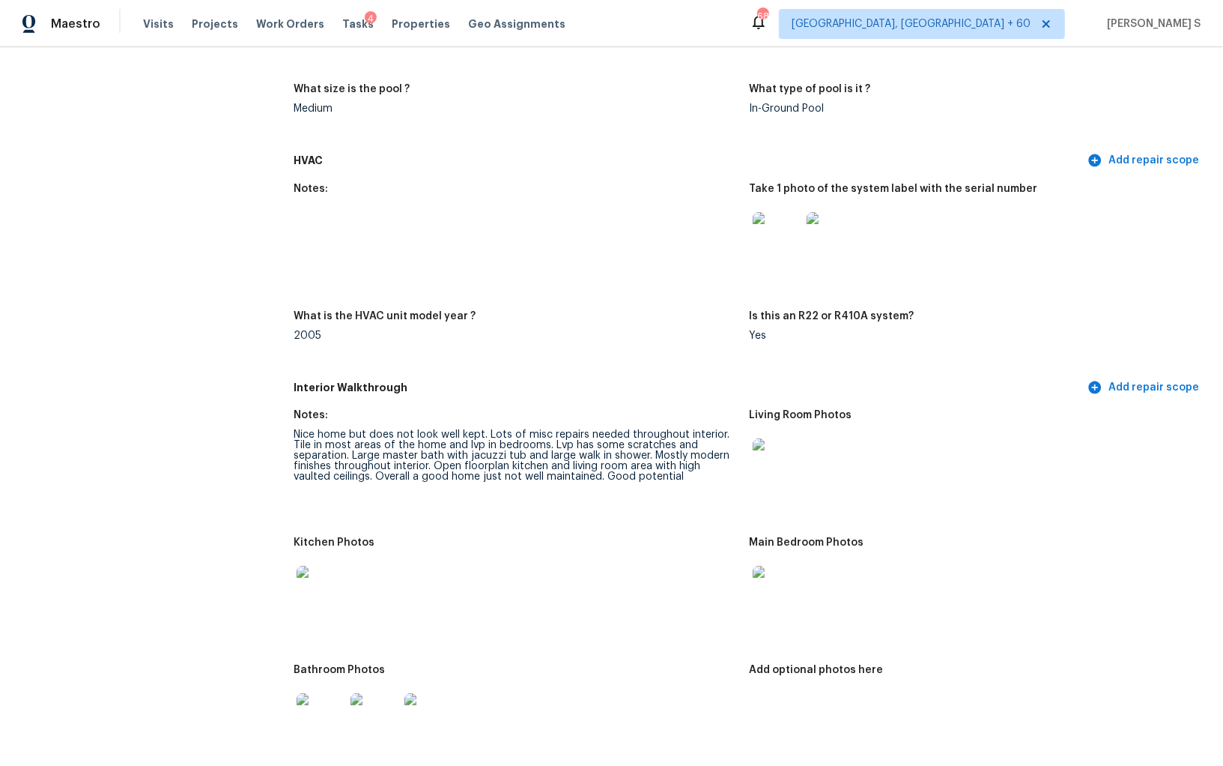
click at [482, 296] on div "Notes: Take 1 photo of the system label with the serial number What is the HVAC…" at bounding box center [750, 274] width 912 height 199
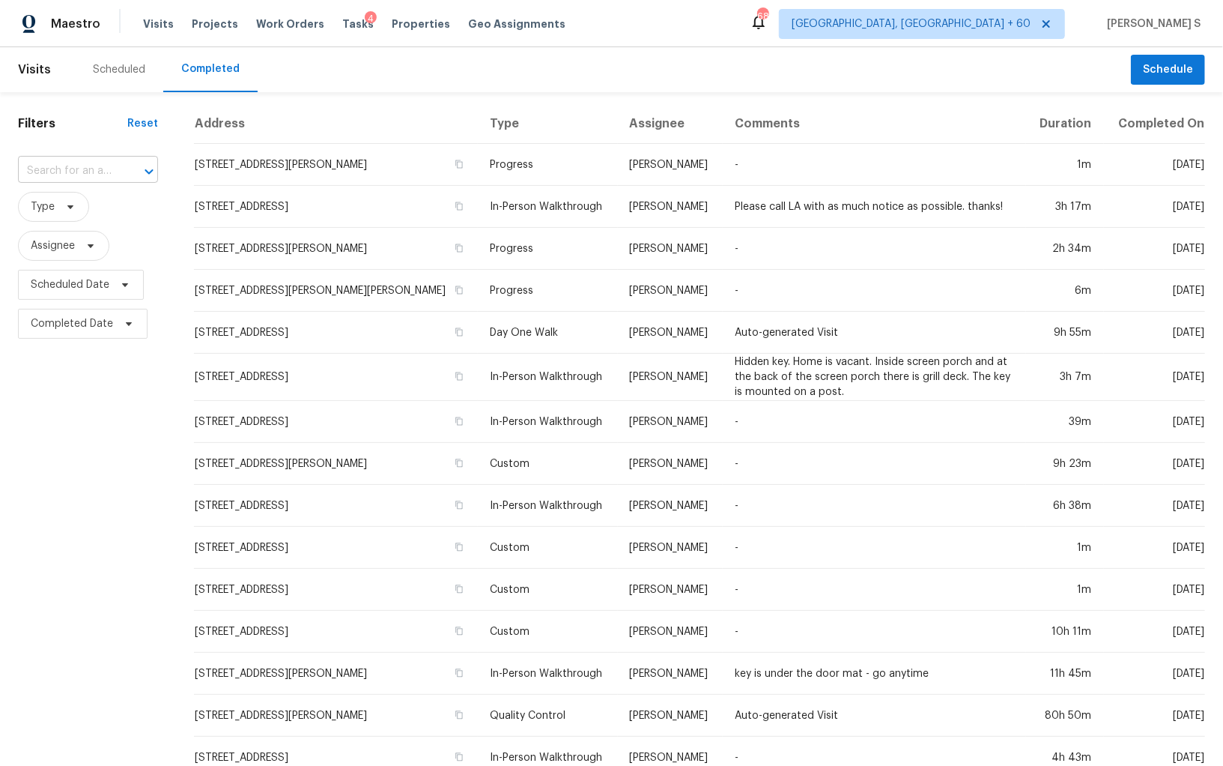
click at [132, 174] on div at bounding box center [138, 171] width 39 height 21
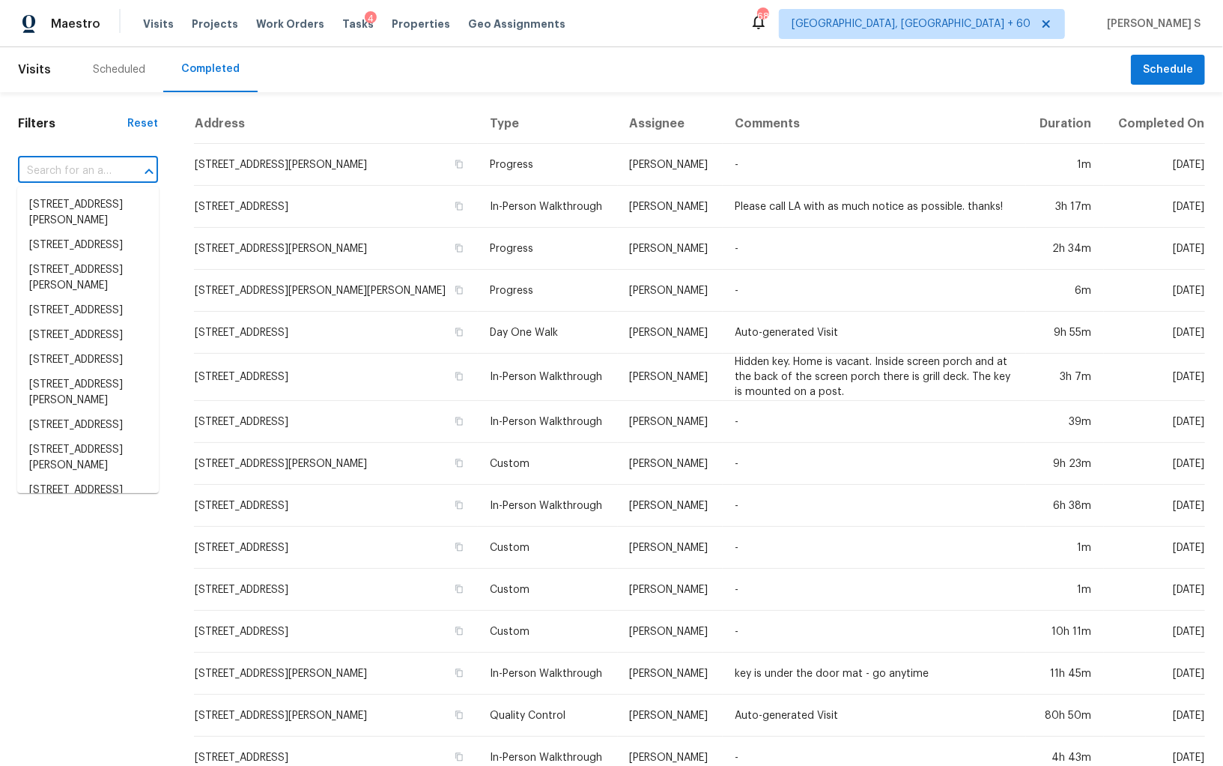
paste input "1020 Valley Estates Dr, Blythewood, SC 29016"
type input "1020 Valley Estates Dr, Blythewood, SC 29016"
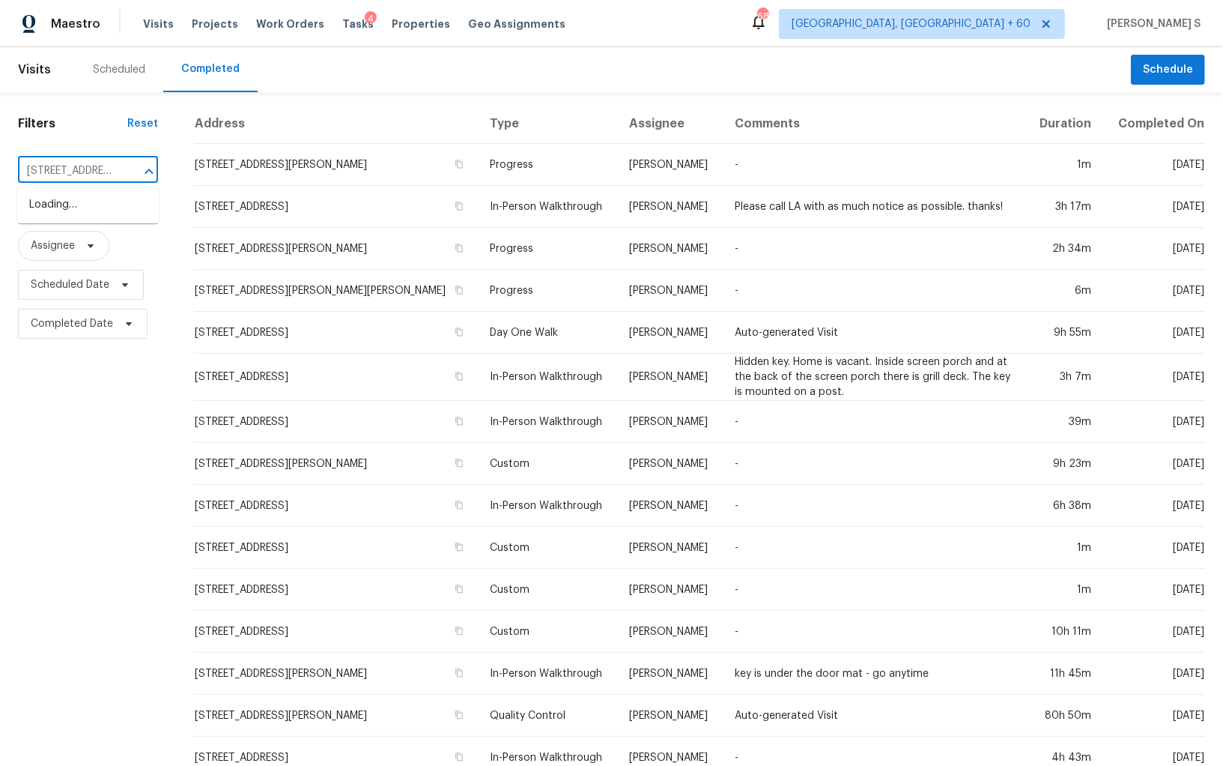
scroll to position [0, 133]
click at [98, 204] on li "1020 Valley Estates Dr, Blythewood, SC 29016" at bounding box center [88, 213] width 142 height 40
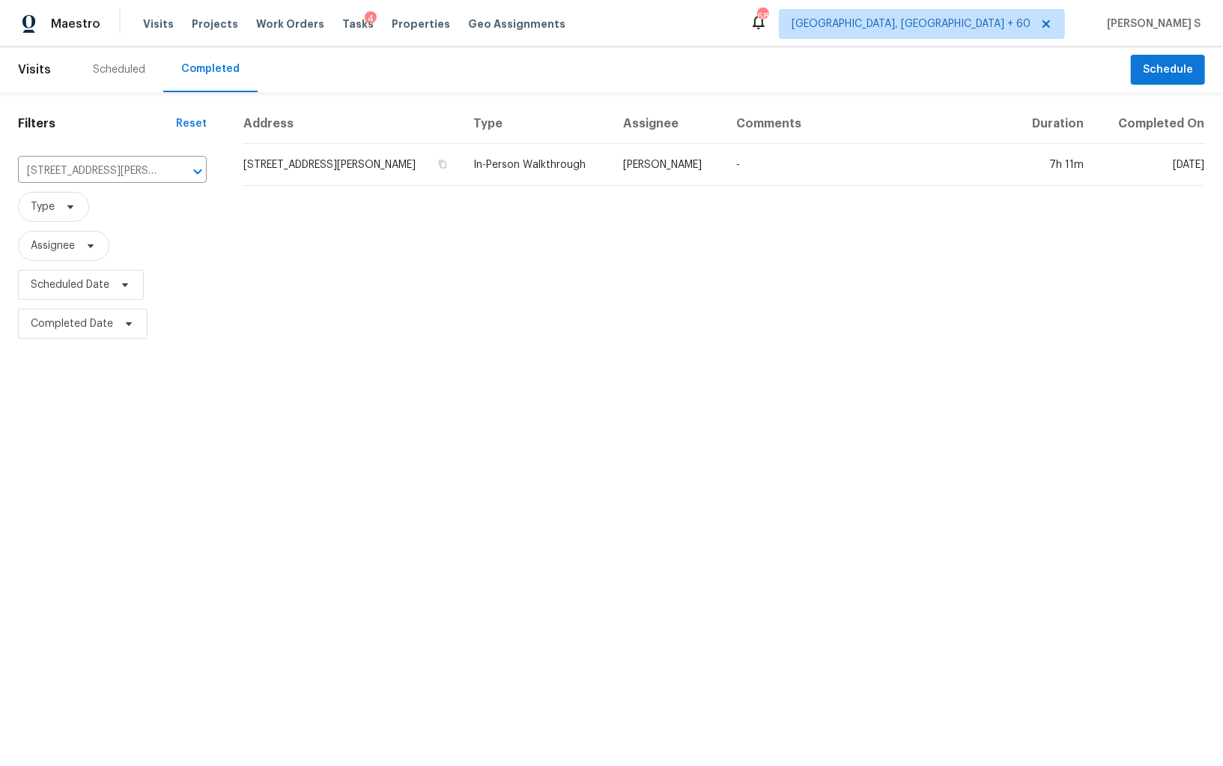
click at [267, 170] on td "1020 Valley Estates Dr, Blythewood, SC 29016" at bounding box center [352, 165] width 219 height 42
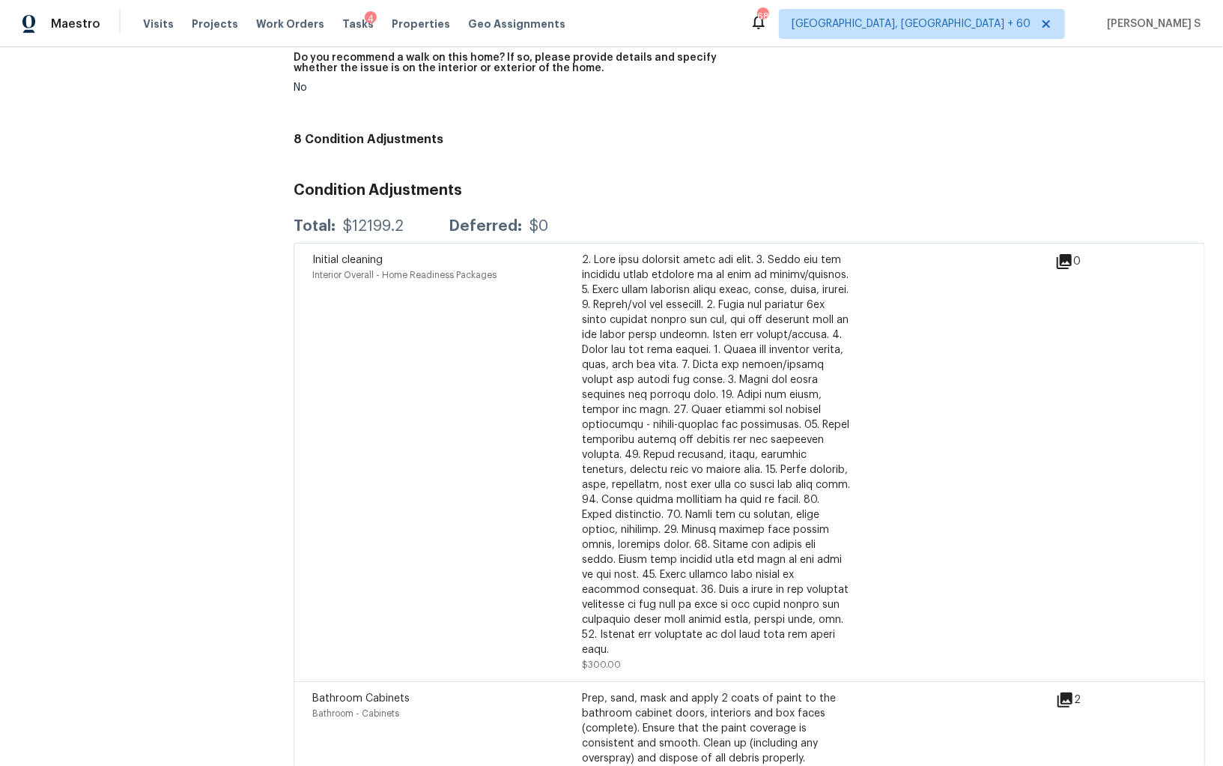
scroll to position [3155, 0]
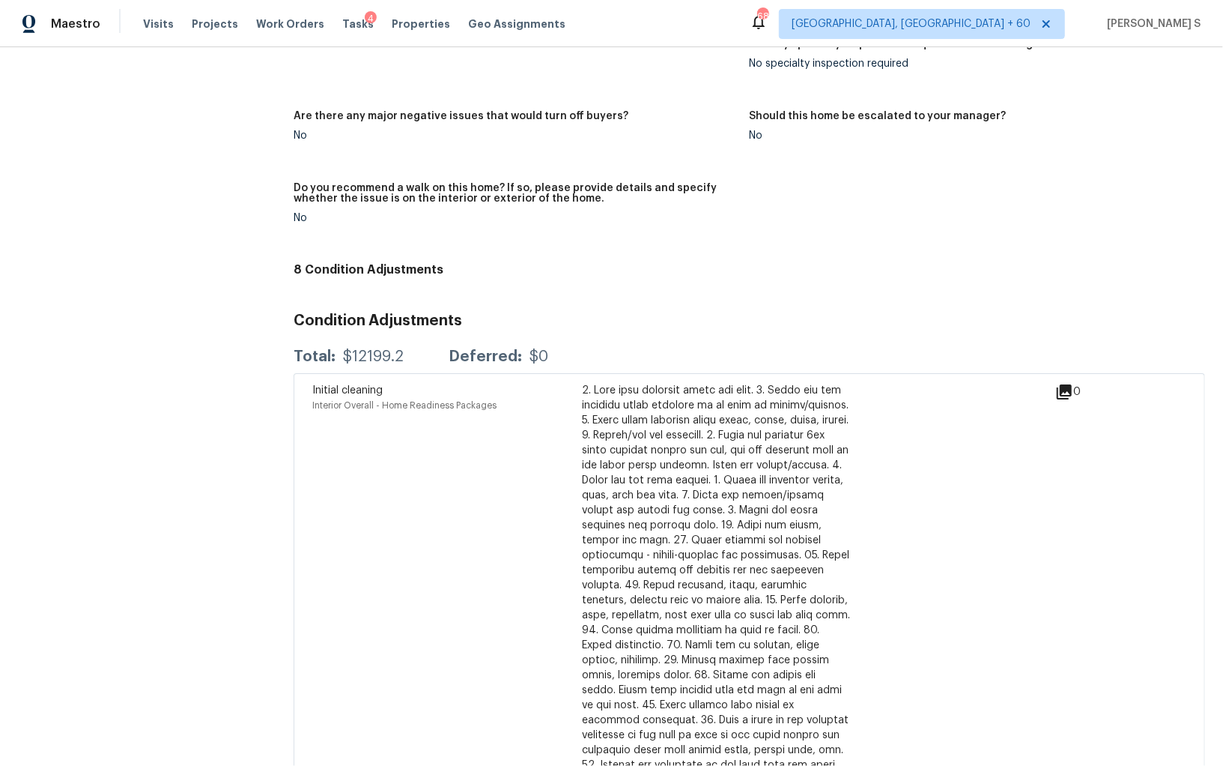
click at [450, 262] on h4 "8 Condition Adjustments" at bounding box center [750, 269] width 912 height 15
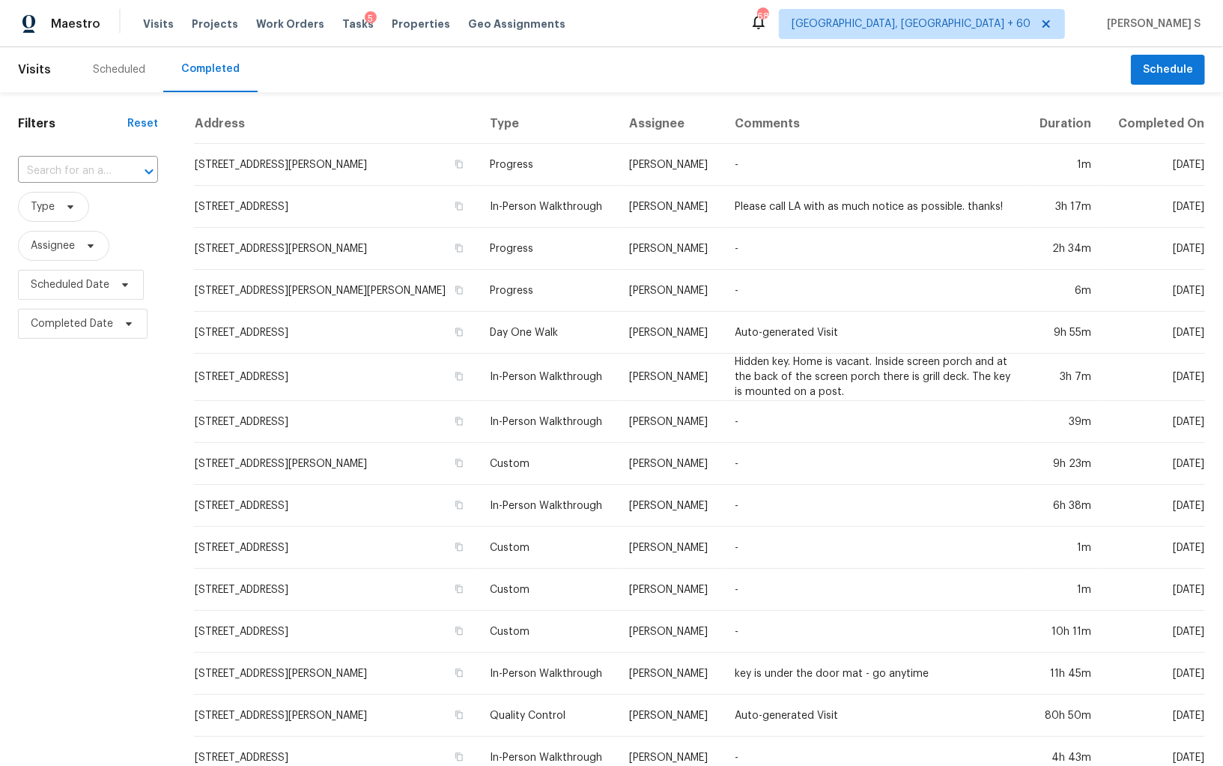
click at [87, 157] on div "​" at bounding box center [88, 171] width 140 height 32
click at [87, 164] on input "text" at bounding box center [67, 171] width 98 height 23
paste input "[STREET_ADDRESS]"
type input "[STREET_ADDRESS]"
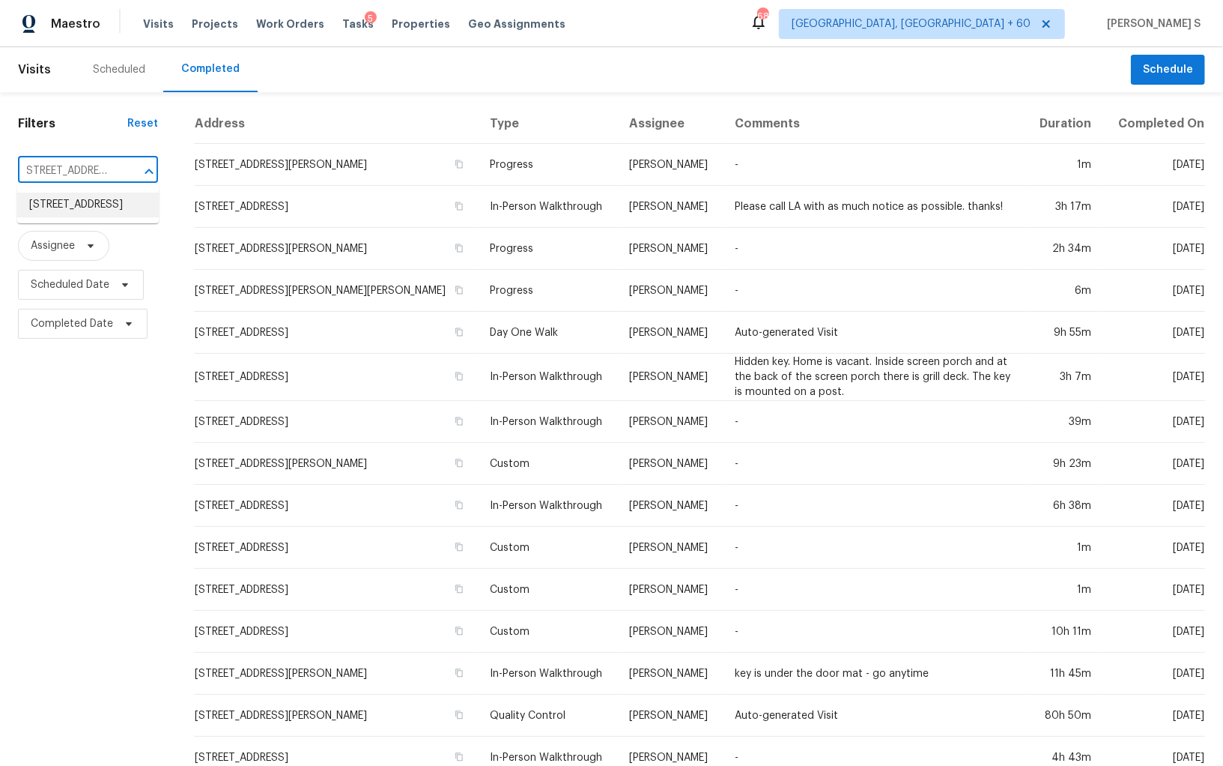
click at [80, 201] on li "[STREET_ADDRESS]" at bounding box center [88, 205] width 142 height 25
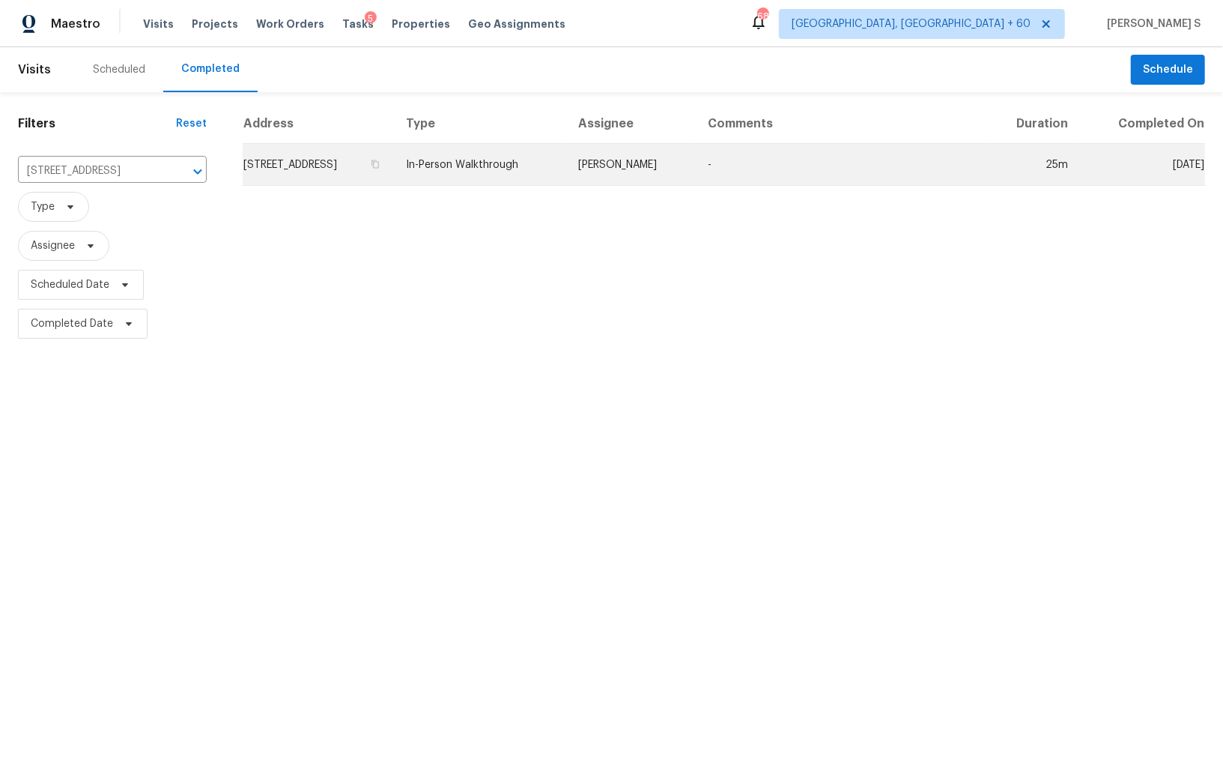
click at [283, 169] on td "[STREET_ADDRESS]" at bounding box center [318, 165] width 151 height 42
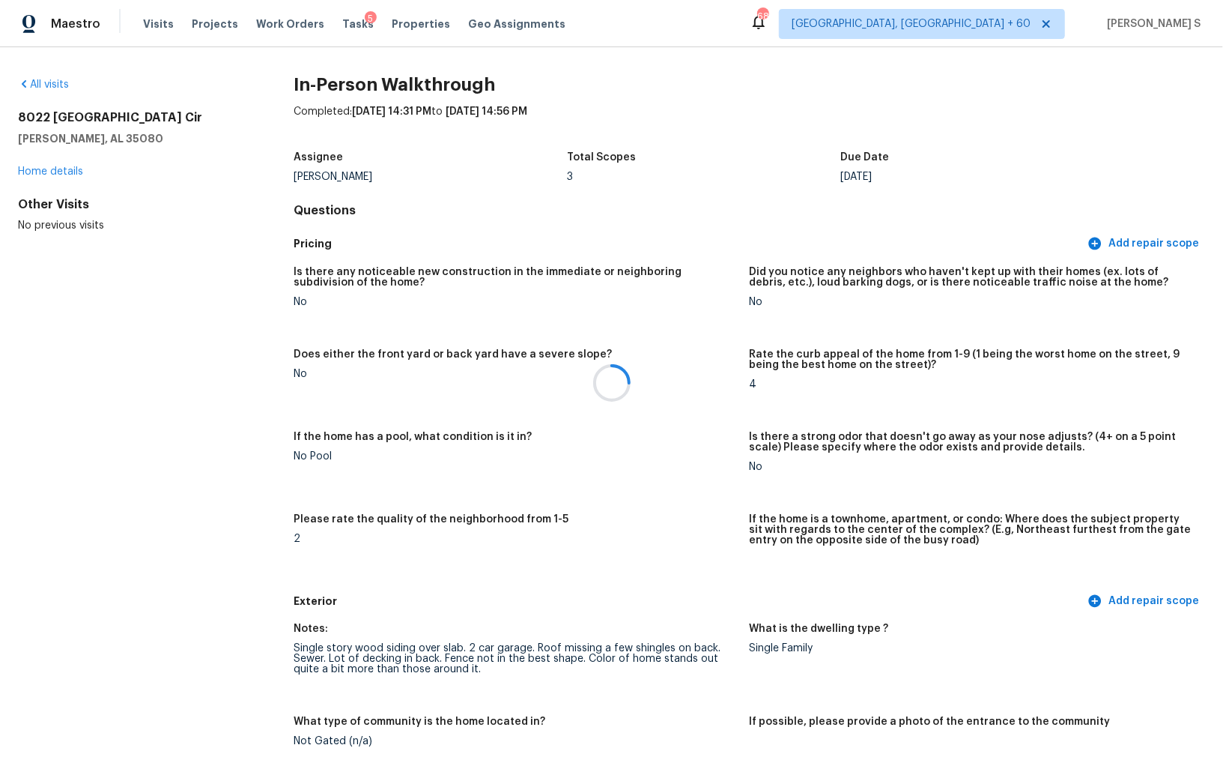
click at [482, 688] on div at bounding box center [611, 383] width 1223 height 766
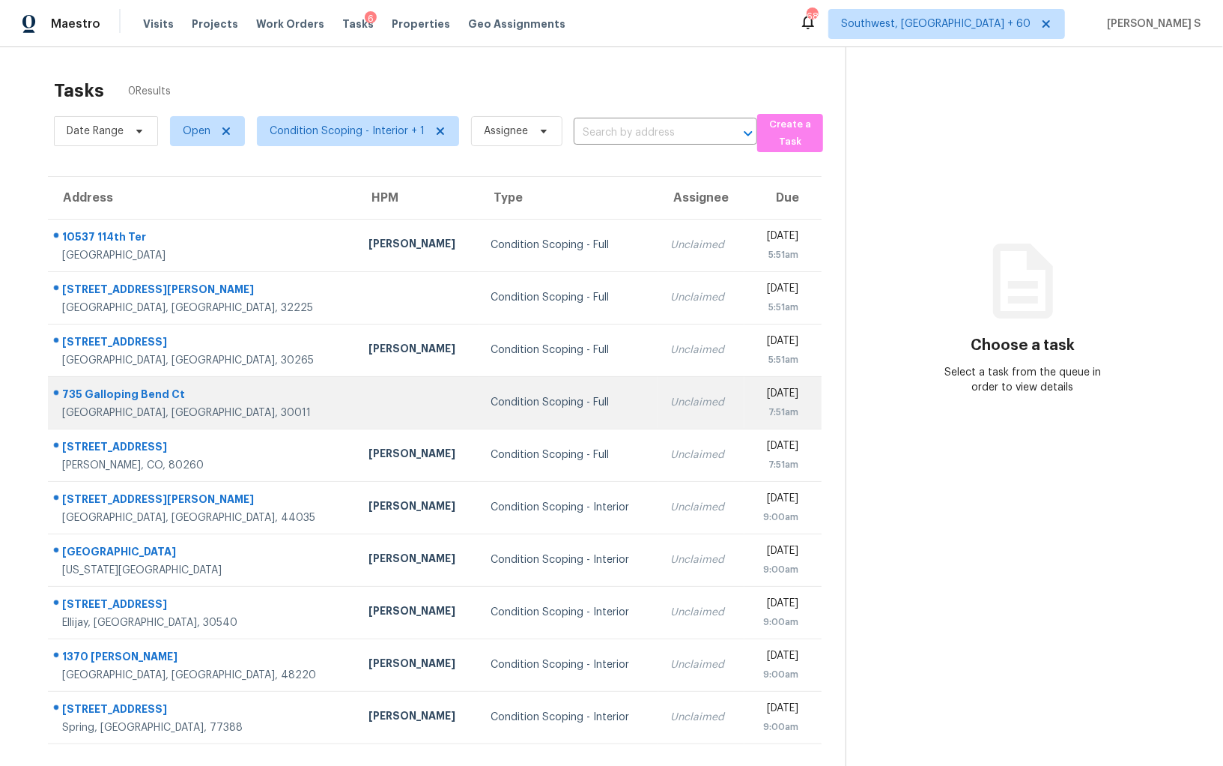
scroll to position [2, 0]
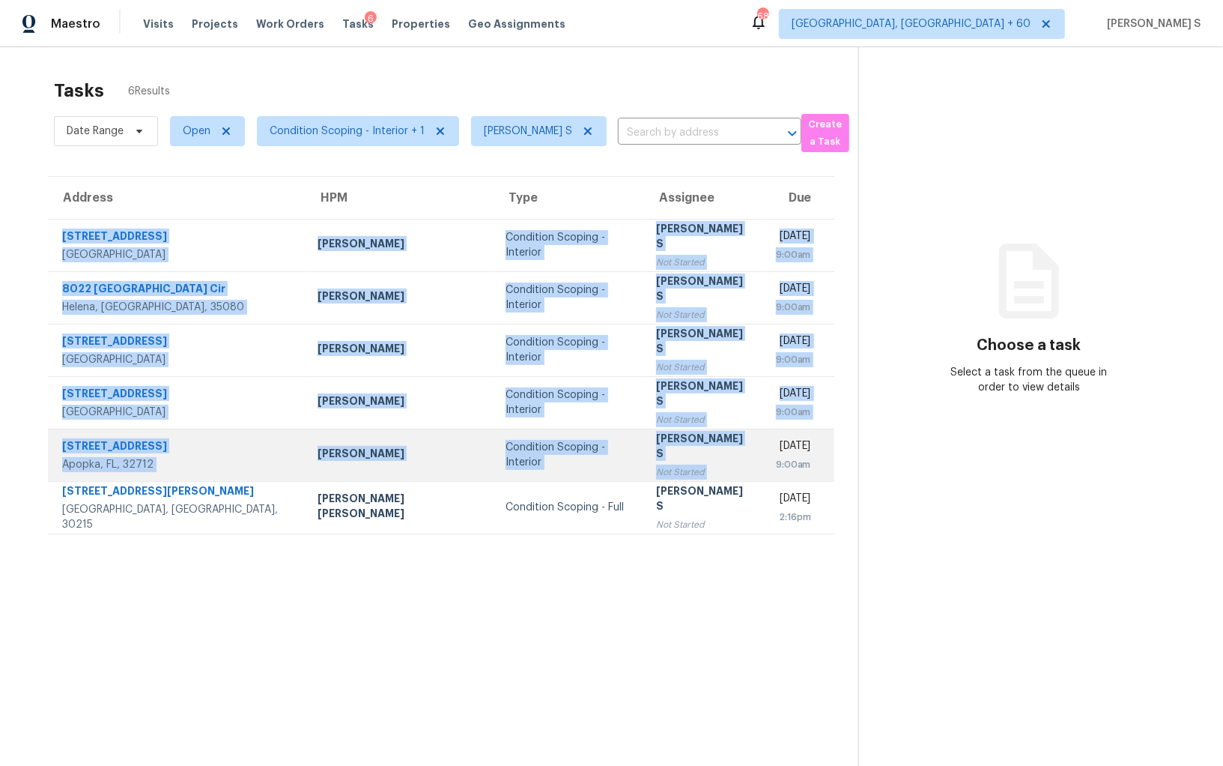
drag, startPoint x: 55, startPoint y: 235, endPoint x: 698, endPoint y: 452, distance: 678.5
click at [698, 452] on tbody "[STREET_ADDRESS] [PERSON_NAME] Condition Scoping - Interior Anbu Jebakumar S No…" at bounding box center [441, 376] width 787 height 315
copy tbody "[STREET_ADDRESS] [PERSON_NAME] Condition Scoping - Interior Anbu Jebakumar S No…"
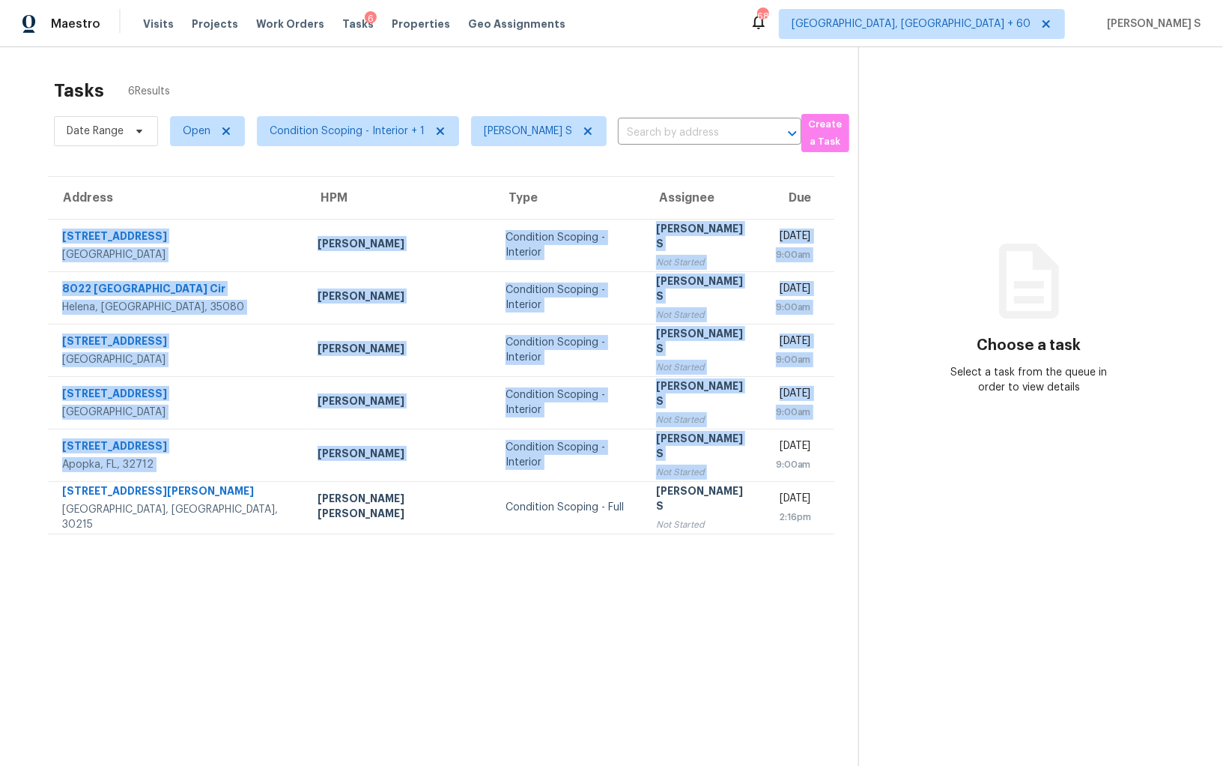
scroll to position [8, 0]
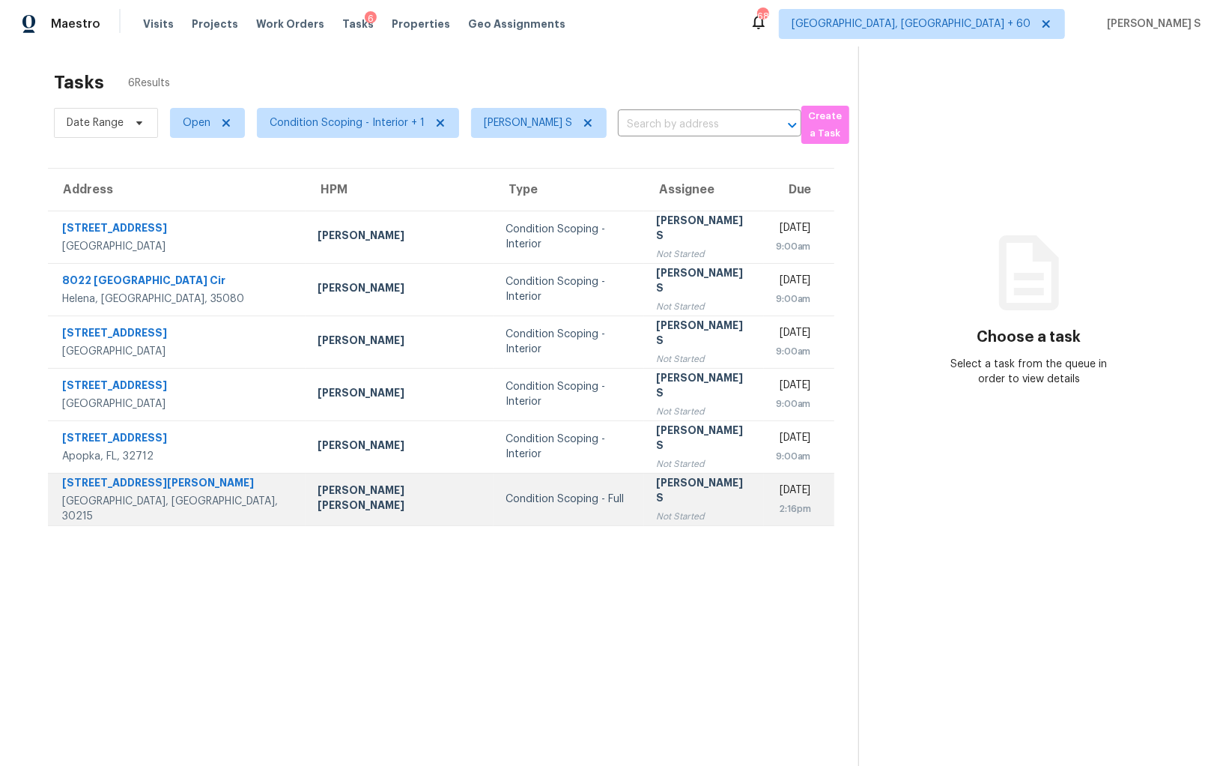
click at [656, 509] on div "Not Started" at bounding box center [703, 516] width 95 height 15
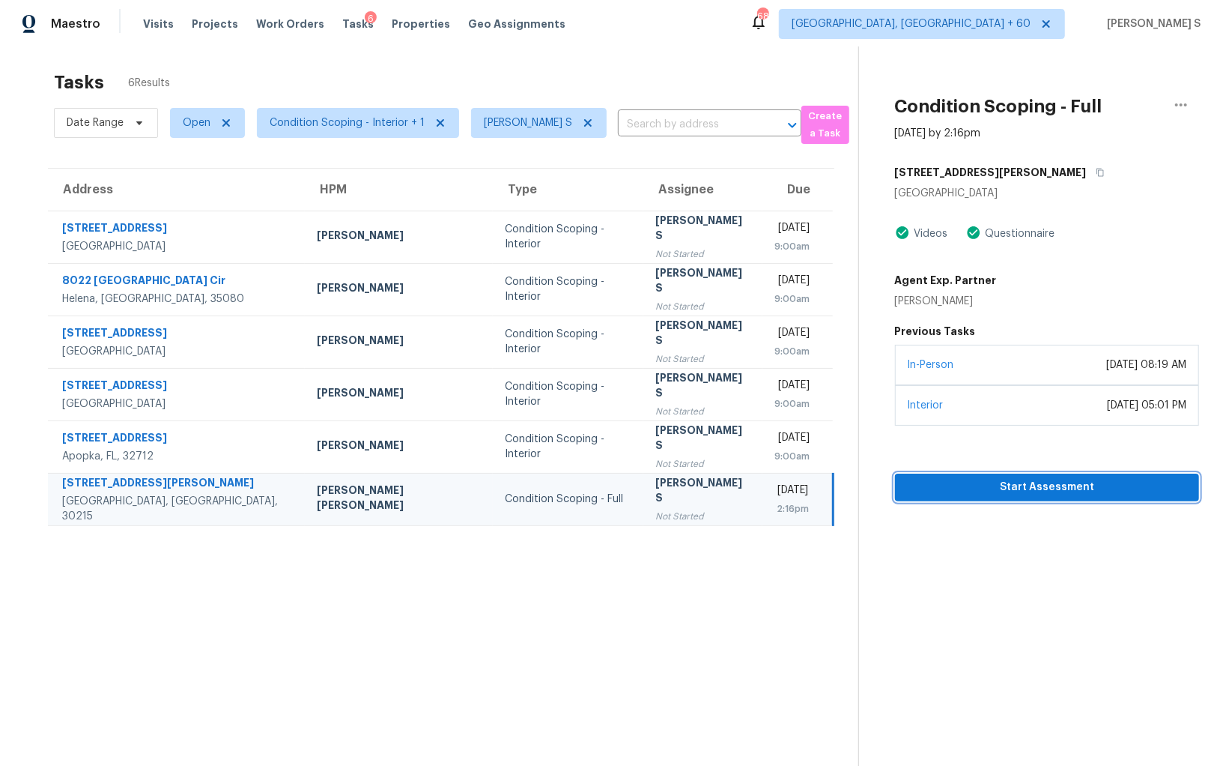
click at [1015, 488] on span "Start Assessment" at bounding box center [1047, 487] width 280 height 19
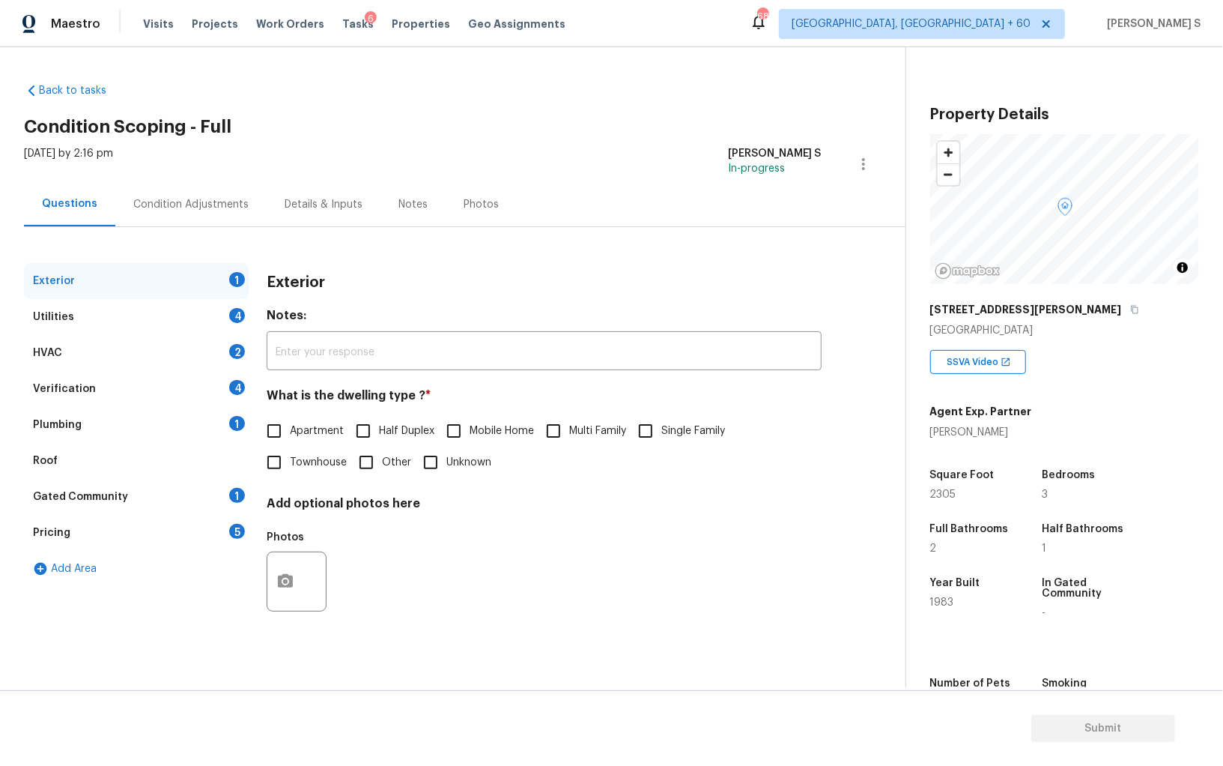
click at [649, 434] on input "Single Family" at bounding box center [645, 430] width 31 height 31
checkbox input "true"
click at [232, 297] on div "Exterior" at bounding box center [136, 281] width 225 height 36
click at [234, 309] on div "4" at bounding box center [237, 315] width 16 height 15
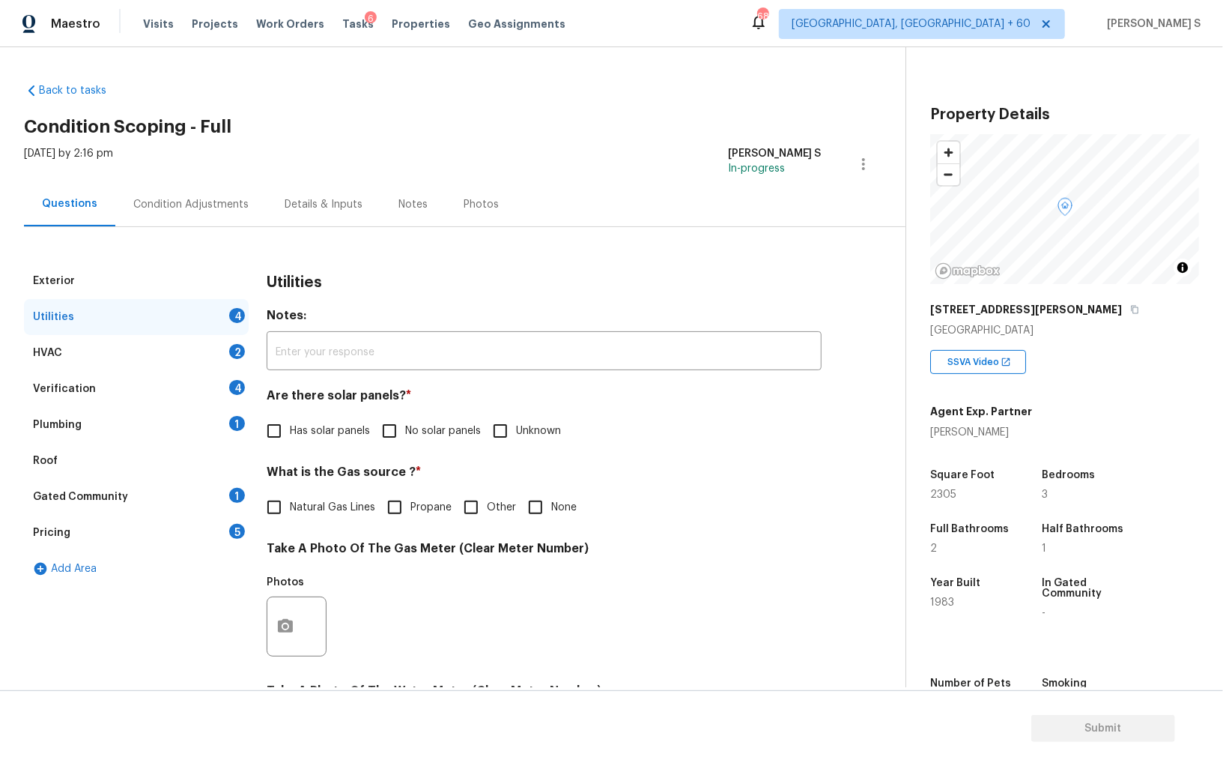
click at [375, 429] on input "No solar panels" at bounding box center [389, 430] width 31 height 31
checkbox input "true"
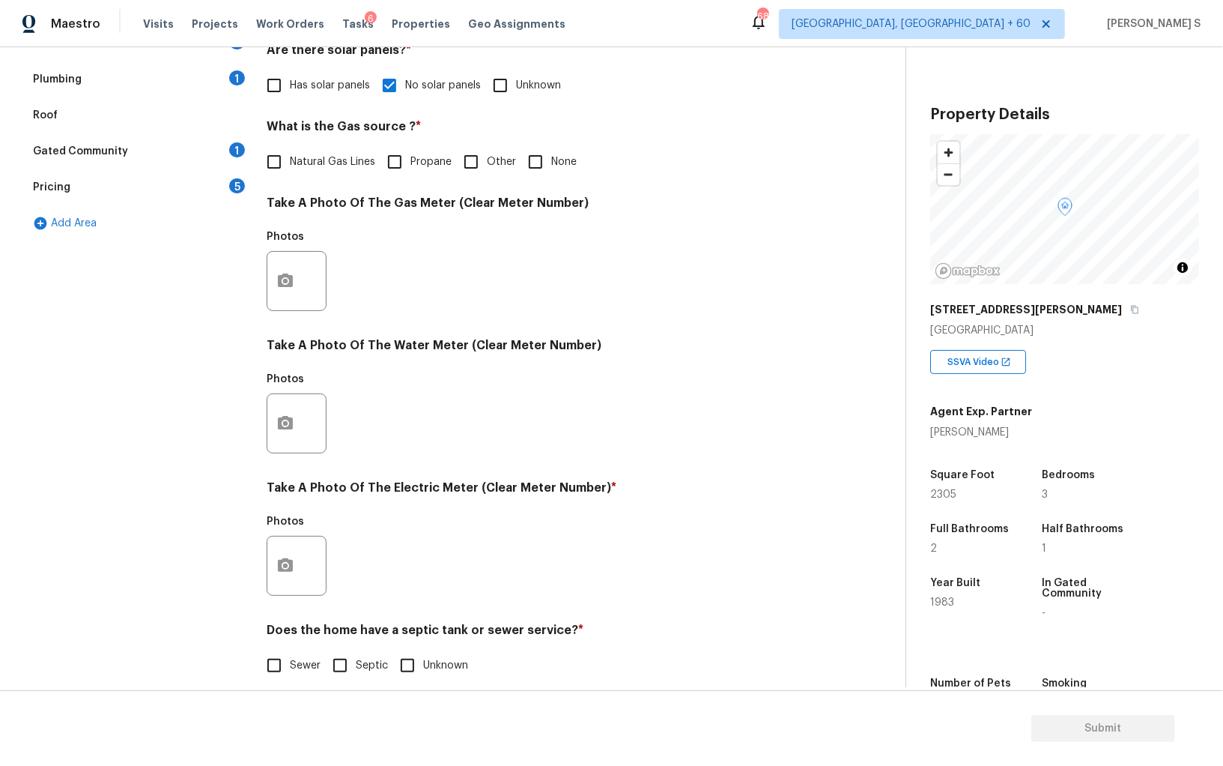
scroll to position [362, 0]
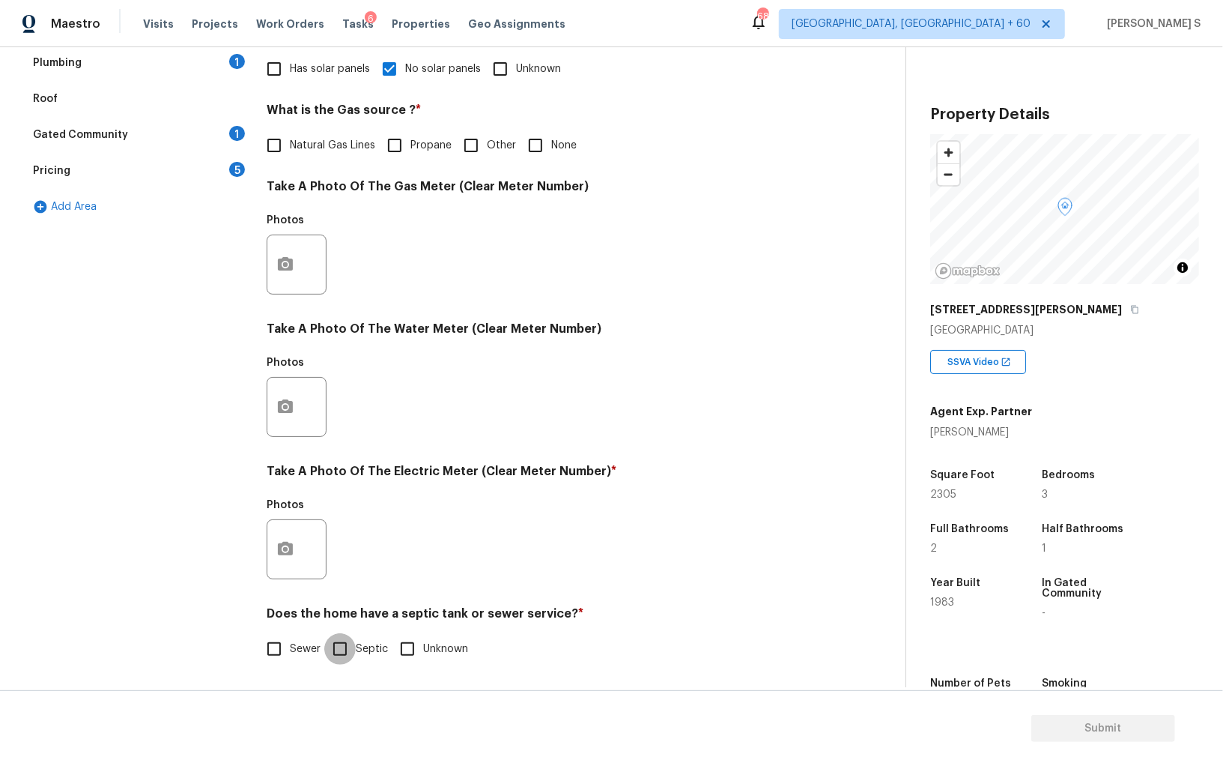
click at [349, 650] on input "Septic" at bounding box center [339, 648] width 31 height 31
checkbox input "true"
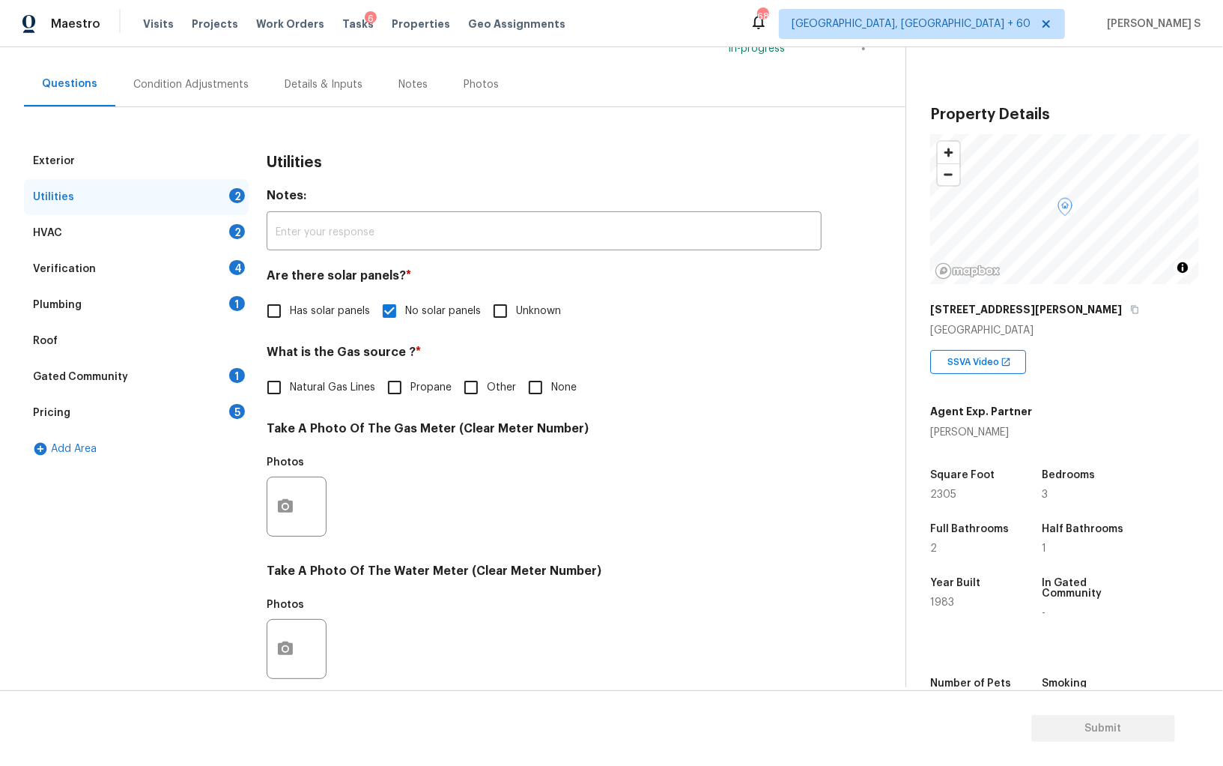
scroll to position [0, 0]
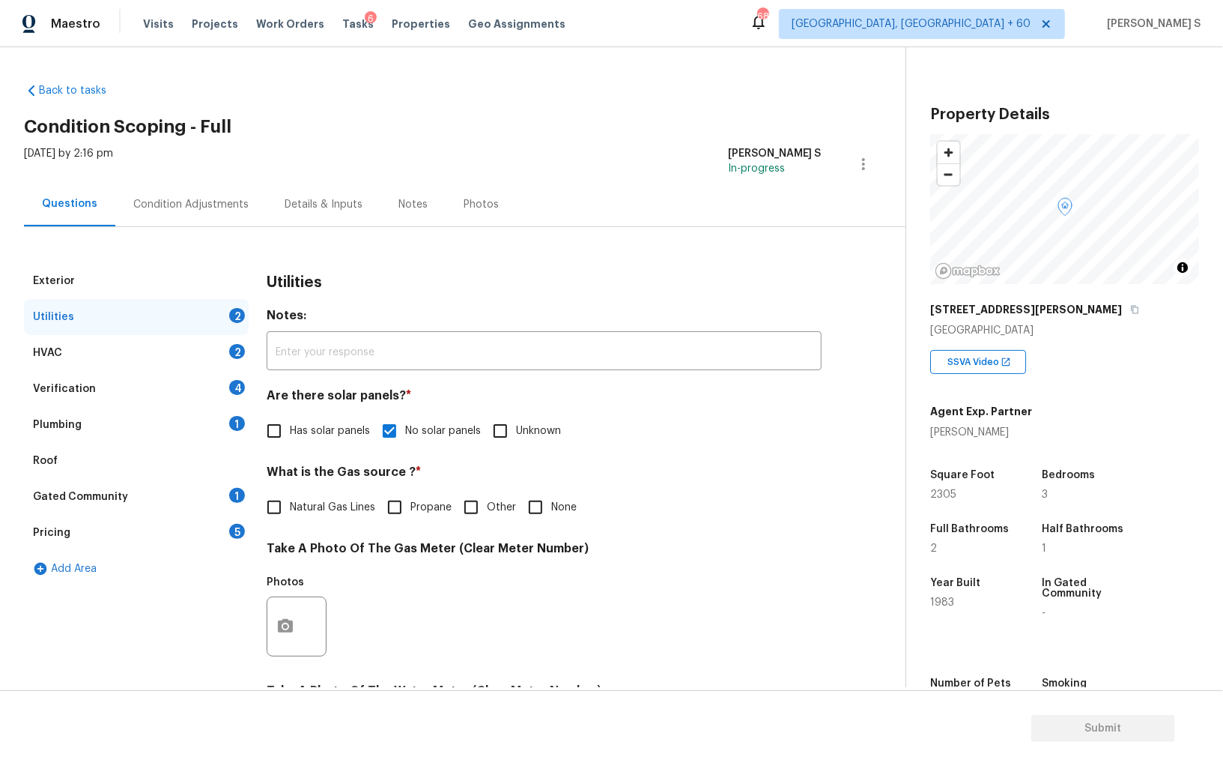
click at [232, 429] on div "Plumbing 1" at bounding box center [136, 425] width 225 height 36
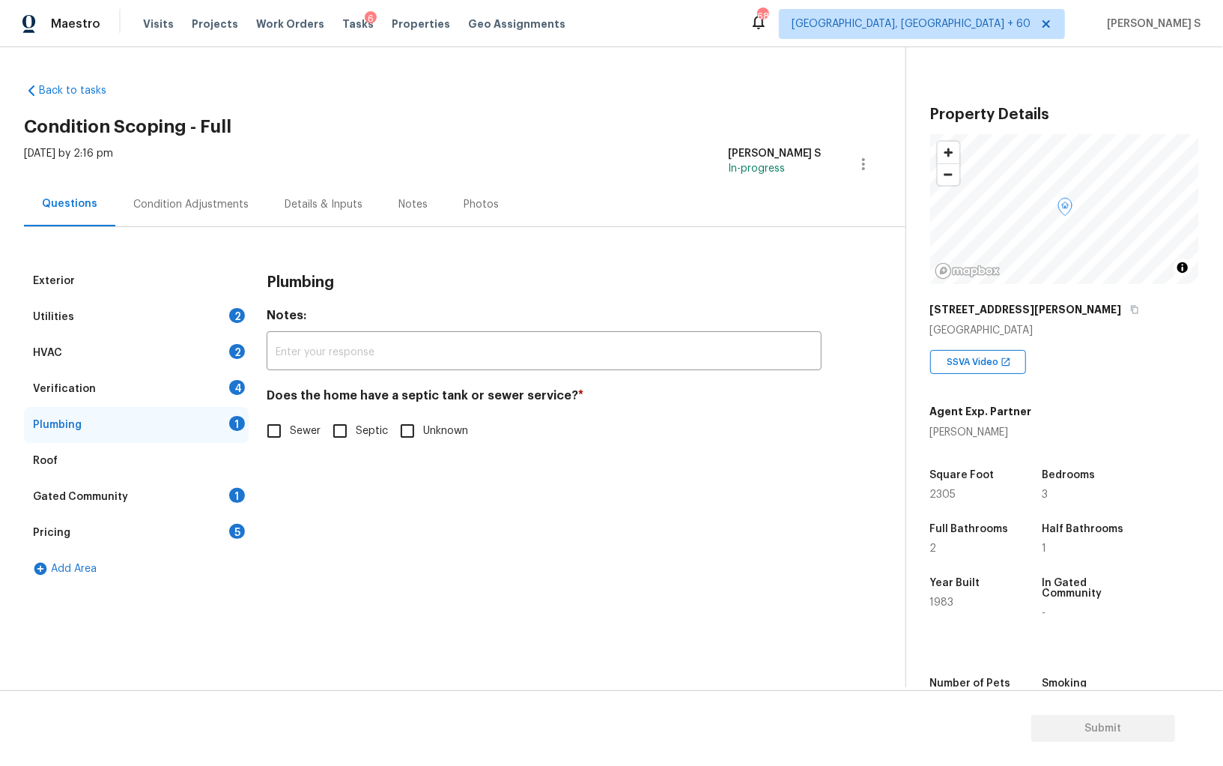
click at [342, 435] on input "Septic" at bounding box center [339, 430] width 31 height 31
checkbox input "true"
click at [196, 498] on div "Gated Community 1" at bounding box center [136, 497] width 225 height 36
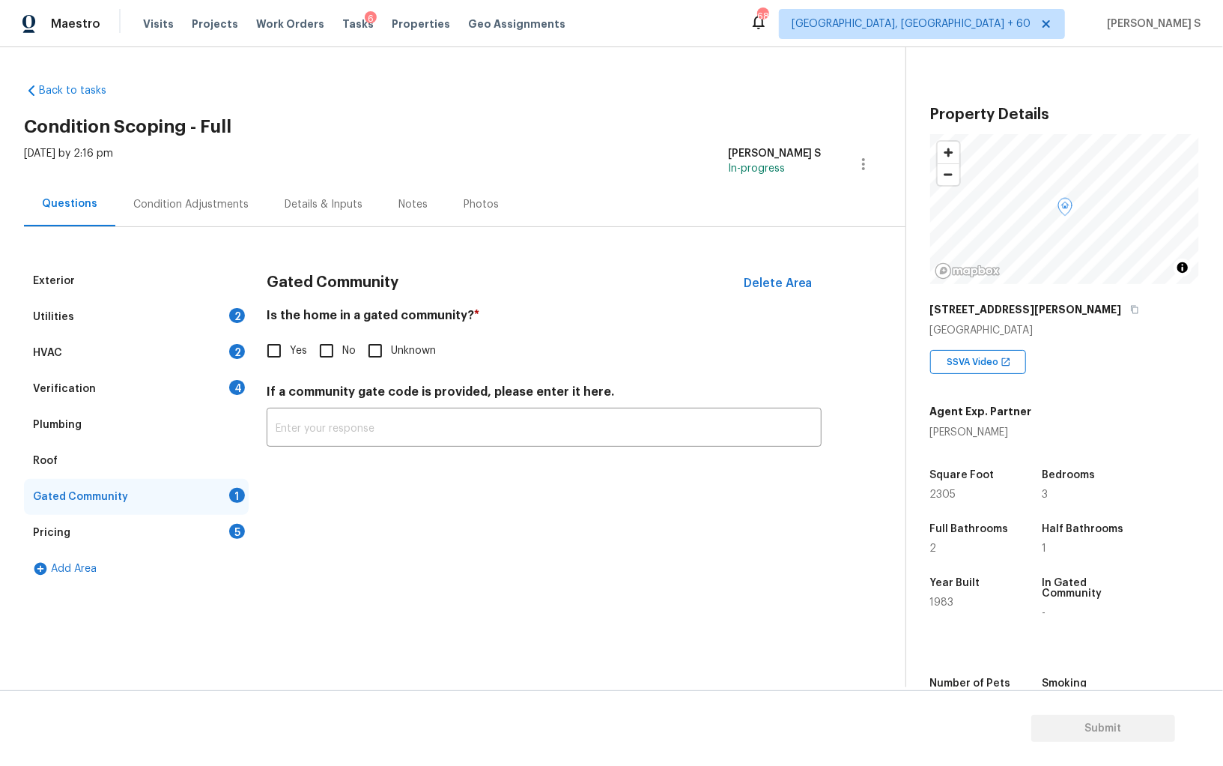
click at [319, 359] on input "No" at bounding box center [326, 350] width 31 height 31
checkbox input "true"
click at [238, 402] on div "Verification 4" at bounding box center [136, 389] width 225 height 36
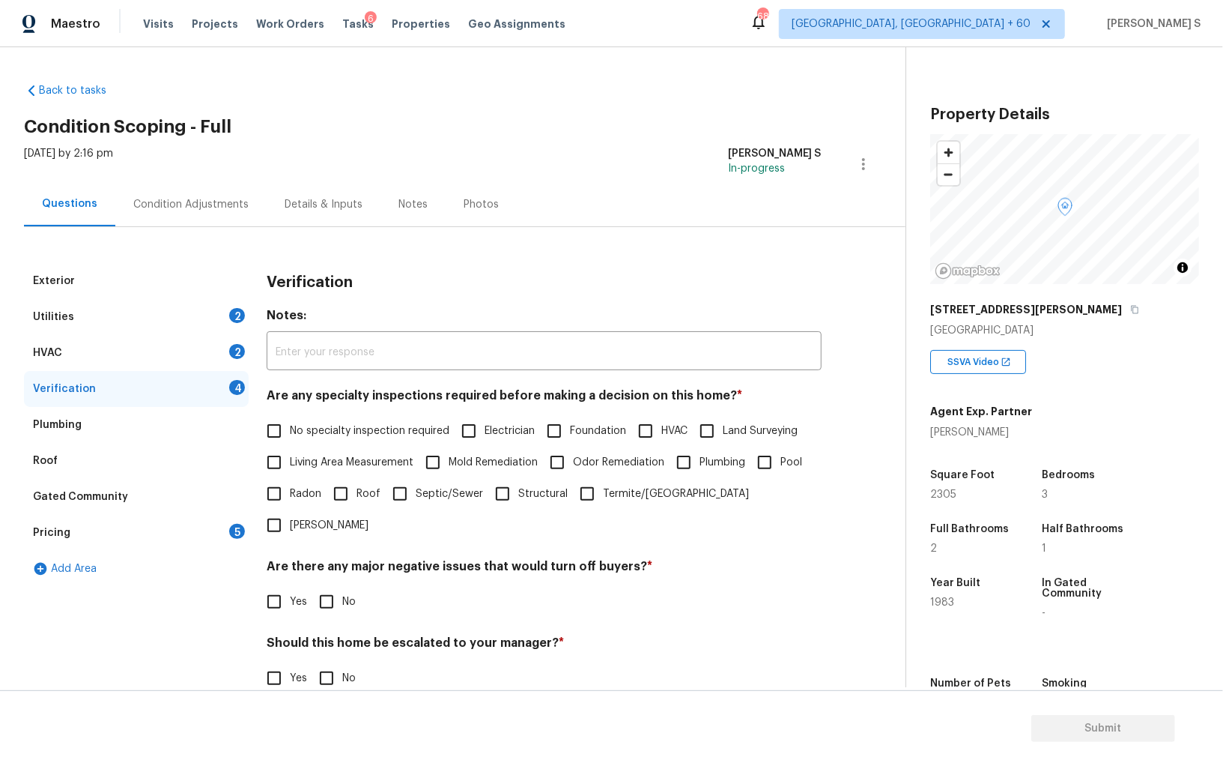
click at [281, 429] on input "No specialty inspection required" at bounding box center [273, 430] width 31 height 31
checkbox input "true"
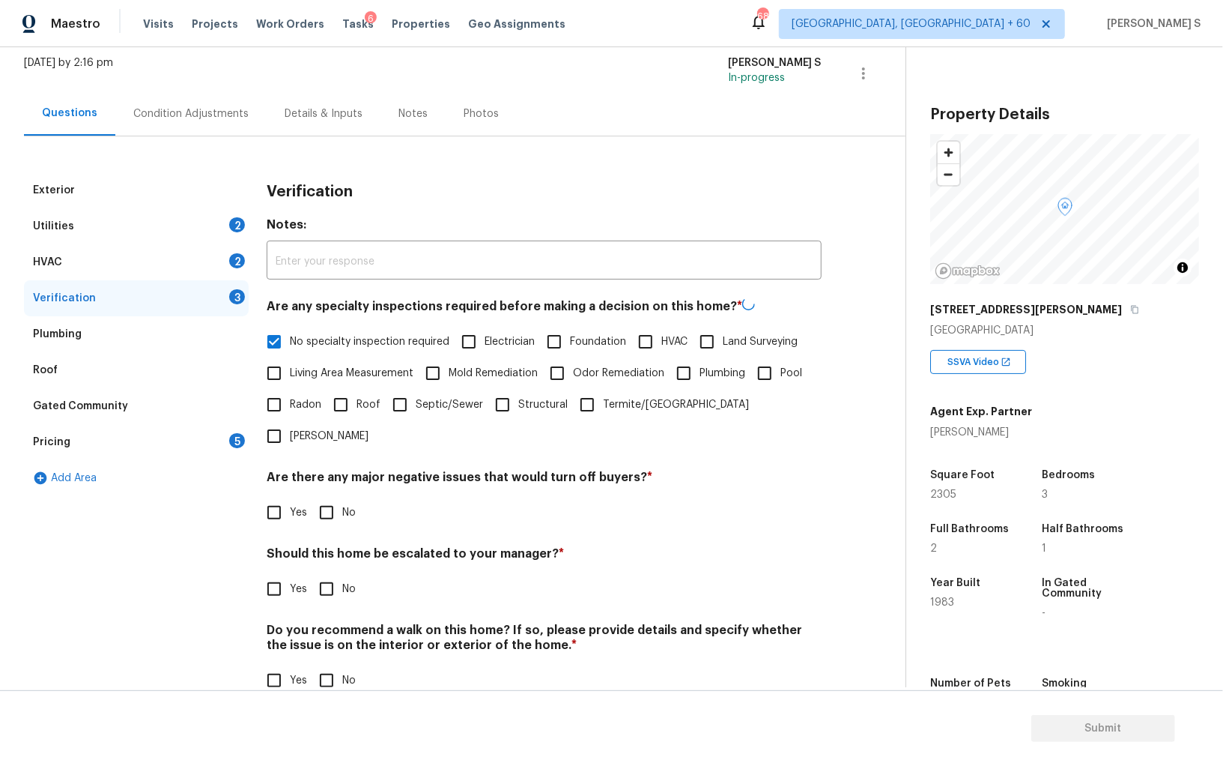
scroll to position [89, 0]
click at [322, 497] on div "Verification Notes: ​ Are any specialty inspections required before making a de…" at bounding box center [544, 444] width 555 height 540
click at [331, 665] on input "No" at bounding box center [326, 680] width 31 height 31
checkbox input "true"
click at [327, 497] on input "No" at bounding box center [326, 512] width 31 height 31
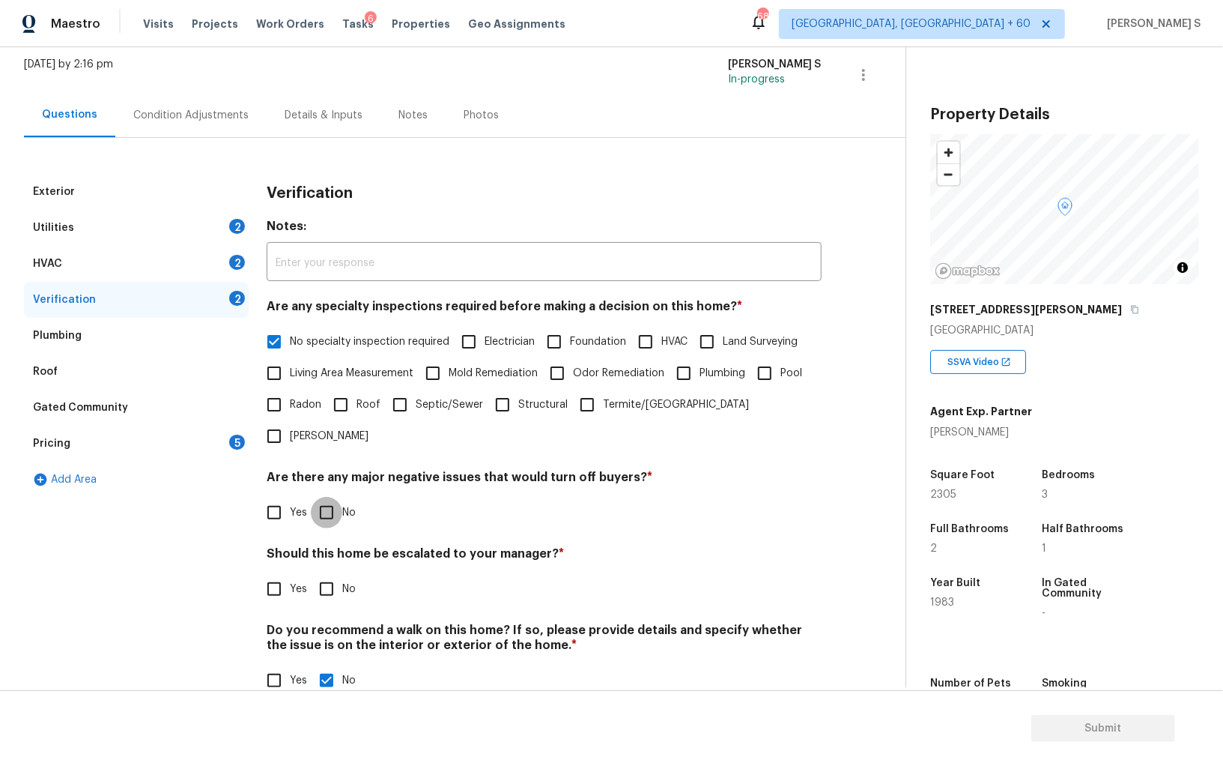
checkbox input "true"
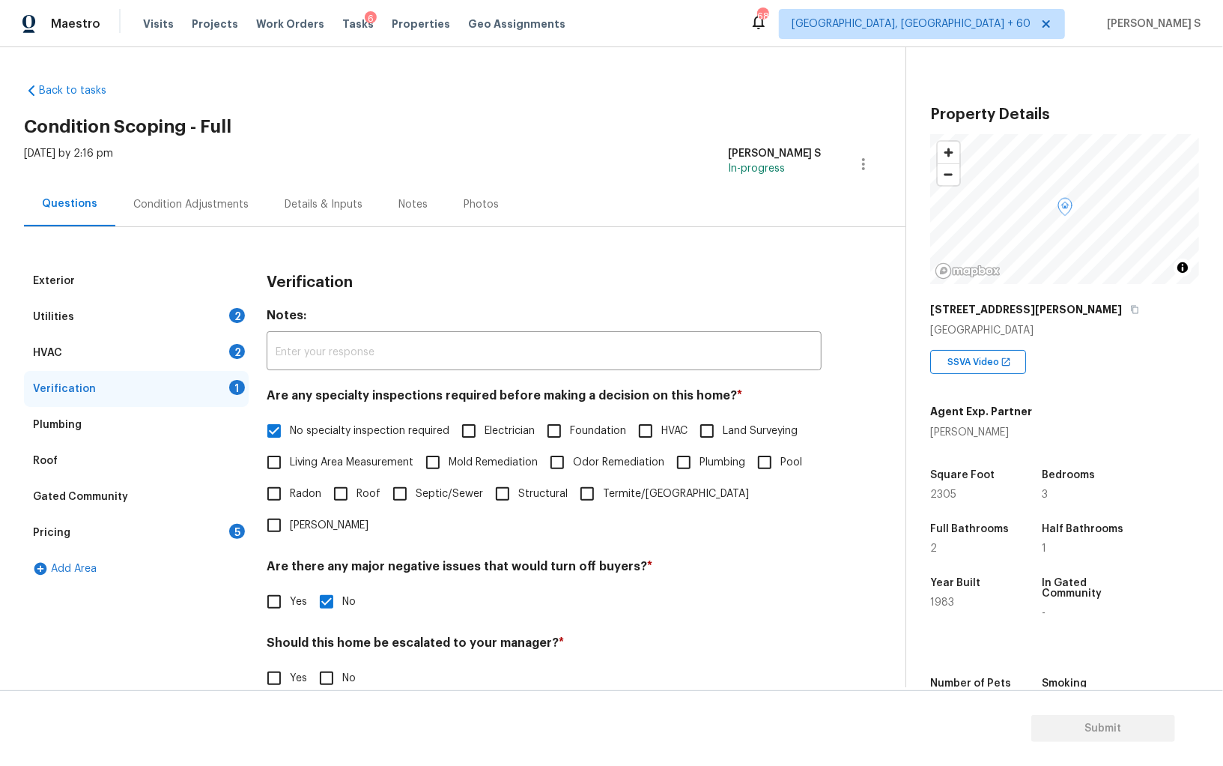
click at [232, 342] on div "HVAC 2" at bounding box center [136, 353] width 225 height 36
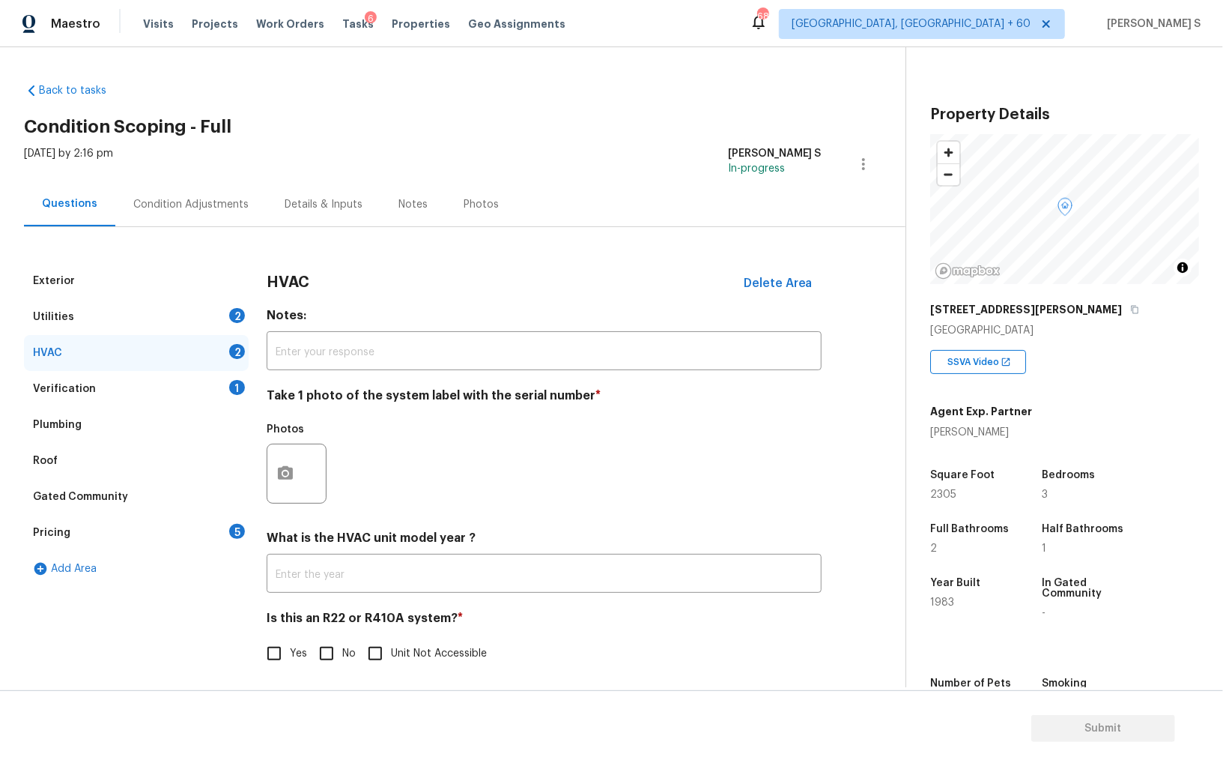
scroll to position [5, 0]
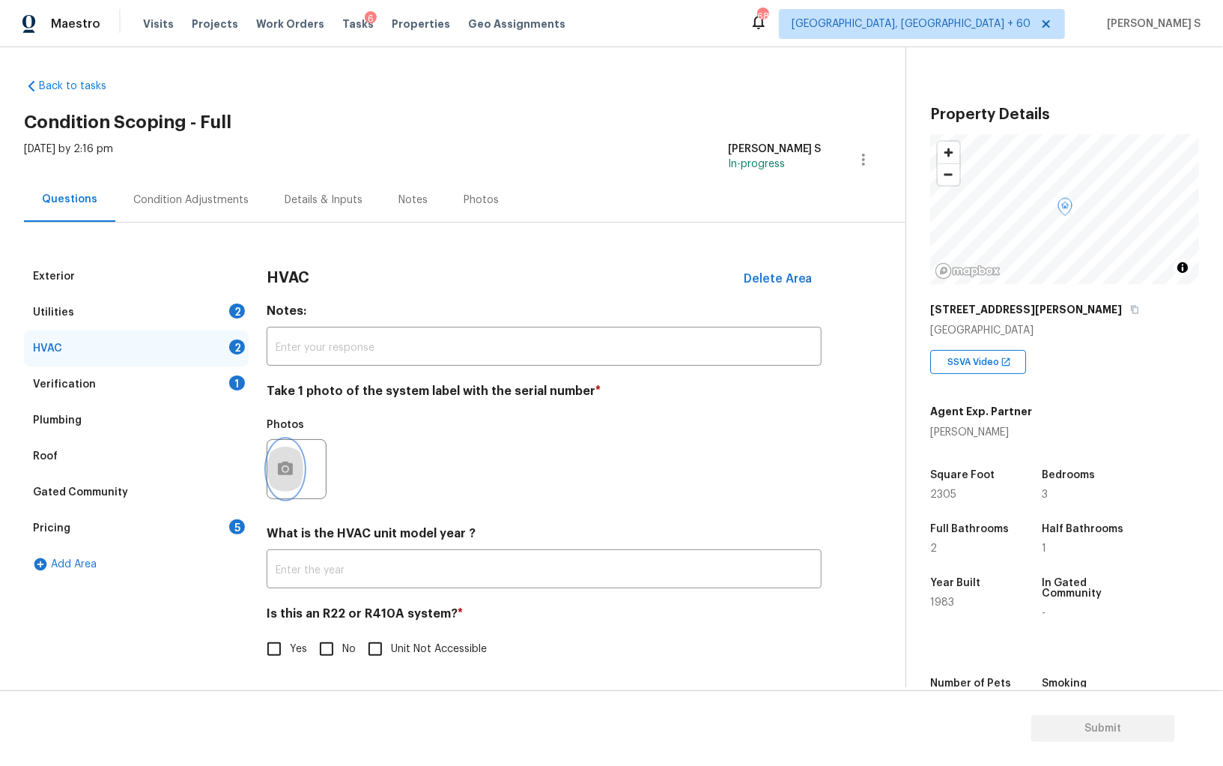
click at [291, 476] on icon "button" at bounding box center [285, 469] width 18 height 18
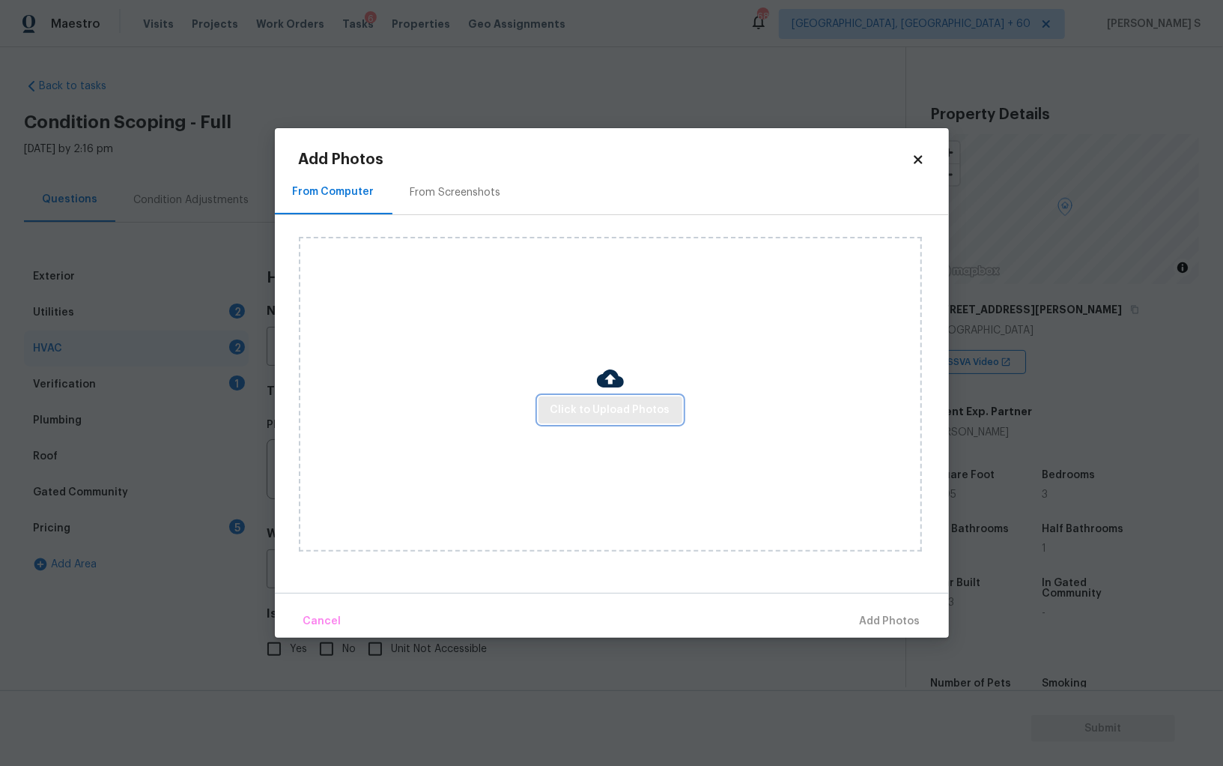
click at [635, 413] on span "Click to Upload Photos" at bounding box center [611, 410] width 120 height 19
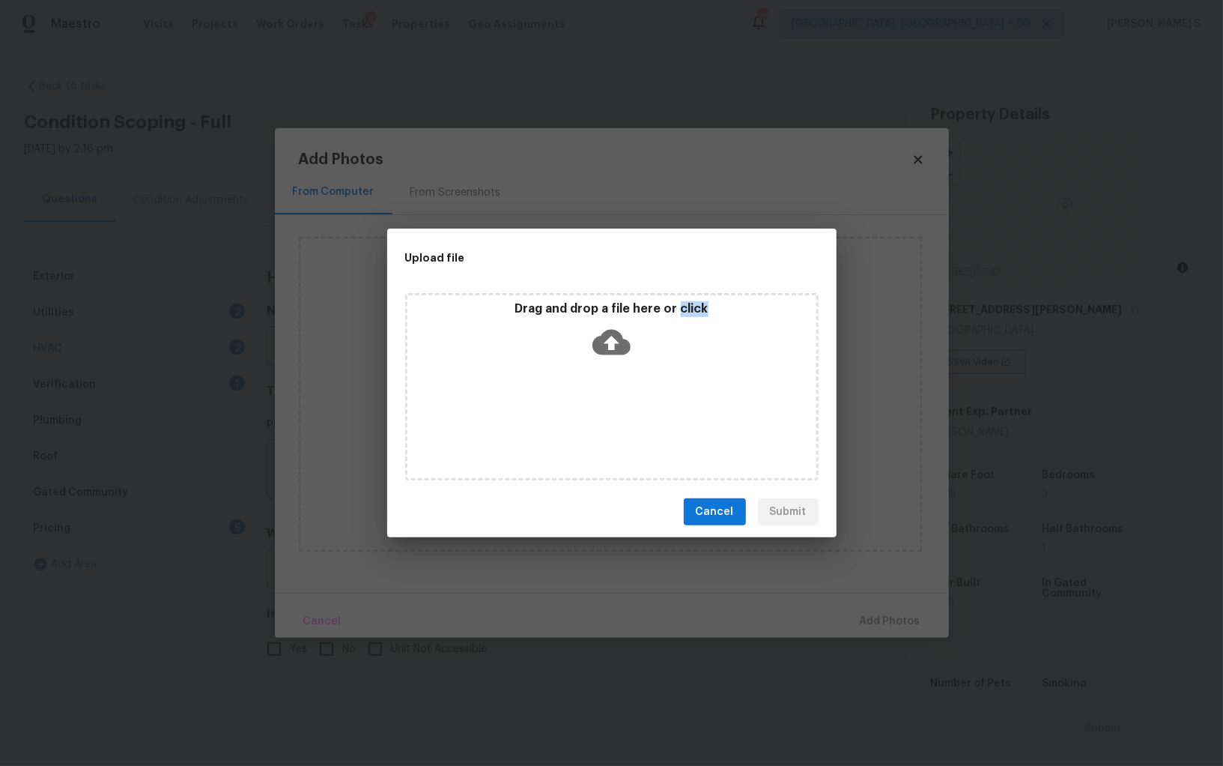
click at [635, 413] on div "Drag and drop a file here or click" at bounding box center [612, 386] width 414 height 187
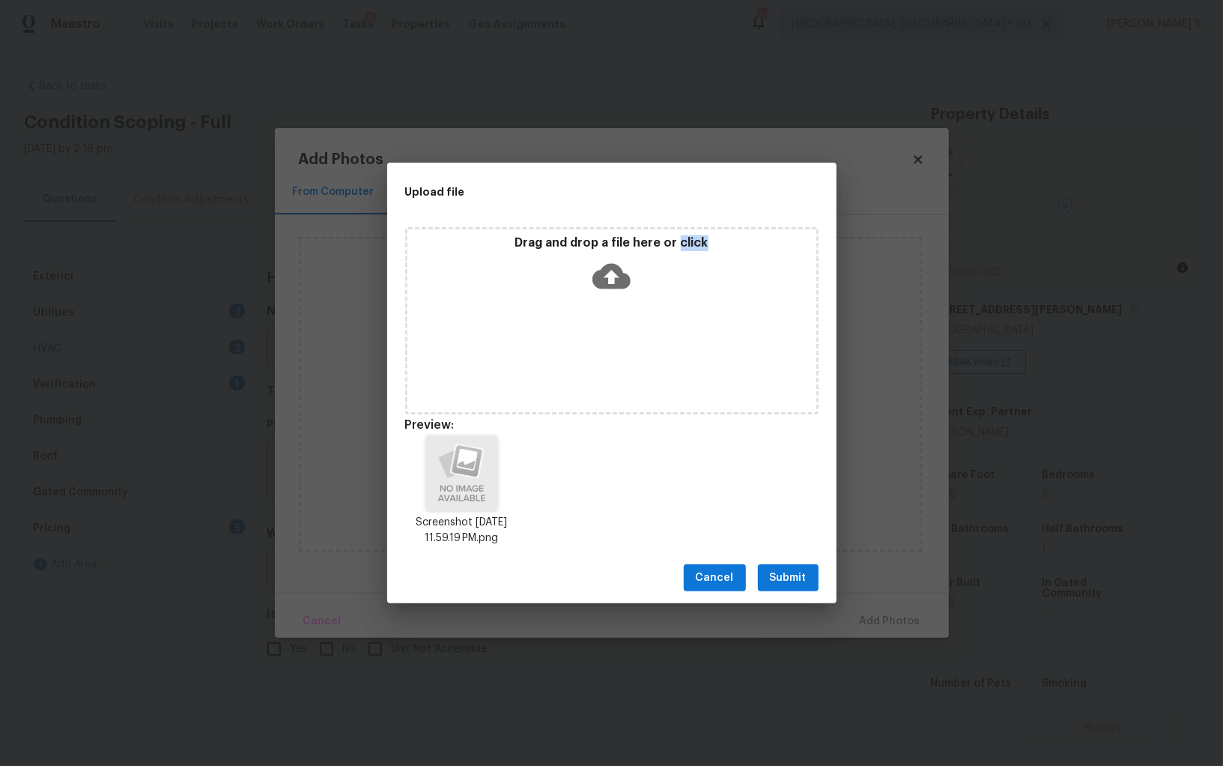
click at [765, 570] on button "Submit" at bounding box center [788, 578] width 61 height 28
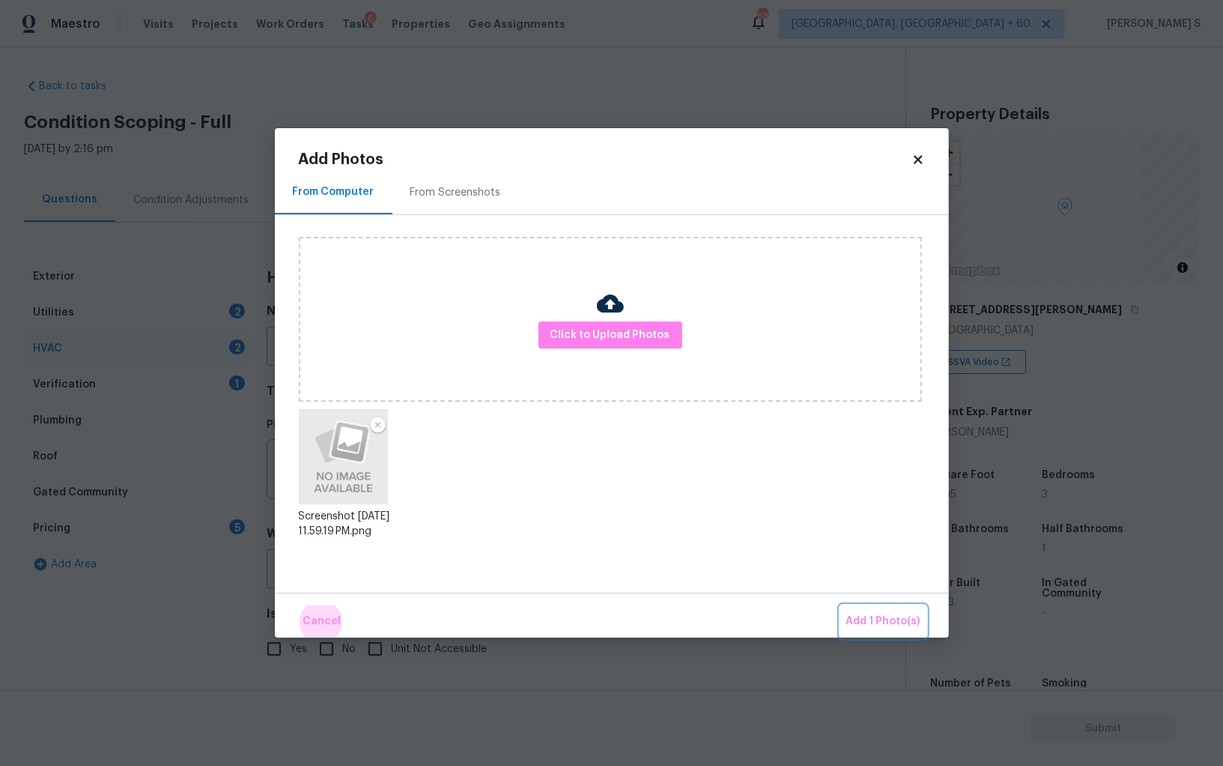
click at [841, 605] on button "Add 1 Photo(s)" at bounding box center [884, 621] width 86 height 32
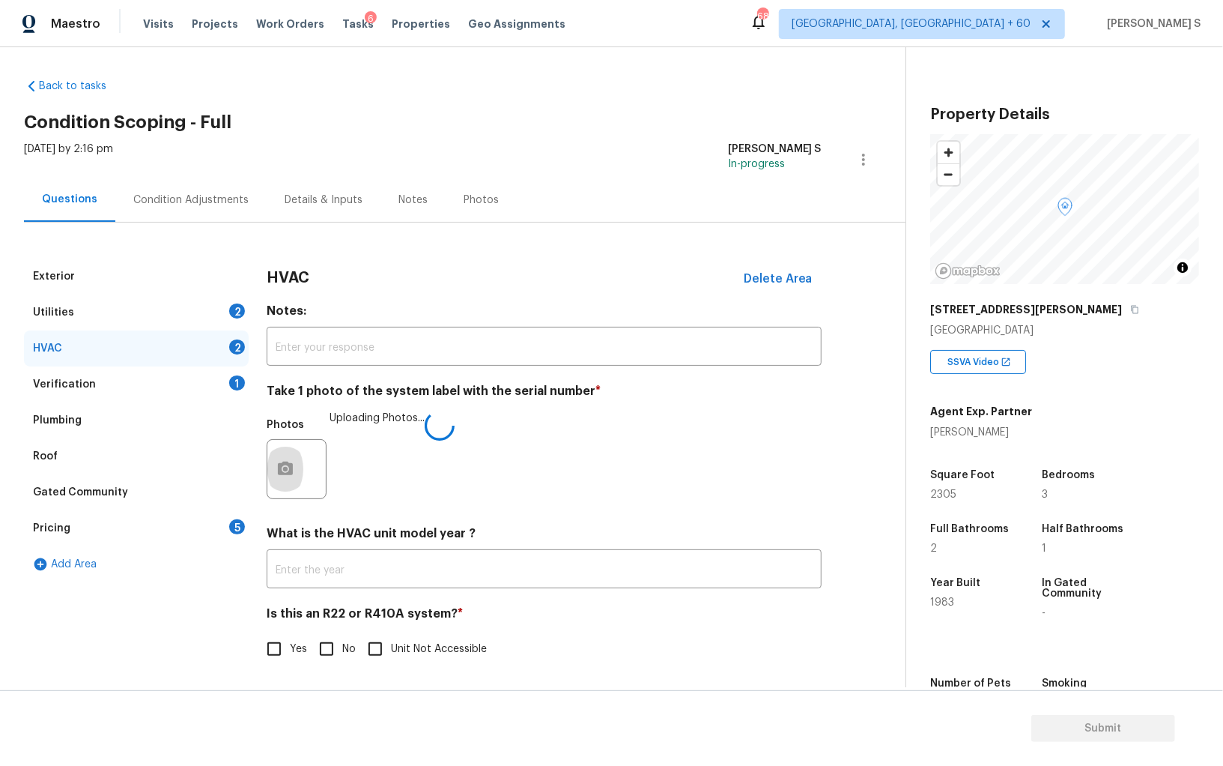
click at [342, 640] on label "No" at bounding box center [333, 648] width 45 height 31
click at [342, 640] on input "No" at bounding box center [326, 648] width 31 height 31
checkbox input "true"
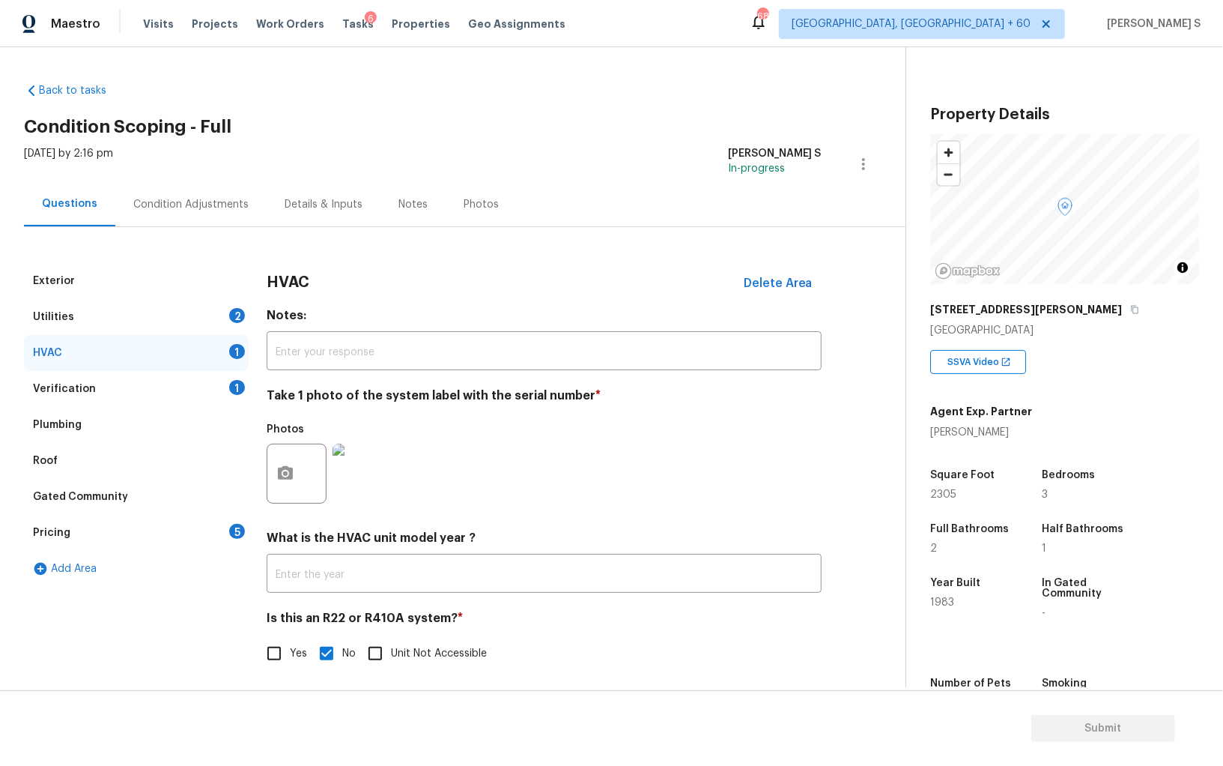
click at [214, 306] on div "Utilities 2" at bounding box center [136, 317] width 225 height 36
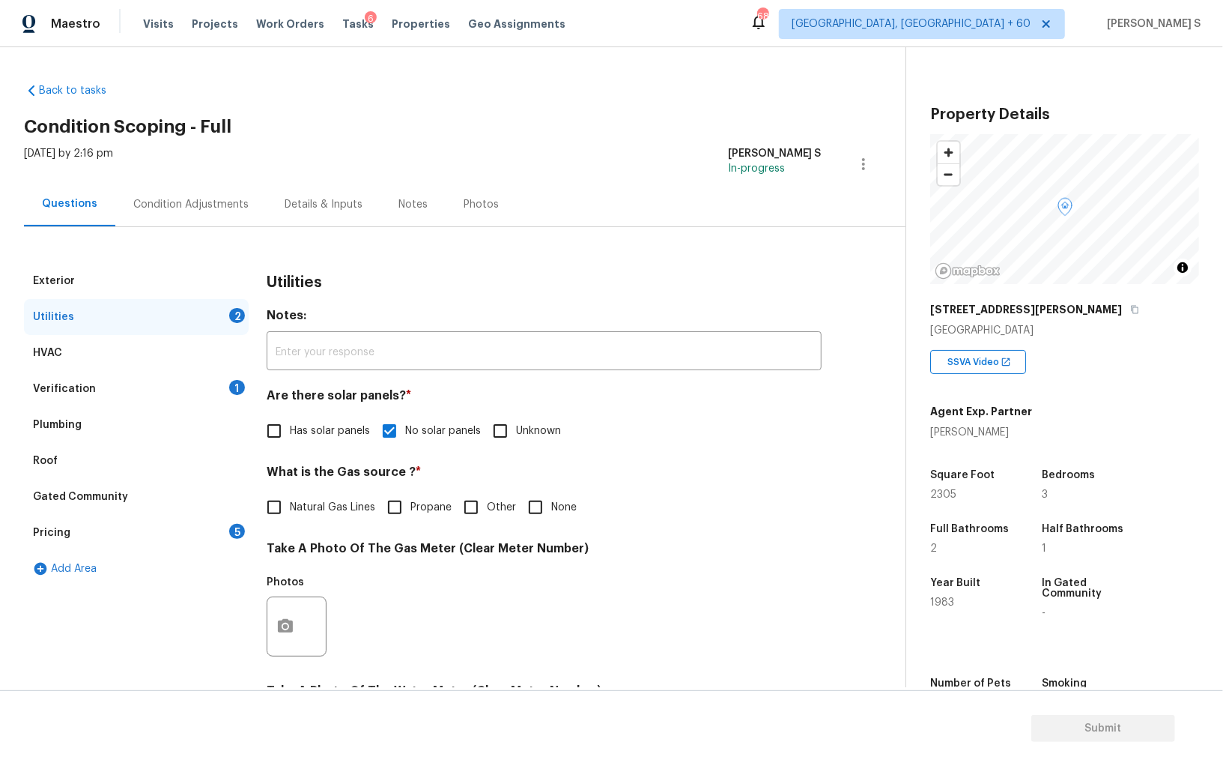
scroll to position [349, 0]
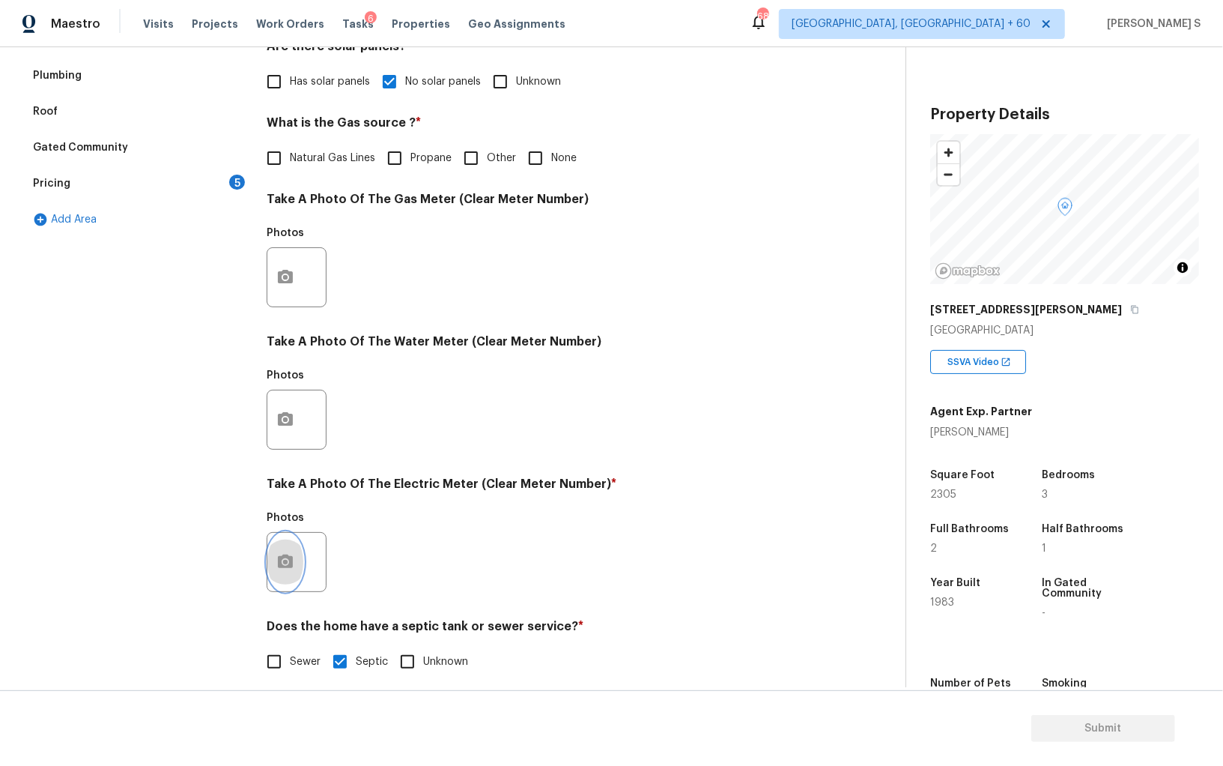
click at [290, 542] on button "button" at bounding box center [285, 562] width 36 height 58
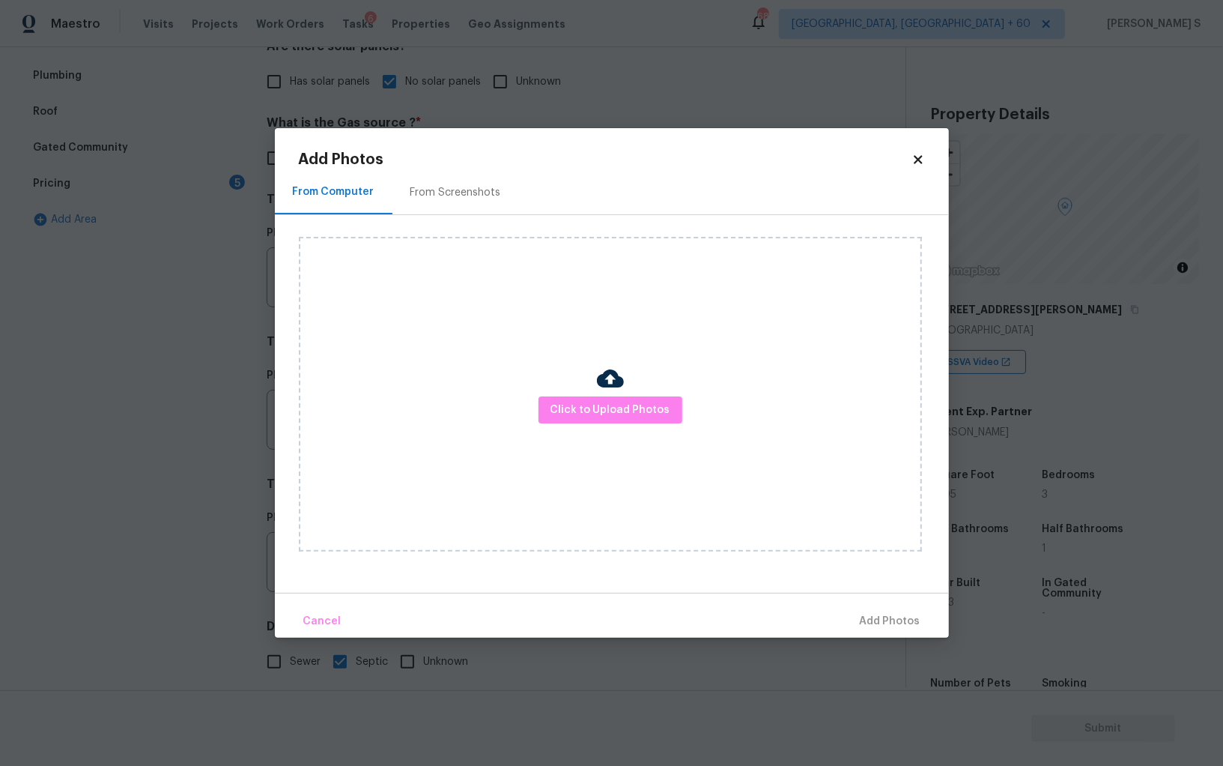
click at [662, 387] on div "Click to Upload Photos" at bounding box center [610, 394] width 623 height 315
click at [662, 405] on span "Click to Upload Photos" at bounding box center [611, 410] width 120 height 19
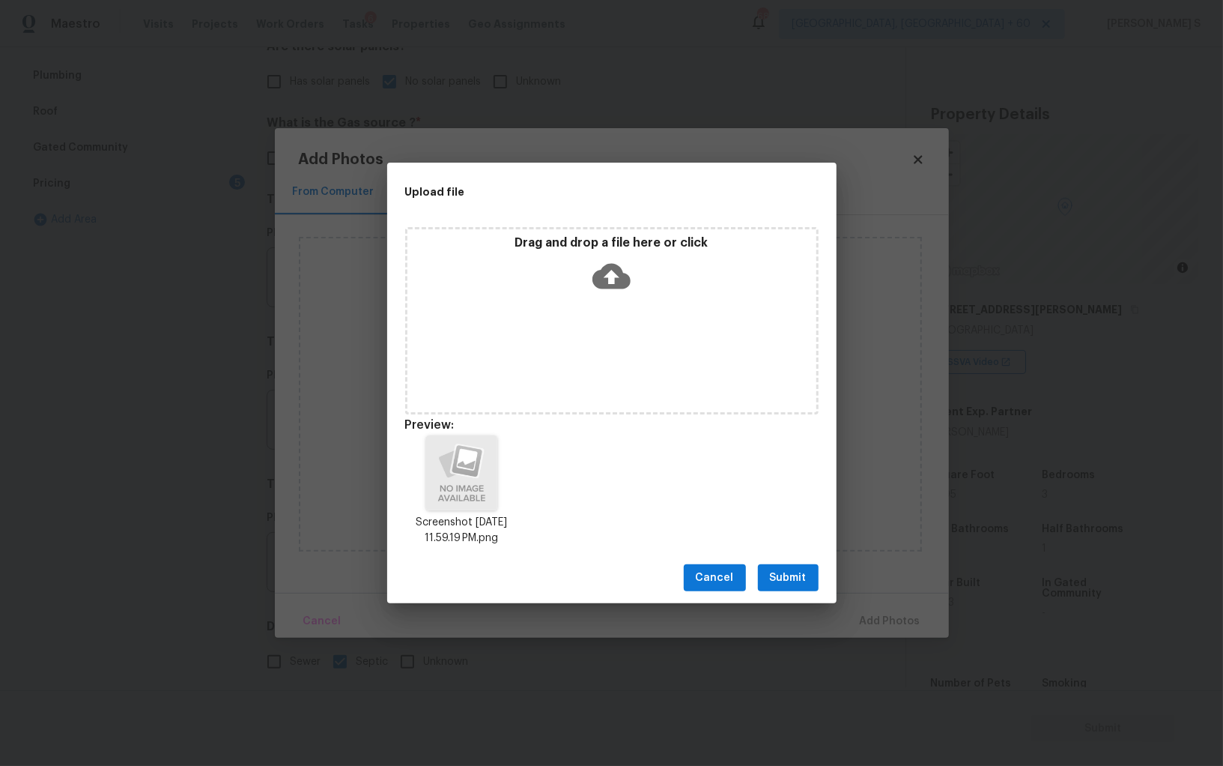
click at [809, 565] on button "Submit" at bounding box center [788, 578] width 61 height 28
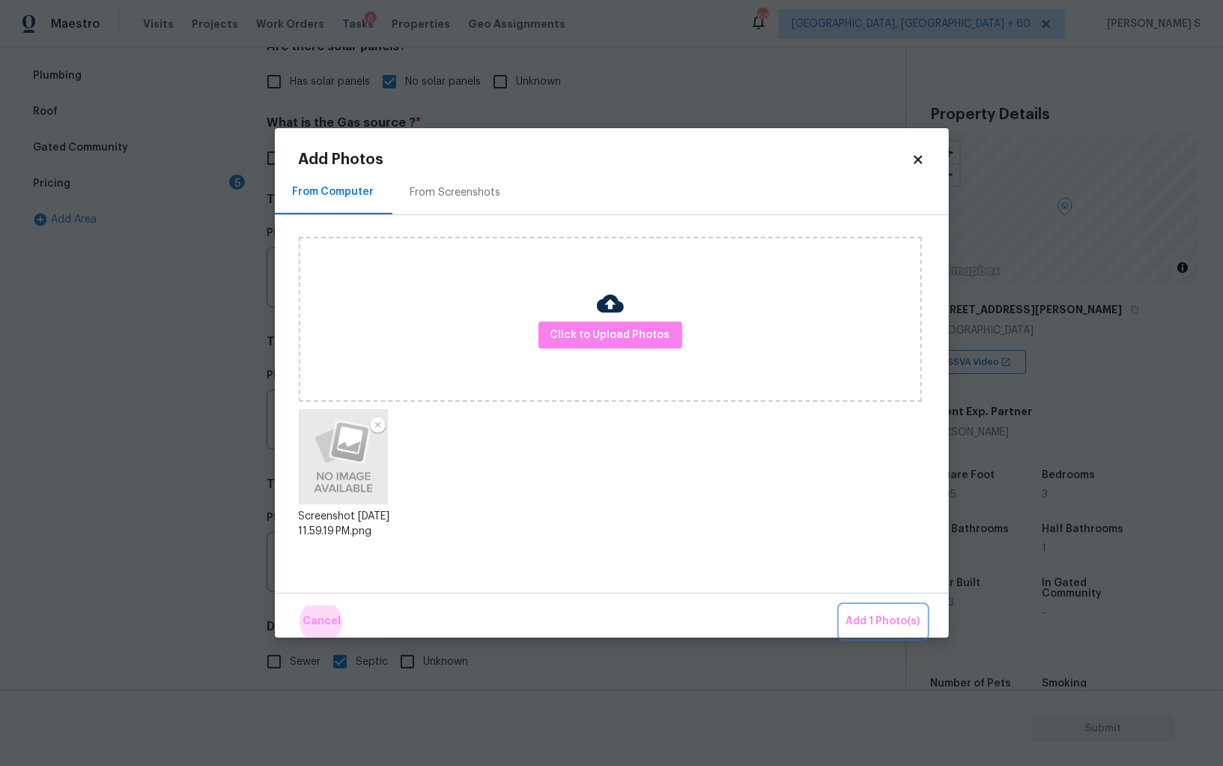
click at [841, 605] on button "Add 1 Photo(s)" at bounding box center [884, 621] width 86 height 32
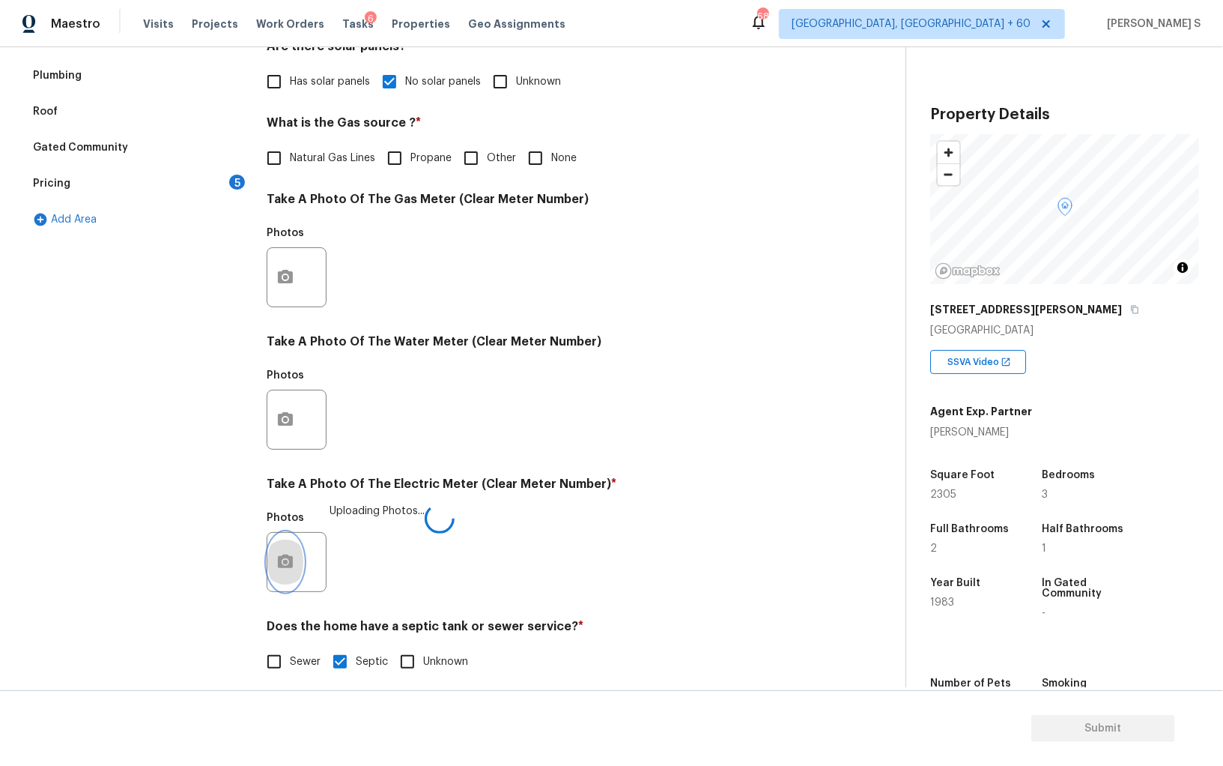
scroll to position [0, 0]
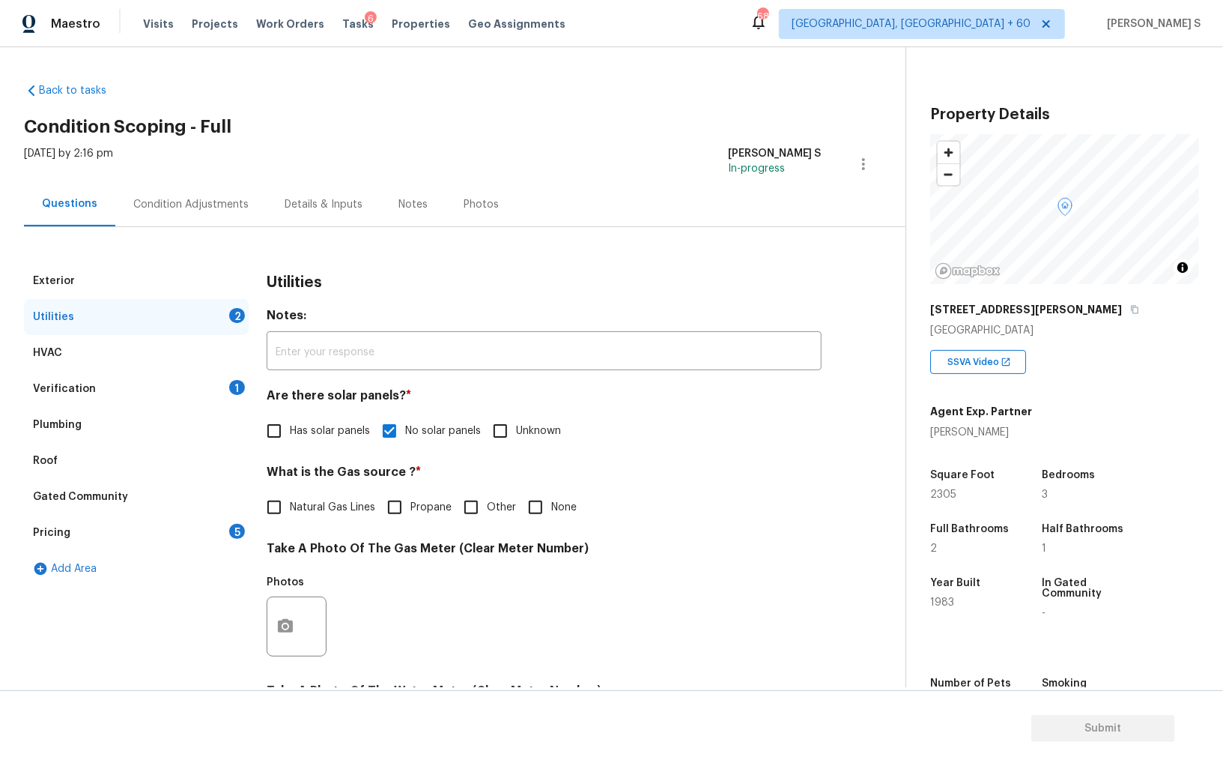
click at [189, 204] on div "Condition Adjustments" at bounding box center [190, 204] width 115 height 15
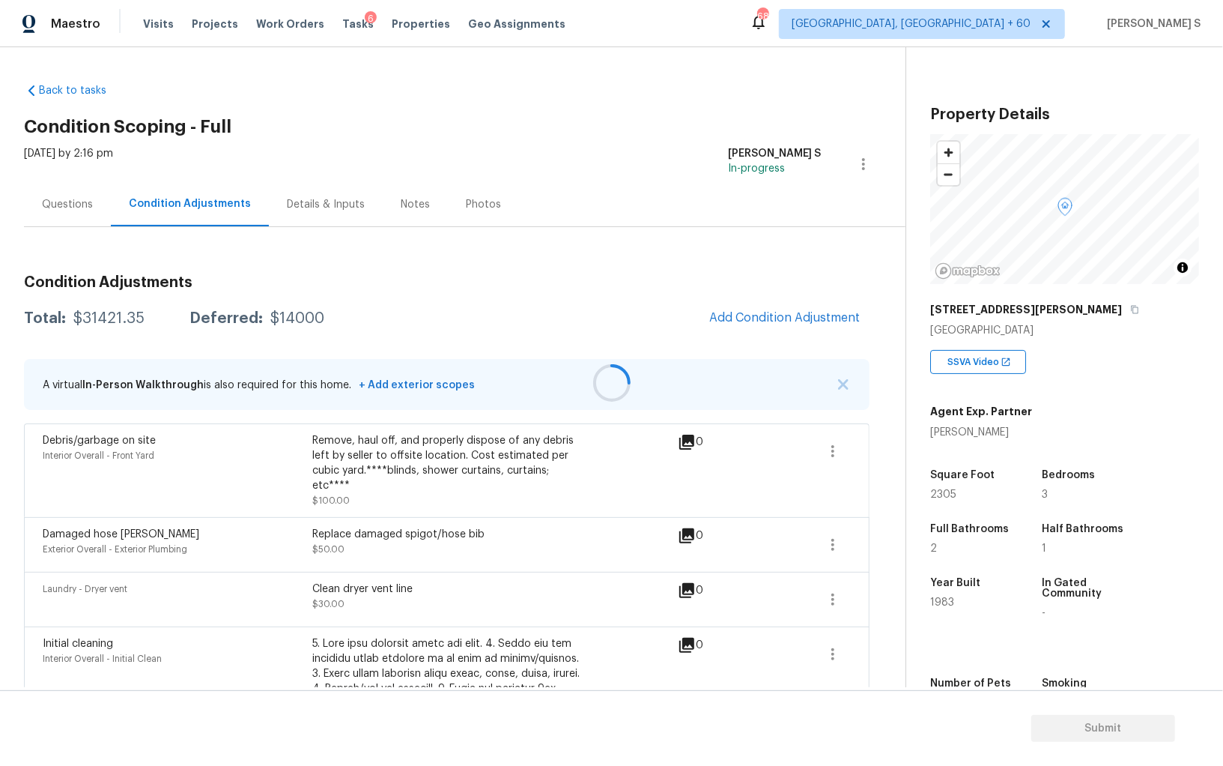
click at [70, 198] on div at bounding box center [611, 383] width 1223 height 766
click at [76, 192] on div "Questions" at bounding box center [67, 204] width 87 height 44
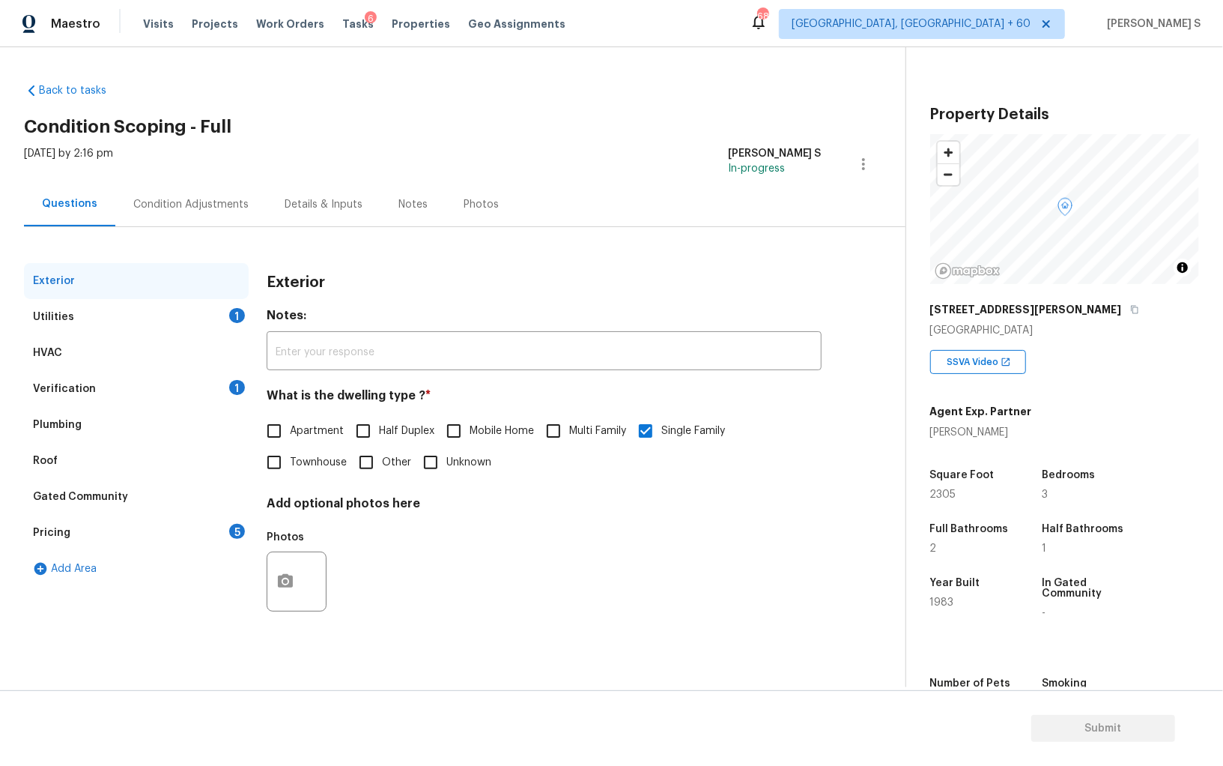
click at [230, 196] on div "Condition Adjustments" at bounding box center [190, 204] width 151 height 44
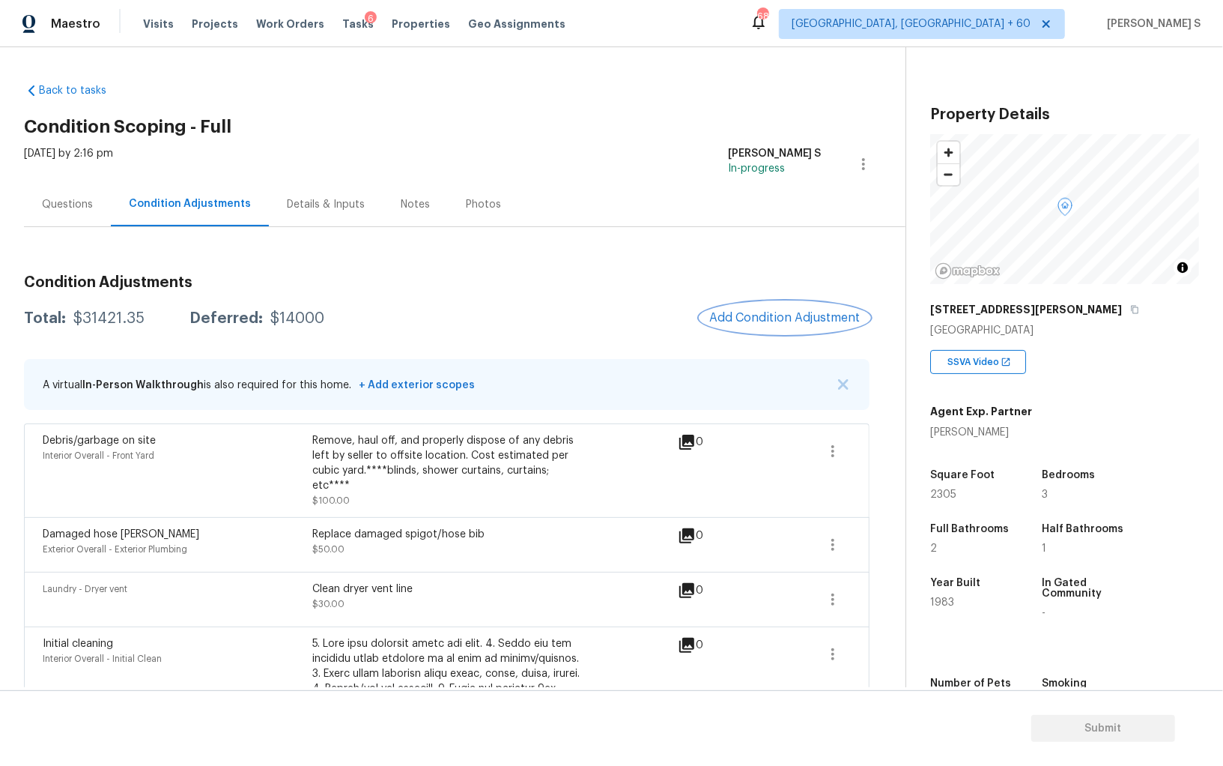
click at [810, 309] on button "Add Condition Adjustment" at bounding box center [785, 317] width 169 height 31
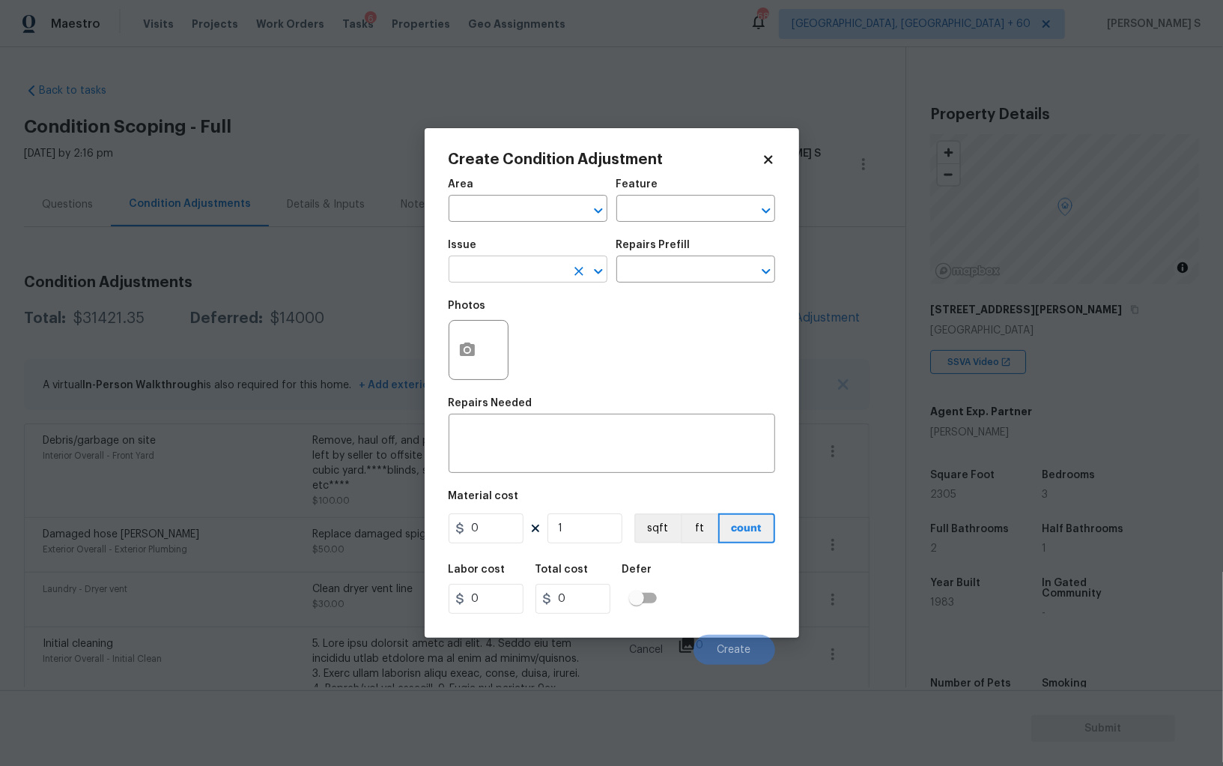
click at [537, 265] on input "text" at bounding box center [507, 270] width 117 height 23
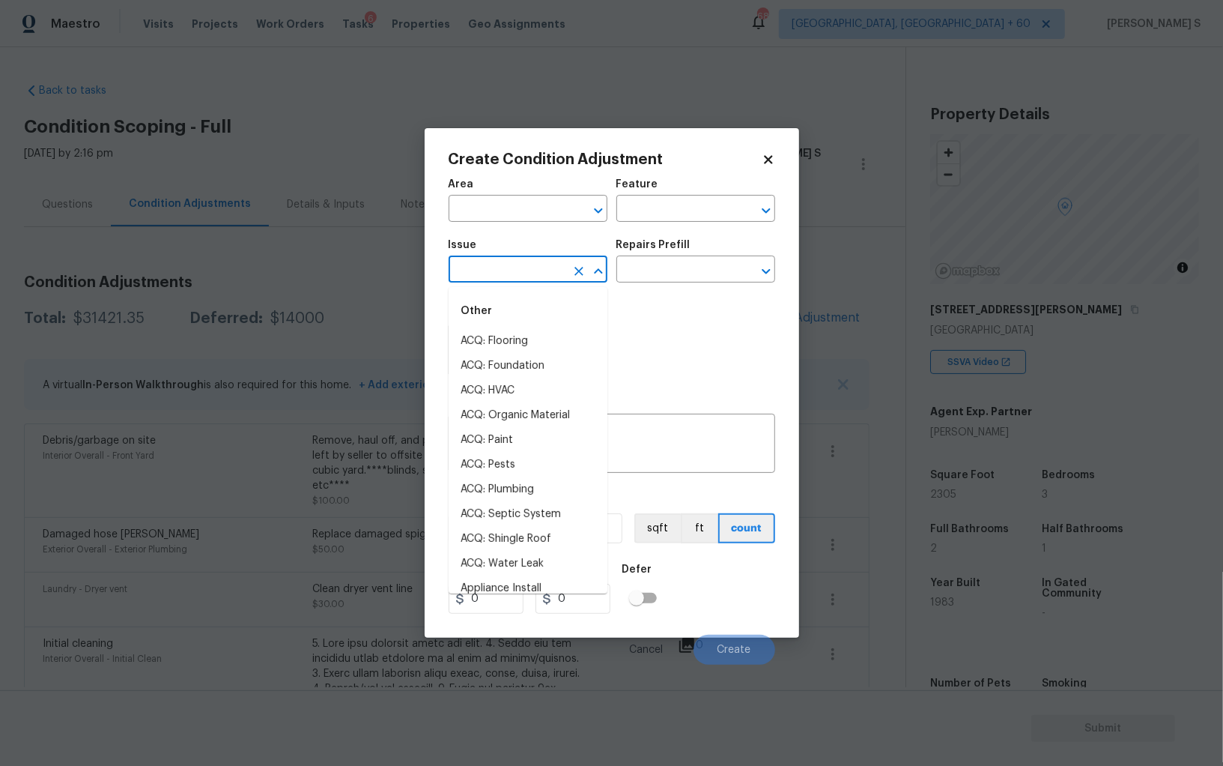
type input "p"
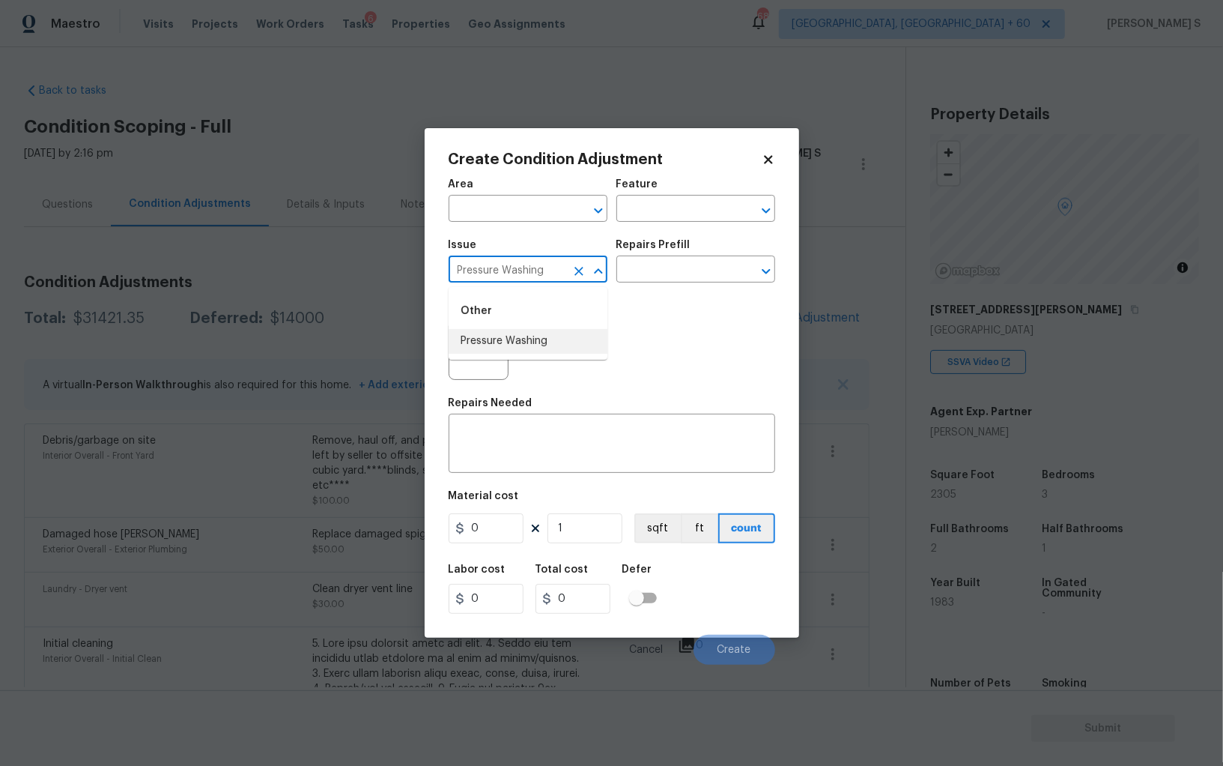
type input "Pressure Washing"
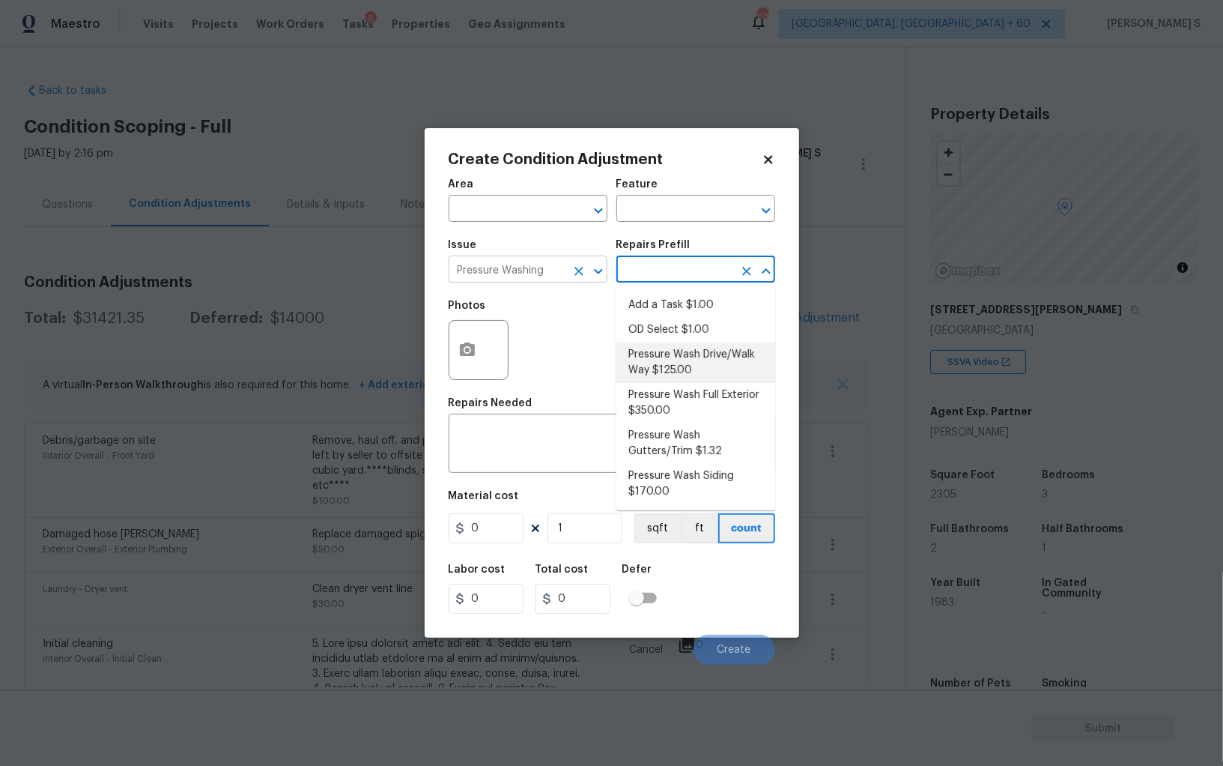
type input "Siding"
type textarea "Pressure wash the driveways/walkways as directed by the PM. Ensure that all deb…"
type input "125"
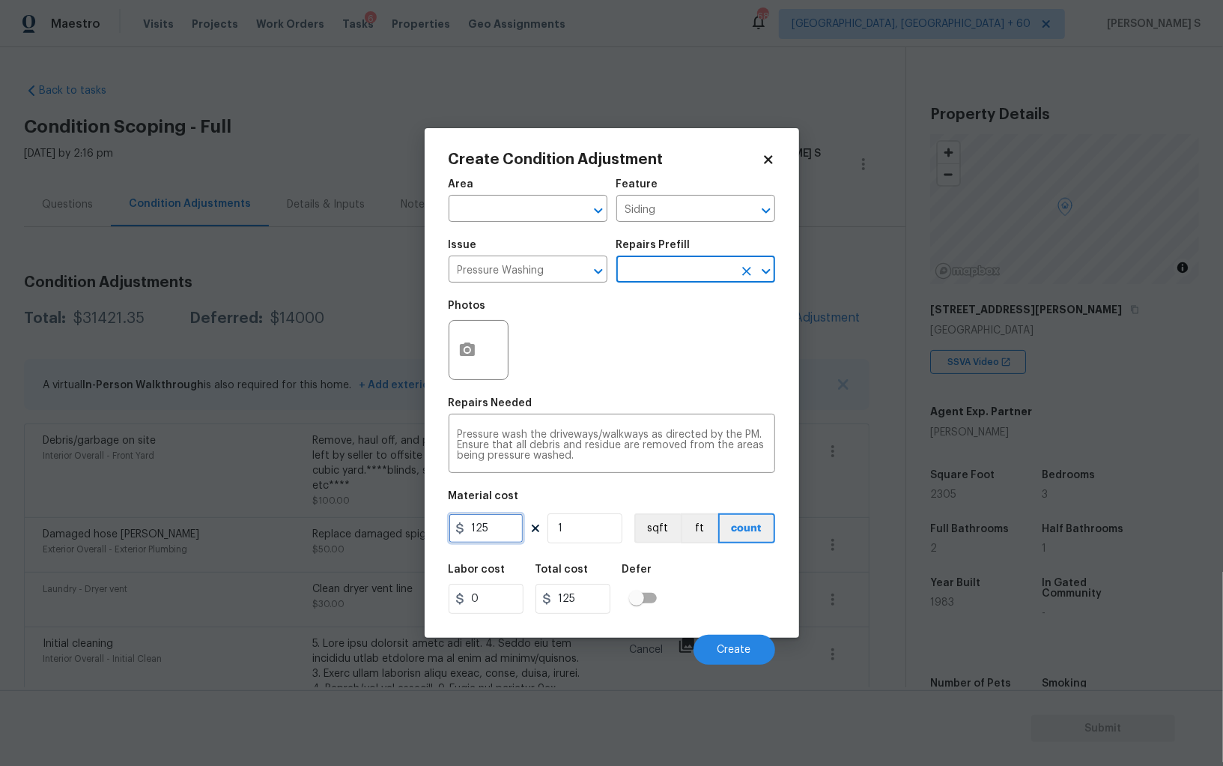
click at [486, 534] on input "125" at bounding box center [486, 528] width 75 height 30
type input "200"
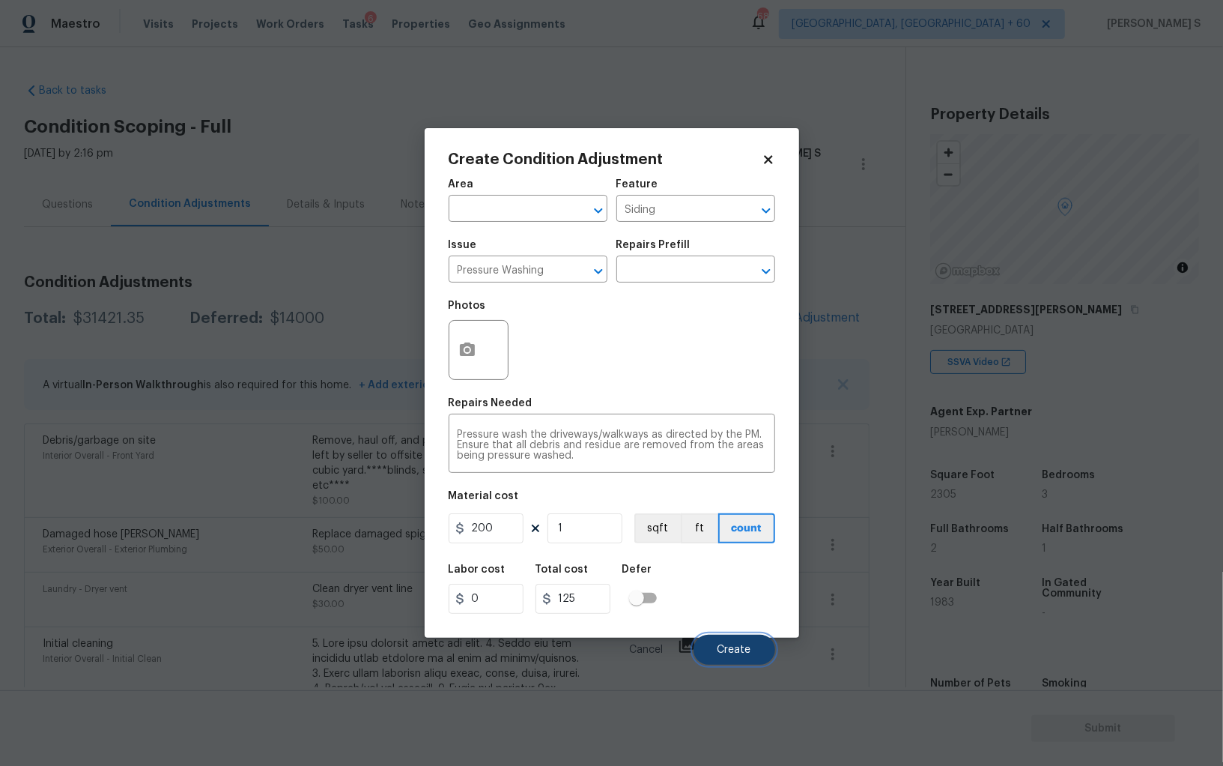
type input "200"
click at [738, 656] on span "Create" at bounding box center [735, 649] width 34 height 11
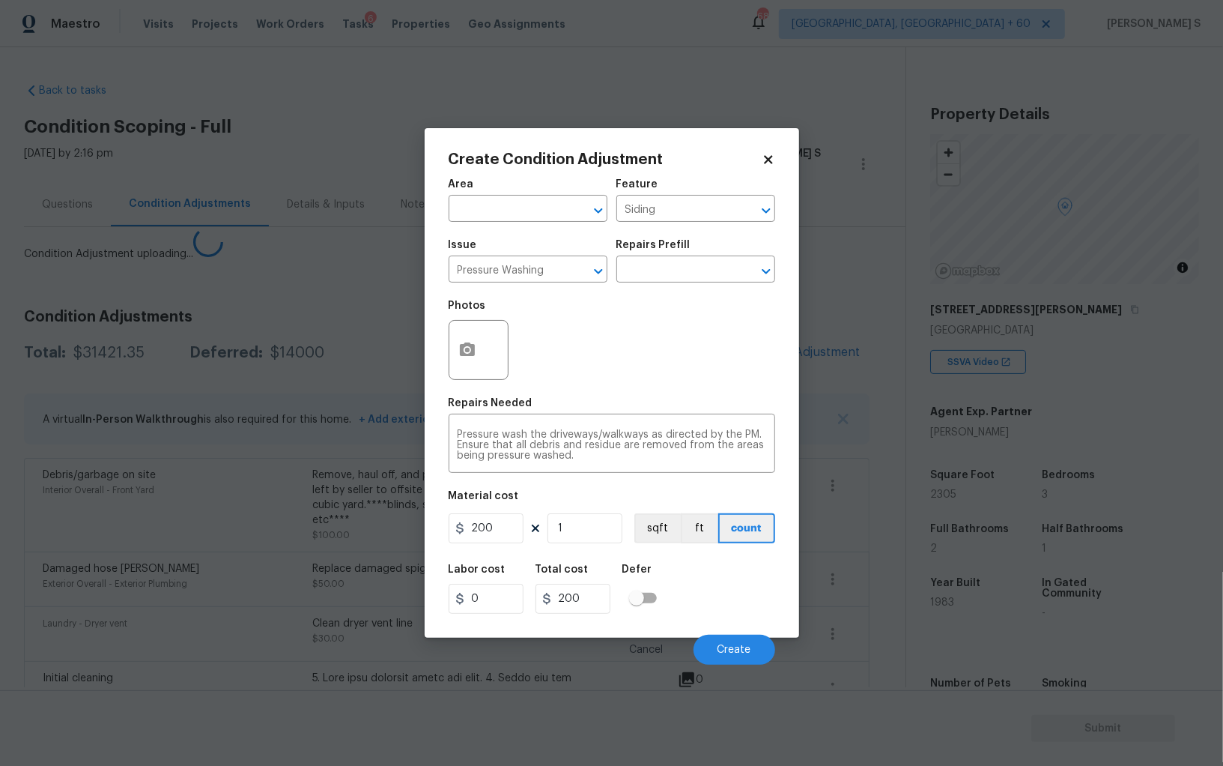
click at [265, 554] on body "Maestro Visits Projects Work Orders Tasks 6 Properties Geo Assignments 682 Albu…" at bounding box center [611, 383] width 1223 height 766
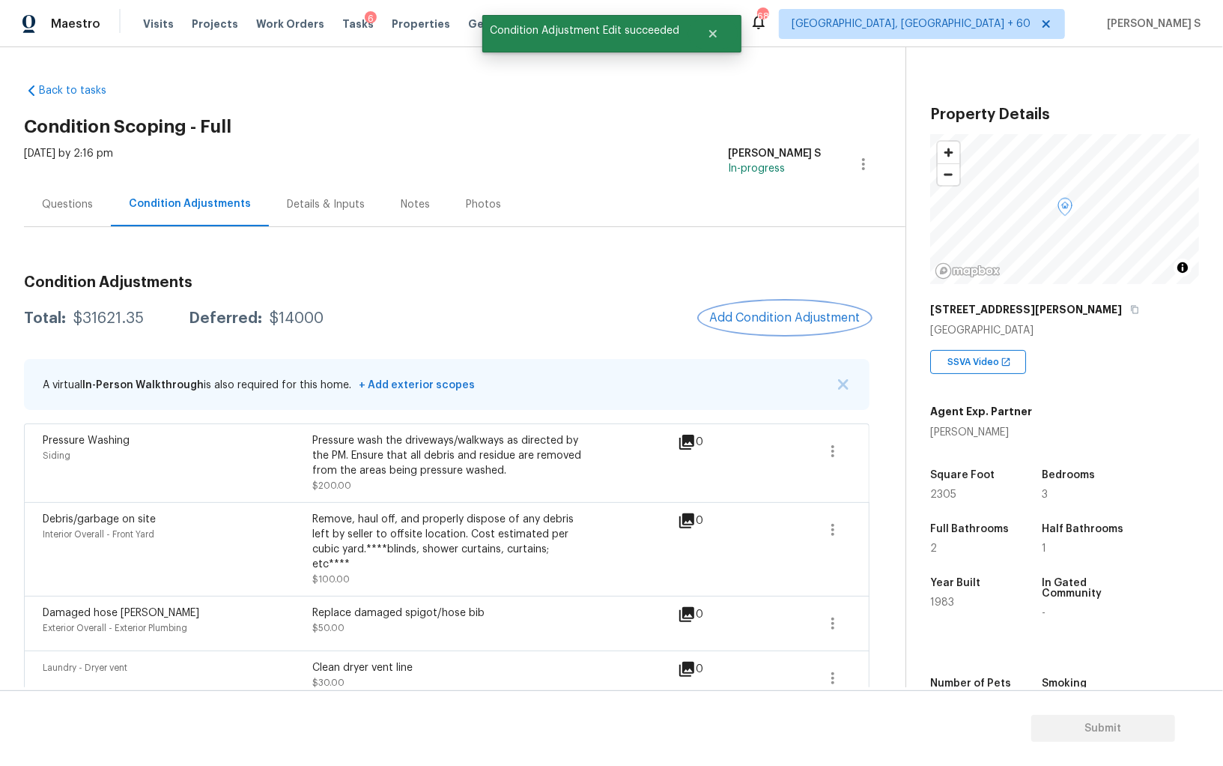
click at [733, 321] on span "Add Condition Adjustment" at bounding box center [785, 317] width 151 height 13
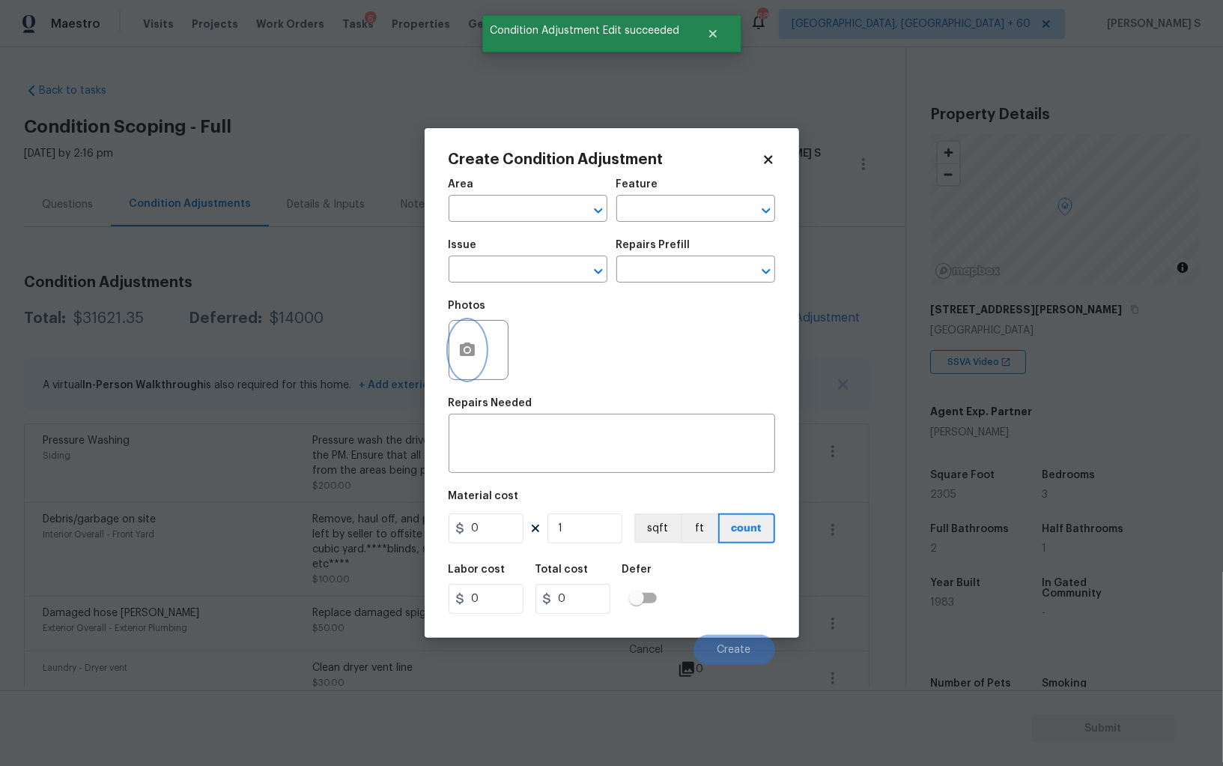
click at [471, 354] on icon "button" at bounding box center [467, 348] width 15 height 13
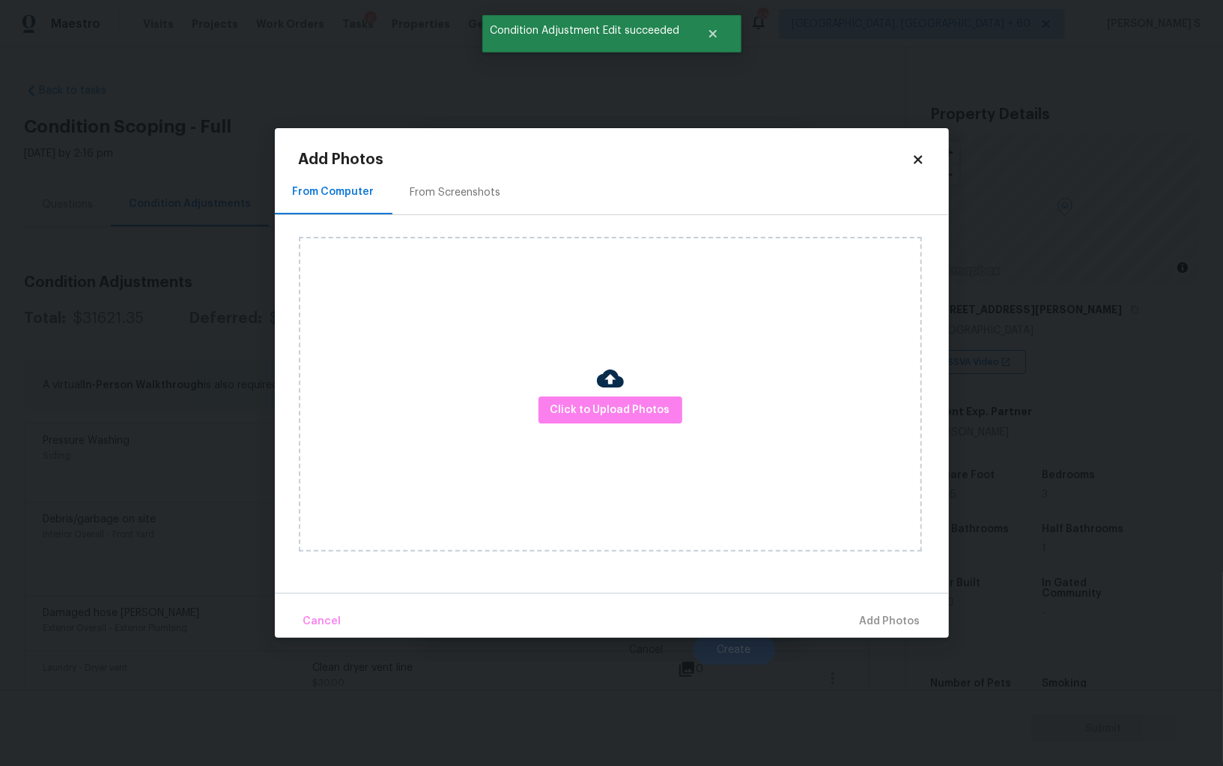
click at [460, 188] on div "From Screenshots" at bounding box center [456, 192] width 91 height 15
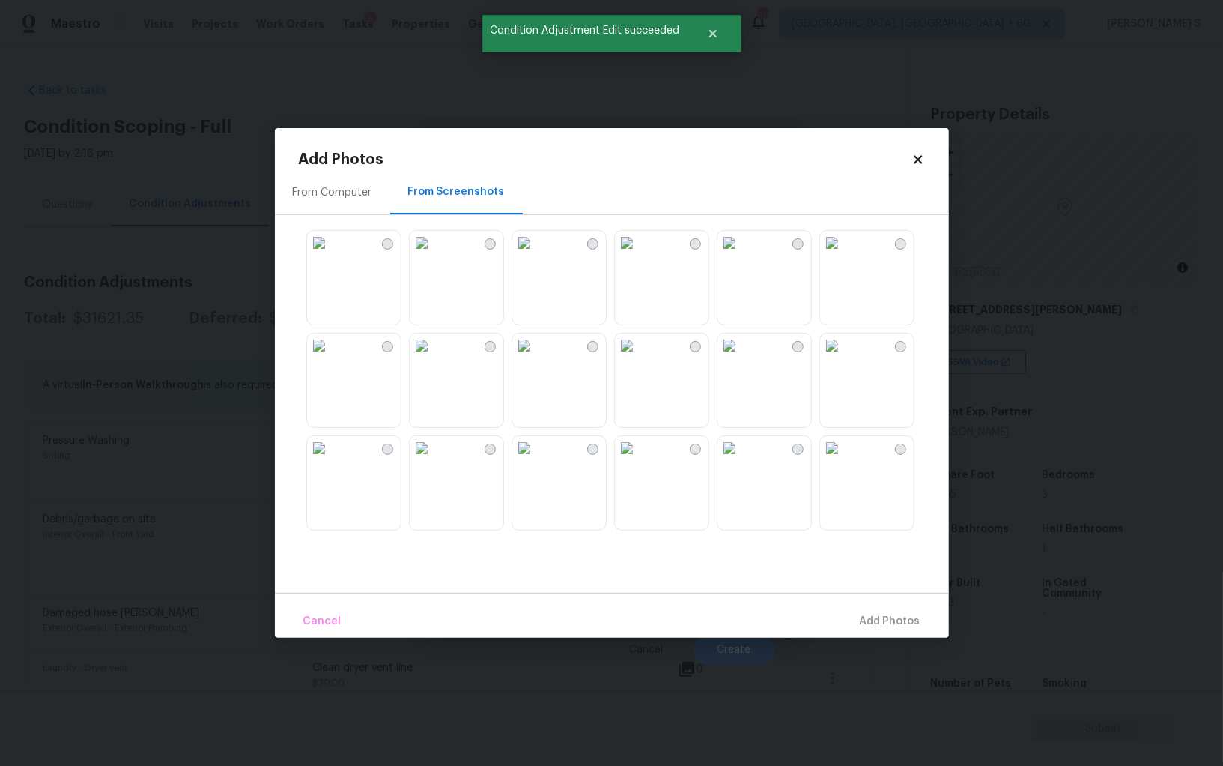
click at [742, 255] on img at bounding box center [730, 243] width 24 height 24
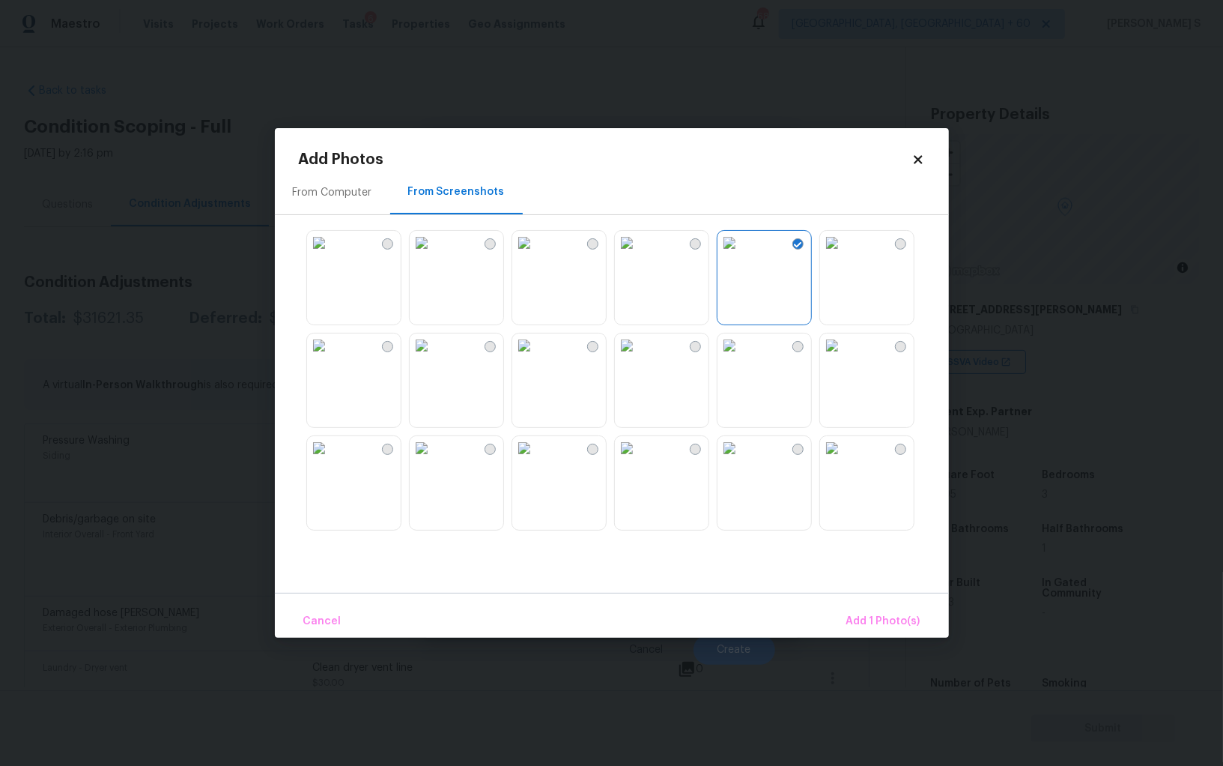
click at [434, 255] on img at bounding box center [422, 243] width 24 height 24
click at [331, 357] on img at bounding box center [319, 345] width 24 height 24
click at [434, 460] on img at bounding box center [422, 448] width 24 height 24
click at [639, 460] on img at bounding box center [627, 448] width 24 height 24
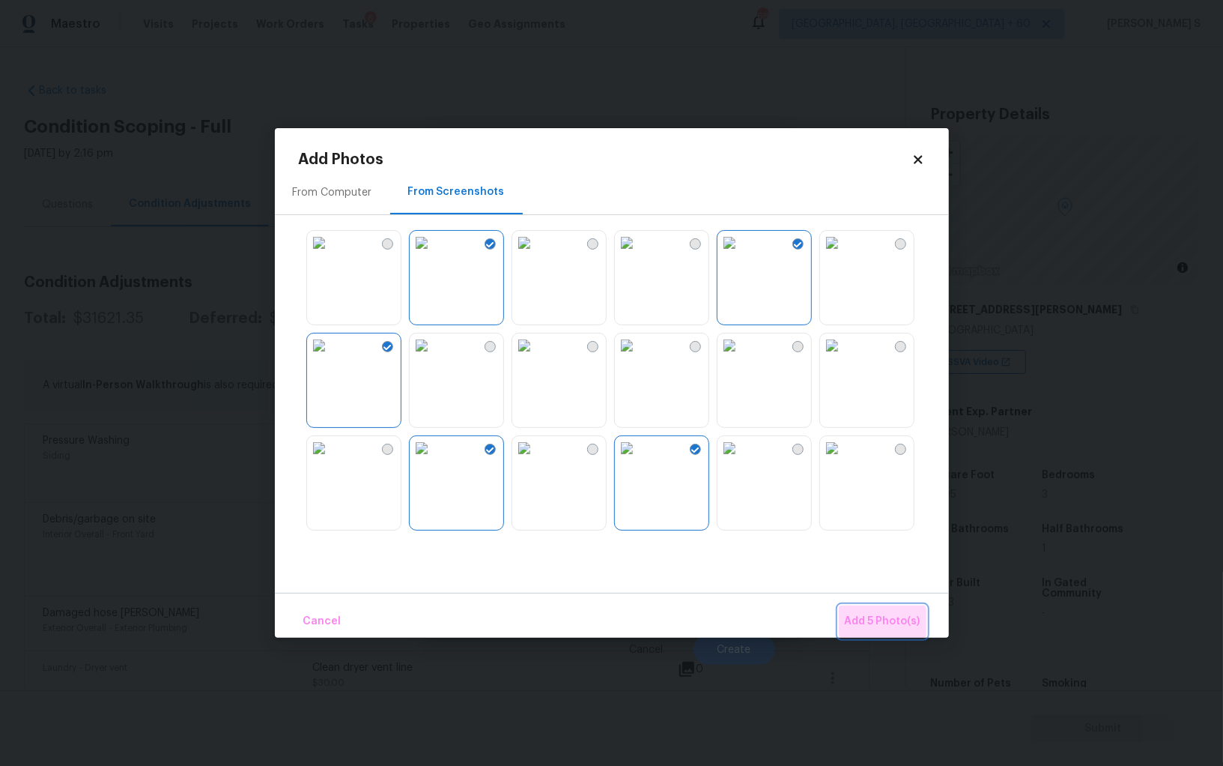
click at [875, 627] on span "Add 5 Photo(s)" at bounding box center [883, 621] width 76 height 19
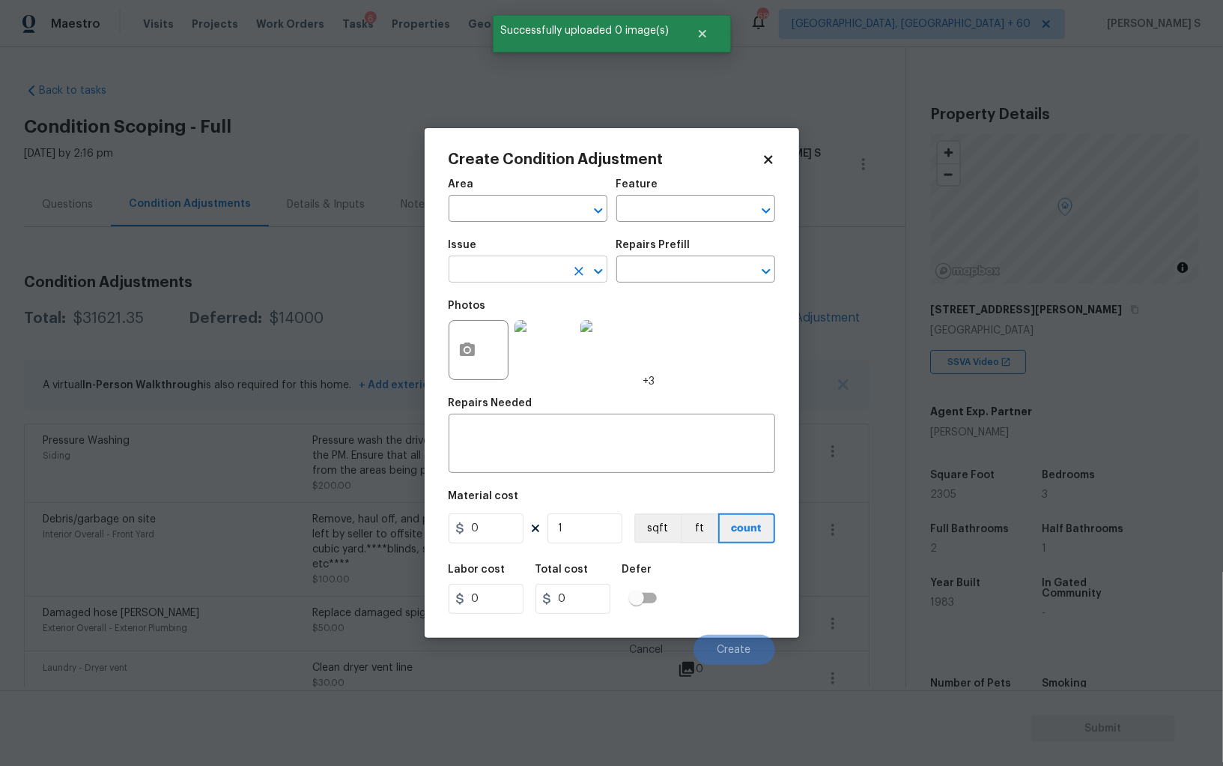
click at [512, 273] on input "text" at bounding box center [507, 270] width 117 height 23
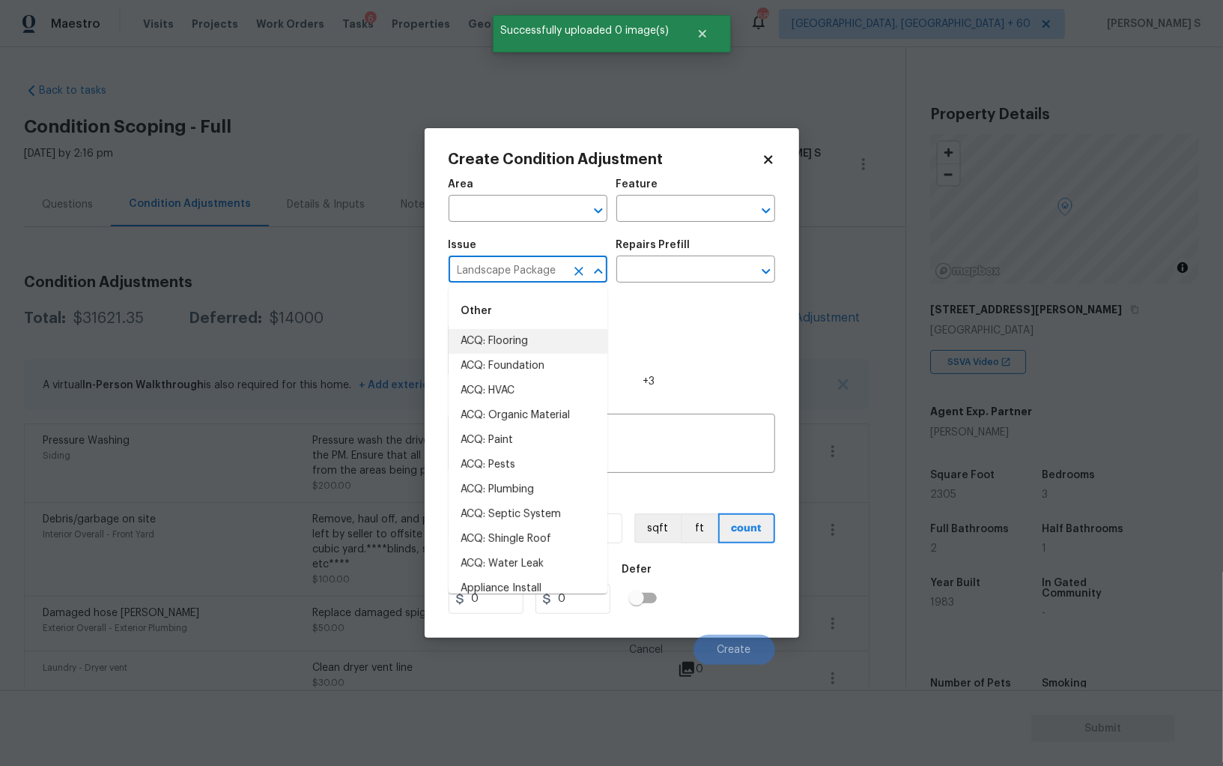
type input "Landscape Package"
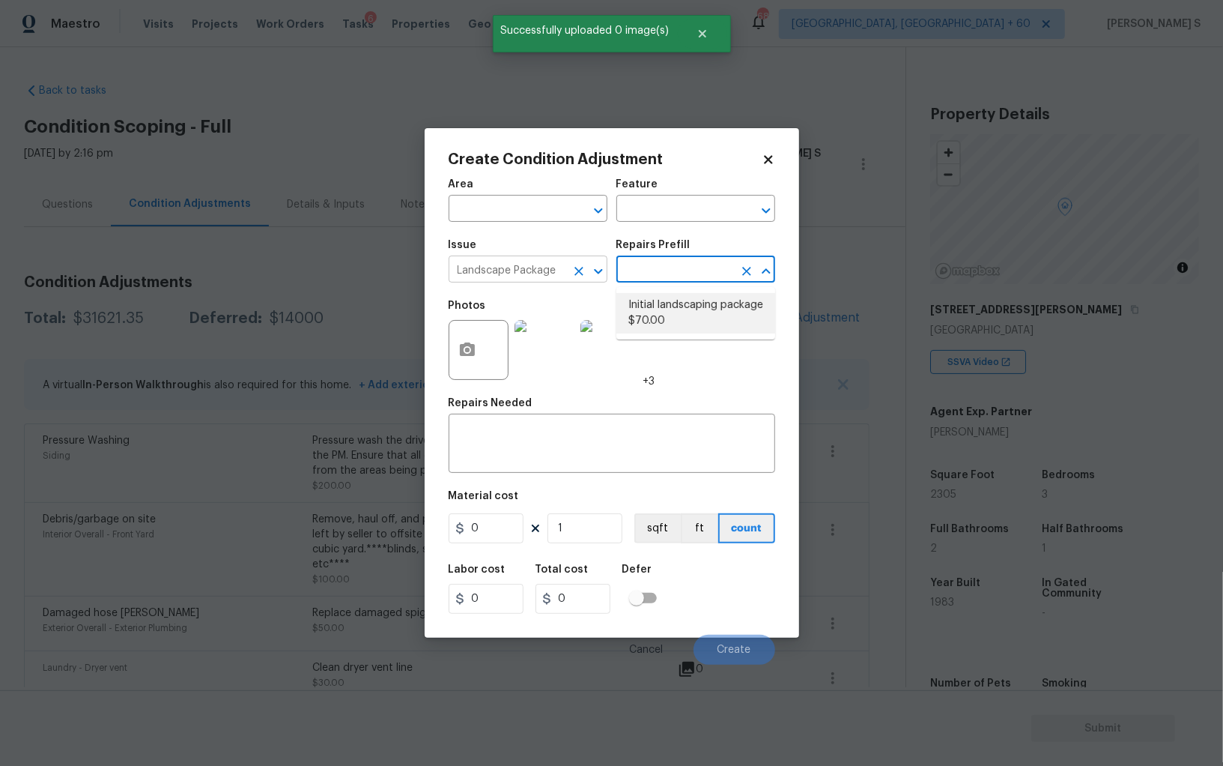
type input "Home Readiness Packages"
type textarea "Mowing of grass up to 6" in height. Mow, edge along driveways & sidewalks, trim…"
type input "70"
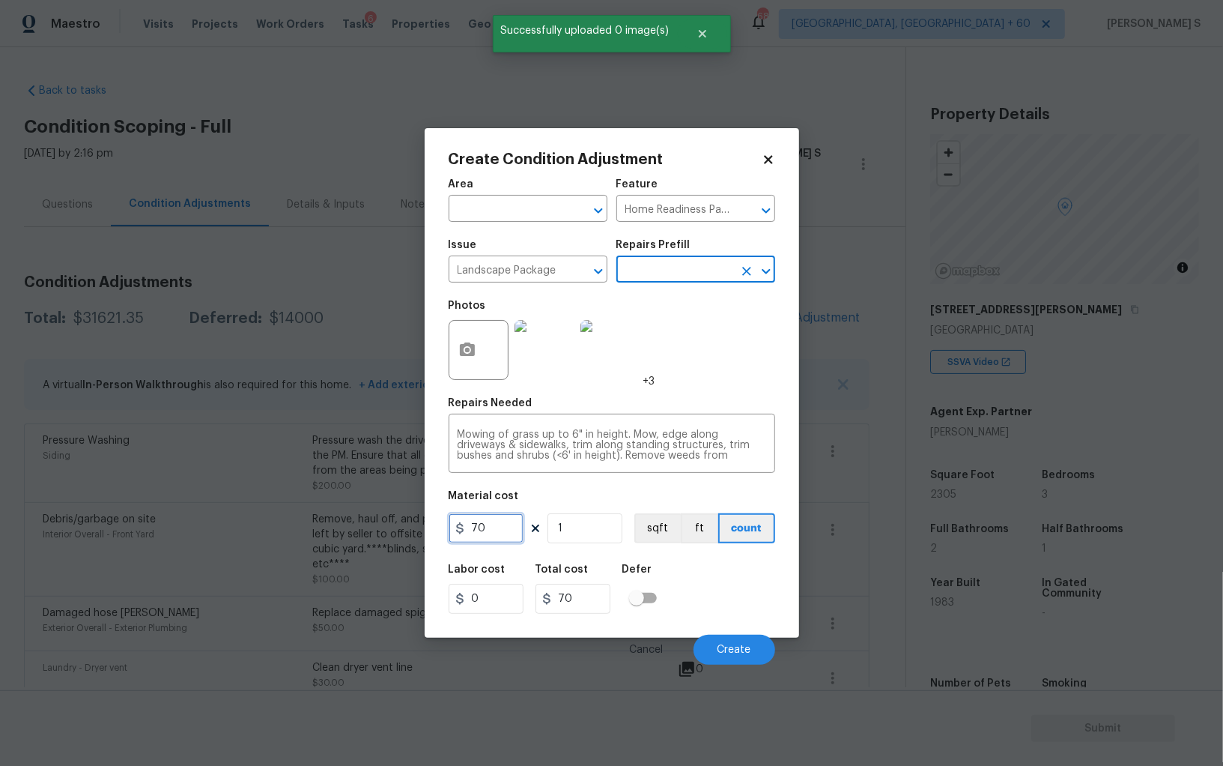
click at [500, 538] on input "70" at bounding box center [486, 528] width 75 height 30
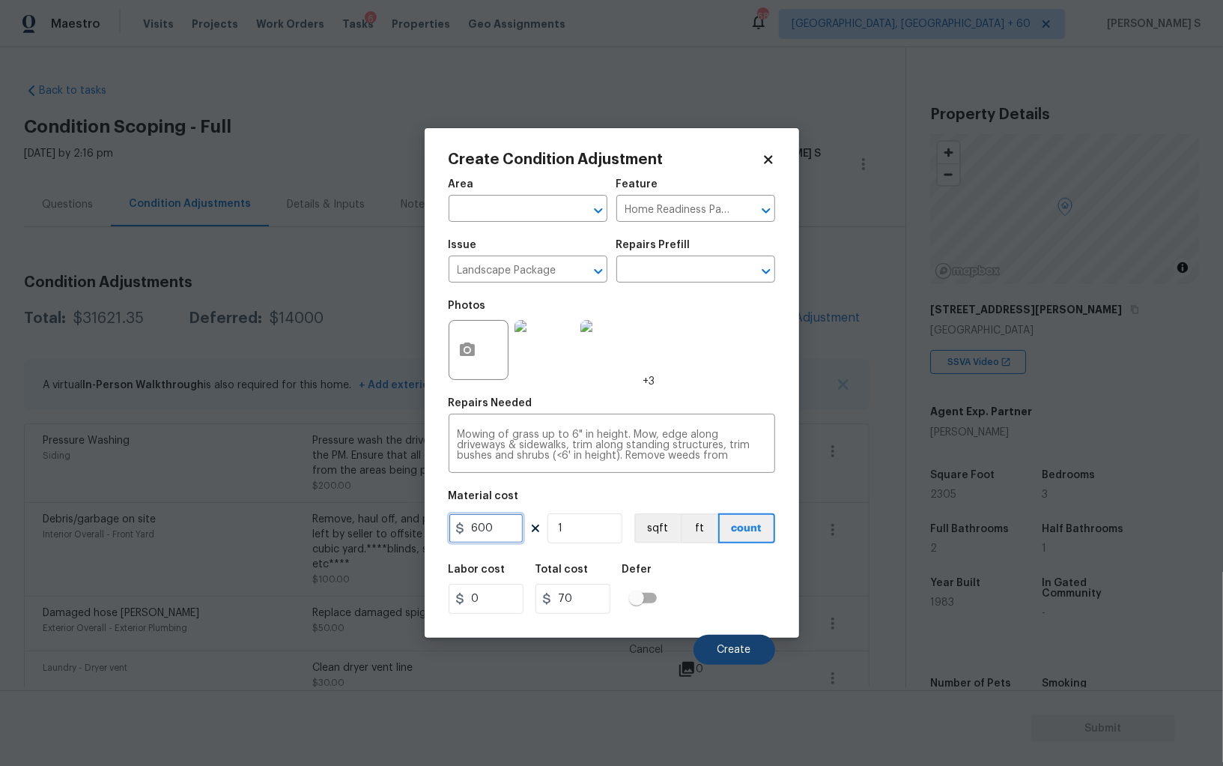
type input "600"
click at [709, 646] on button "Create" at bounding box center [735, 650] width 82 height 30
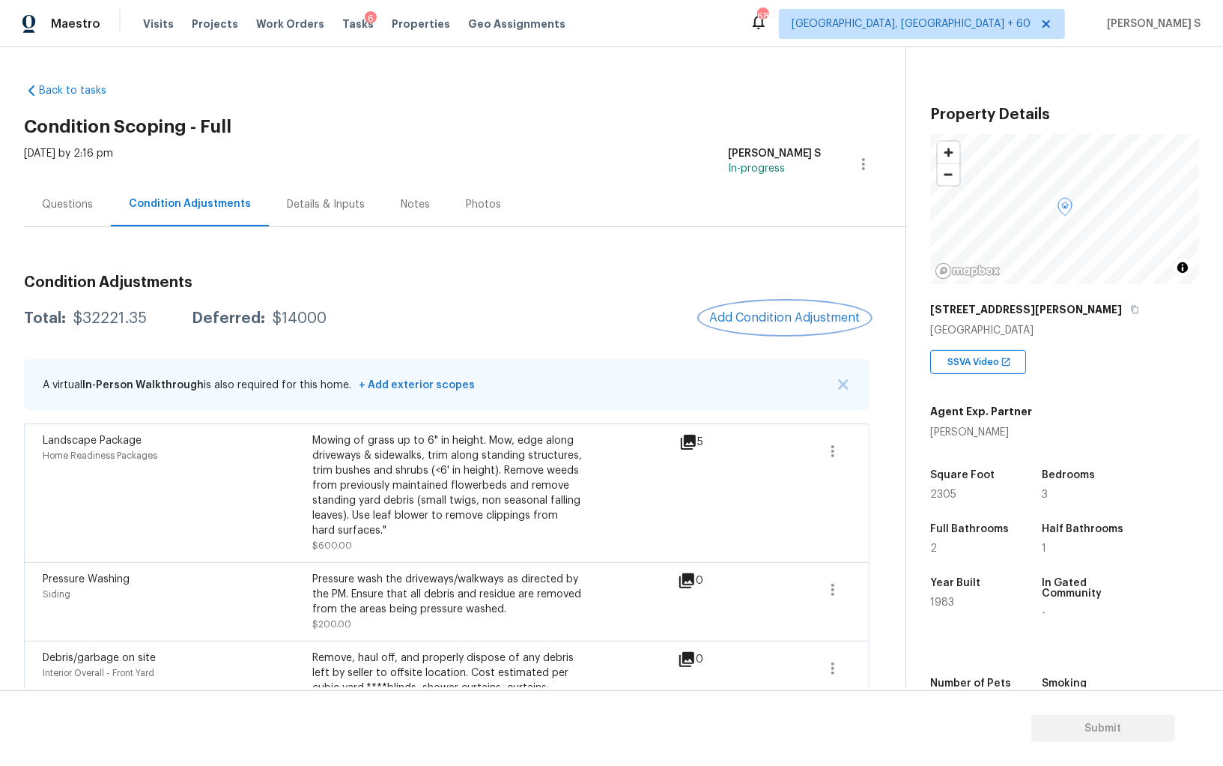
click at [778, 315] on span "Add Condition Adjustment" at bounding box center [785, 317] width 151 height 13
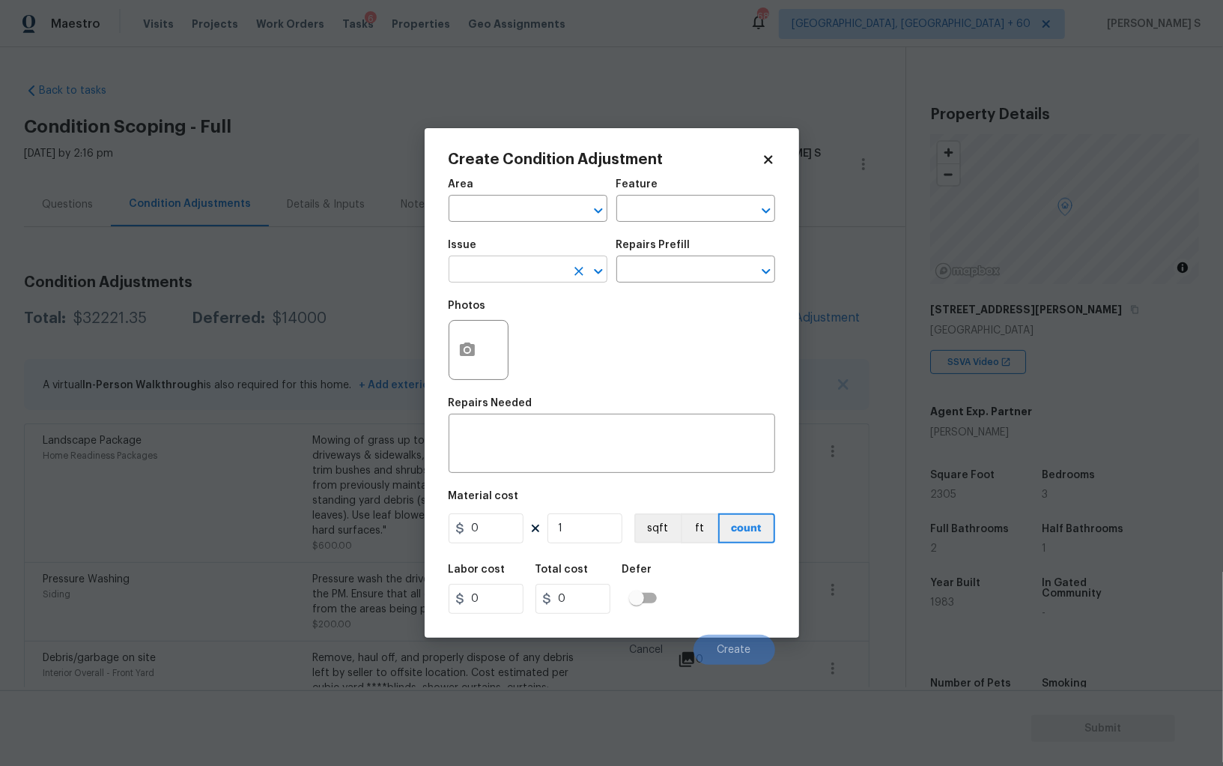
click at [548, 261] on input "text" at bounding box center [507, 270] width 117 height 23
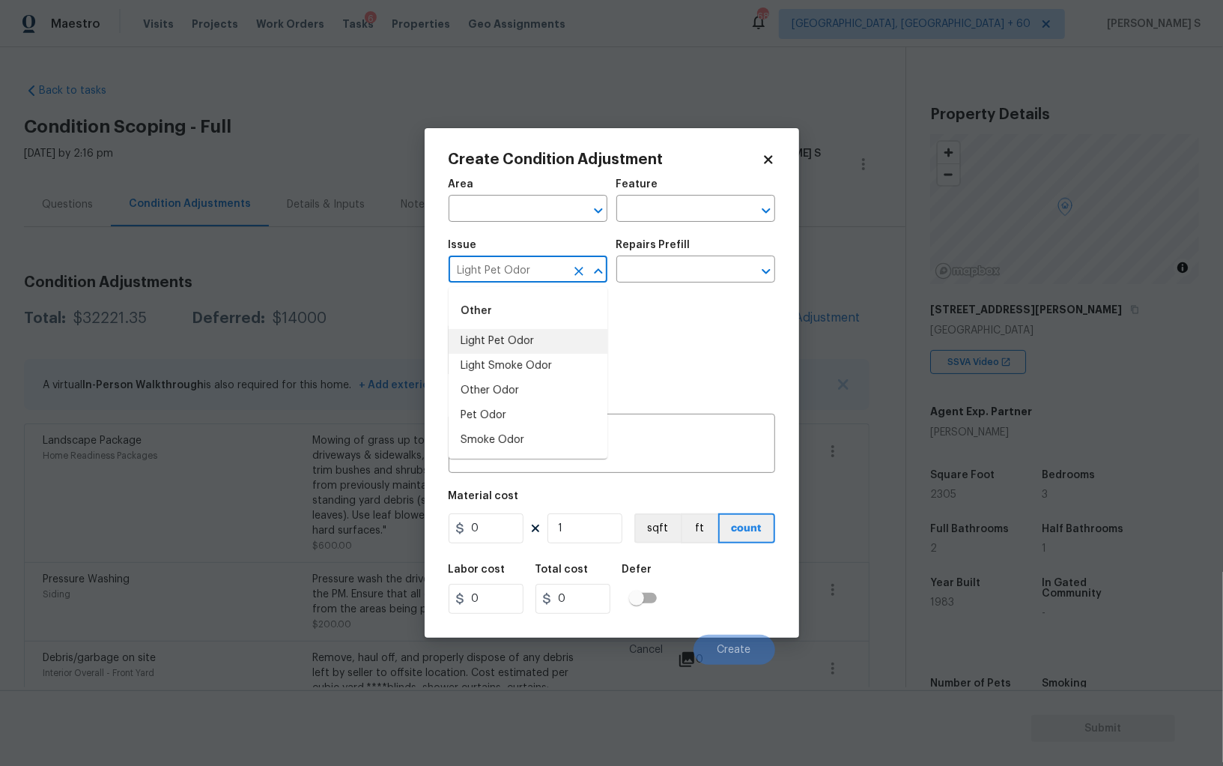
type input "Light Pet Odor"
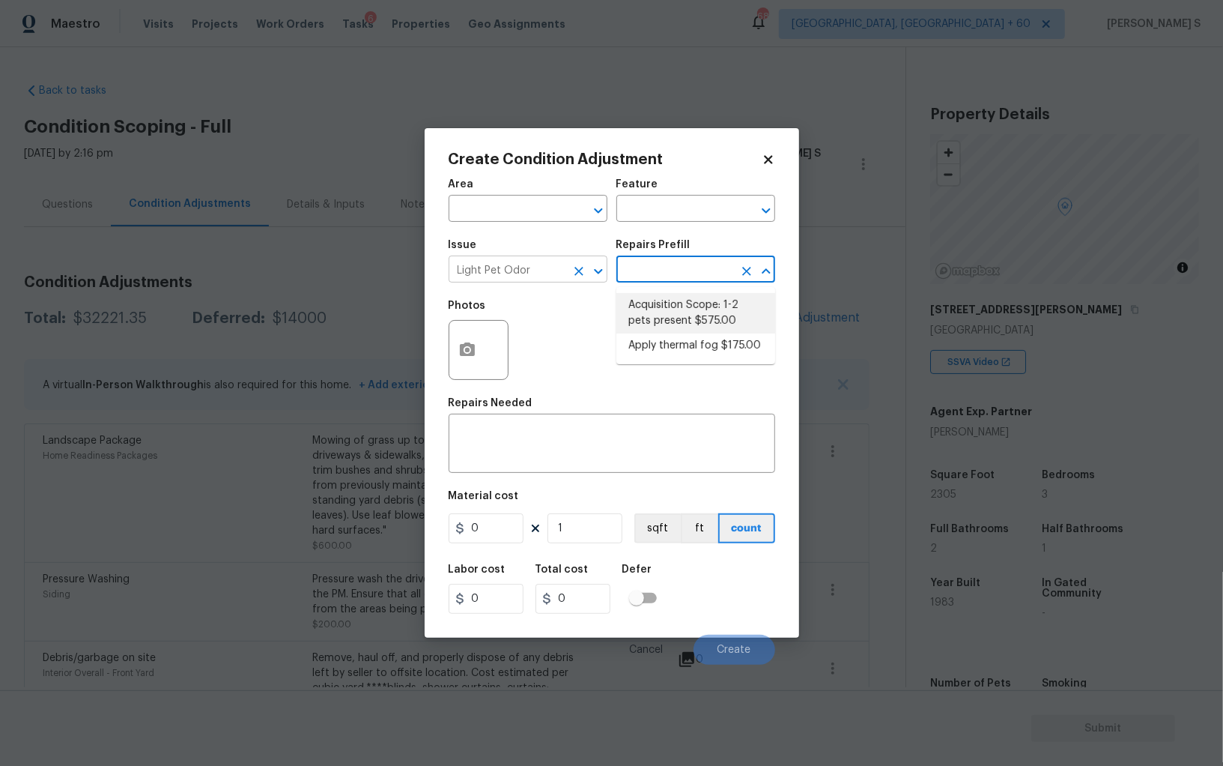
type textarea "Acquisition Scope: 1-2 pets present"
type input "575"
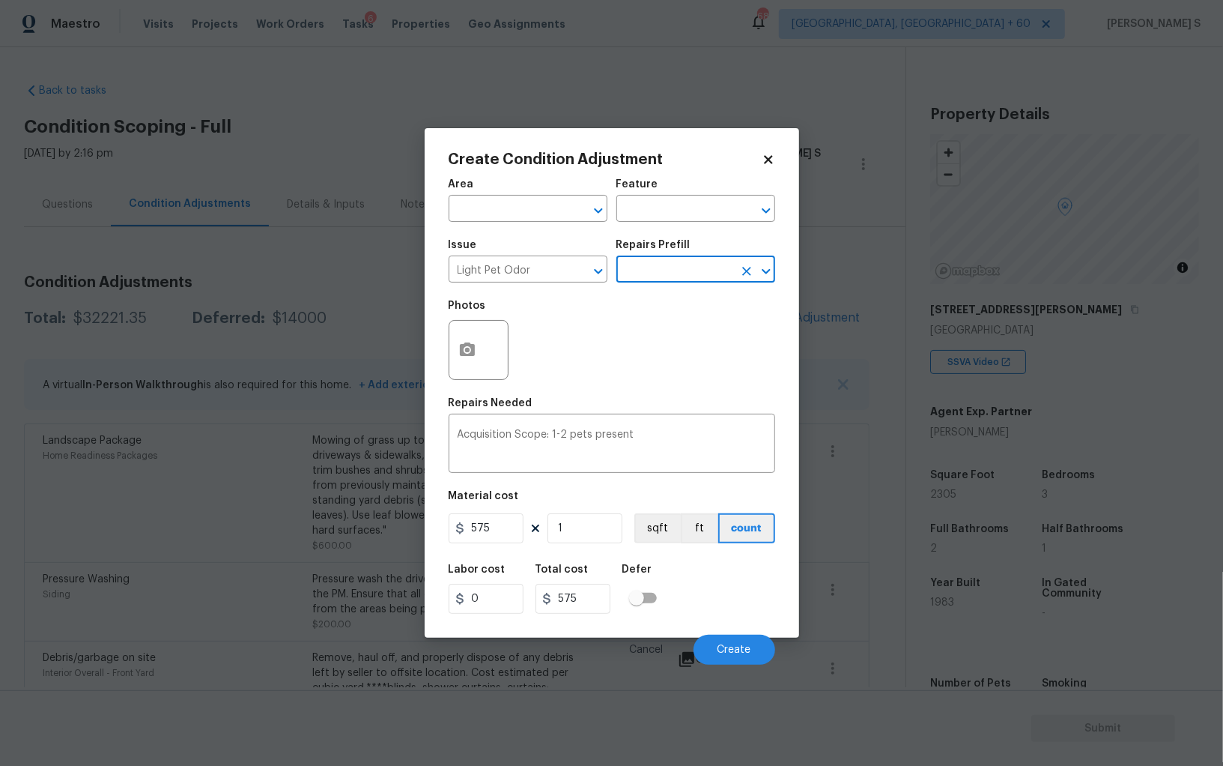
click at [758, 632] on div "Cancel Create" at bounding box center [612, 644] width 327 height 42
click at [734, 645] on span "Create" at bounding box center [735, 649] width 34 height 11
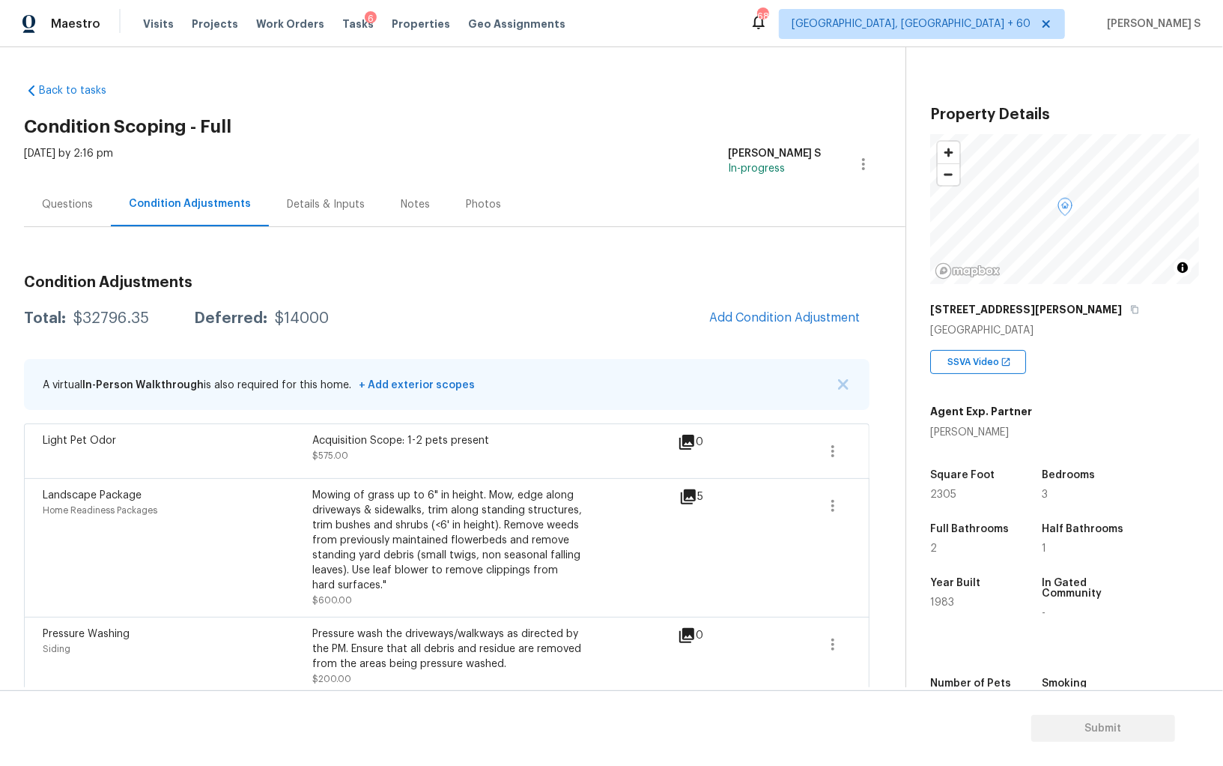
click at [52, 197] on div "Questions" at bounding box center [67, 204] width 51 height 15
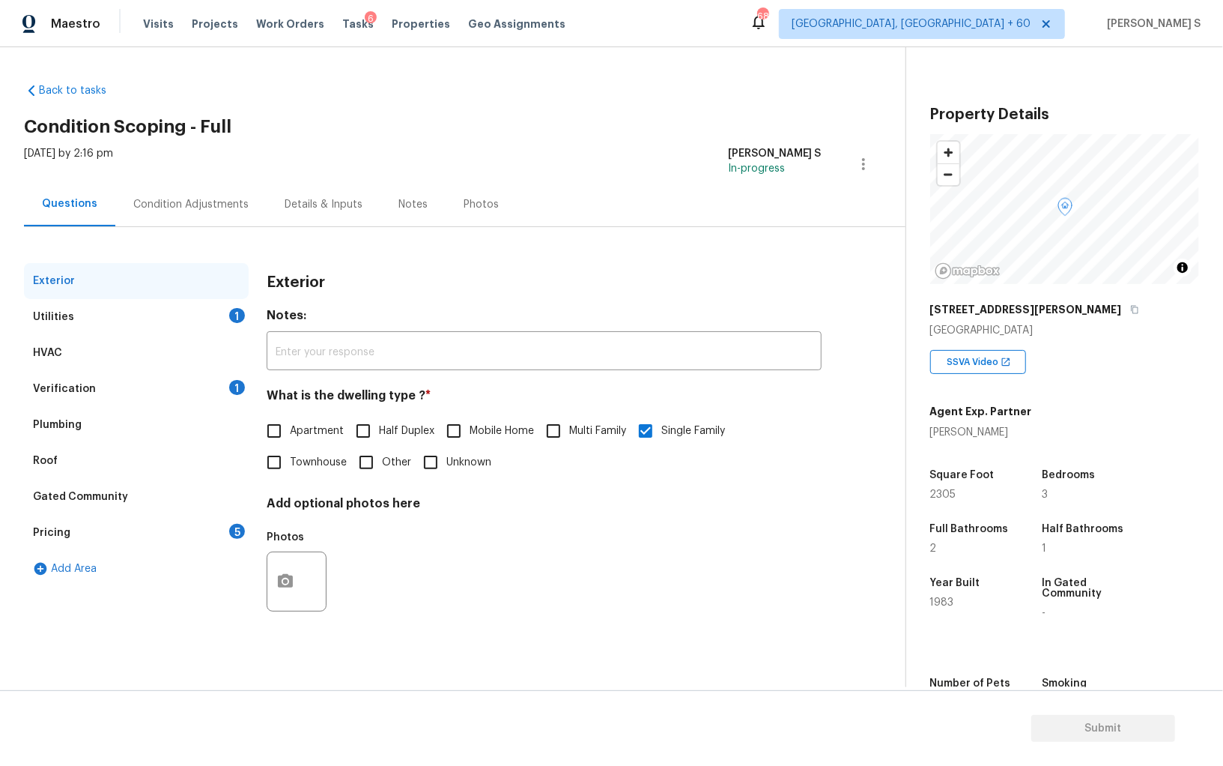
click at [203, 541] on div "Pricing 5" at bounding box center [136, 533] width 225 height 36
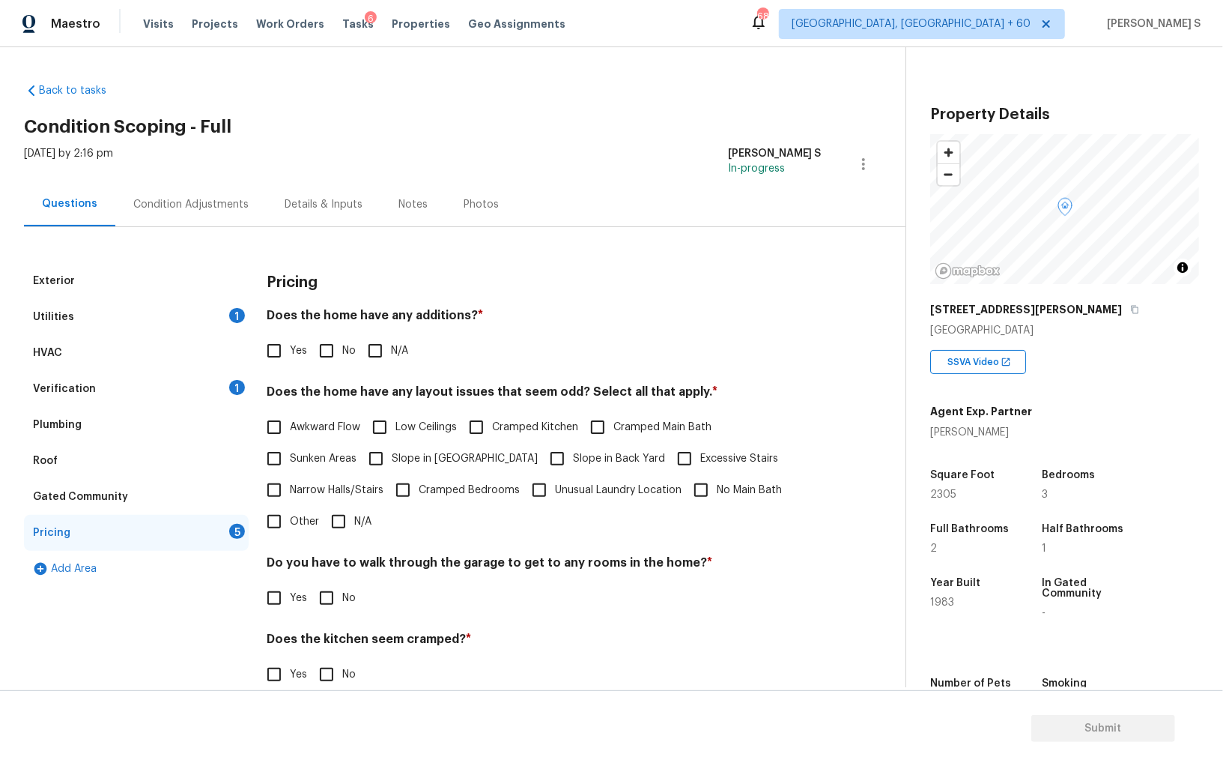
click at [417, 460] on span "Slope in Front Yard" at bounding box center [465, 459] width 146 height 16
click at [392, 460] on input "Slope in Front Yard" at bounding box center [375, 458] width 31 height 31
checkbox input "true"
click at [542, 460] on input "Slope in Back Yard" at bounding box center [557, 459] width 31 height 31
checkbox input "true"
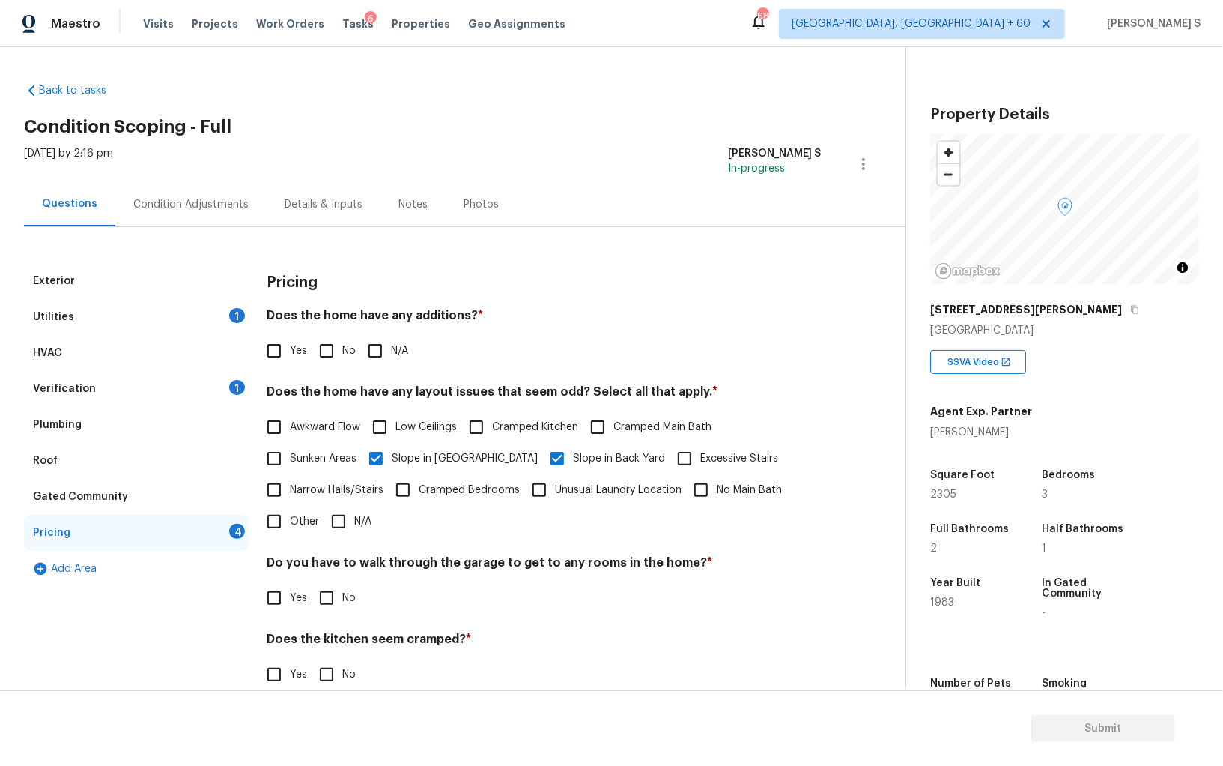
click at [328, 351] on input "No" at bounding box center [326, 350] width 31 height 31
checkbox input "true"
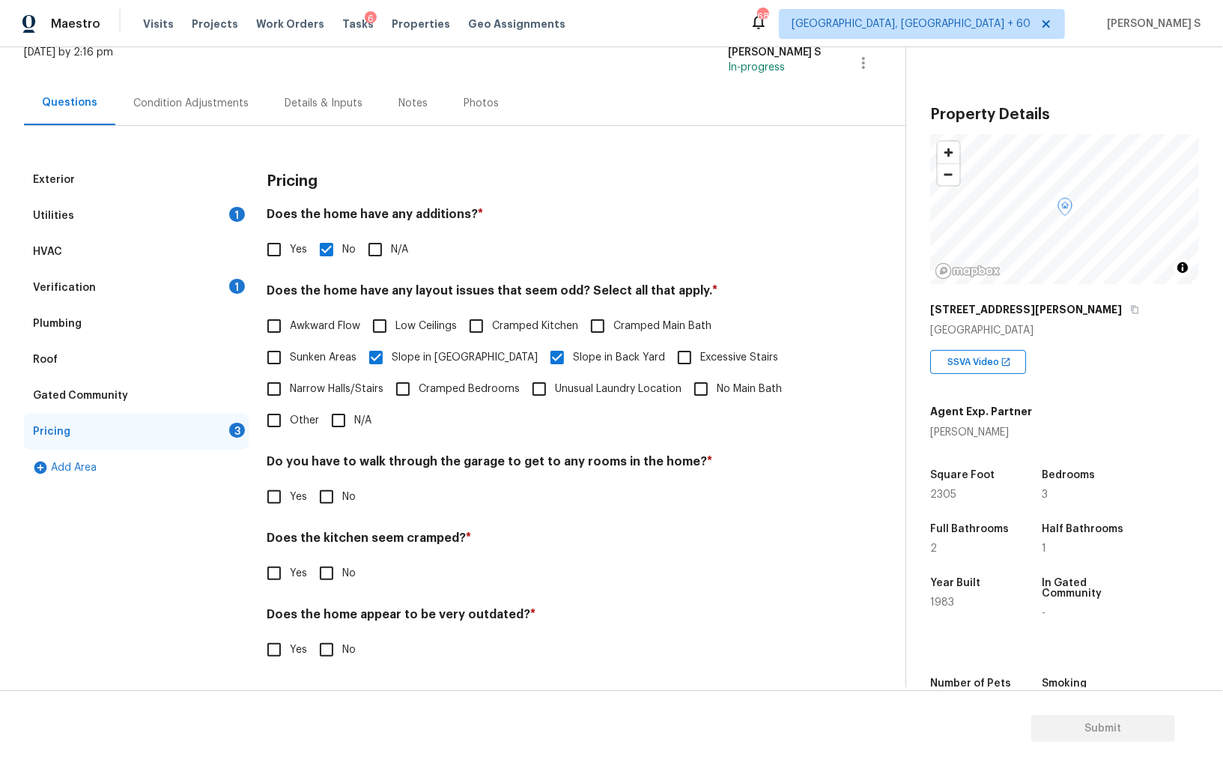
click at [331, 485] on input "No" at bounding box center [326, 496] width 31 height 31
checkbox input "true"
click at [311, 559] on input "No" at bounding box center [326, 574] width 31 height 31
checkbox input "true"
click at [311, 635] on input "No" at bounding box center [326, 650] width 31 height 31
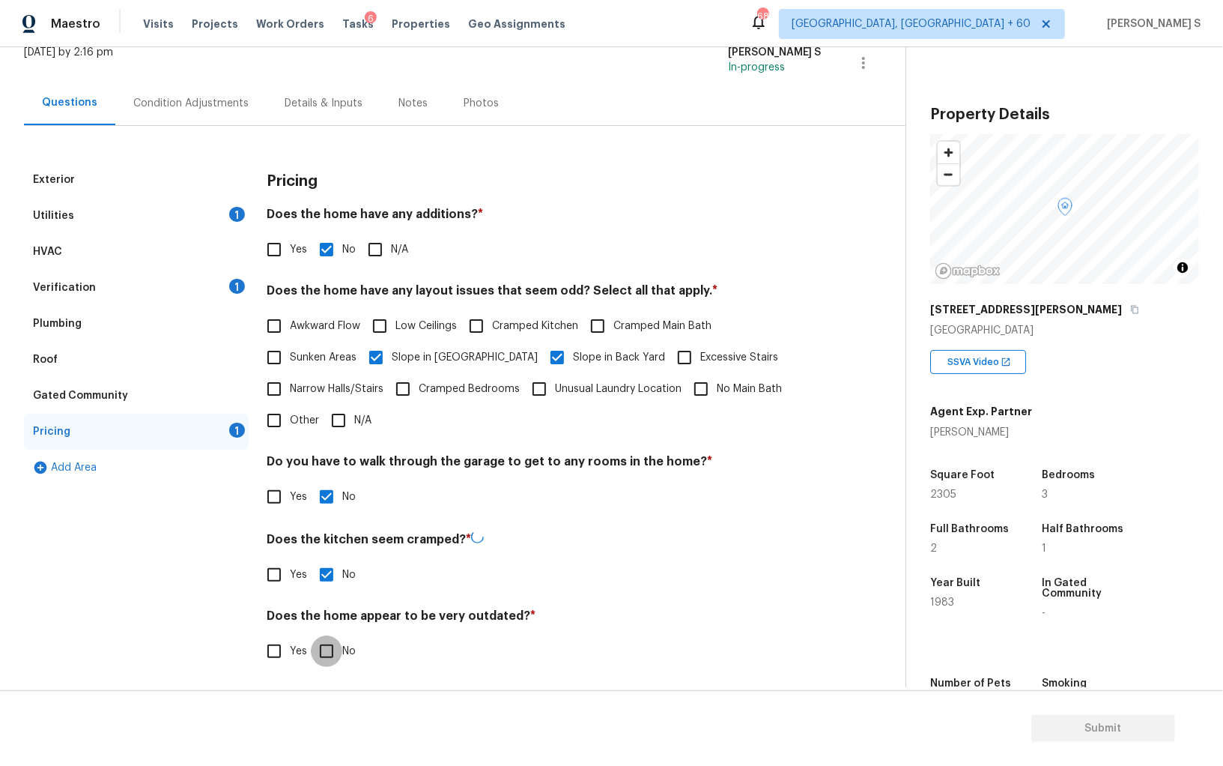
checkbox input "true"
click at [199, 224] on div "Utilities 1" at bounding box center [136, 216] width 225 height 36
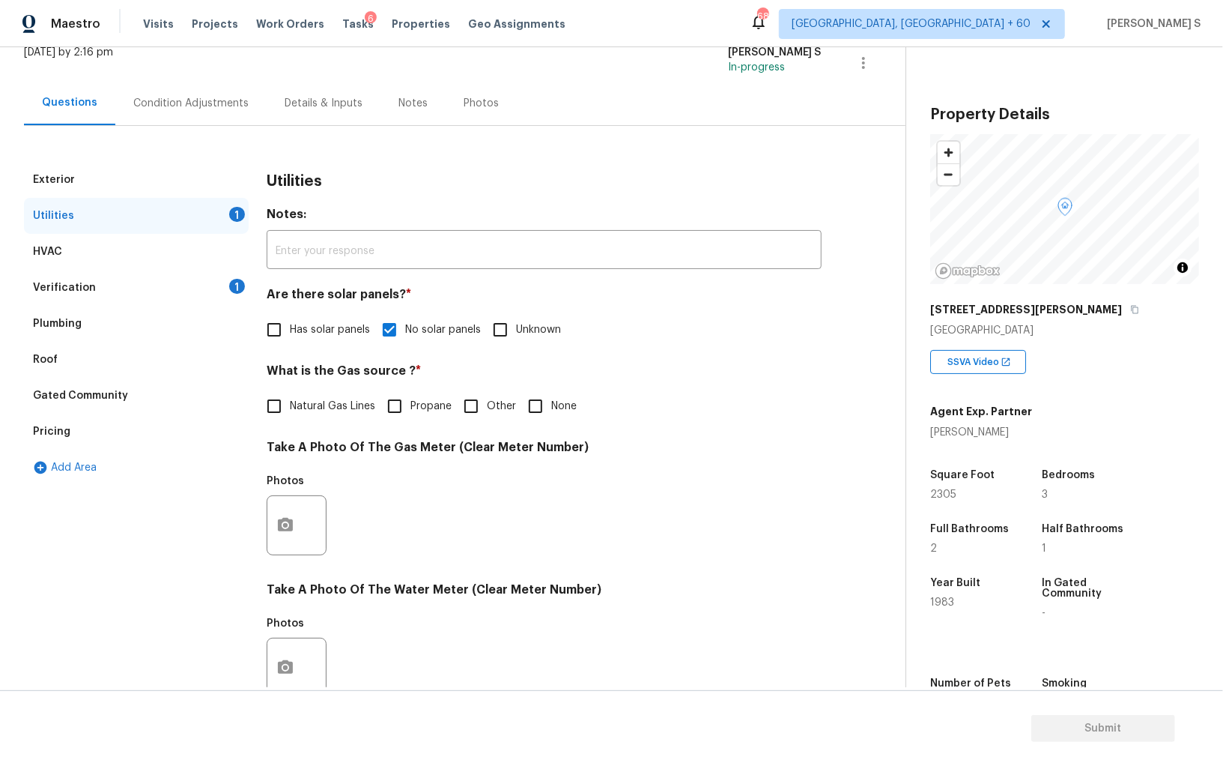
scroll to position [255, 0]
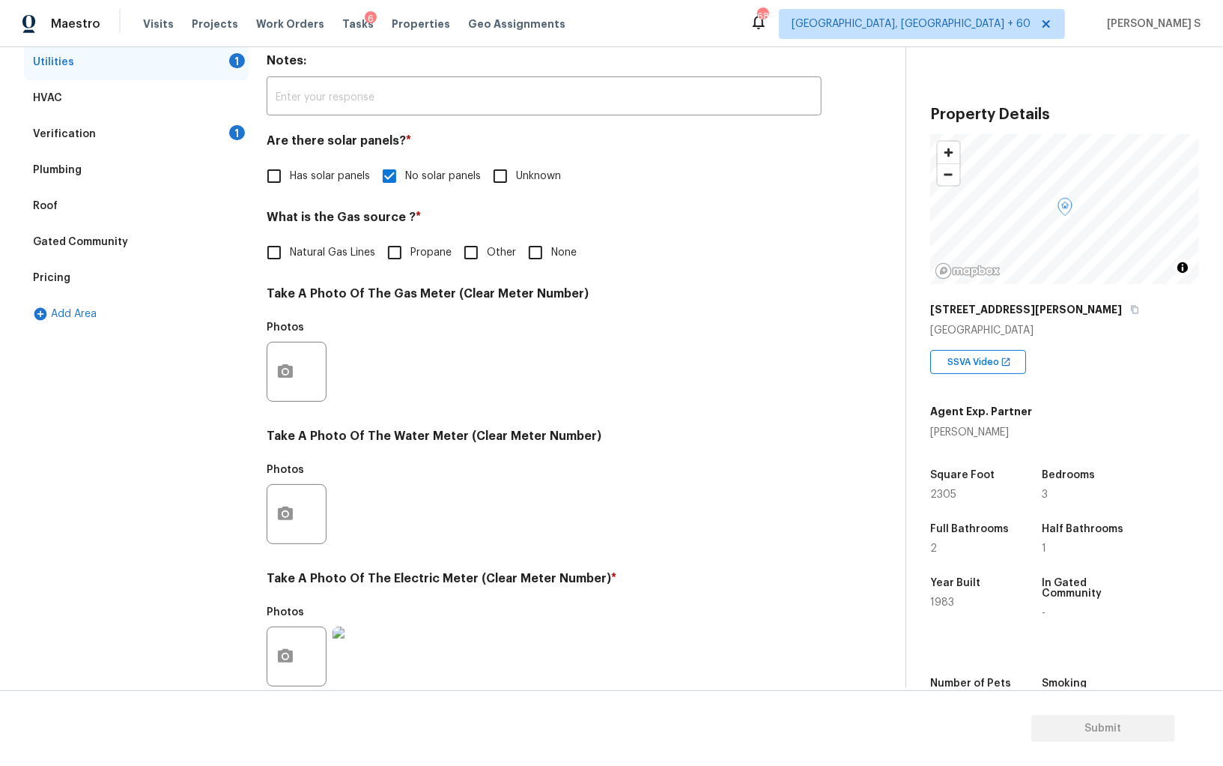
click at [327, 266] on label "Natural Gas Lines" at bounding box center [316, 252] width 117 height 31
click at [290, 266] on input "Natural Gas Lines" at bounding box center [273, 252] width 31 height 31
checkbox input "true"
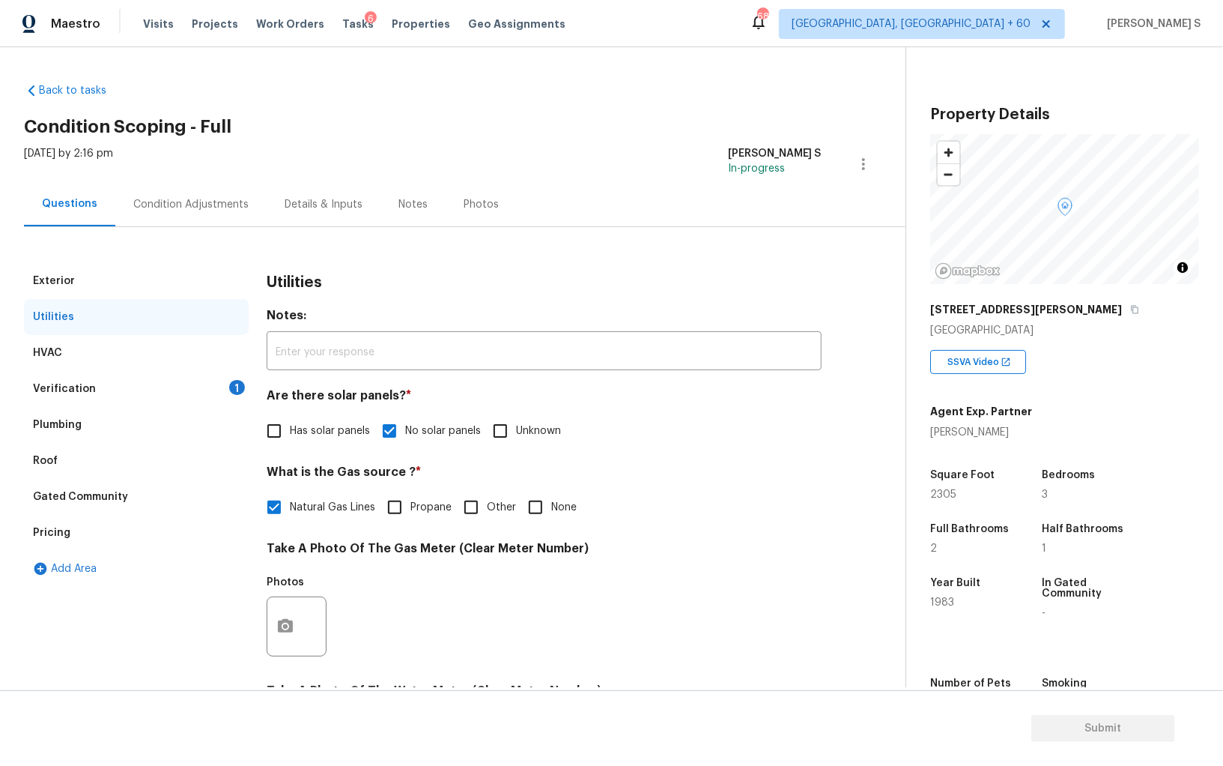
click at [200, 208] on div "Condition Adjustments" at bounding box center [190, 204] width 115 height 15
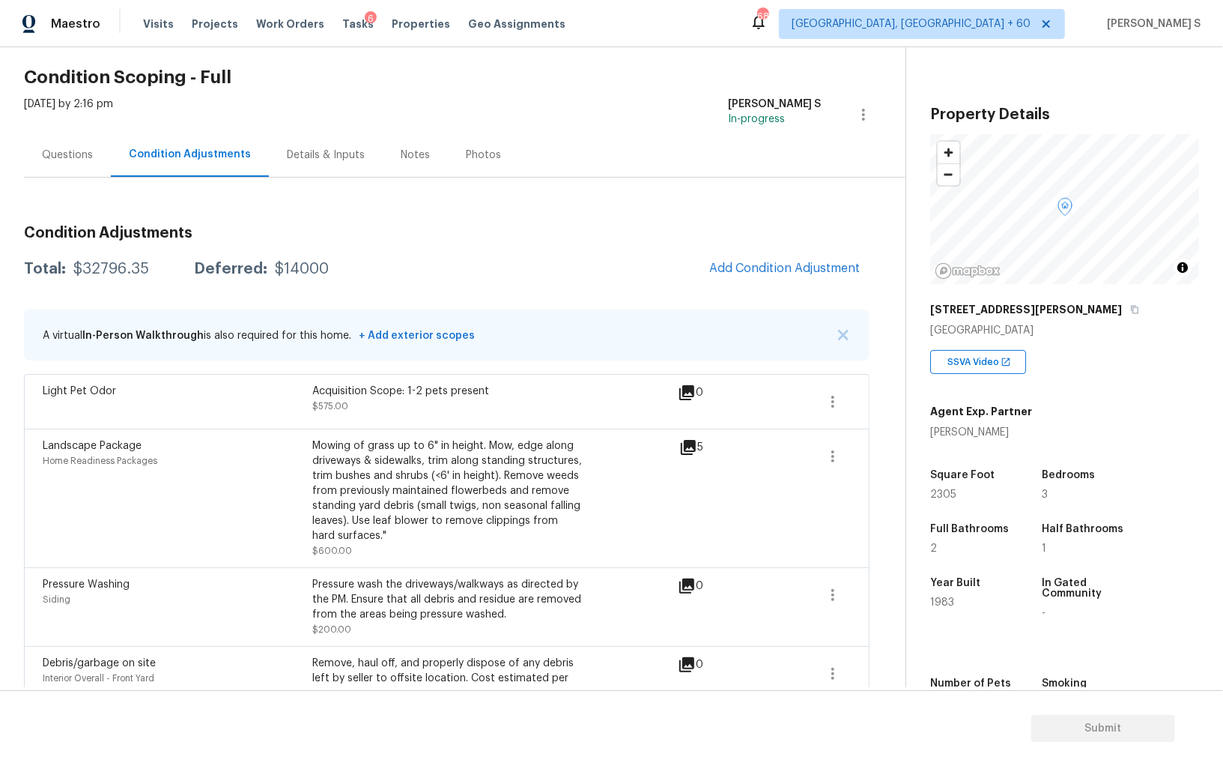
scroll to position [99, 0]
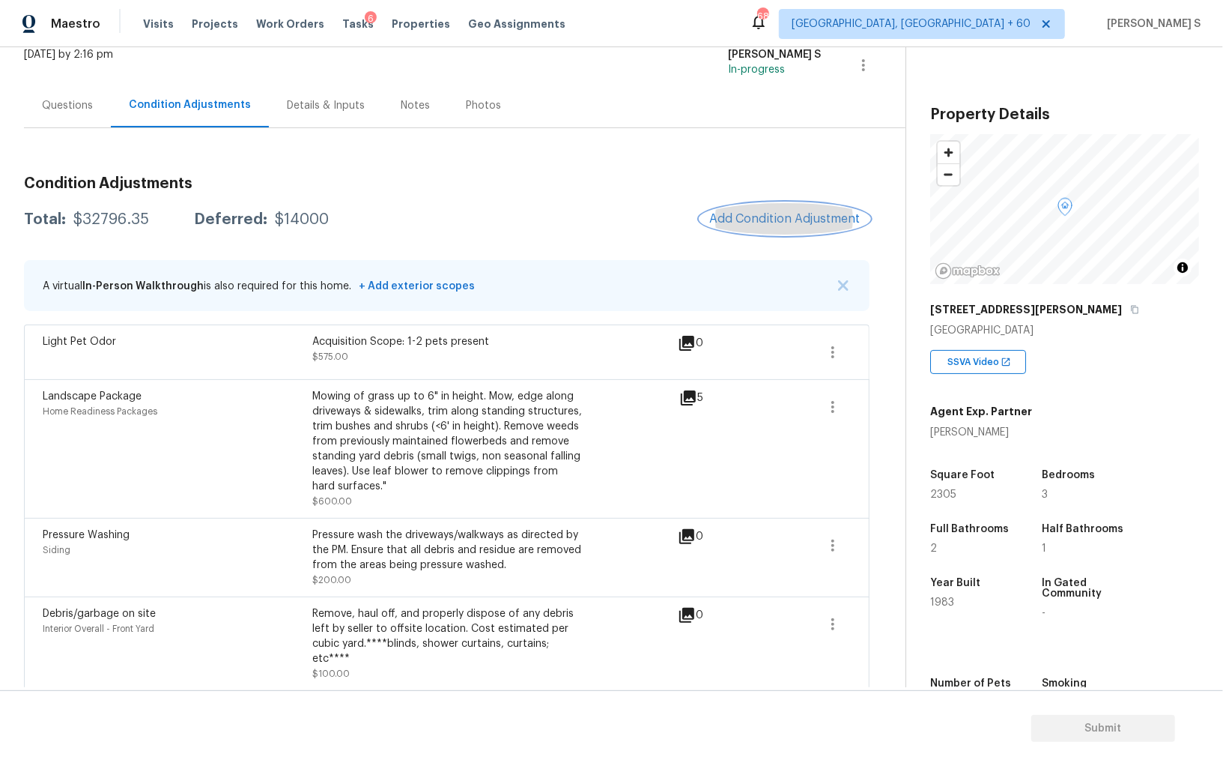
click at [746, 208] on button "Add Condition Adjustment" at bounding box center [785, 218] width 169 height 31
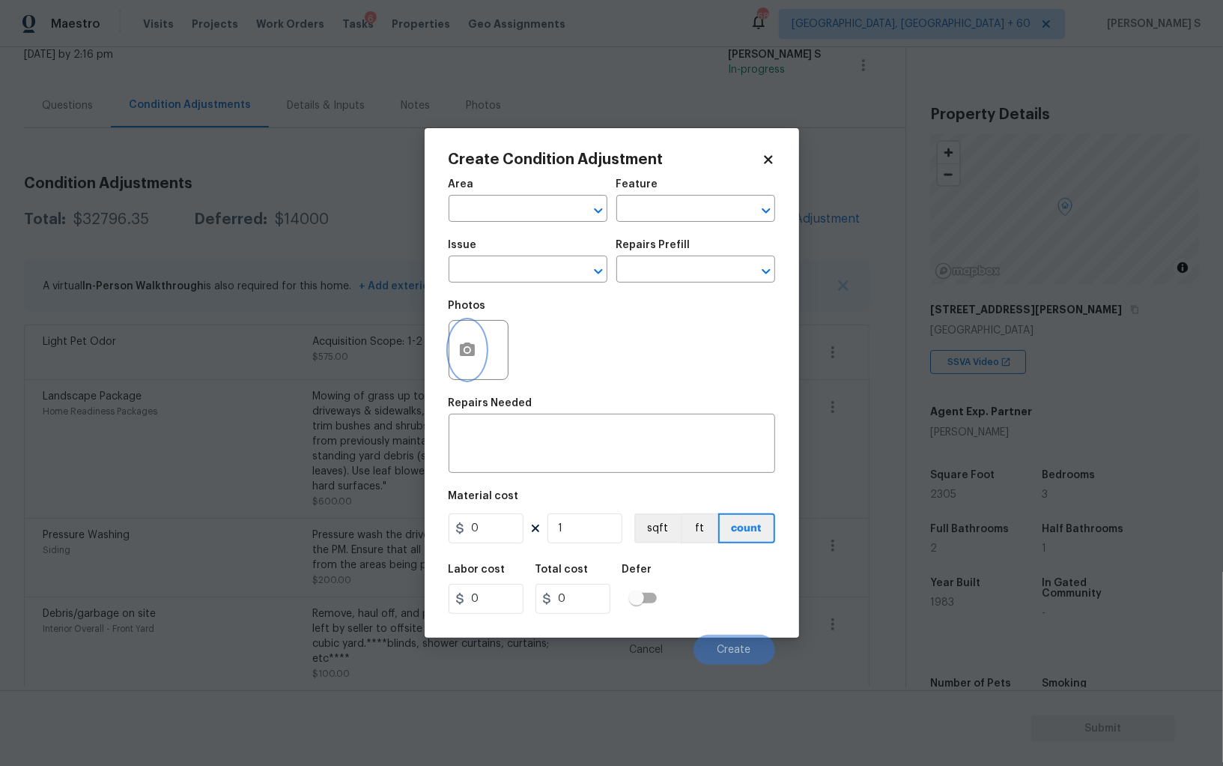
click at [460, 351] on icon "button" at bounding box center [467, 348] width 15 height 13
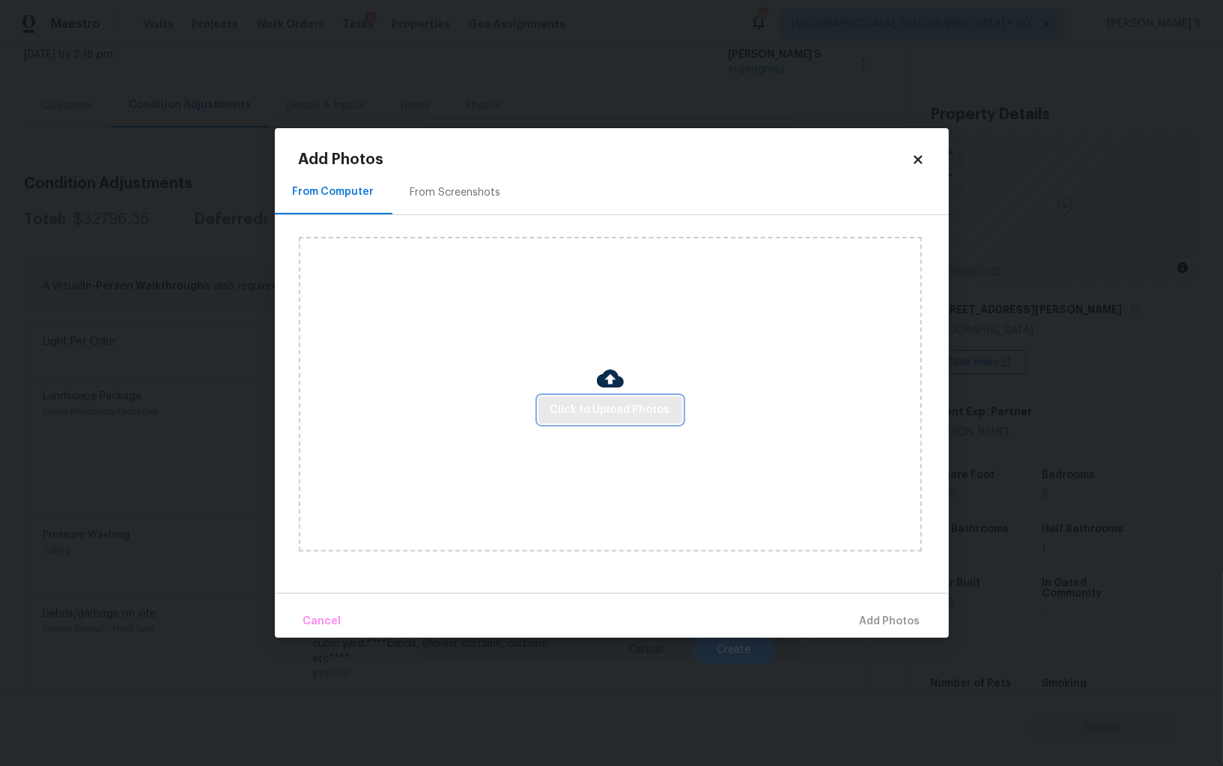
click at [602, 411] on span "Click to Upload Photos" at bounding box center [611, 410] width 120 height 19
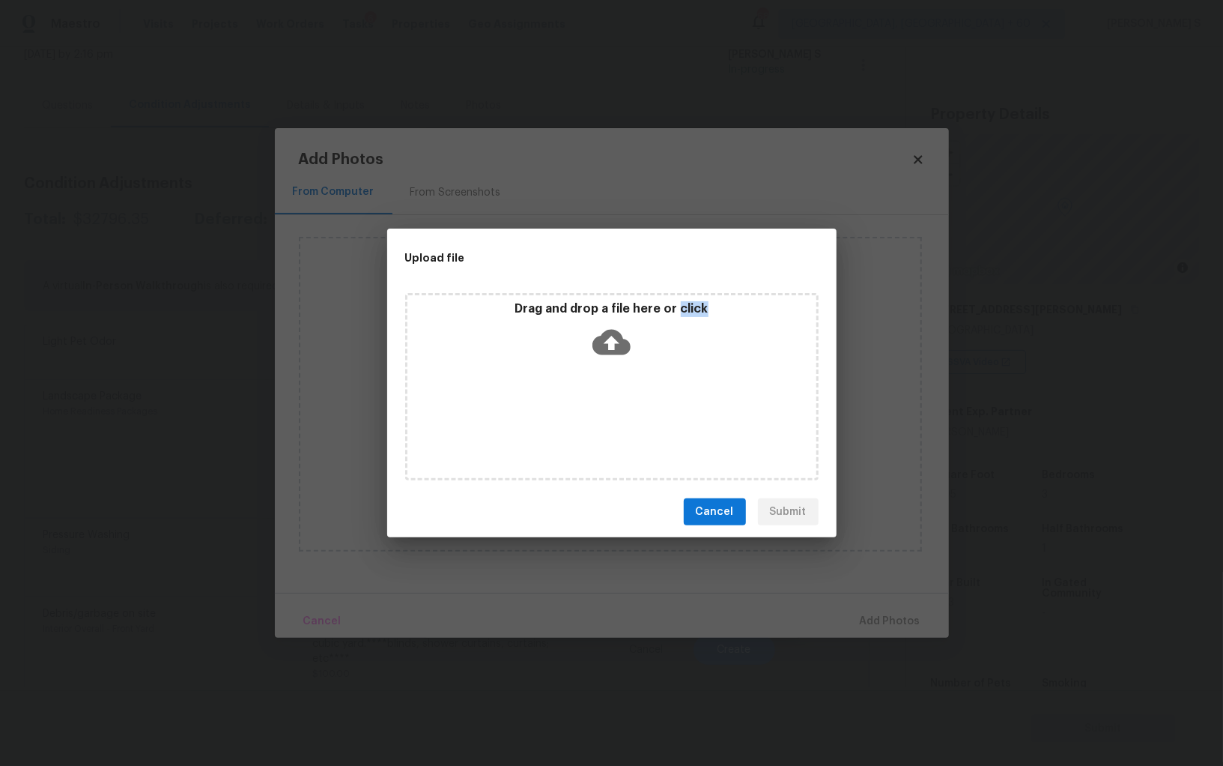
click at [602, 411] on div "Drag and drop a file here or click" at bounding box center [612, 386] width 414 height 187
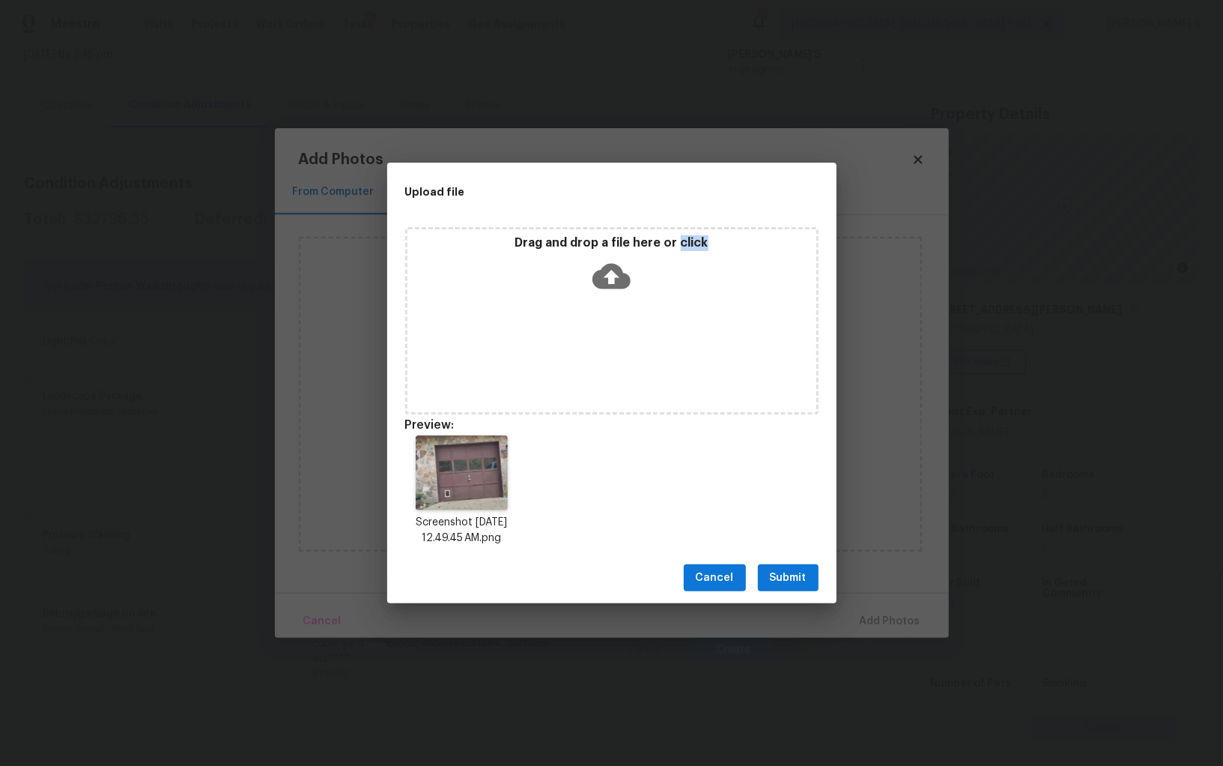
click at [773, 574] on span "Submit" at bounding box center [788, 578] width 37 height 19
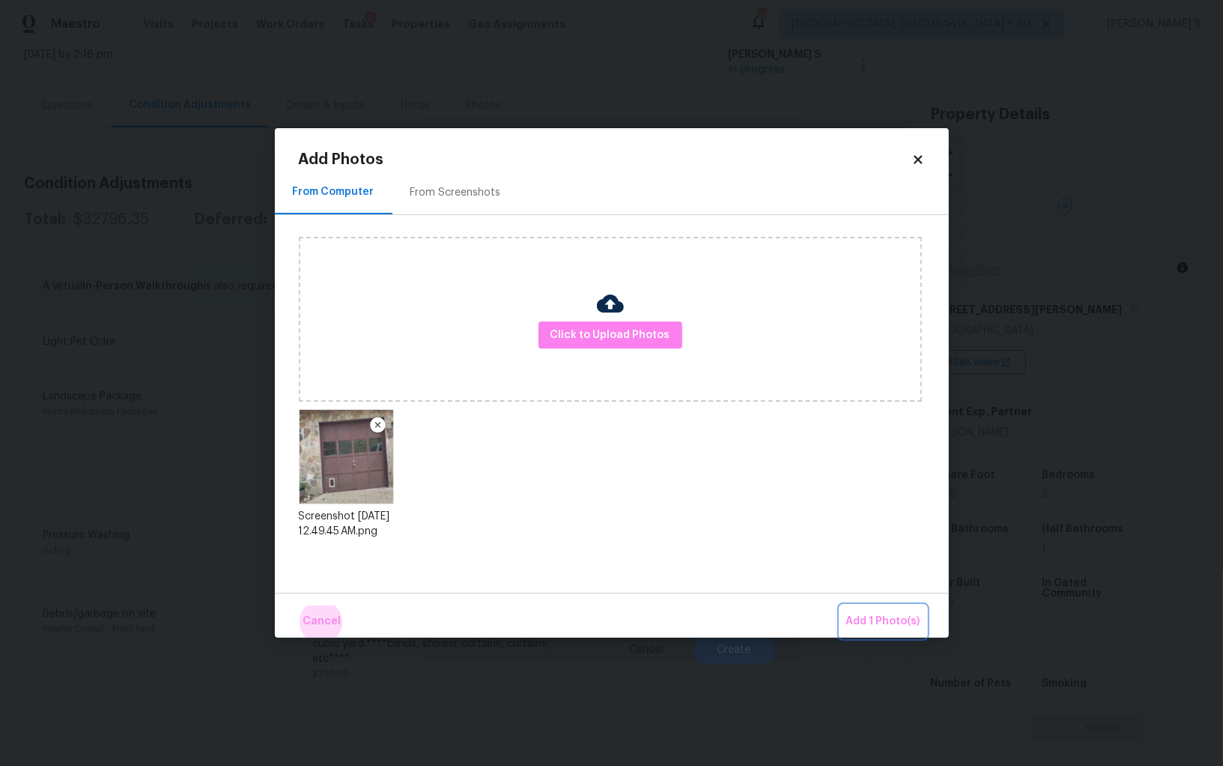
click at [841, 605] on button "Add 1 Photo(s)" at bounding box center [884, 621] width 86 height 32
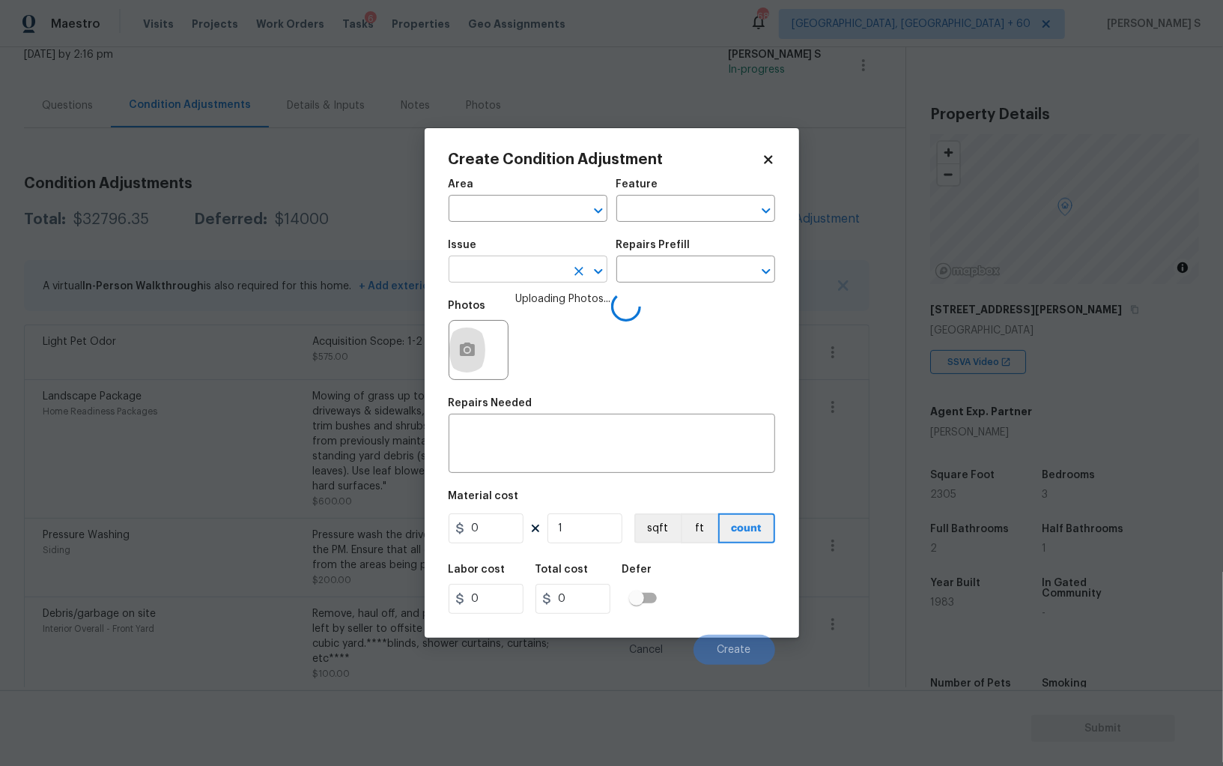
click at [534, 273] on input "text" at bounding box center [507, 270] width 117 height 23
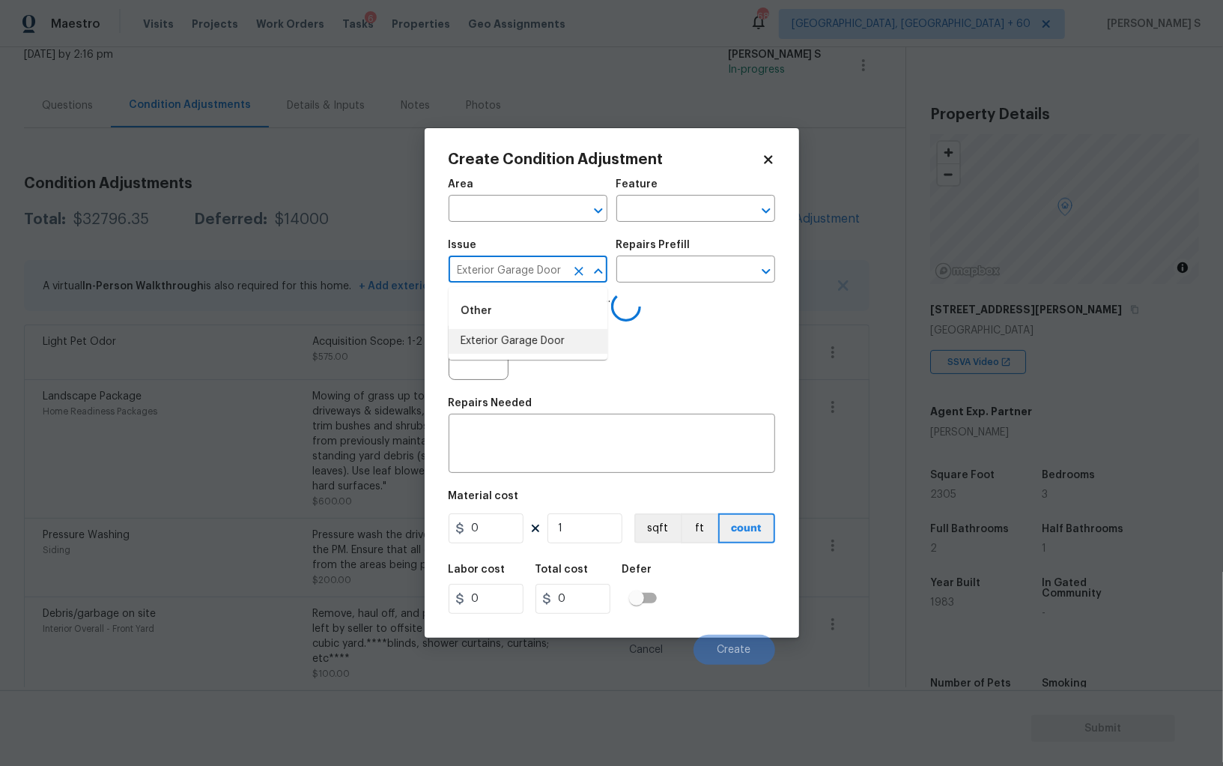
type input "Exterior Garage Door"
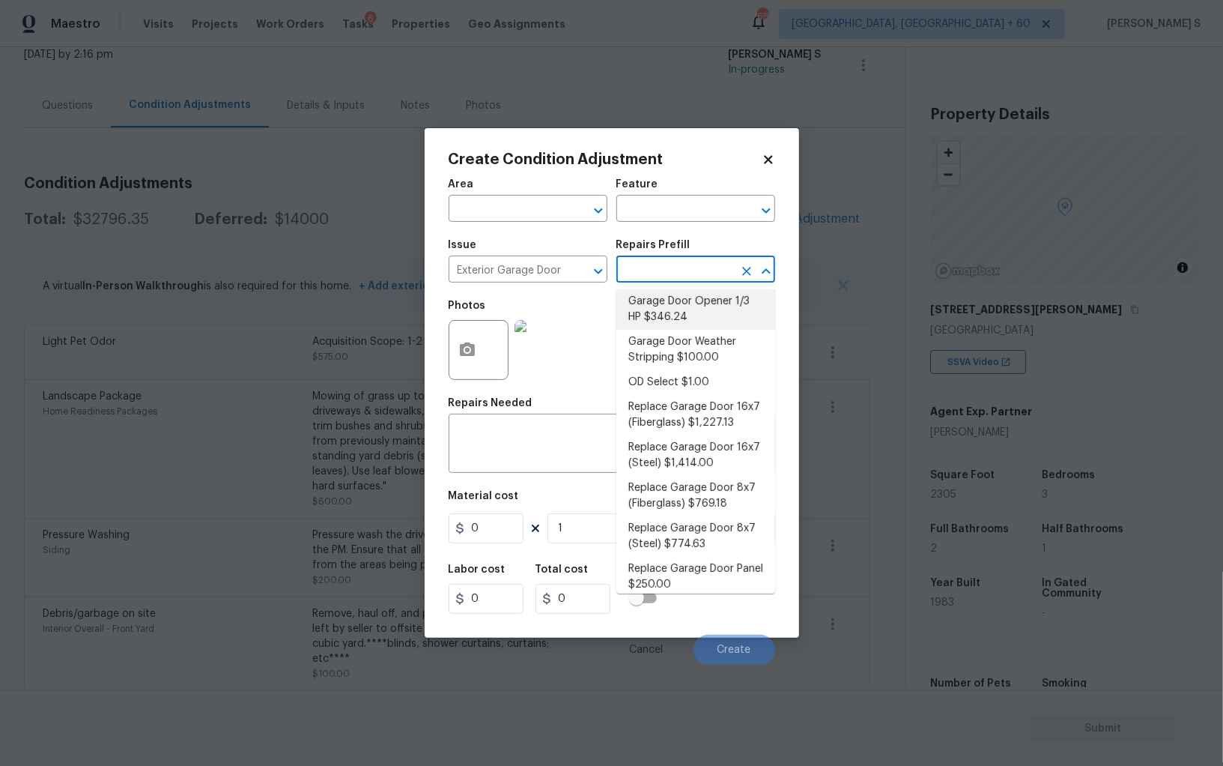
scroll to position [73, 0]
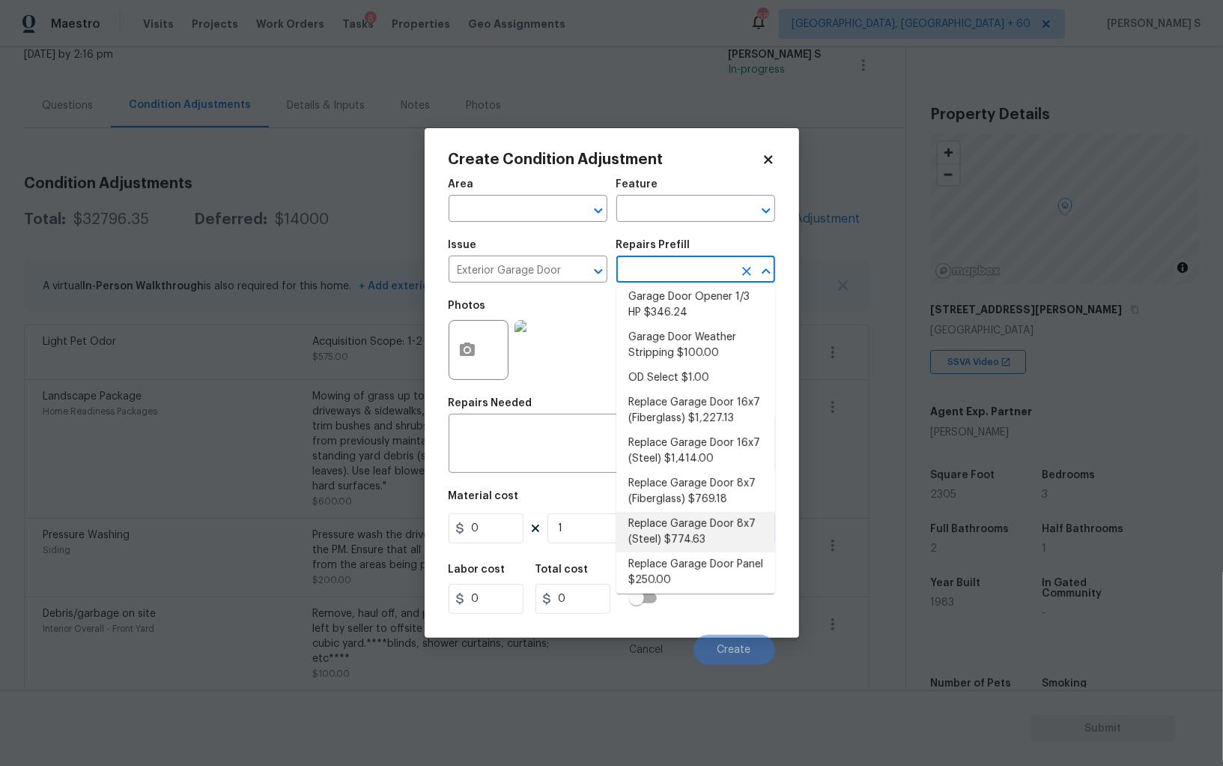
click at [680, 527] on li "Replace Garage Door 8x7 (Steel) $774.63" at bounding box center [696, 532] width 159 height 40
type input "Interior Door"
type textarea "Remove the existing garage door and ALL of the existing hardware. Install new h…"
type input "774.63"
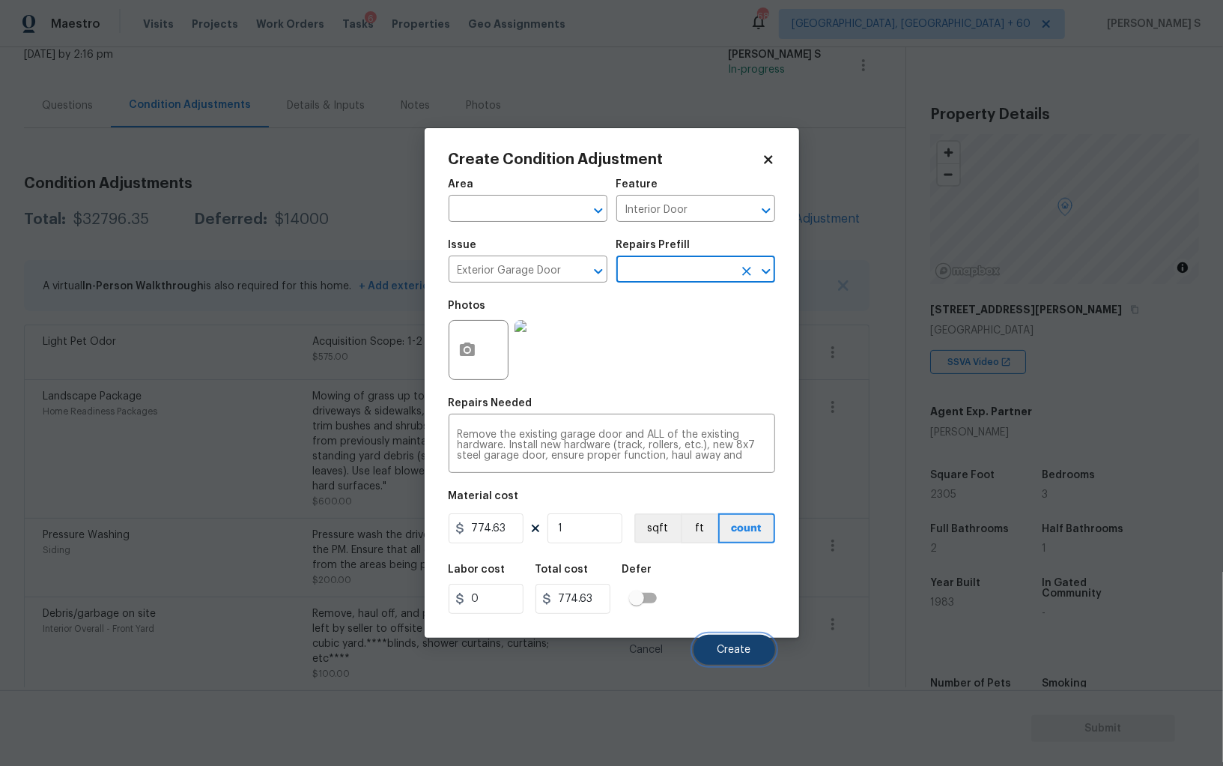
click at [734, 654] on span "Create" at bounding box center [735, 649] width 34 height 11
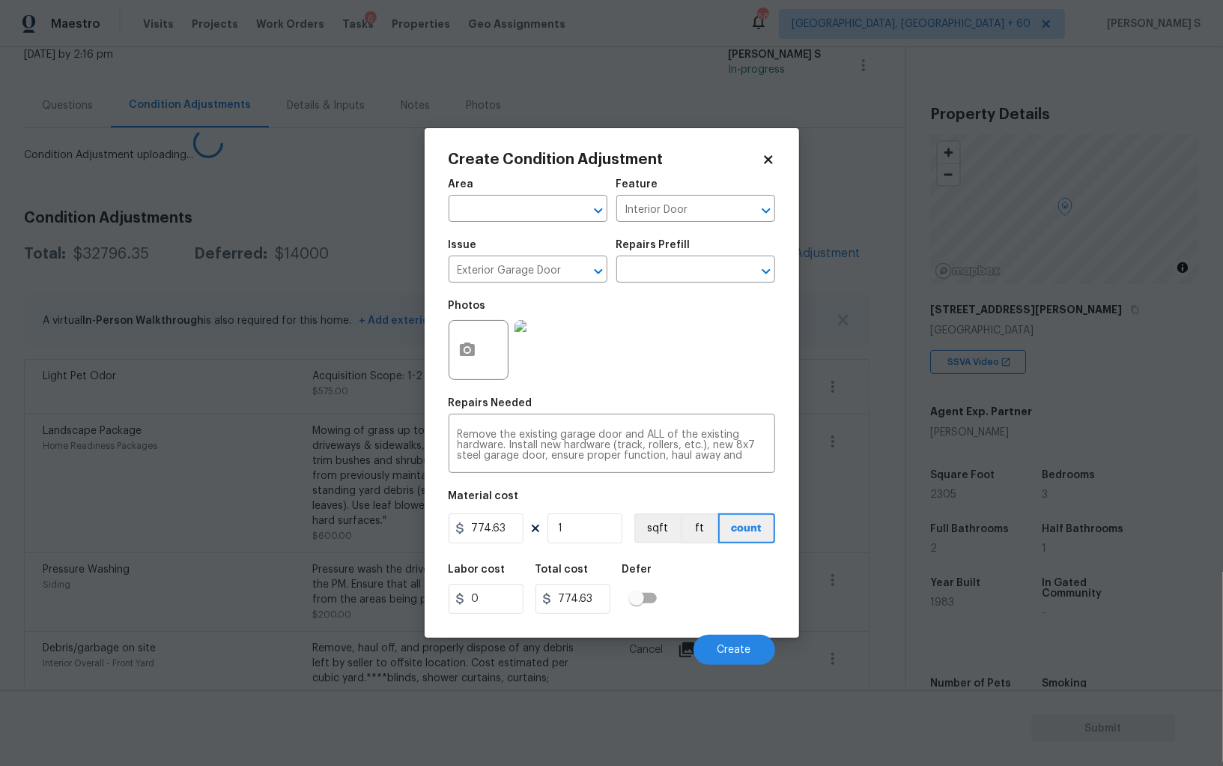
click at [235, 506] on body "Maestro Visits Projects Work Orders Tasks 6 Properties Geo Assignments 682 Albu…" at bounding box center [611, 383] width 1223 height 766
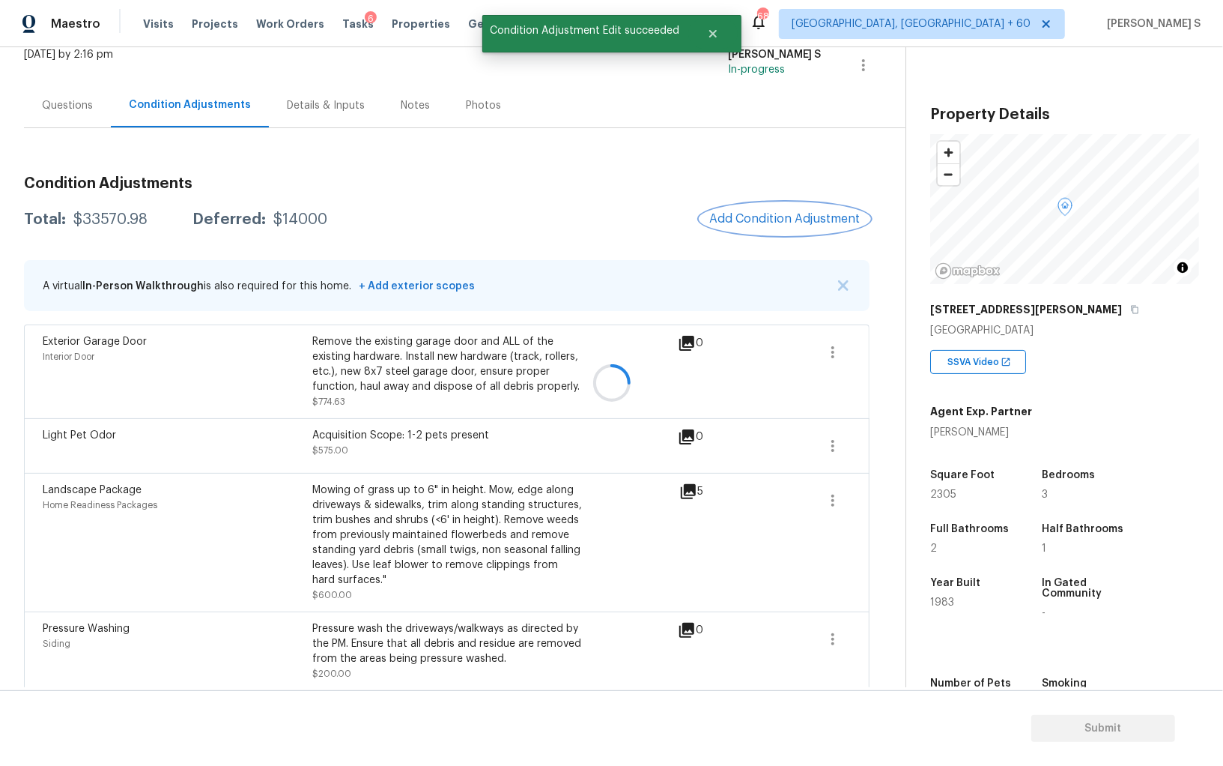
click at [772, 214] on span "Add Condition Adjustment" at bounding box center [785, 218] width 151 height 13
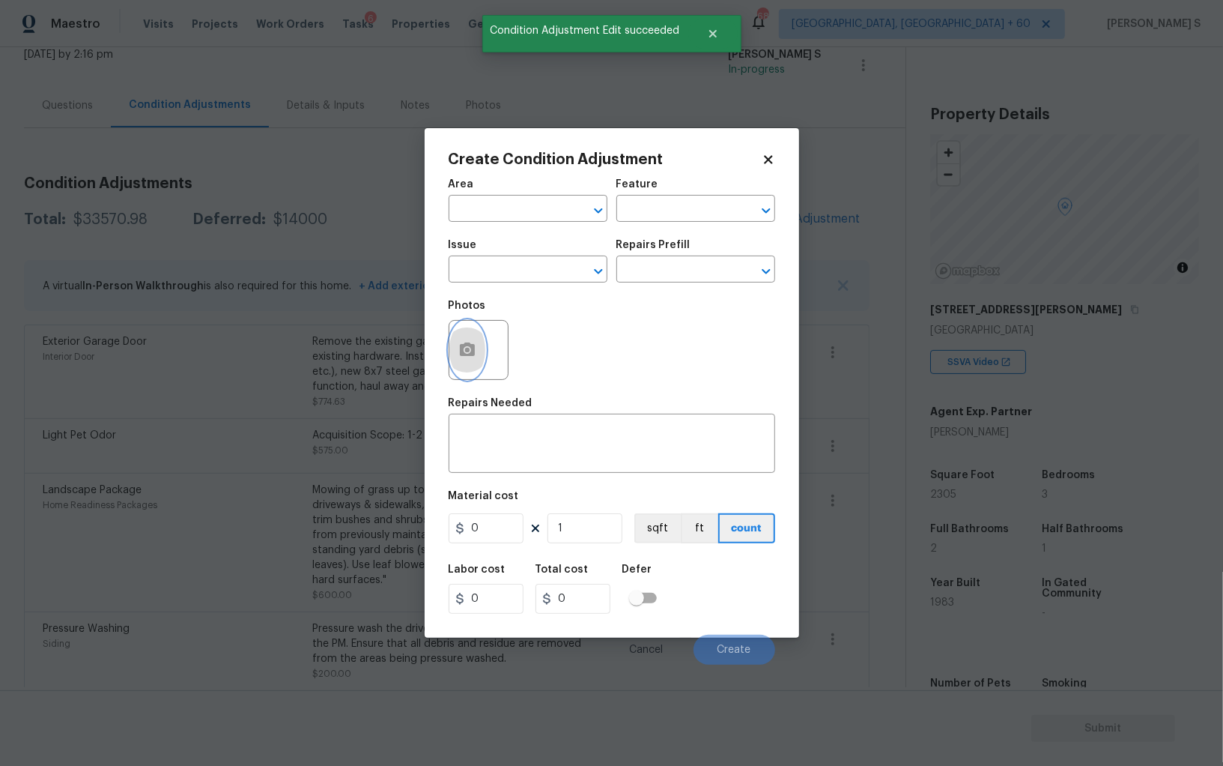
click at [476, 339] on button "button" at bounding box center [468, 350] width 36 height 58
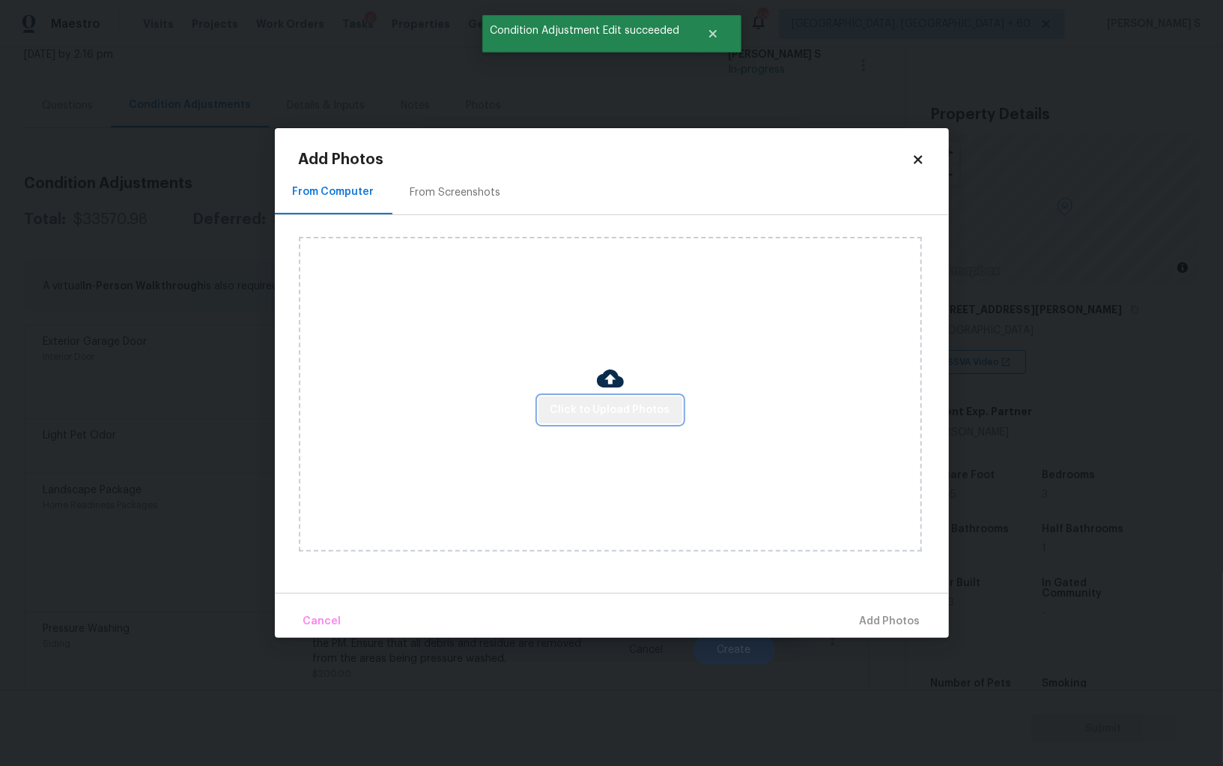
click at [620, 399] on button "Click to Upload Photos" at bounding box center [611, 410] width 144 height 28
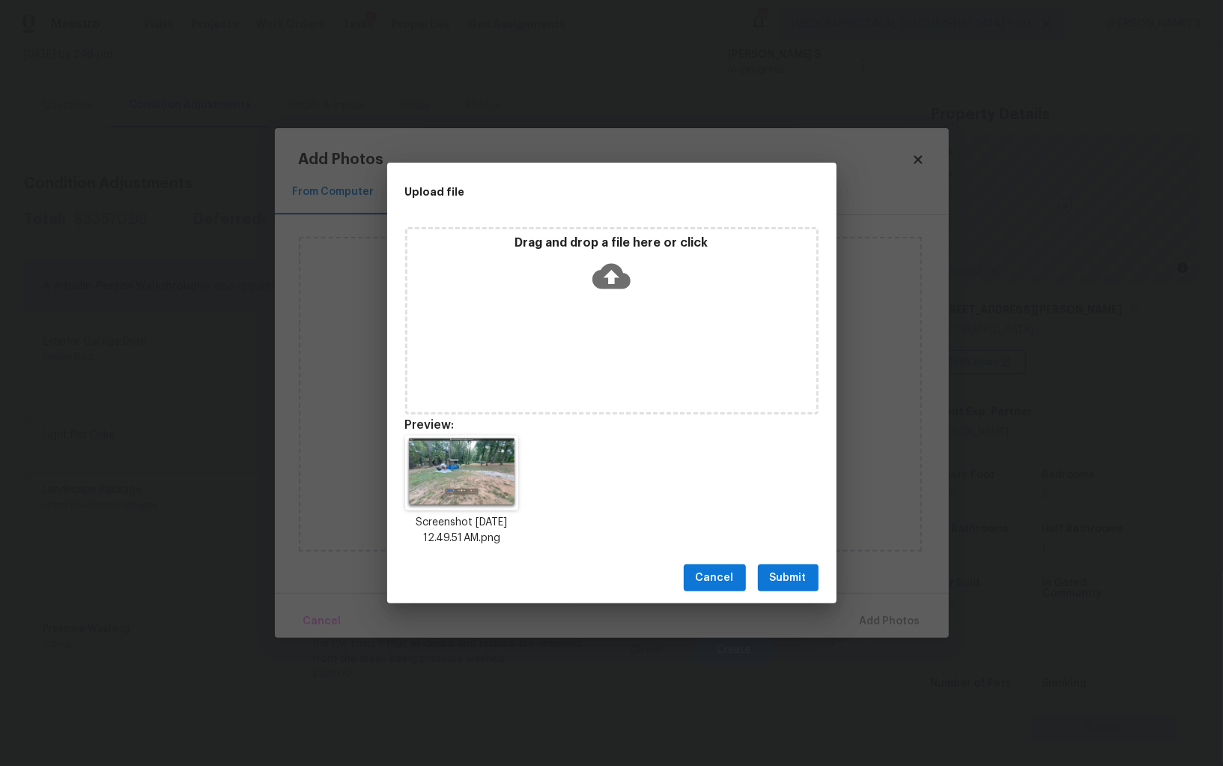
click at [798, 570] on span "Submit" at bounding box center [788, 578] width 37 height 19
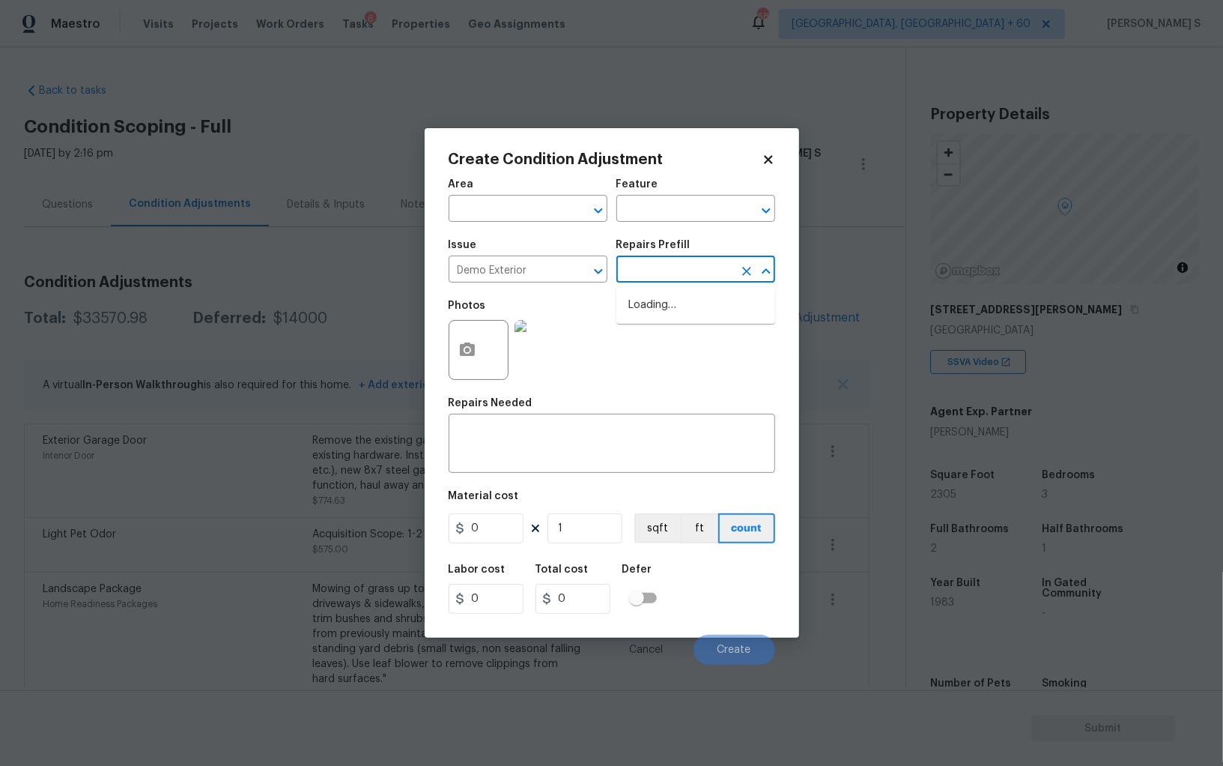
scroll to position [99, 0]
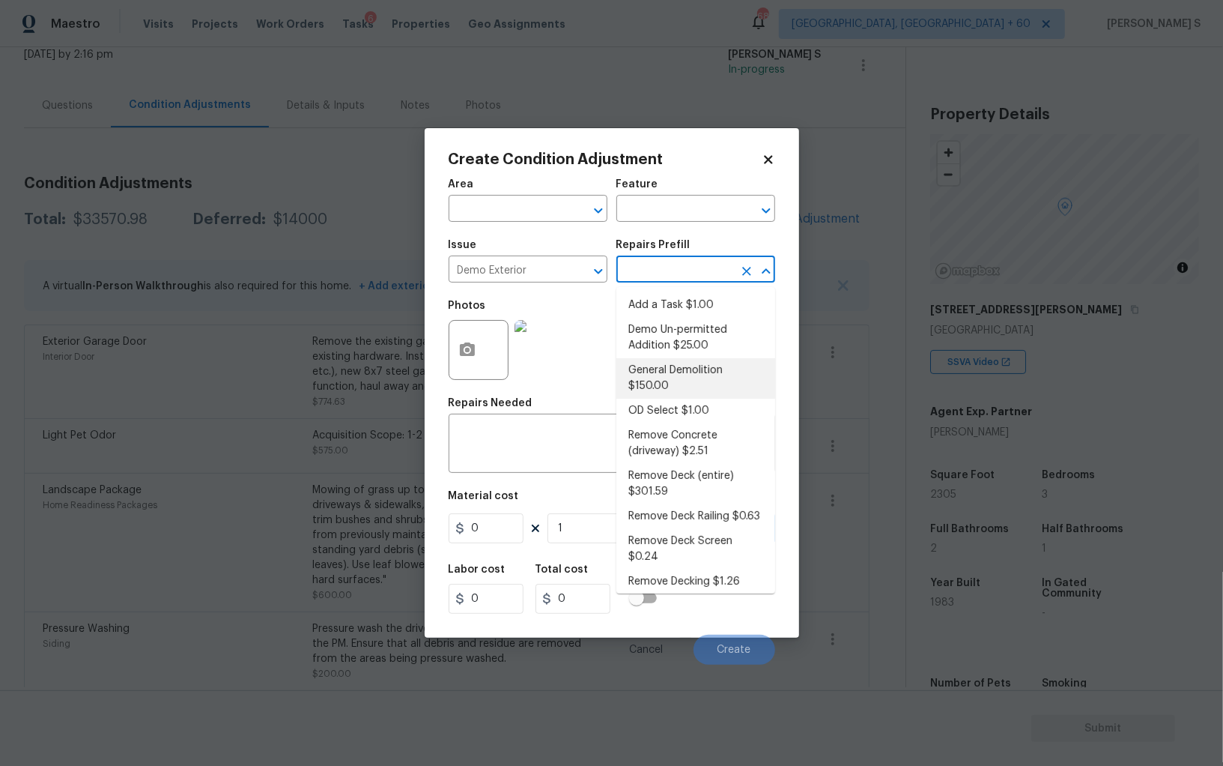
type input "Demolition"
type input "150"
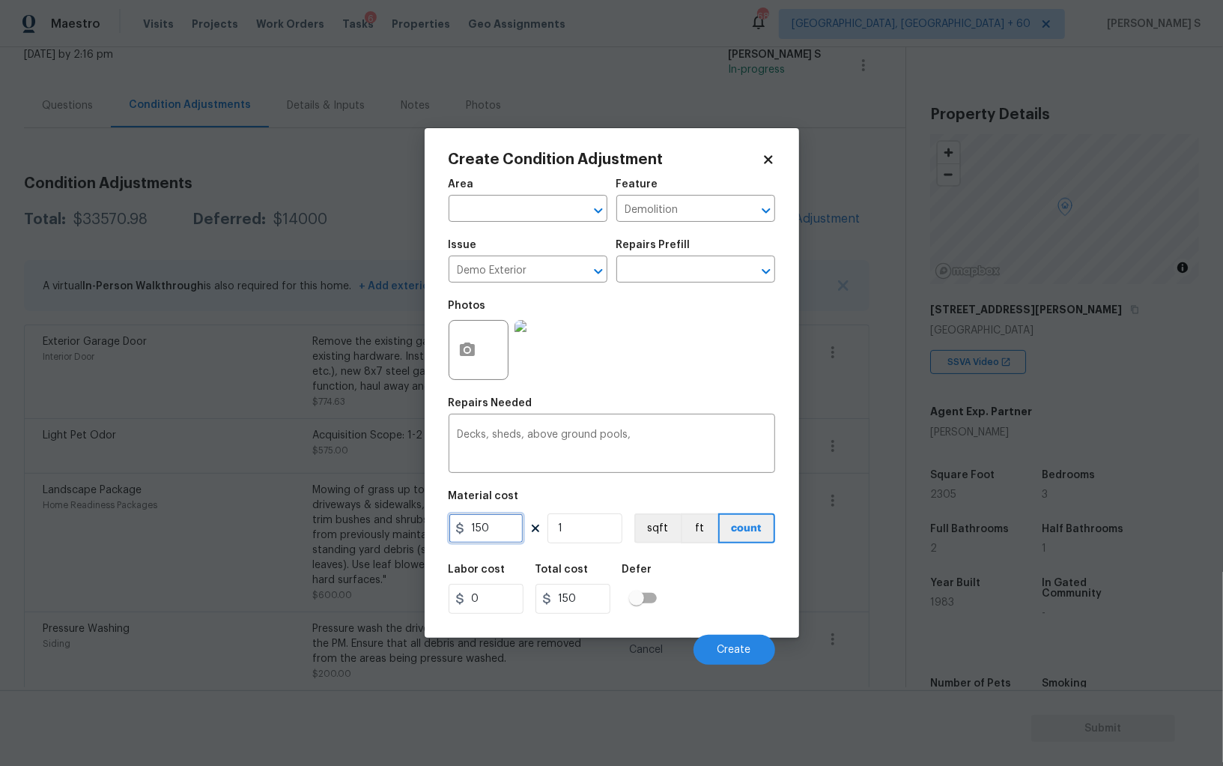
click at [506, 531] on input "150" at bounding box center [486, 528] width 75 height 30
type input "1200"
click at [727, 643] on button "Create" at bounding box center [735, 650] width 82 height 30
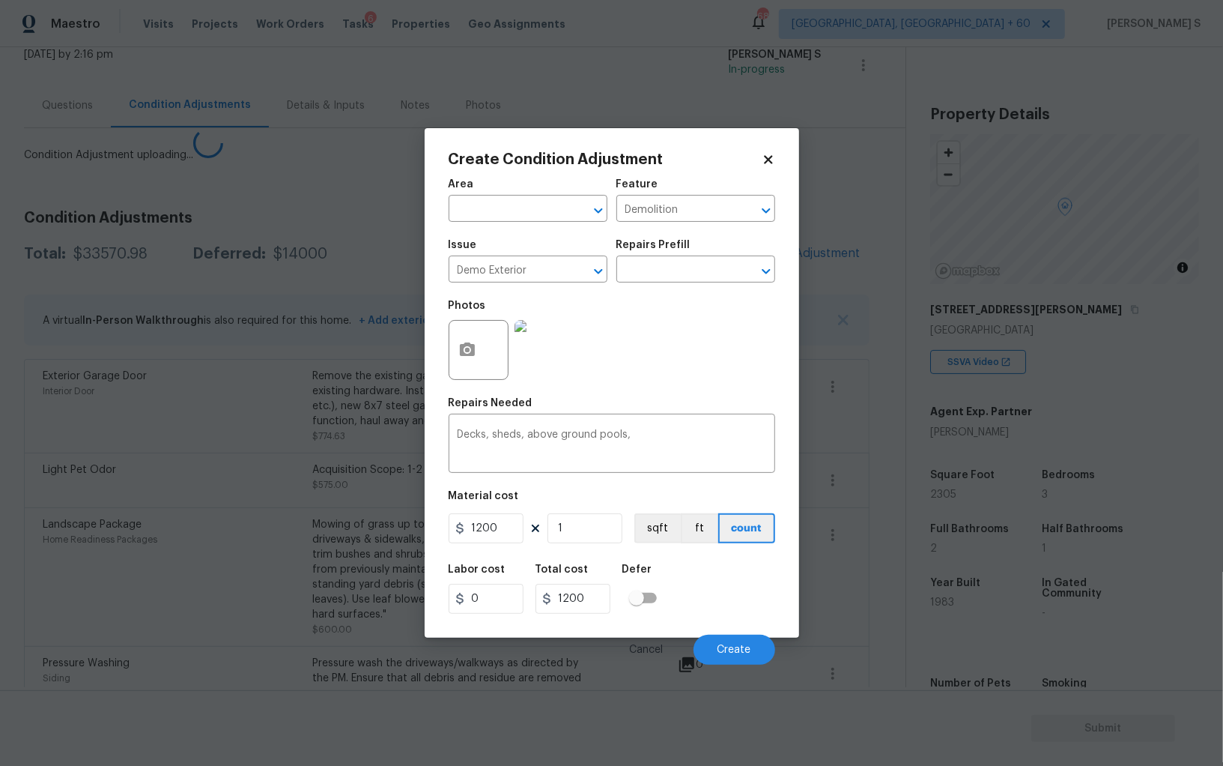
click at [21, 524] on body "Maestro Visits Projects Work Orders Tasks 6 Properties Geo Assignments 682 [GEO…" at bounding box center [611, 383] width 1223 height 766
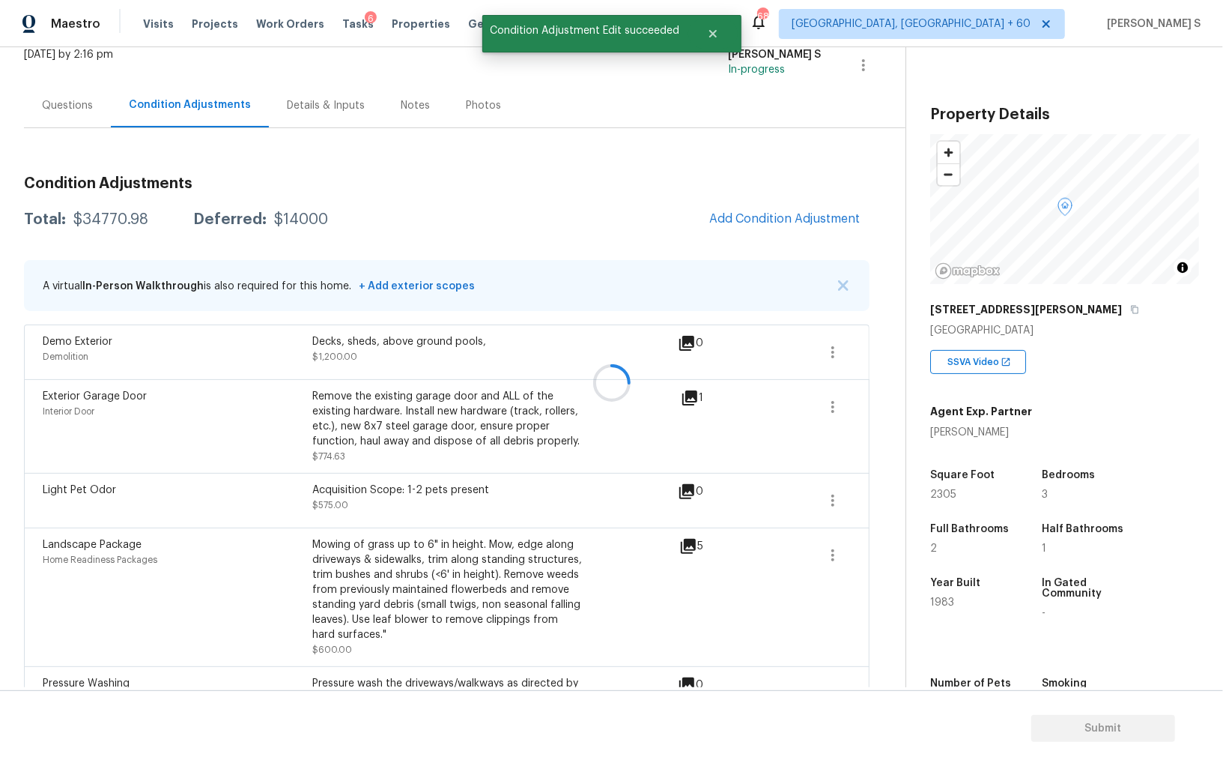
click at [753, 203] on div at bounding box center [611, 383] width 1223 height 766
click at [791, 222] on span "Add Condition Adjustment" at bounding box center [785, 218] width 151 height 13
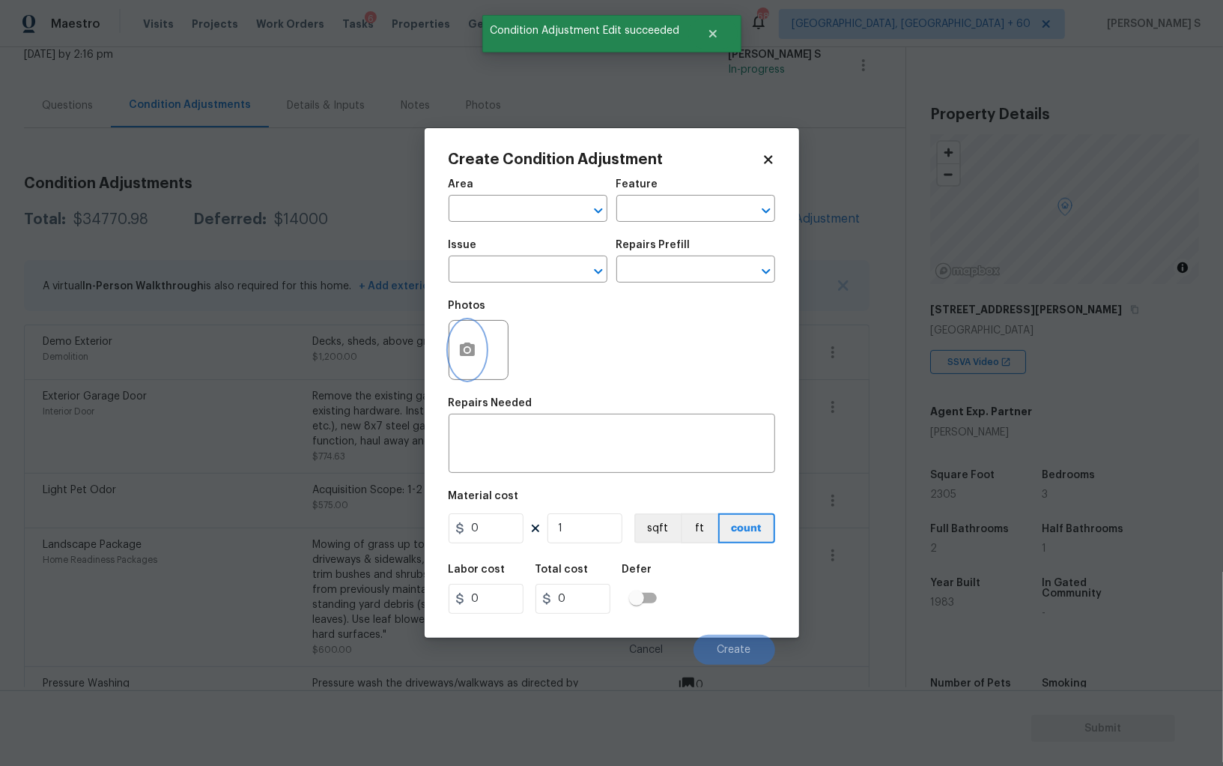
click at [474, 339] on button "button" at bounding box center [468, 350] width 36 height 58
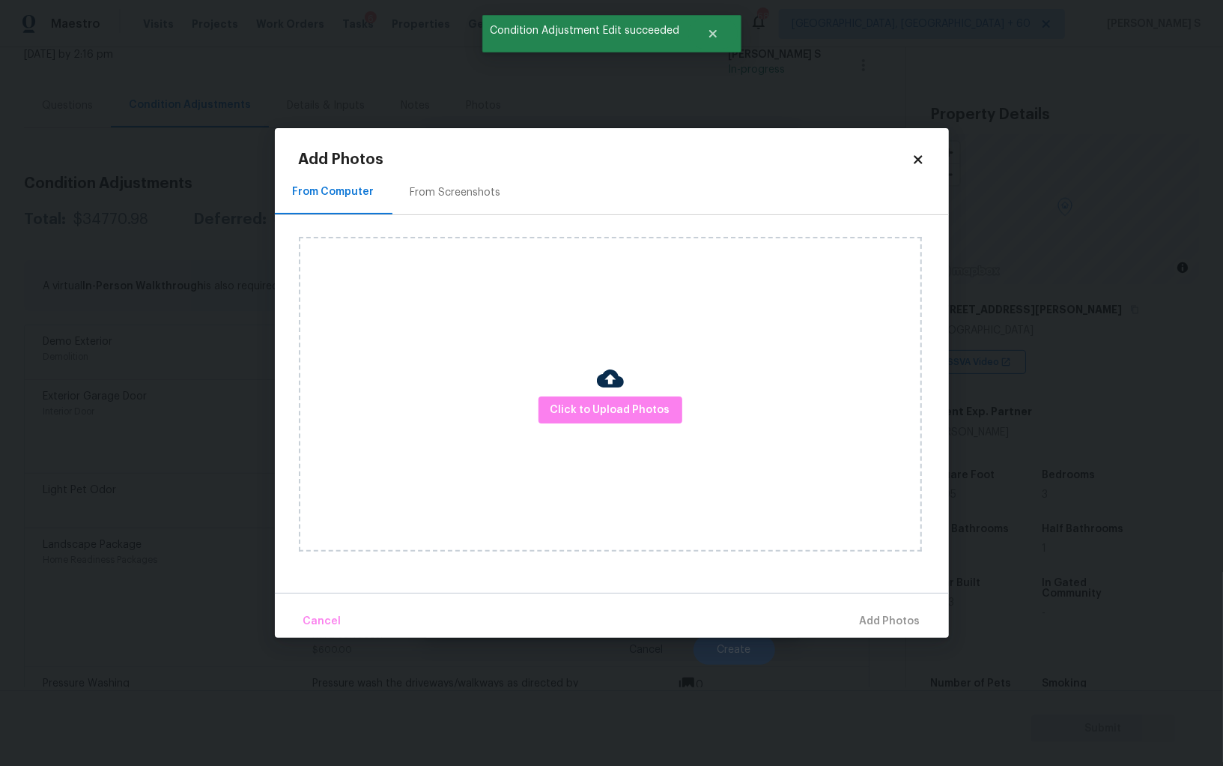
click at [560, 391] on div "Click to Upload Photos" at bounding box center [610, 394] width 623 height 315
click at [560, 394] on div "Click to Upload Photos" at bounding box center [610, 394] width 623 height 315
click at [560, 404] on span "Click to Upload Photos" at bounding box center [611, 410] width 120 height 19
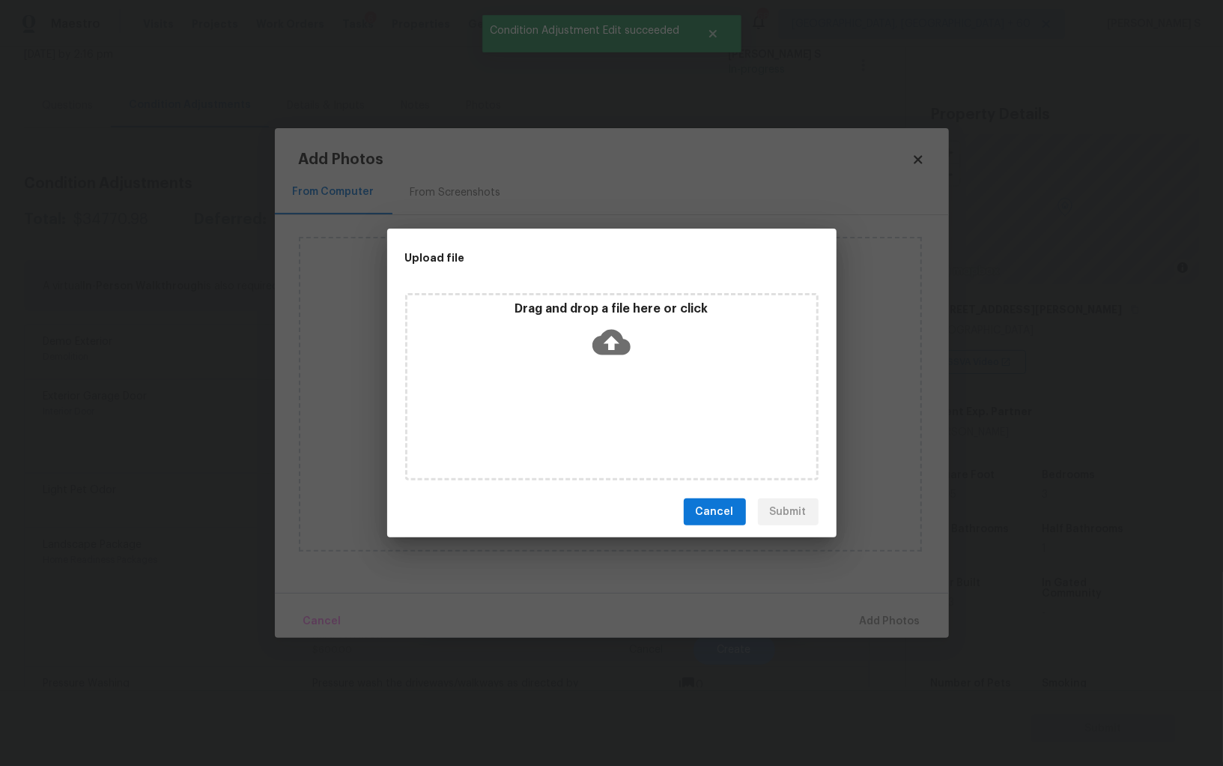
click at [560, 404] on div "Drag and drop a file here or click" at bounding box center [612, 386] width 414 height 187
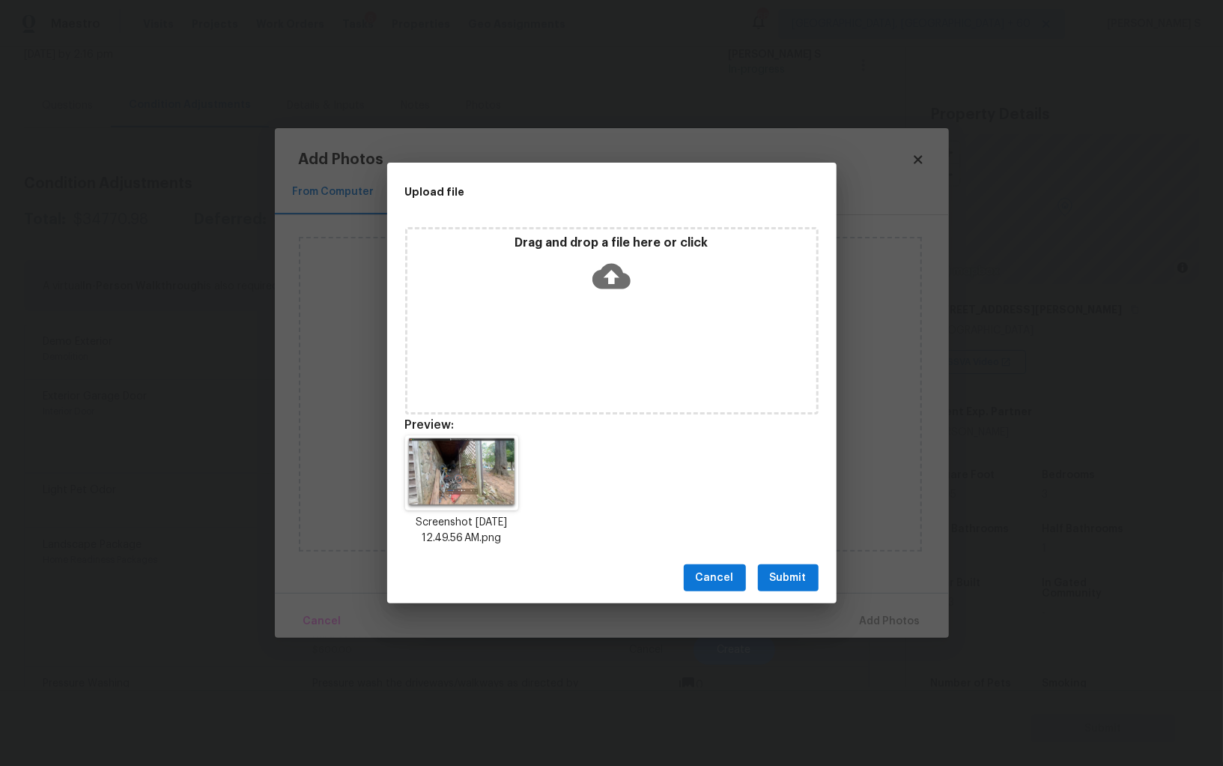
click at [811, 577] on button "Submit" at bounding box center [788, 578] width 61 height 28
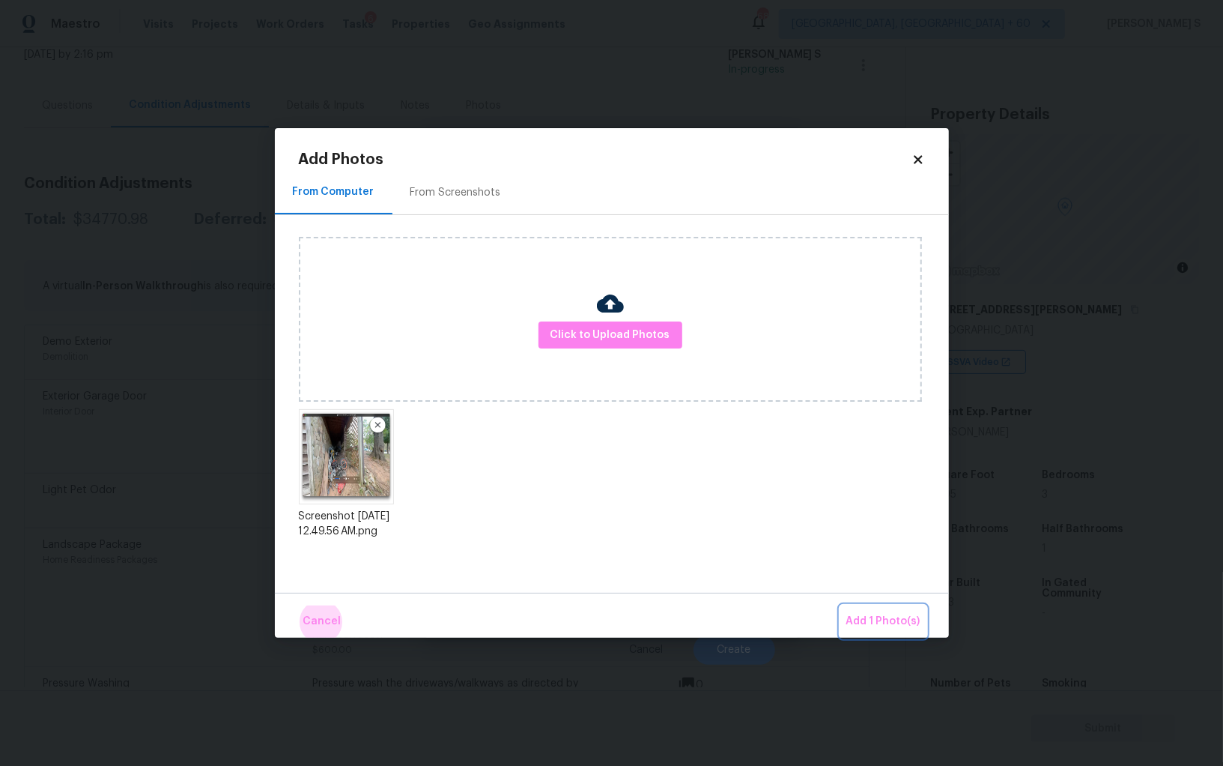
click at [841, 605] on button "Add 1 Photo(s)" at bounding box center [884, 621] width 86 height 32
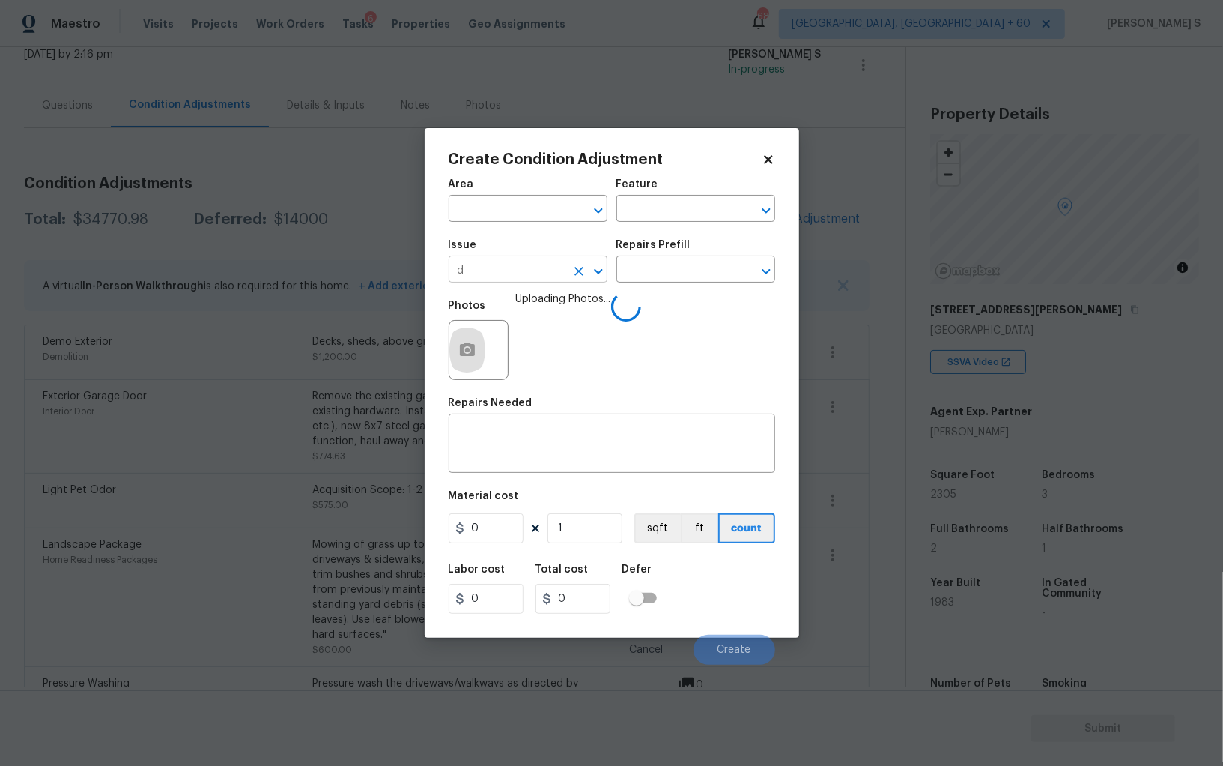
click at [537, 270] on input "d" at bounding box center [507, 270] width 117 height 23
type input "Debris/garbage on site"
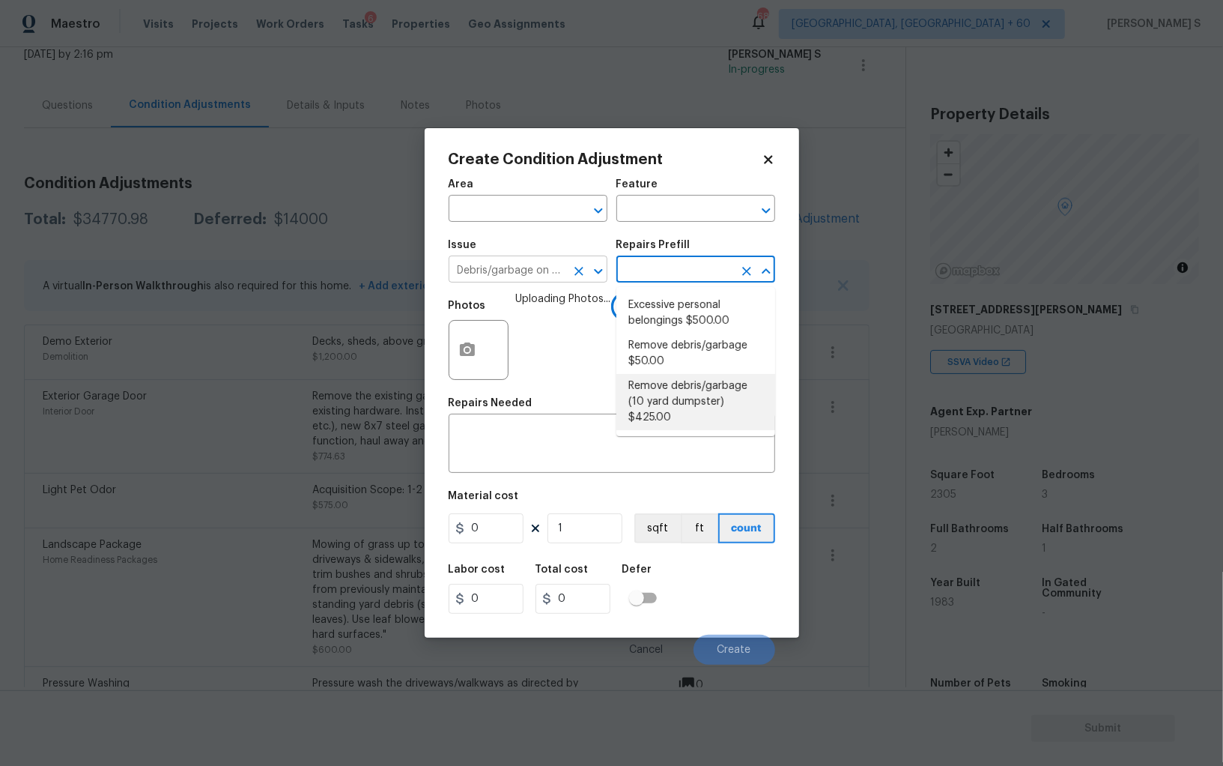
type textarea "Remove debris/garbage and haul away to legal disposal facility (10 yd dumpster)"
type input "425"
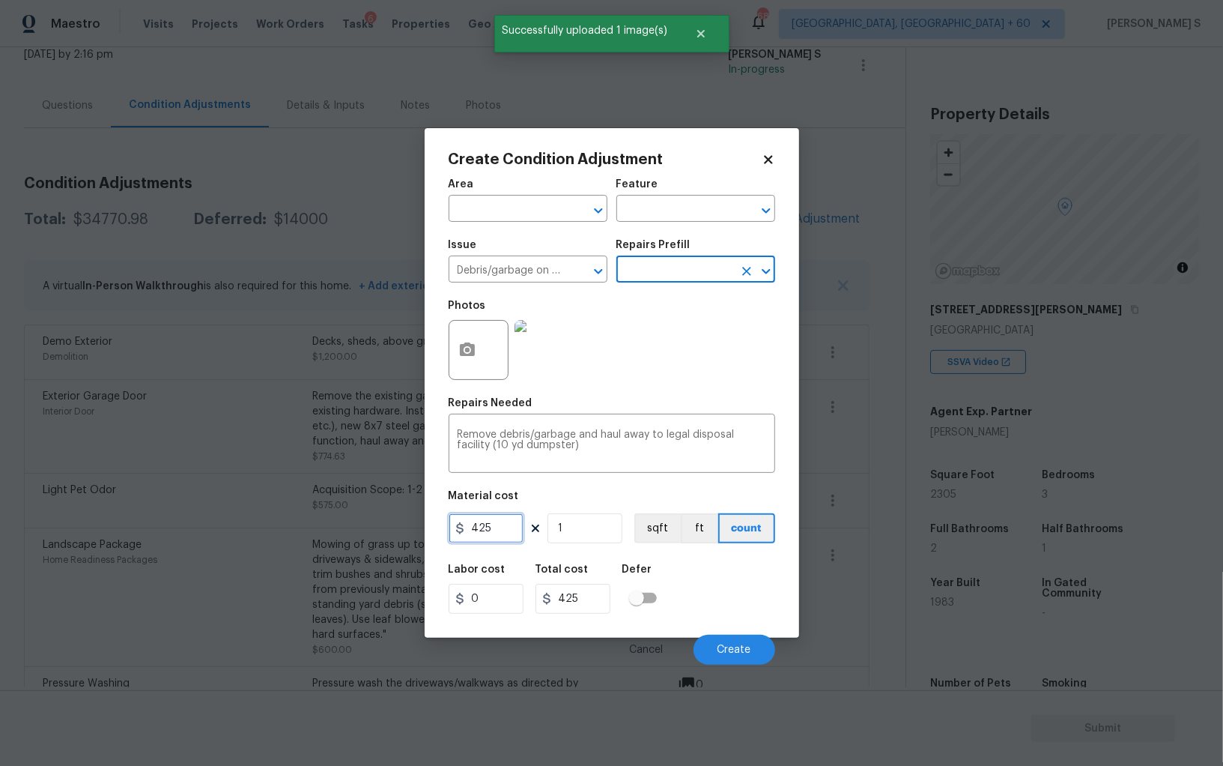
click at [506, 532] on input "425" at bounding box center [486, 528] width 75 height 30
type input "500"
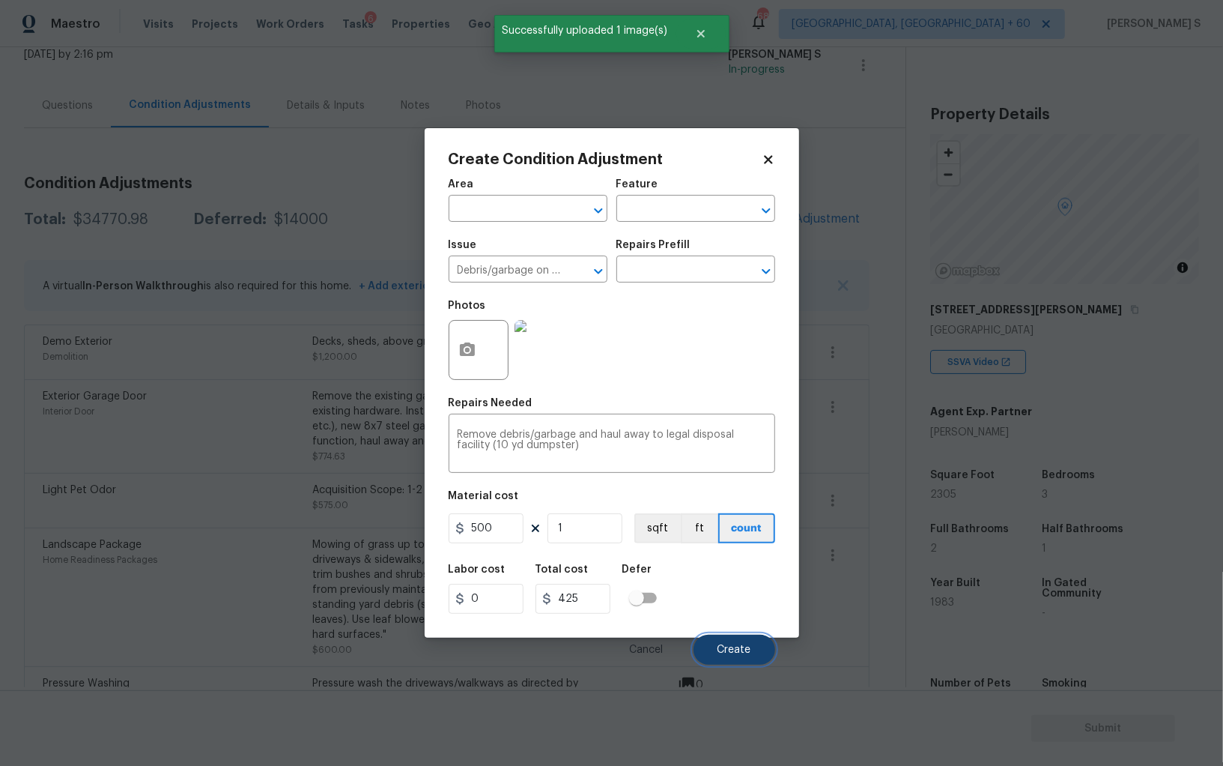
type input "500"
click at [756, 661] on button "Create" at bounding box center [735, 650] width 82 height 30
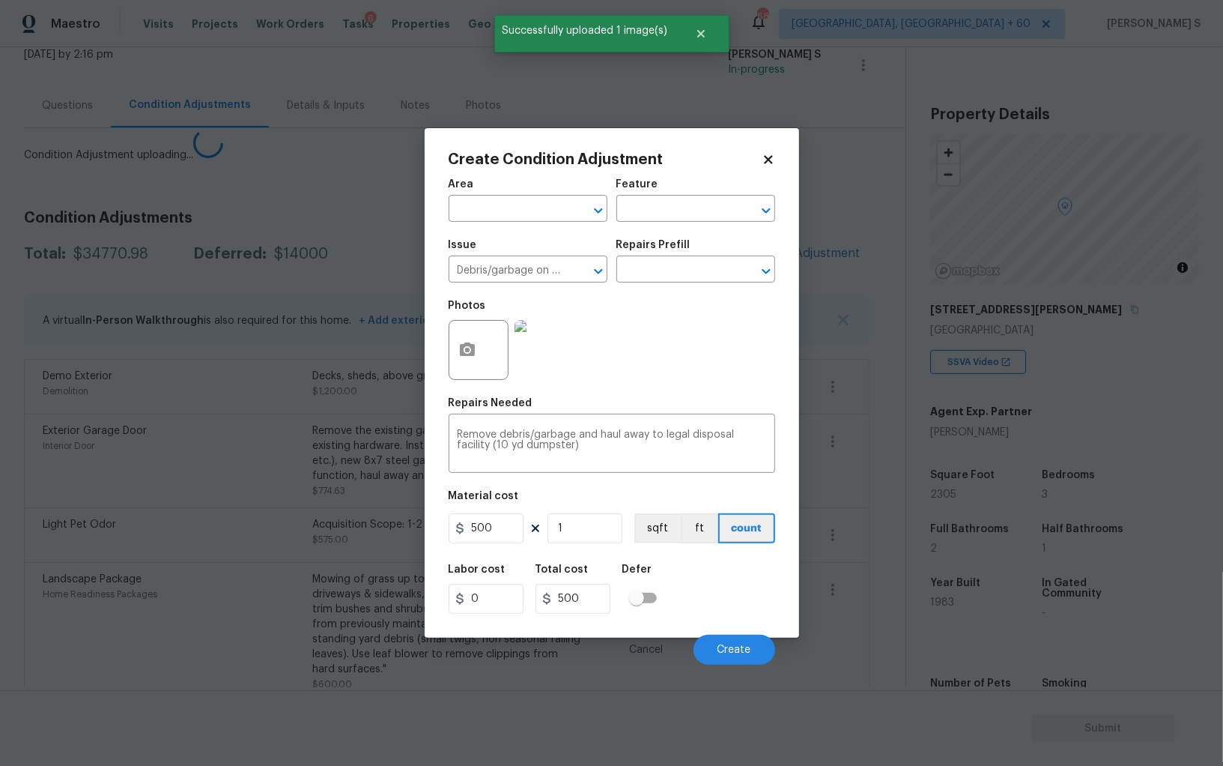
click at [199, 570] on body "Maestro Visits Projects Work Orders Tasks 6 Properties Geo Assignments 682 [GEO…" at bounding box center [611, 383] width 1223 height 766
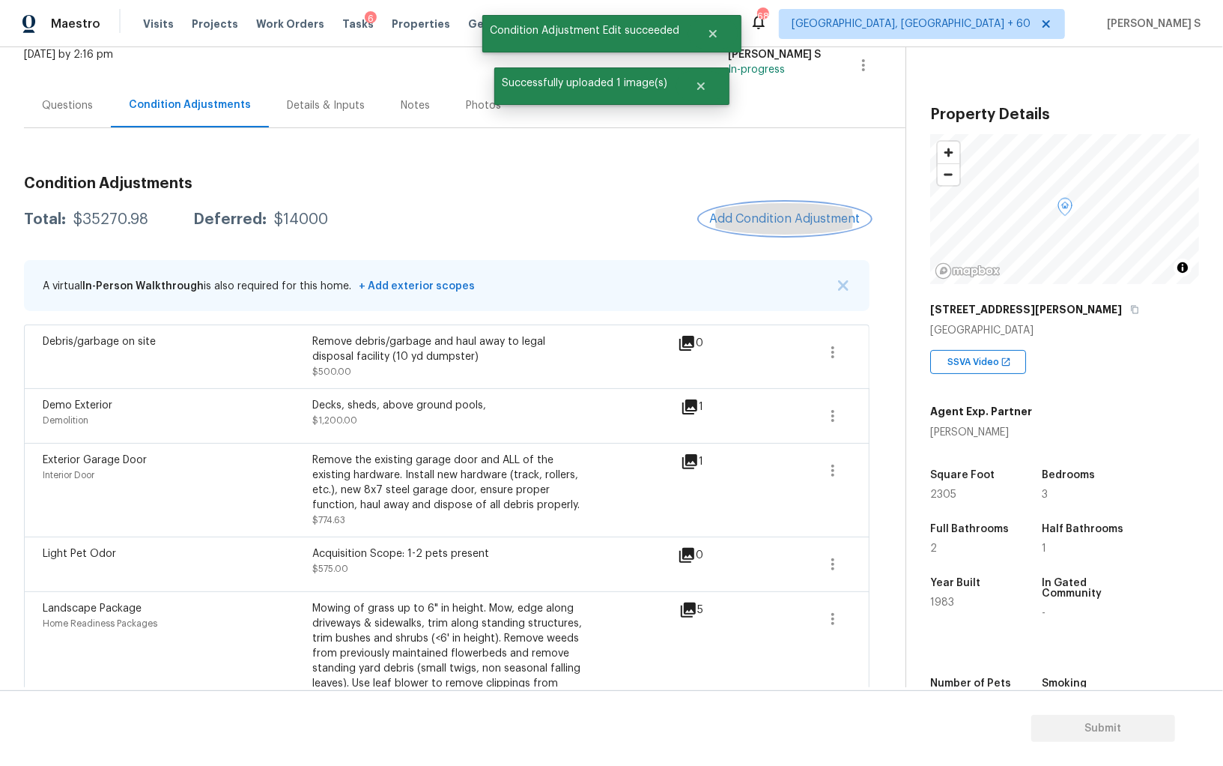
click at [767, 219] on span "Add Condition Adjustment" at bounding box center [785, 218] width 151 height 13
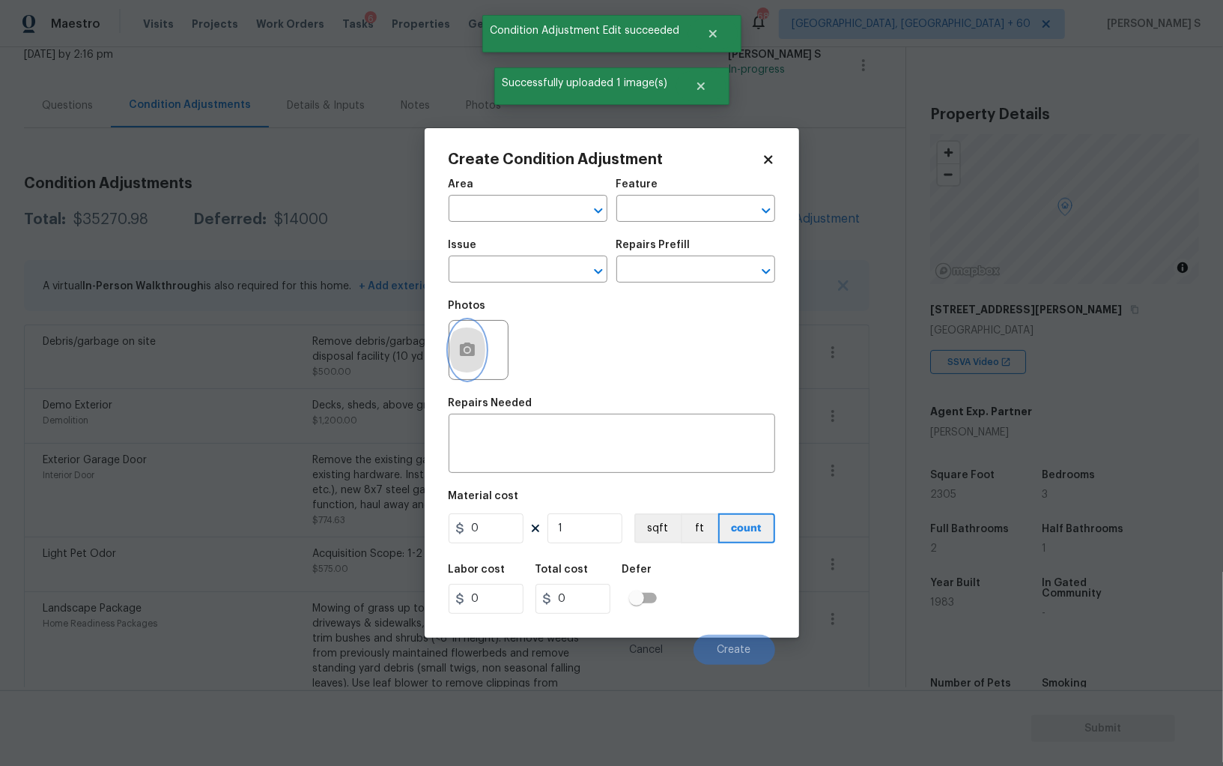
click at [484, 342] on button "button" at bounding box center [468, 350] width 36 height 58
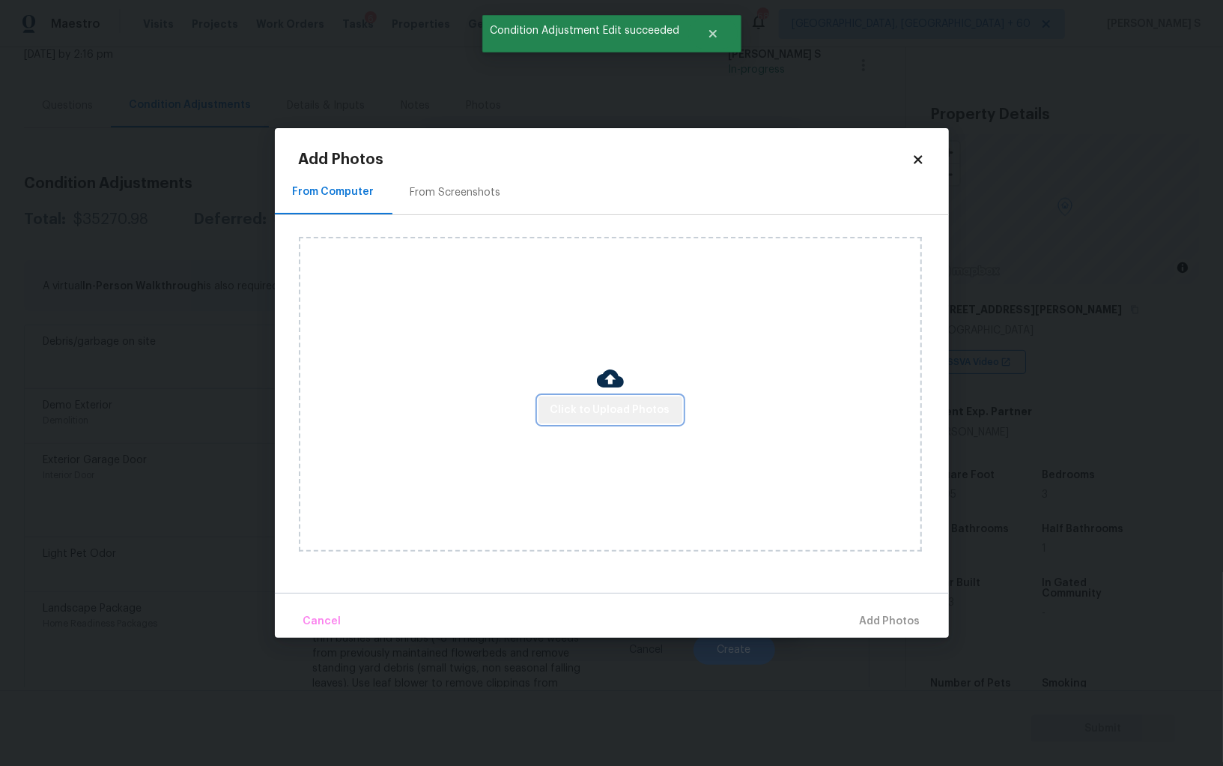
click at [624, 420] on button "Click to Upload Photos" at bounding box center [611, 410] width 144 height 28
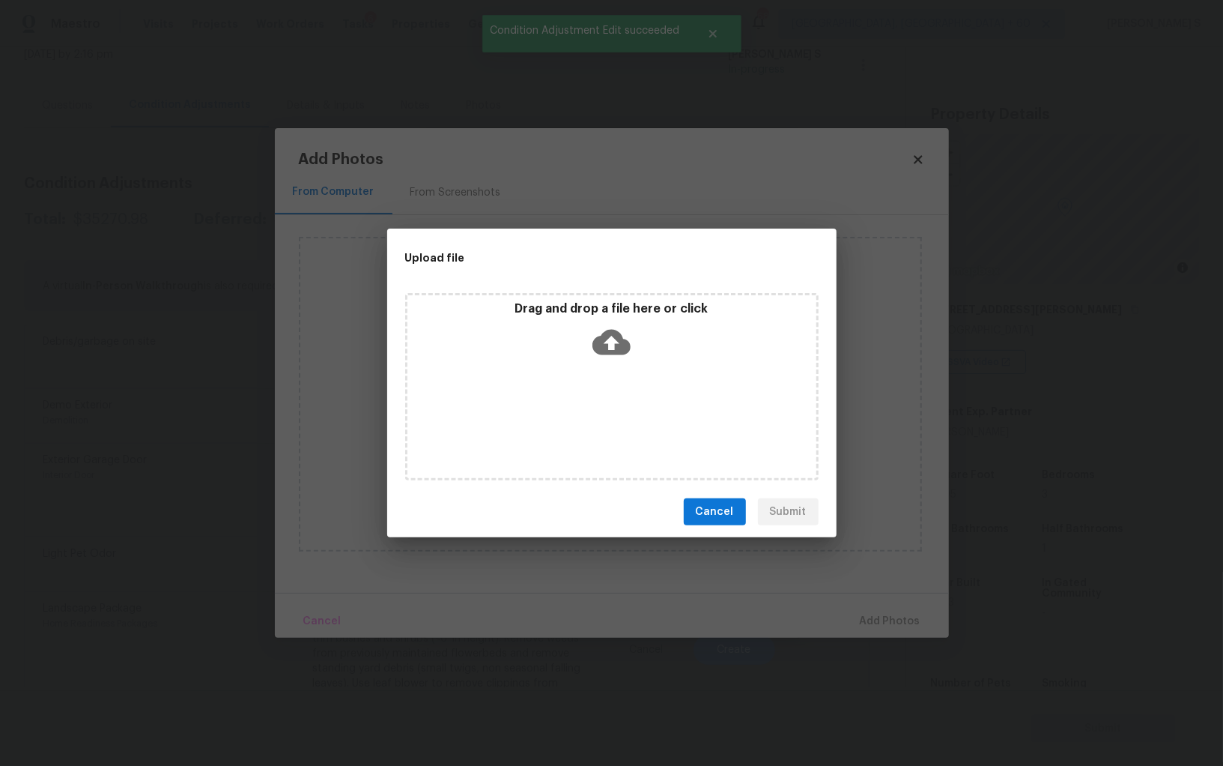
click at [624, 420] on div "Drag and drop a file here or click" at bounding box center [612, 386] width 414 height 187
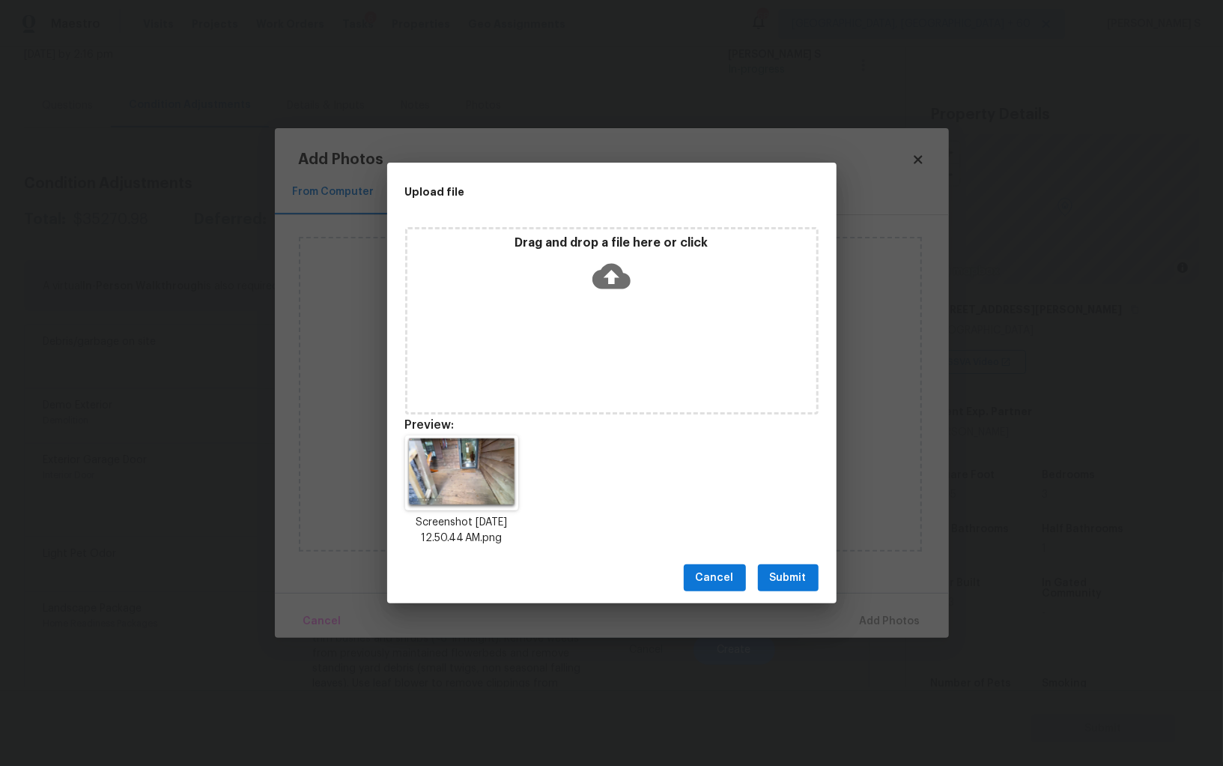
click at [785, 576] on span "Submit" at bounding box center [788, 578] width 37 height 19
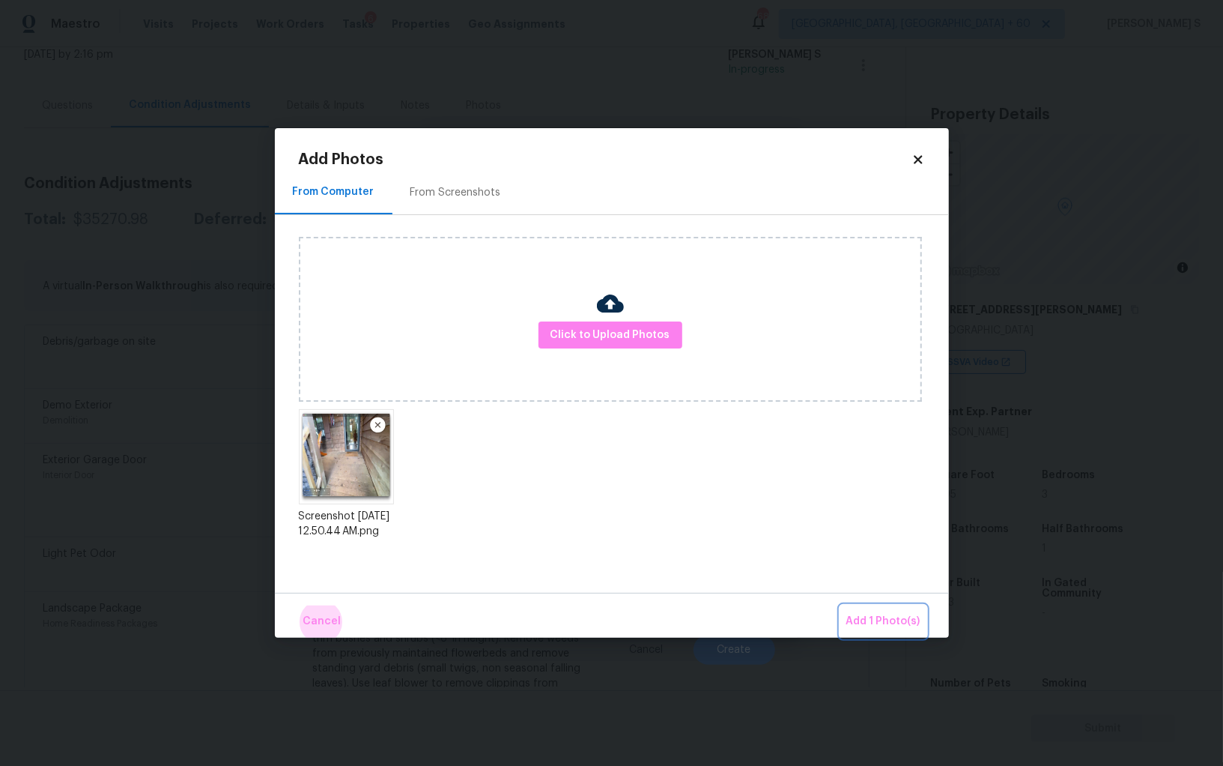
click at [841, 605] on button "Add 1 Photo(s)" at bounding box center [884, 621] width 86 height 32
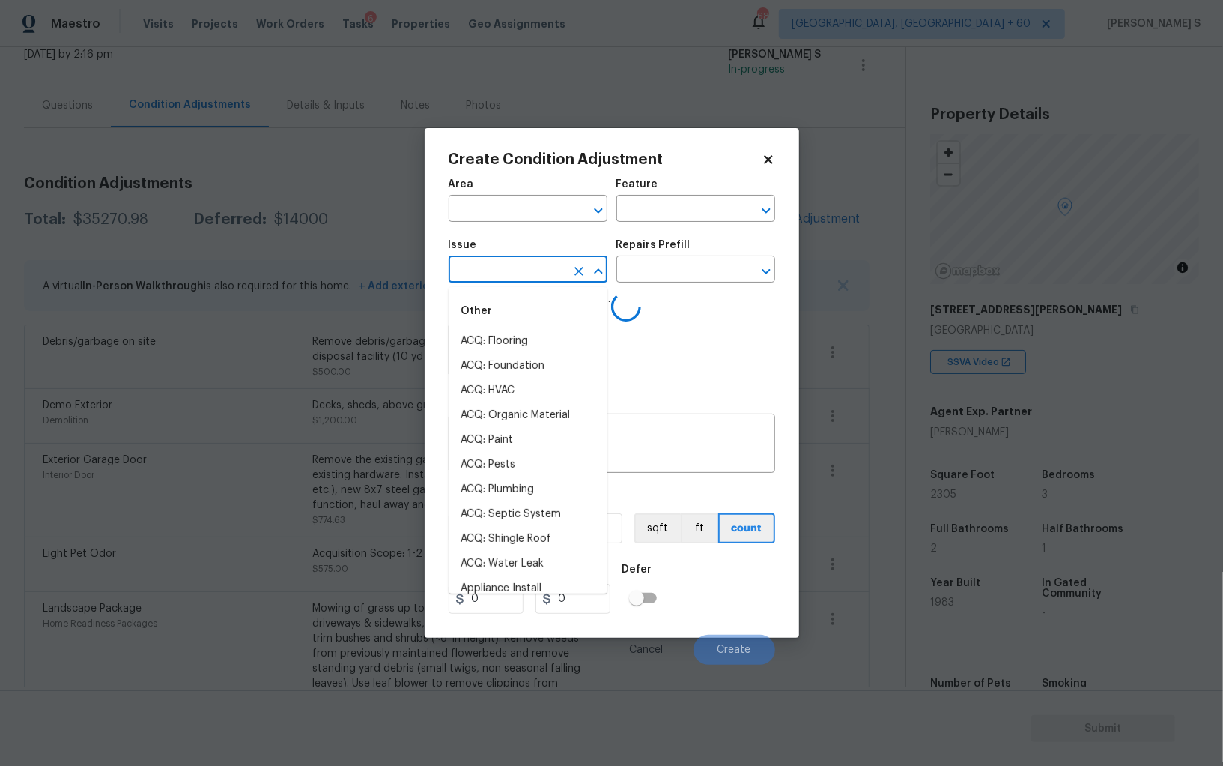
click at [513, 268] on input "text" at bounding box center [507, 270] width 117 height 23
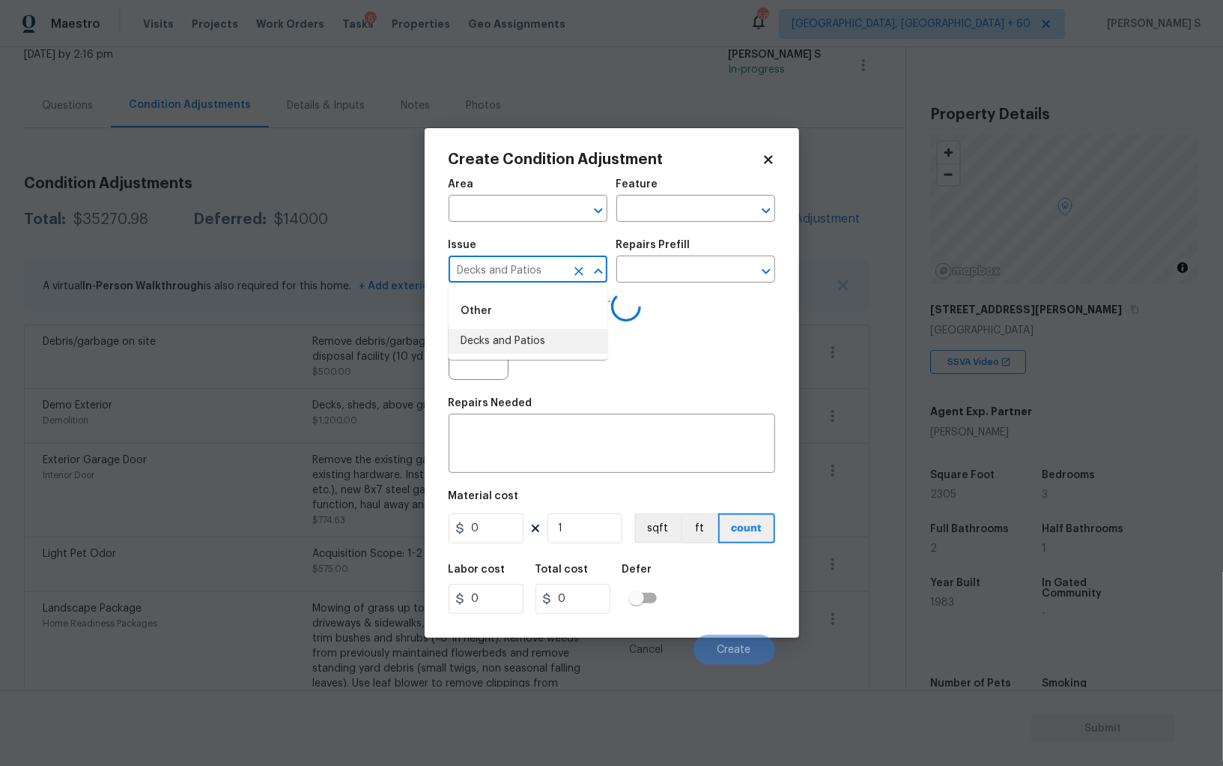
type input "Decks and Patios"
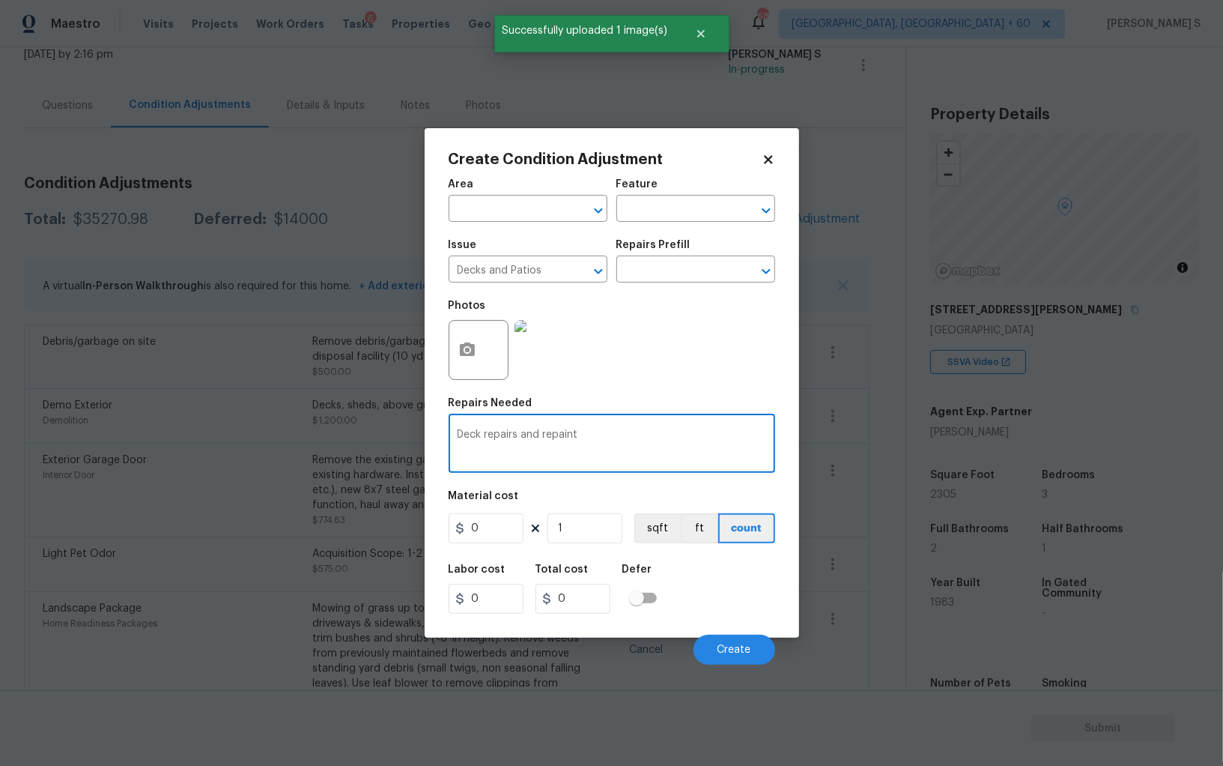
type textarea "Deck repairs and repaint"
click at [495, 541] on input "0" at bounding box center [486, 528] width 75 height 30
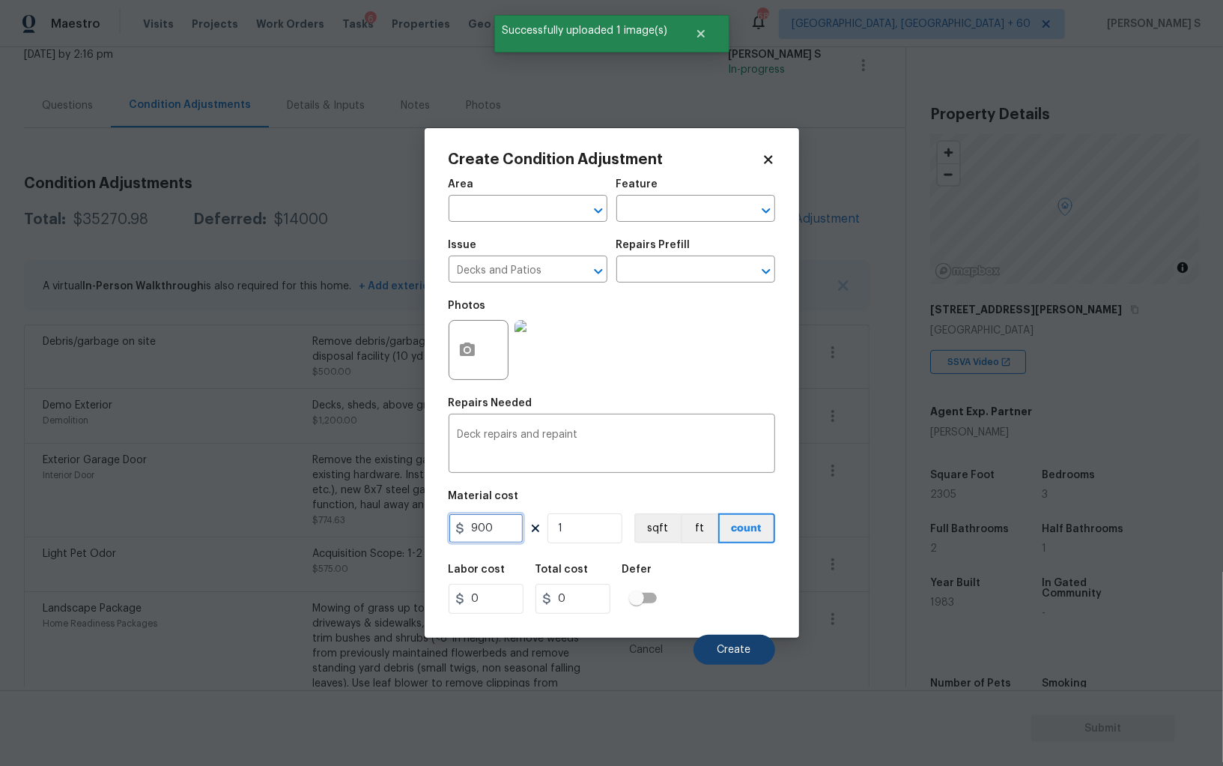
type input "900"
click at [739, 656] on span "Create" at bounding box center [735, 649] width 34 height 11
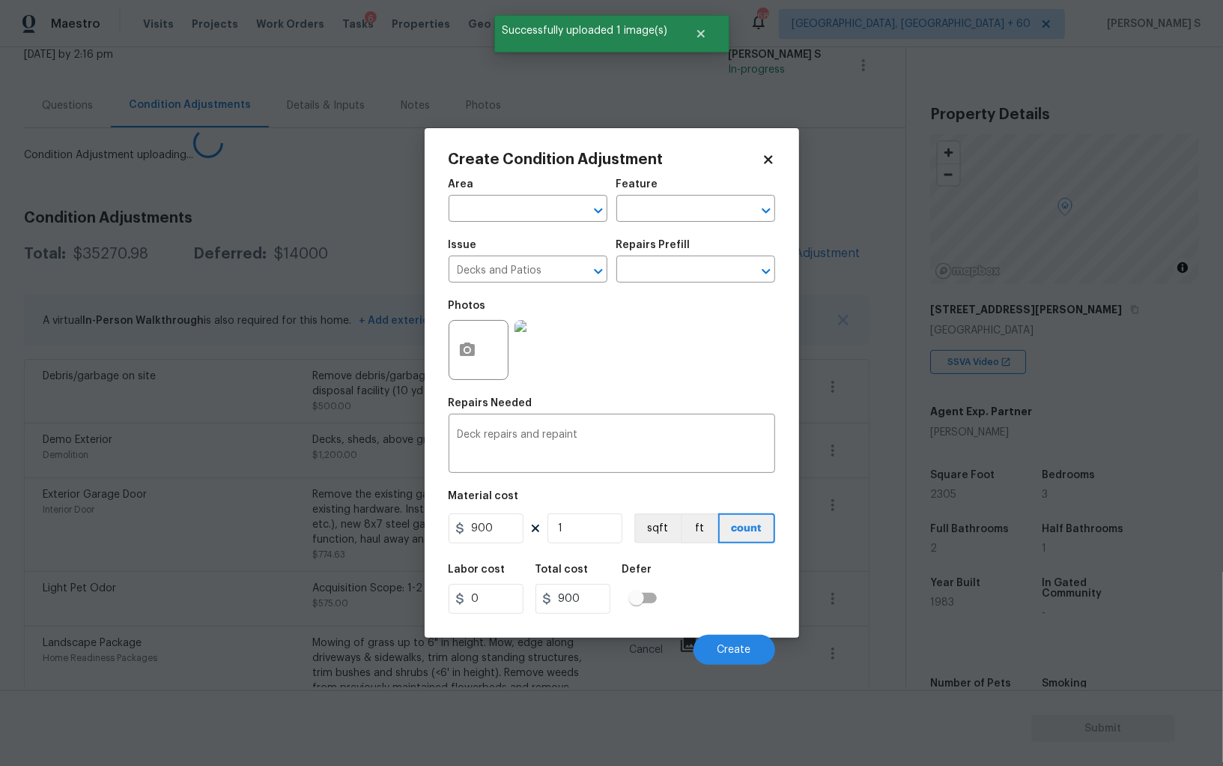
click at [98, 552] on body "Maestro Visits Projects Work Orders Tasks 6 Properties Geo Assignments 682 [GEO…" at bounding box center [611, 383] width 1223 height 766
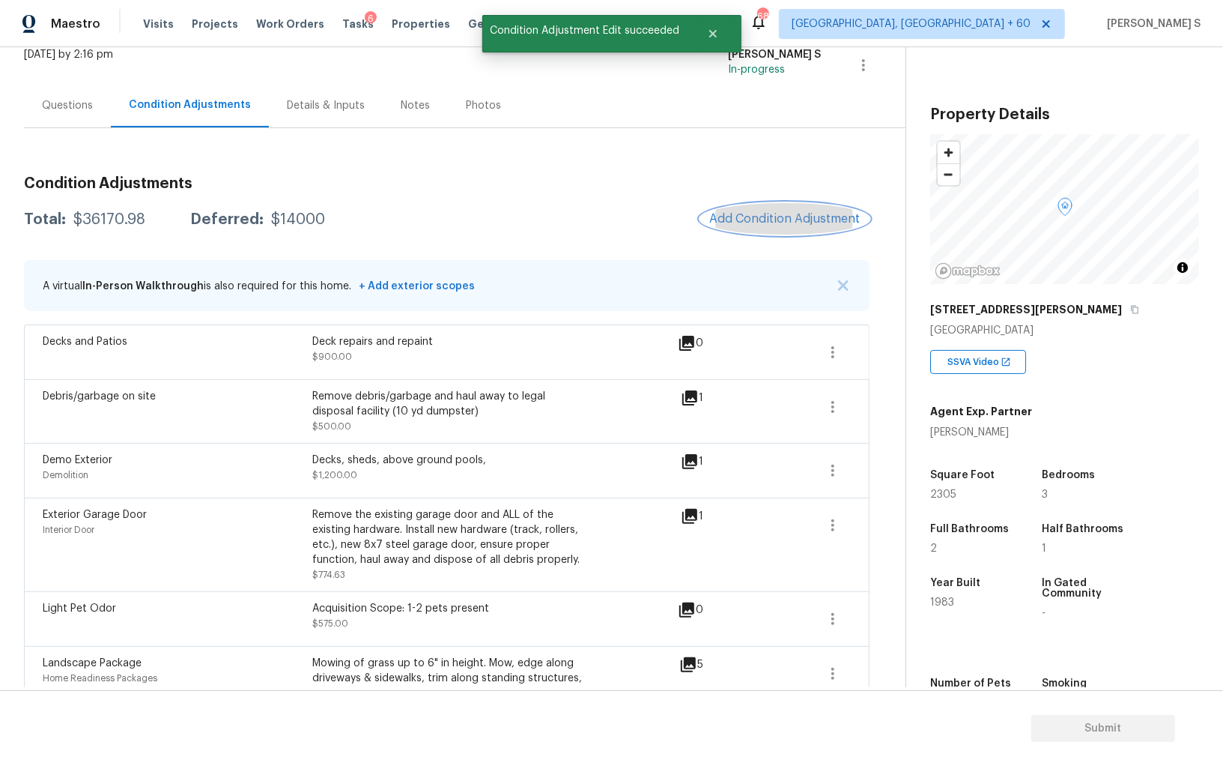
click at [790, 217] on span "Add Condition Adjustment" at bounding box center [785, 218] width 151 height 13
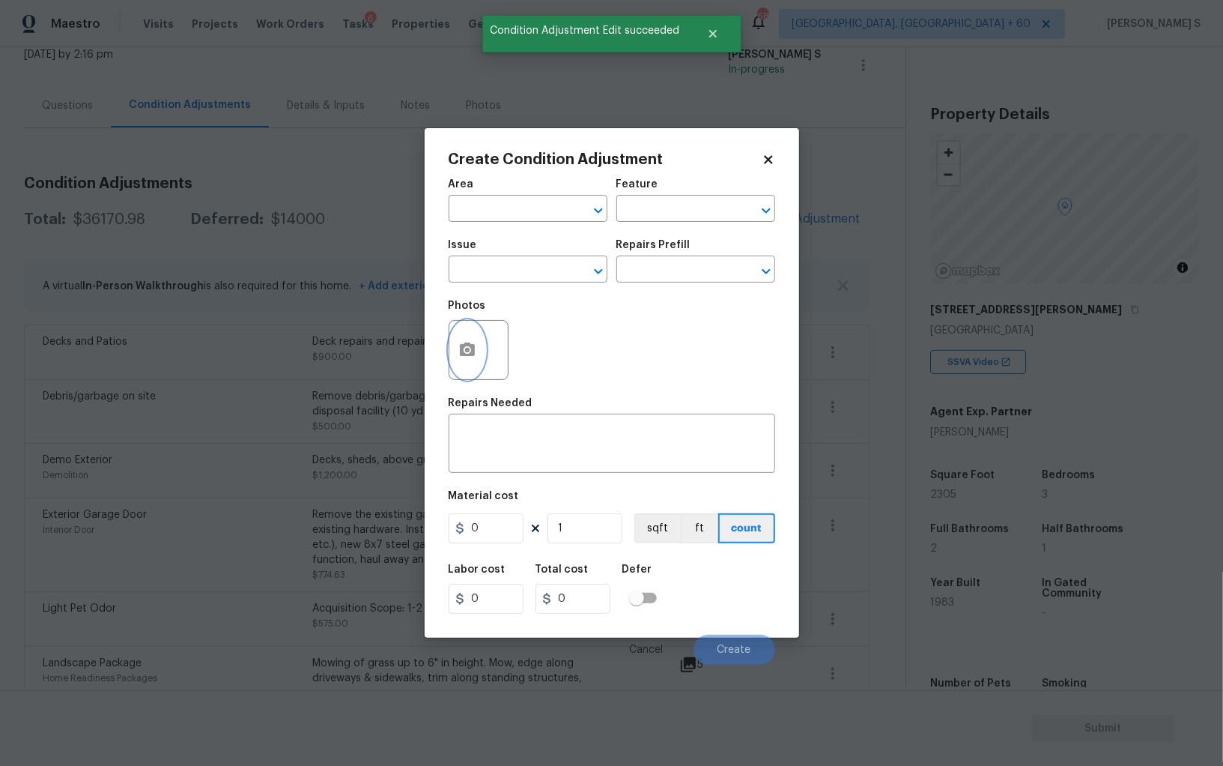
click at [463, 342] on icon "button" at bounding box center [468, 350] width 18 height 18
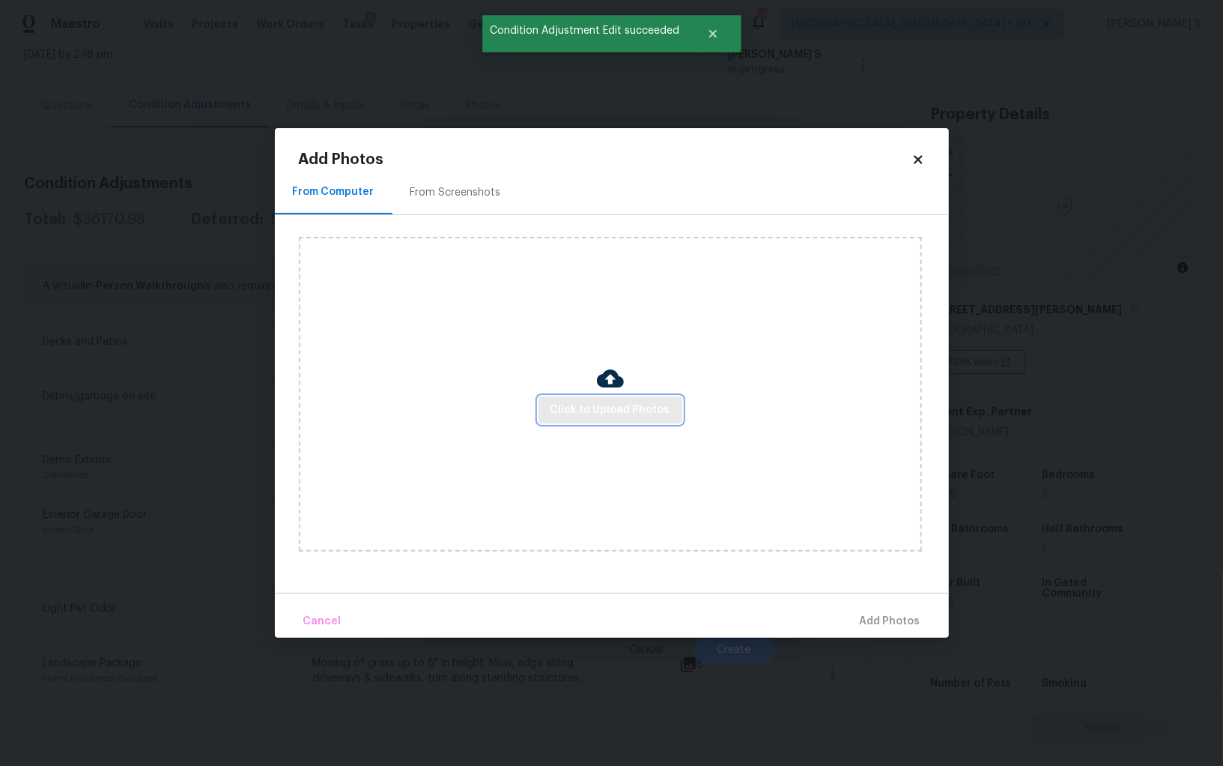
click at [609, 410] on span "Click to Upload Photos" at bounding box center [611, 410] width 120 height 19
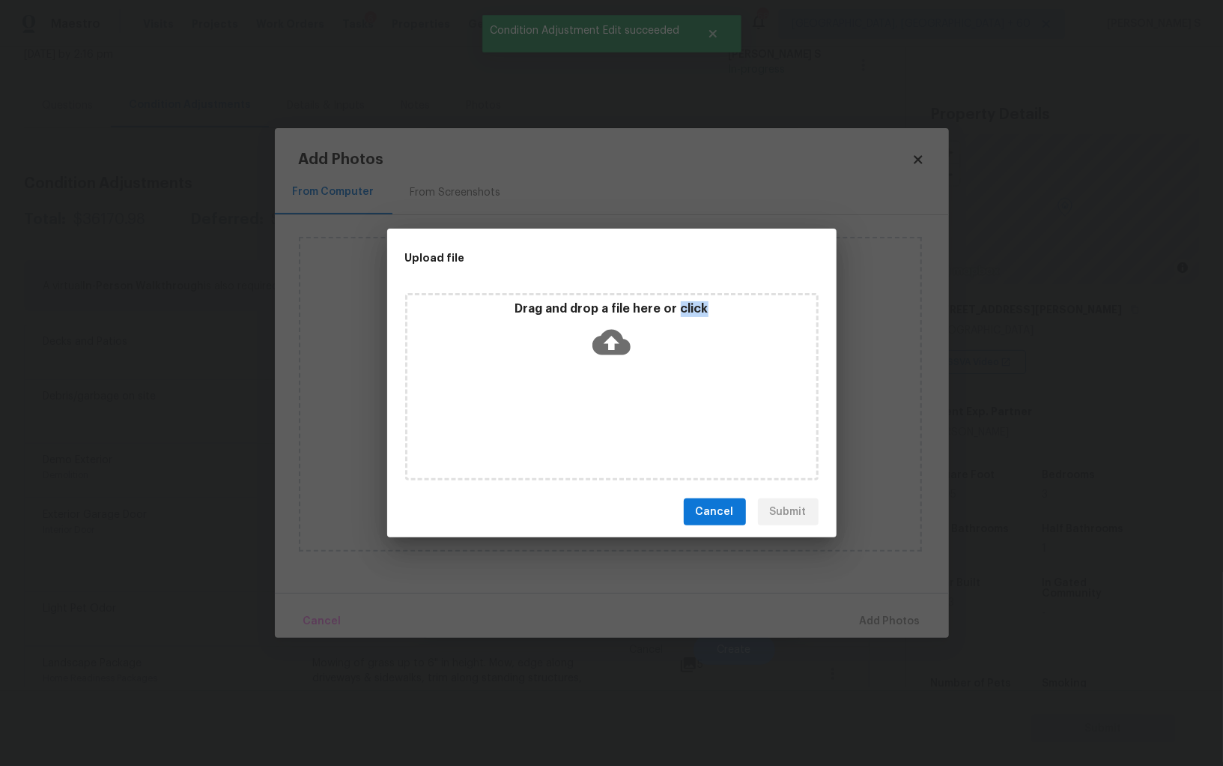
click at [609, 409] on div "Drag and drop a file here or click" at bounding box center [612, 386] width 414 height 187
